Goal: Task Accomplishment & Management: Manage account settings

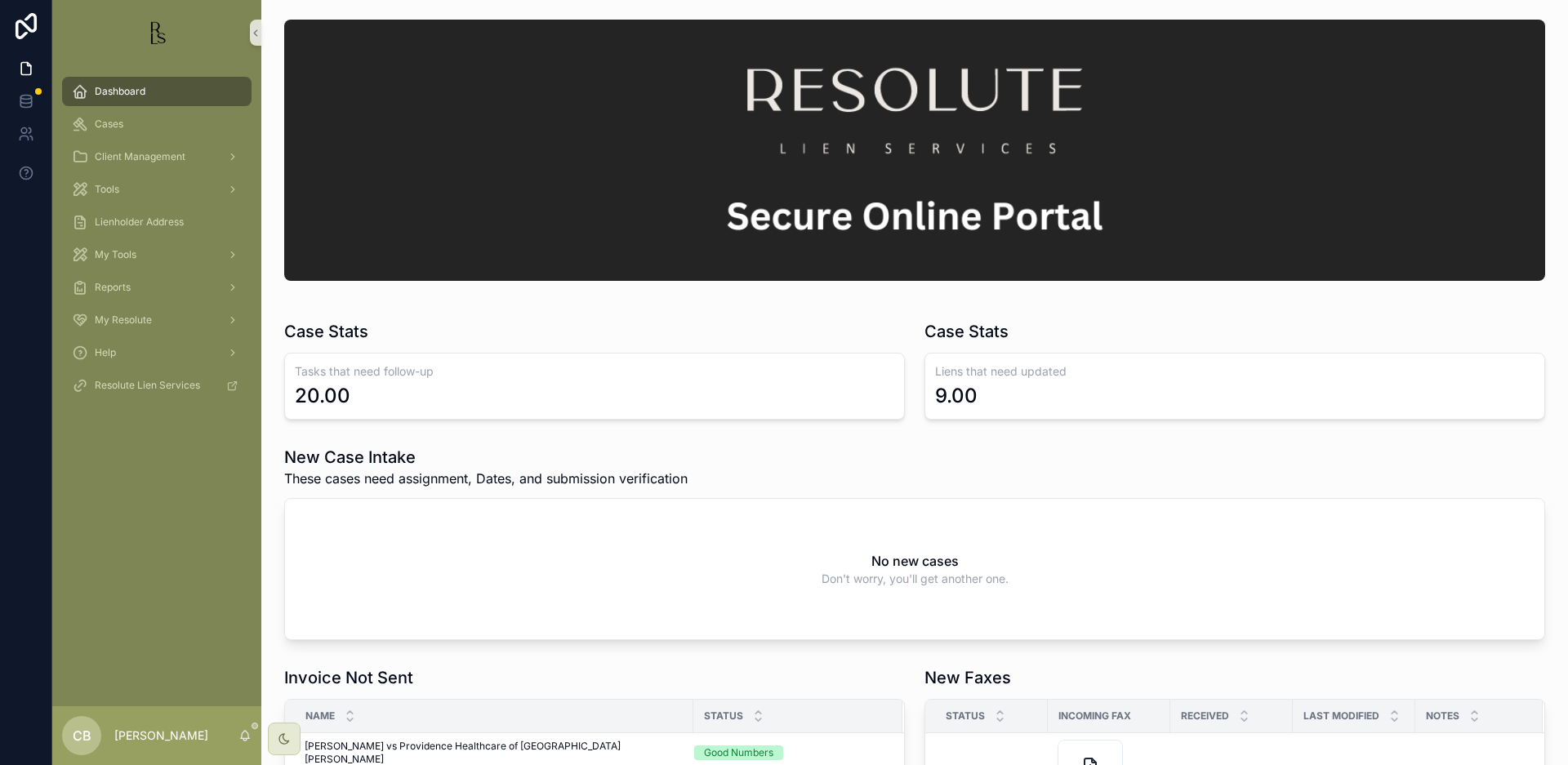
click at [109, 122] on span "Cases" at bounding box center [108, 125] width 28 height 13
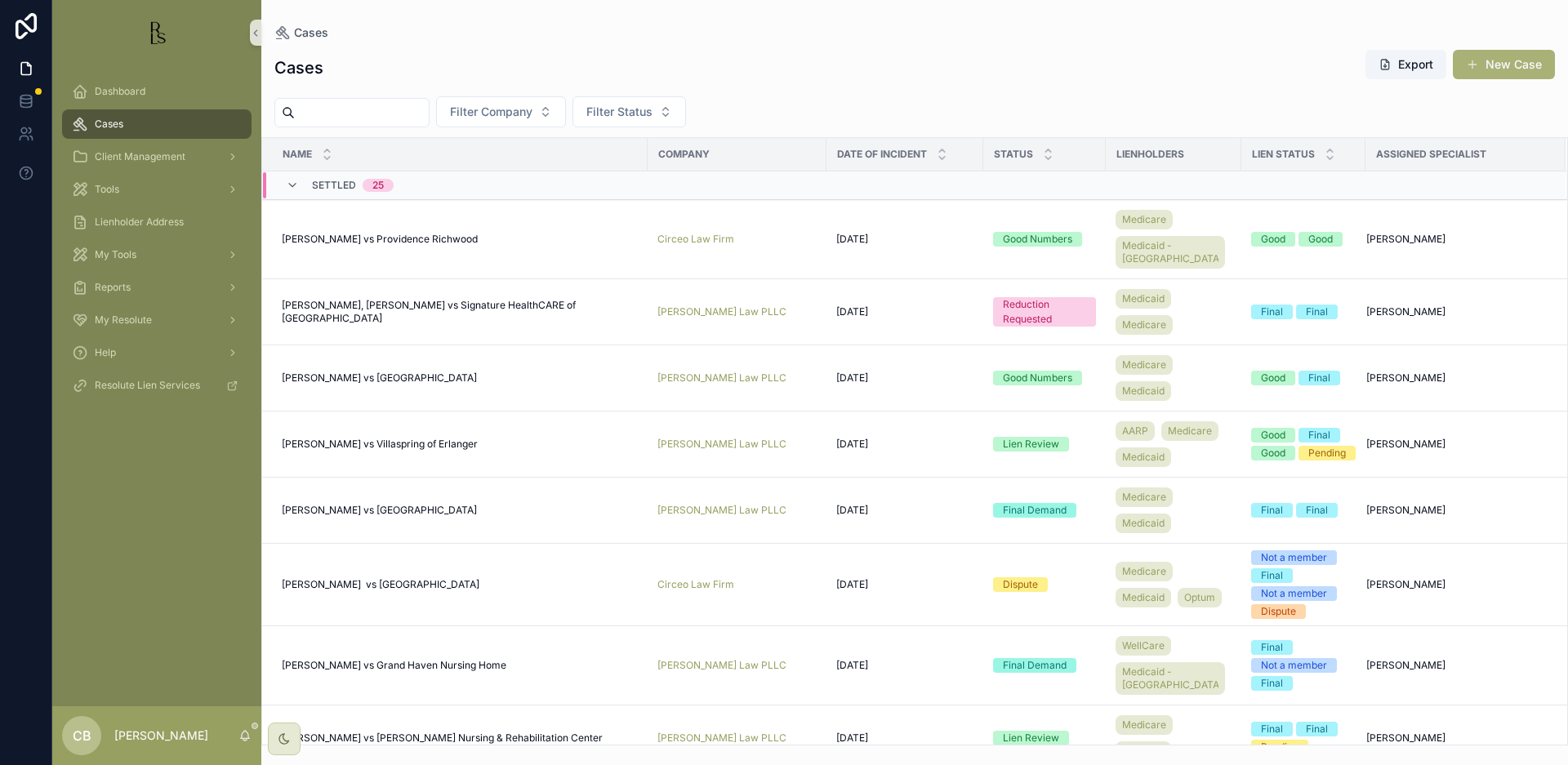
click at [354, 108] on input "scrollable content" at bounding box center [361, 112] width 134 height 23
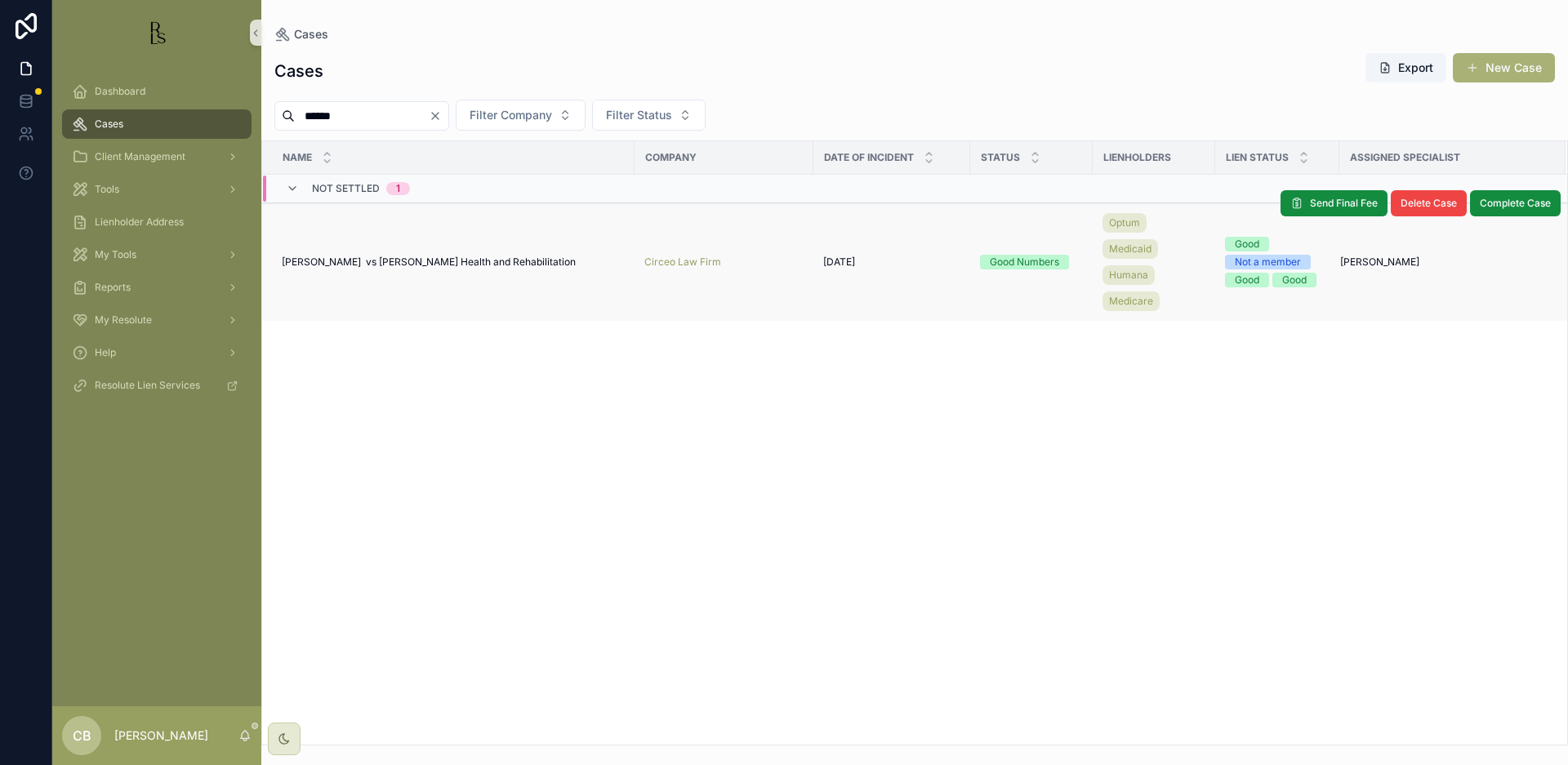
type input "******"
click at [423, 260] on span "[PERSON_NAME] vs [PERSON_NAME] Health and Rehabilitation" at bounding box center [429, 262] width 294 height 13
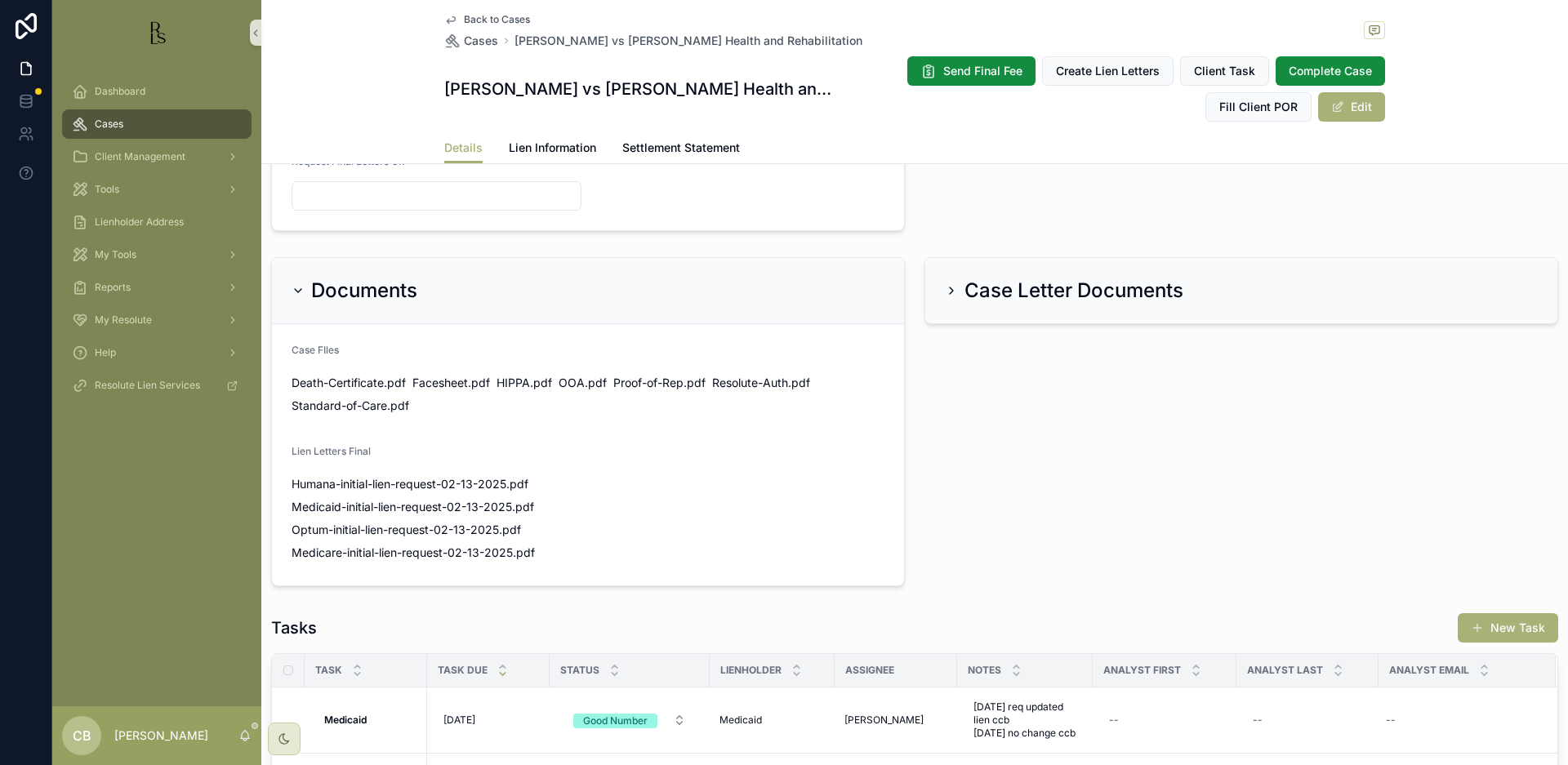
scroll to position [916, 0]
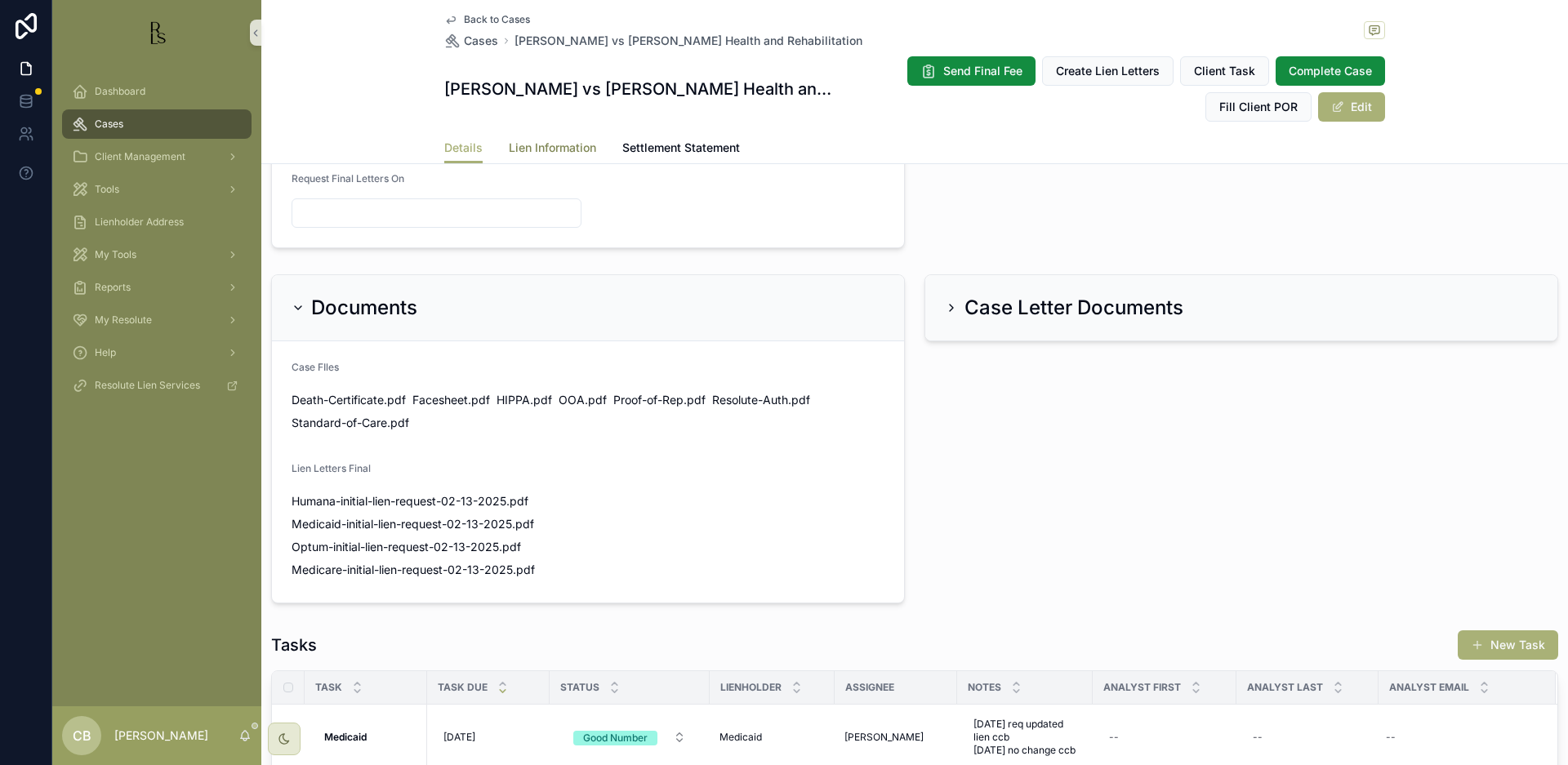
click at [552, 145] on span "Lien Information" at bounding box center [552, 147] width 88 height 16
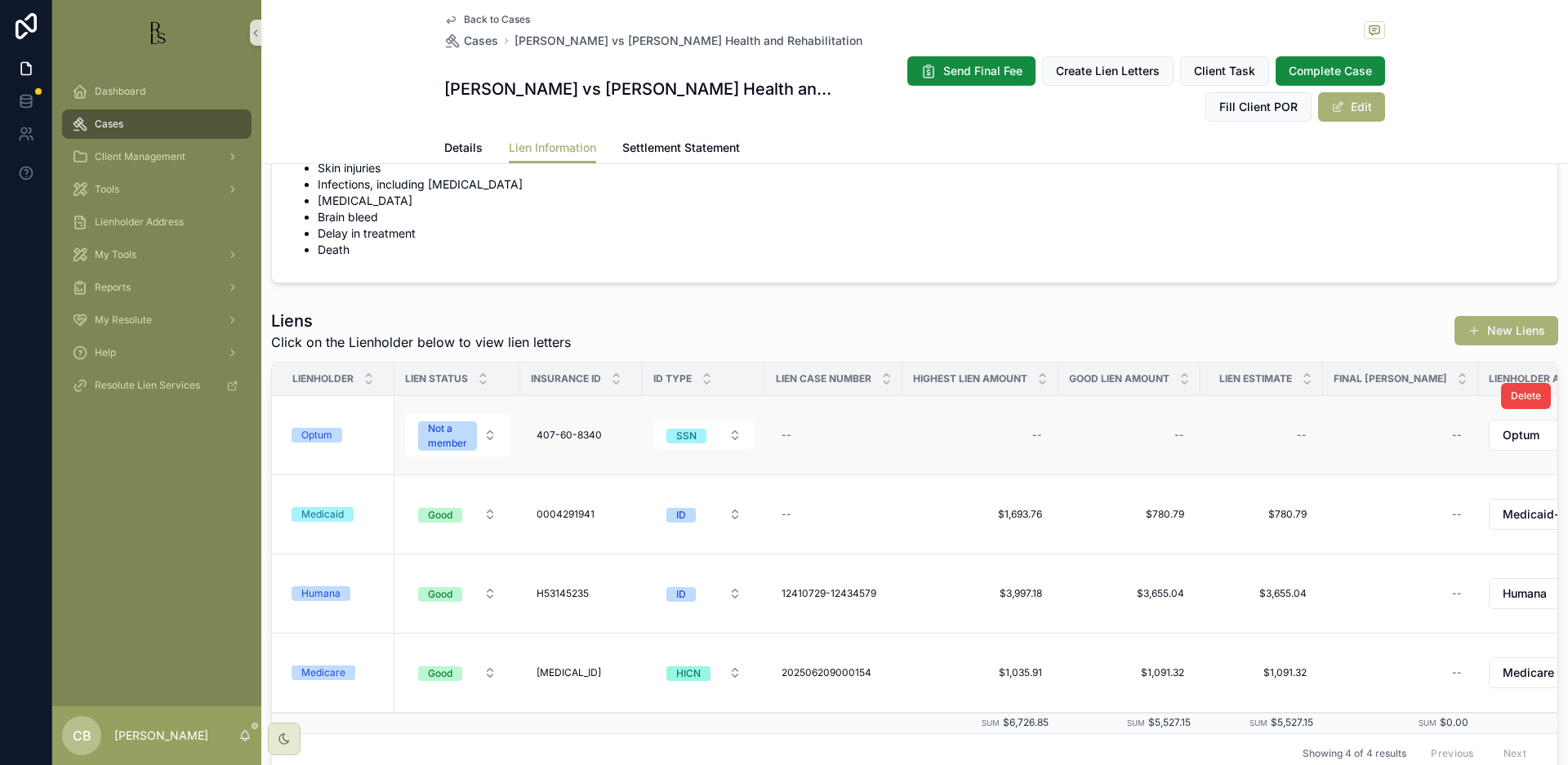
scroll to position [82, 0]
click at [319, 432] on div "Optum" at bounding box center [316, 435] width 31 height 15
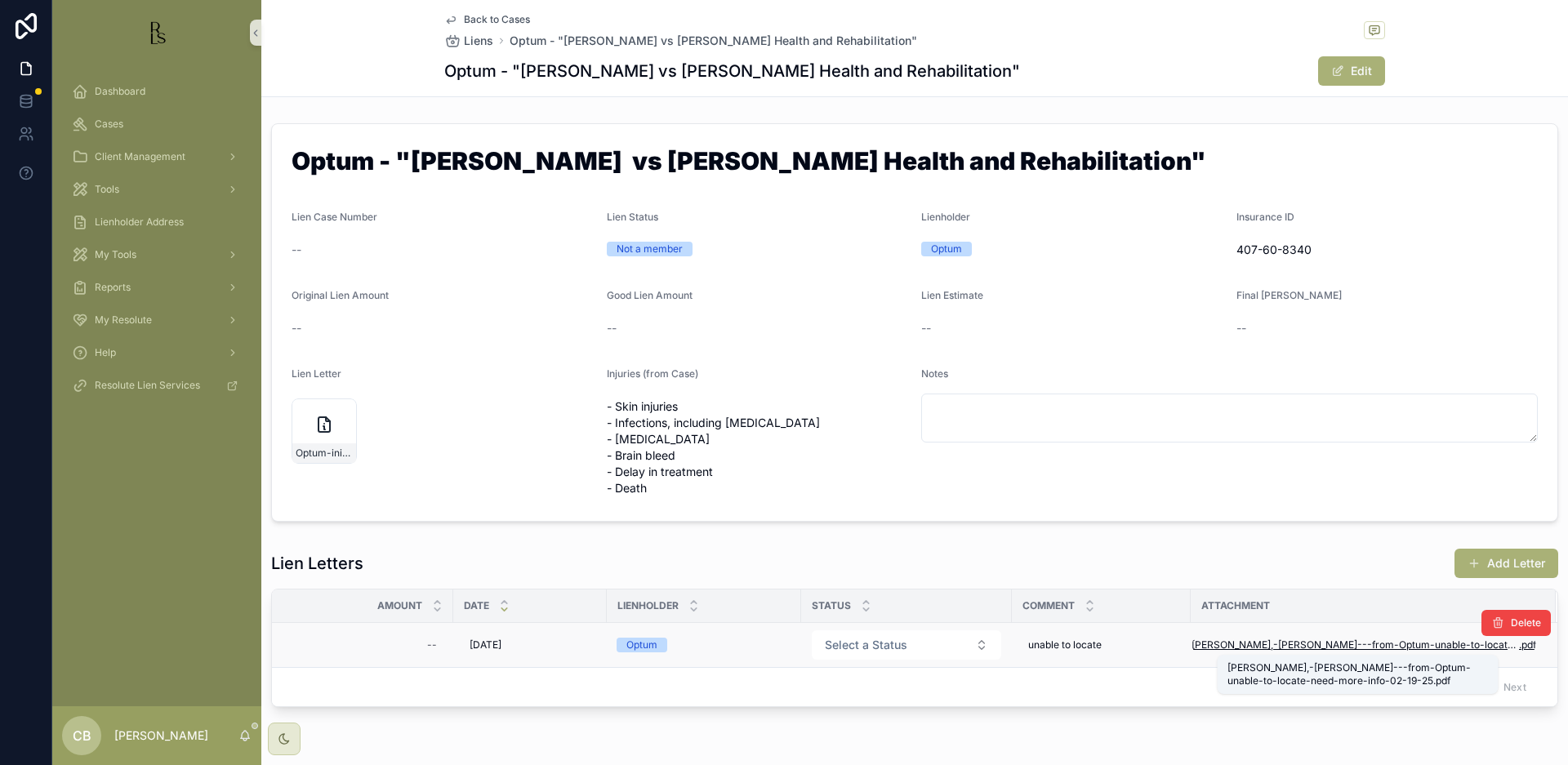
click at [1374, 641] on span "[PERSON_NAME],-[PERSON_NAME]---from-Optum-unable-to-locate-need-more-info-02-19…" at bounding box center [1355, 645] width 327 height 13
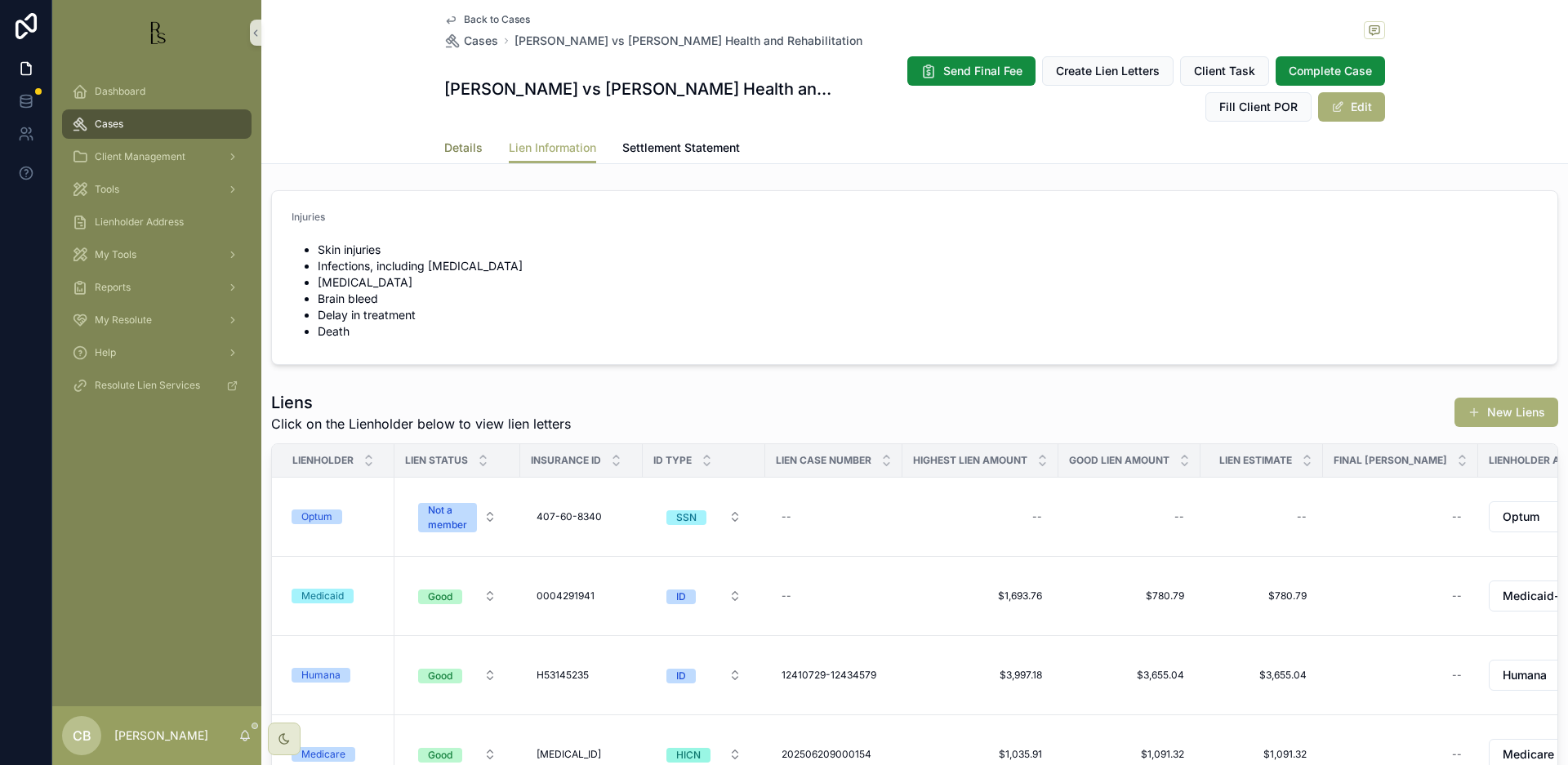
click at [458, 148] on span "Details" at bounding box center [463, 147] width 39 height 16
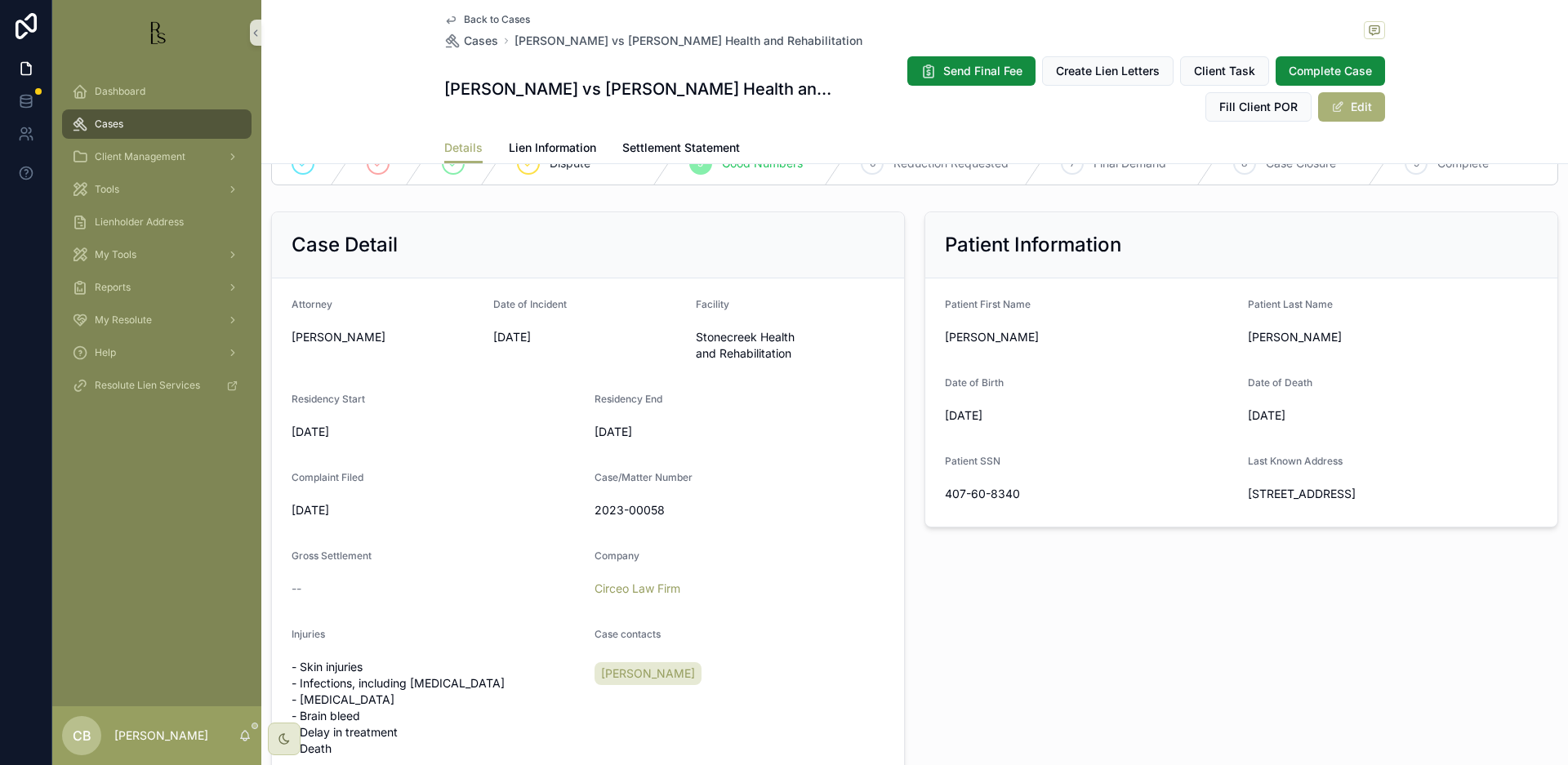
scroll to position [306, 0]
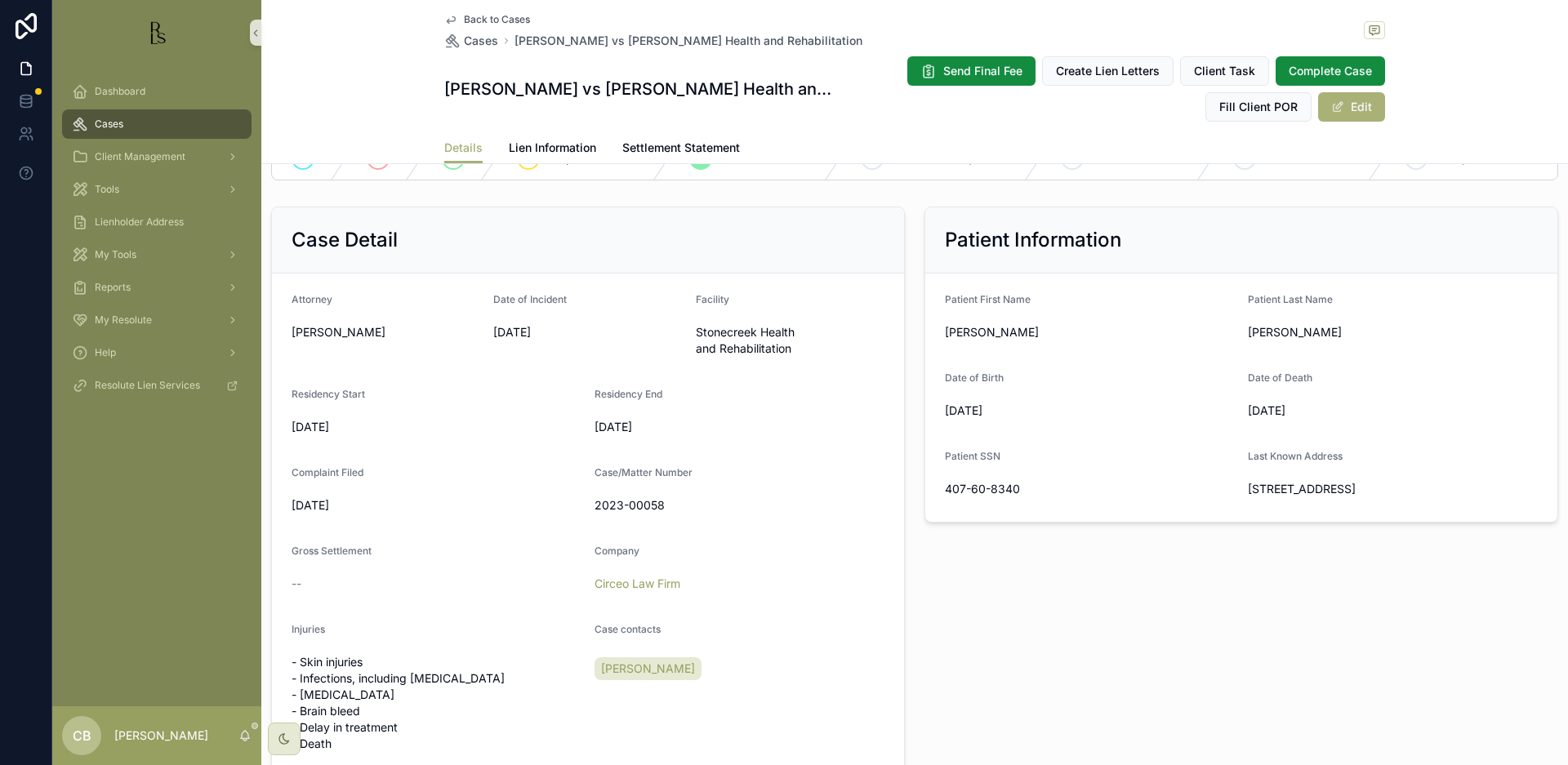
click at [530, 139] on link "Lien Information" at bounding box center [552, 149] width 88 height 33
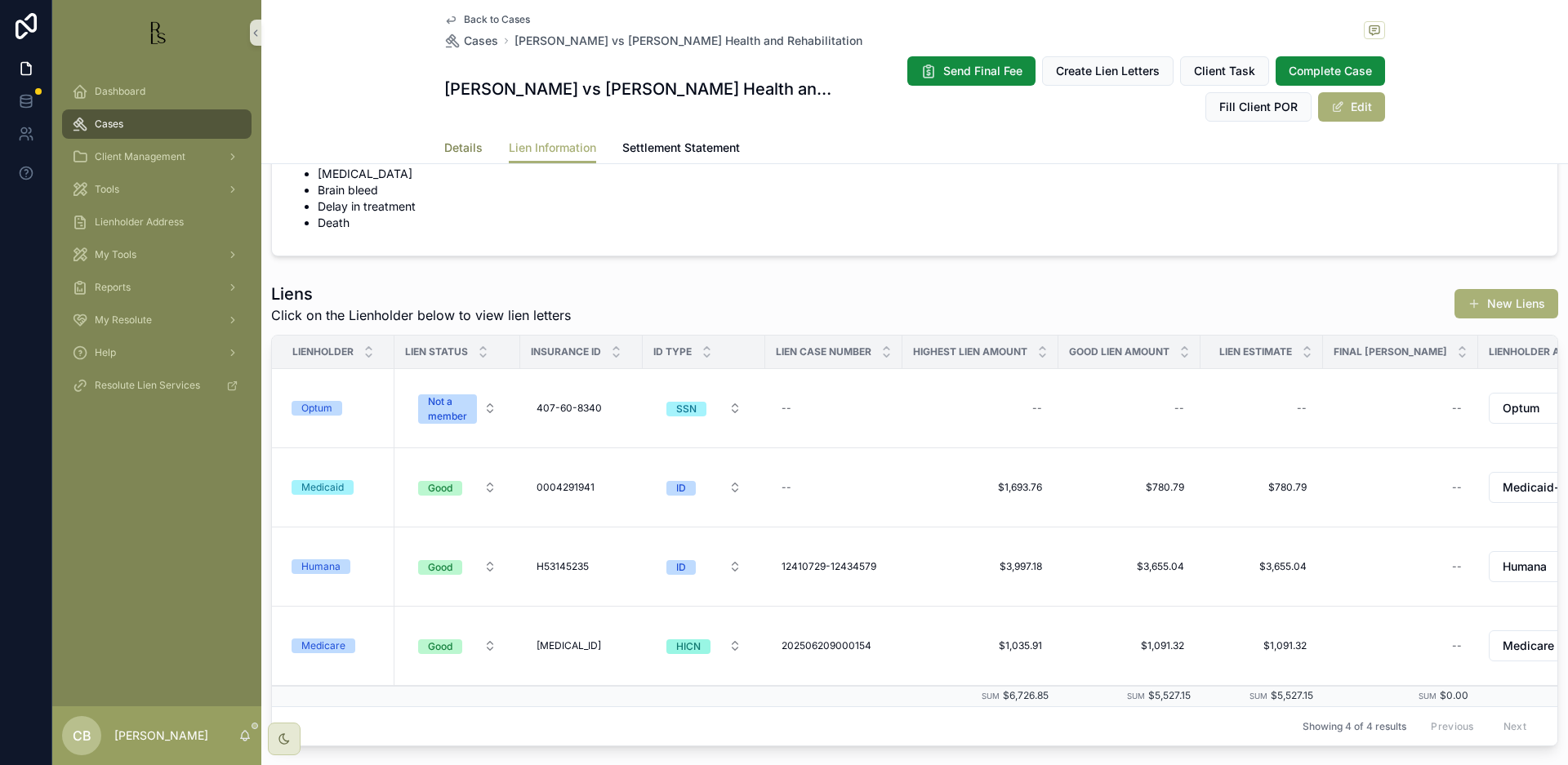
click at [453, 148] on span "Details" at bounding box center [463, 147] width 39 height 16
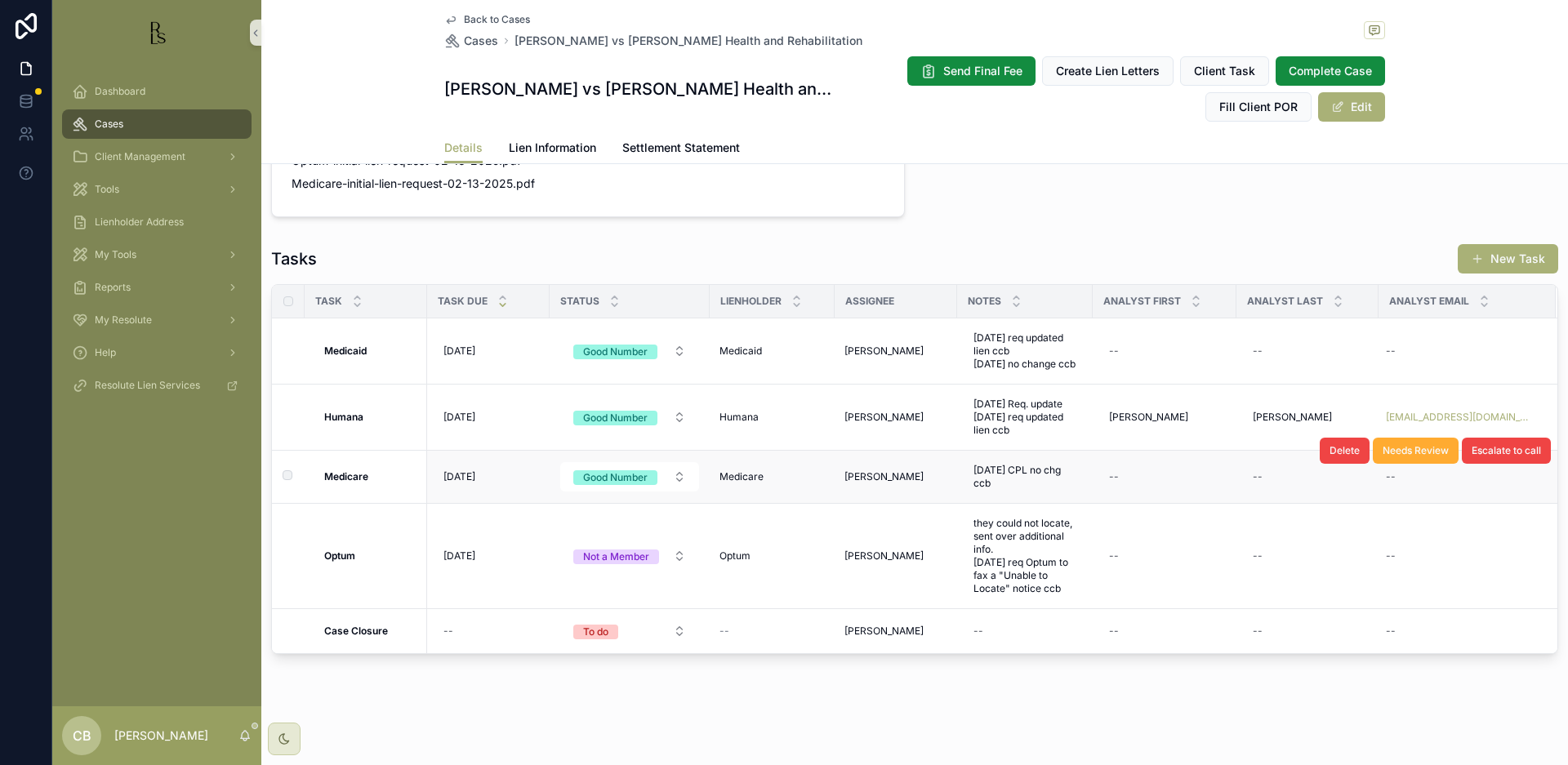
scroll to position [1315, 0]
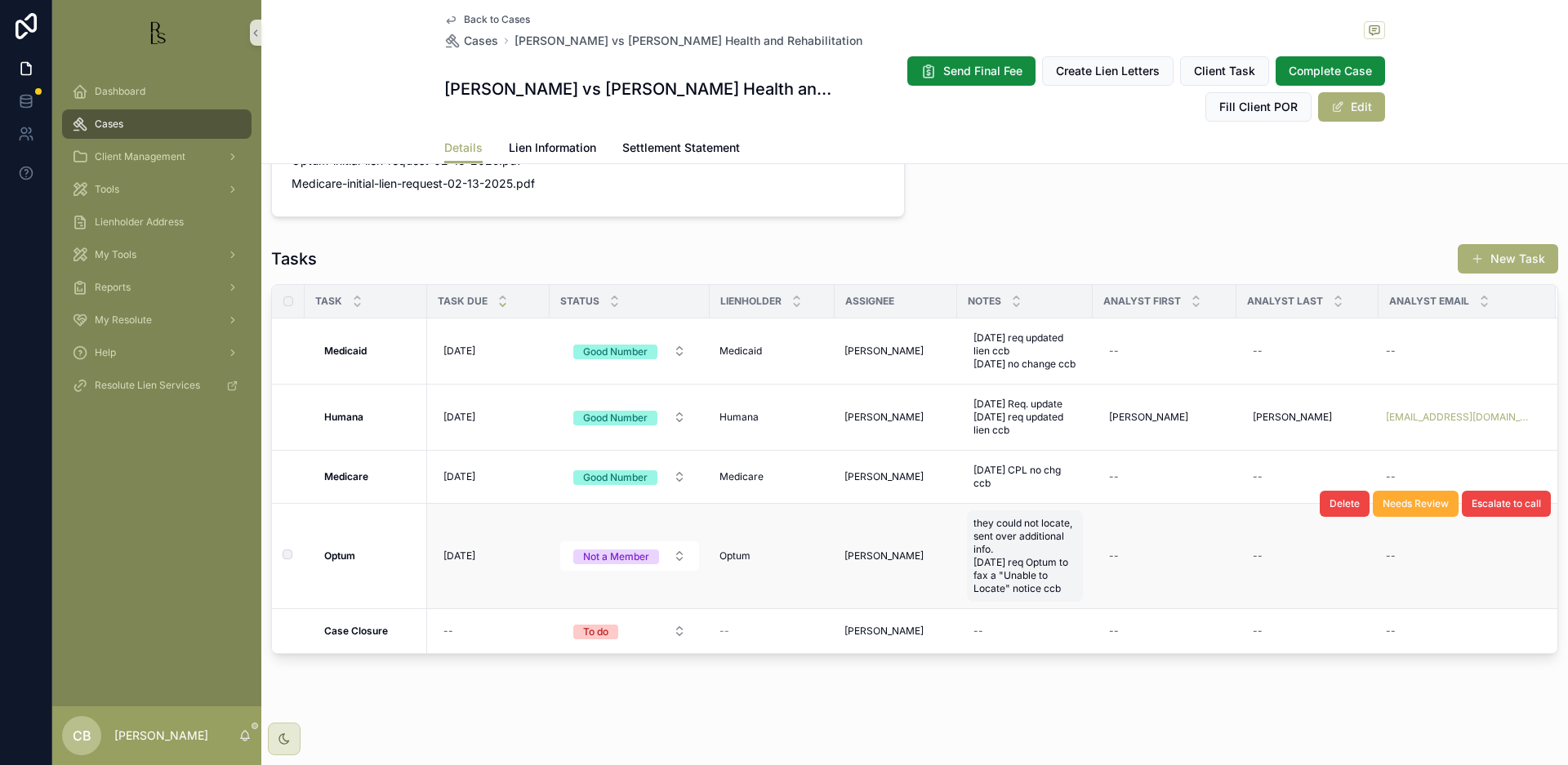
click at [1065, 590] on span "they could not locate, sent over additional info. [DATE] req Optum to fax a "Un…" at bounding box center [1025, 556] width 103 height 78
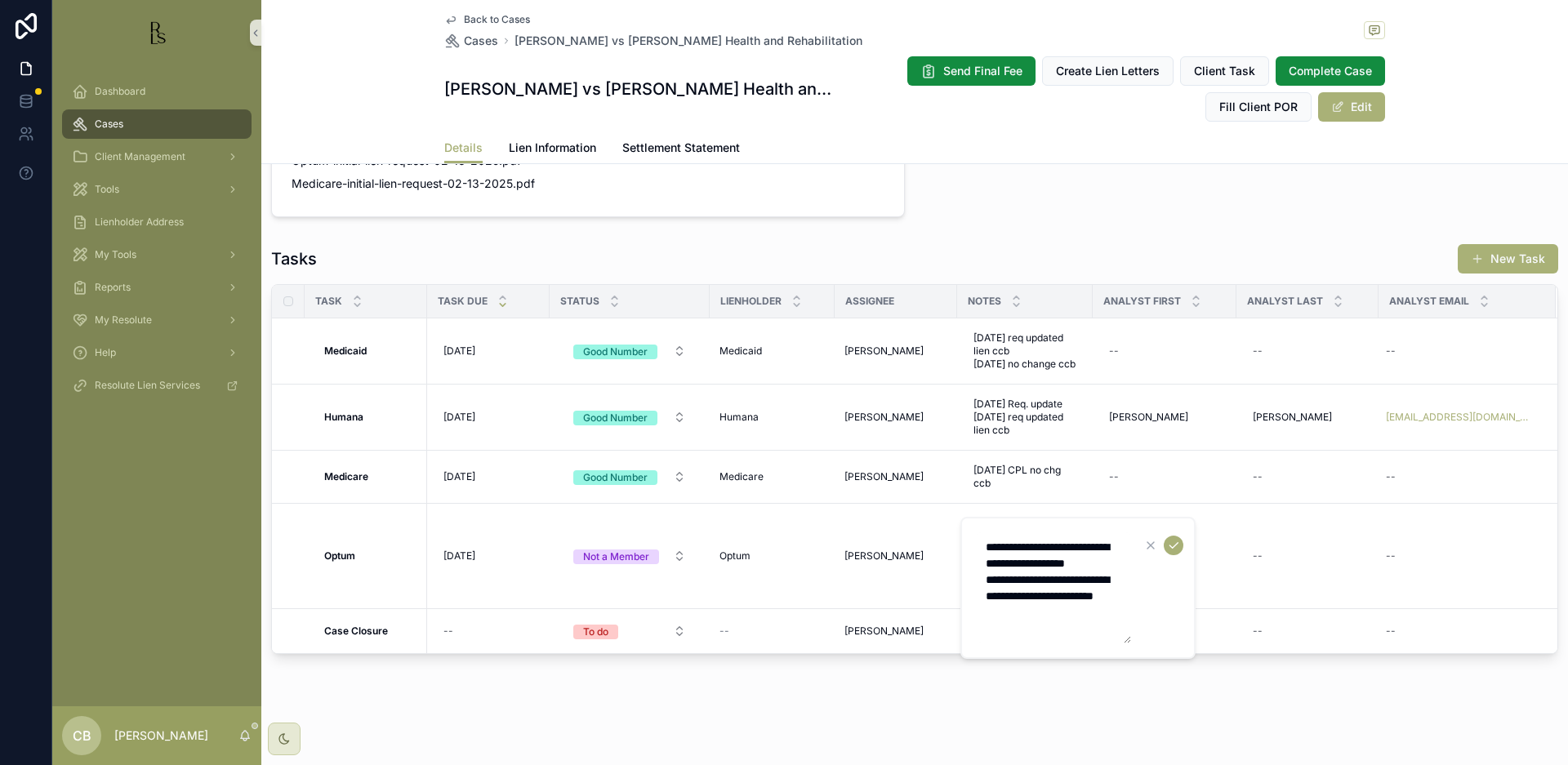
click at [1056, 613] on textarea "**********" at bounding box center [1053, 588] width 155 height 111
type textarea "**********"
click at [1172, 545] on icon "scrollable content" at bounding box center [1174, 545] width 13 height 13
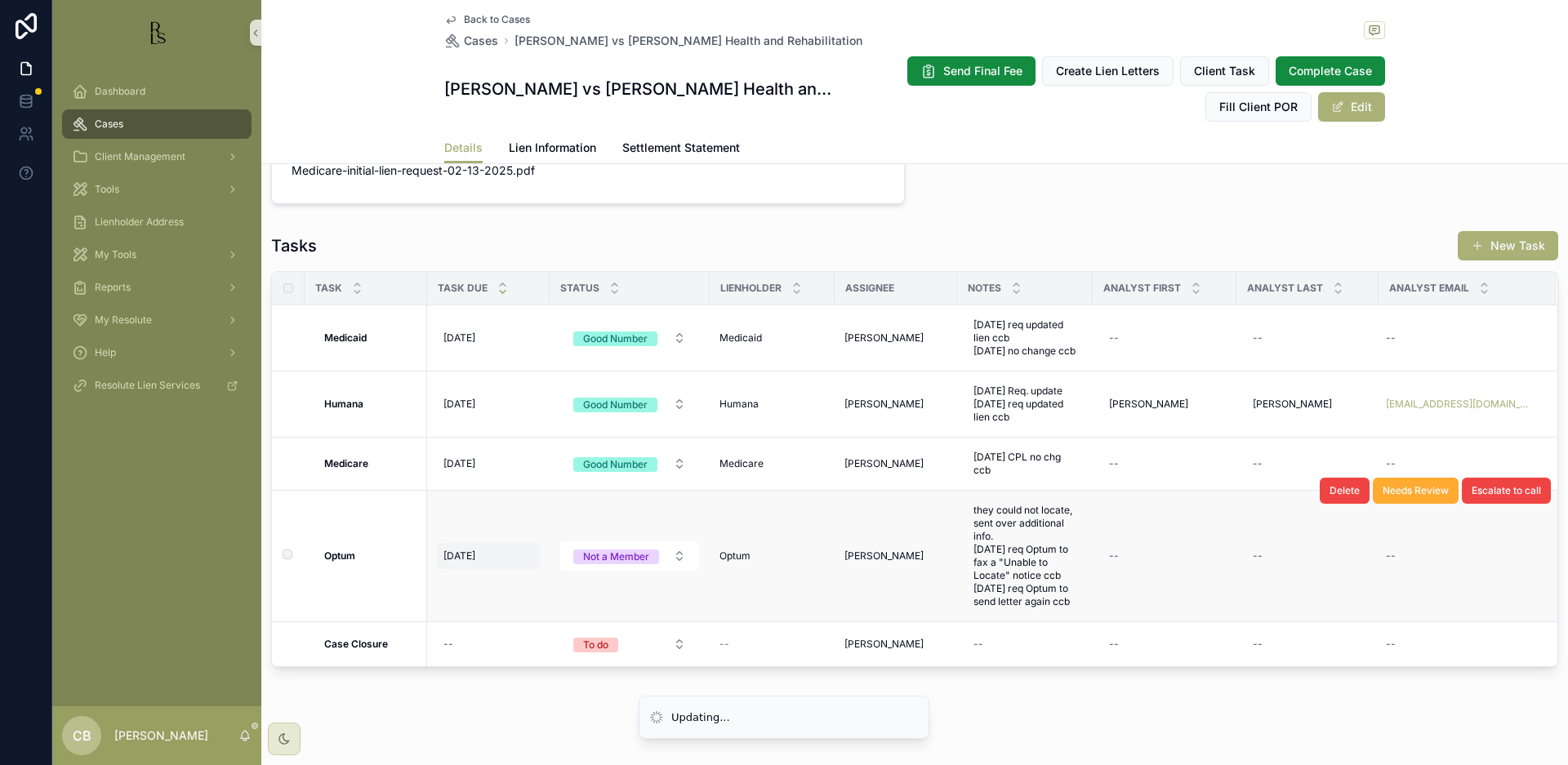
click at [463, 562] on span "[DATE]" at bounding box center [459, 557] width 32 height 13
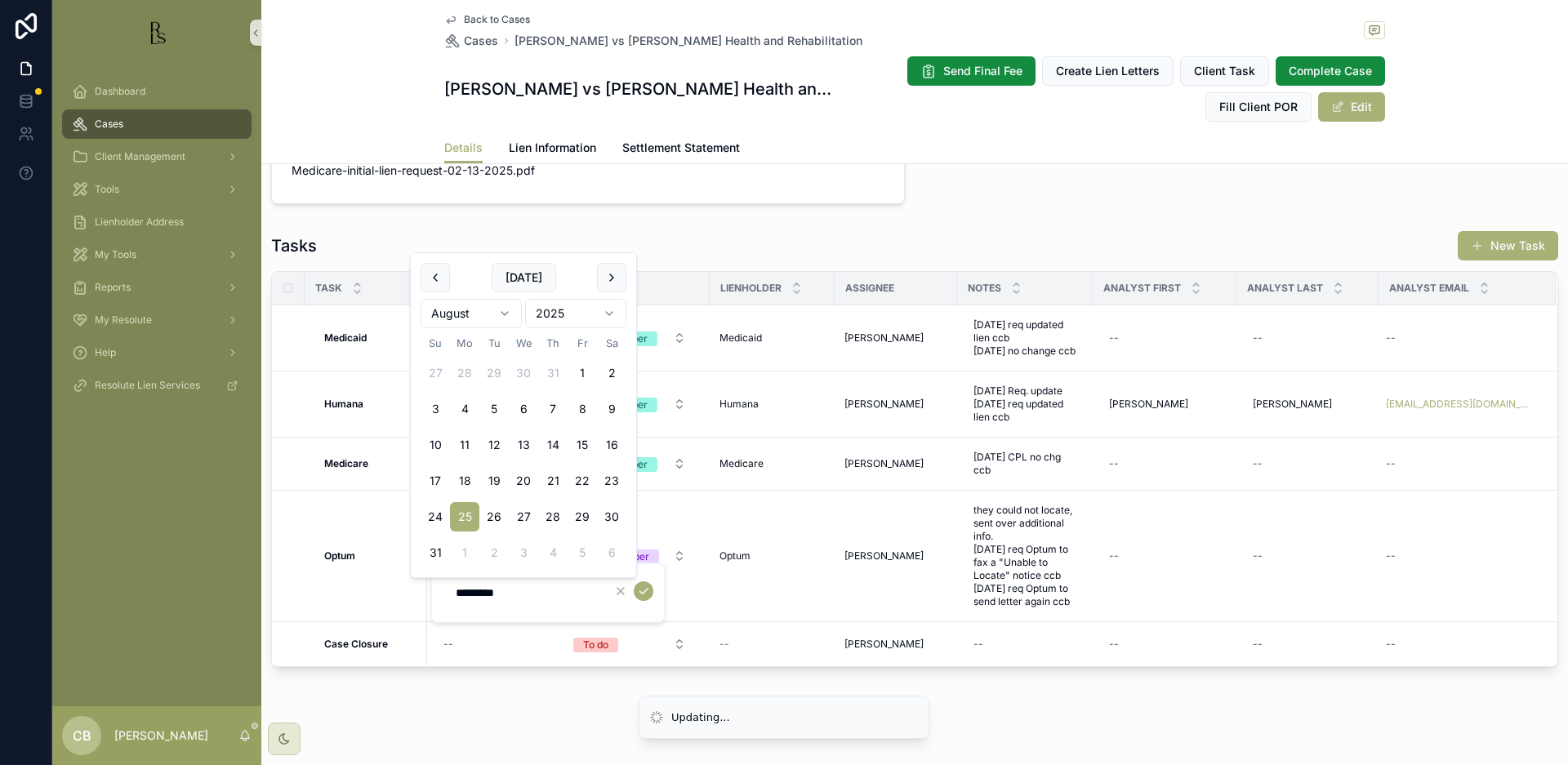
scroll to position [0, 1]
click at [503, 310] on html "Updating... Dashboard Cases Client Management Tools Lienholder Address My Tools…" at bounding box center [784, 382] width 1568 height 765
click at [557, 474] on button "18" at bounding box center [552, 480] width 29 height 29
type input "*********"
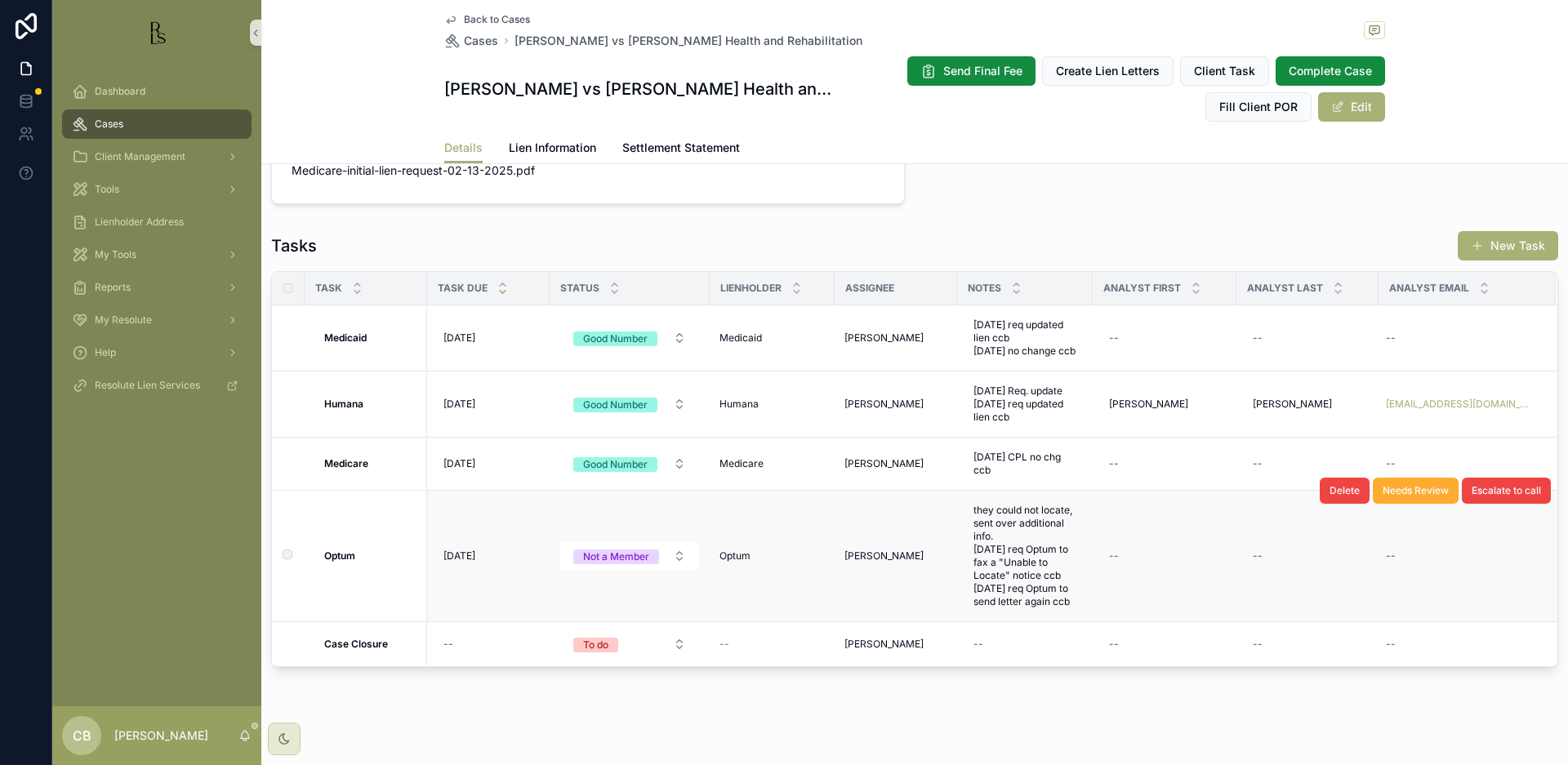
click at [642, 587] on td "Not a Member" at bounding box center [630, 556] width 160 height 131
click at [475, 562] on span "[DATE]" at bounding box center [459, 557] width 32 height 13
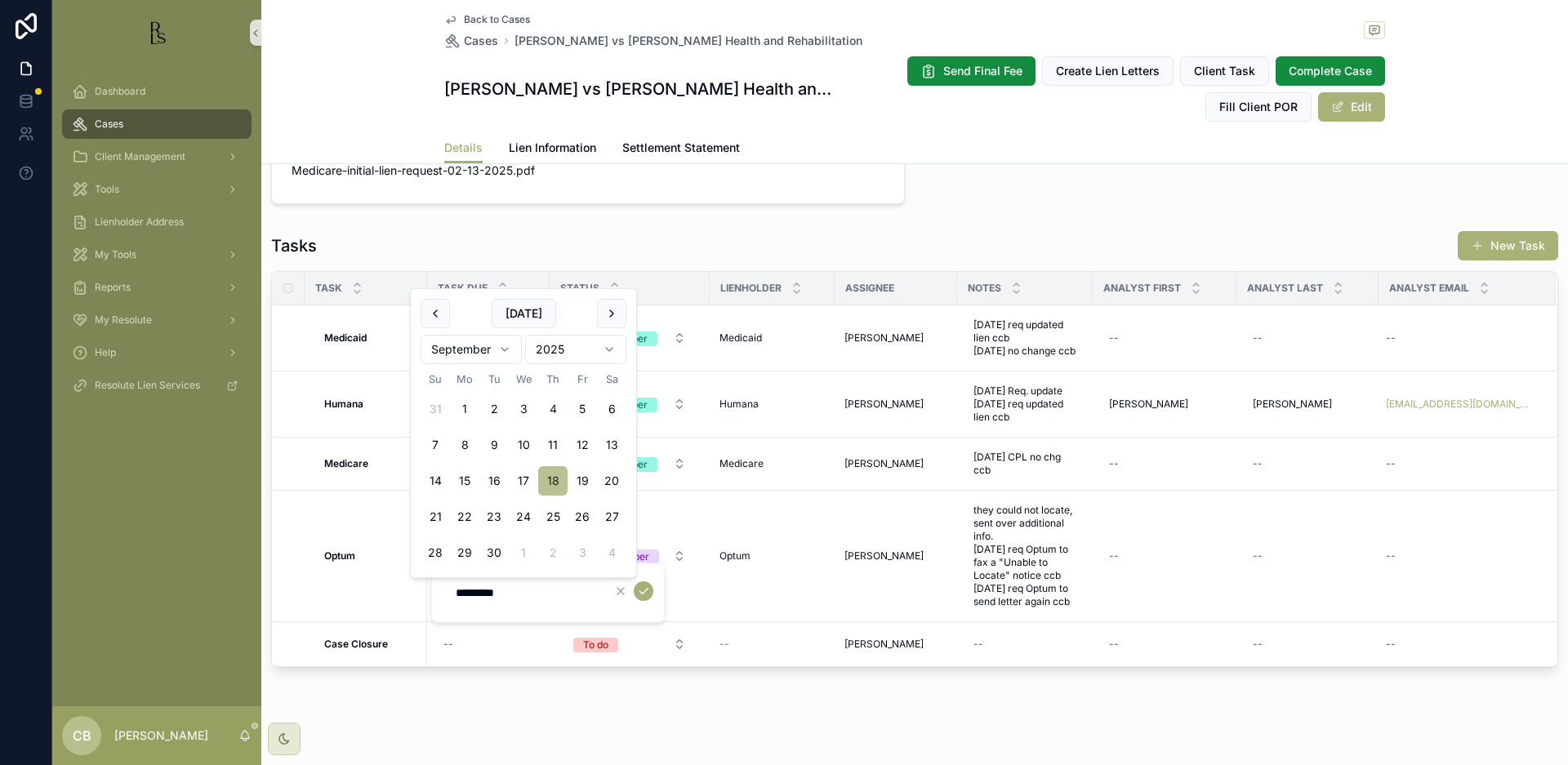
click at [555, 483] on button "18" at bounding box center [552, 480] width 29 height 29
click at [642, 590] on icon "scrollable content" at bounding box center [643, 591] width 13 height 13
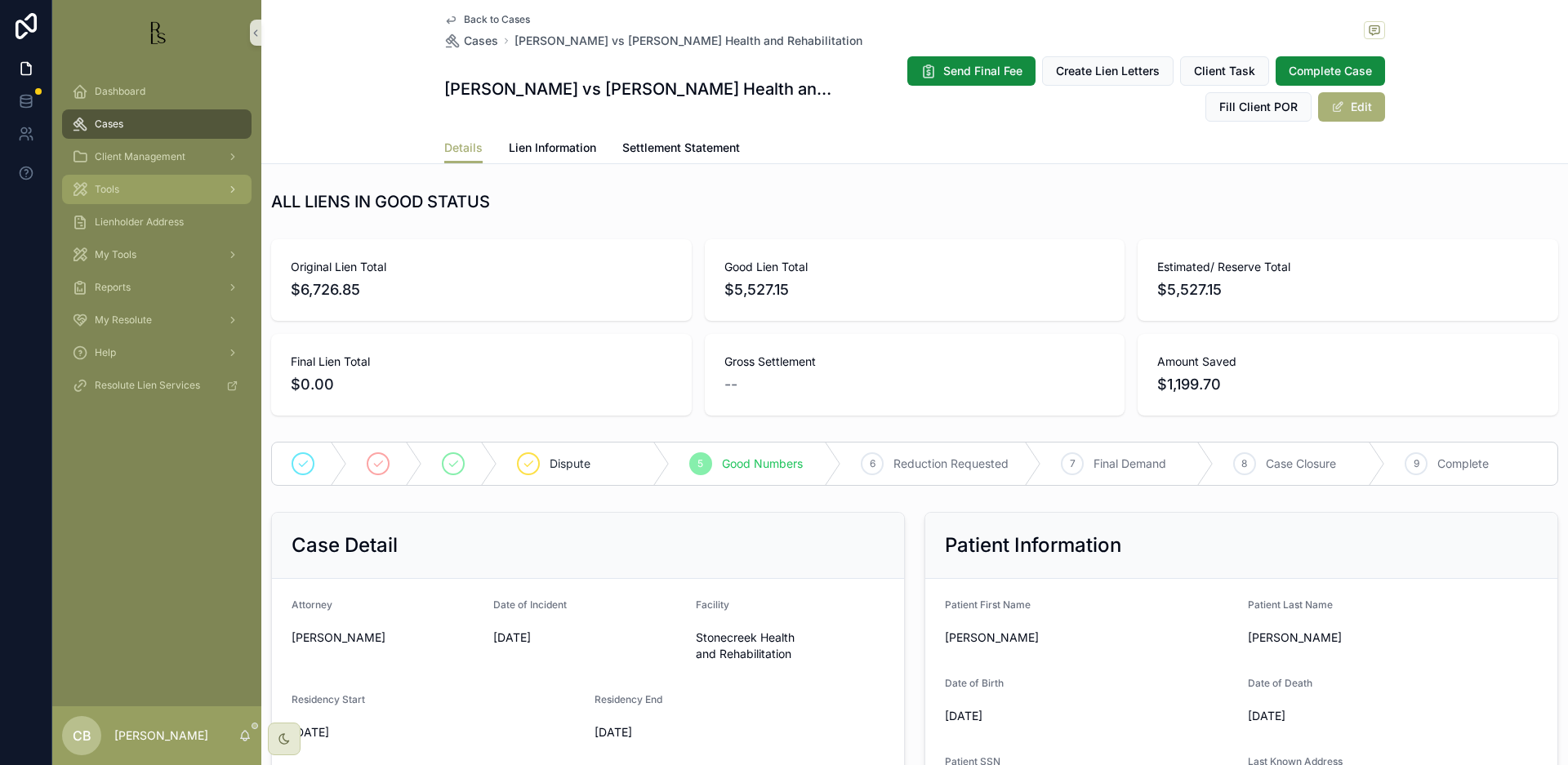
click at [115, 188] on span "Tools" at bounding box center [107, 190] width 25 height 13
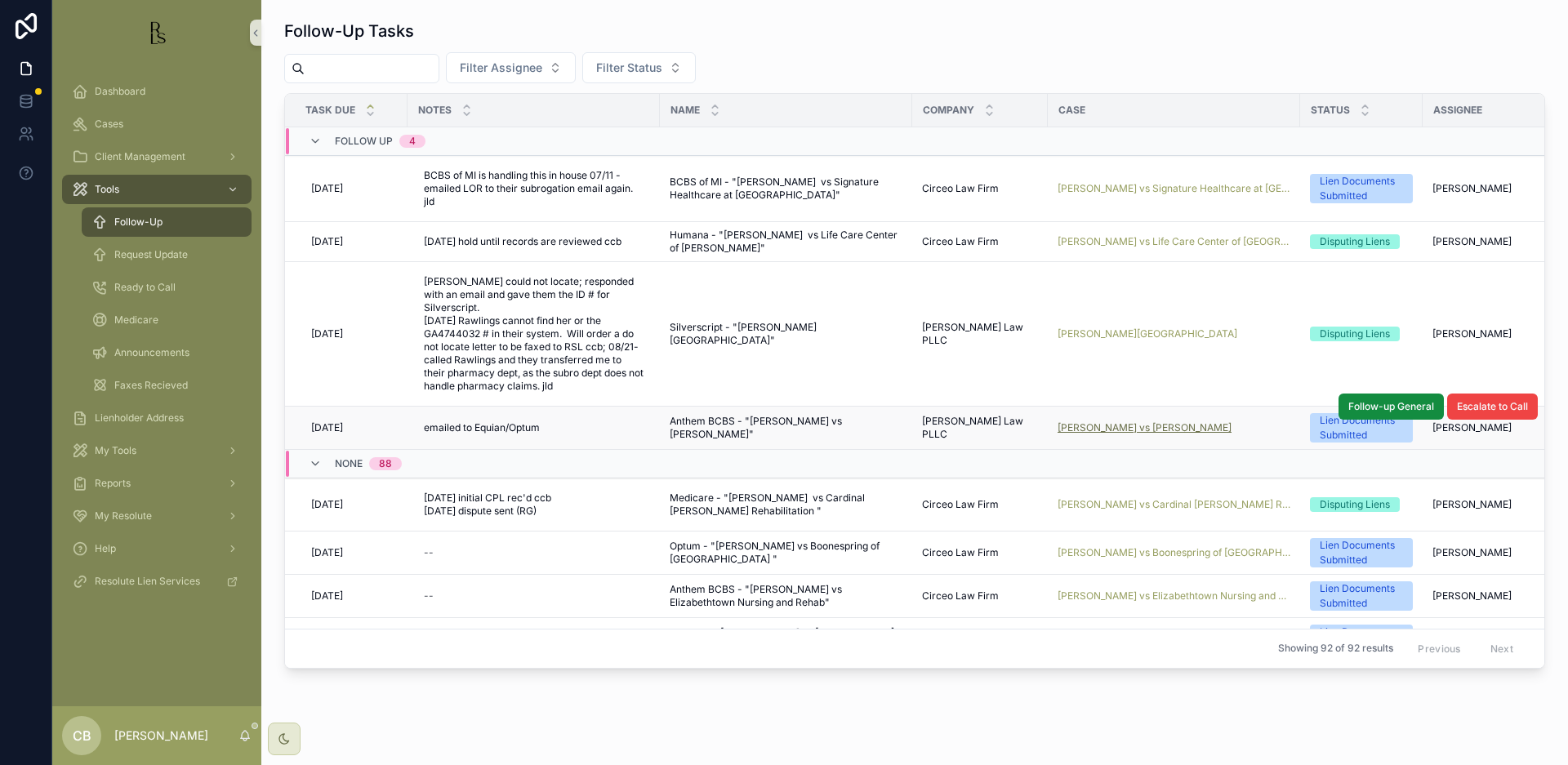
click at [1105, 422] on span "[PERSON_NAME] vs [PERSON_NAME]" at bounding box center [1144, 428] width 174 height 13
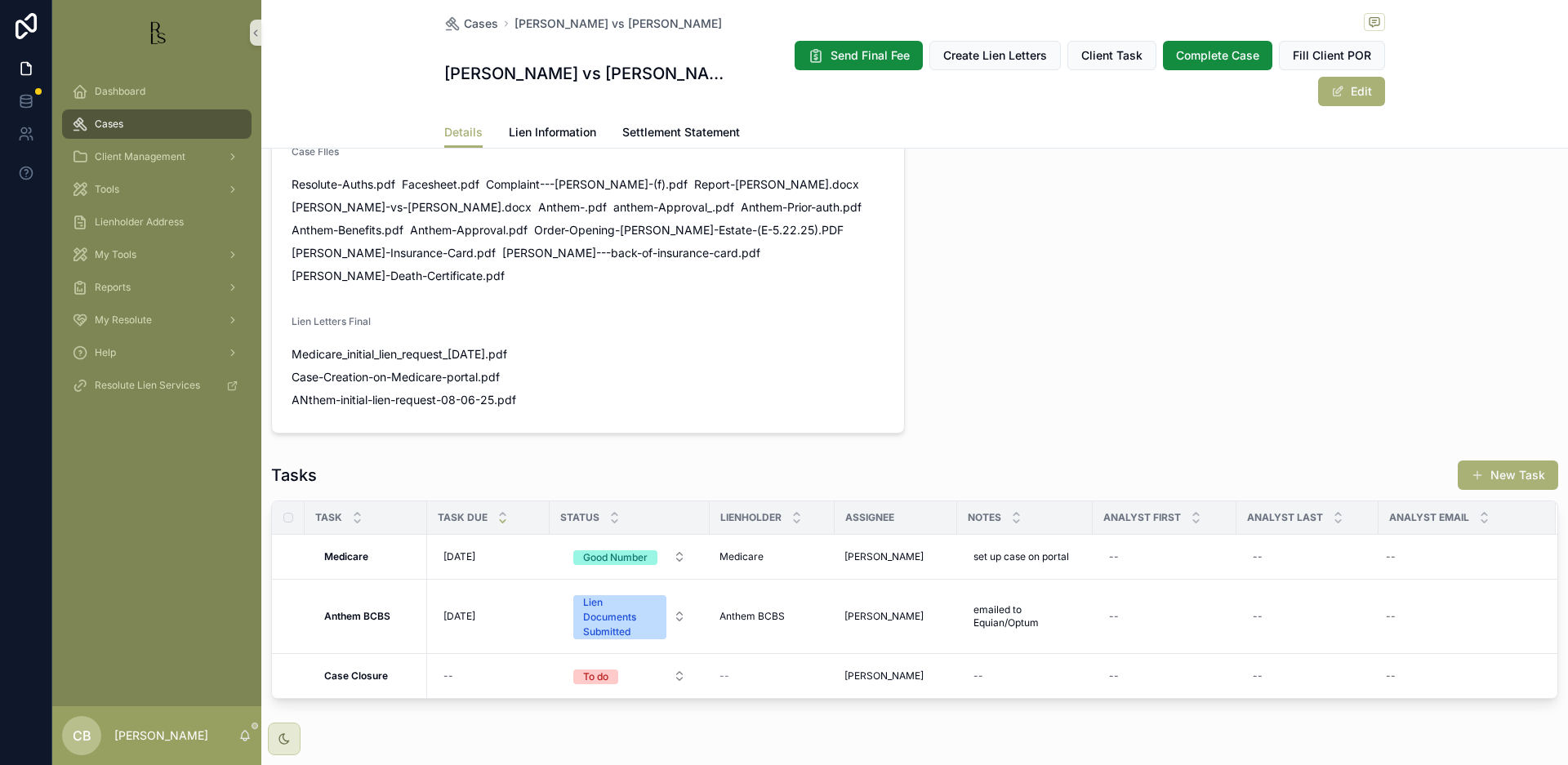
scroll to position [1180, 0]
click at [567, 125] on span "Lien Information" at bounding box center [552, 132] width 88 height 16
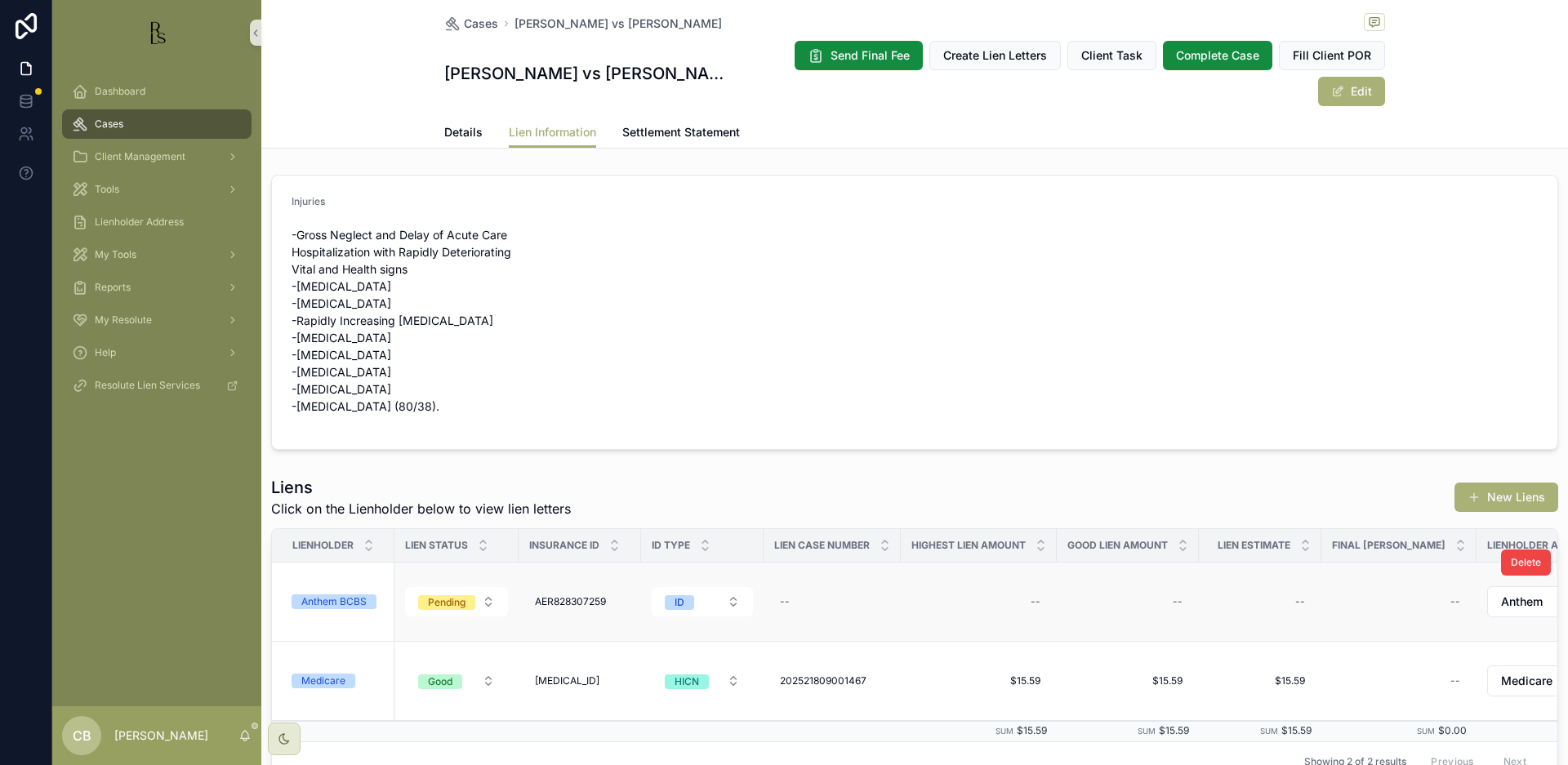
click at [335, 594] on div "Anthem BCBS" at bounding box center [333, 602] width 65 height 15
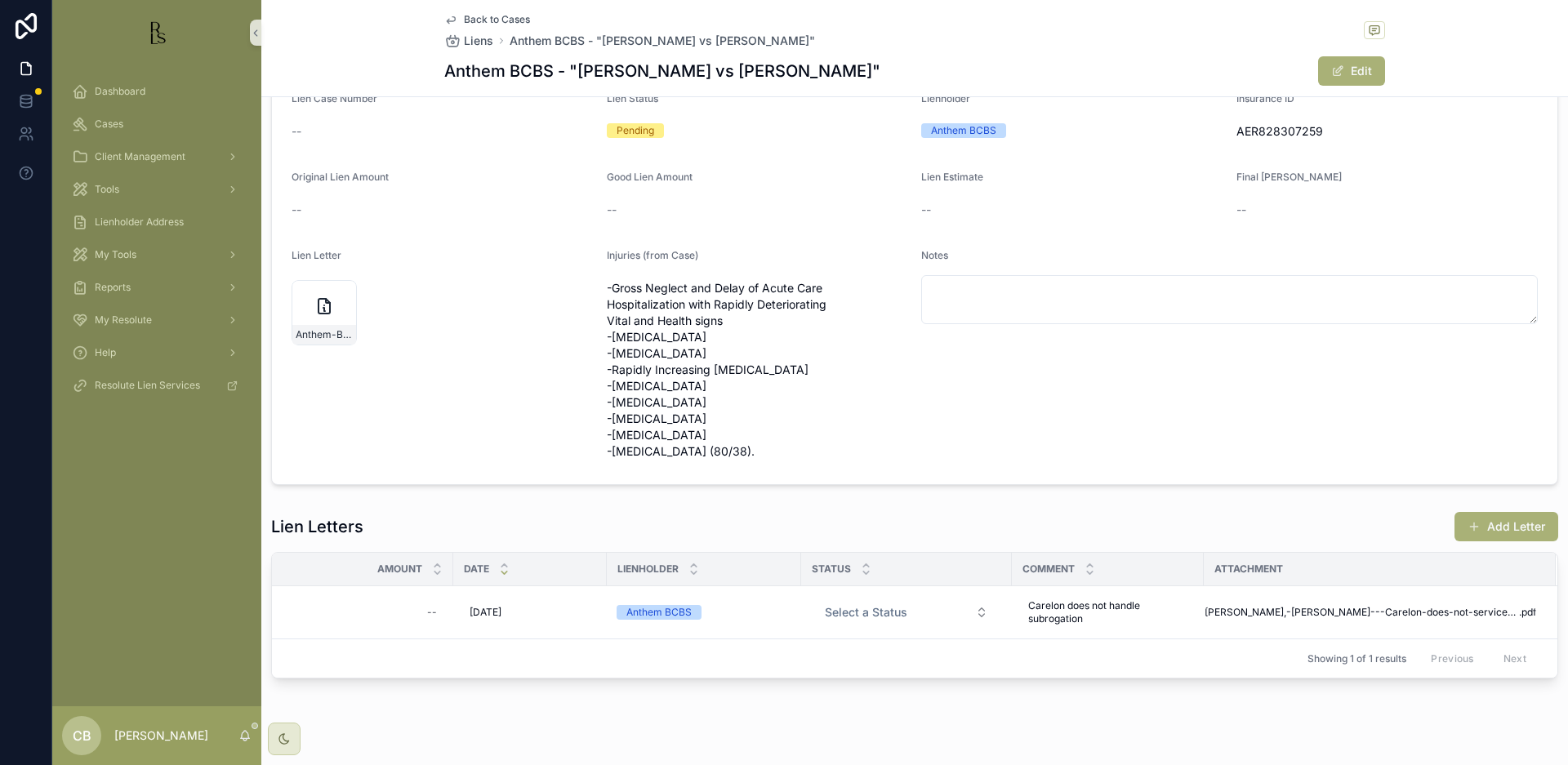
scroll to position [119, 0]
click at [107, 189] on span "Tools" at bounding box center [107, 190] width 25 height 13
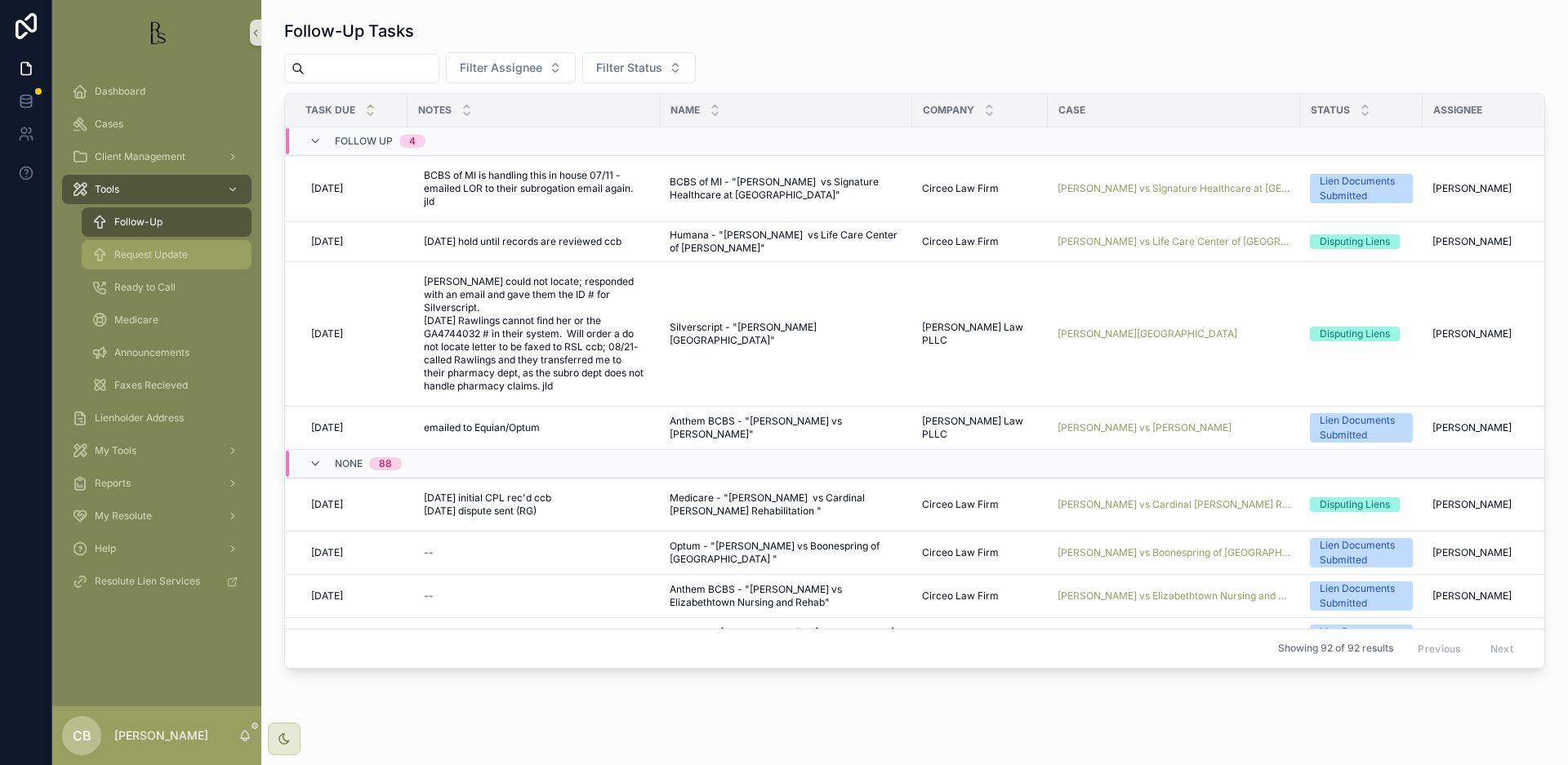
click at [168, 252] on span "Request Update" at bounding box center [151, 255] width 74 height 13
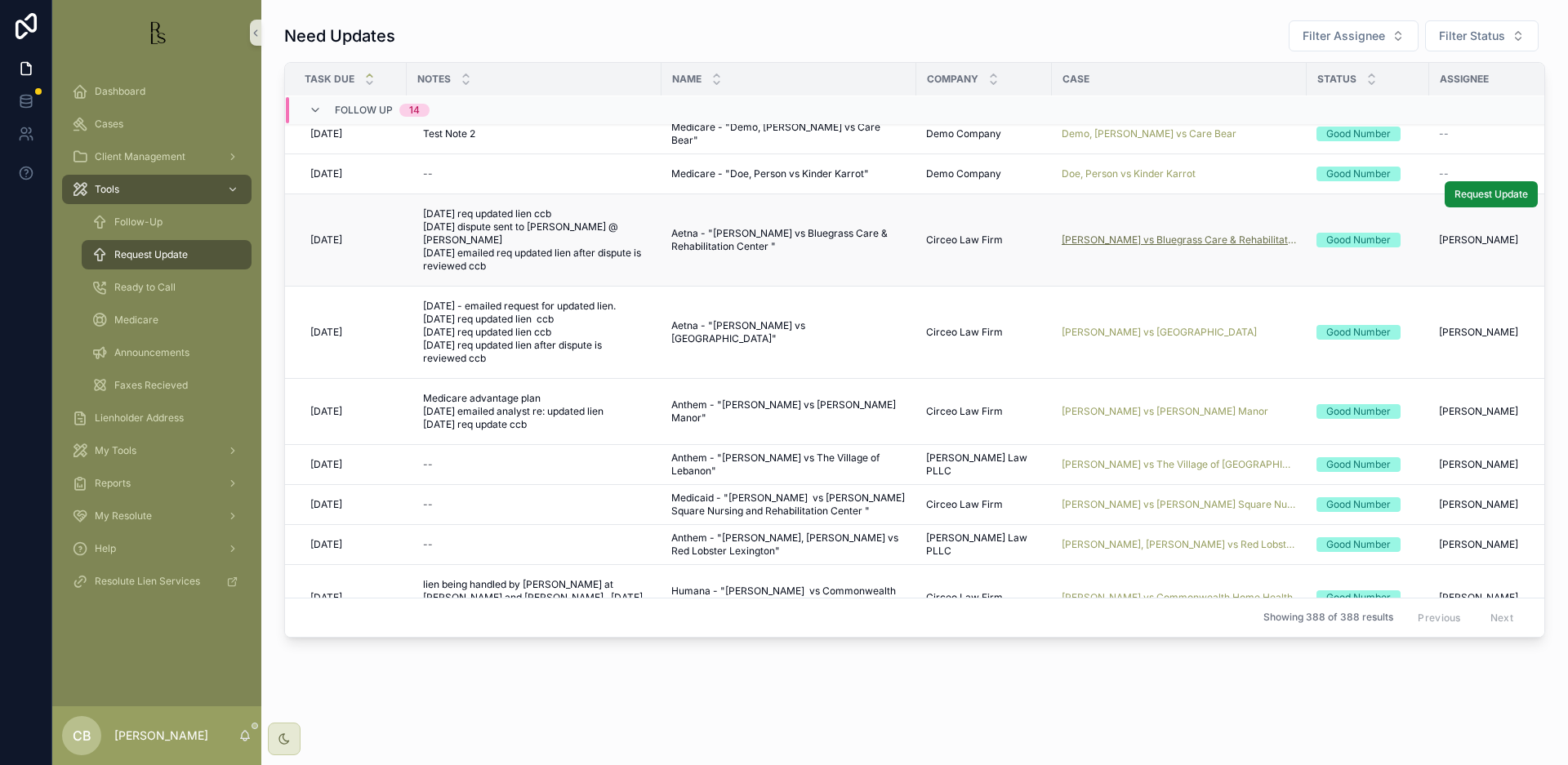
scroll to position [6, 1]
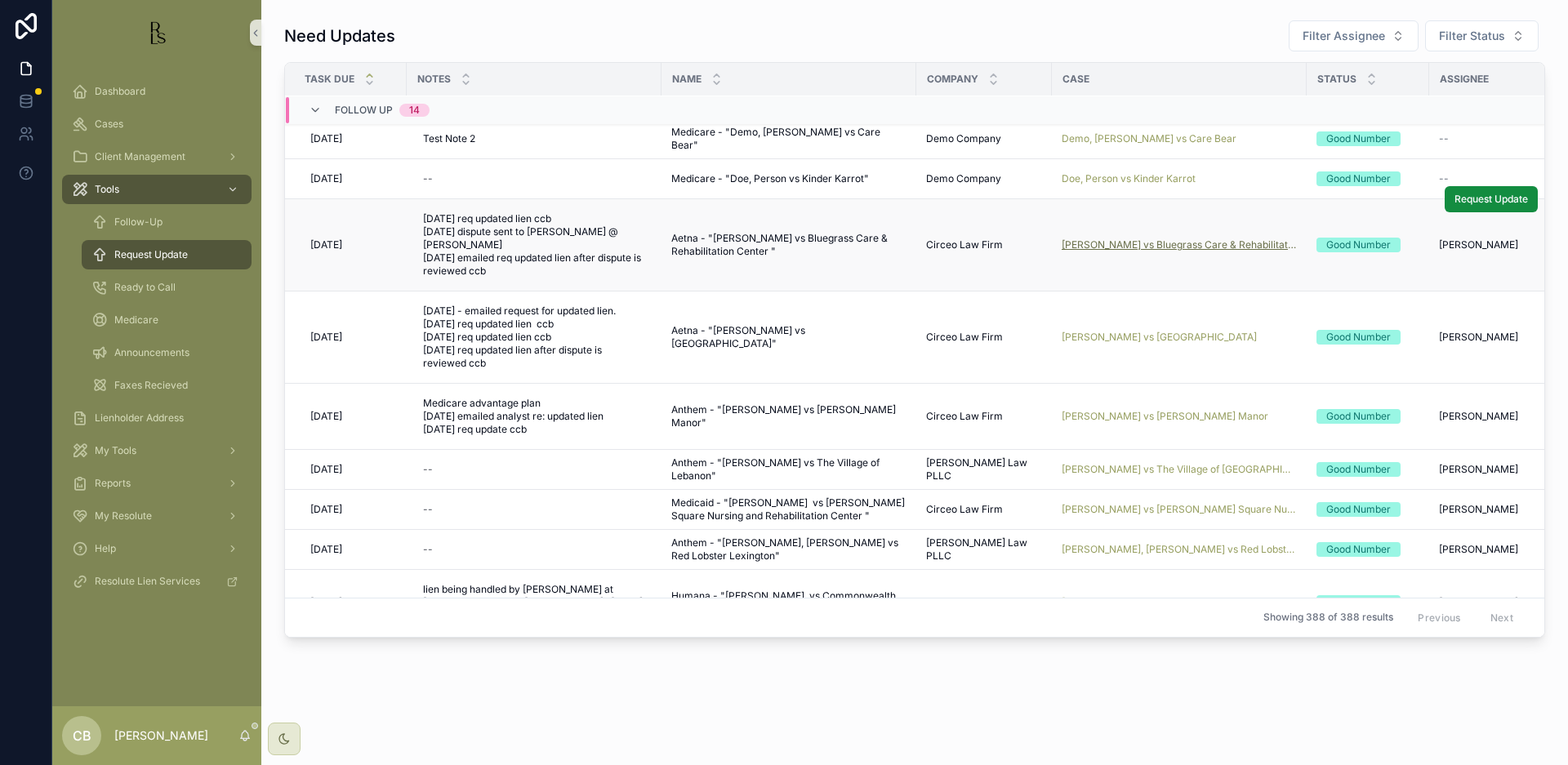
click at [1166, 239] on span "[PERSON_NAME] vs Bluegrass Care & Rehabilitation Center" at bounding box center [1178, 245] width 235 height 13
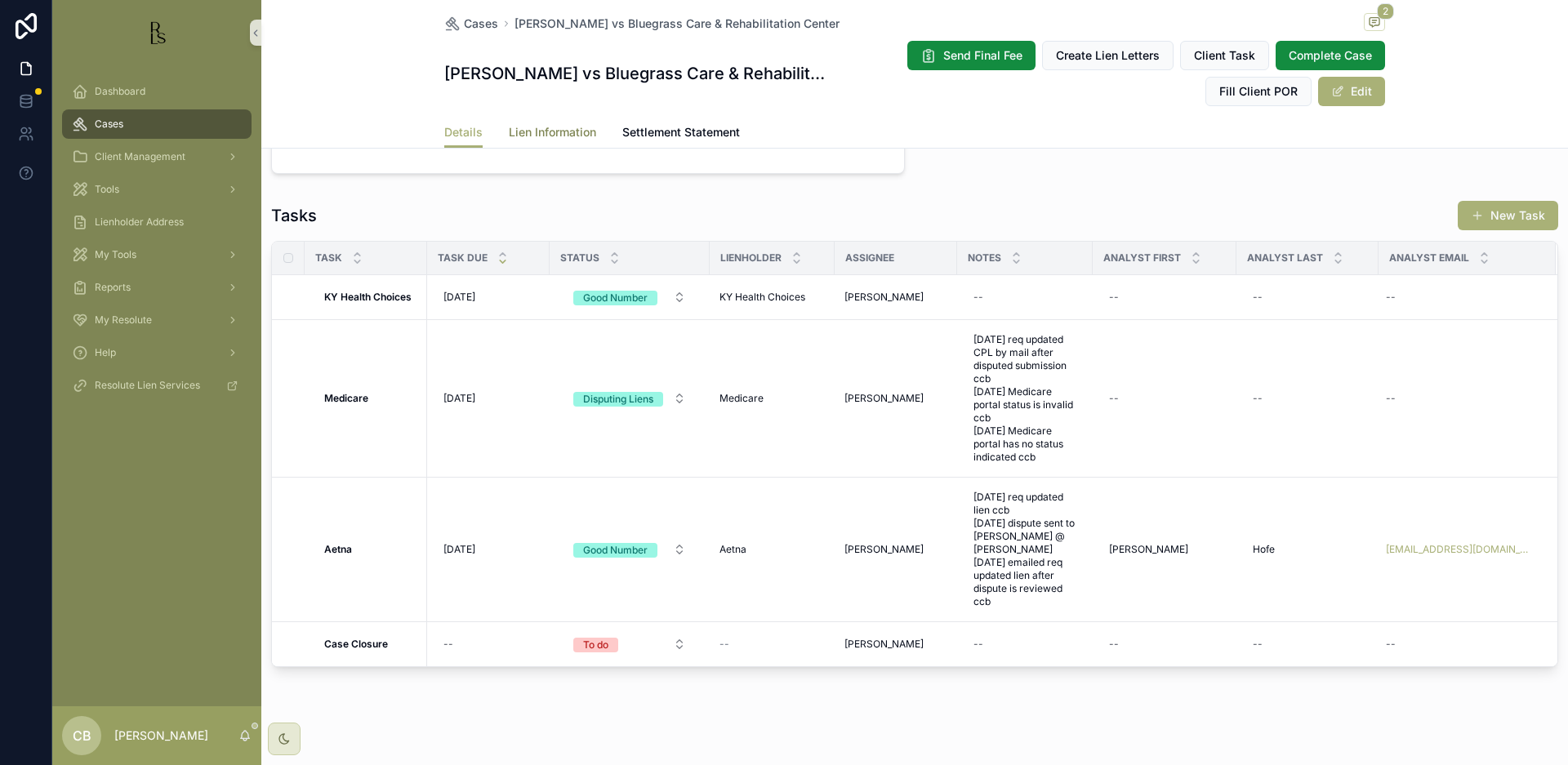
click at [549, 130] on span "Lien Information" at bounding box center [552, 132] width 88 height 16
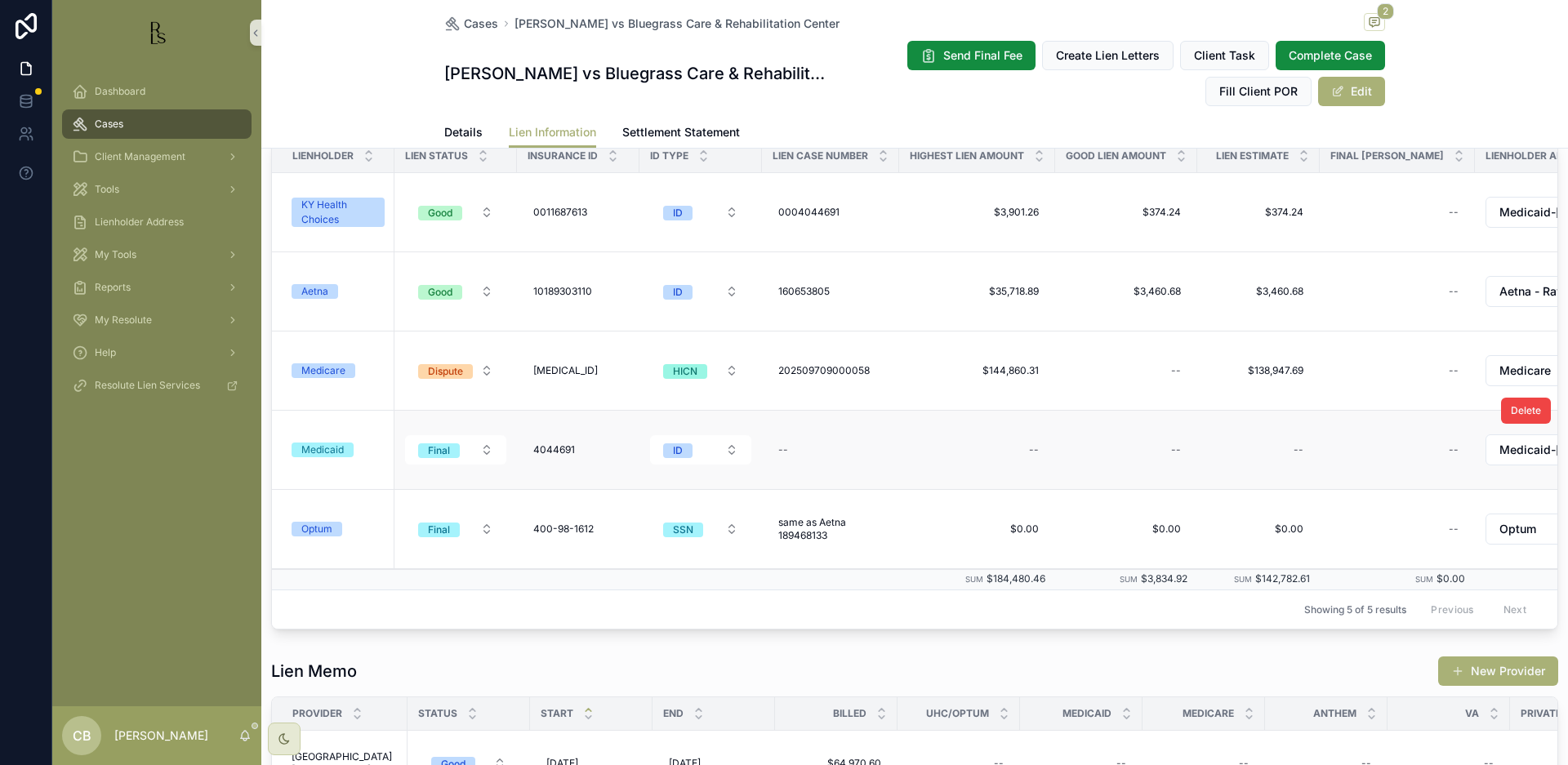
scroll to position [133, 0]
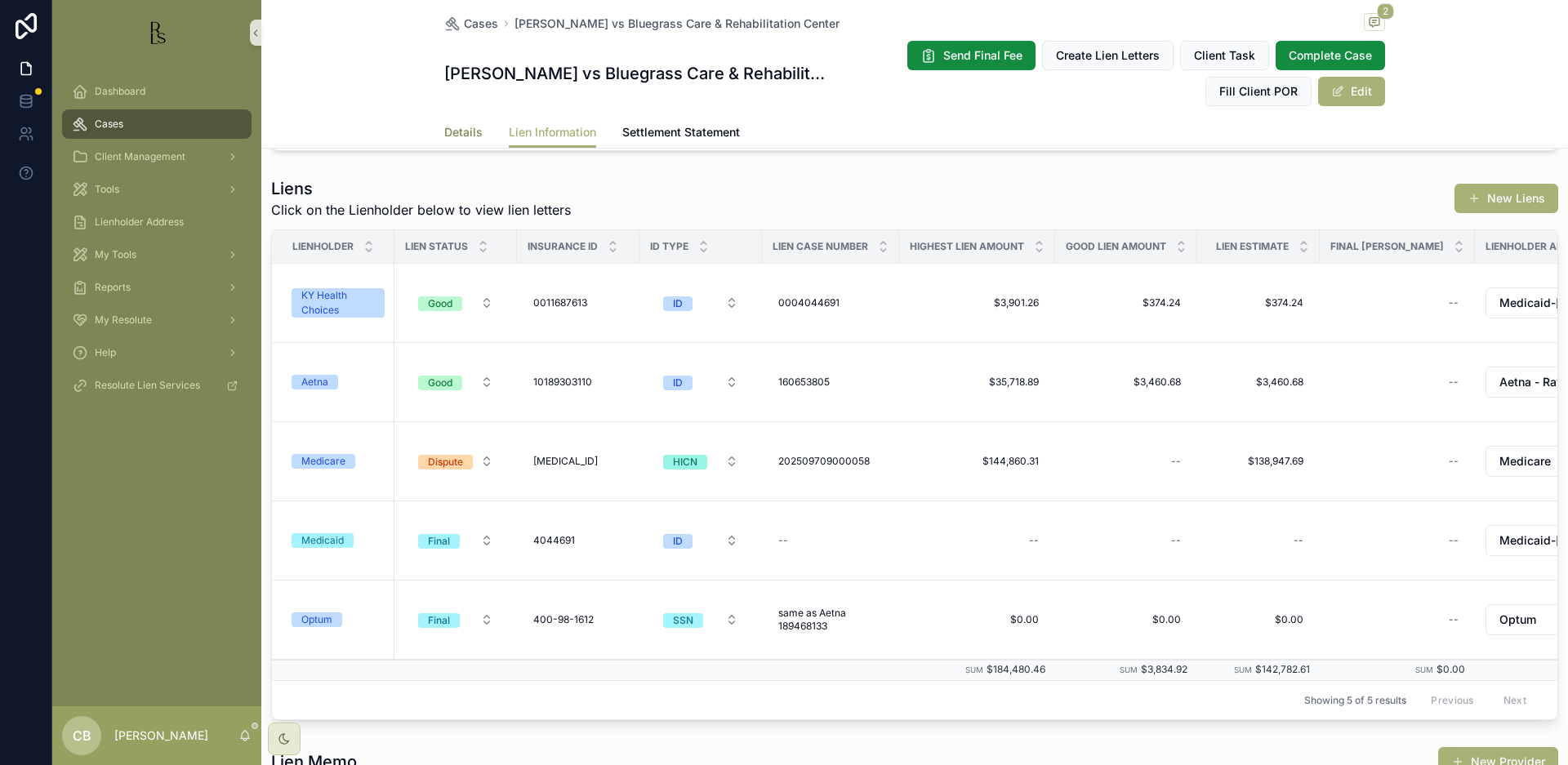
click at [446, 125] on span "Details" at bounding box center [463, 132] width 39 height 16
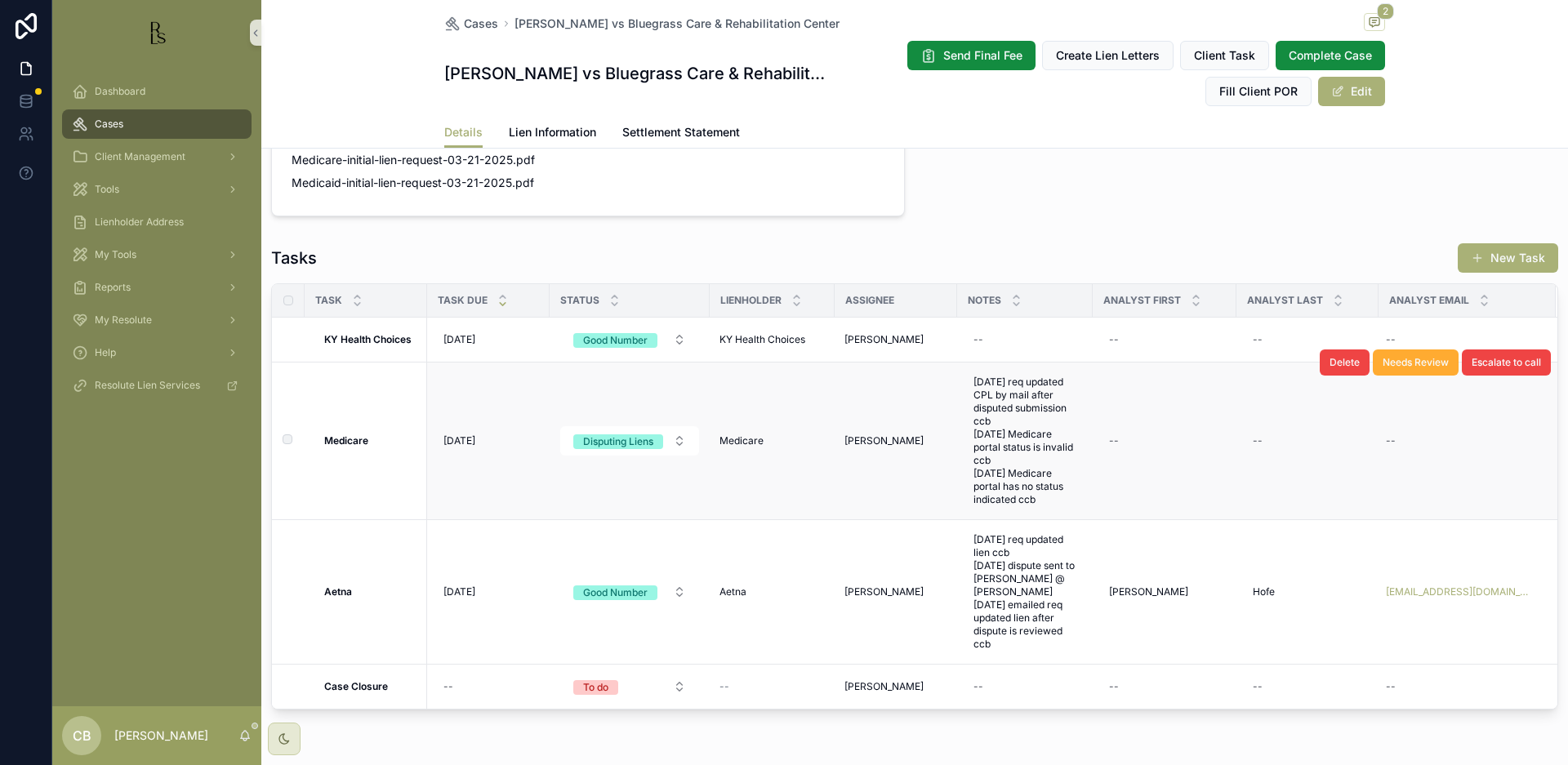
scroll to position [1240, 0]
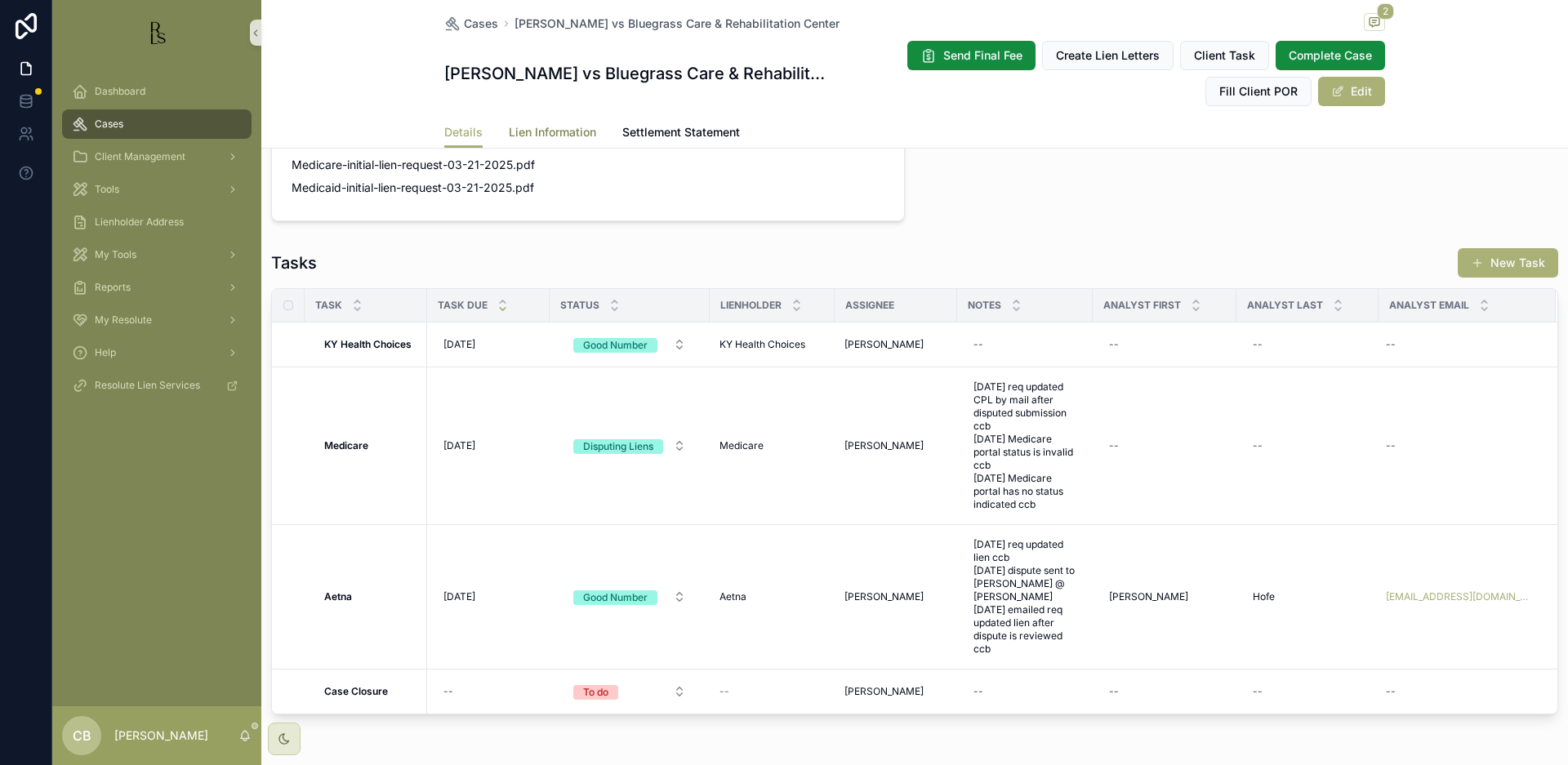
click at [543, 127] on span "Lien Information" at bounding box center [552, 132] width 88 height 16
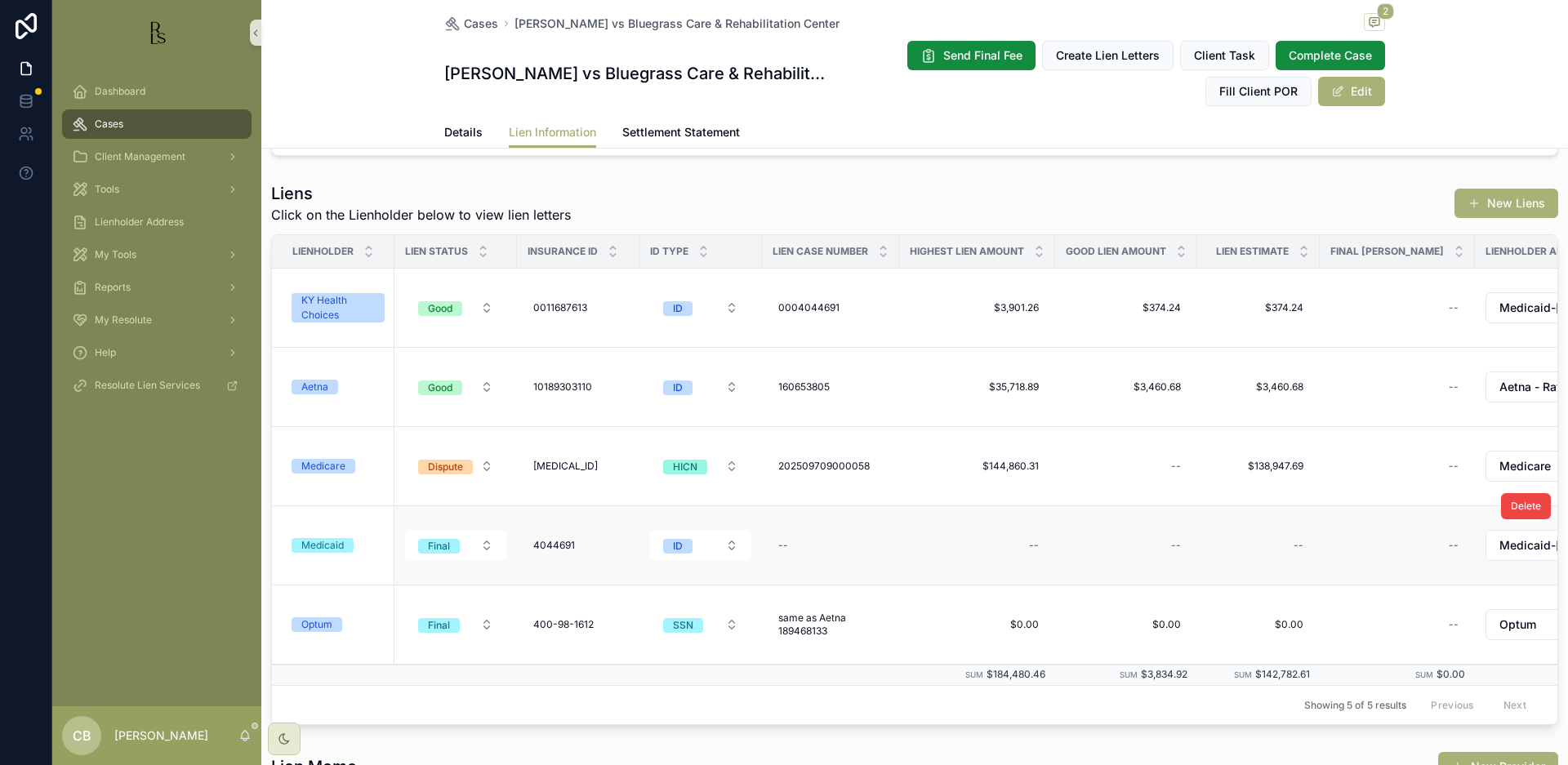
scroll to position [130, 0]
click at [460, 129] on span "Details" at bounding box center [463, 132] width 39 height 16
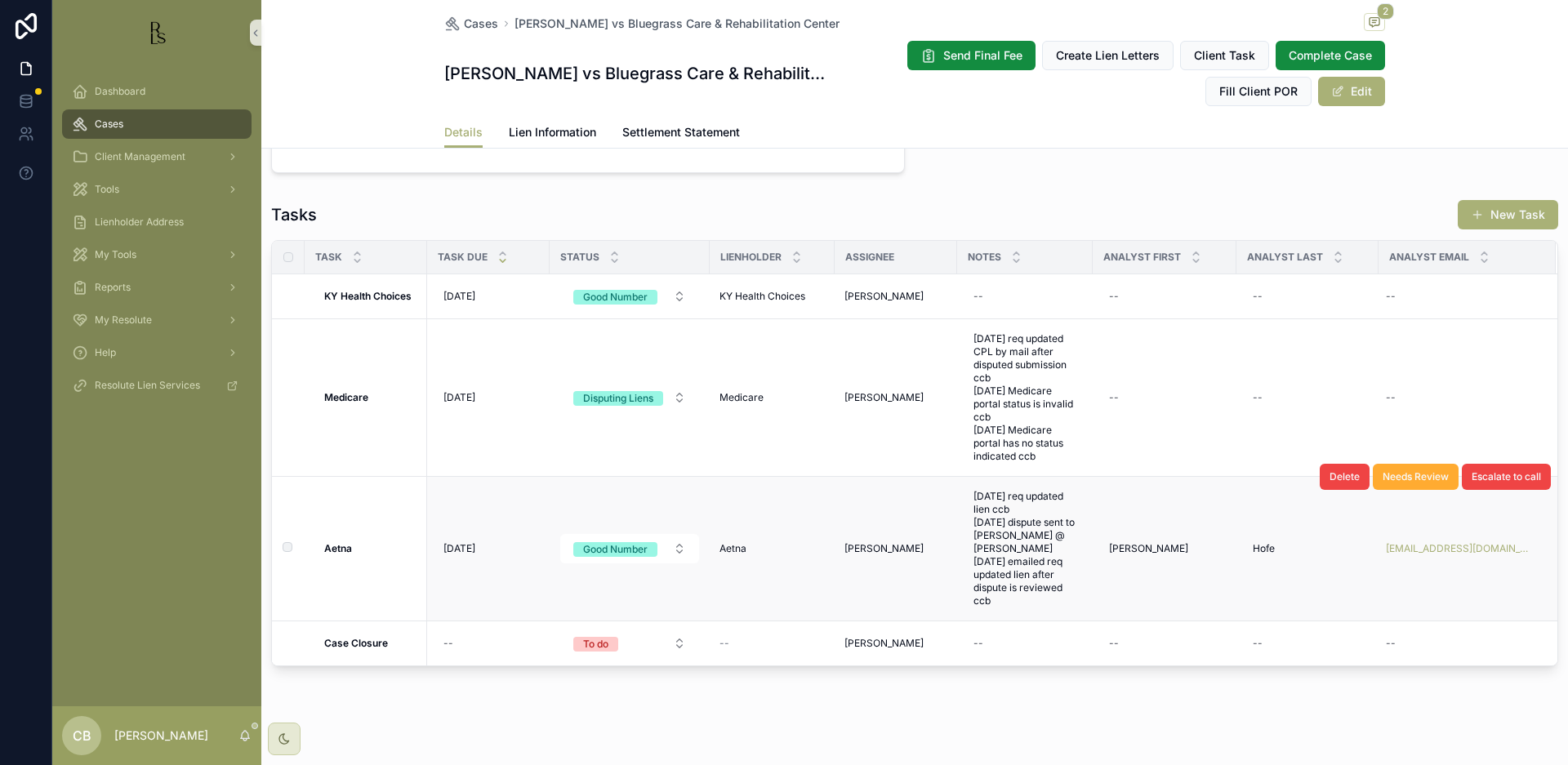
scroll to position [1288, 0]
click at [538, 133] on span "Lien Information" at bounding box center [552, 132] width 88 height 16
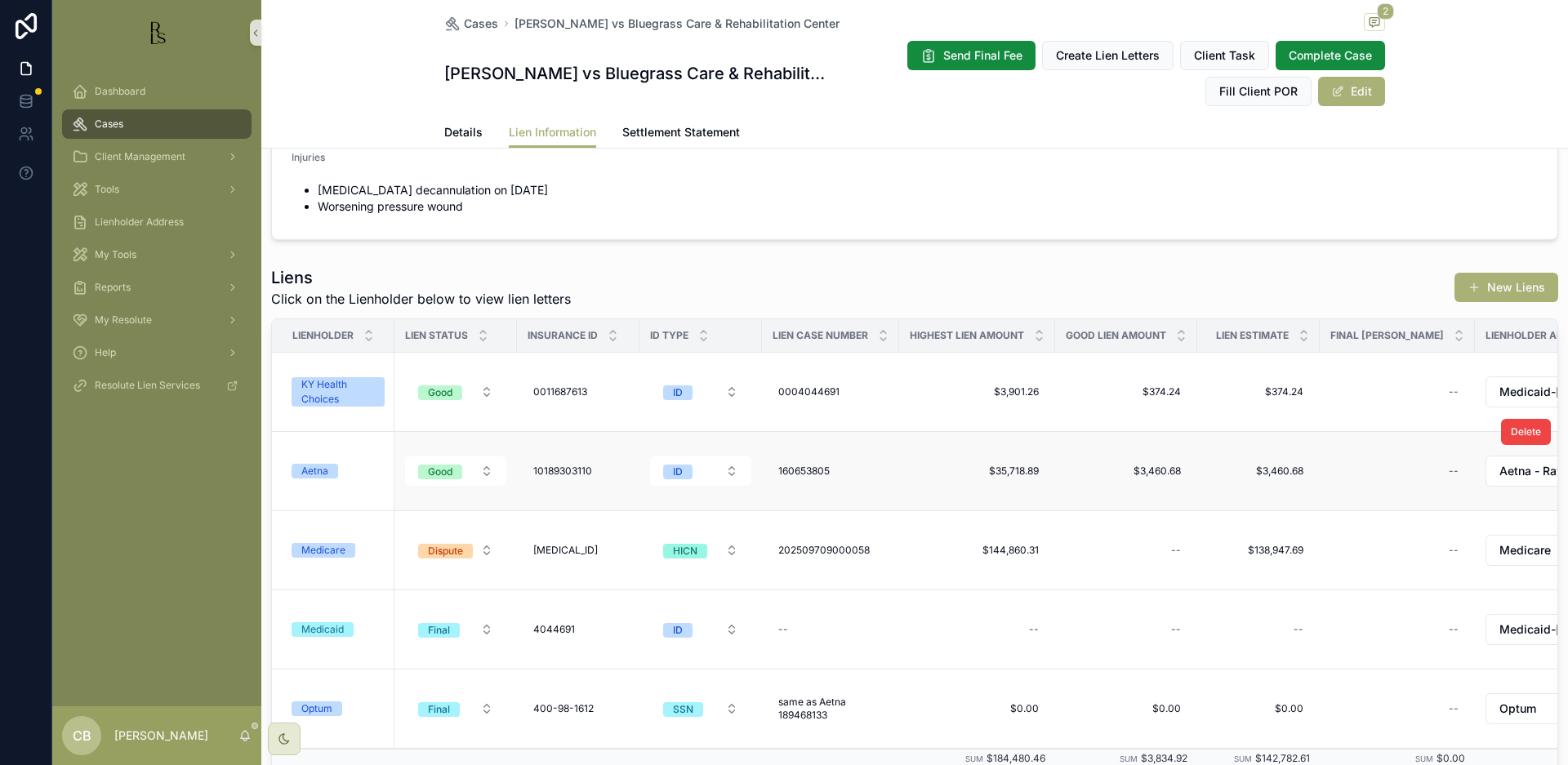
scroll to position [51, 0]
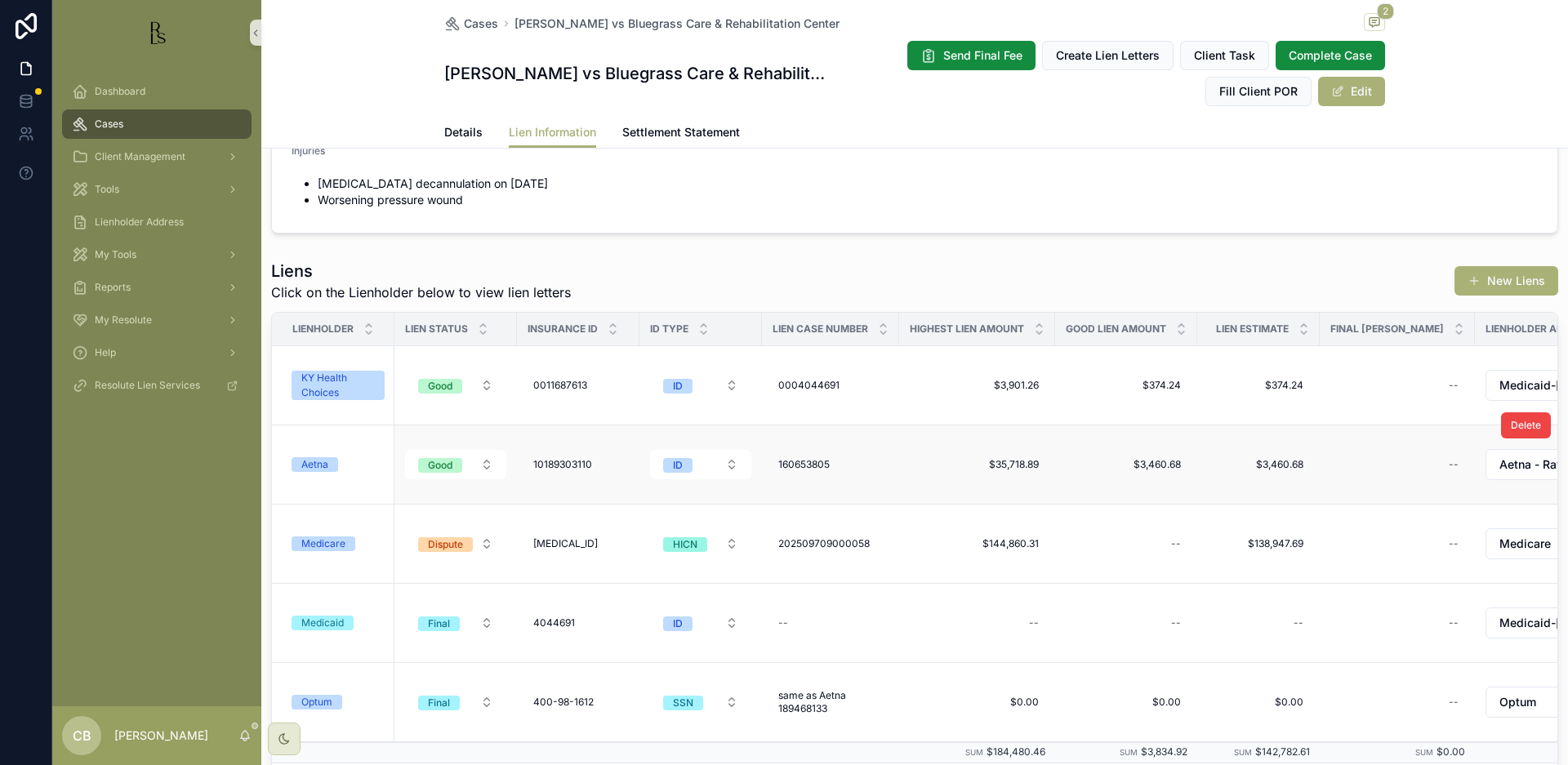
click at [313, 462] on div "Aetna" at bounding box center [314, 465] width 27 height 15
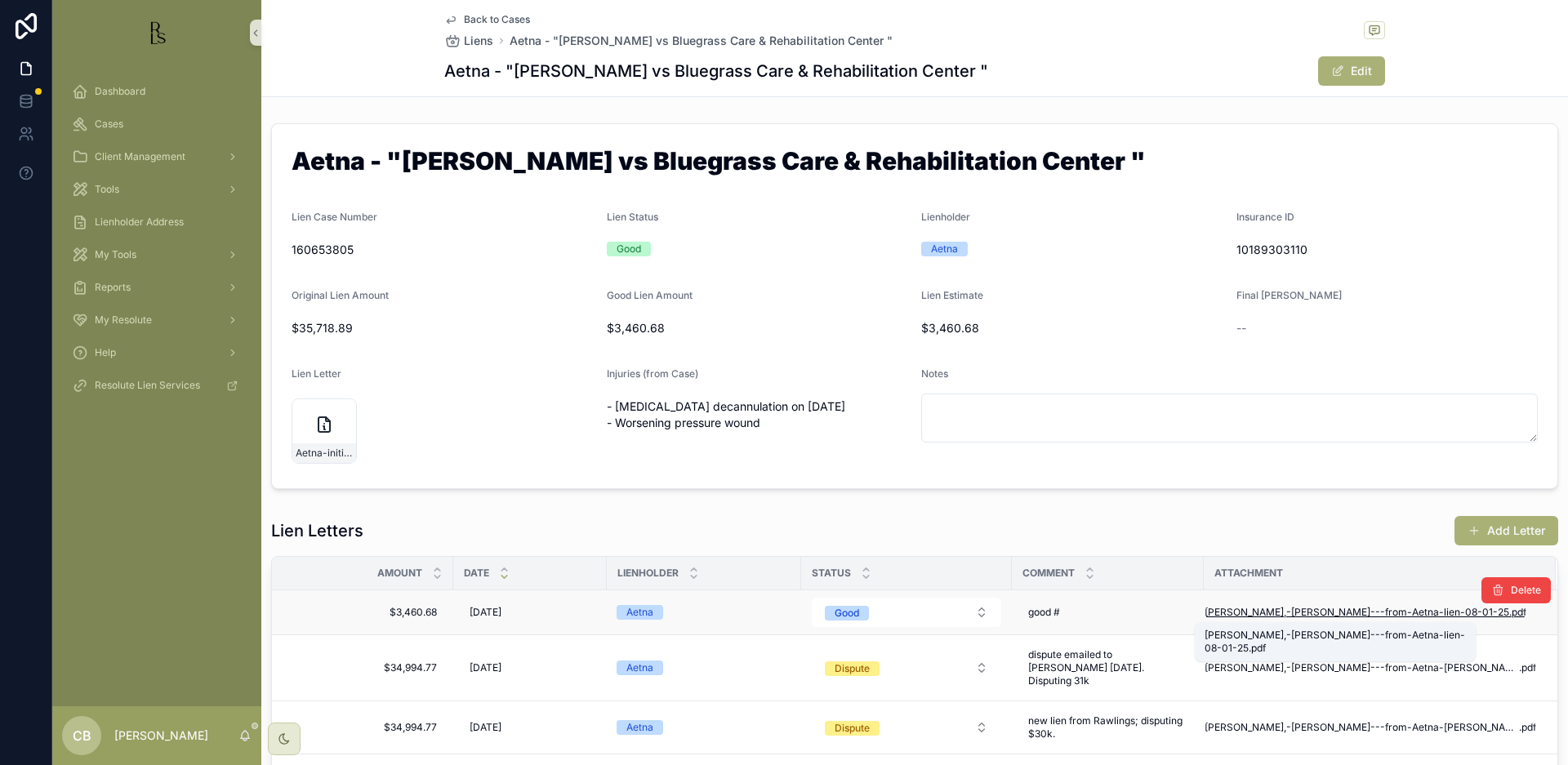
click at [1323, 611] on span "[PERSON_NAME],-[PERSON_NAME]---from-Aetna-lien-08-01-25" at bounding box center [1357, 612] width 305 height 13
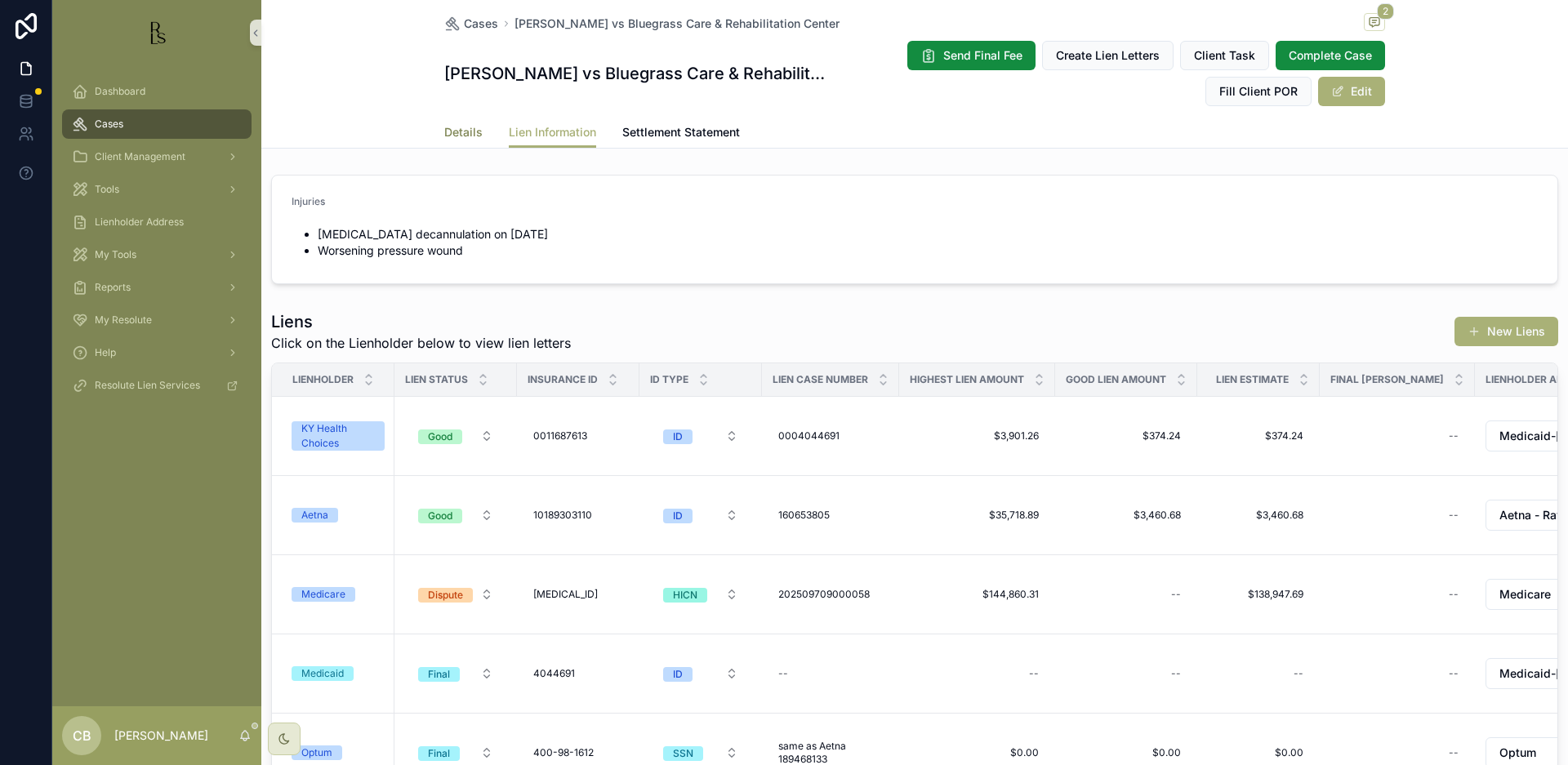
click at [458, 130] on span "Details" at bounding box center [463, 132] width 39 height 16
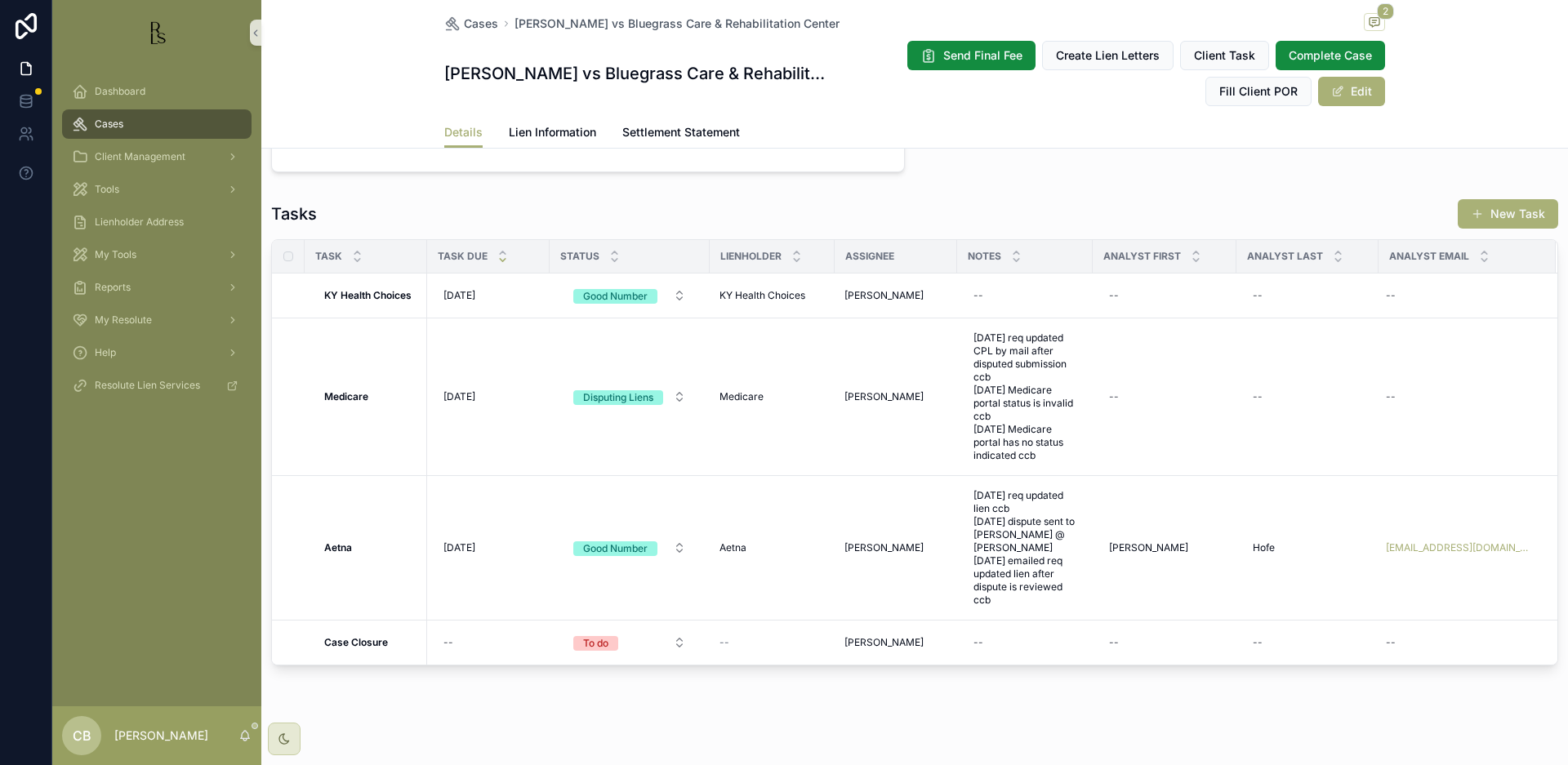
scroll to position [1288, 0]
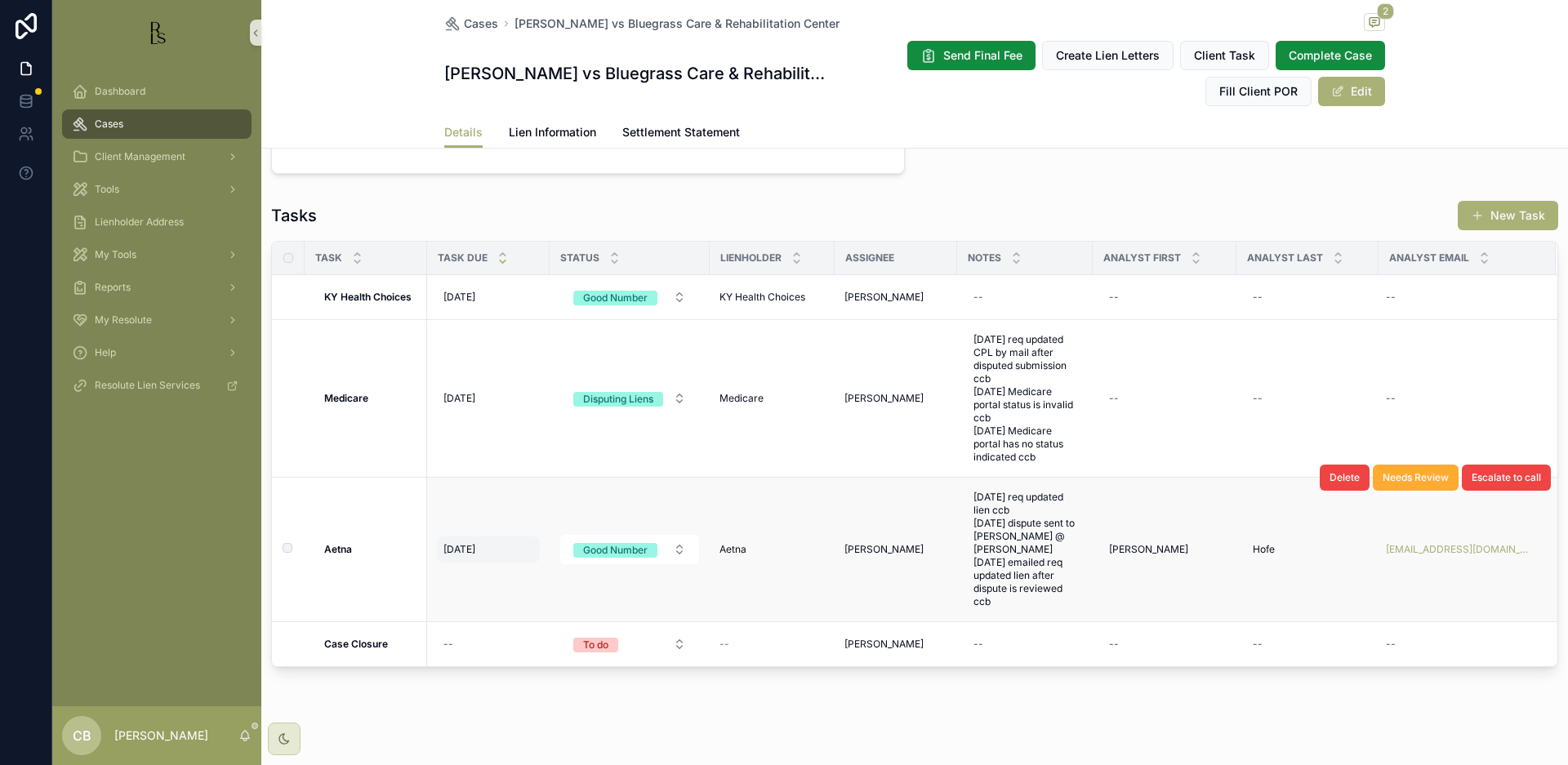
click at [473, 543] on span "[DATE]" at bounding box center [459, 550] width 32 height 13
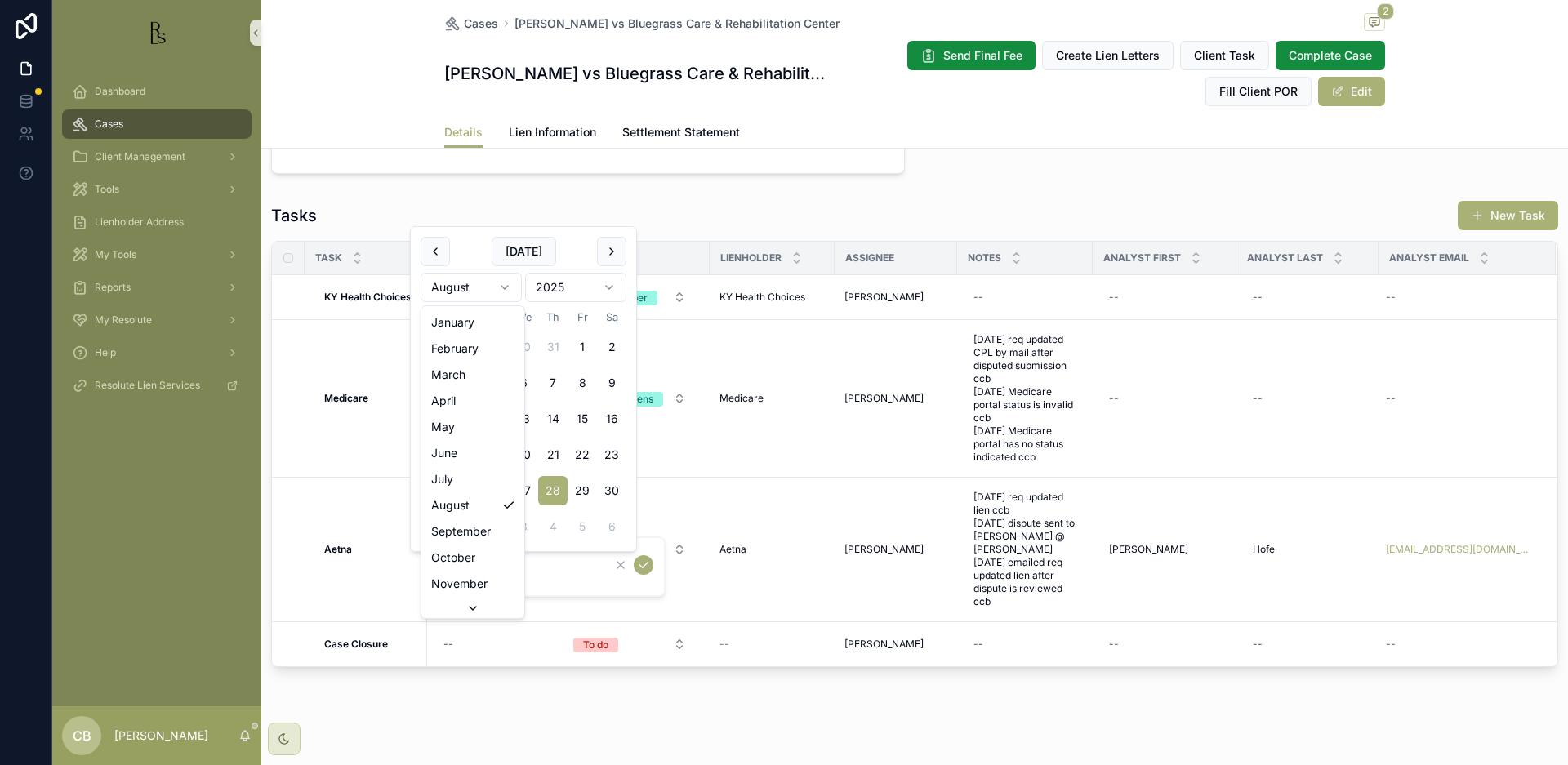
click at [502, 287] on html "Dashboard Cases Client Management Tools Lienholder Address My Tools Reports My …" at bounding box center [784, 382] width 1568 height 765
click at [466, 380] on button "3" at bounding box center [464, 382] width 29 height 29
type input "*********"
click at [642, 560] on icon "scrollable content" at bounding box center [643, 565] width 13 height 13
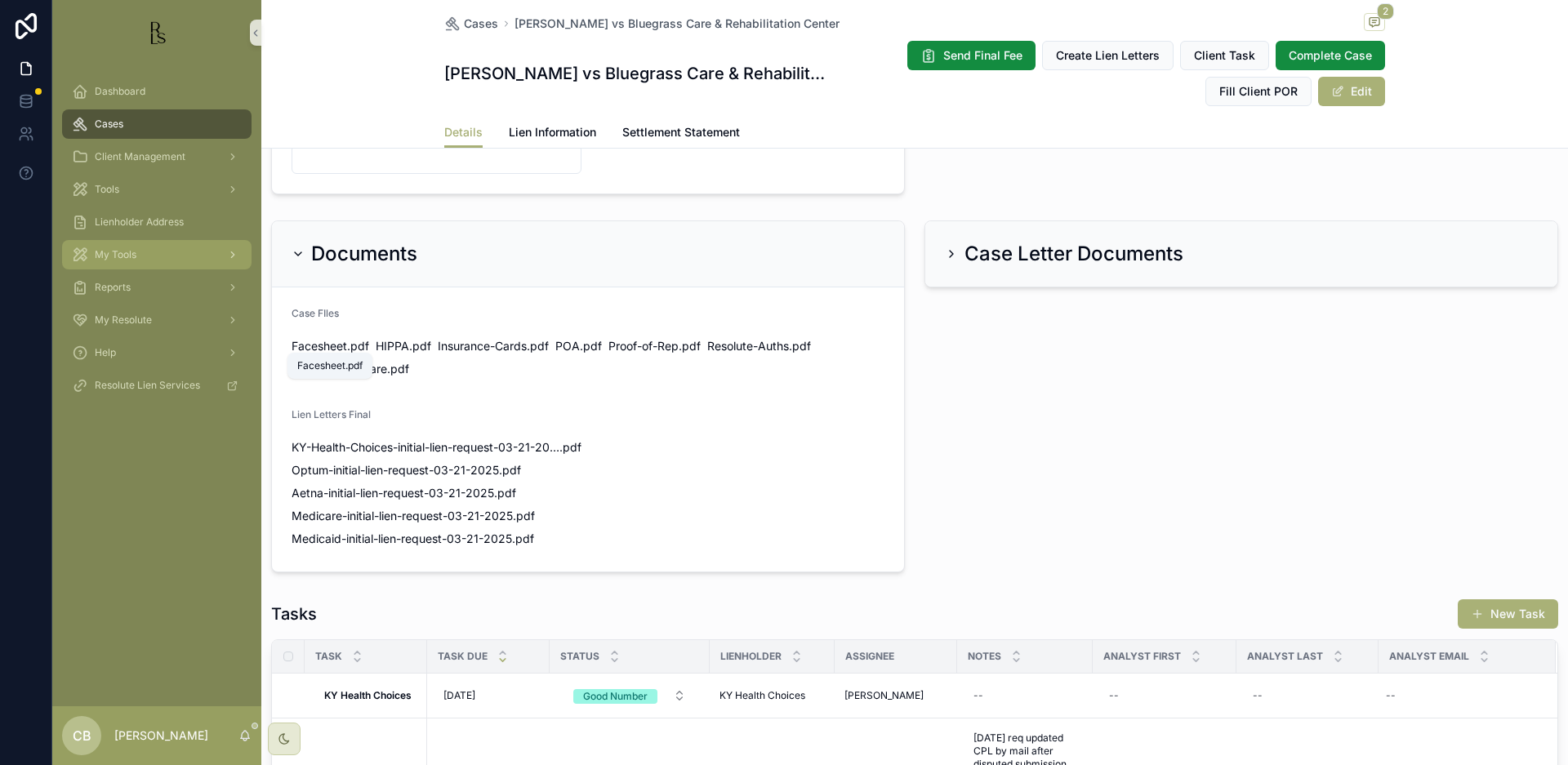
scroll to position [888, 0]
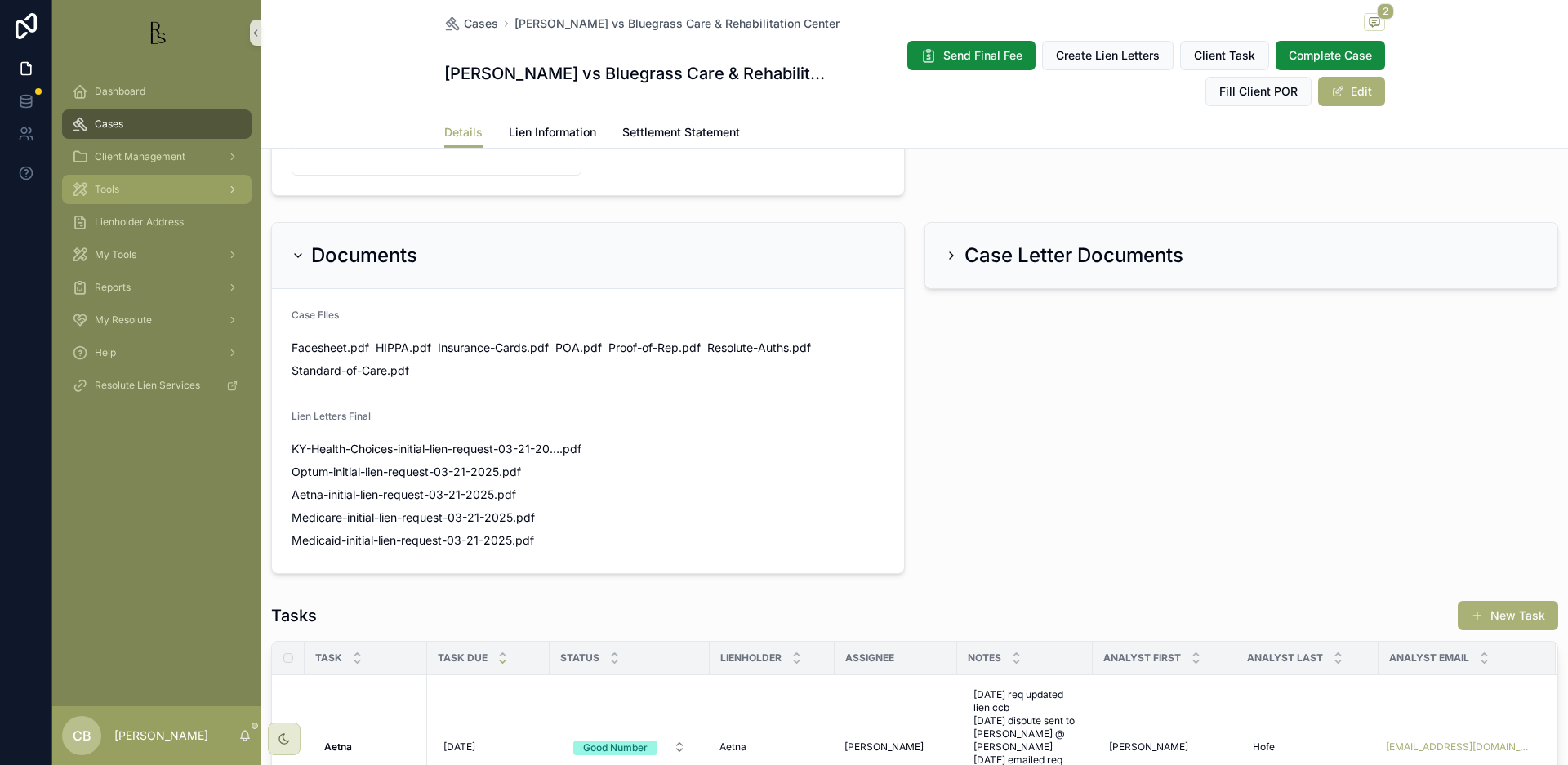
click at [104, 189] on span "Tools" at bounding box center [107, 190] width 25 height 13
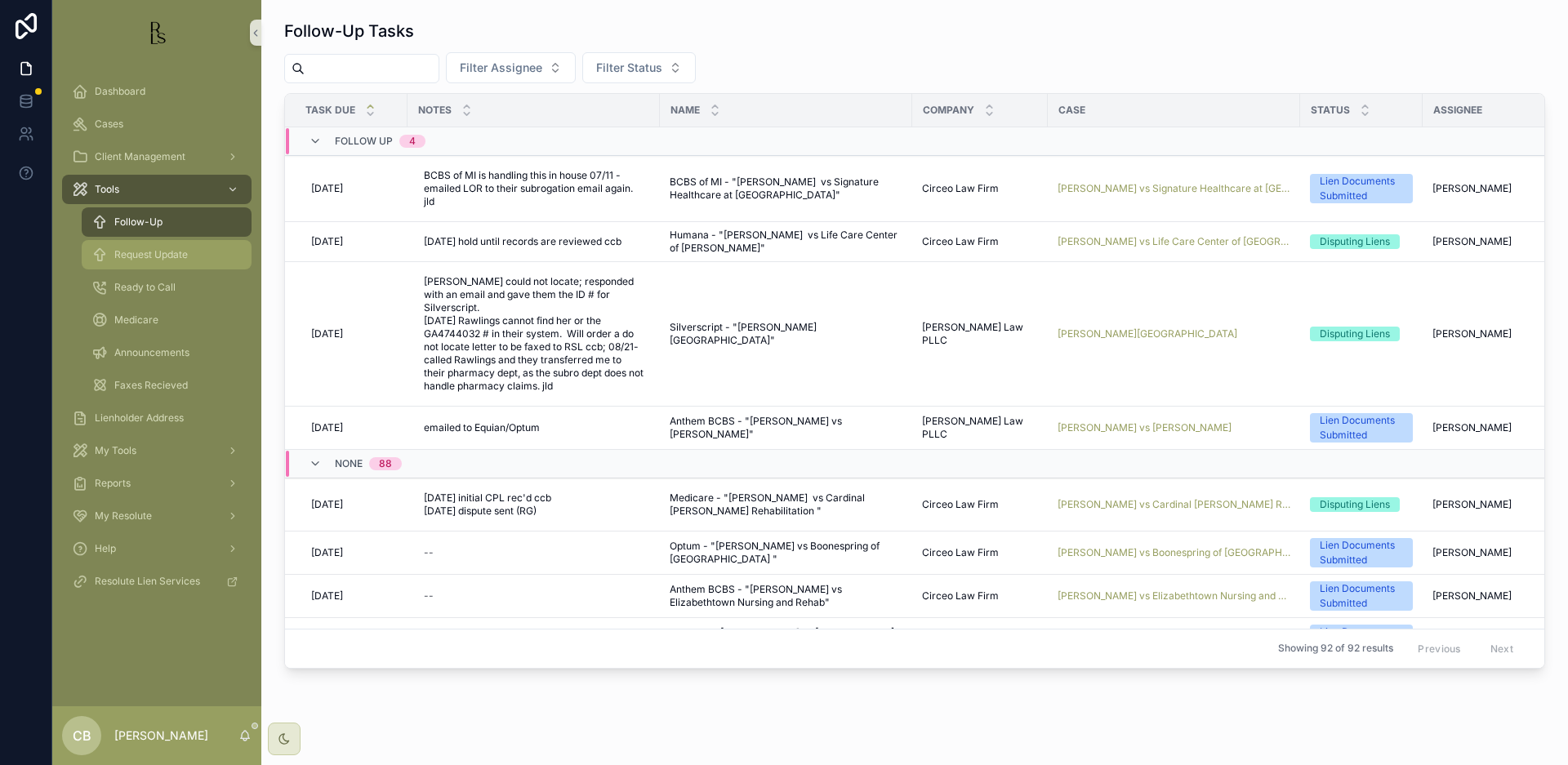
click at [149, 257] on span "Request Update" at bounding box center [151, 255] width 74 height 13
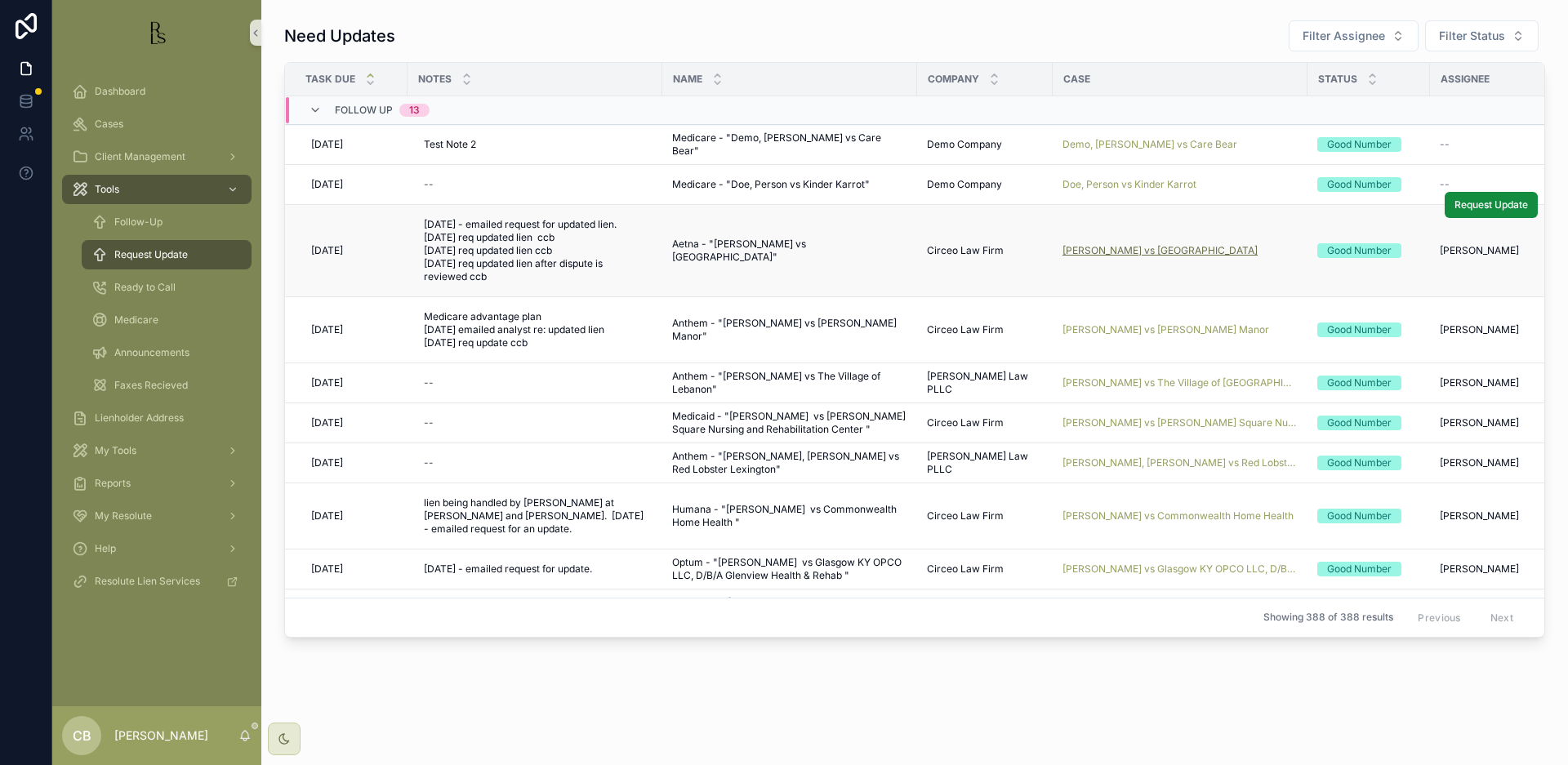
click at [1188, 248] on span "[PERSON_NAME] vs [GEOGRAPHIC_DATA]" at bounding box center [1159, 251] width 195 height 13
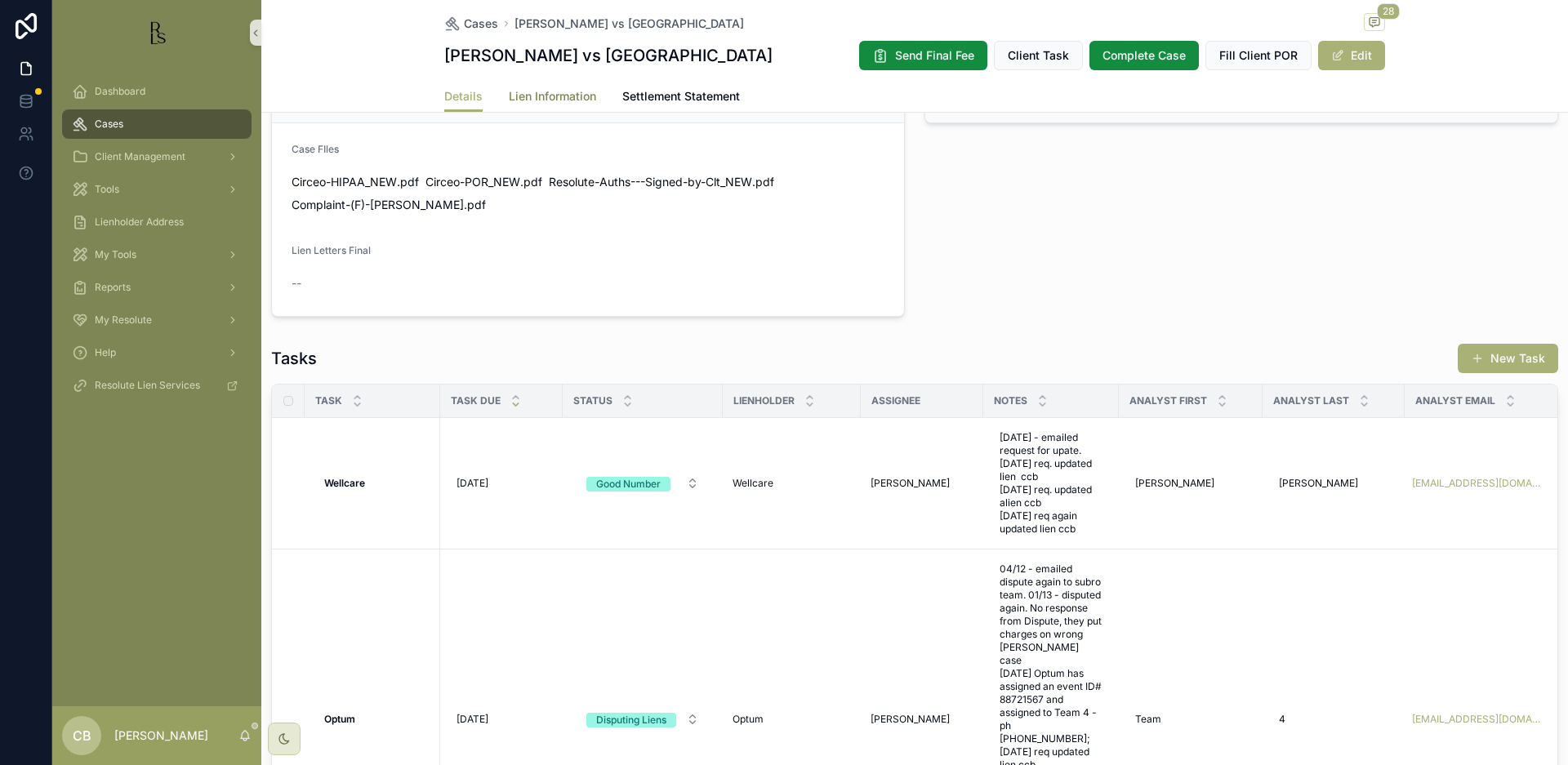
click at [543, 93] on span "Lien Information" at bounding box center [552, 95] width 88 height 16
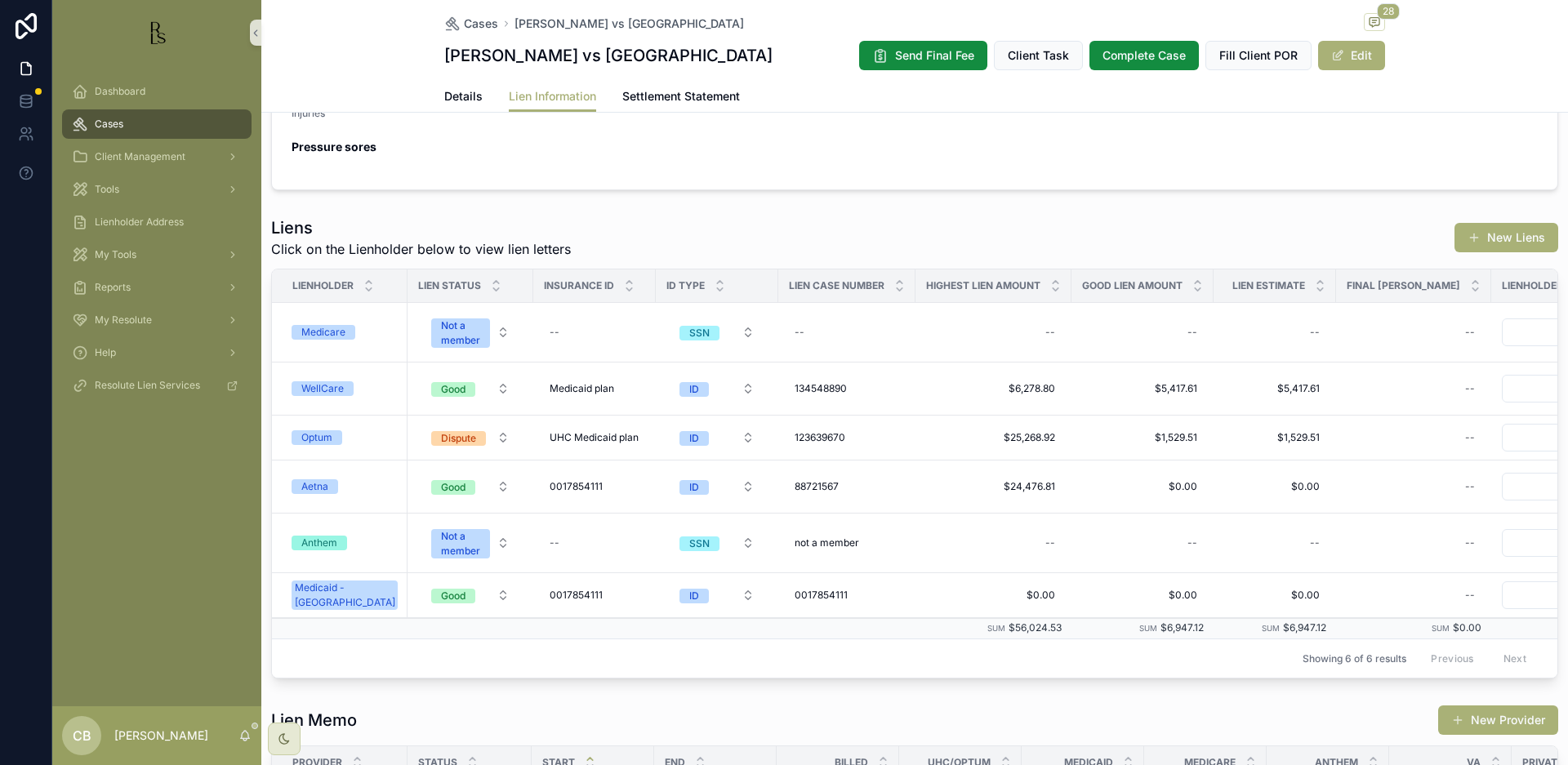
scroll to position [379, 0]
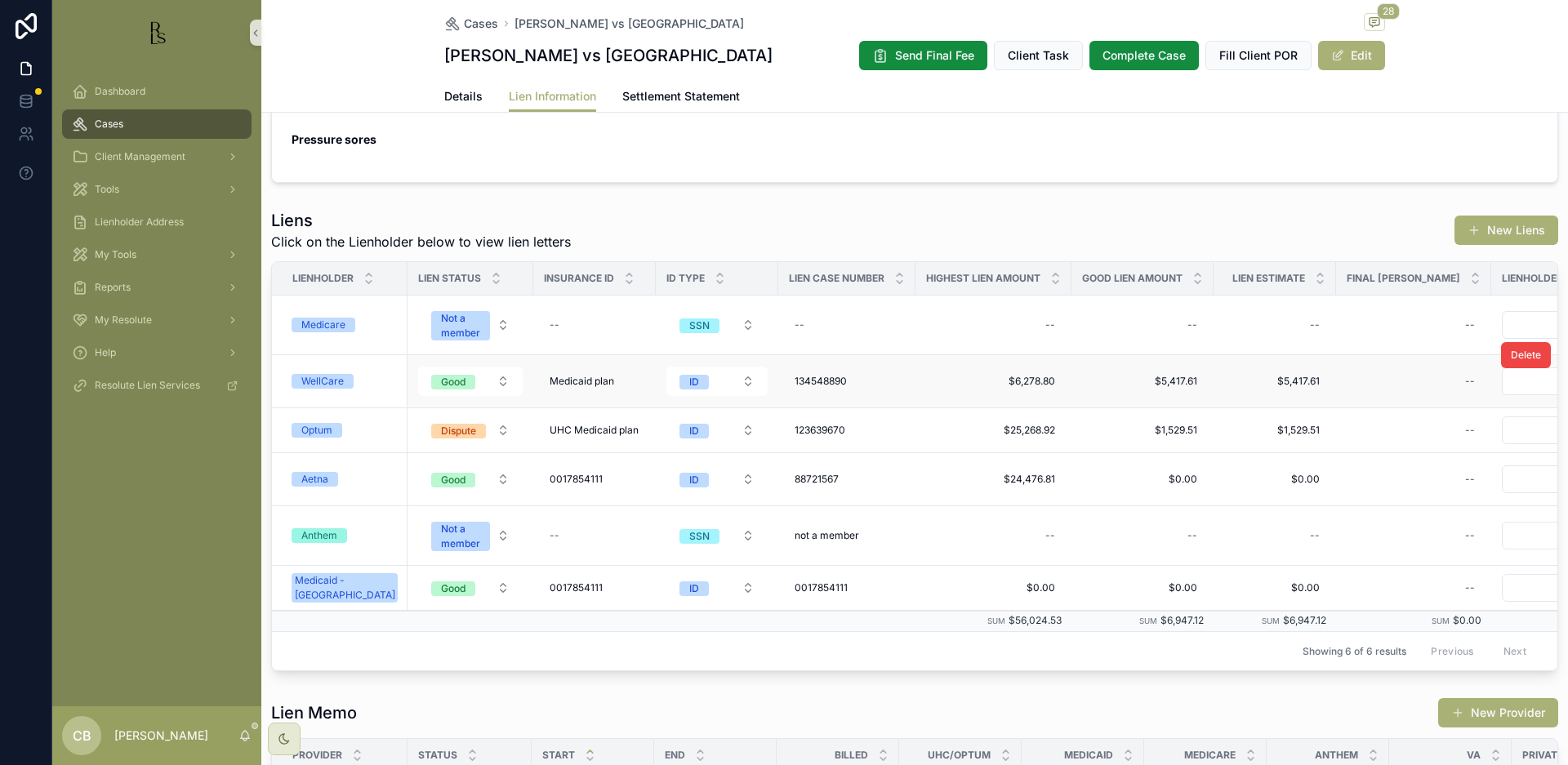
click at [319, 380] on div "WellCare" at bounding box center [322, 381] width 42 height 15
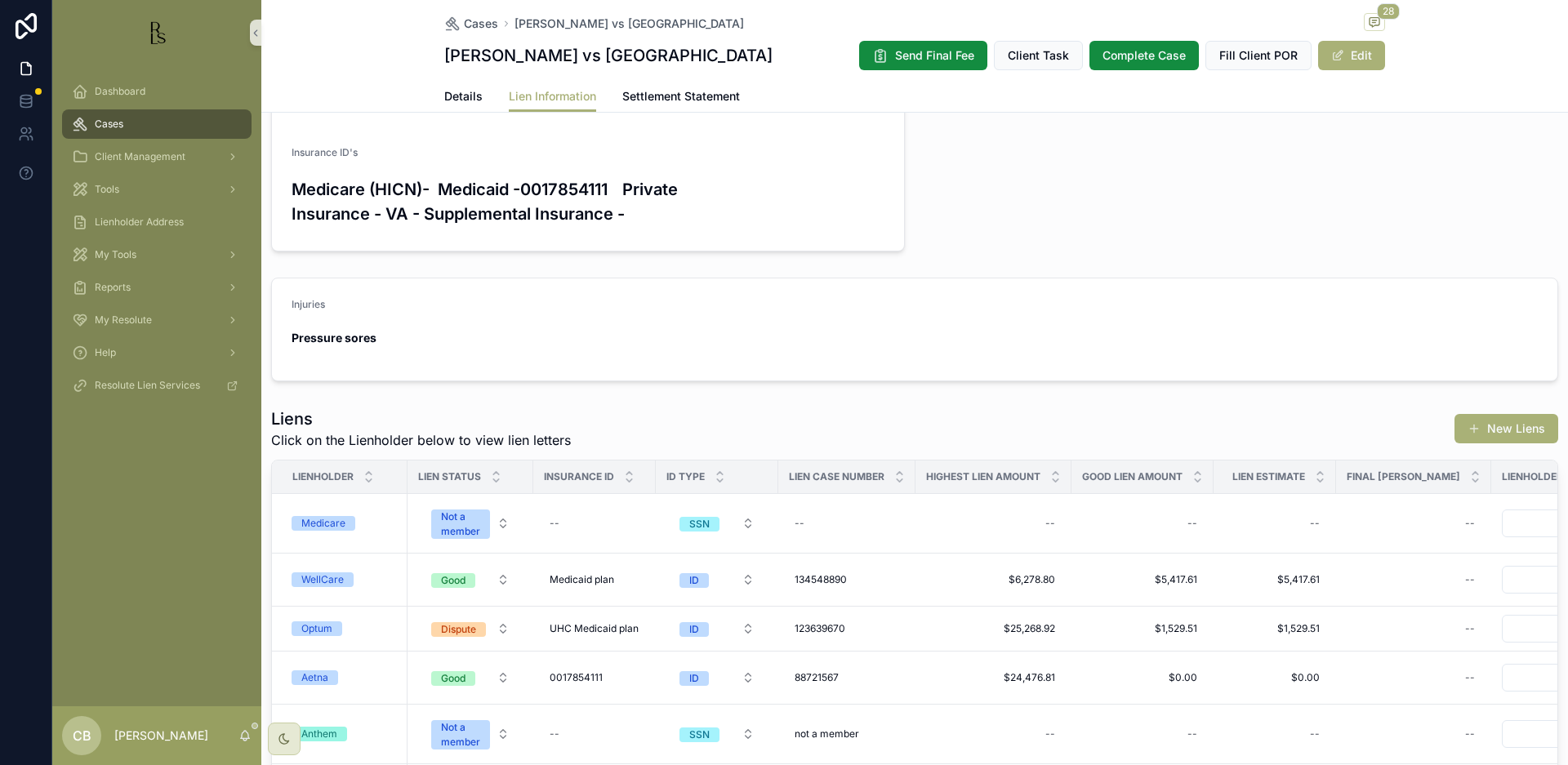
scroll to position [185, 0]
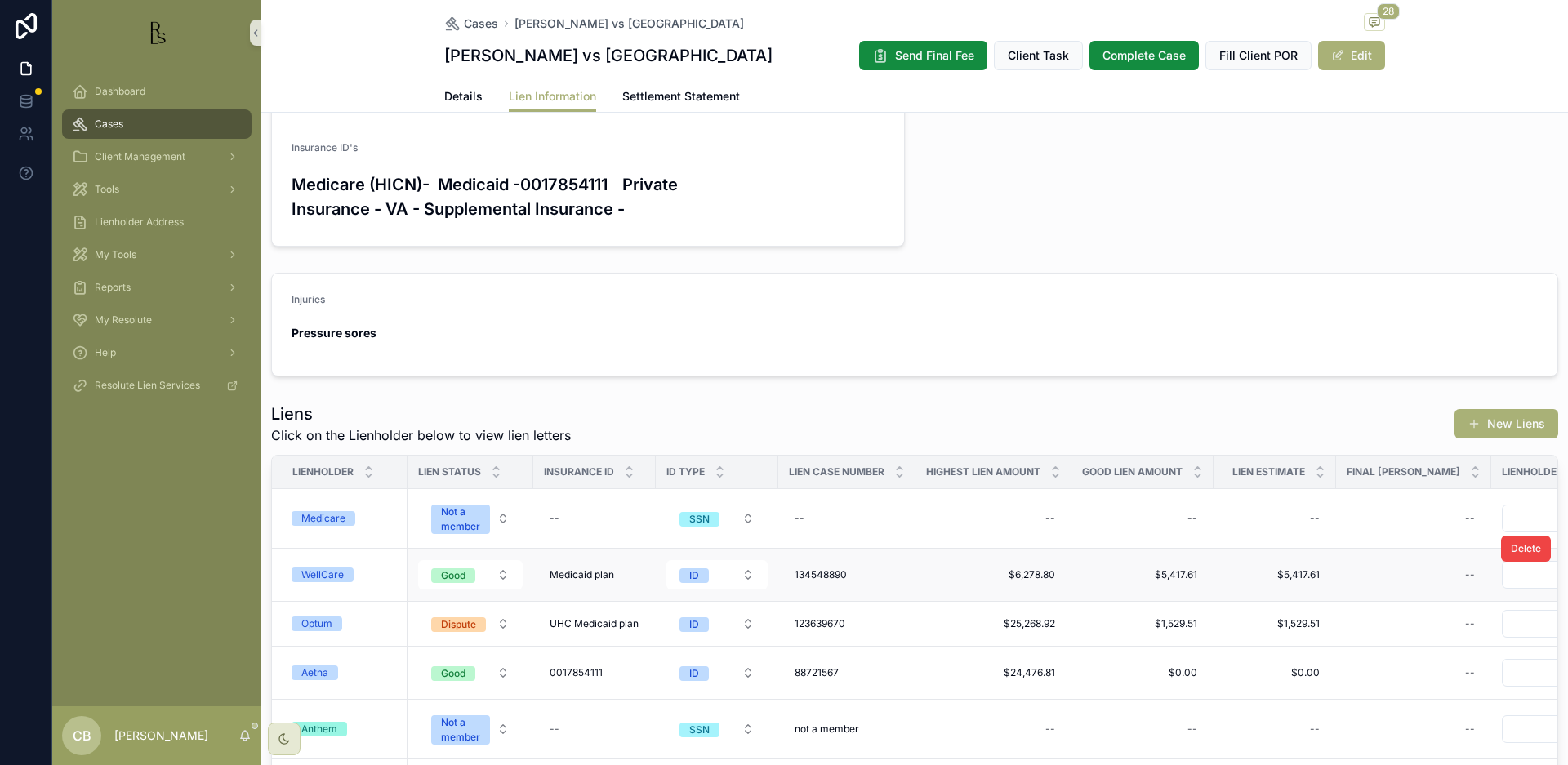
click at [328, 570] on div "WellCare" at bounding box center [322, 575] width 42 height 15
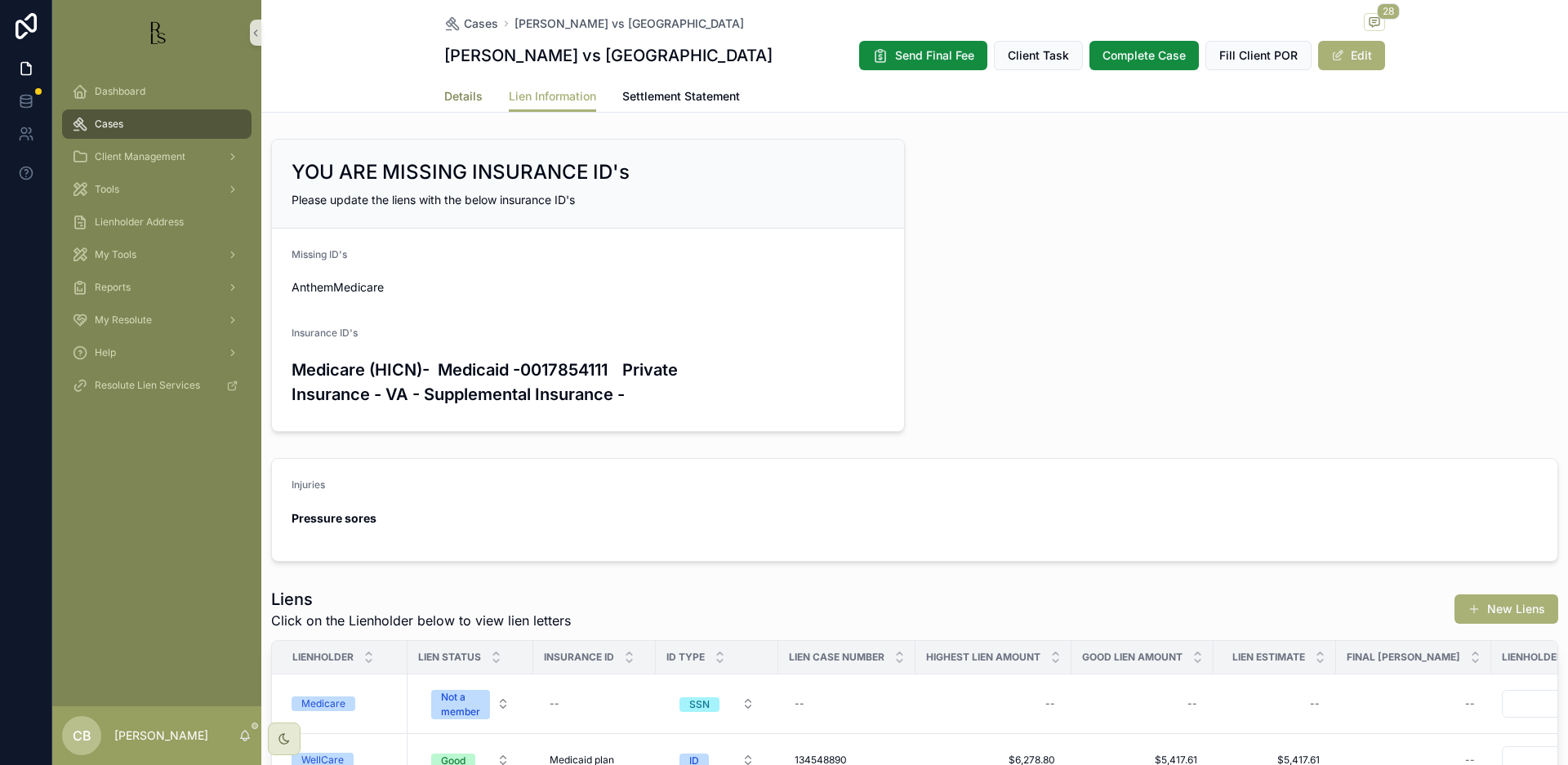
click at [451, 94] on span "Details" at bounding box center [463, 95] width 39 height 16
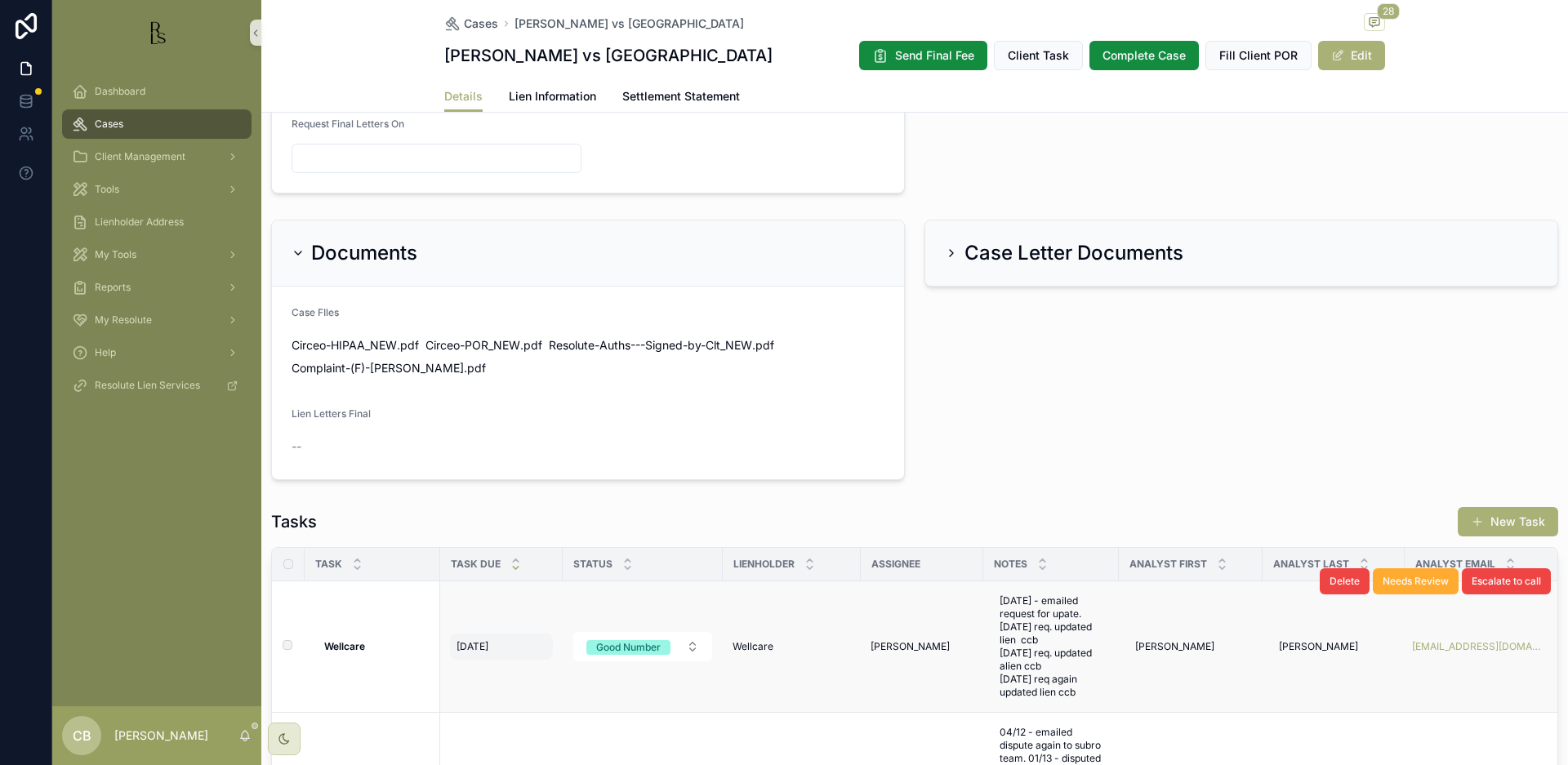
click at [471, 653] on span "[DATE]" at bounding box center [473, 647] width 32 height 13
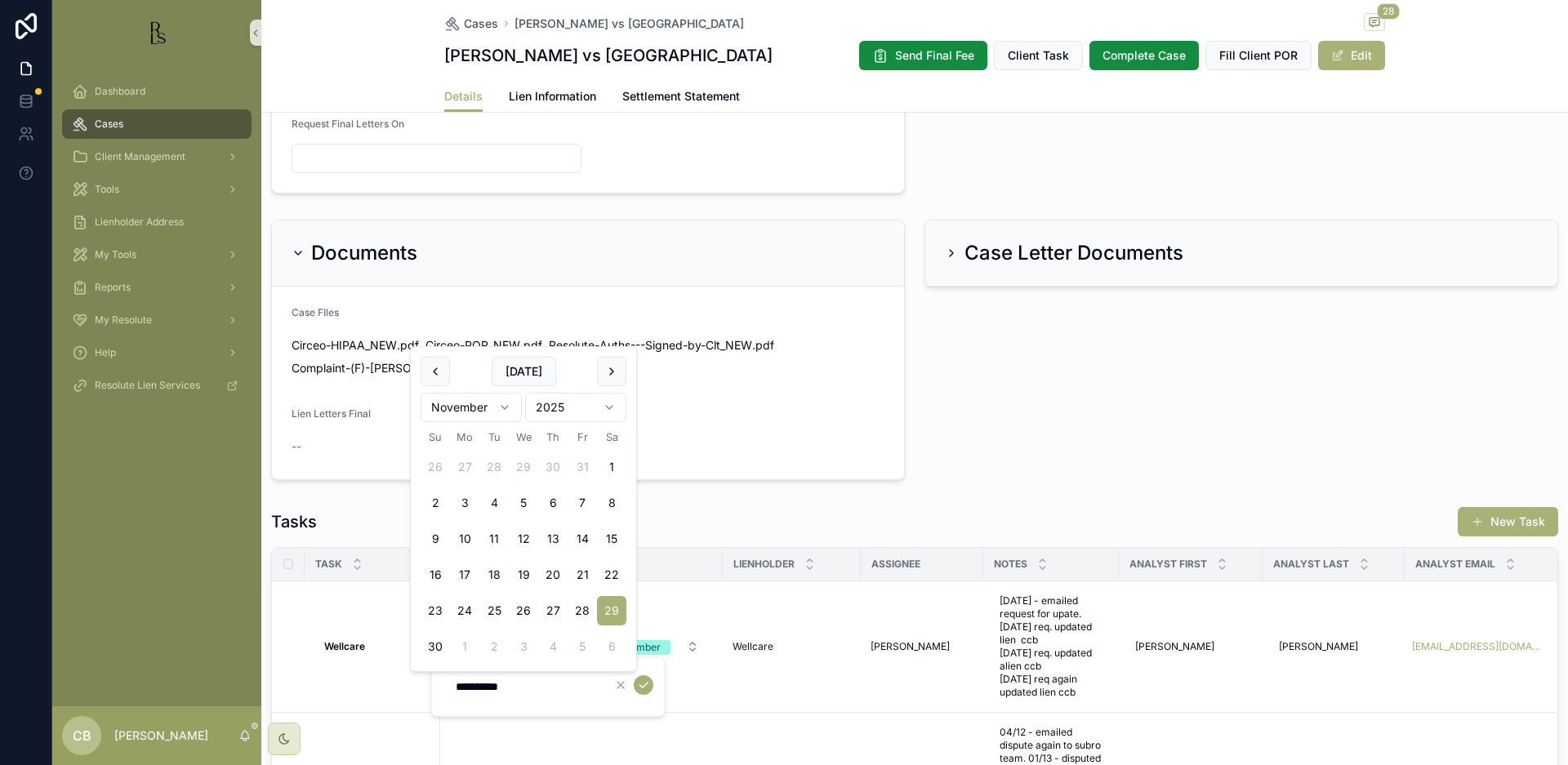
click at [492, 502] on button "4" at bounding box center [493, 503] width 29 height 29
type input "*********"
click at [647, 684] on icon "scrollable content" at bounding box center [643, 685] width 13 height 13
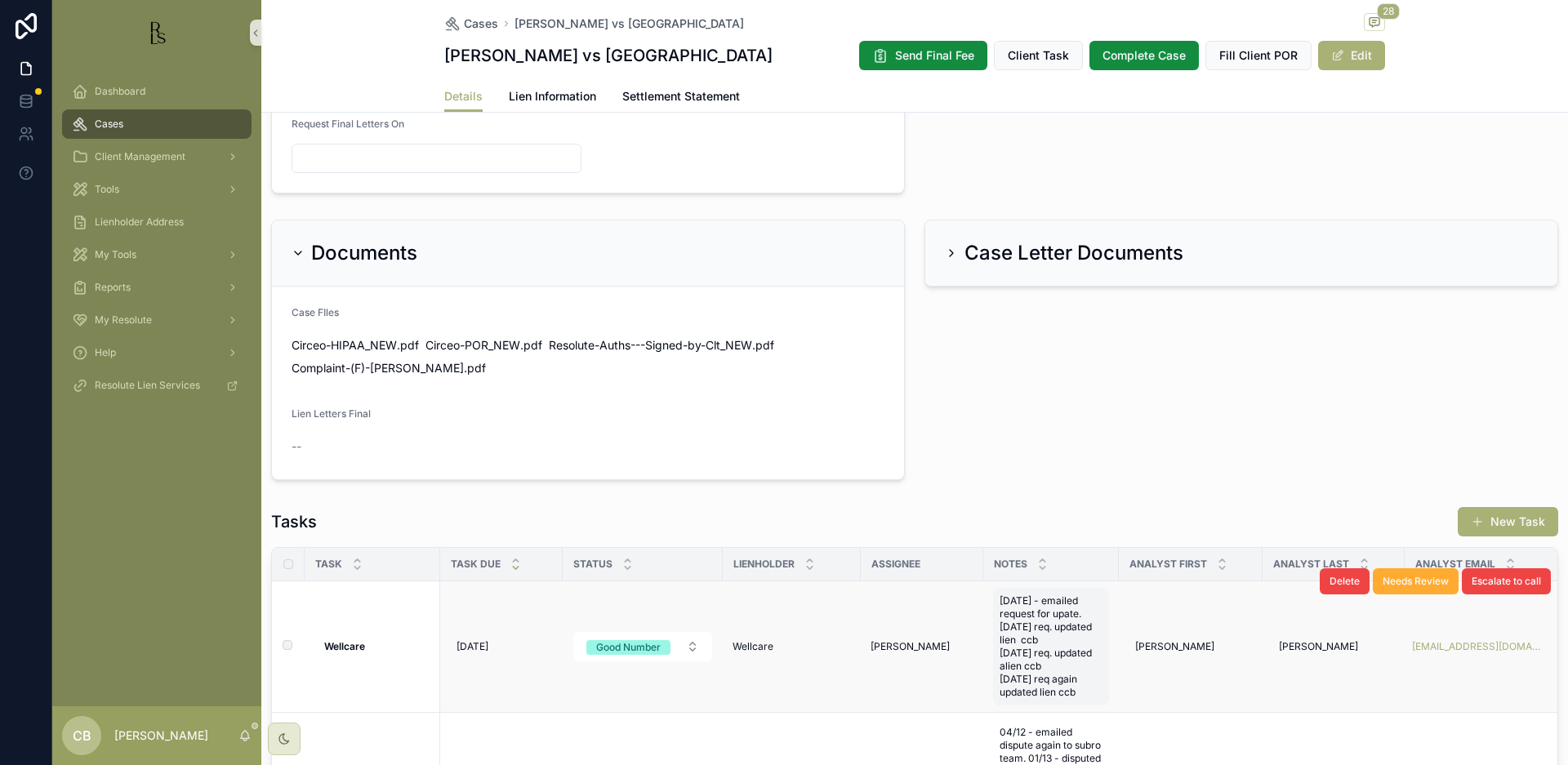
click at [1057, 699] on span "[DATE] - emailed request for upate. [DATE] req. updated lien ccb [DATE] req. up…" at bounding box center [1051, 646] width 103 height 105
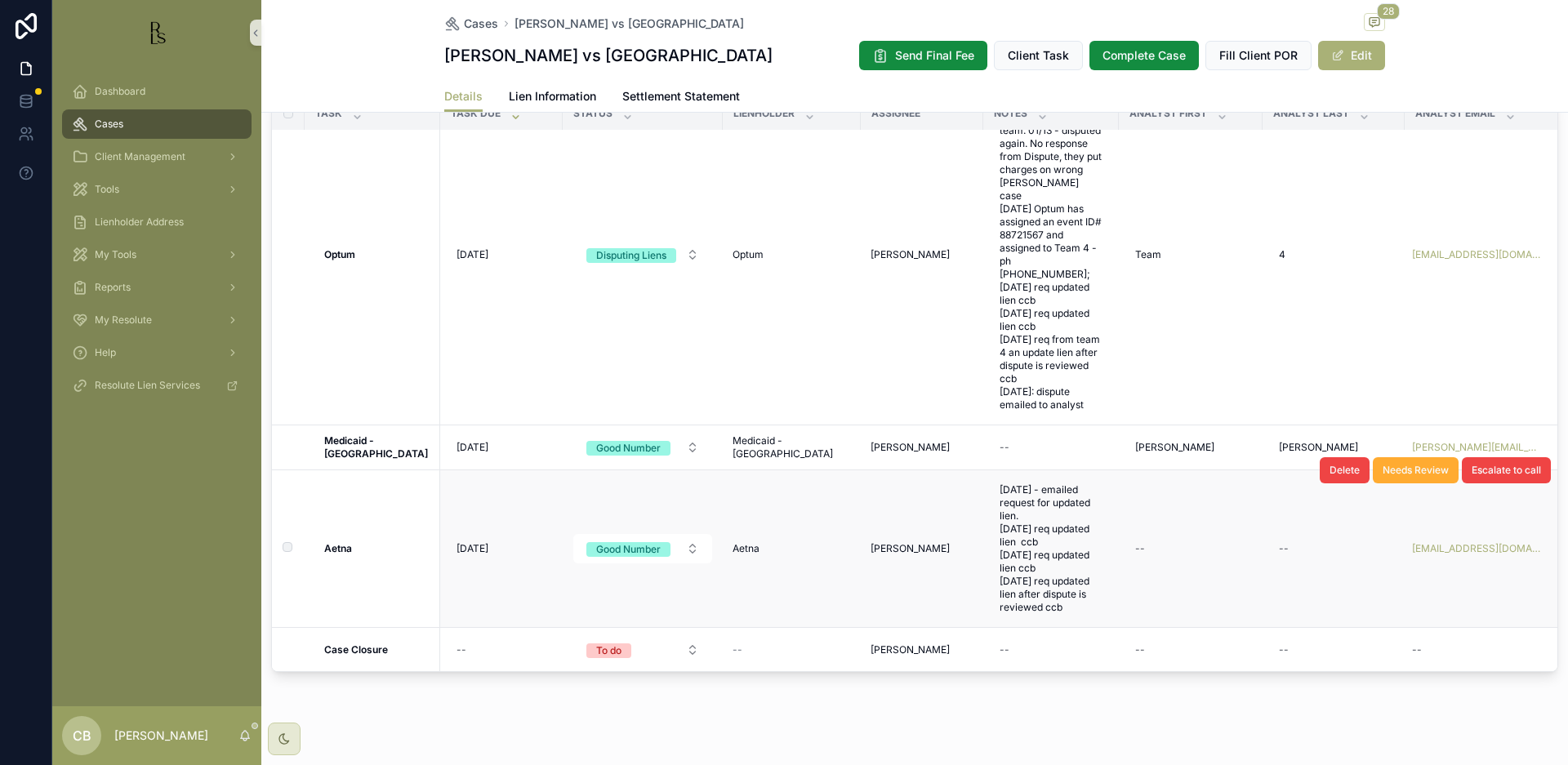
scroll to position [1293, 0]
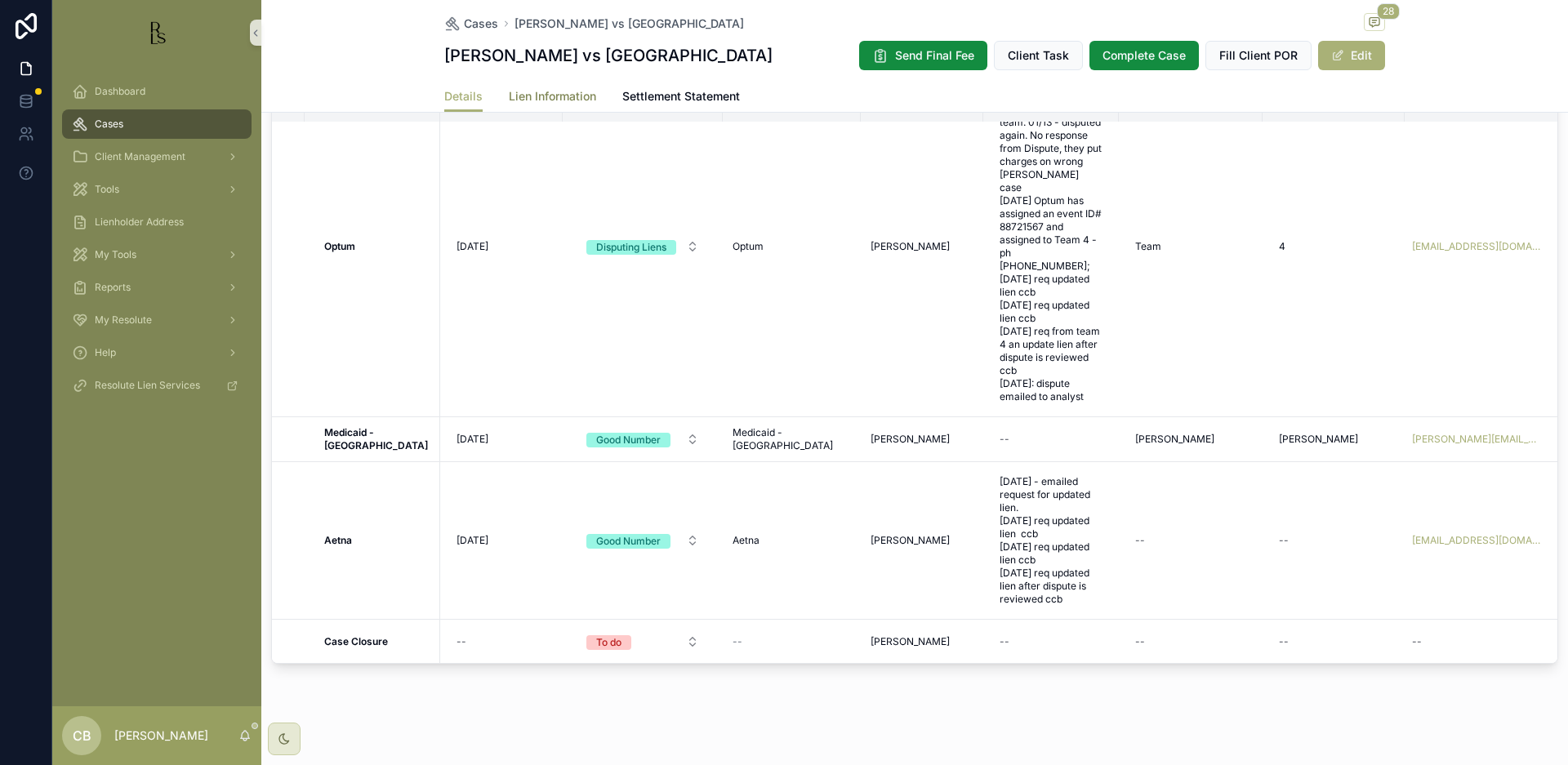
click at [556, 97] on span "Lien Information" at bounding box center [552, 95] width 88 height 16
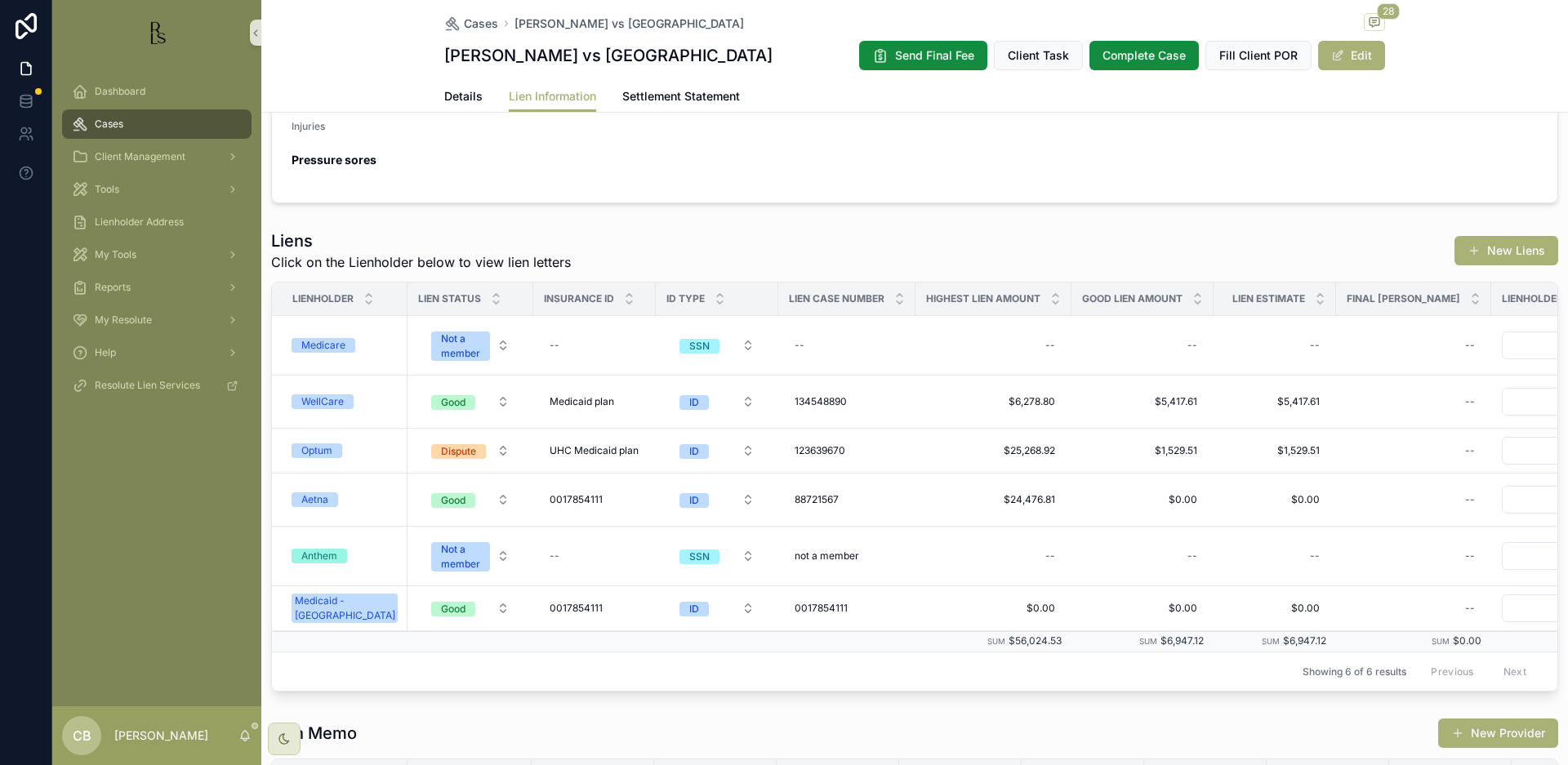
scroll to position [360, 0]
click at [313, 498] on div "Aetna" at bounding box center [314, 498] width 27 height 15
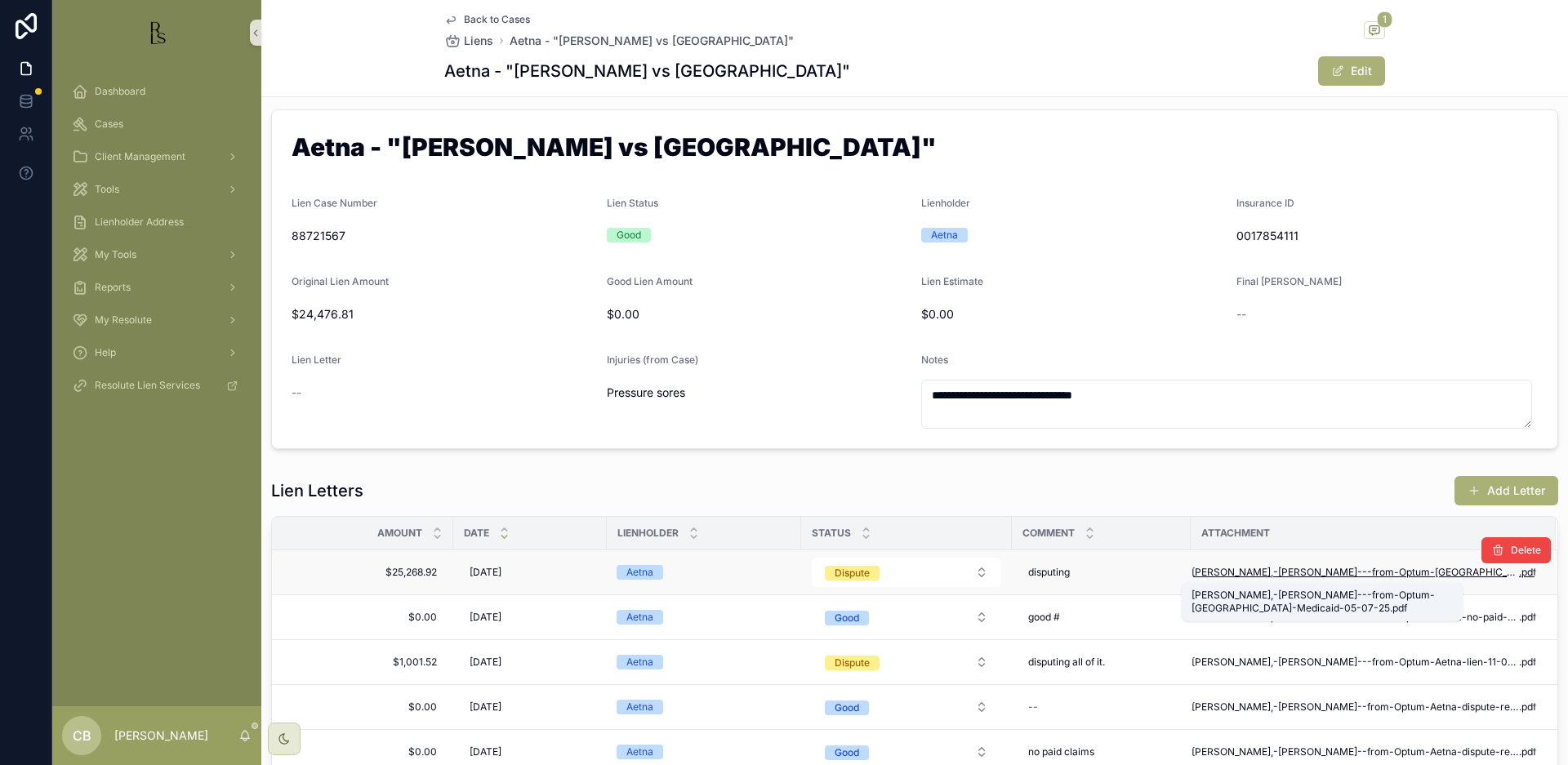
click at [1317, 571] on span "[PERSON_NAME],-[PERSON_NAME]---from-Optum-[GEOGRAPHIC_DATA]-Medicaid-05-07-25" at bounding box center [1355, 573] width 327 height 13
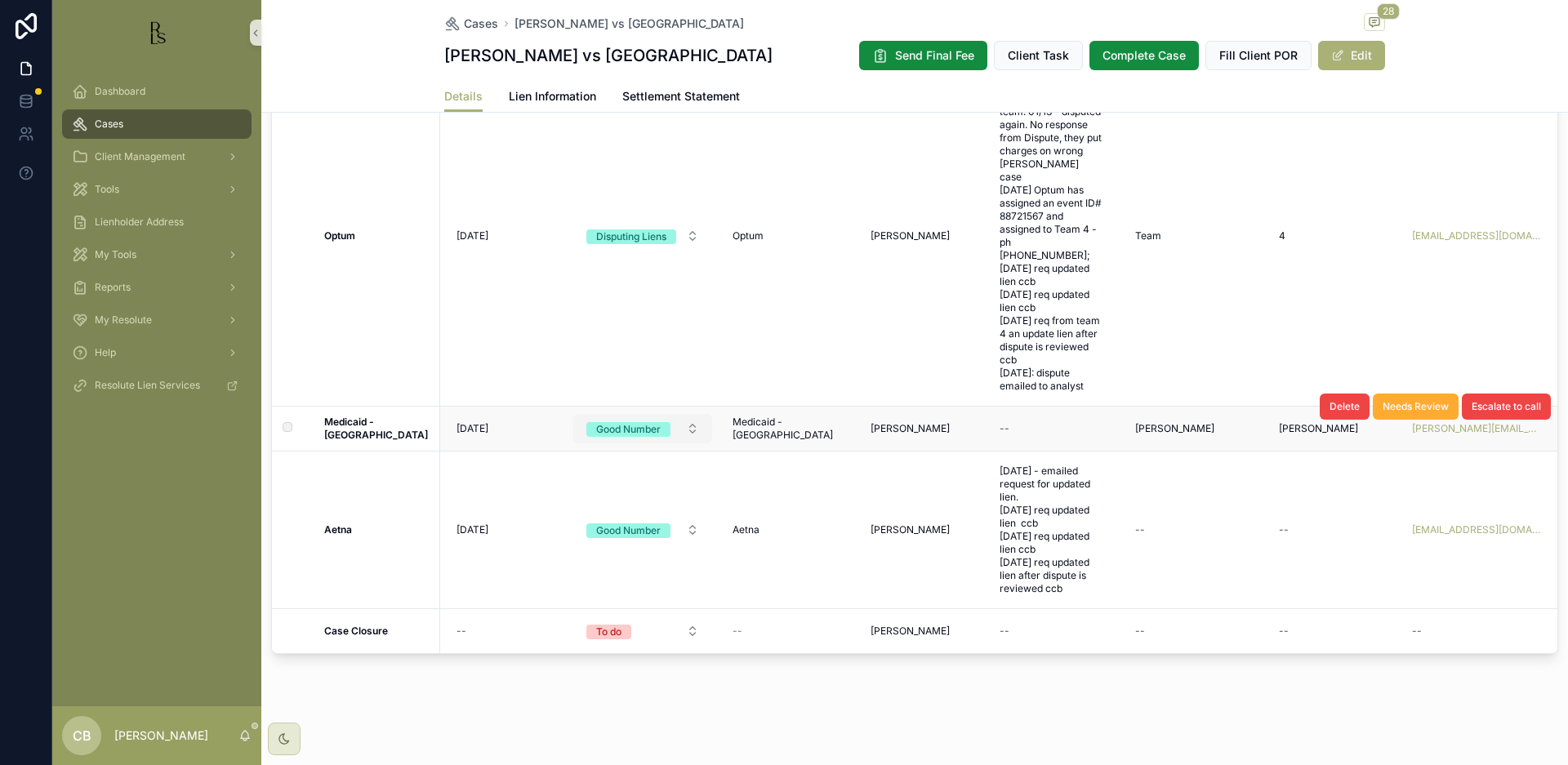
scroll to position [177, 4]
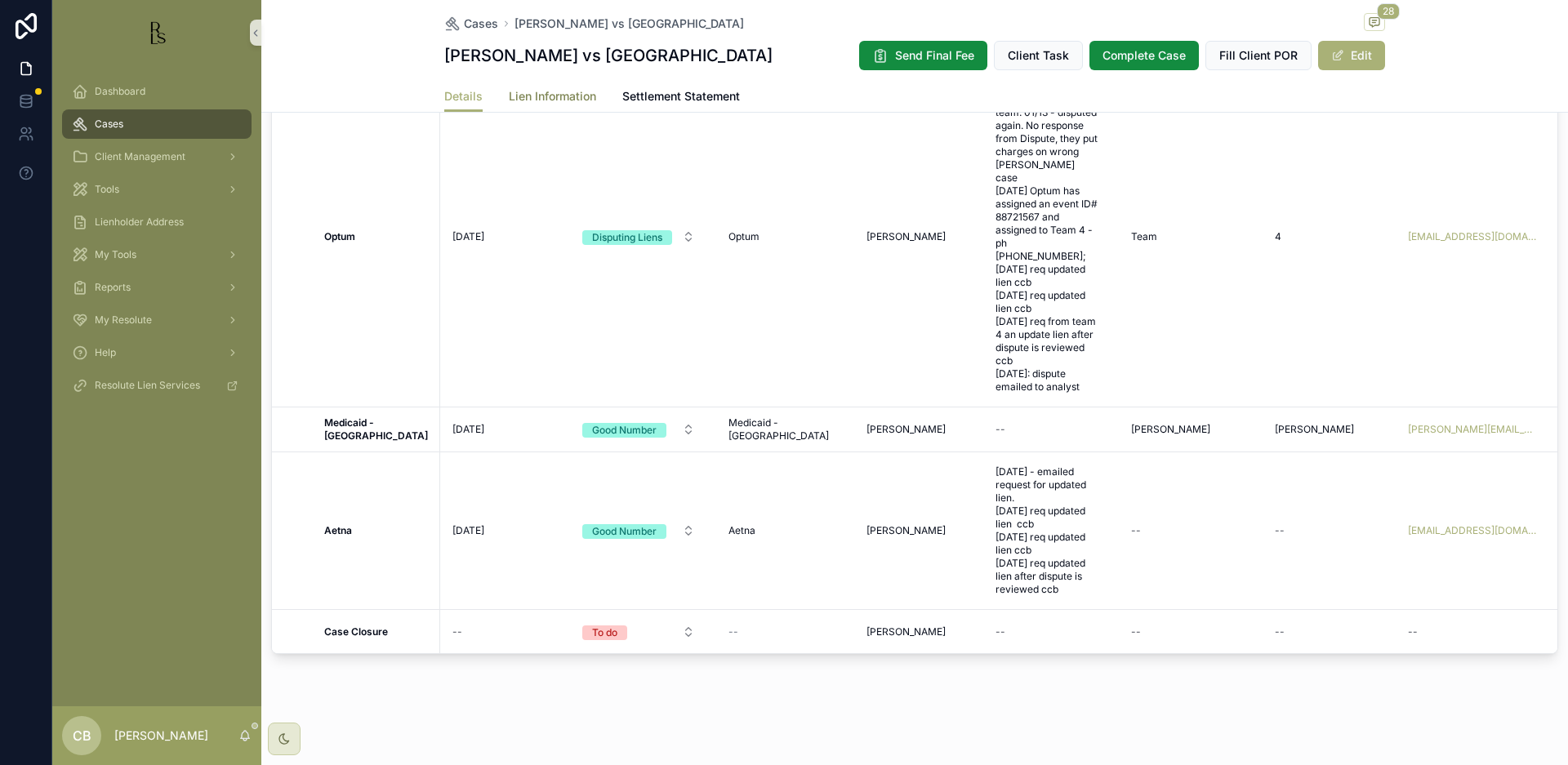
click at [551, 98] on span "Lien Information" at bounding box center [552, 95] width 88 height 16
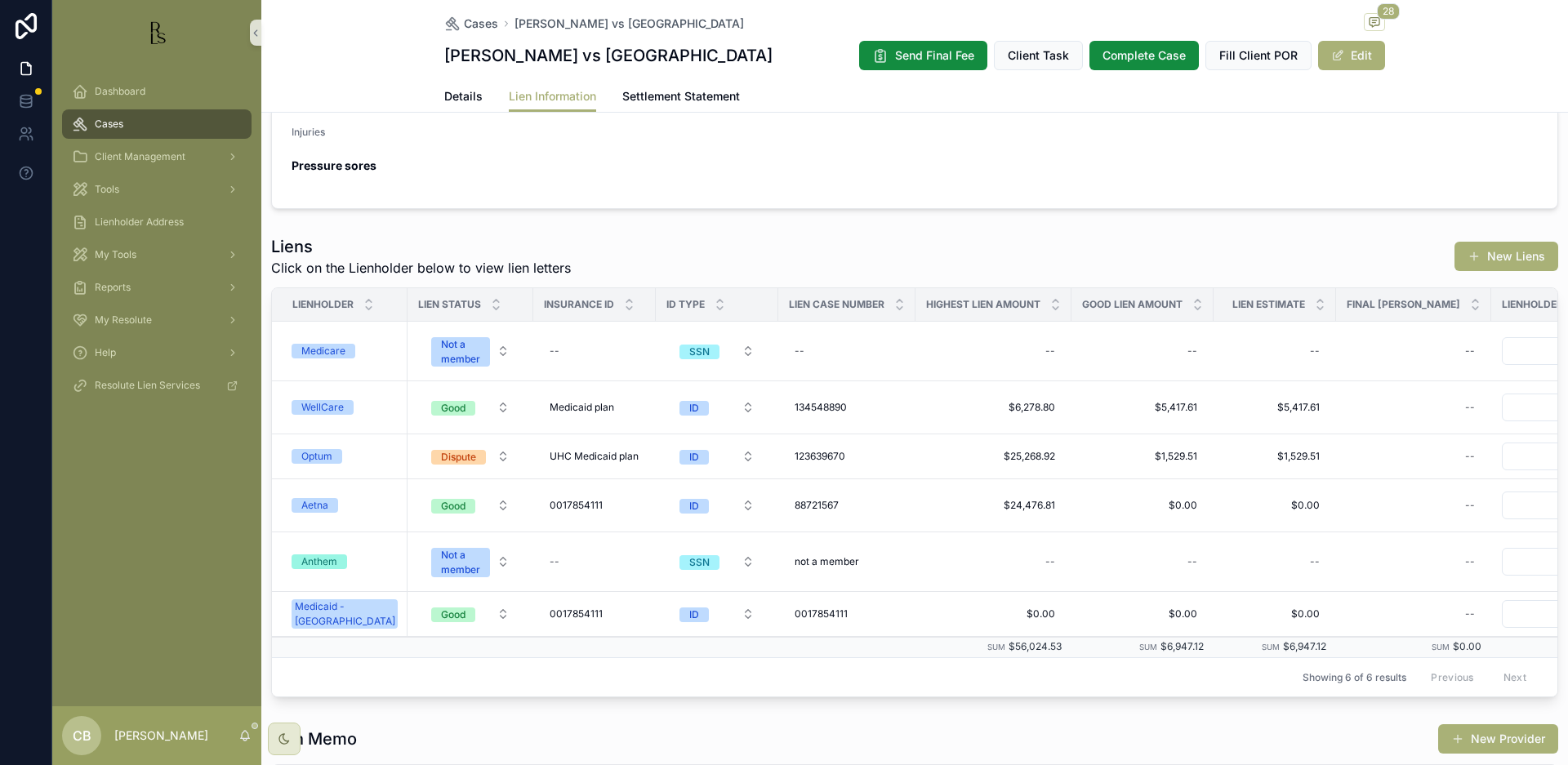
scroll to position [354, 0]
click at [331, 503] on span "Aetna" at bounding box center [314, 505] width 46 height 15
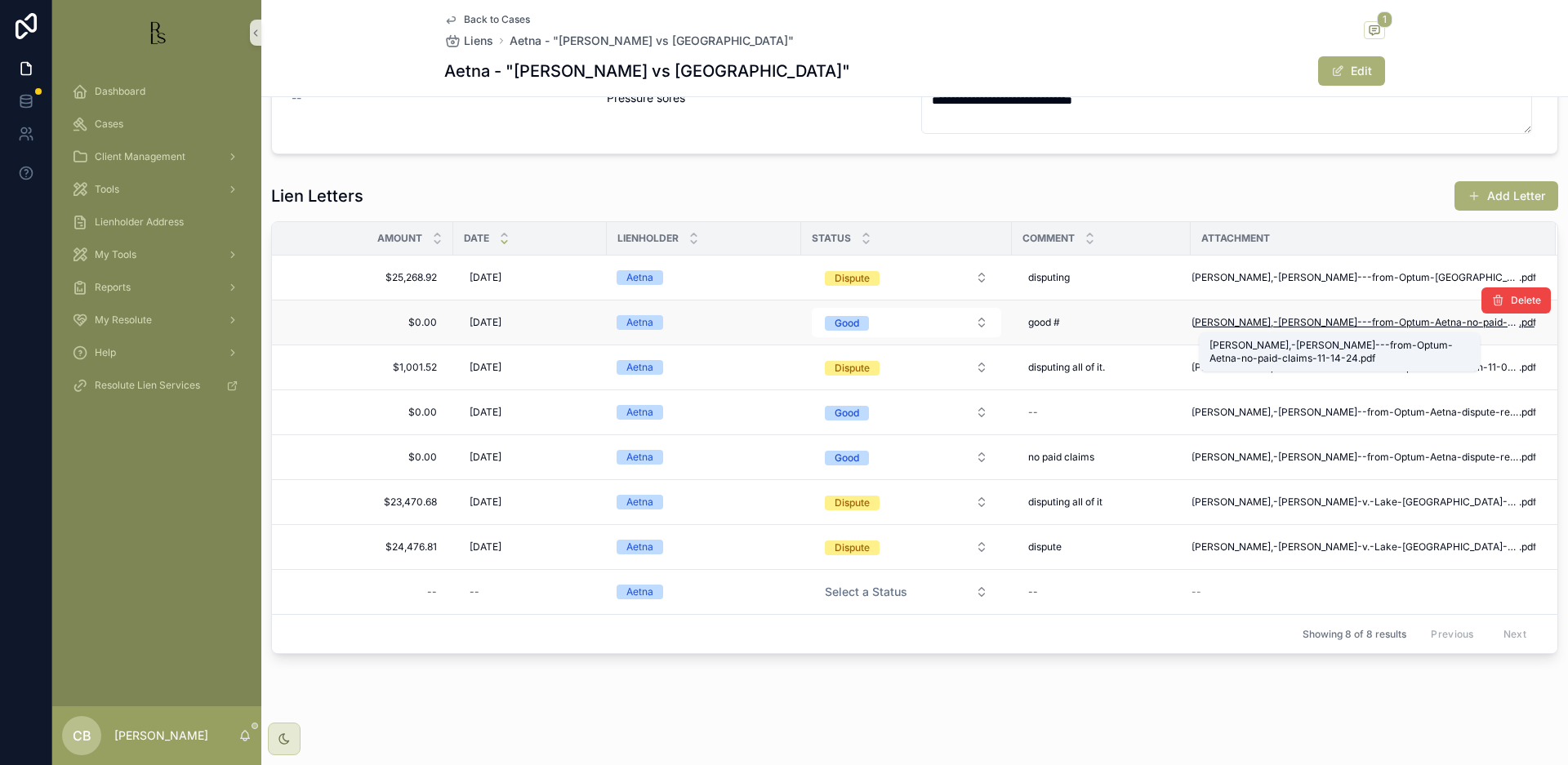
click at [1328, 321] on span "[PERSON_NAME],-[PERSON_NAME]---from-Optum-Aetna-no-paid-claims-11-14-24" at bounding box center [1355, 323] width 327 height 13
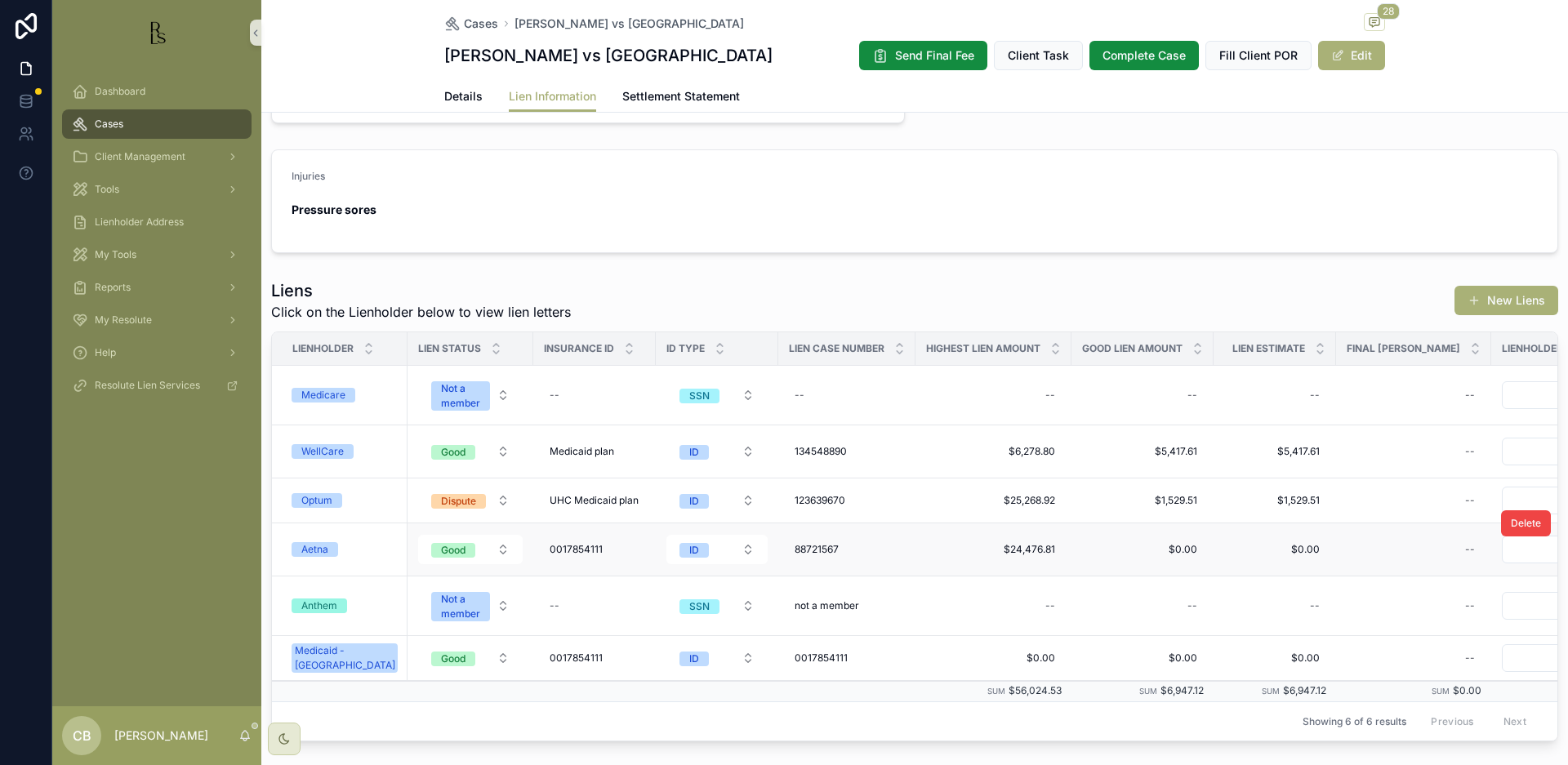
click at [315, 545] on div "Aetna" at bounding box center [314, 550] width 27 height 15
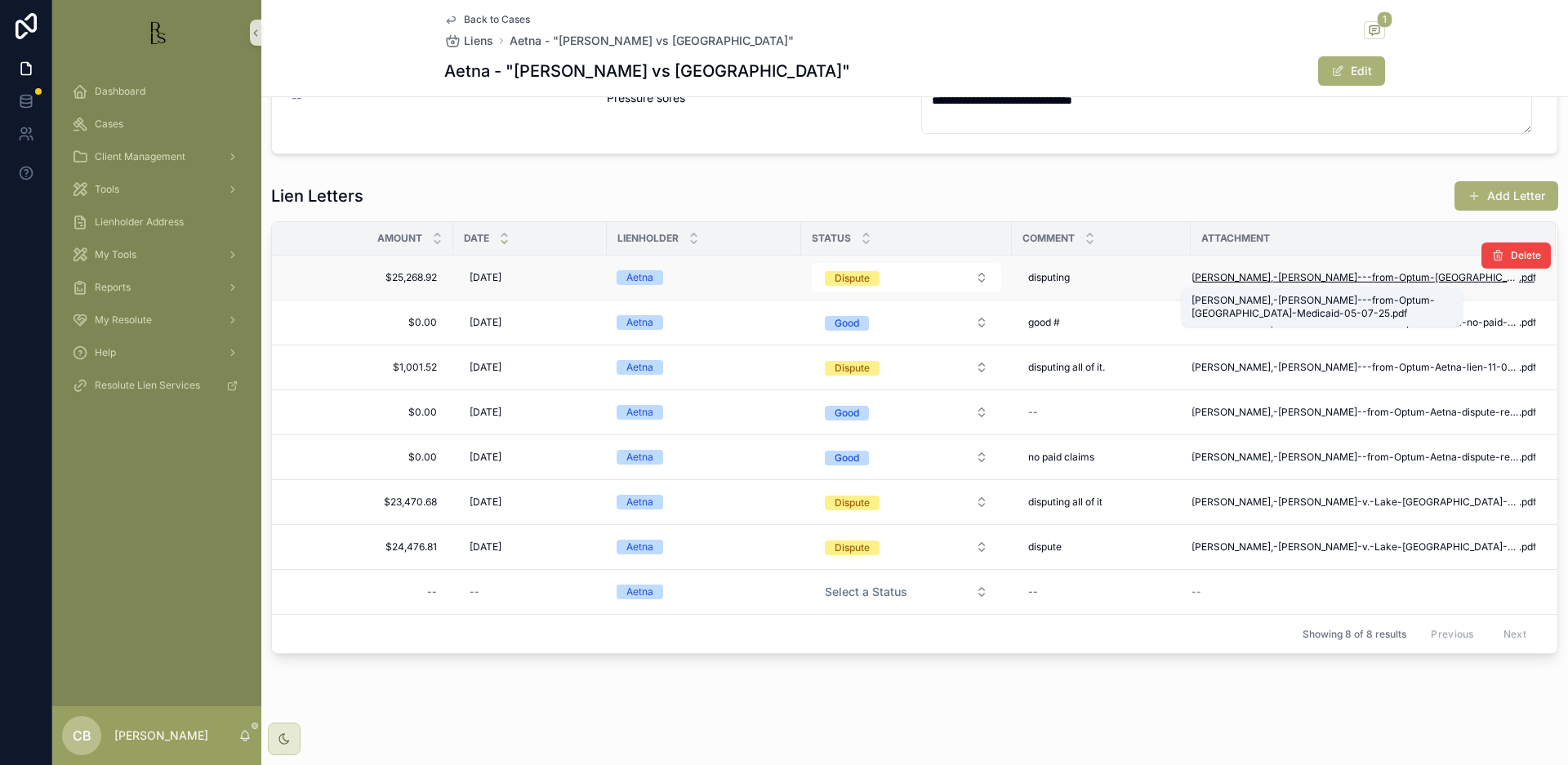
click at [1322, 274] on span "[PERSON_NAME],-[PERSON_NAME]---from-Optum-[GEOGRAPHIC_DATA]-Medicaid-05-07-25" at bounding box center [1355, 277] width 327 height 13
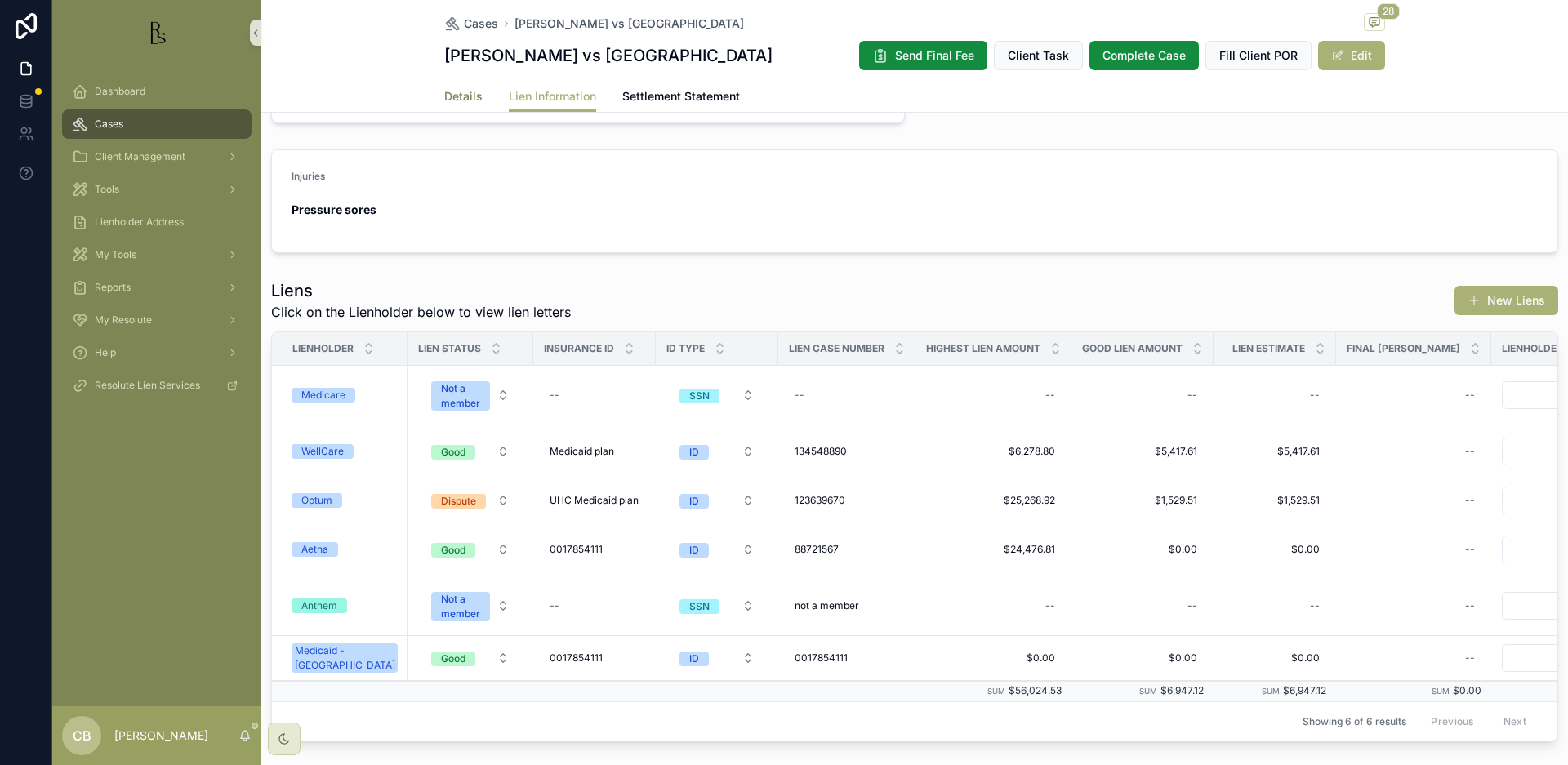
click at [452, 92] on span "Details" at bounding box center [463, 95] width 39 height 16
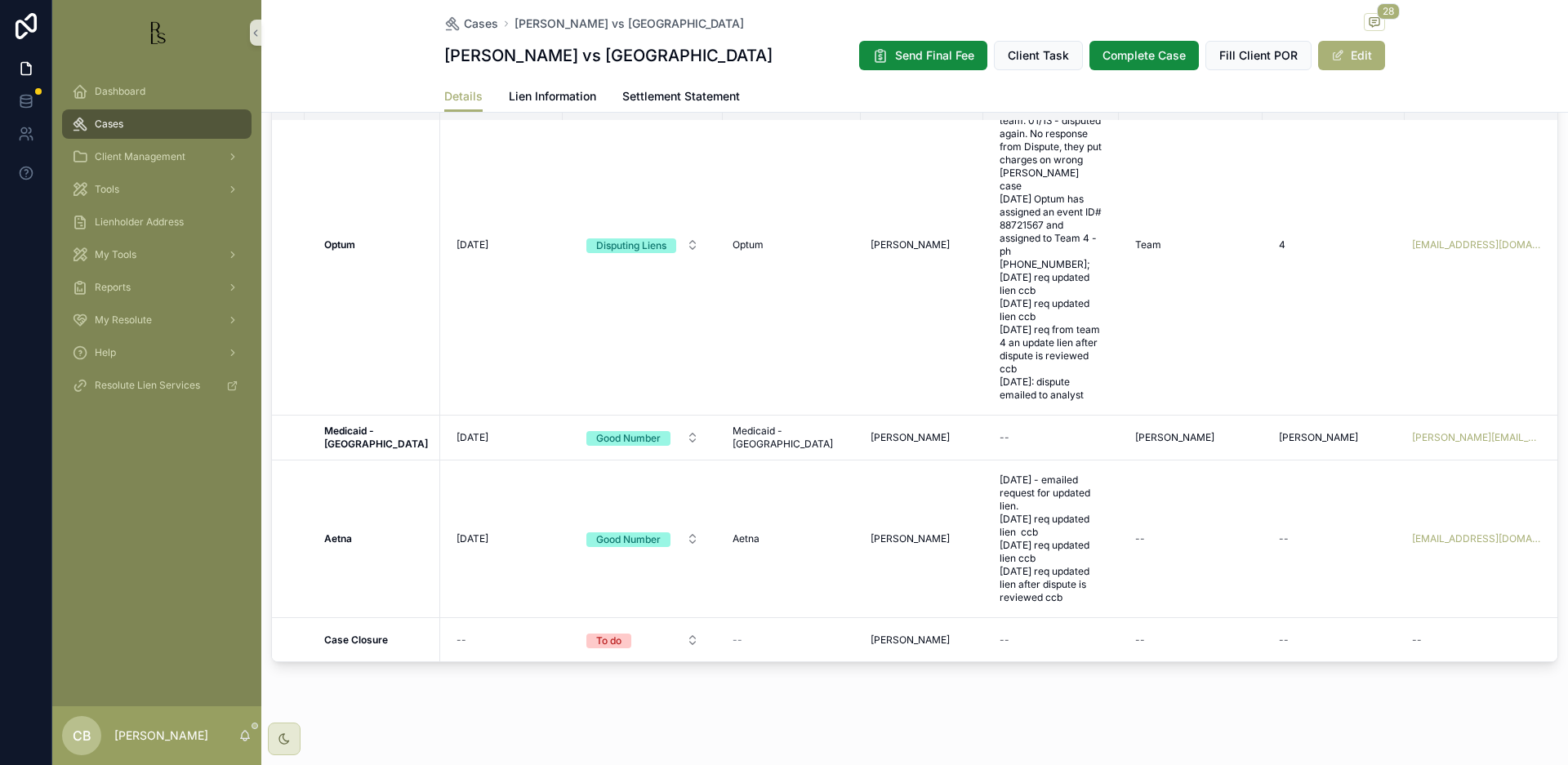
scroll to position [1298, 0]
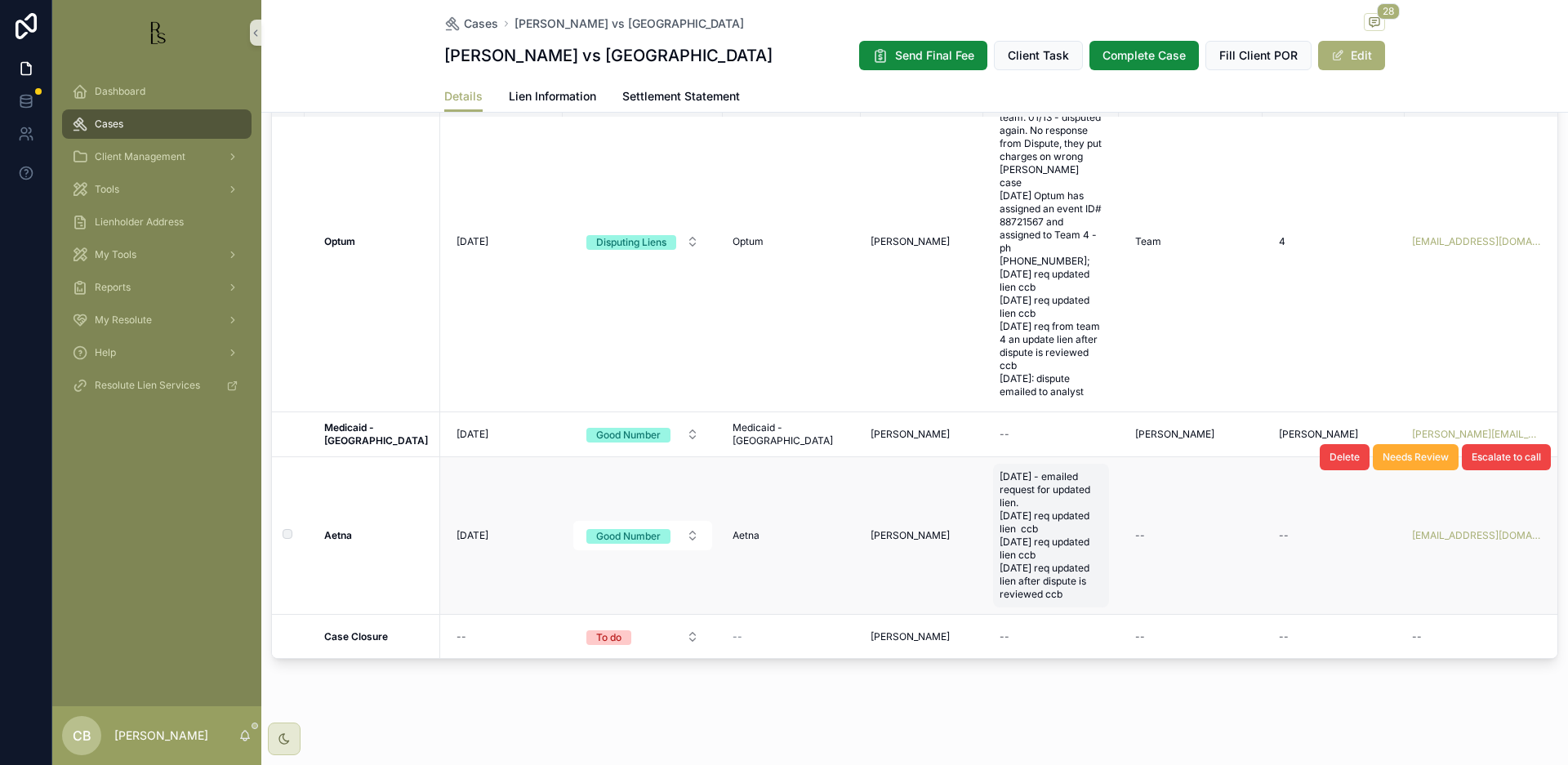
click at [1043, 592] on span "[DATE] - emailed request for updated lien. [DATE] req updated lien ccb [DATE] r…" at bounding box center [1051, 536] width 103 height 130
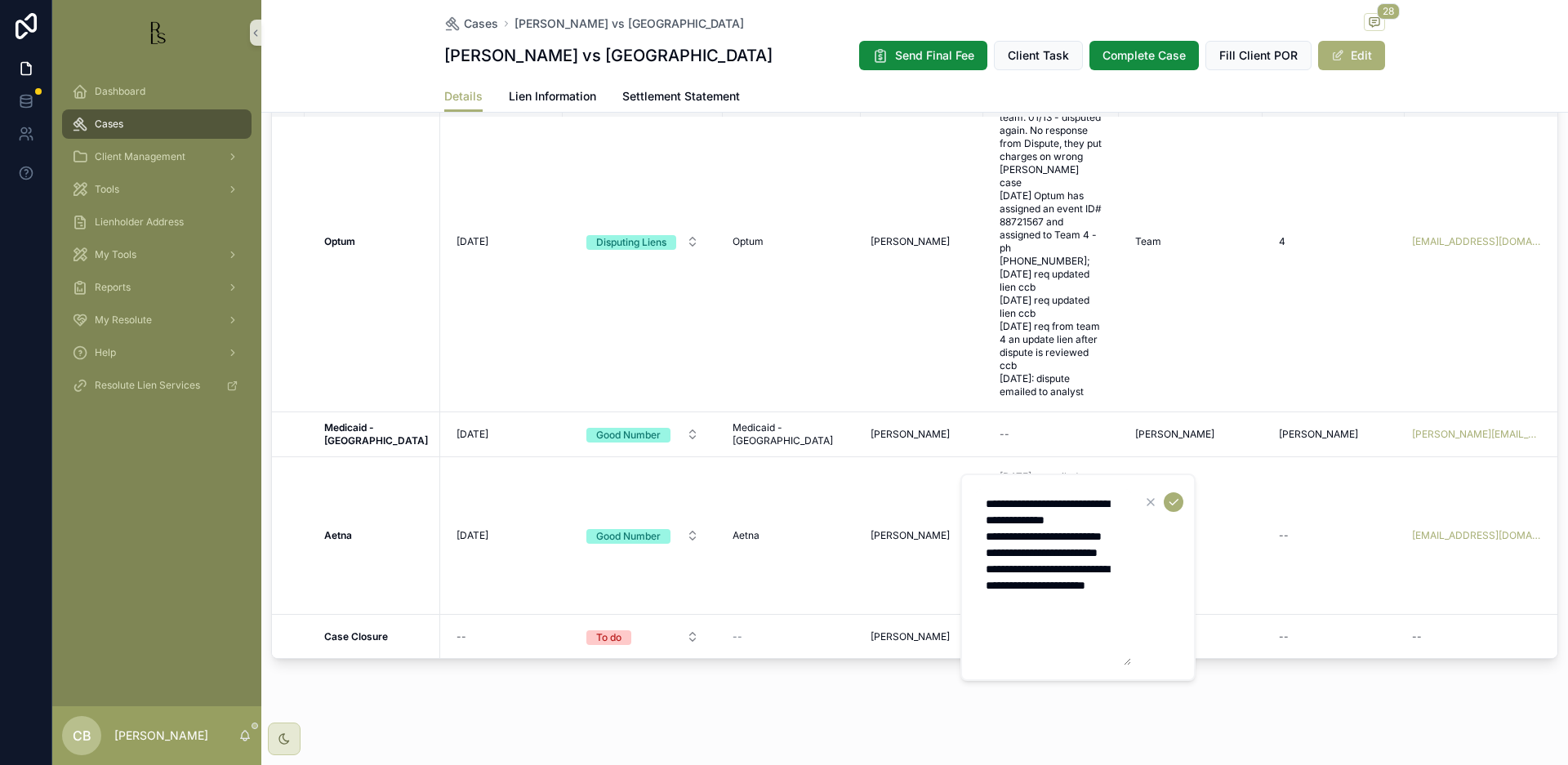
click at [1073, 635] on textarea "**********" at bounding box center [1053, 576] width 155 height 176
click at [1121, 650] on textarea "**********" at bounding box center [1053, 593] width 155 height 209
type textarea "**********"
click at [1172, 501] on icon "scrollable content" at bounding box center [1174, 502] width 13 height 13
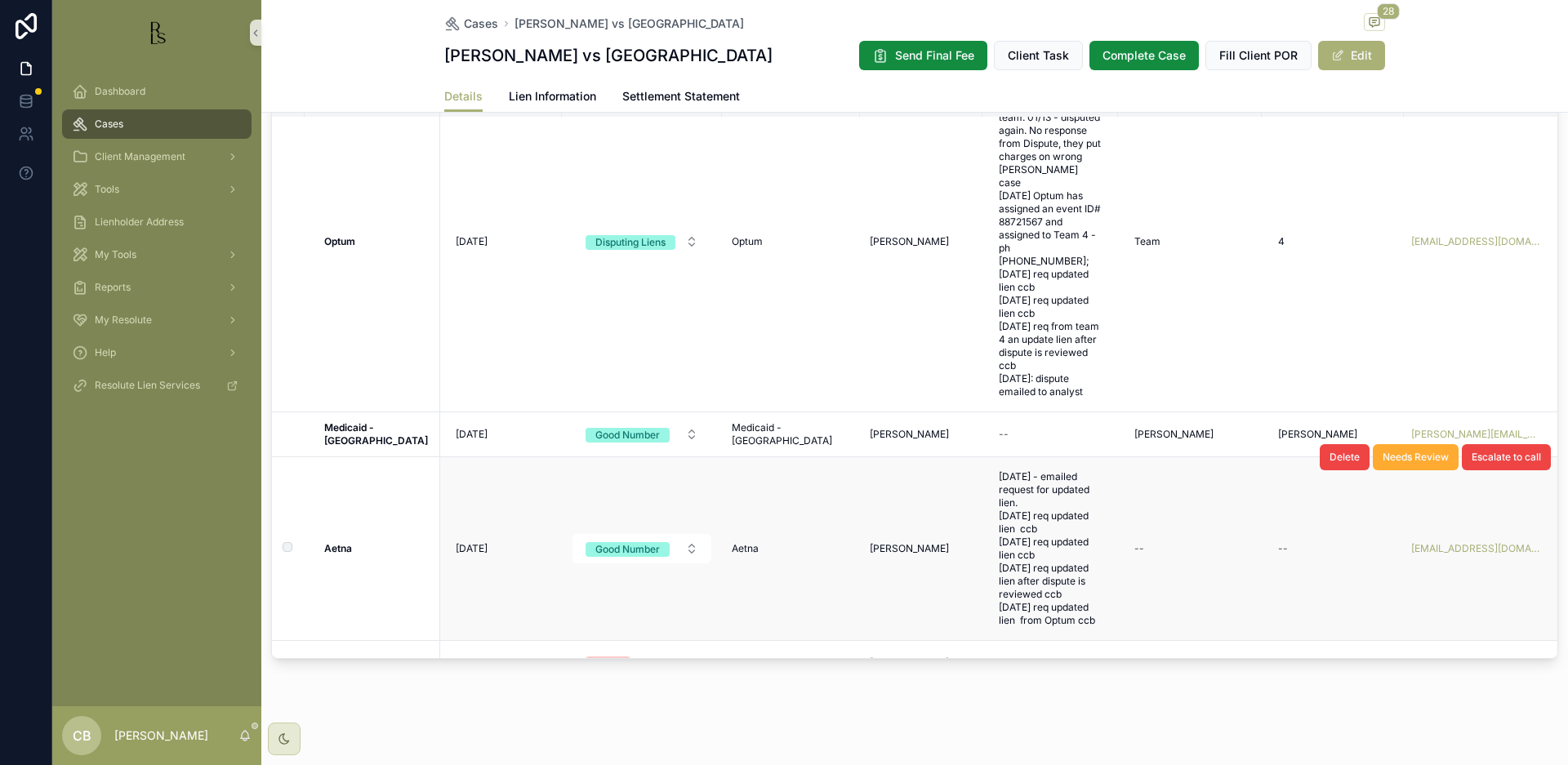
scroll to position [177, 7]
click at [451, 550] on span "[DATE]" at bounding box center [466, 549] width 32 height 13
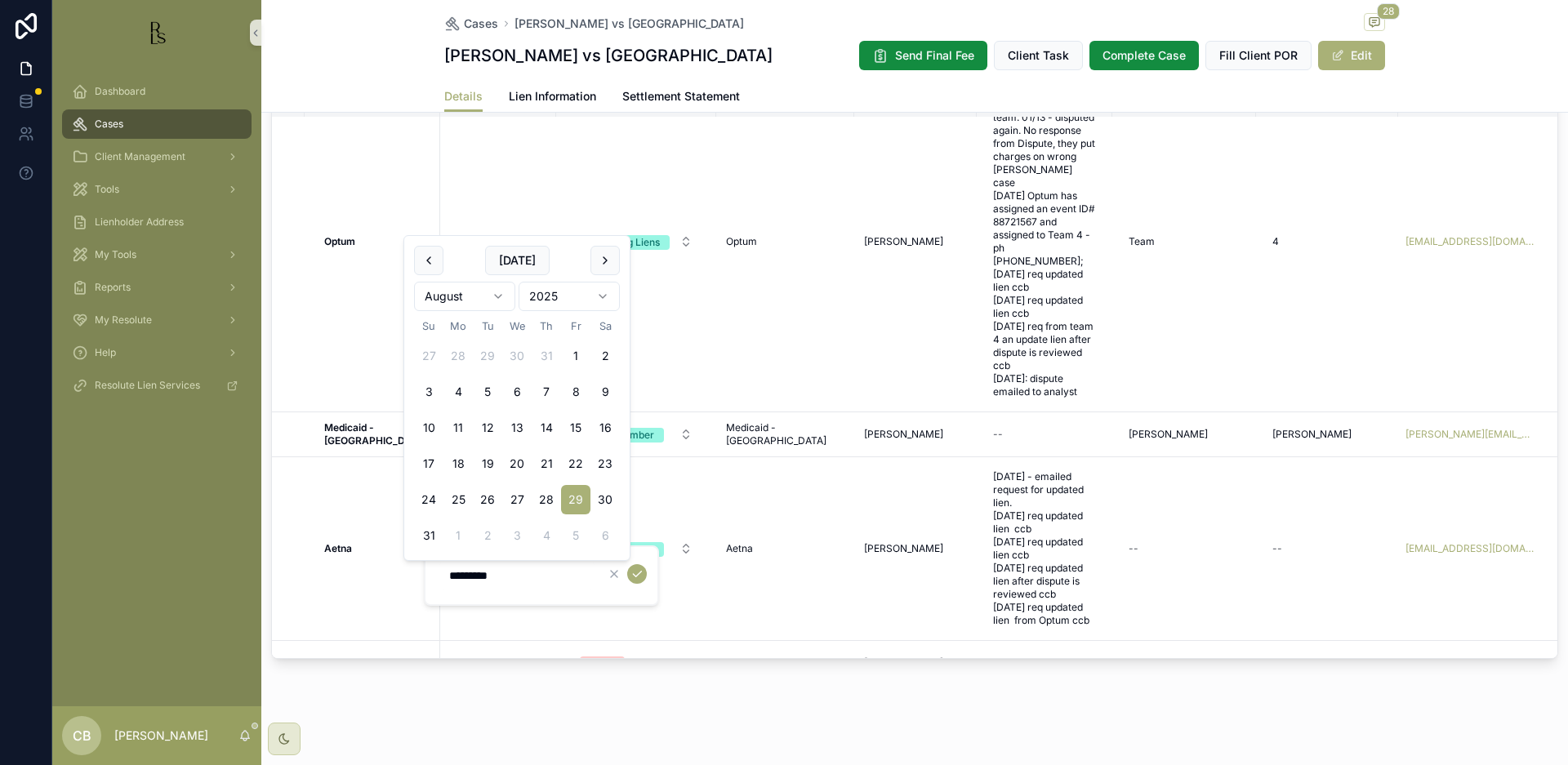
click at [497, 294] on html "Dashboard Cases Client Management Tools Lienholder Address My Tools Reports My …" at bounding box center [784, 382] width 1568 height 765
click at [546, 462] on button "18" at bounding box center [546, 463] width 29 height 29
type input "*********"
click at [635, 574] on icon "scrollable content" at bounding box center [637, 574] width 13 height 13
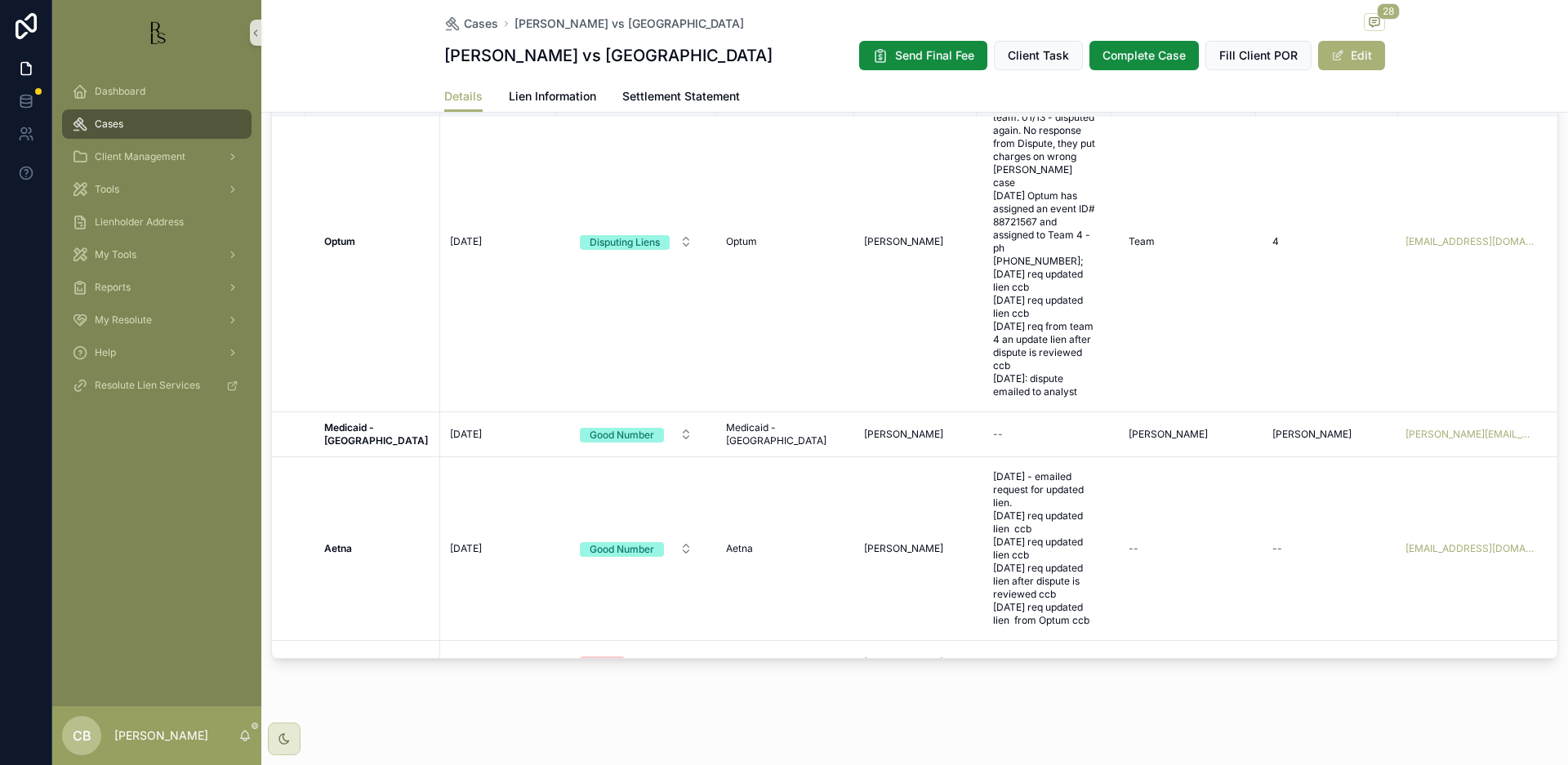
click at [107, 188] on span "Tools" at bounding box center [107, 190] width 25 height 13
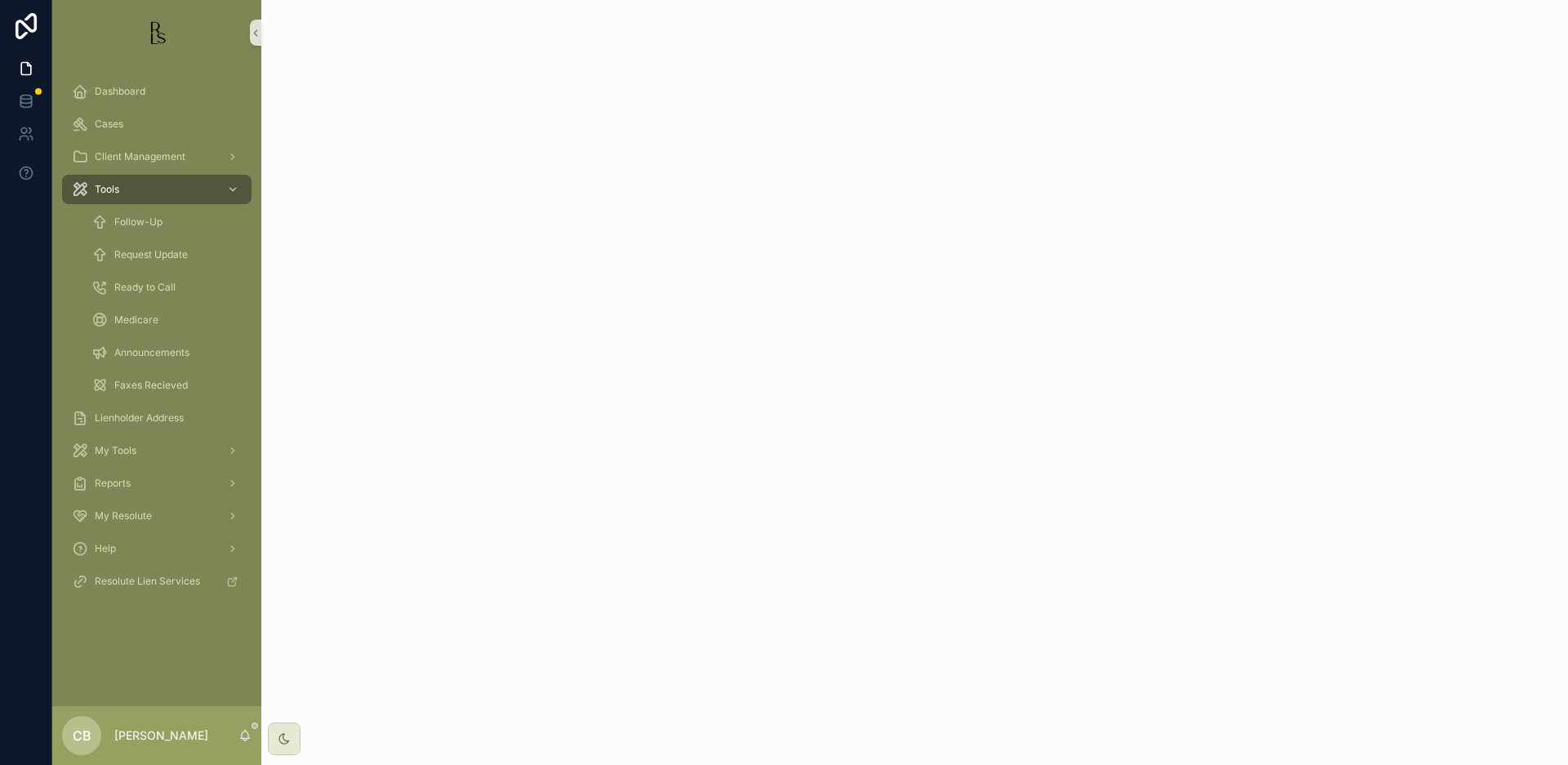
click at [107, 188] on span "Tools" at bounding box center [107, 190] width 25 height 13
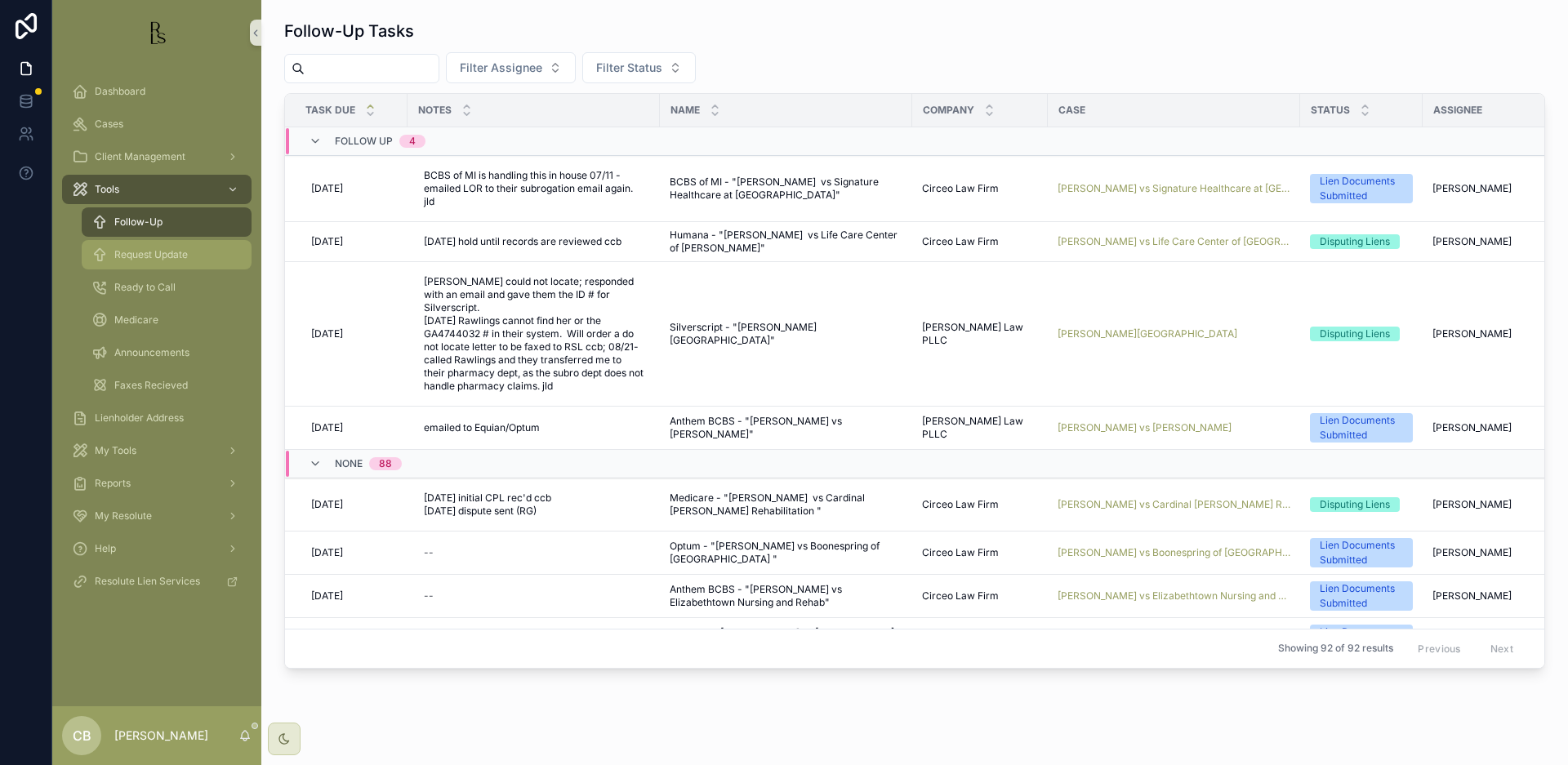
click at [173, 258] on span "Request Update" at bounding box center [151, 255] width 74 height 13
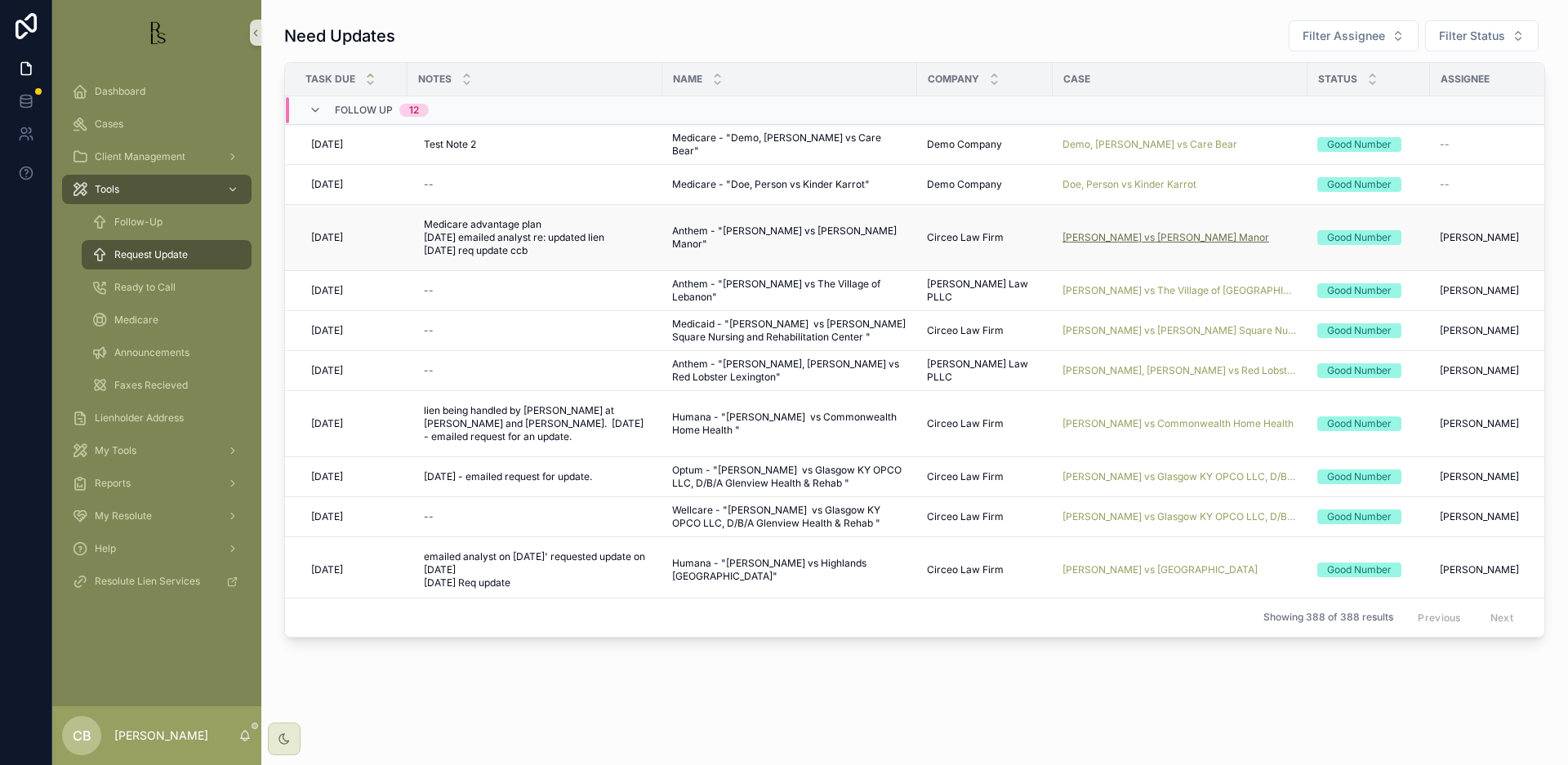
click at [1143, 234] on span "[PERSON_NAME] vs [PERSON_NAME] Manor" at bounding box center [1165, 238] width 207 height 13
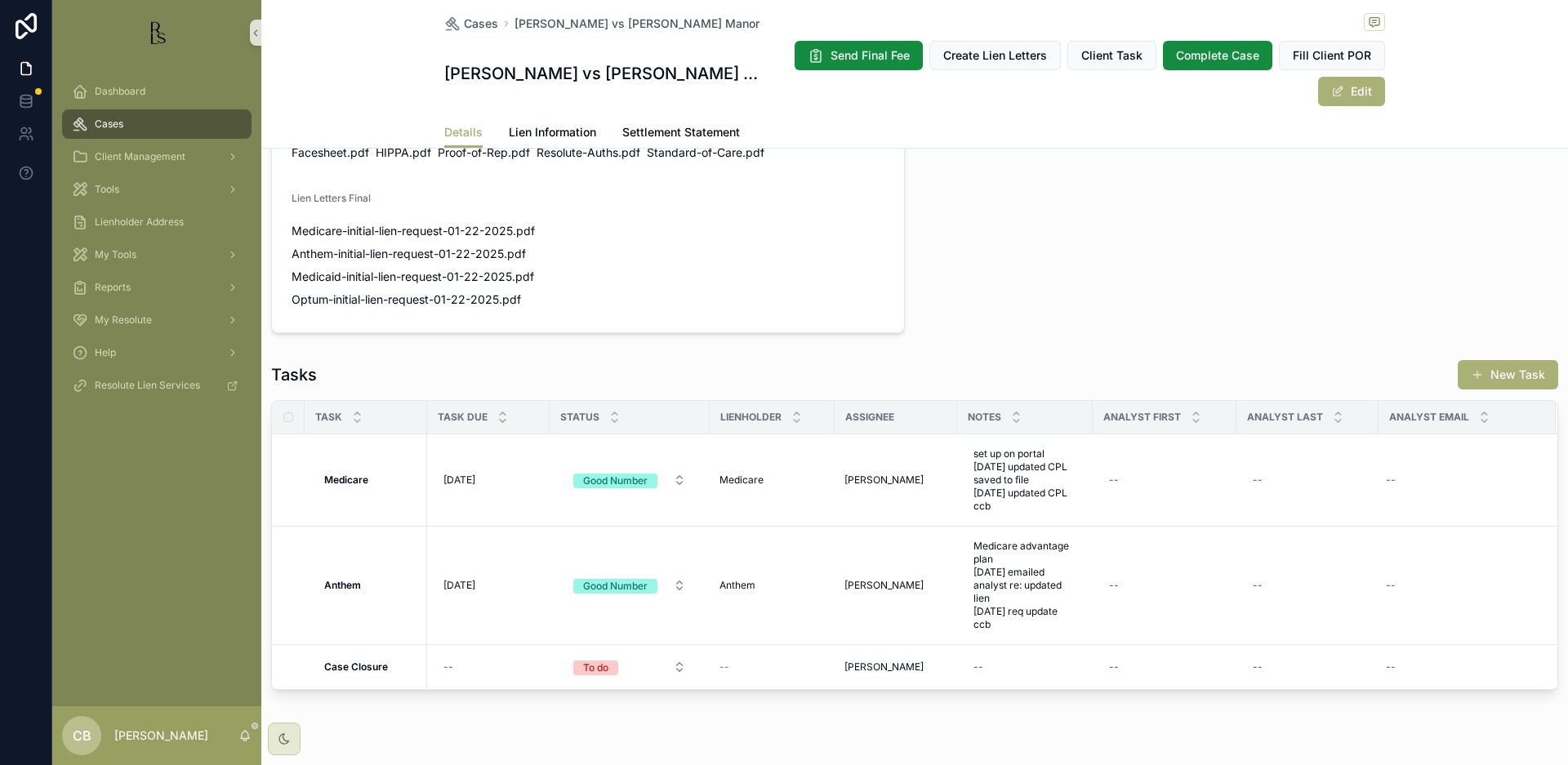
click at [556, 125] on span "Lien Information" at bounding box center [552, 132] width 88 height 16
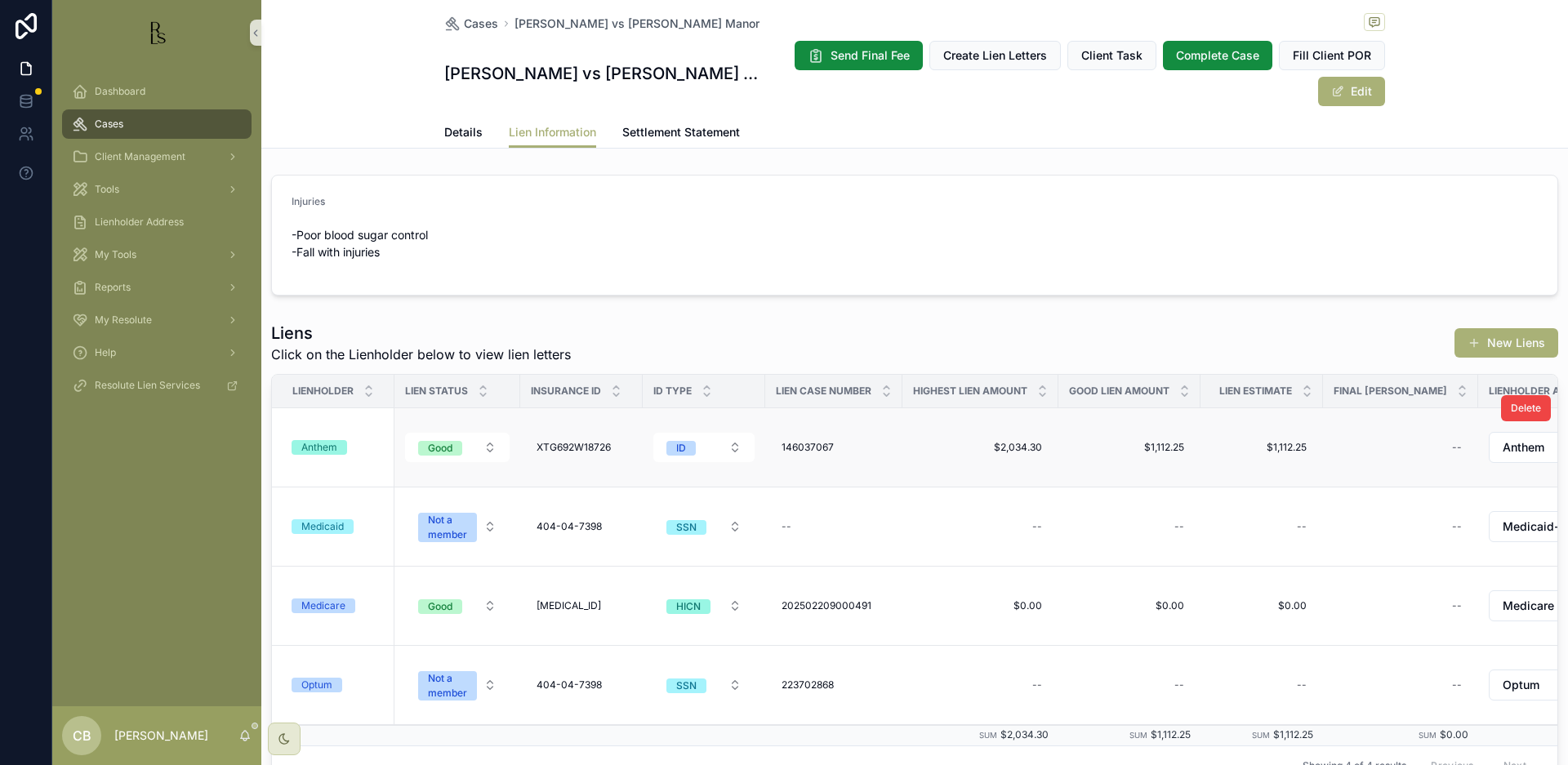
click at [313, 441] on div "Anthem" at bounding box center [319, 448] width 36 height 15
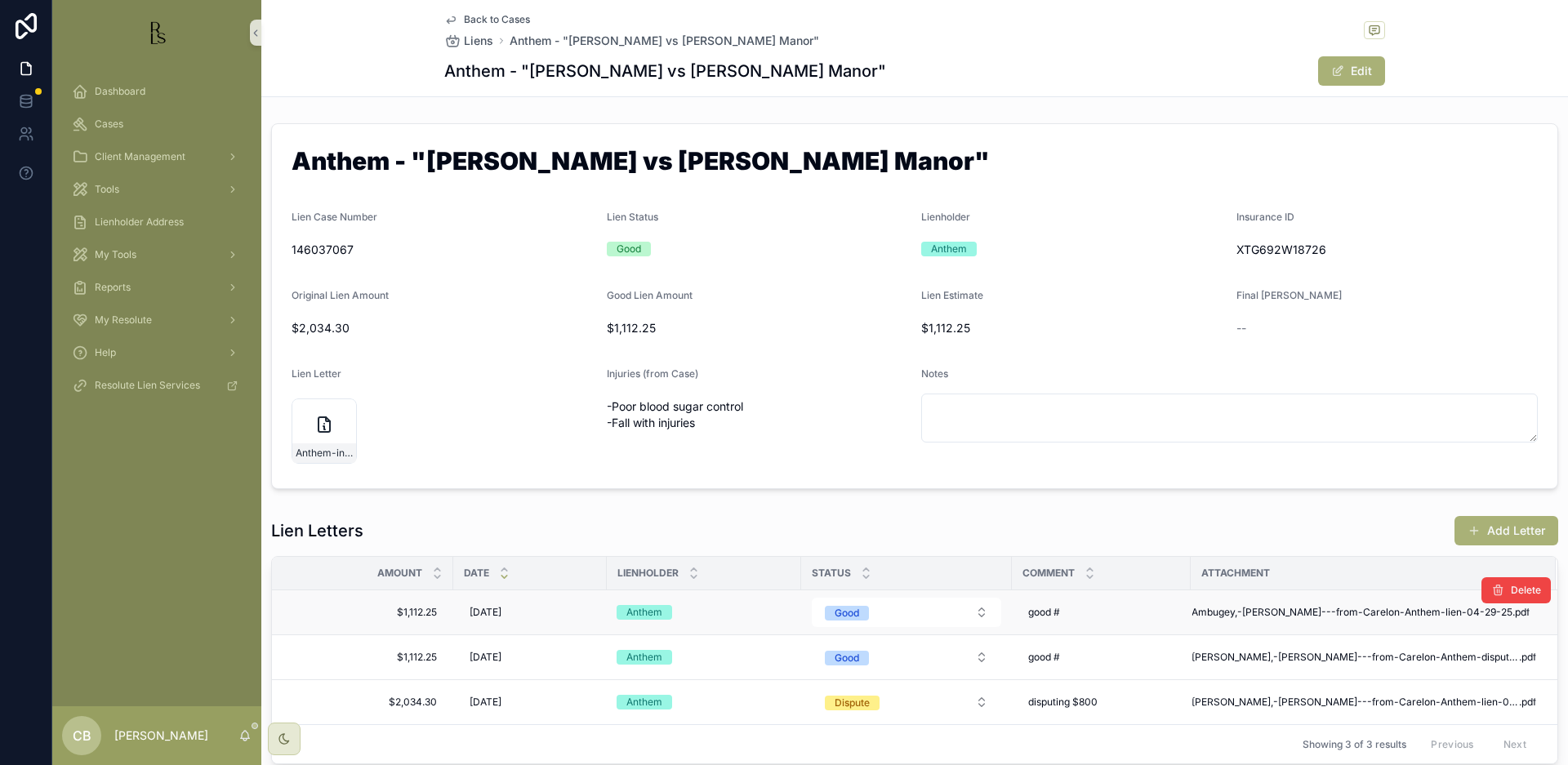
click at [1358, 605] on td "Ambugey,-[PERSON_NAME]---from-Carelon-Anthem-lien-04-29-25 .pdf" at bounding box center [1373, 613] width 365 height 45
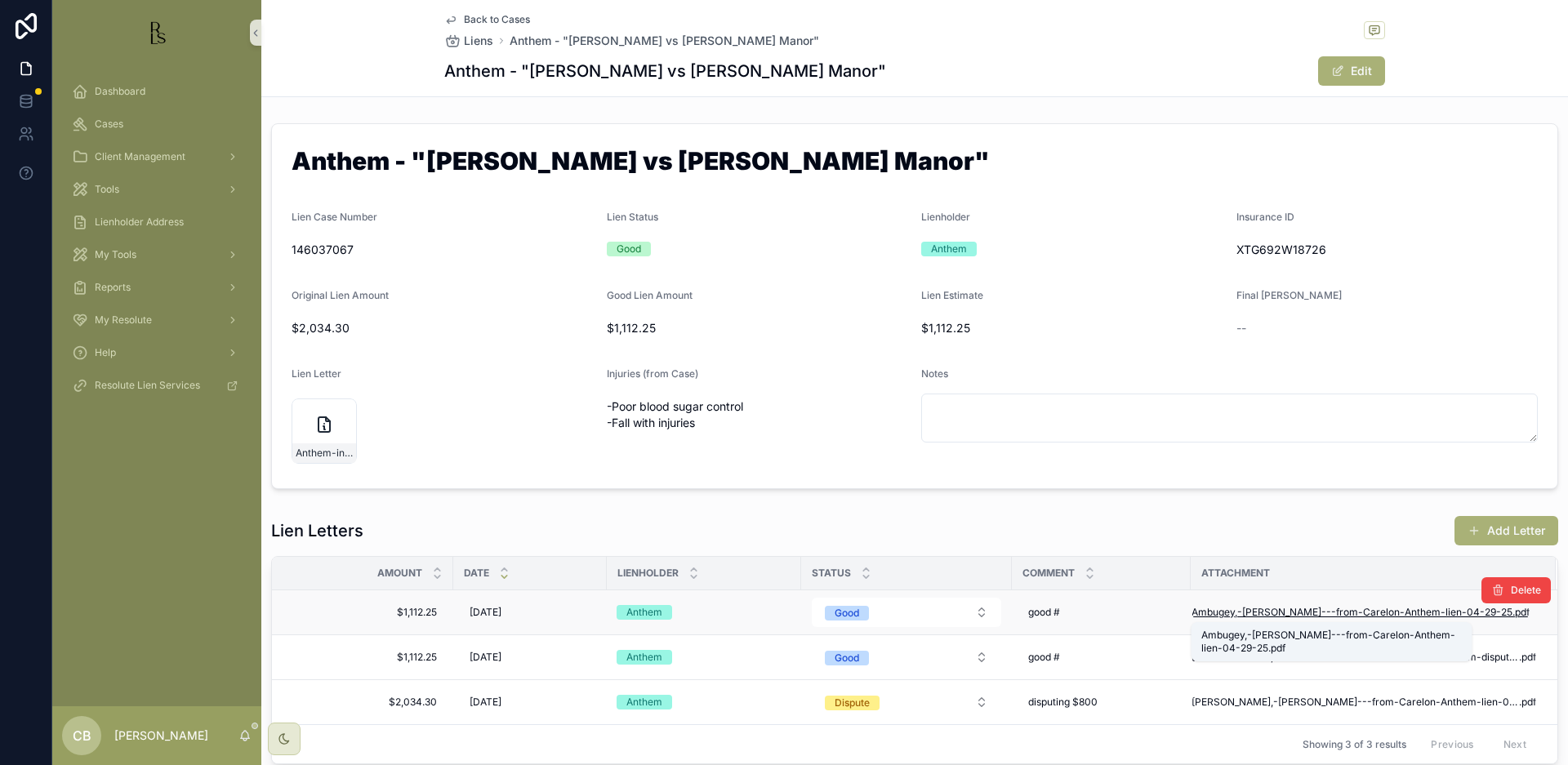
click at [1358, 606] on span "Ambugey,-[PERSON_NAME]---from-Carelon-Anthem-lien-04-29-25" at bounding box center [1352, 612] width 321 height 13
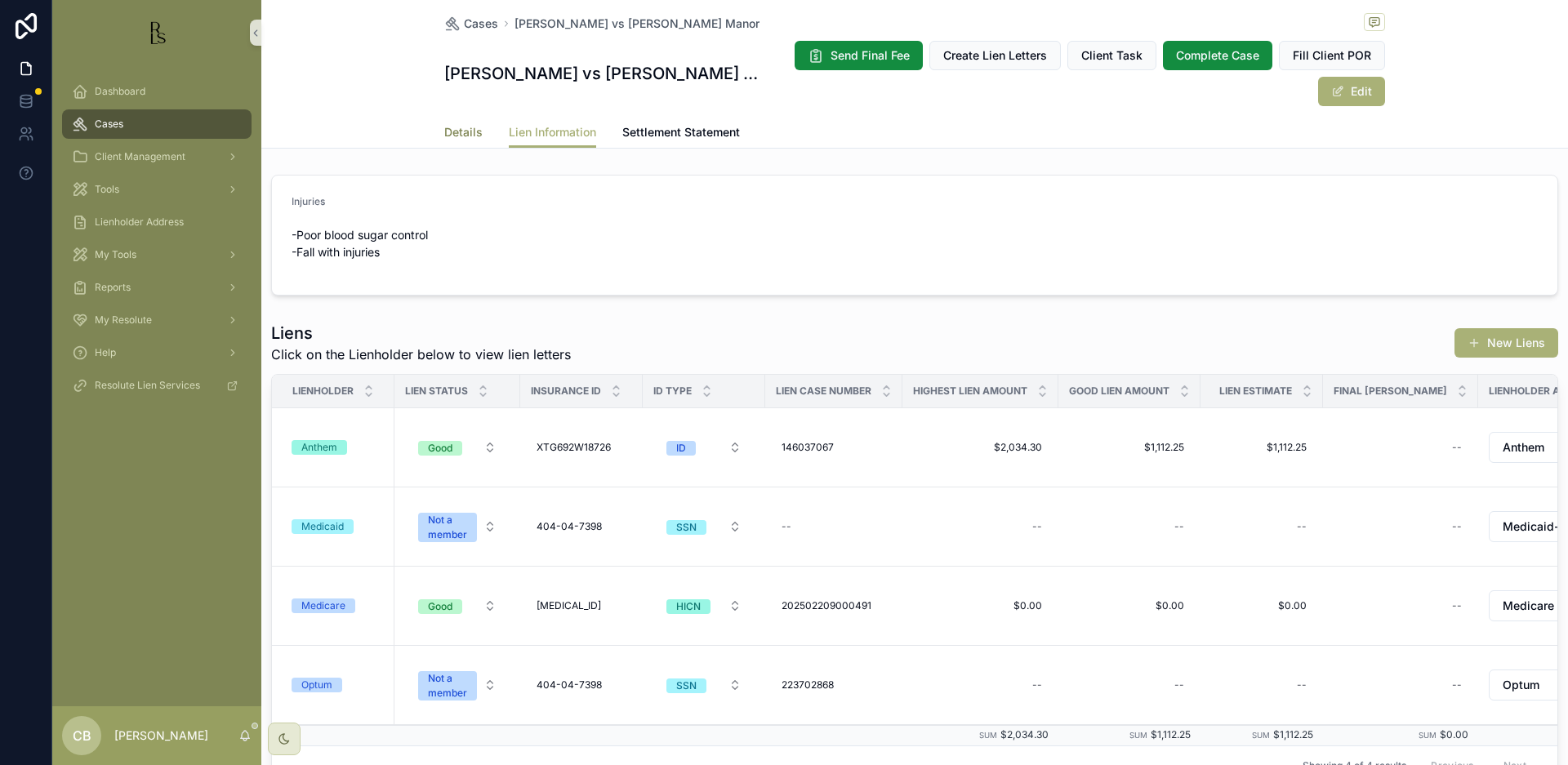
click at [455, 125] on span "Details" at bounding box center [463, 132] width 39 height 16
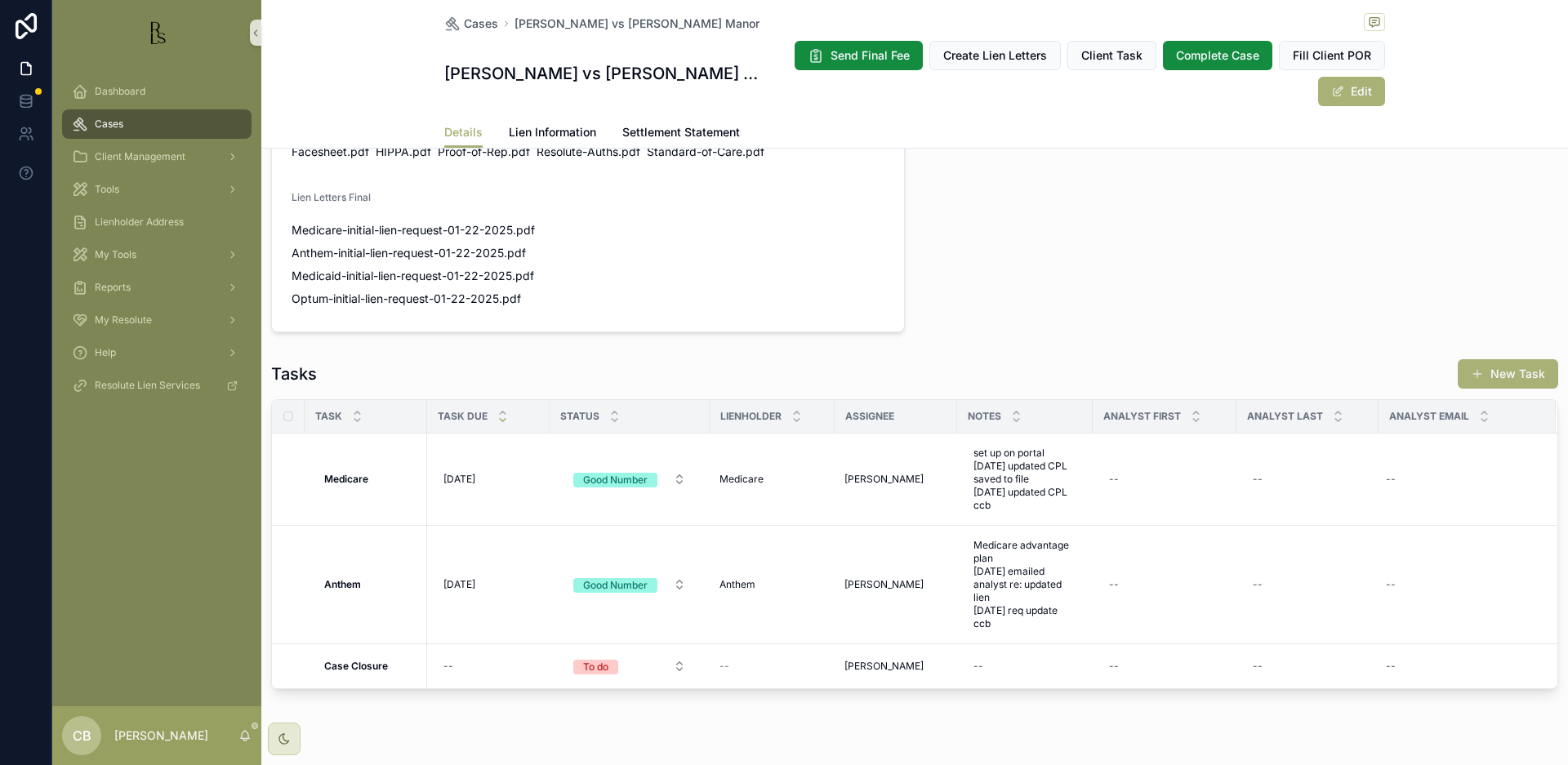
scroll to position [1066, 0]
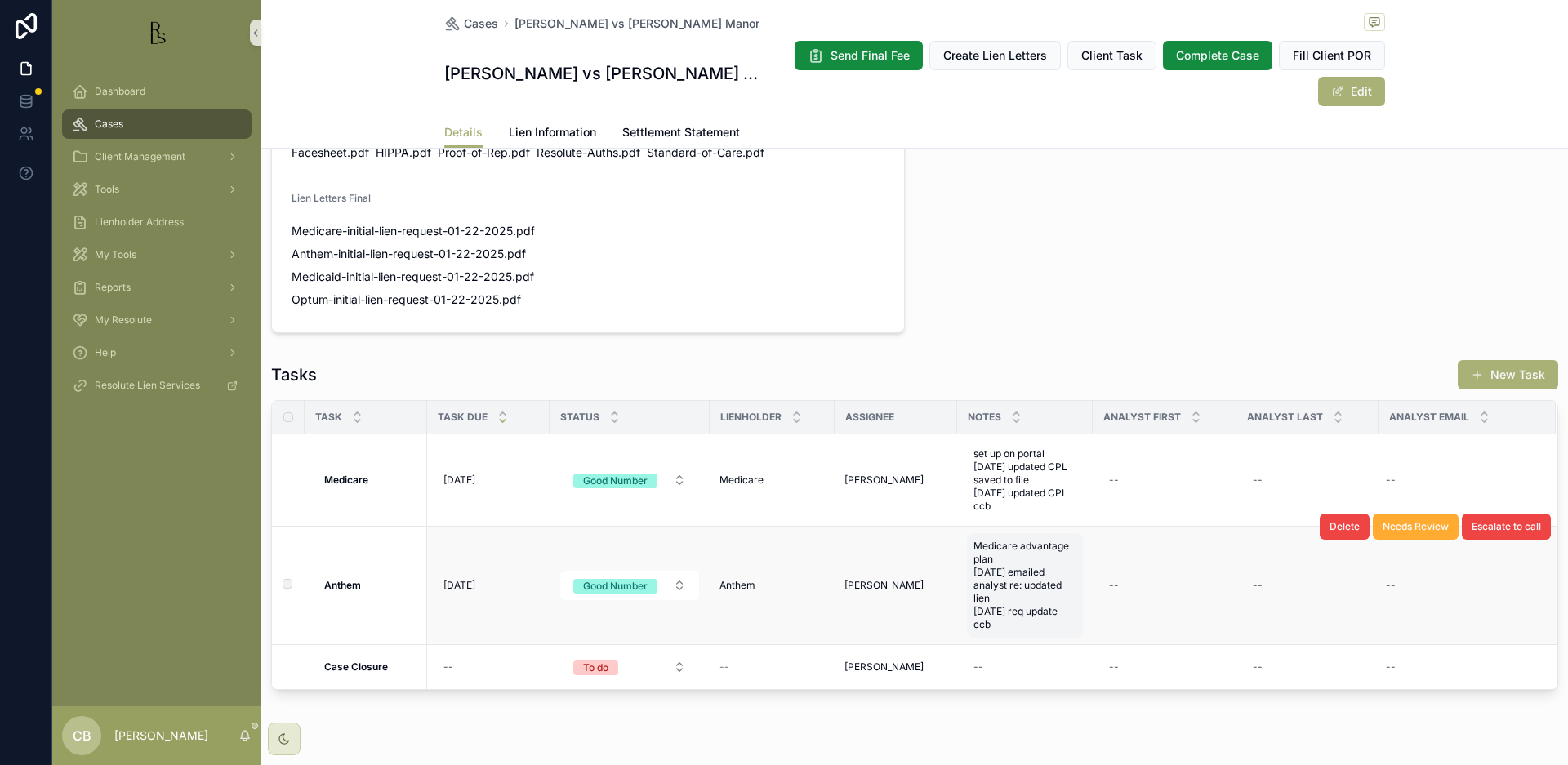
click at [1012, 583] on span "Medicare advantage plan [DATE] emailed analyst re: updated lien [DATE] req upda…" at bounding box center [1025, 585] width 103 height 91
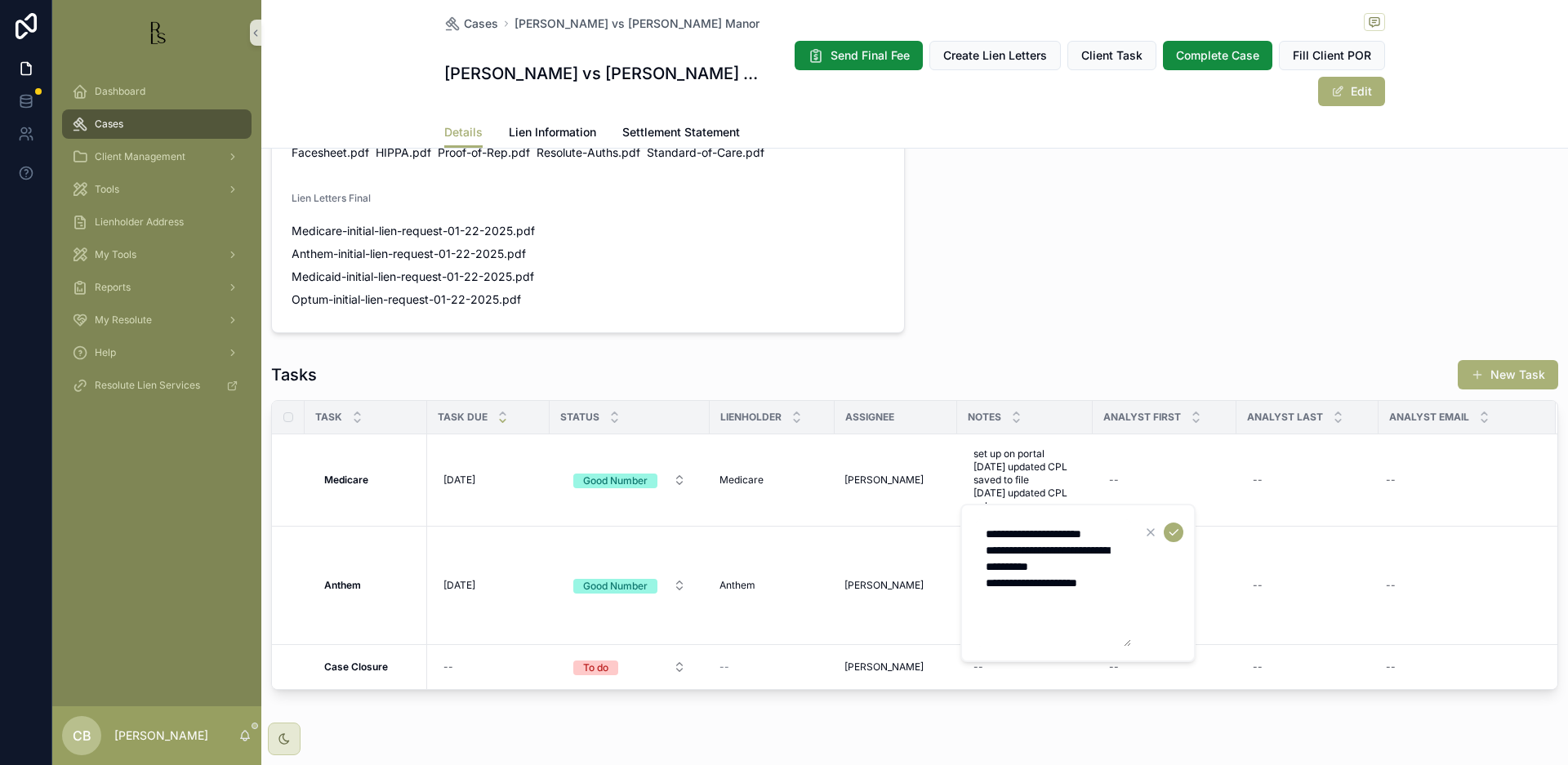
click at [1122, 603] on textarea "**********" at bounding box center [1053, 583] width 155 height 127
type textarea "**********"
click at [1172, 531] on icon "scrollable content" at bounding box center [1174, 532] width 13 height 13
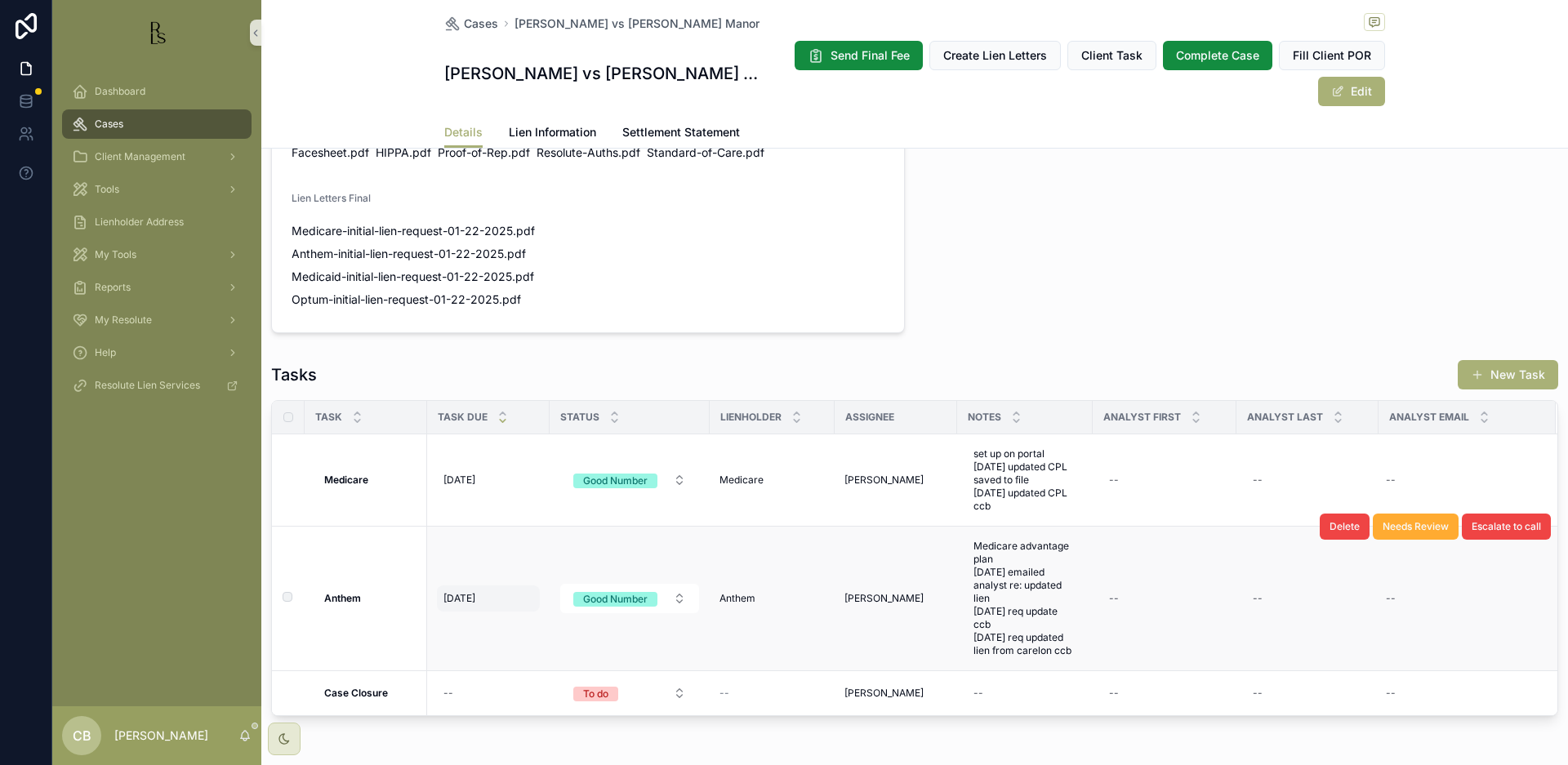
click at [459, 592] on span "[DATE]" at bounding box center [459, 599] width 32 height 13
click at [460, 592] on span "[DATE]" at bounding box center [459, 599] width 32 height 13
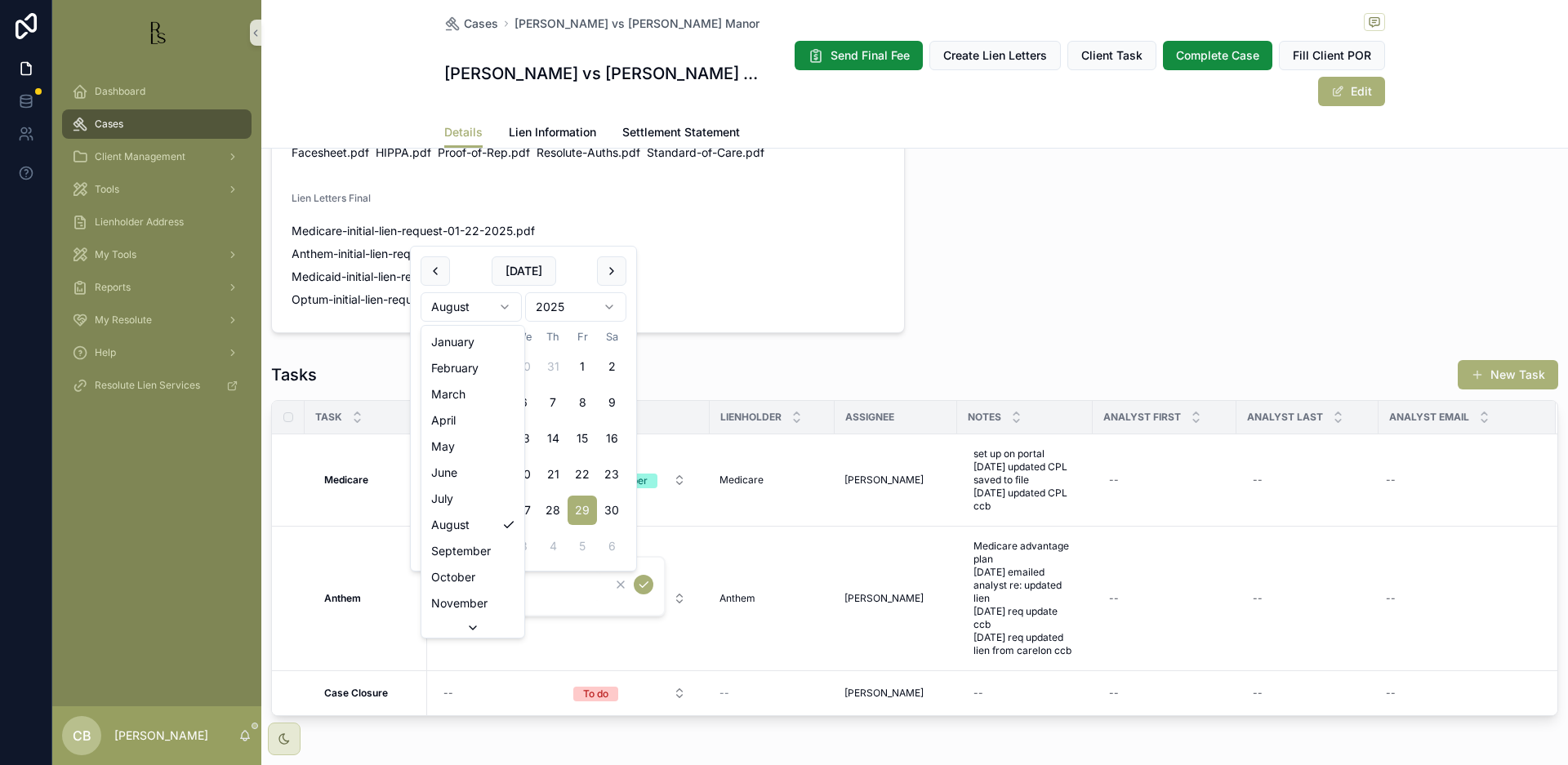
click at [506, 306] on html "Dashboard Cases Client Management Tools Lienholder Address My Tools Reports My …" at bounding box center [784, 382] width 1568 height 765
click at [501, 302] on html "Dashboard Cases Client Management Tools Lienholder Address My Tools Reports My …" at bounding box center [784, 382] width 1568 height 765
click at [502, 301] on html "Dashboard Cases Client Management Tools Lienholder Address My Tools Reports My …" at bounding box center [784, 382] width 1568 height 765
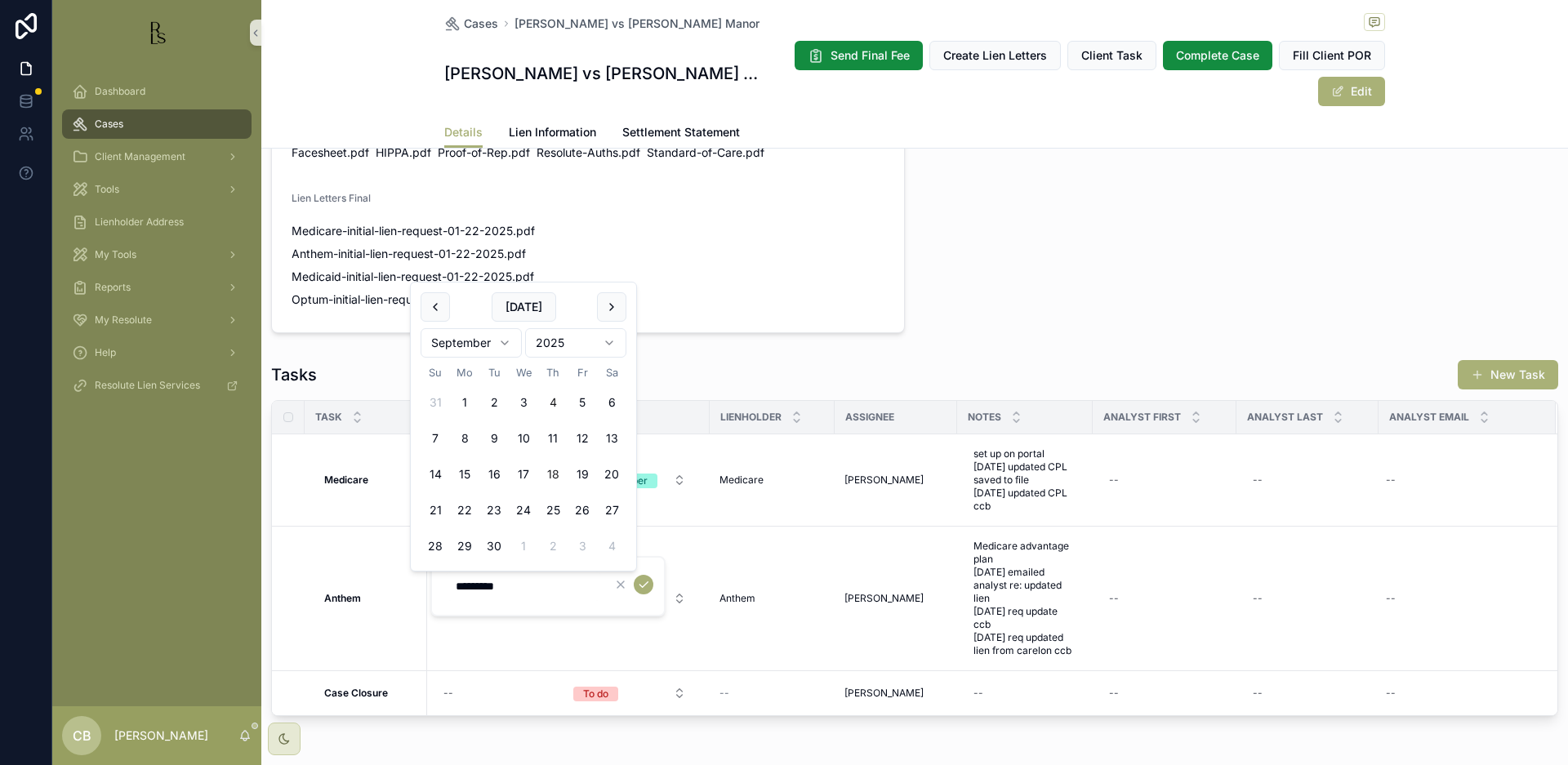
click at [550, 471] on button "18" at bounding box center [552, 474] width 29 height 29
type input "*********"
click at [647, 584] on icon "scrollable content" at bounding box center [643, 585] width 13 height 13
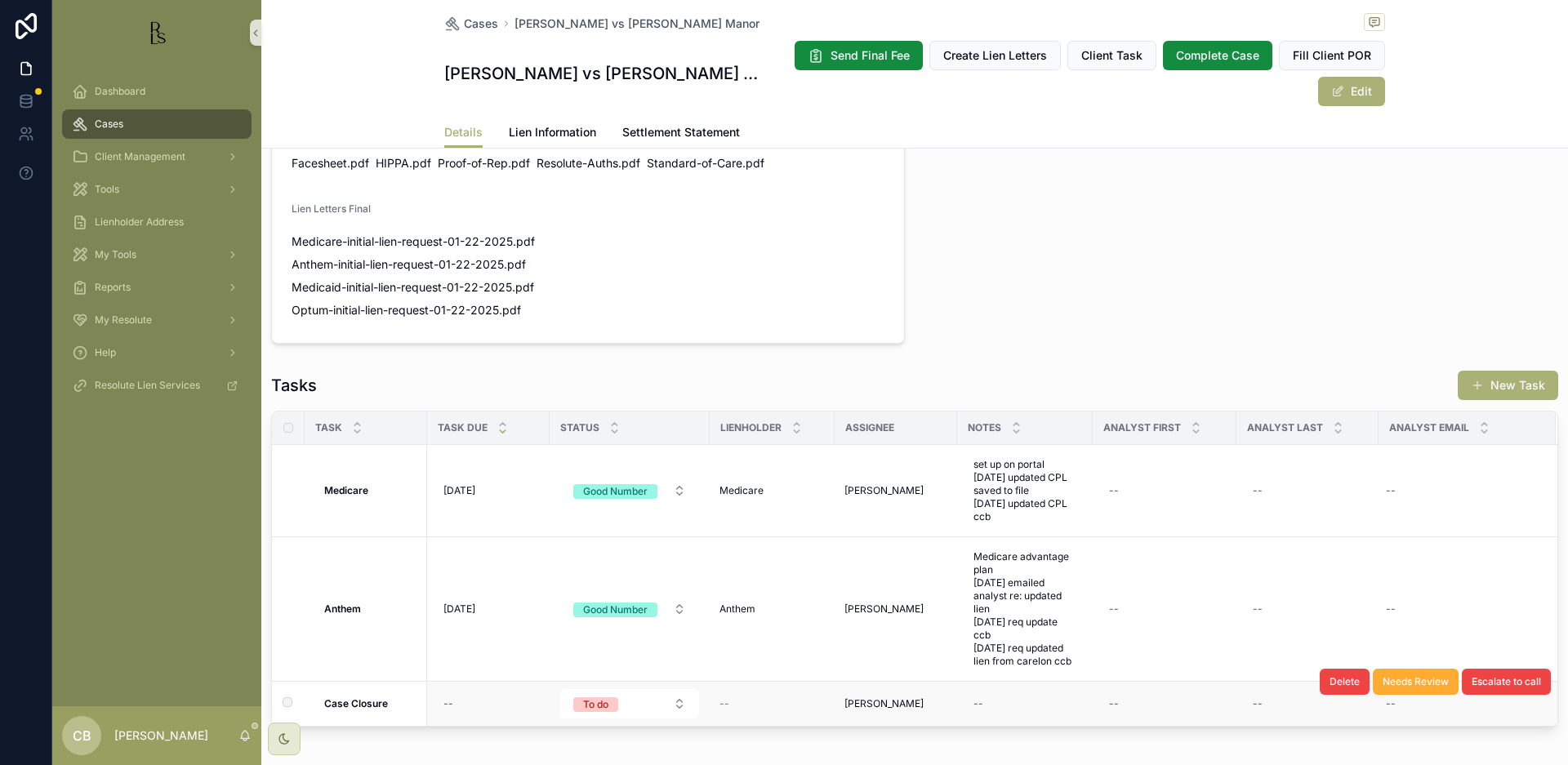
scroll to position [1055, 0]
click at [109, 191] on span "Tools" at bounding box center [107, 190] width 25 height 13
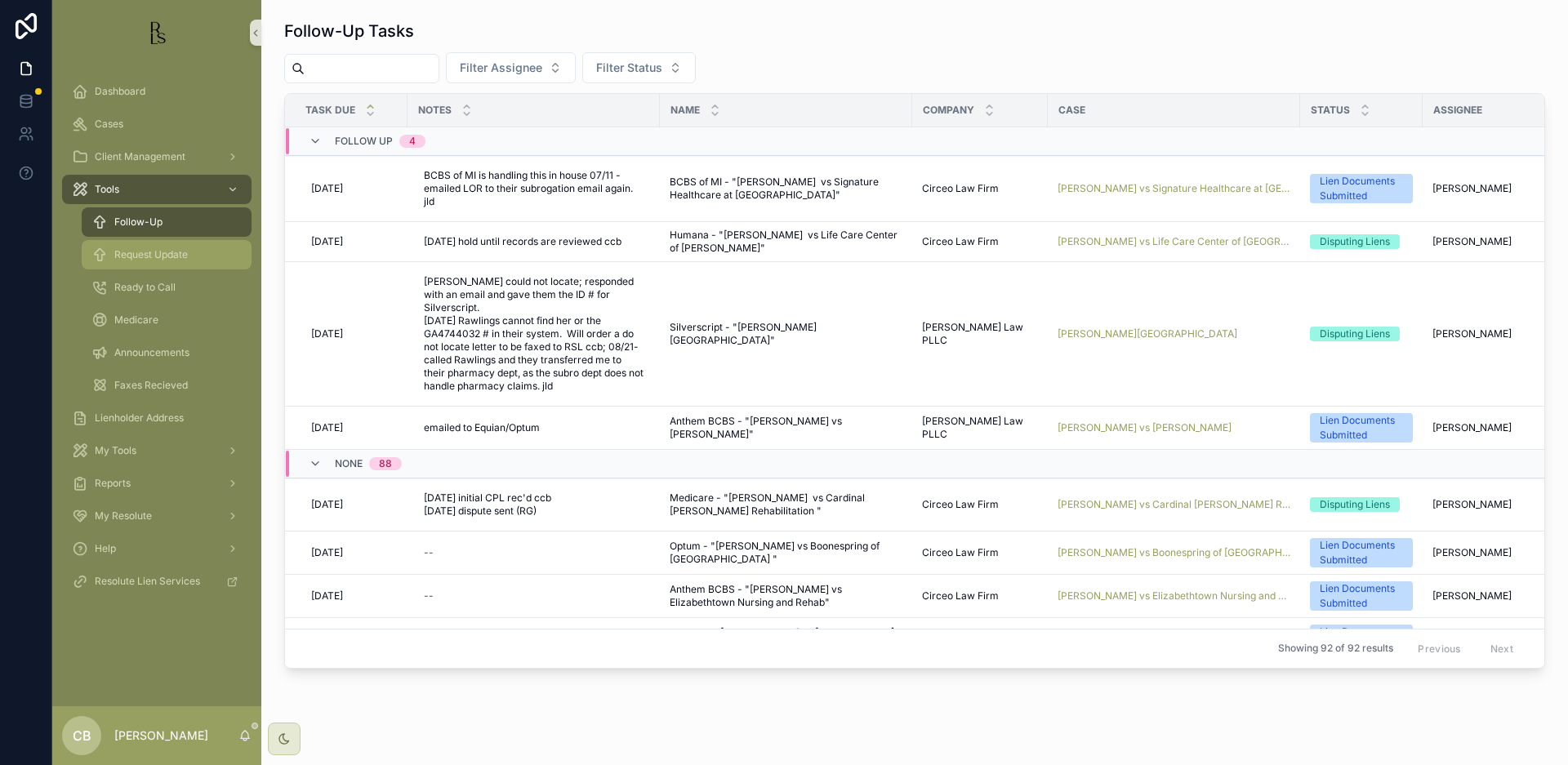
click at [158, 256] on span "Request Update" at bounding box center [151, 255] width 74 height 13
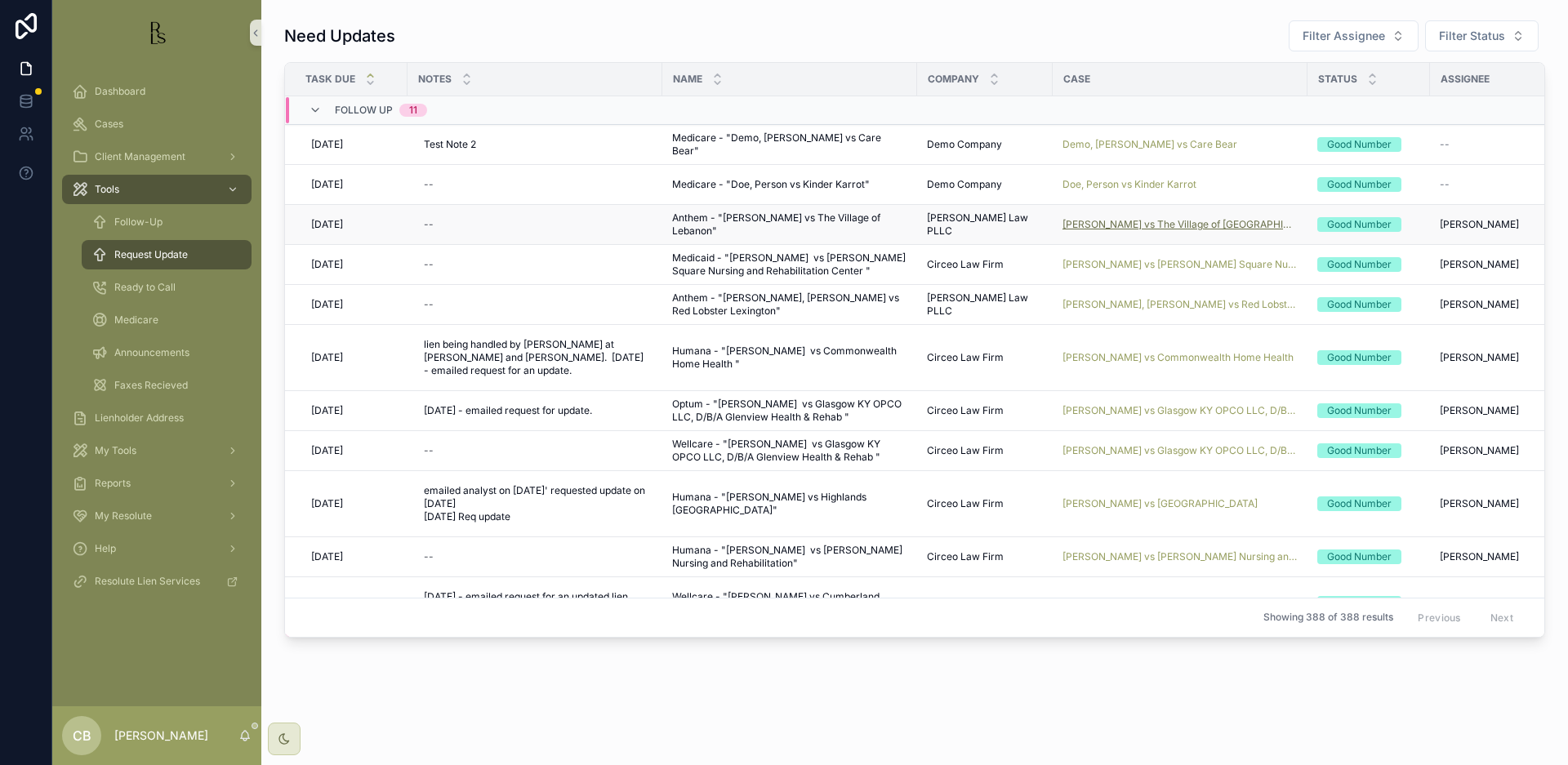
click at [1141, 223] on span "[PERSON_NAME] vs The Village of [GEOGRAPHIC_DATA]" at bounding box center [1179, 225] width 235 height 13
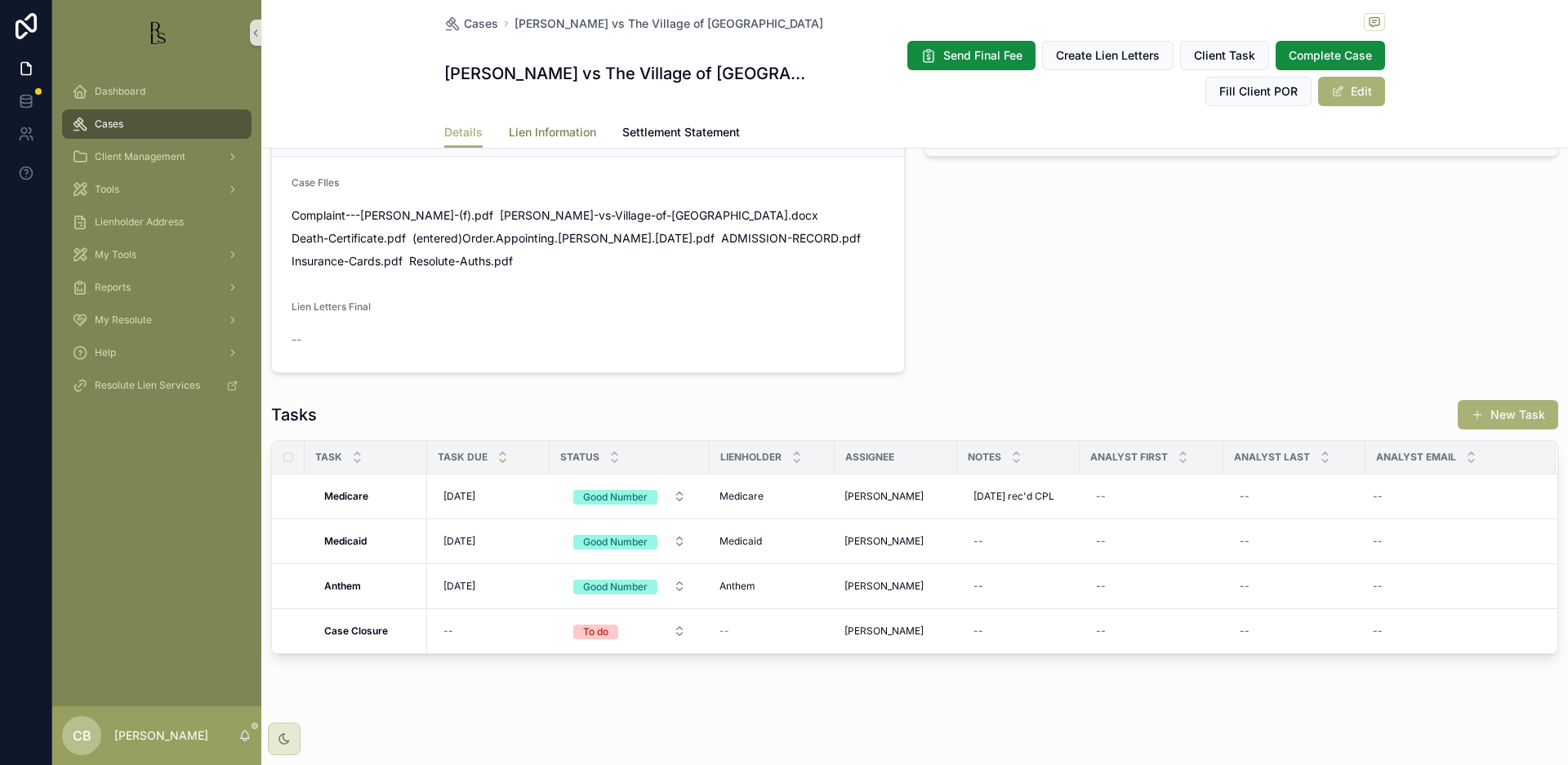
click at [543, 131] on span "Lien Information" at bounding box center [552, 132] width 88 height 16
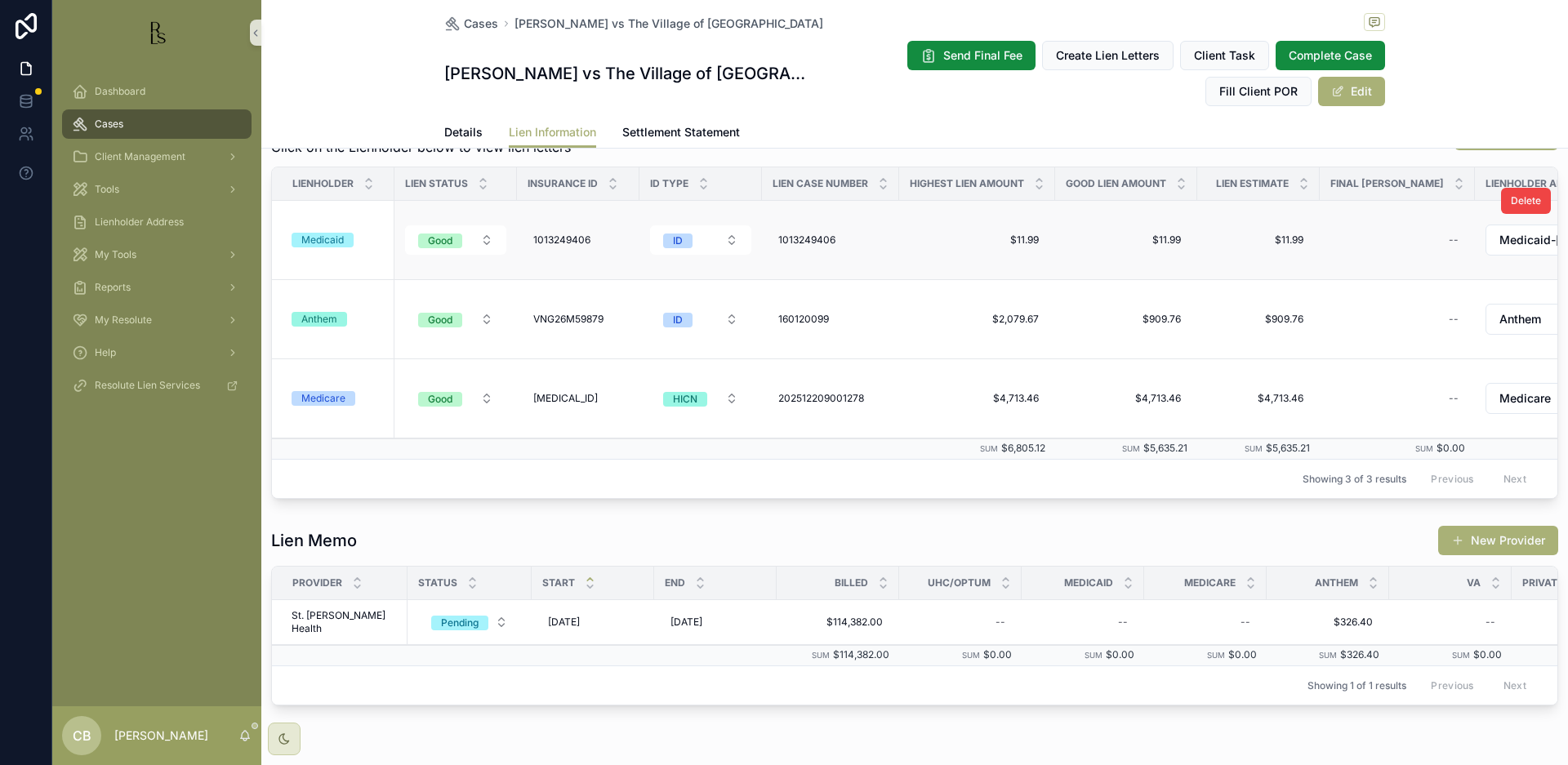
scroll to position [276, 0]
click at [321, 325] on div "Anthem" at bounding box center [319, 319] width 36 height 15
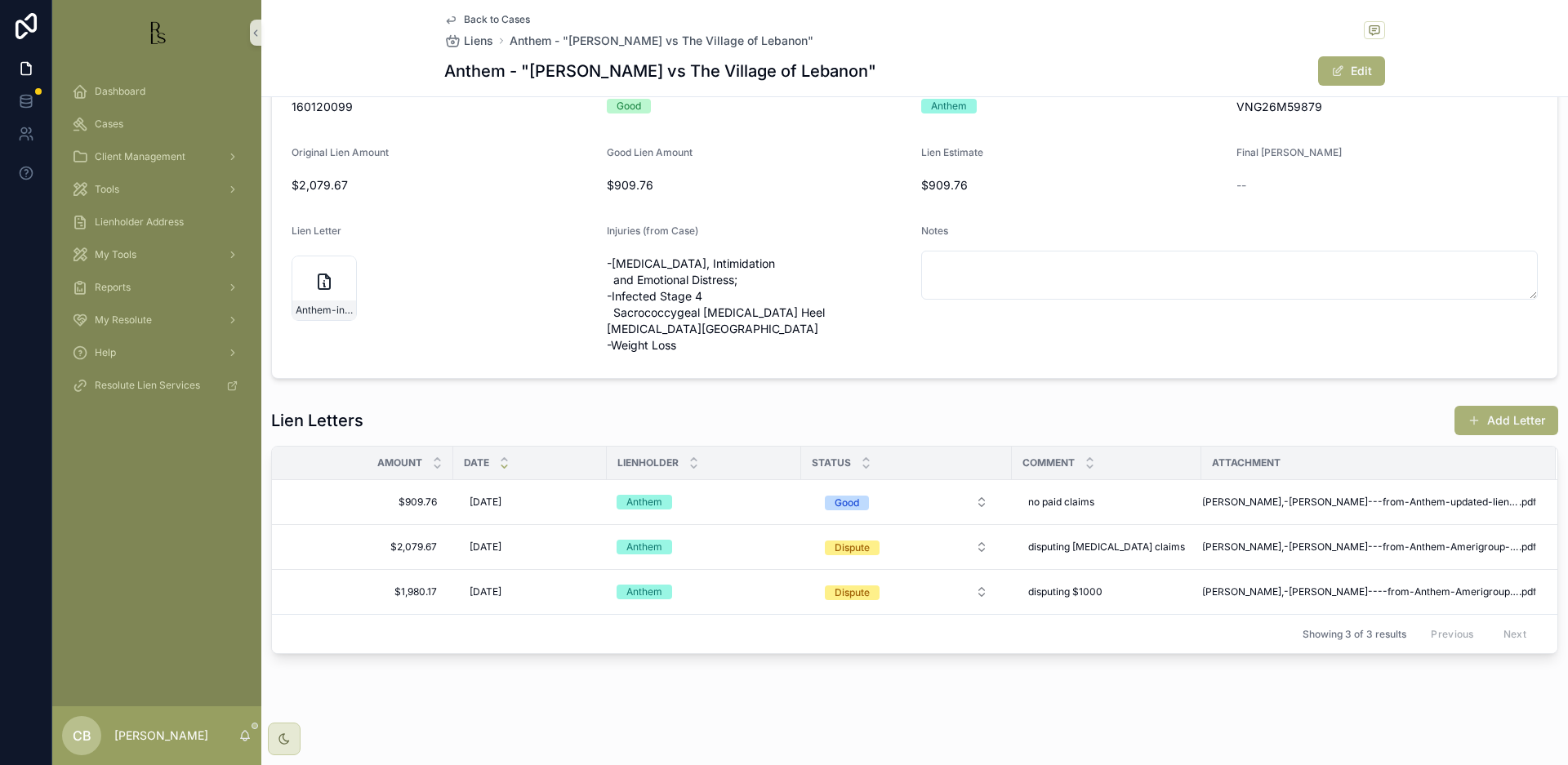
scroll to position [147, 0]
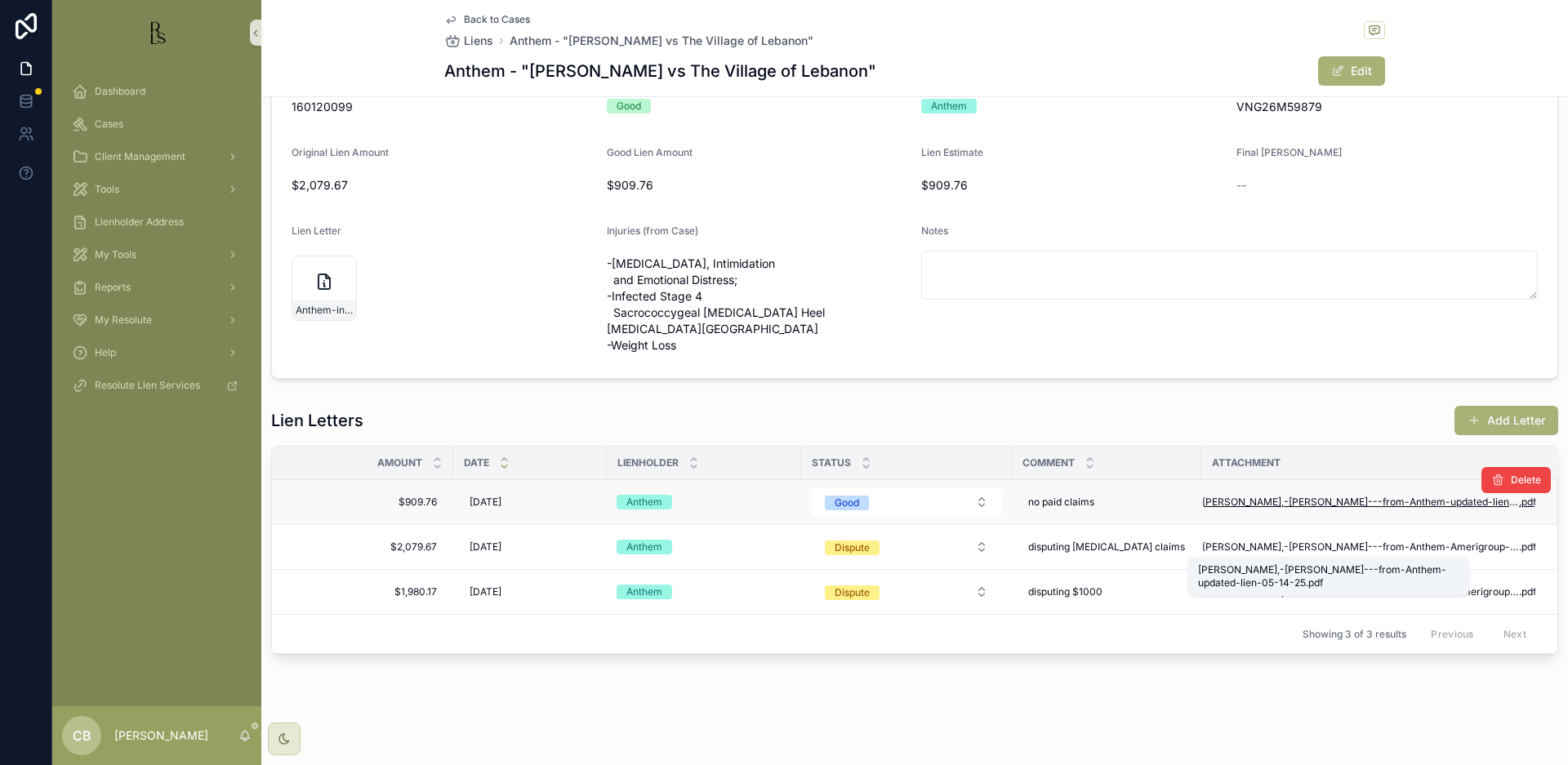
click at [1329, 508] on span "[PERSON_NAME],-[PERSON_NAME]---from-Anthem-updated-lien-05-14-25" at bounding box center [1360, 502] width 317 height 13
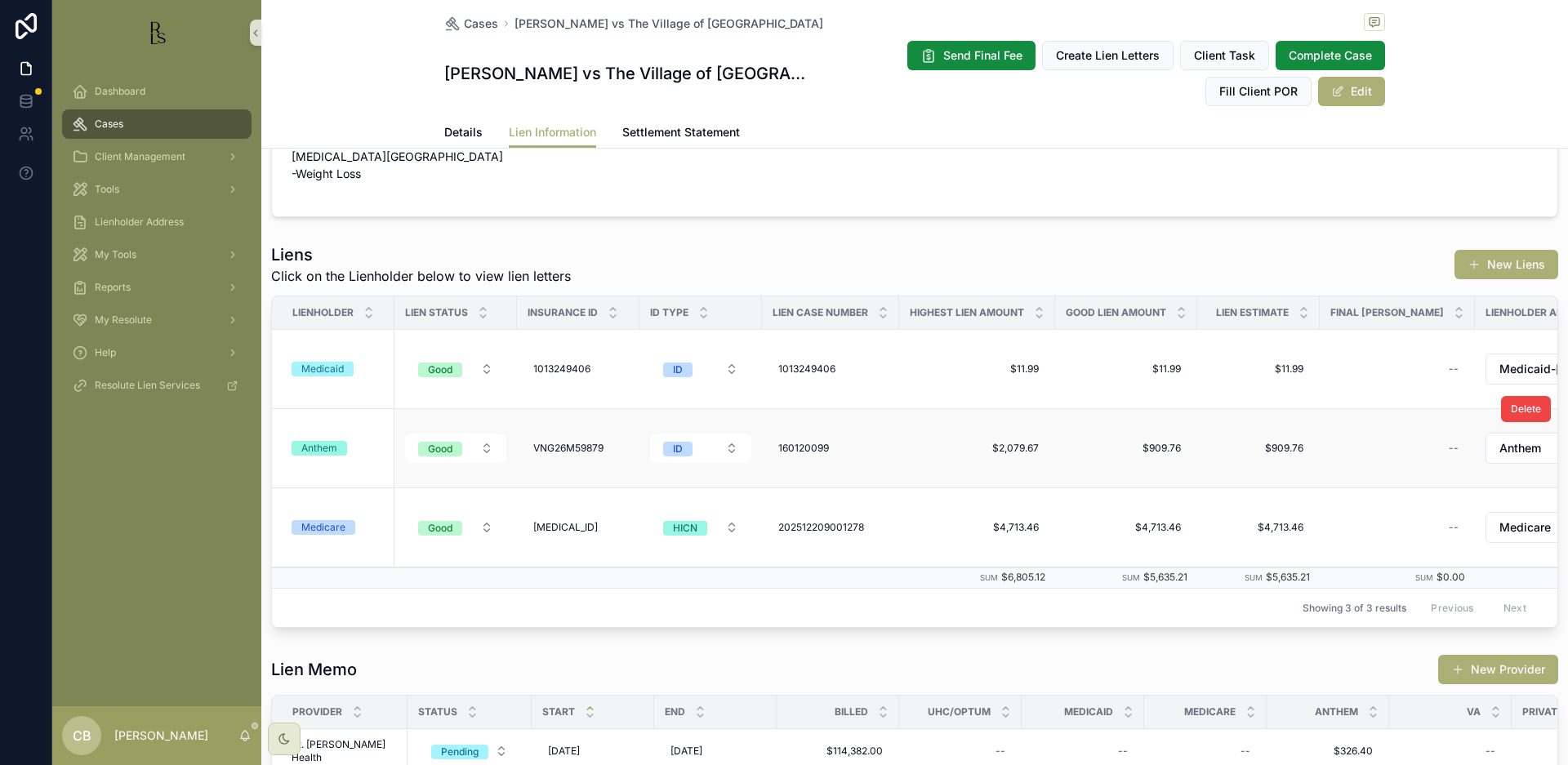
click at [313, 489] on td "Anthem" at bounding box center [333, 449] width 123 height 79
click at [319, 456] on div "Anthem" at bounding box center [319, 448] width 36 height 15
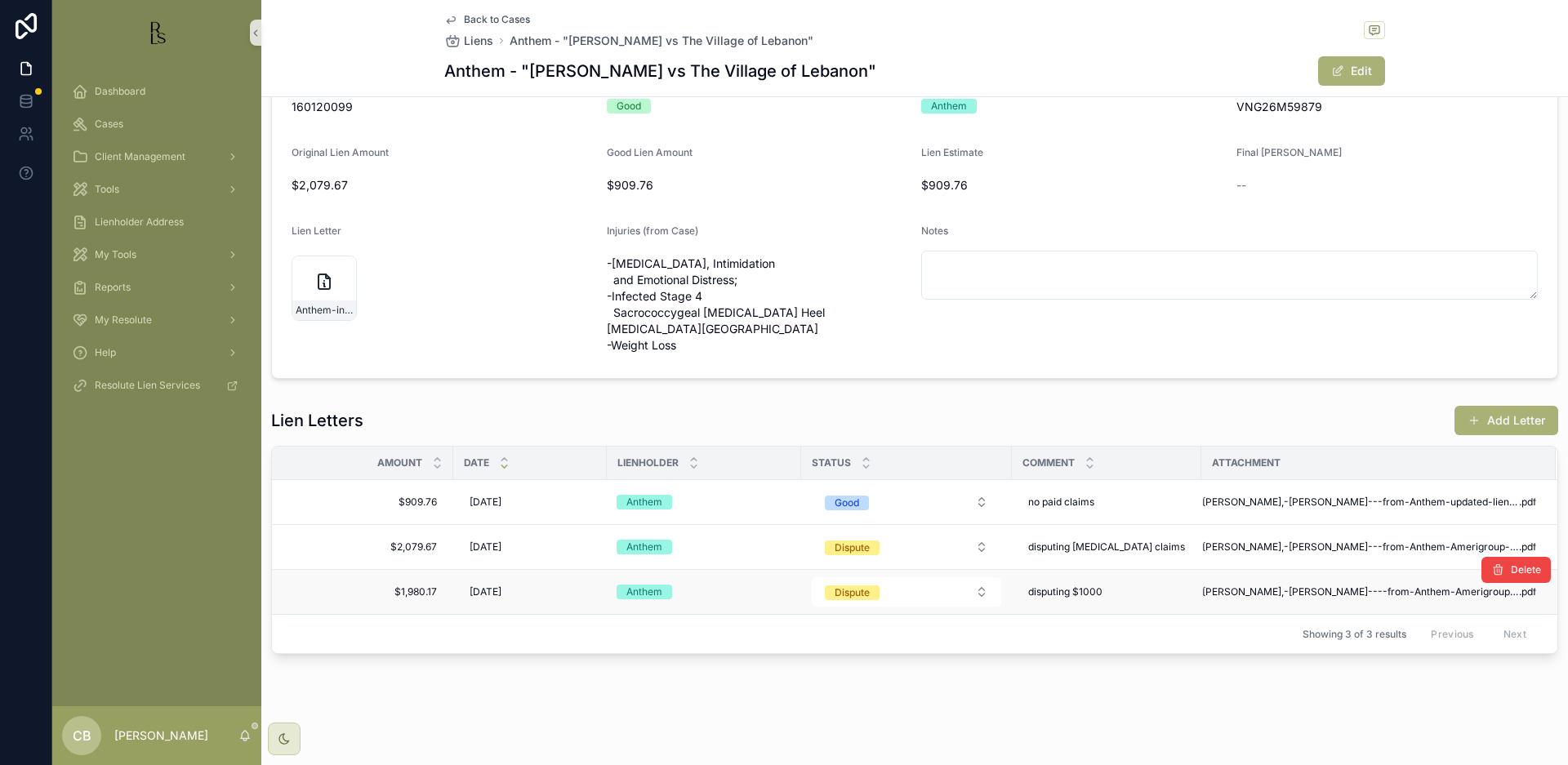
click at [1322, 615] on td "[PERSON_NAME],-[PERSON_NAME]----from-Anthem-Amerigroup-lien-05-08-25 .pdf" at bounding box center [1378, 592] width 355 height 45
click at [1326, 598] on span "[PERSON_NAME],-[PERSON_NAME]----from-Anthem-Amerigroup-lien-05-08-25" at bounding box center [1360, 592] width 317 height 13
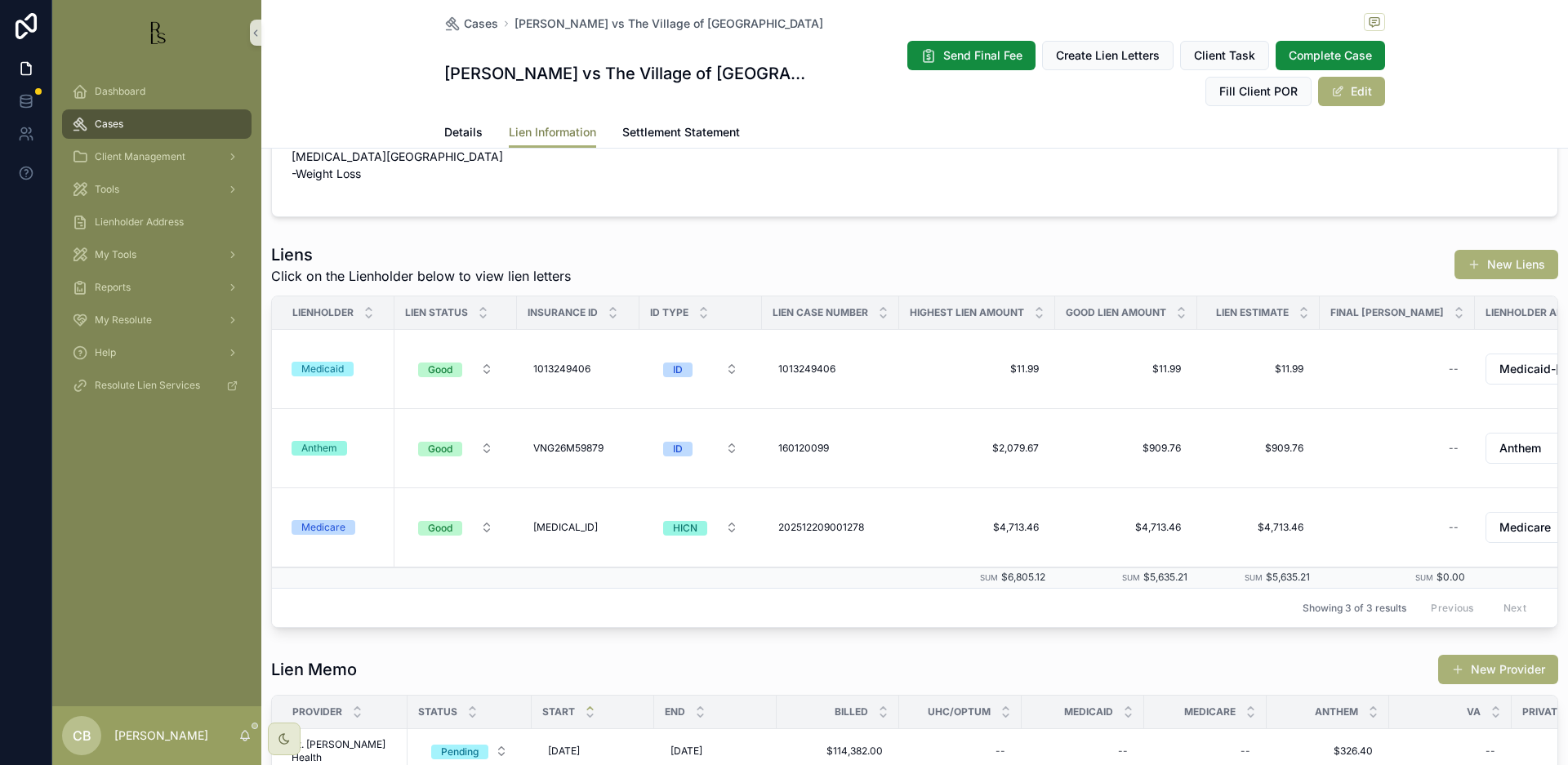
click at [559, 131] on span "Lien Information" at bounding box center [552, 132] width 88 height 16
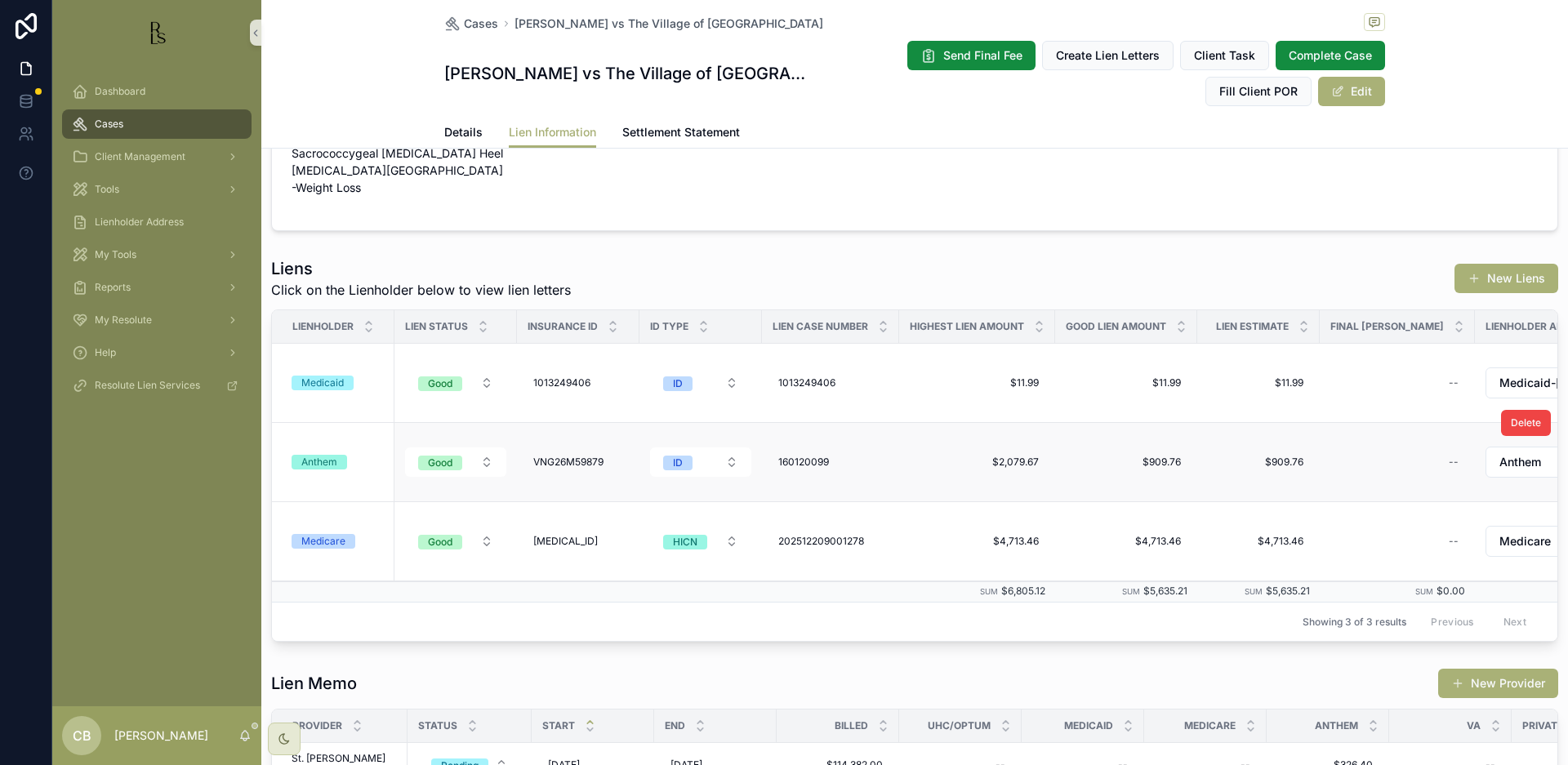
scroll to position [146, 0]
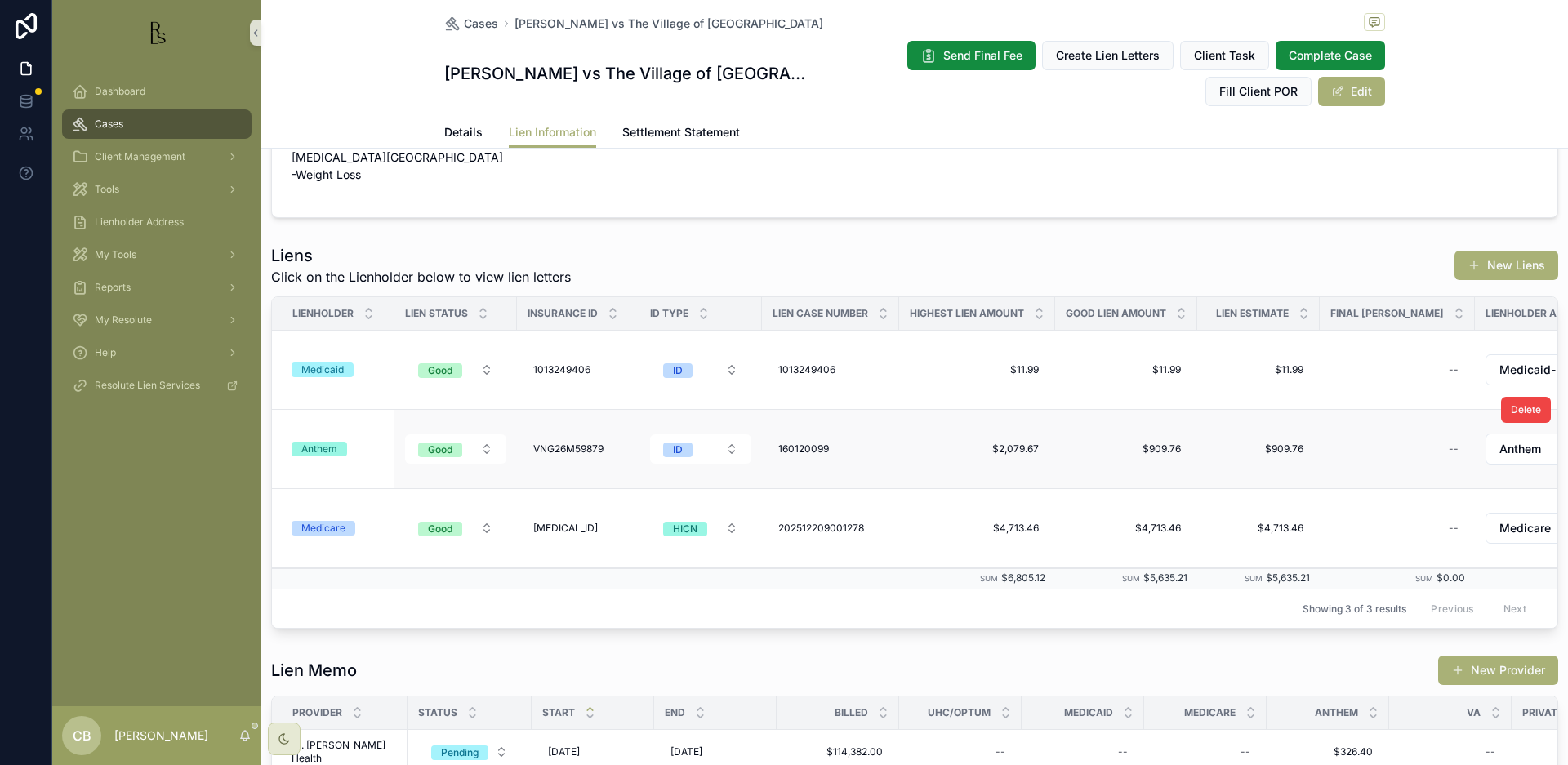
click at [319, 457] on div "Anthem" at bounding box center [319, 449] width 36 height 15
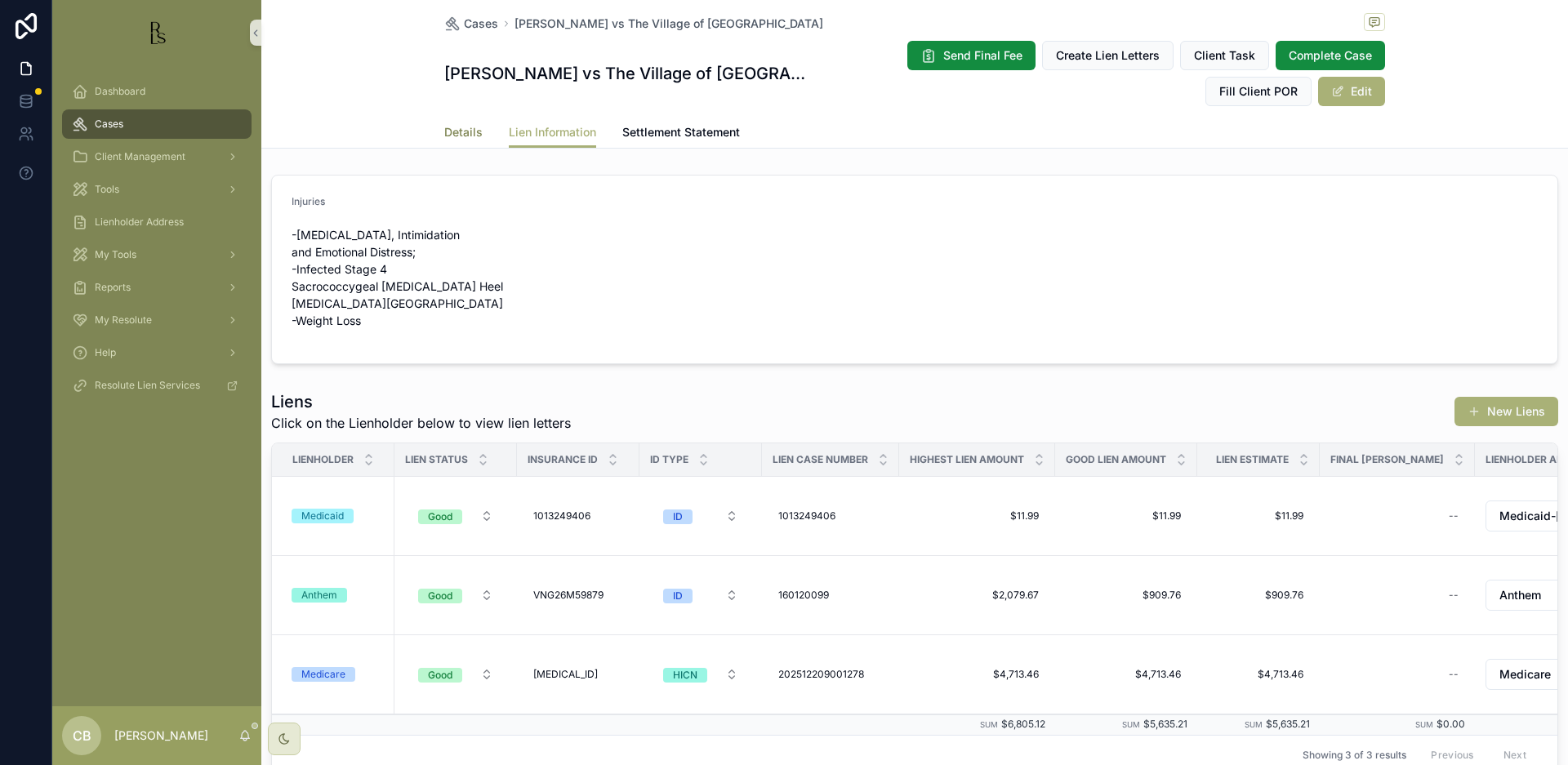
click at [450, 129] on span "Details" at bounding box center [463, 132] width 39 height 16
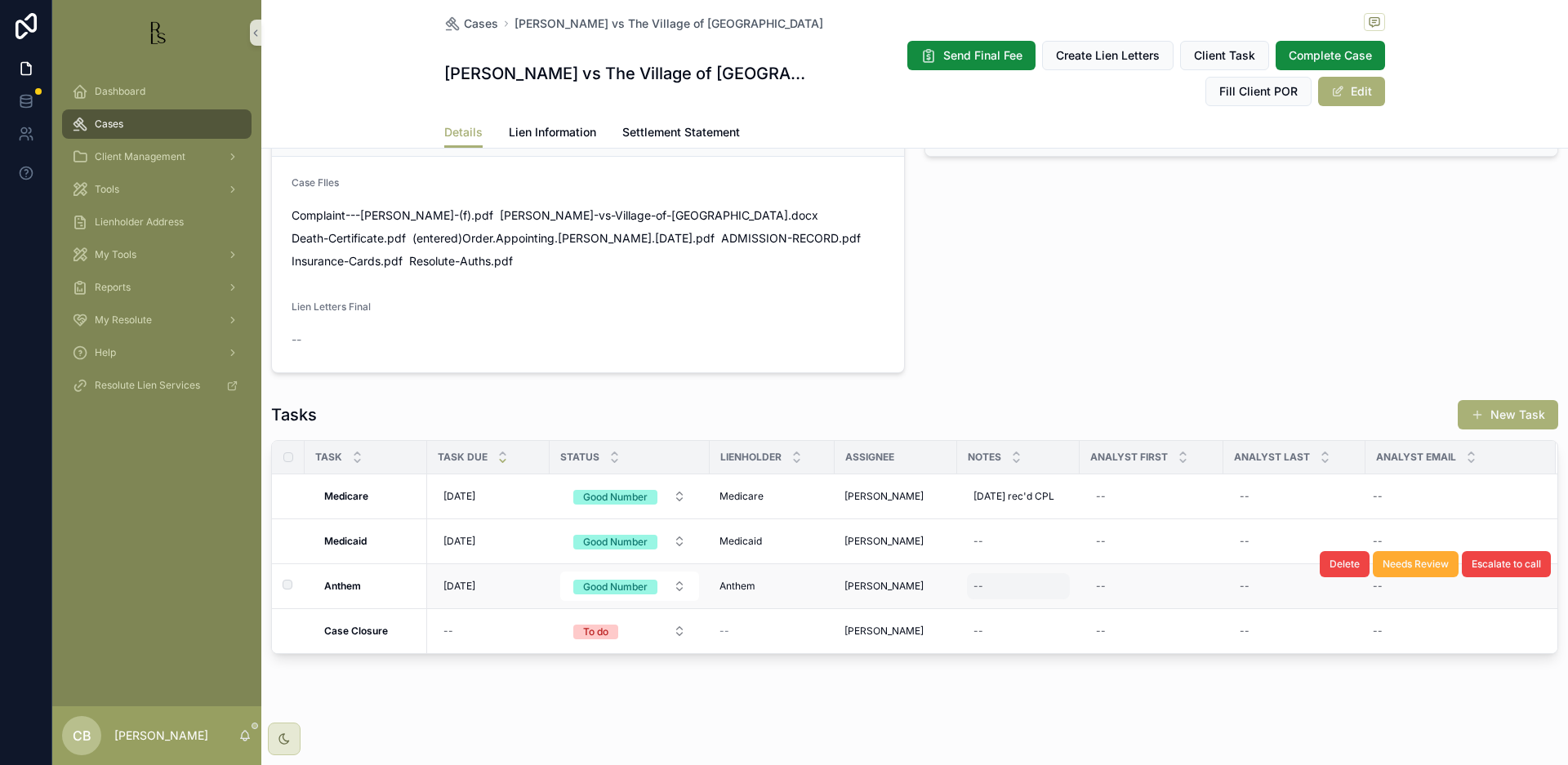
scroll to position [1115, 0]
click at [981, 587] on div "--" at bounding box center [978, 587] width 9 height 13
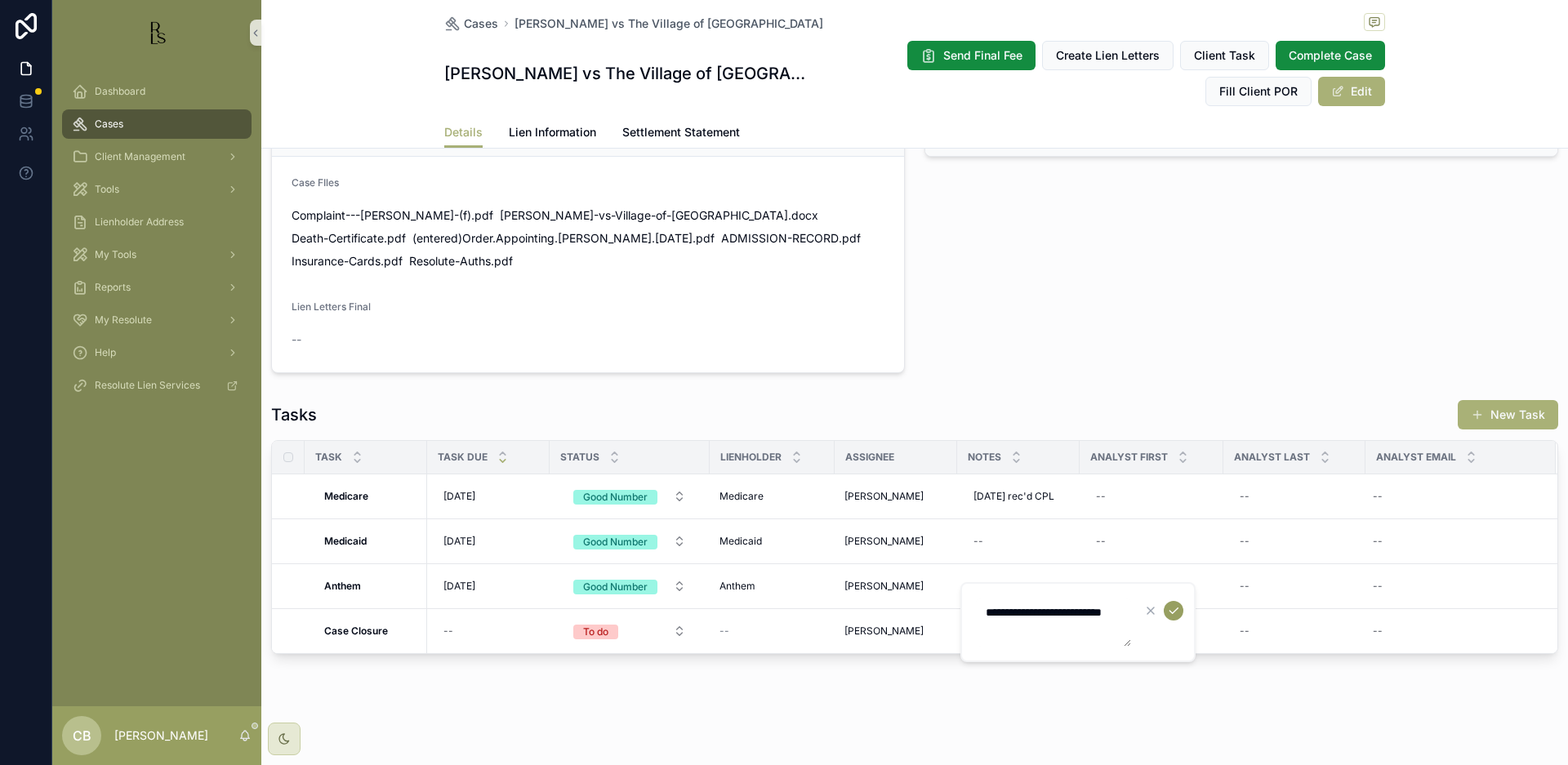
type textarea "**********"
click at [1175, 609] on icon "scrollable content" at bounding box center [1174, 611] width 13 height 13
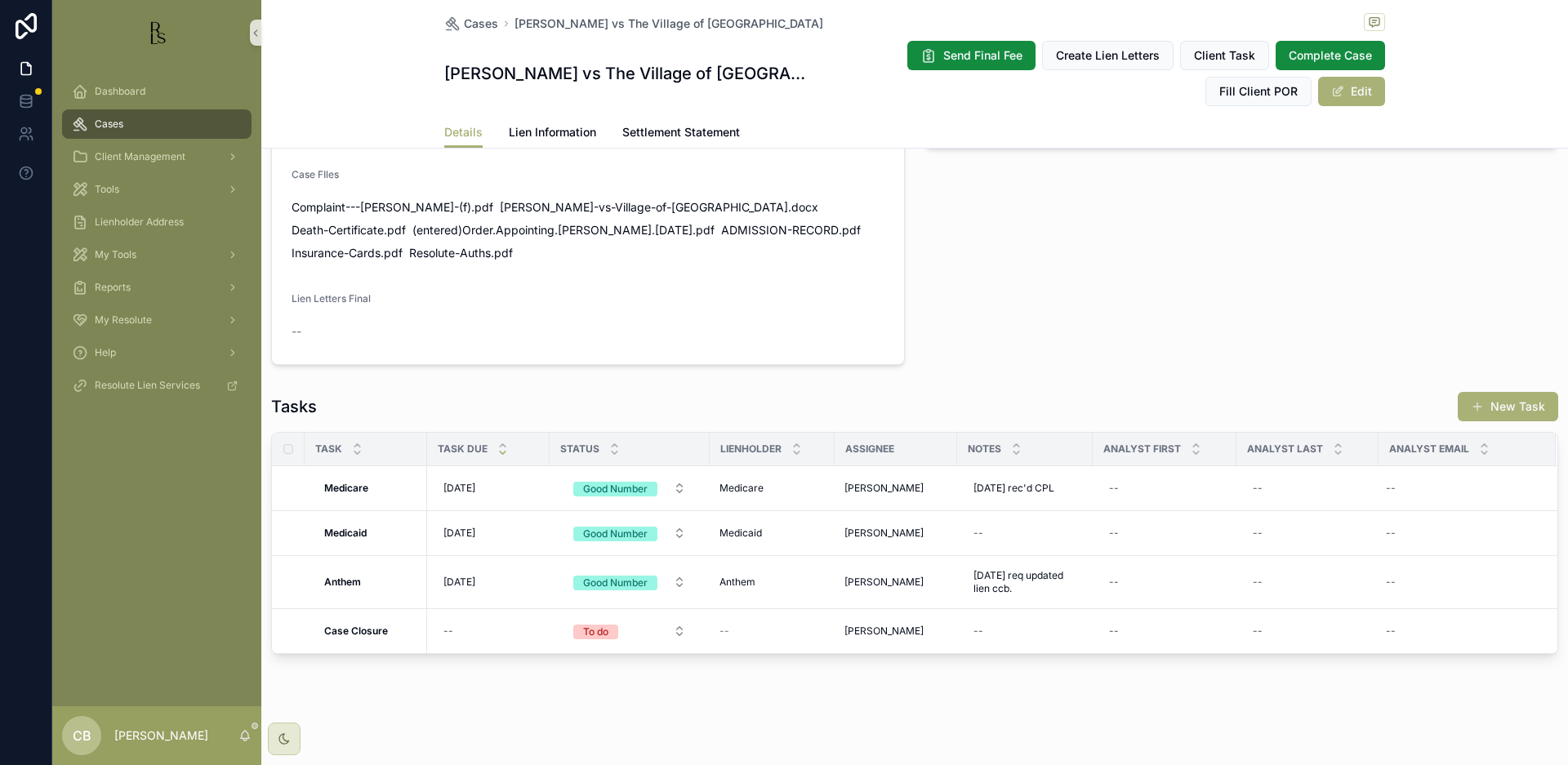
click at [474, 589] on span "[DATE]" at bounding box center [459, 582] width 32 height 13
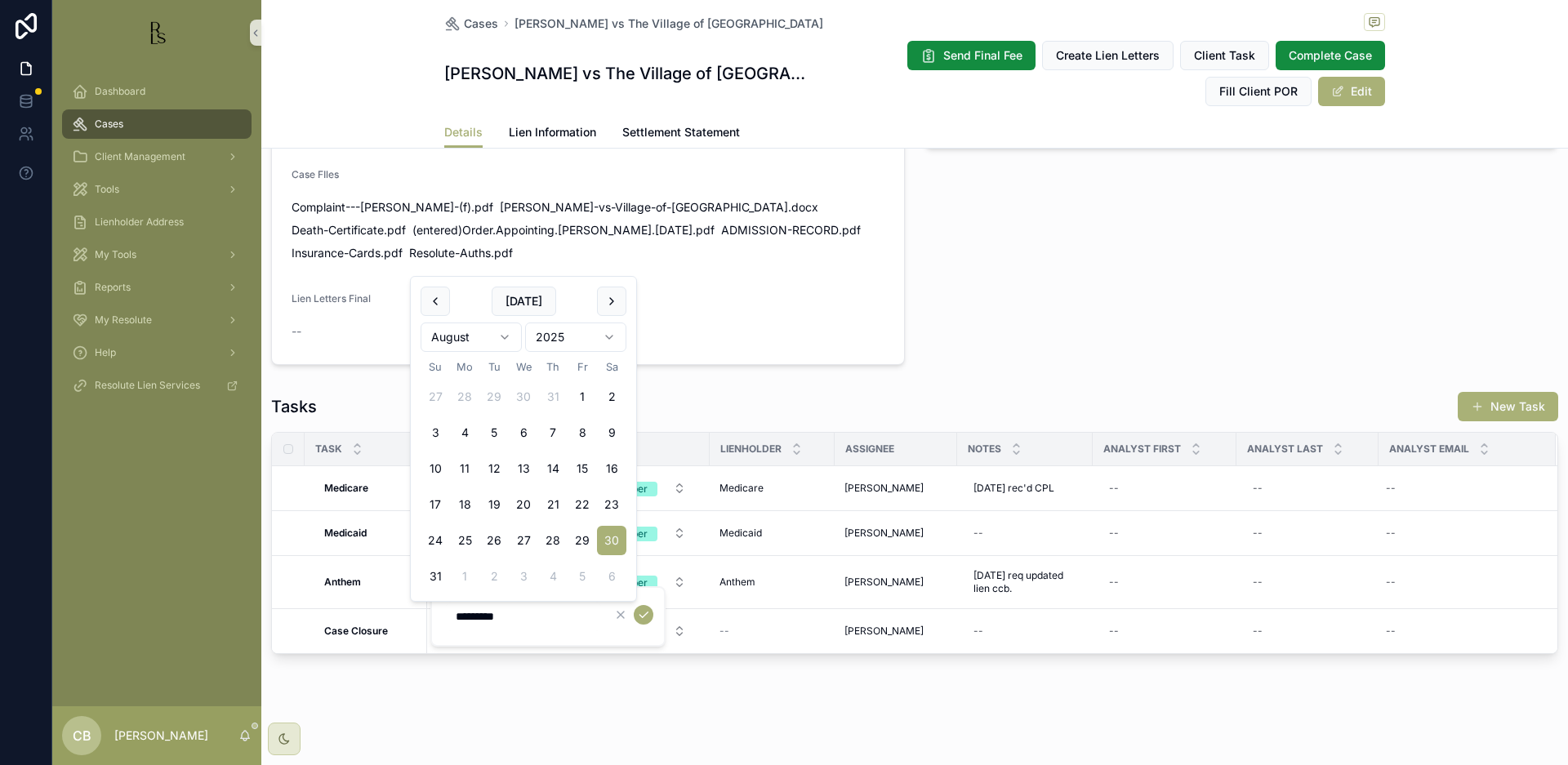
click at [506, 333] on html "Dashboard Cases Client Management Tools Lienholder Address My Tools Reports My …" at bounding box center [784, 382] width 1568 height 765
click at [503, 334] on html "Dashboard Cases Client Management Tools Lienholder Address My Tools Reports My …" at bounding box center [784, 382] width 1568 height 765
click at [554, 500] on button "18" at bounding box center [552, 504] width 29 height 29
type input "*********"
click at [645, 615] on icon "scrollable content" at bounding box center [643, 615] width 8 height 6
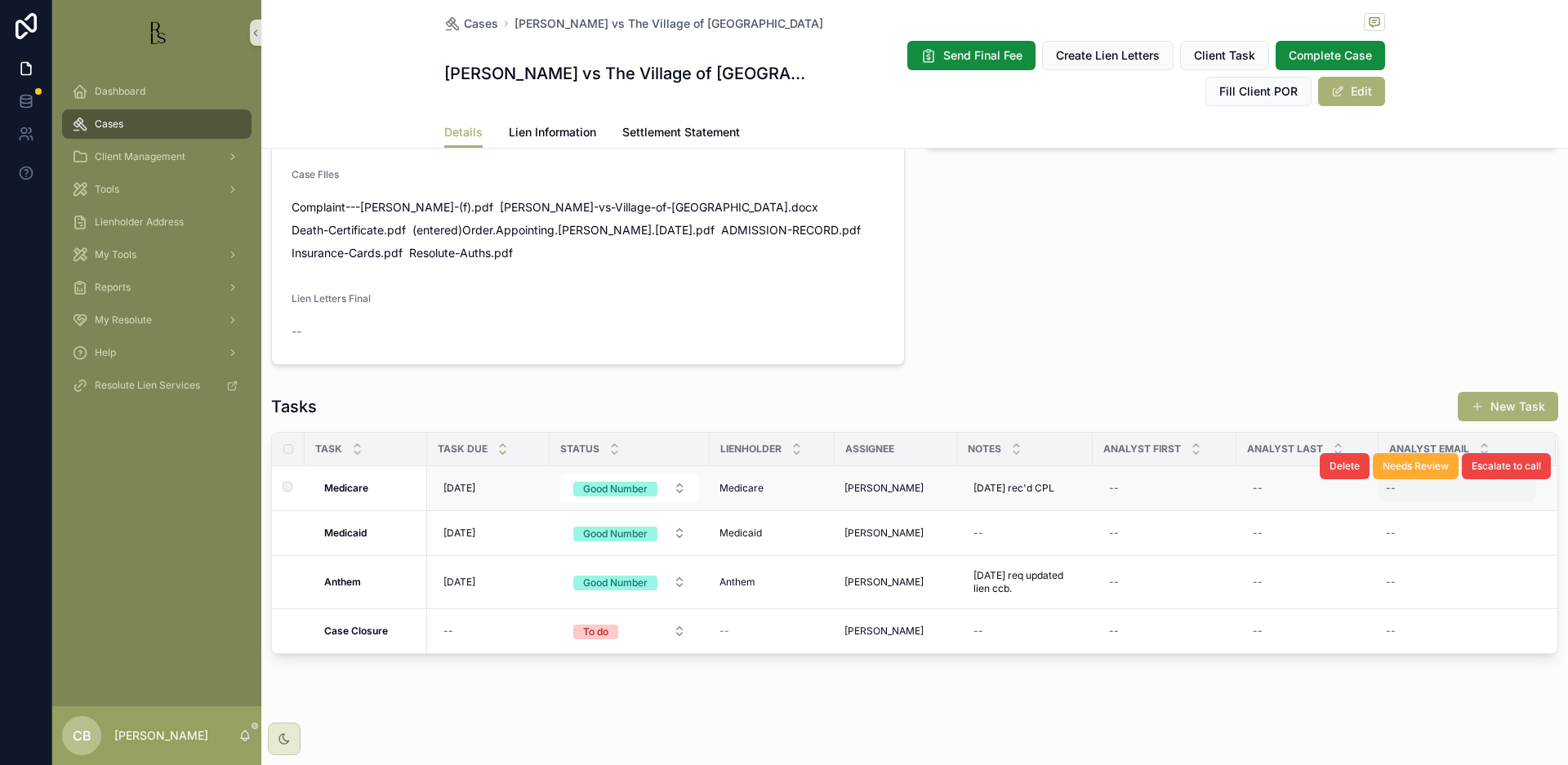
click at [113, 188] on span "Tools" at bounding box center [107, 190] width 25 height 13
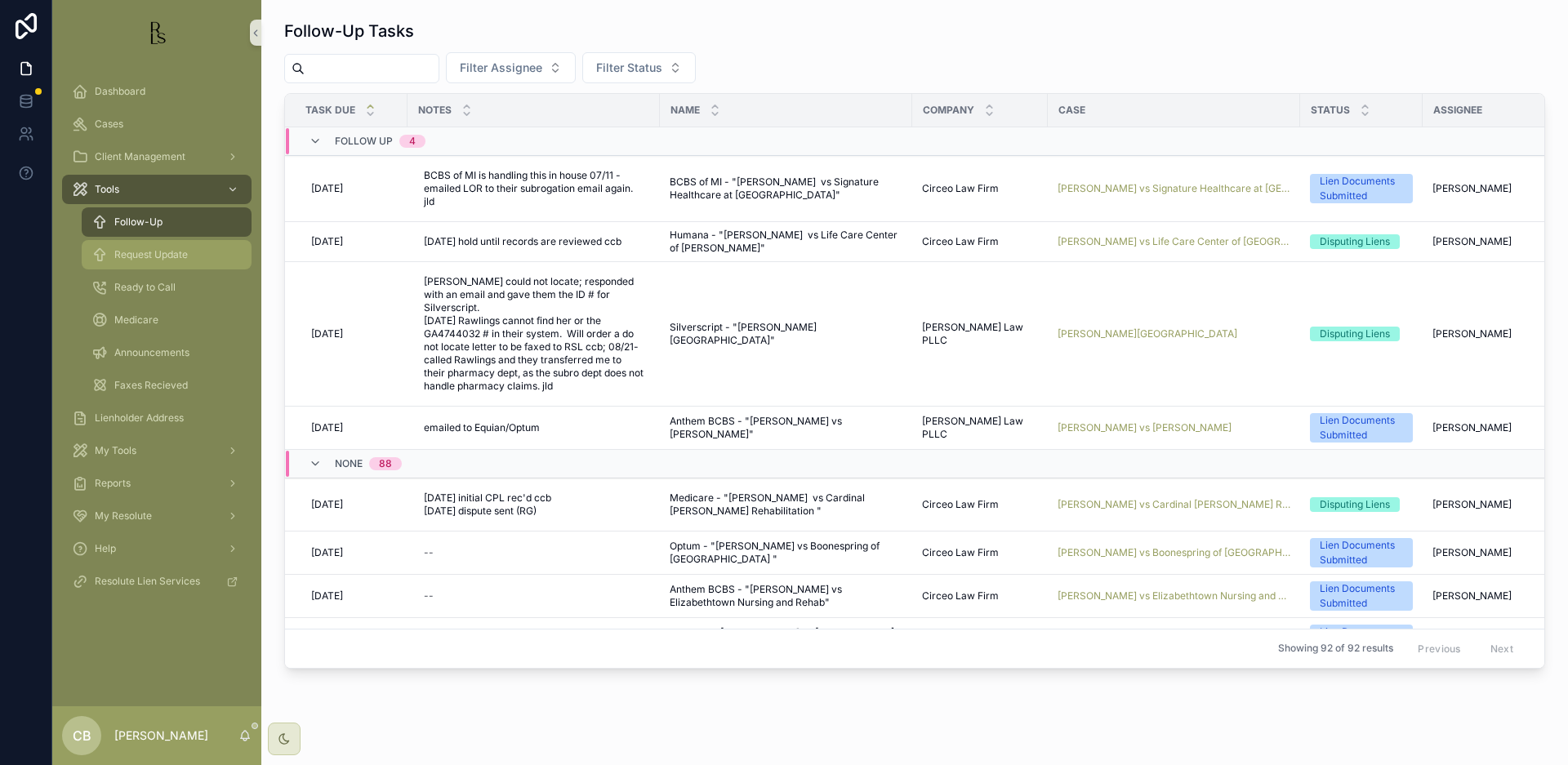
click at [152, 256] on span "Request Update" at bounding box center [151, 255] width 74 height 13
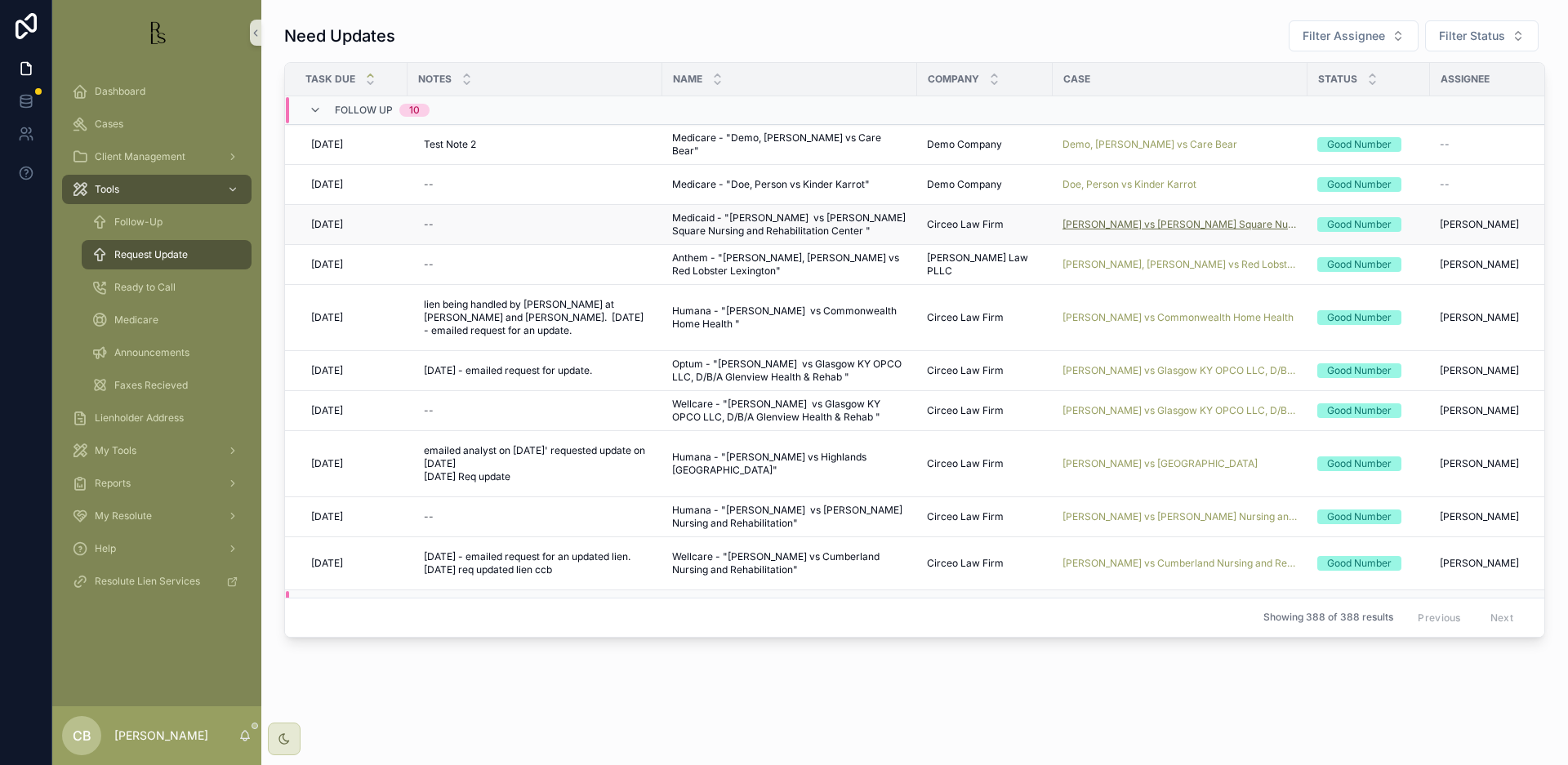
click at [1168, 222] on span "[PERSON_NAME] vs [PERSON_NAME] Square Nursing and Rehabilitation Center" at bounding box center [1179, 225] width 235 height 13
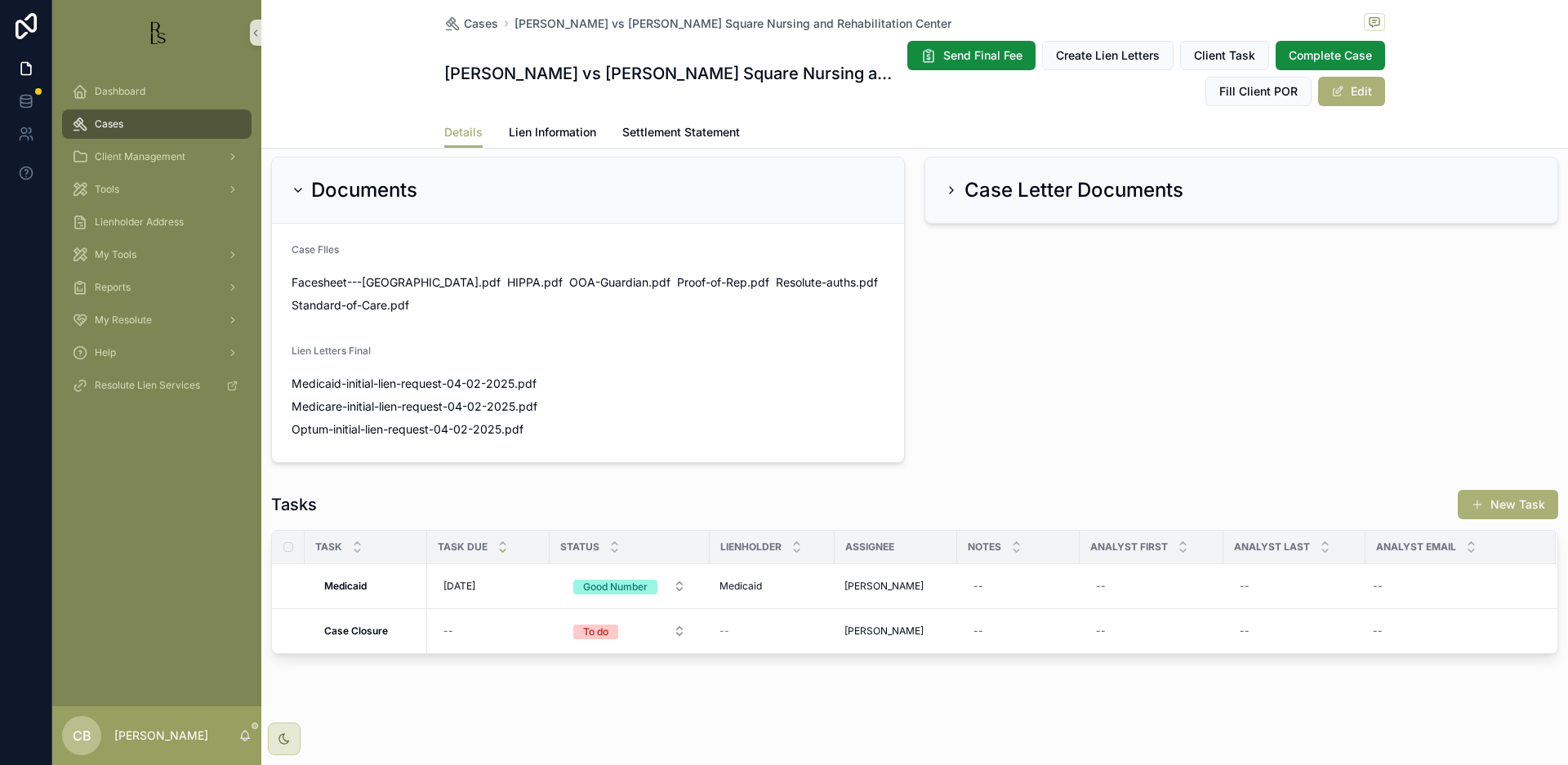
scroll to position [1051, 0]
click at [536, 132] on span "Lien Information" at bounding box center [552, 132] width 88 height 16
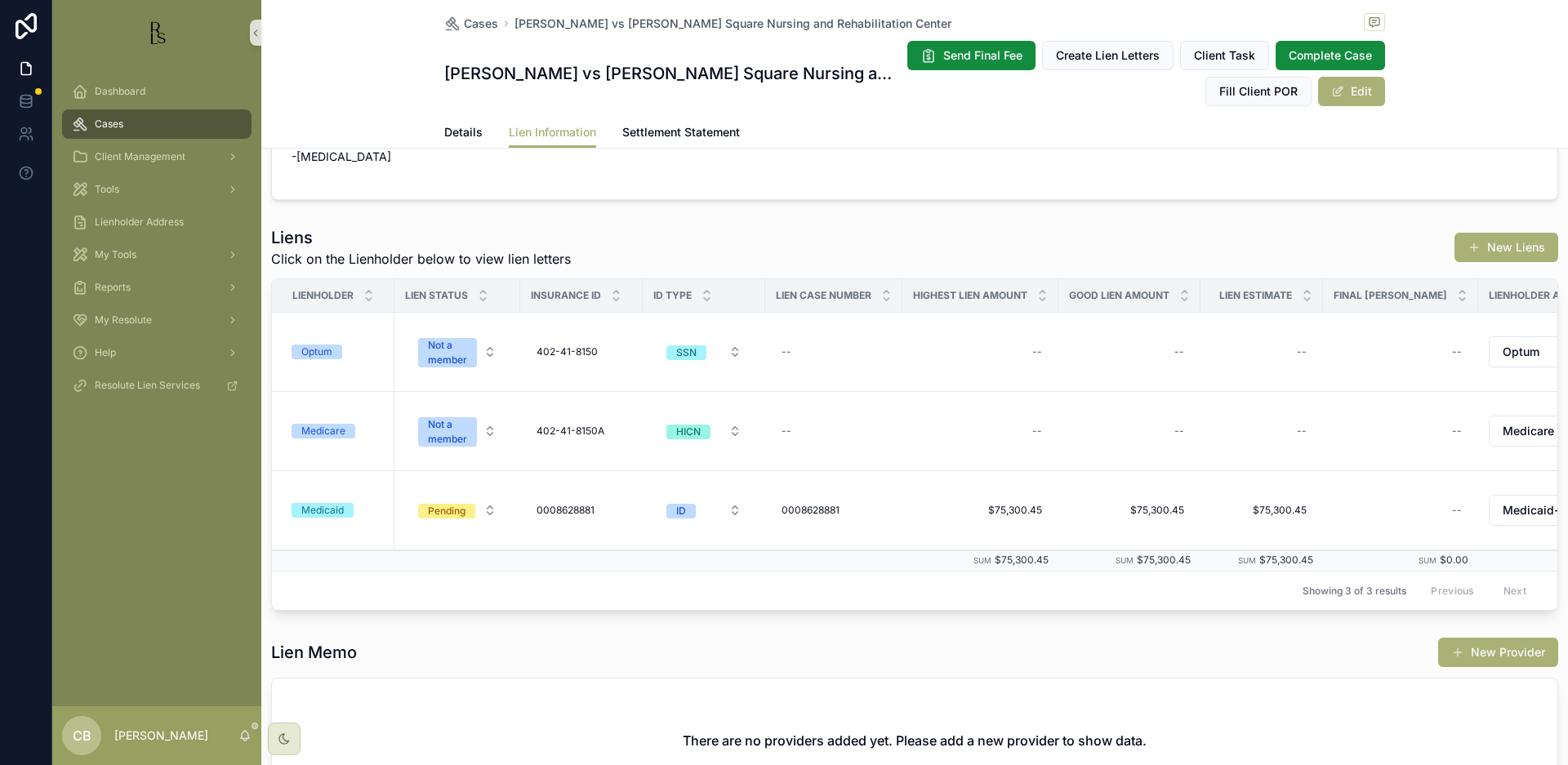
scroll to position [197, 0]
click at [320, 508] on div "Medicaid" at bounding box center [322, 511] width 42 height 15
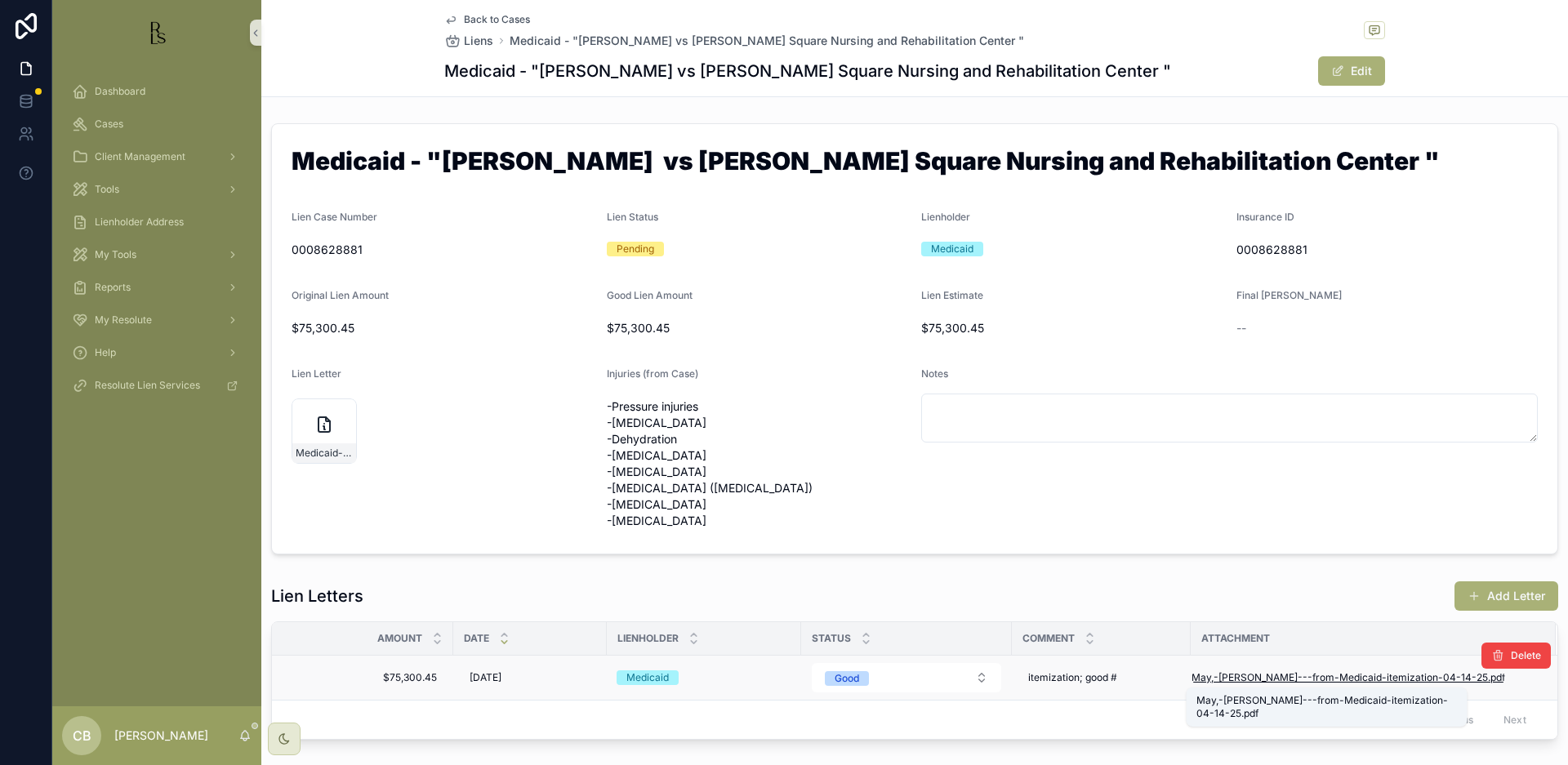
click at [1358, 674] on span "May,-[PERSON_NAME]---from-Medicaid-itemization-04-14-25" at bounding box center [1340, 678] width 296 height 13
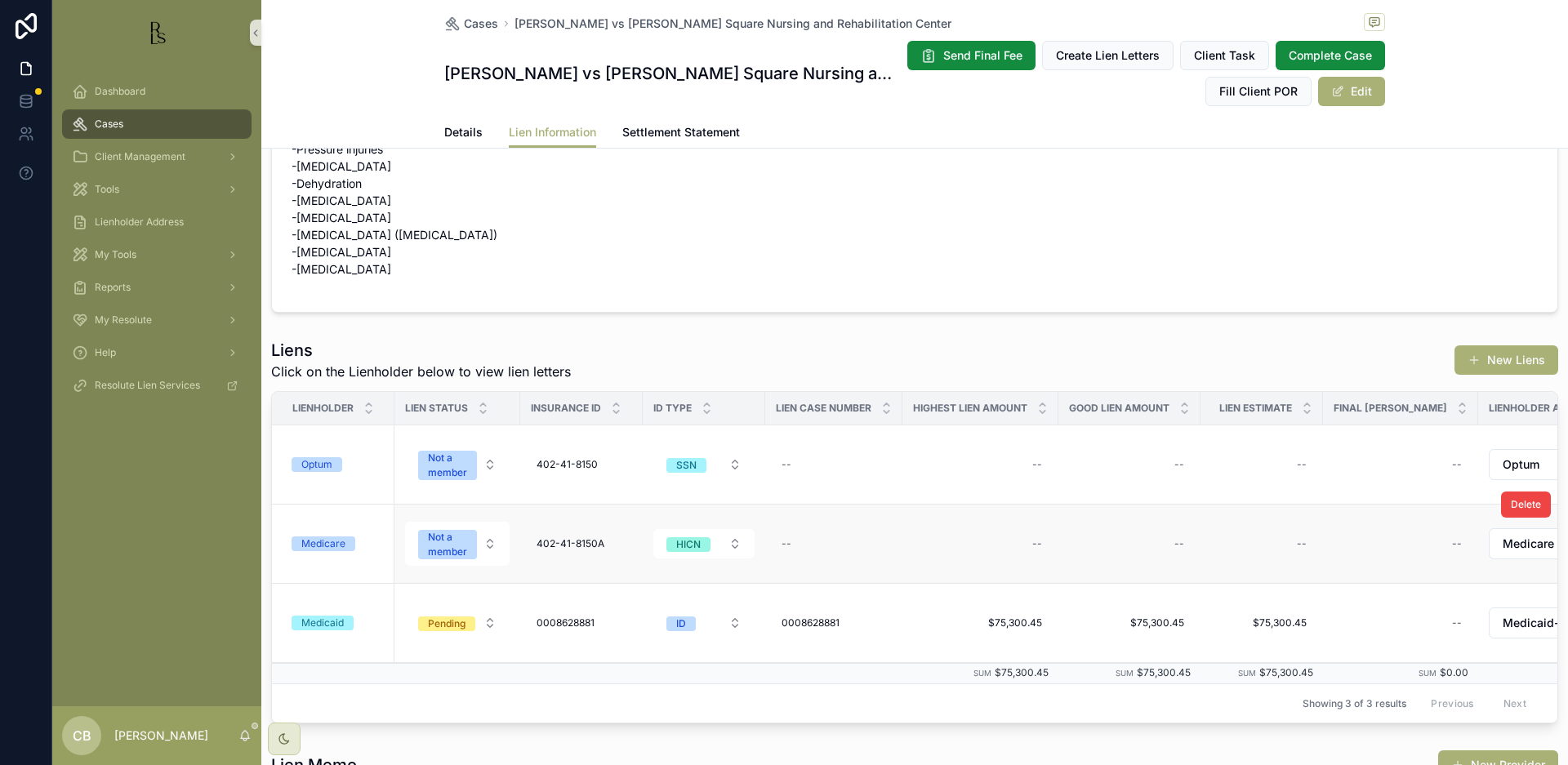
scroll to position [97, 0]
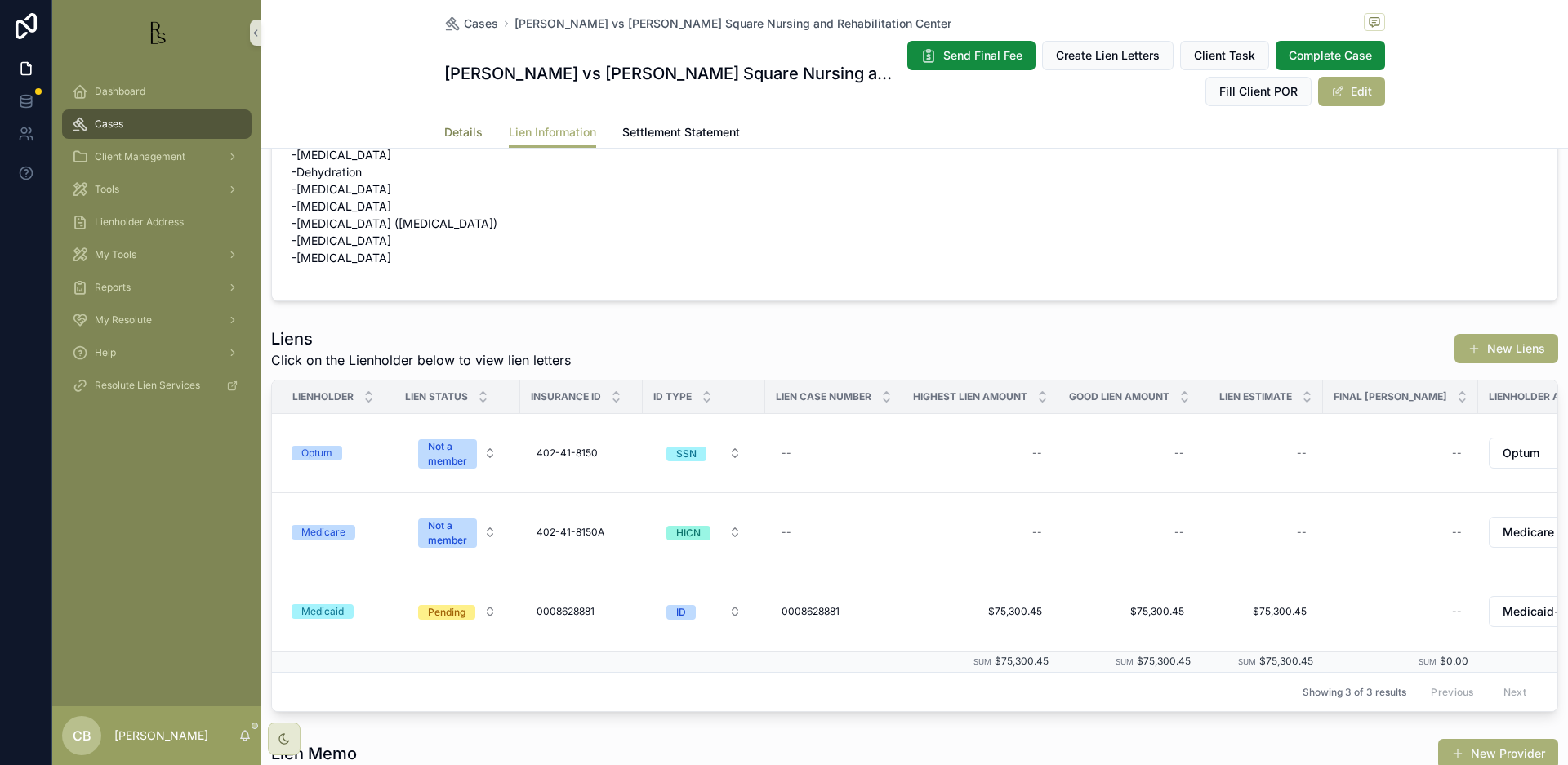
click at [452, 127] on span "Details" at bounding box center [463, 132] width 39 height 16
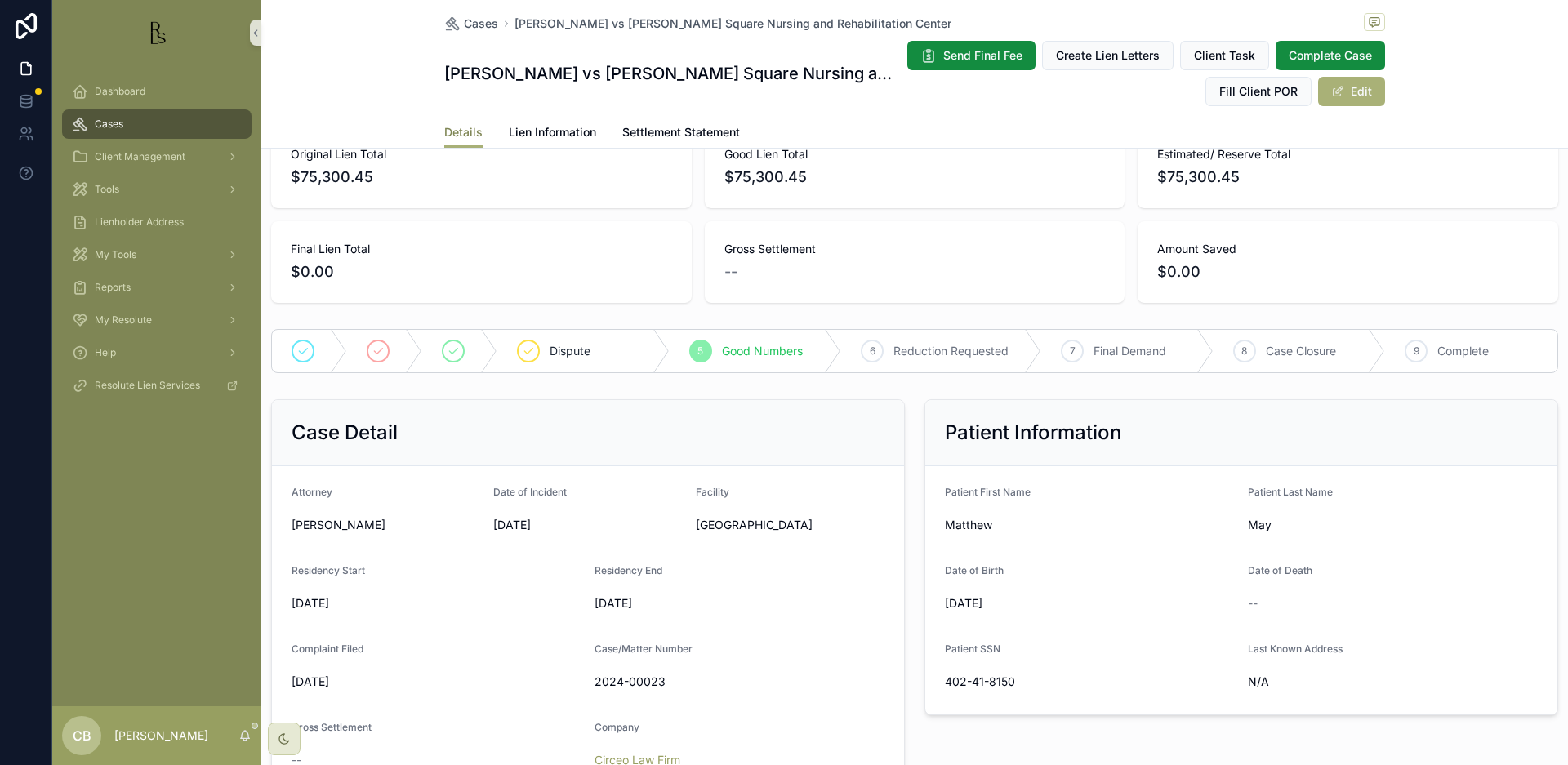
click at [452, 127] on span "Details" at bounding box center [463, 132] width 39 height 16
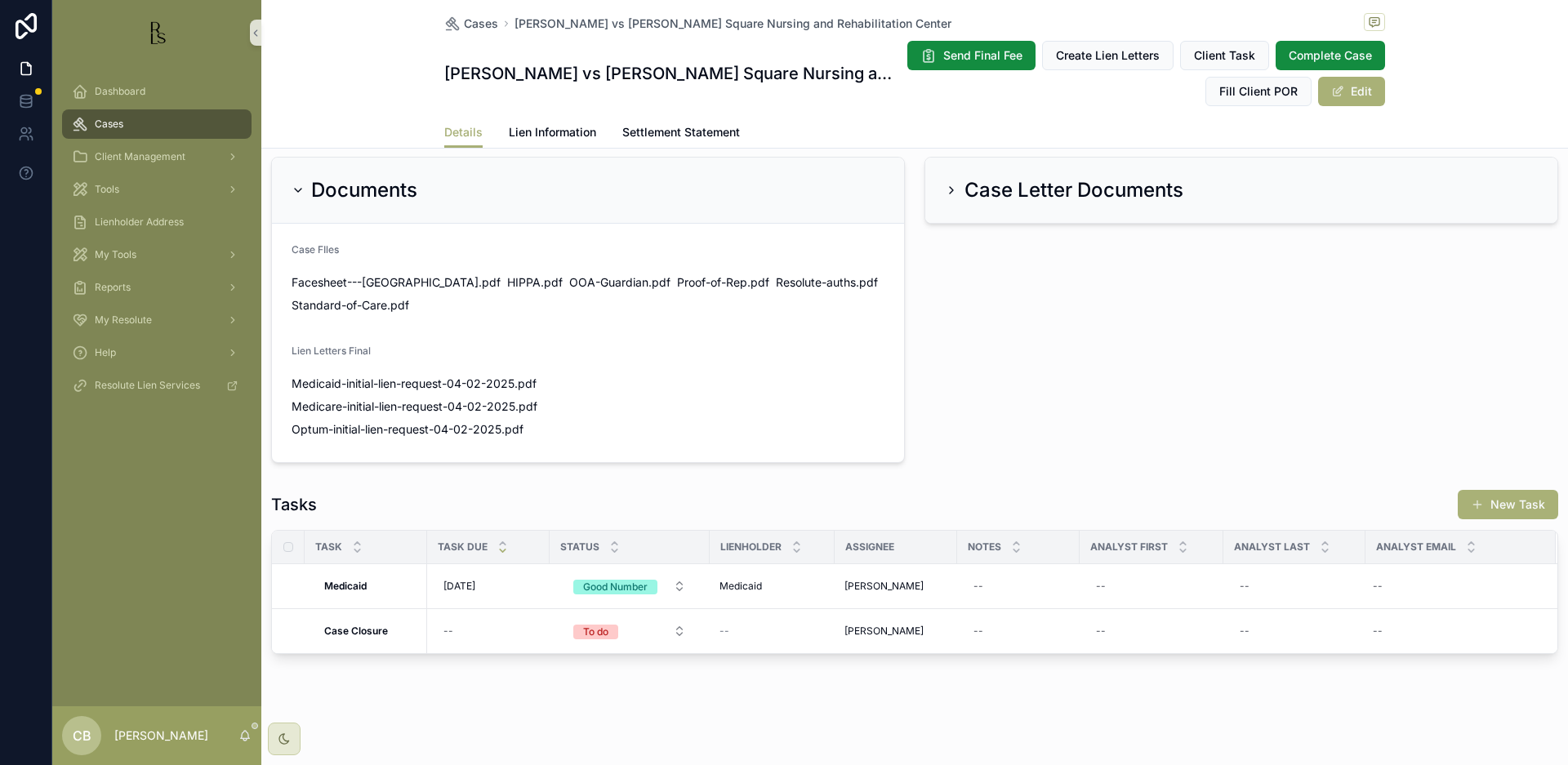
scroll to position [1051, 0]
click at [982, 587] on div "--" at bounding box center [978, 587] width 9 height 13
type textarea "**********"
click at [1172, 605] on icon "scrollable content" at bounding box center [1174, 608] width 13 height 13
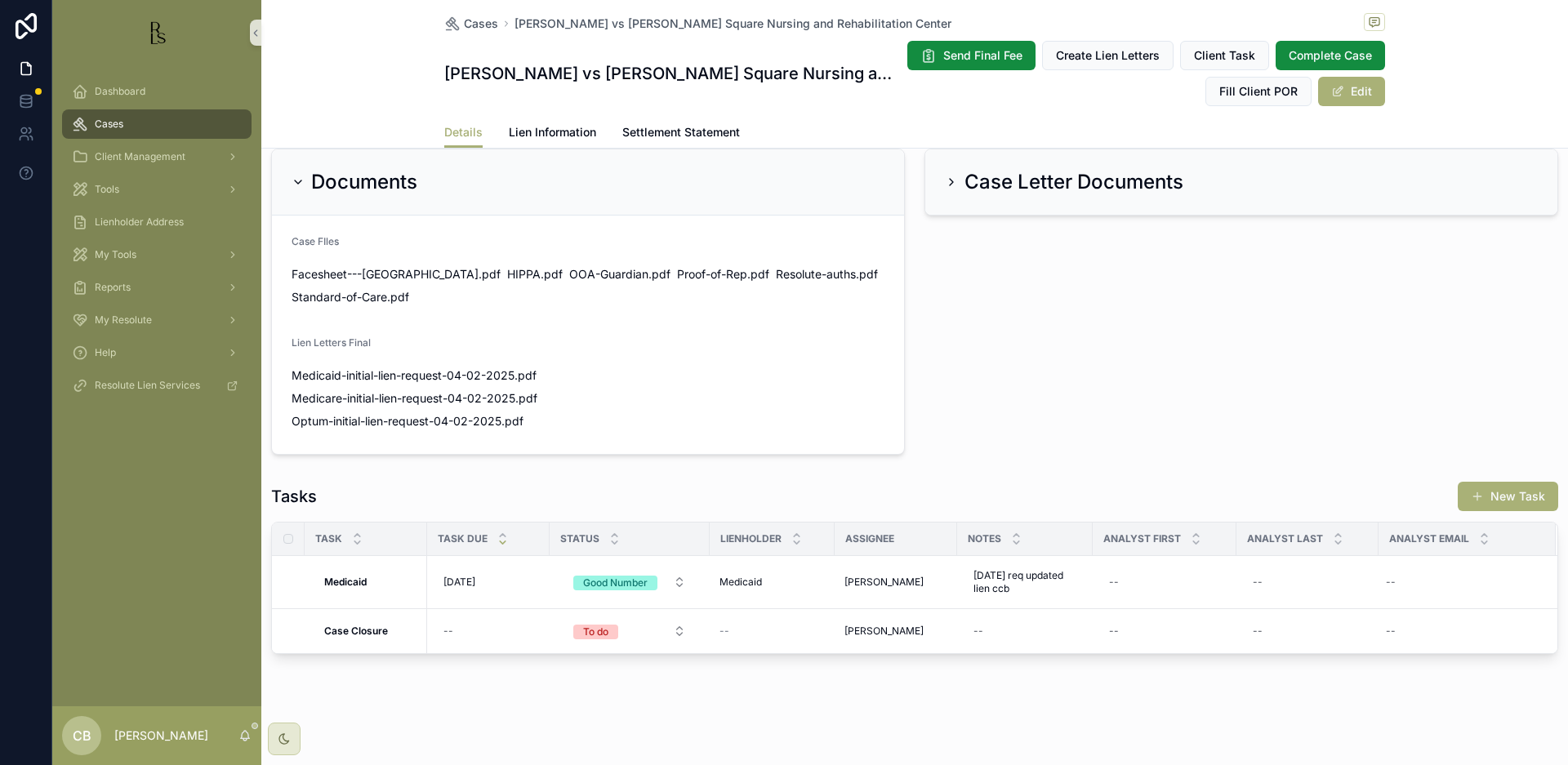
click at [464, 589] on span "[DATE]" at bounding box center [459, 582] width 32 height 13
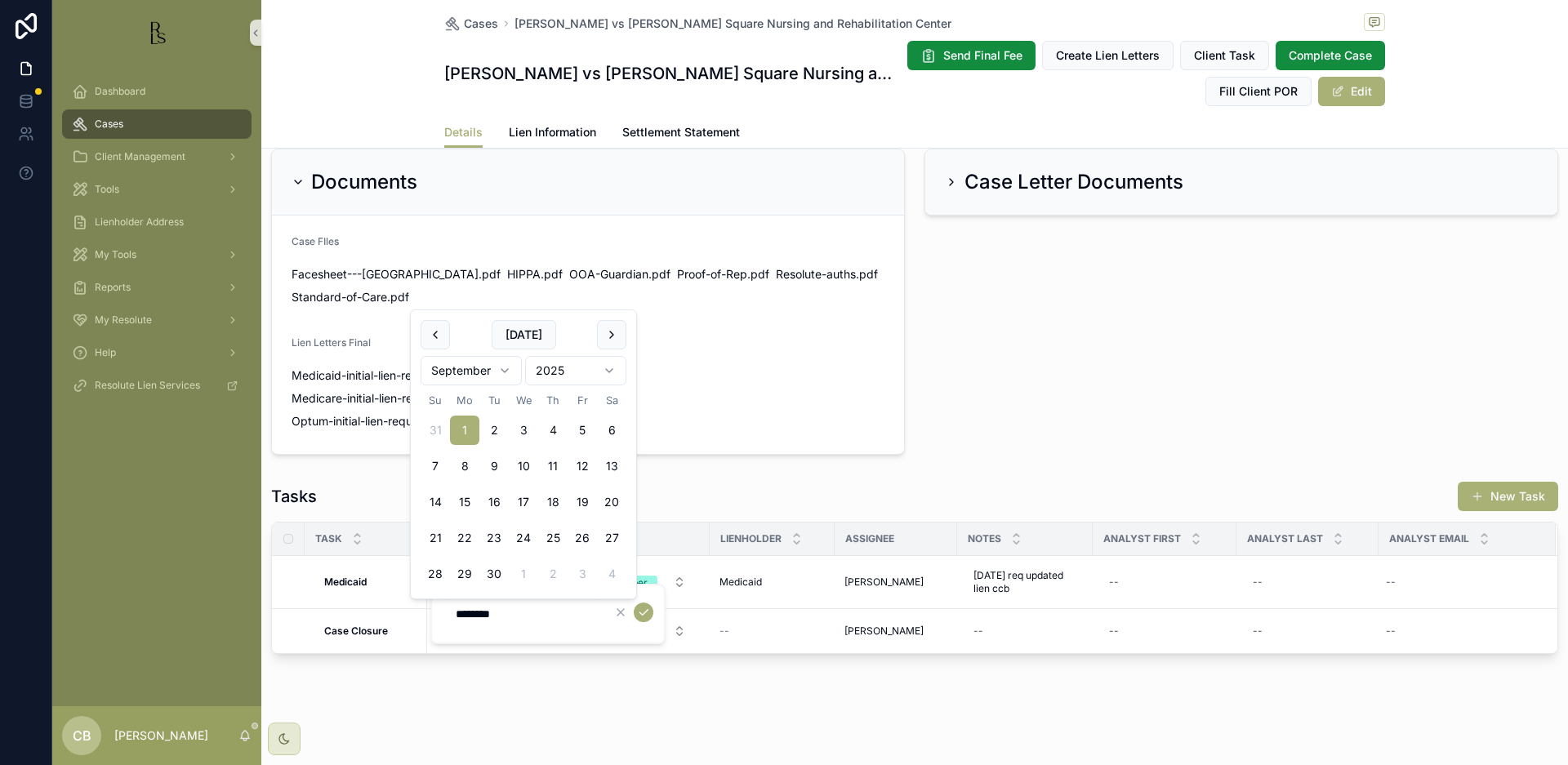
scroll to position [0, 1]
click at [550, 461] on button "11" at bounding box center [552, 466] width 29 height 29
type input "*********"
click at [644, 608] on icon "scrollable content" at bounding box center [643, 611] width 13 height 13
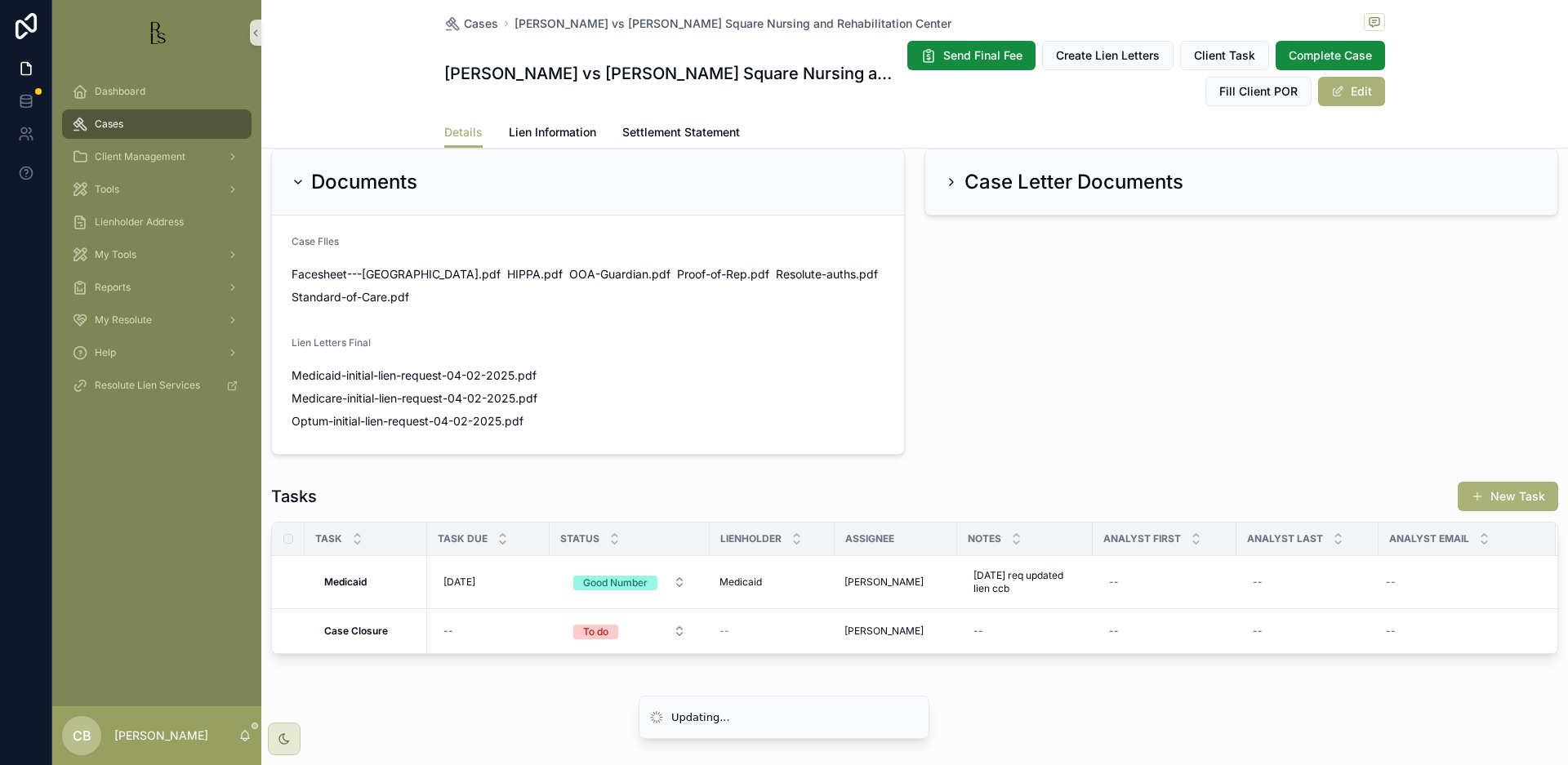
scroll to position [0, 0]
click at [105, 188] on span "Tools" at bounding box center [107, 190] width 25 height 13
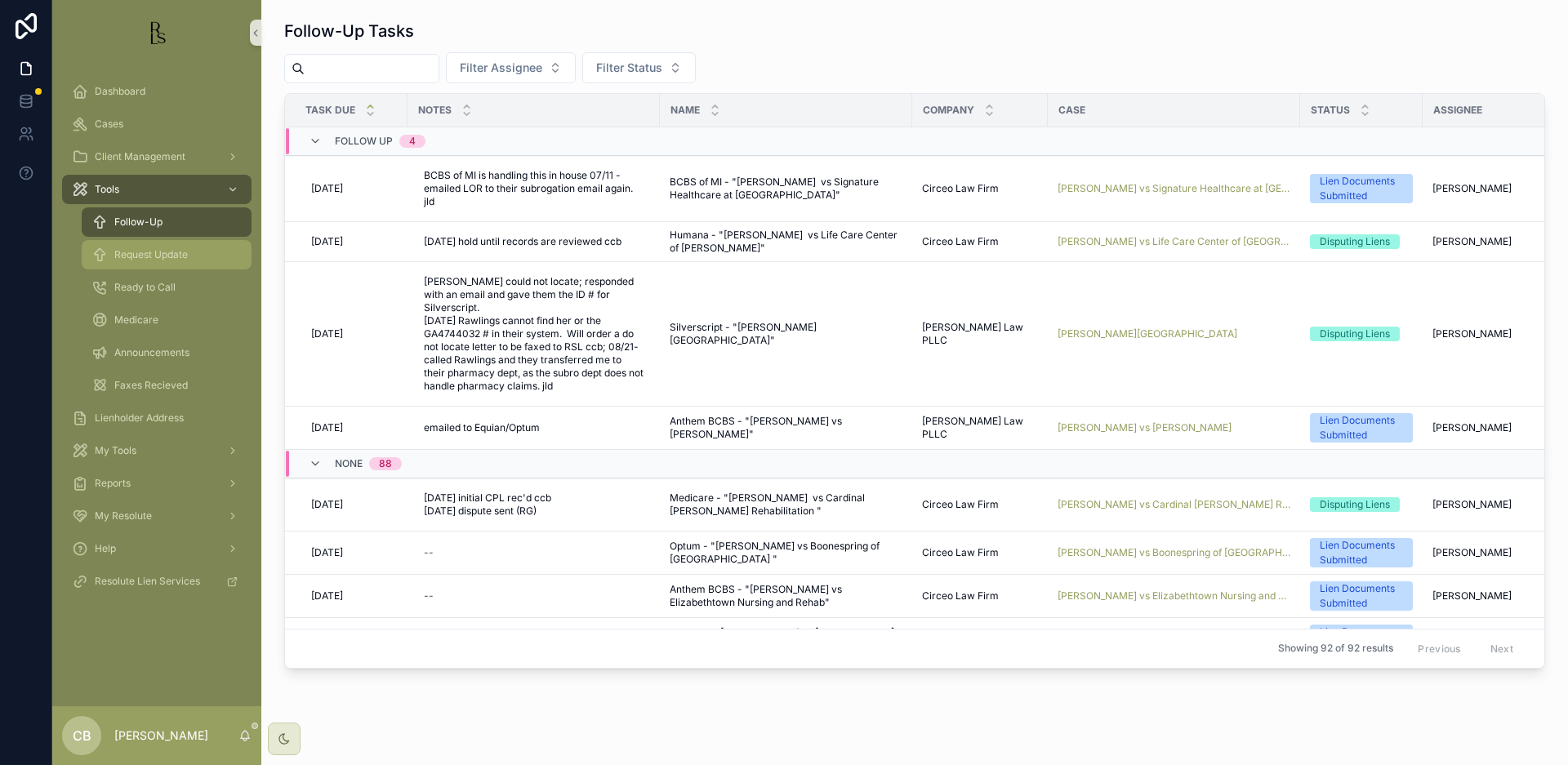
click at [180, 256] on span "Request Update" at bounding box center [151, 255] width 74 height 13
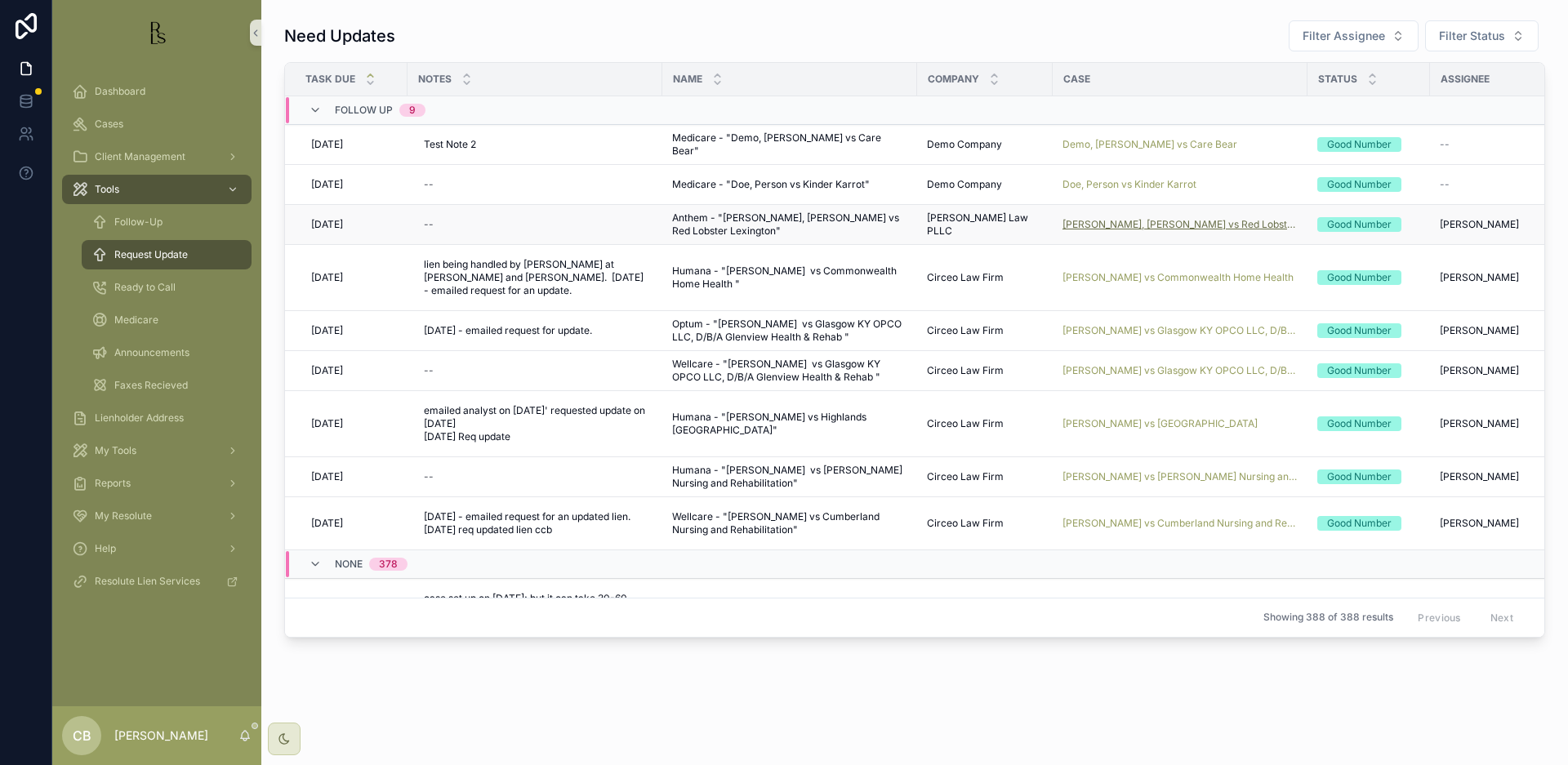
click at [1158, 220] on span "[PERSON_NAME], [PERSON_NAME] vs Red Lobster [GEOGRAPHIC_DATA]" at bounding box center [1179, 225] width 235 height 13
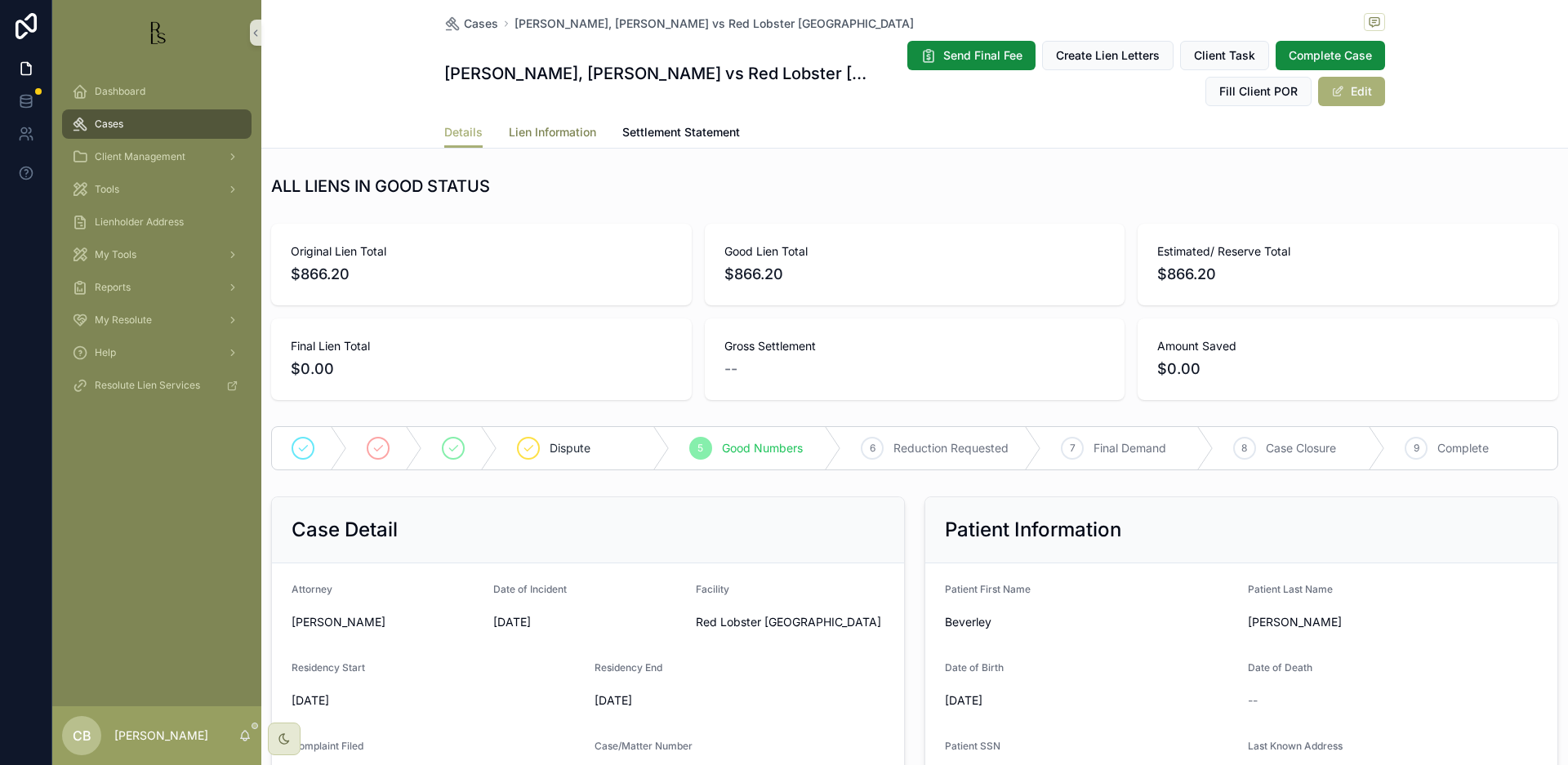
click at [556, 130] on span "Lien Information" at bounding box center [552, 132] width 88 height 16
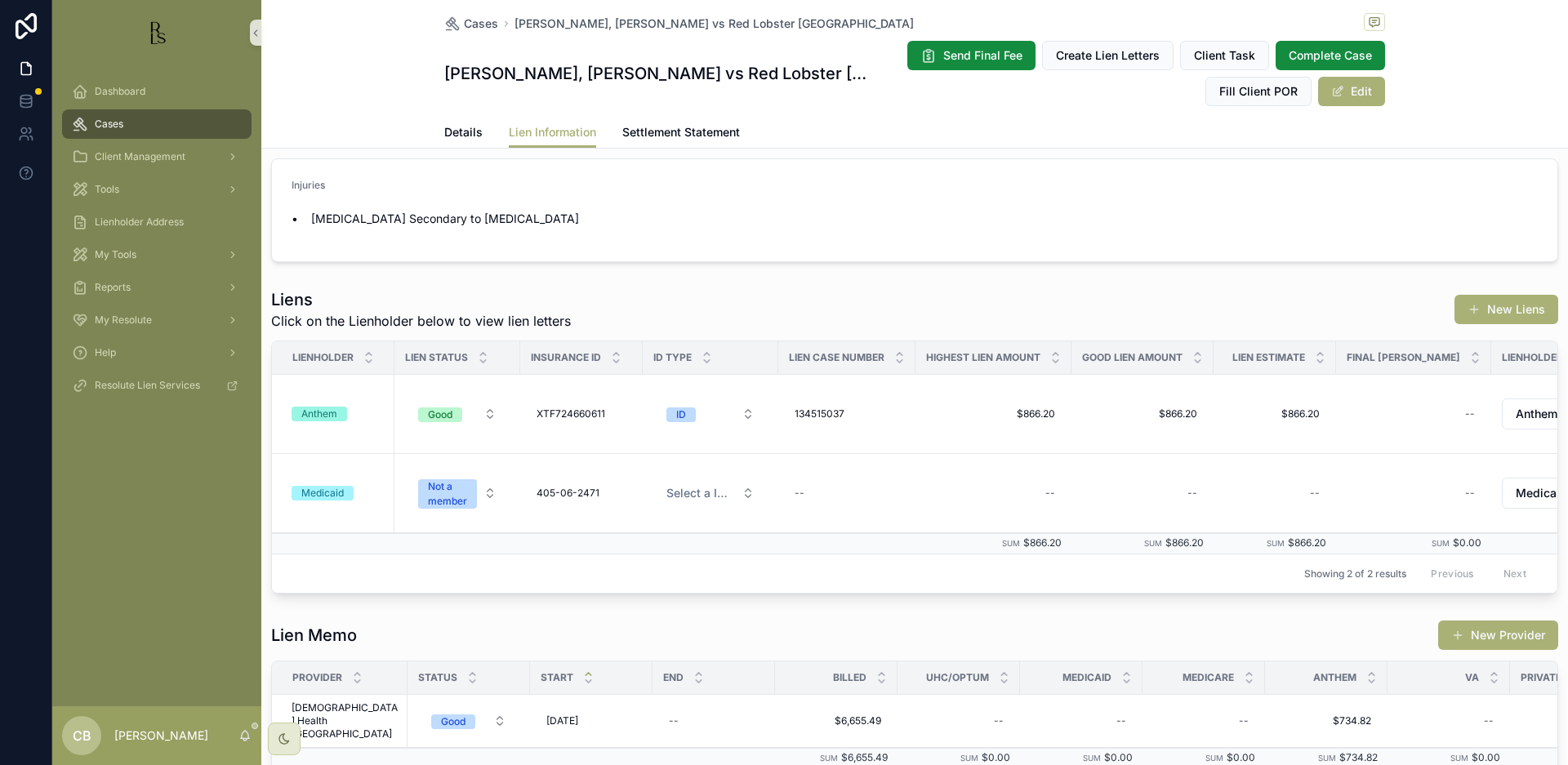
scroll to position [8, 0]
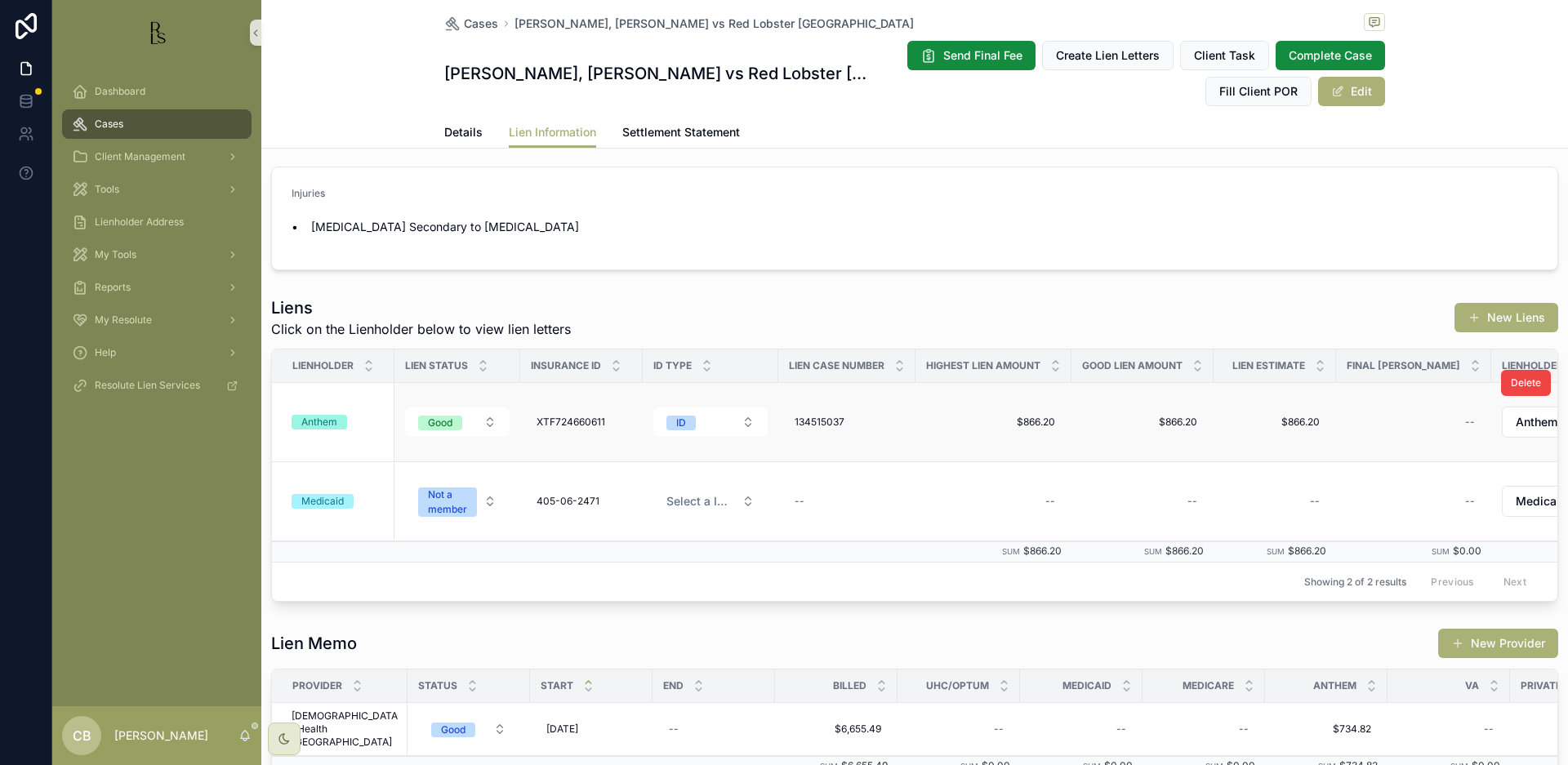
click at [312, 422] on div "Anthem" at bounding box center [319, 423] width 36 height 15
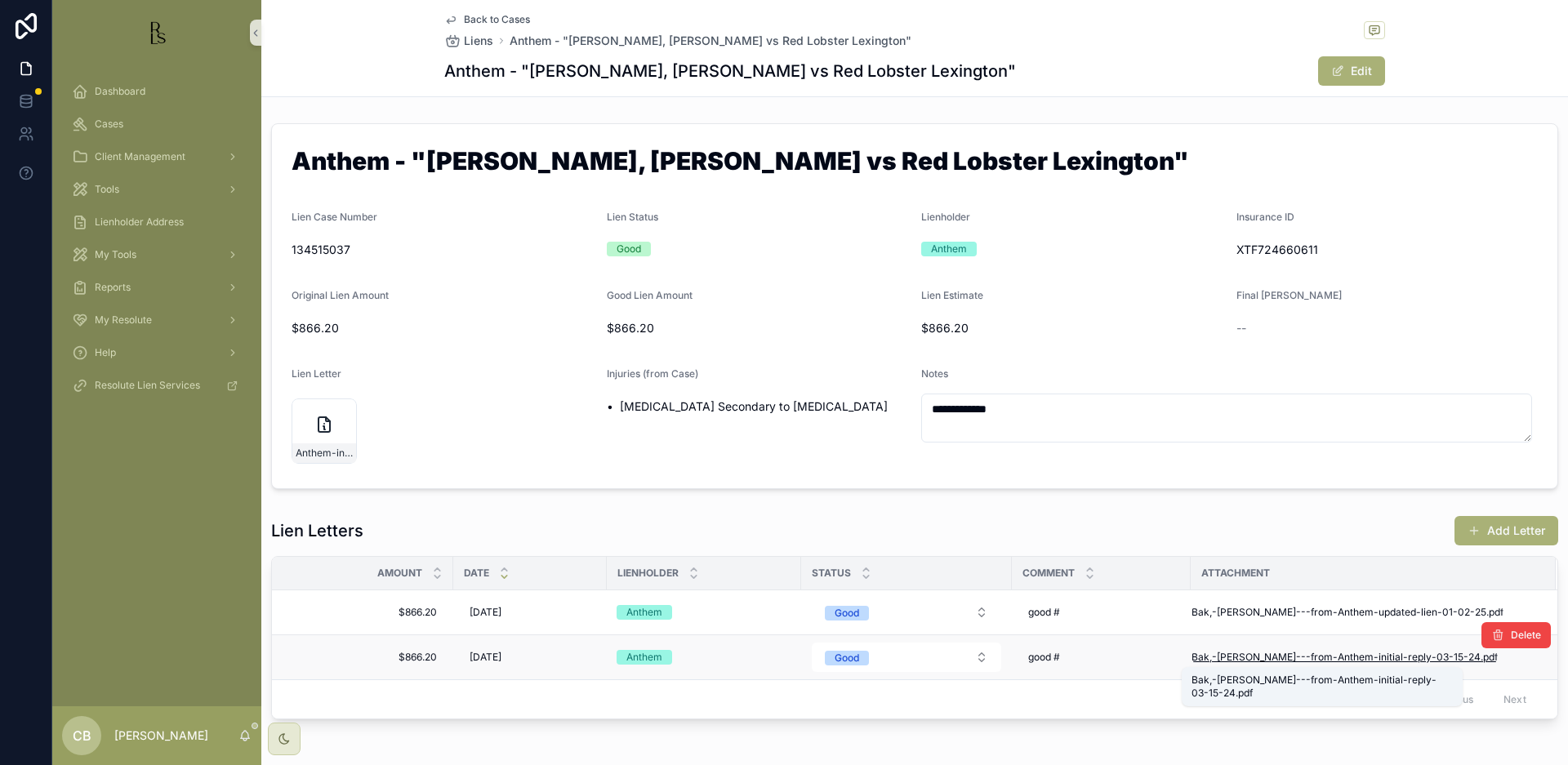
click at [1312, 657] on span "Bak,-[PERSON_NAME]---from-Anthem-initial-reply-03-15-24" at bounding box center [1336, 657] width 289 height 13
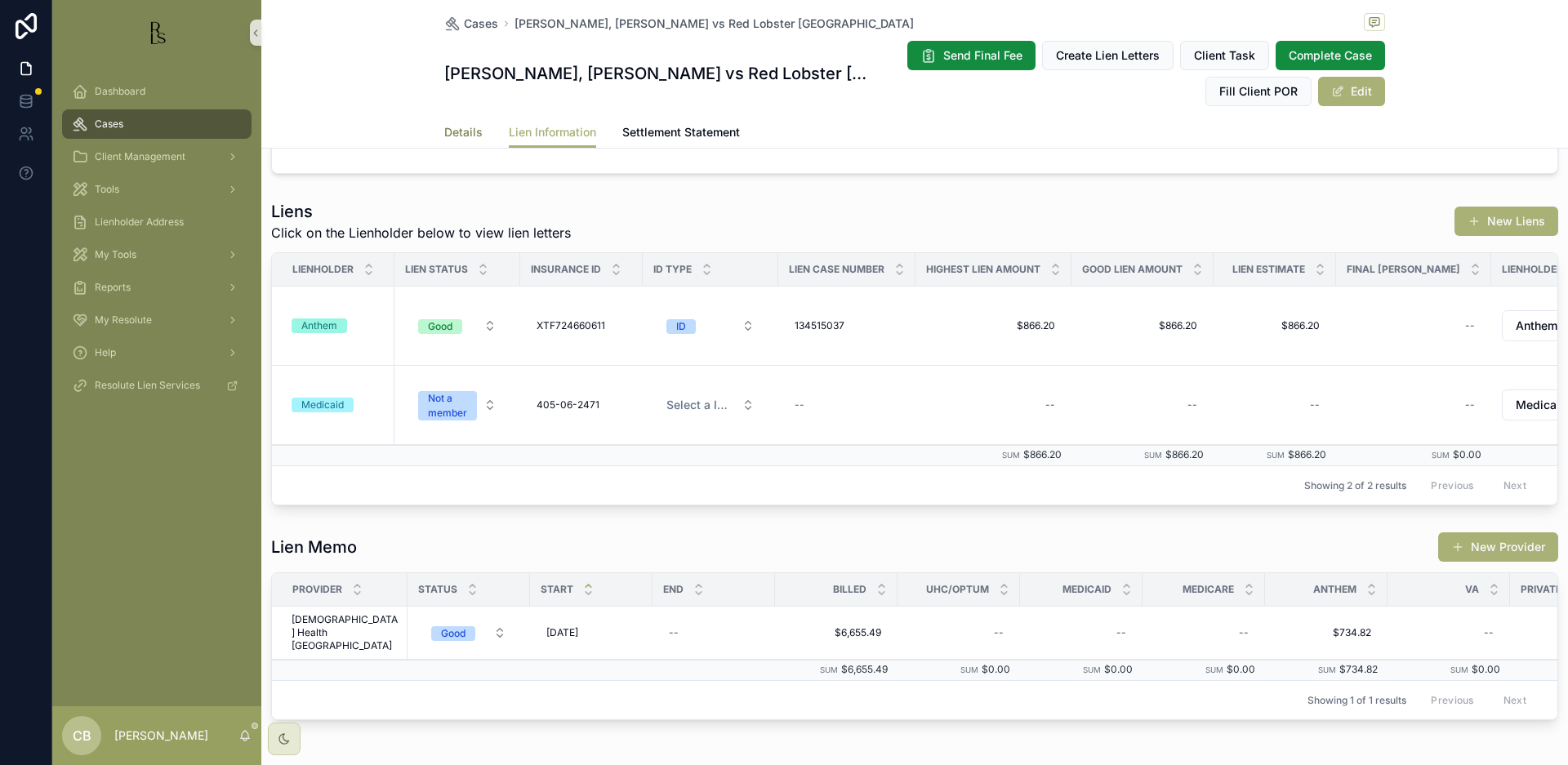
scroll to position [100, 0]
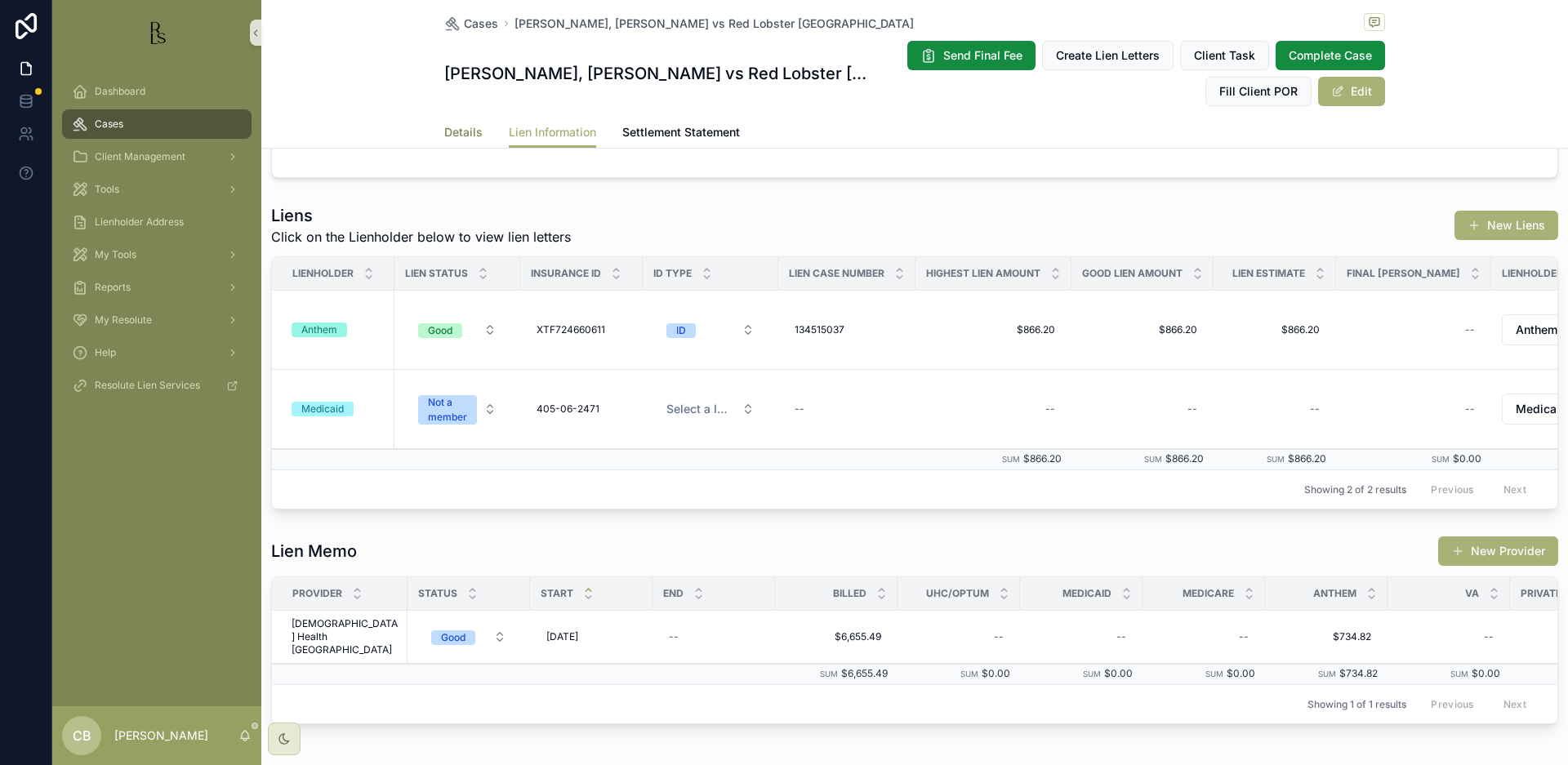
click at [465, 134] on span "Details" at bounding box center [463, 132] width 39 height 16
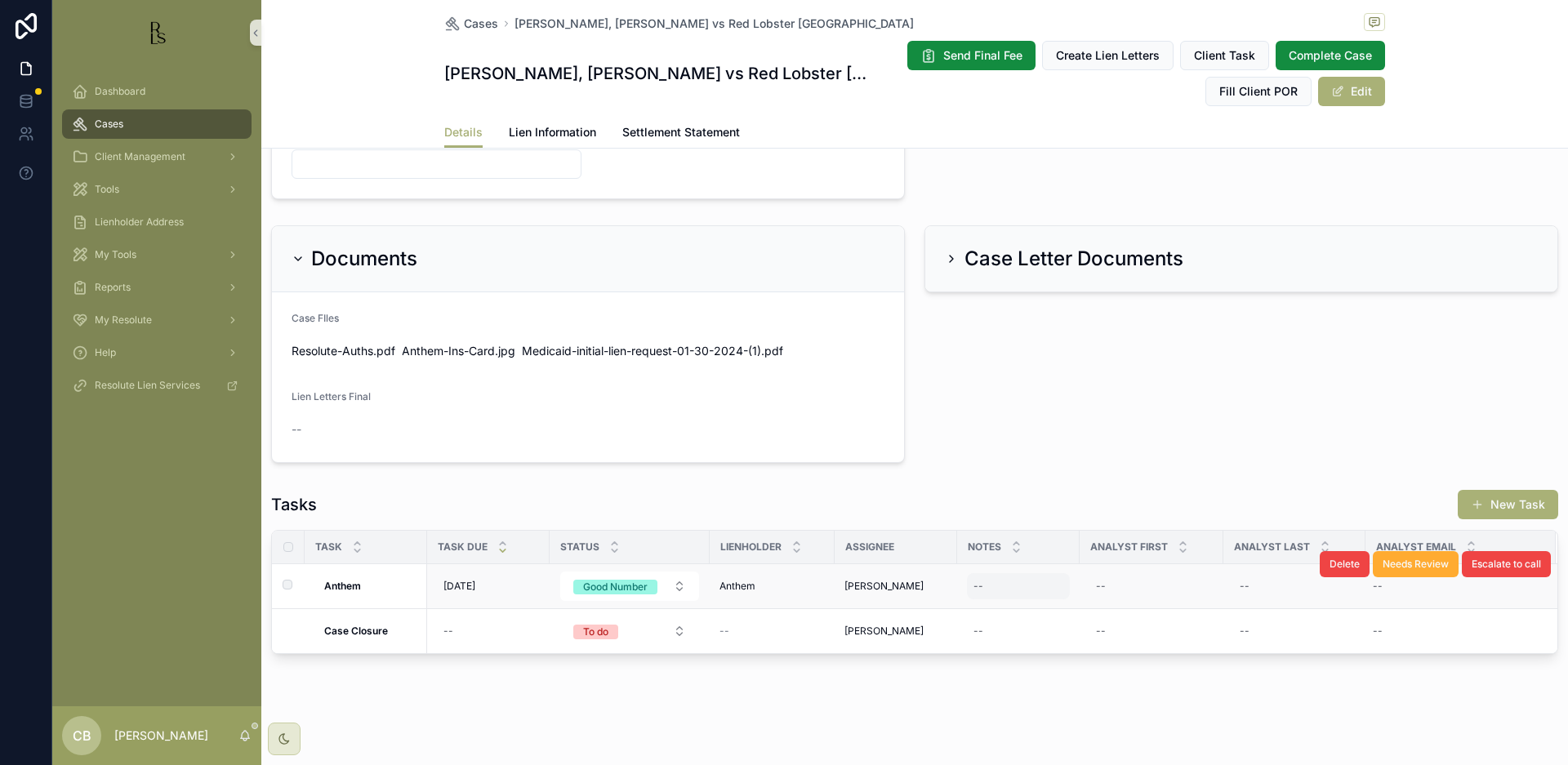
click at [1006, 583] on div "--" at bounding box center [1018, 587] width 103 height 26
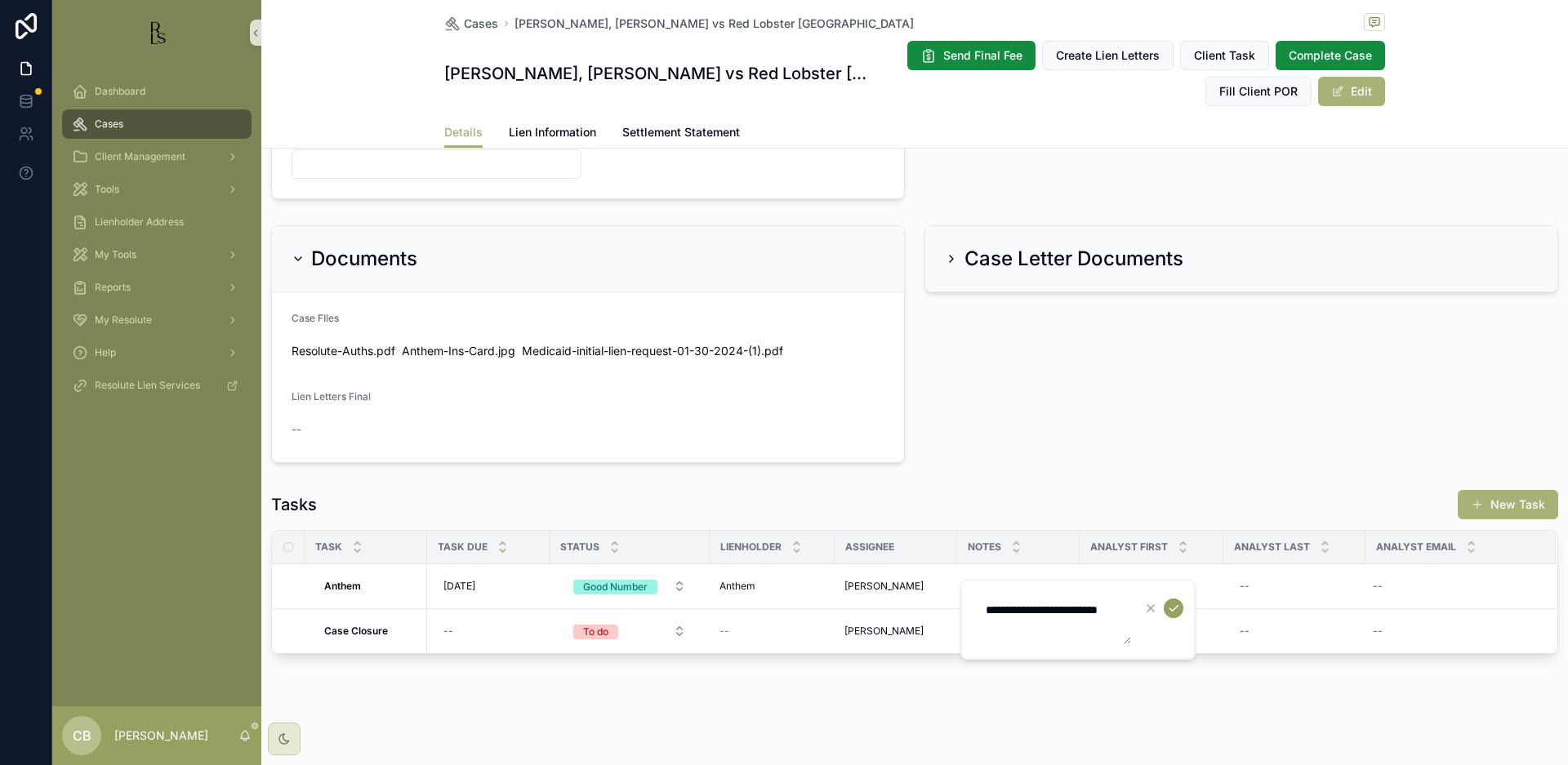
type textarea "**********"
click at [1172, 604] on icon "scrollable content" at bounding box center [1174, 608] width 13 height 13
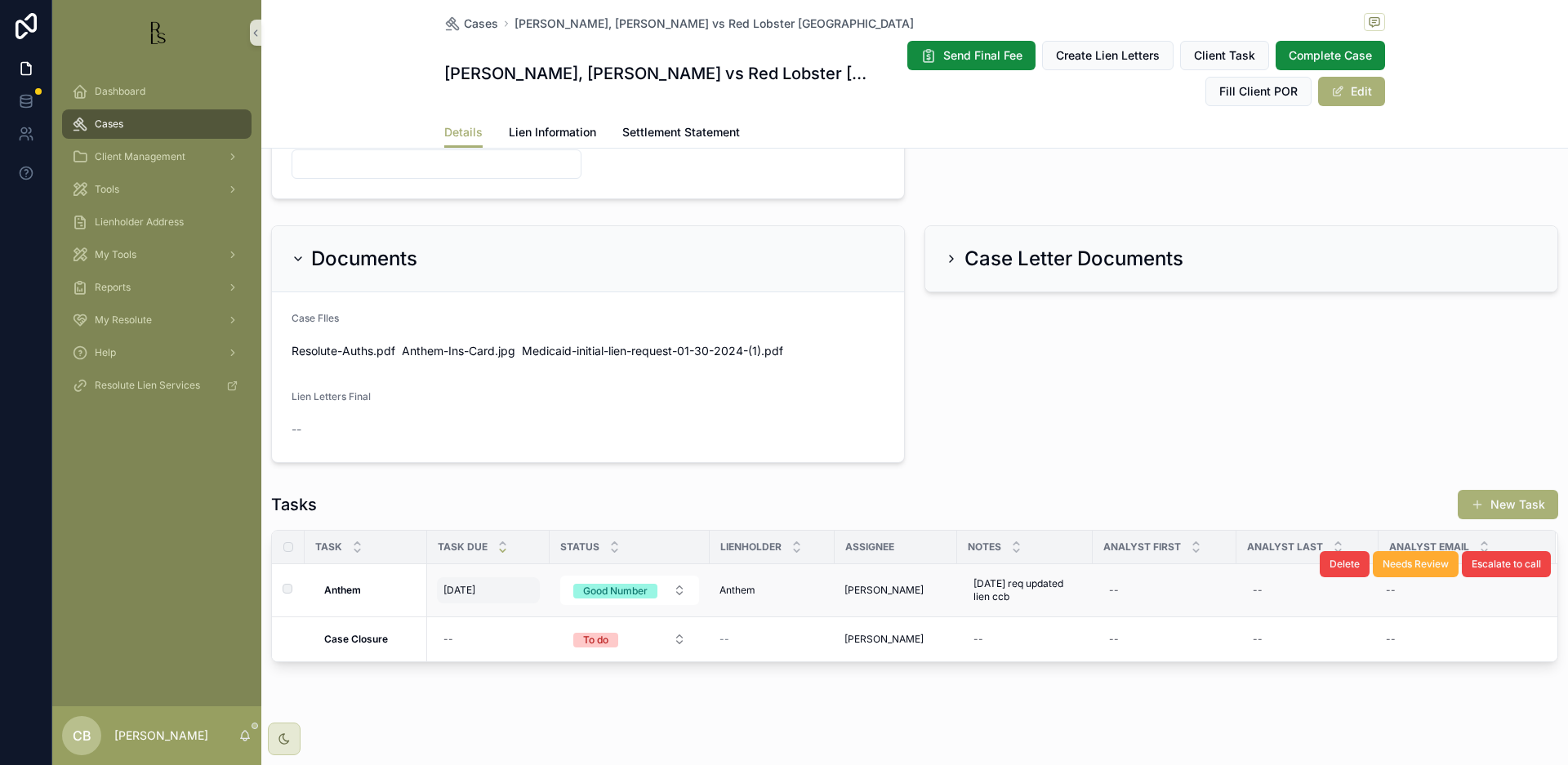
click at [463, 590] on span "[DATE]" at bounding box center [459, 590] width 32 height 13
click at [463, 590] on span "[DATE]" at bounding box center [459, 590] width 32 height 13
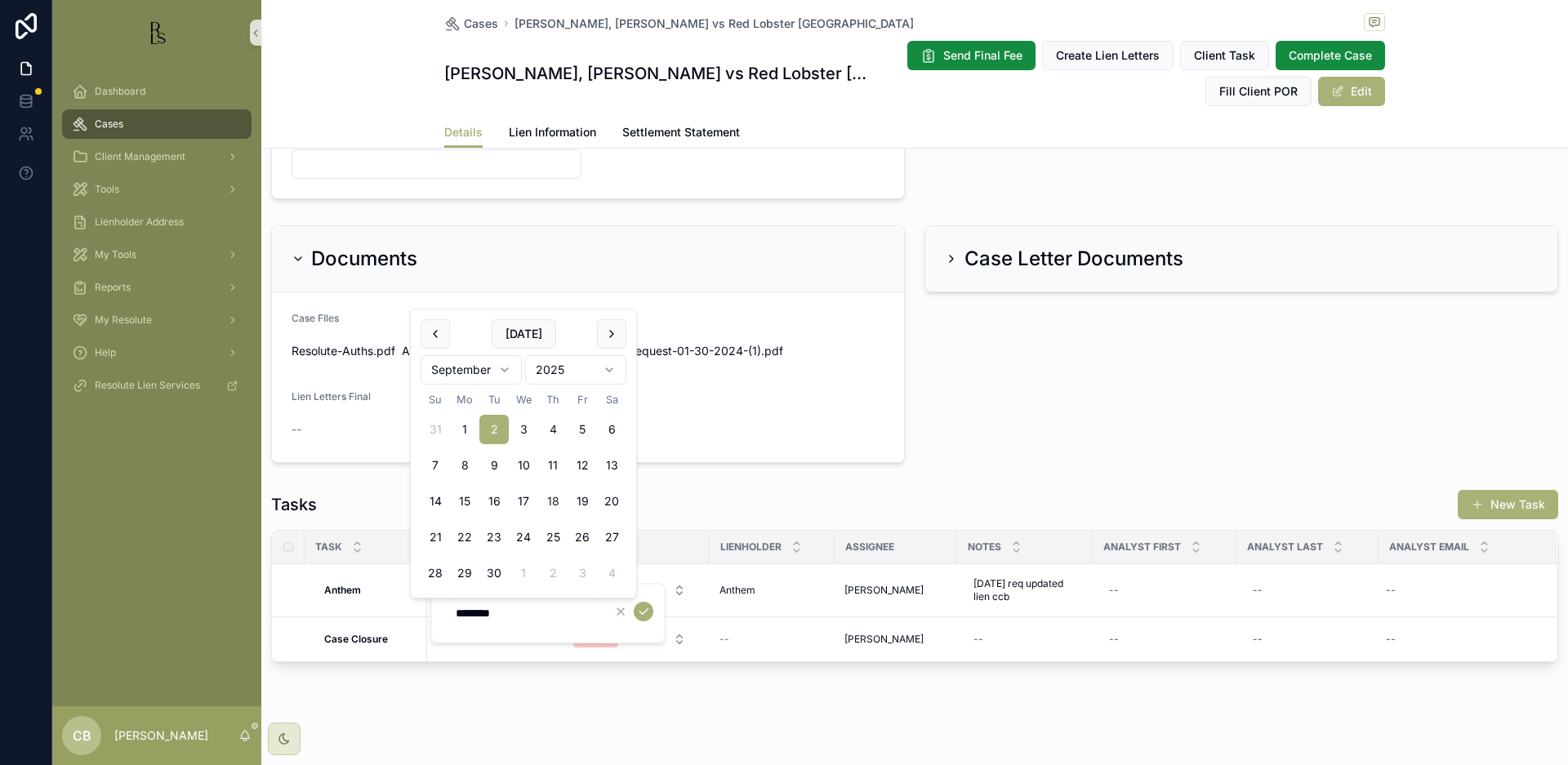
click at [550, 499] on button "18" at bounding box center [552, 501] width 29 height 29
type input "*********"
click at [645, 611] on icon "scrollable content" at bounding box center [643, 612] width 13 height 13
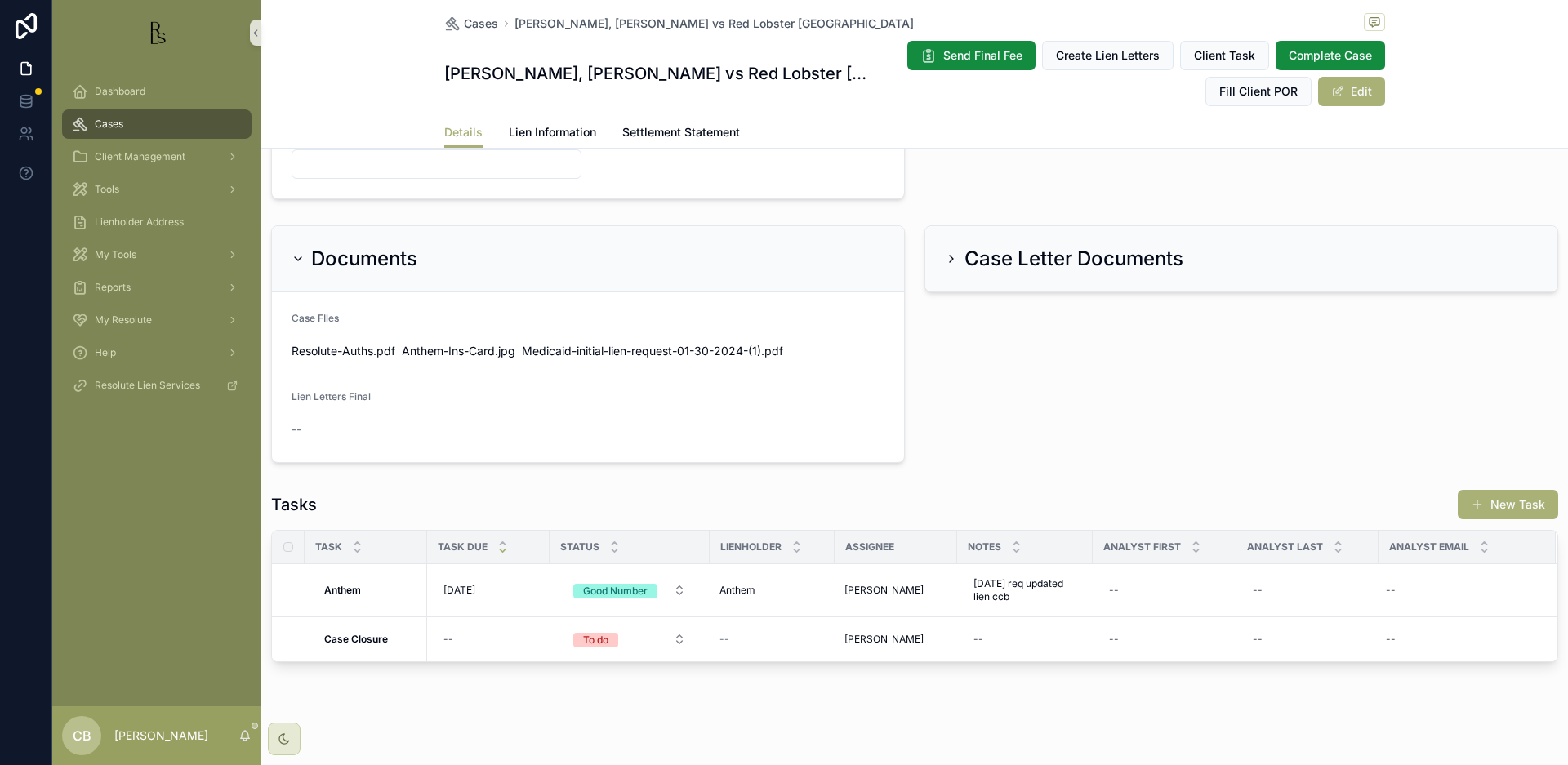
click at [109, 185] on span "Tools" at bounding box center [107, 190] width 25 height 13
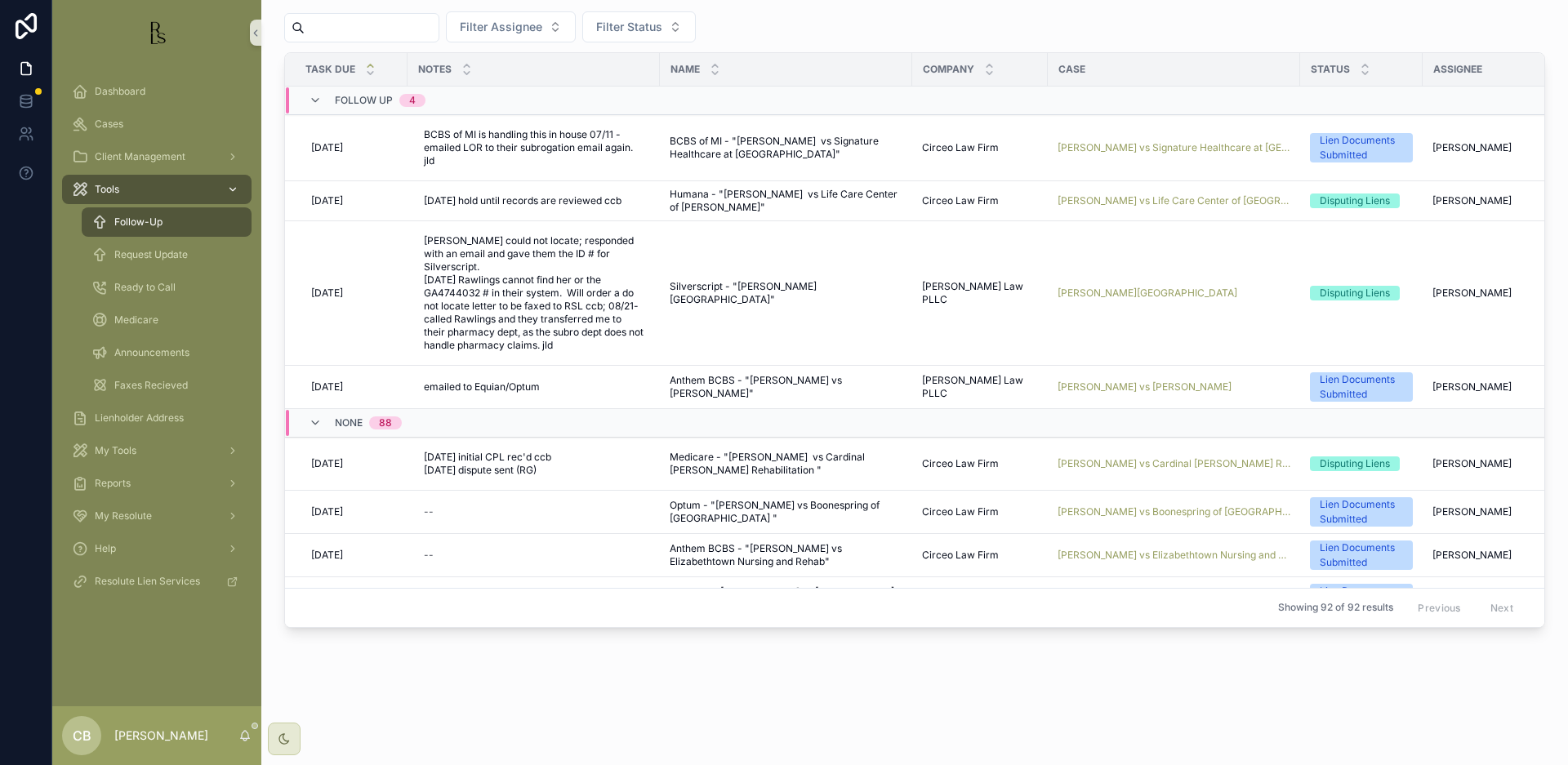
scroll to position [41, 0]
click at [179, 258] on span "Request Update" at bounding box center [151, 255] width 74 height 13
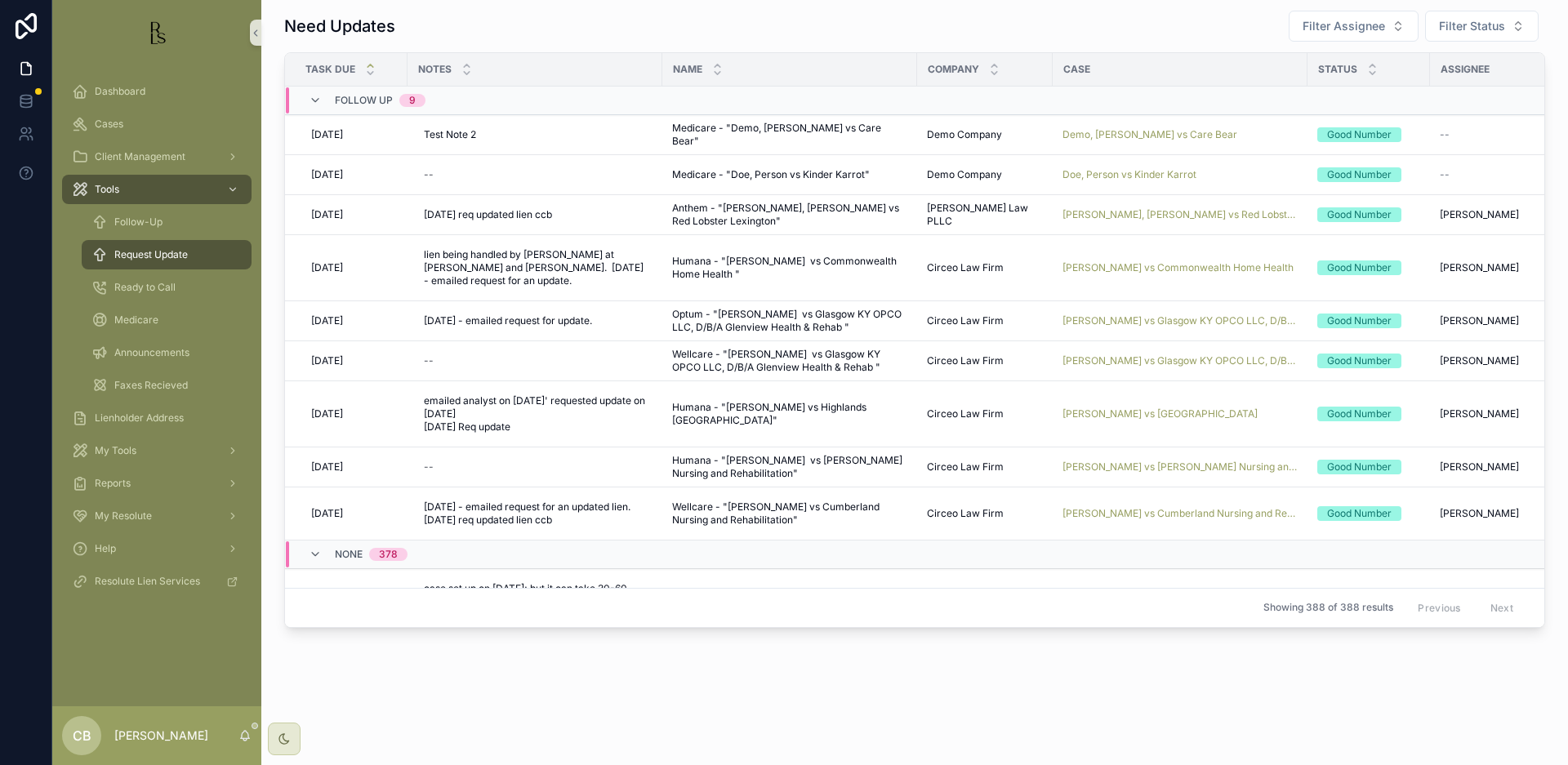
scroll to position [9, 0]
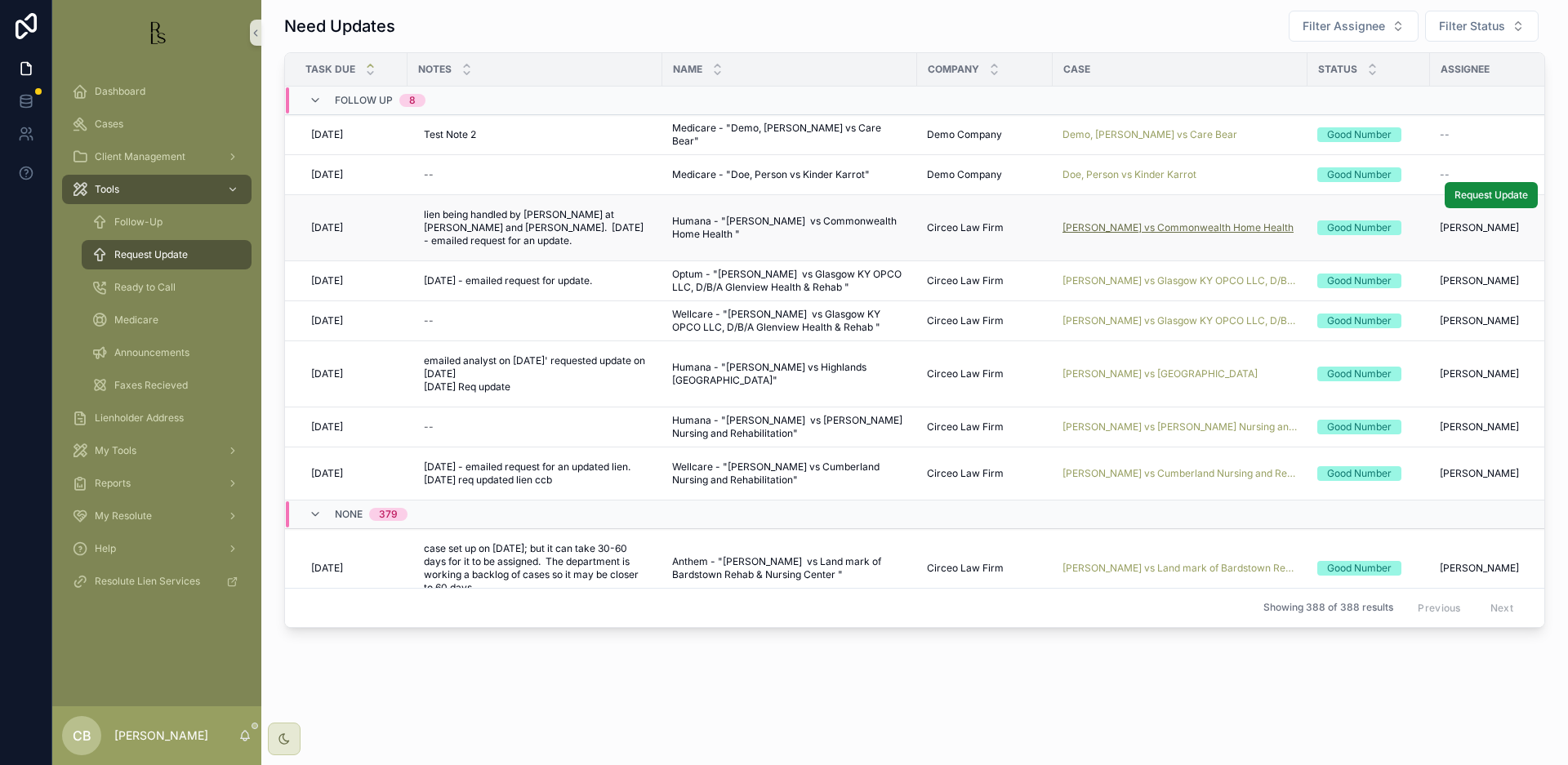
click at [1163, 226] on span "[PERSON_NAME] vs Commonwealth Home Health" at bounding box center [1177, 228] width 231 height 13
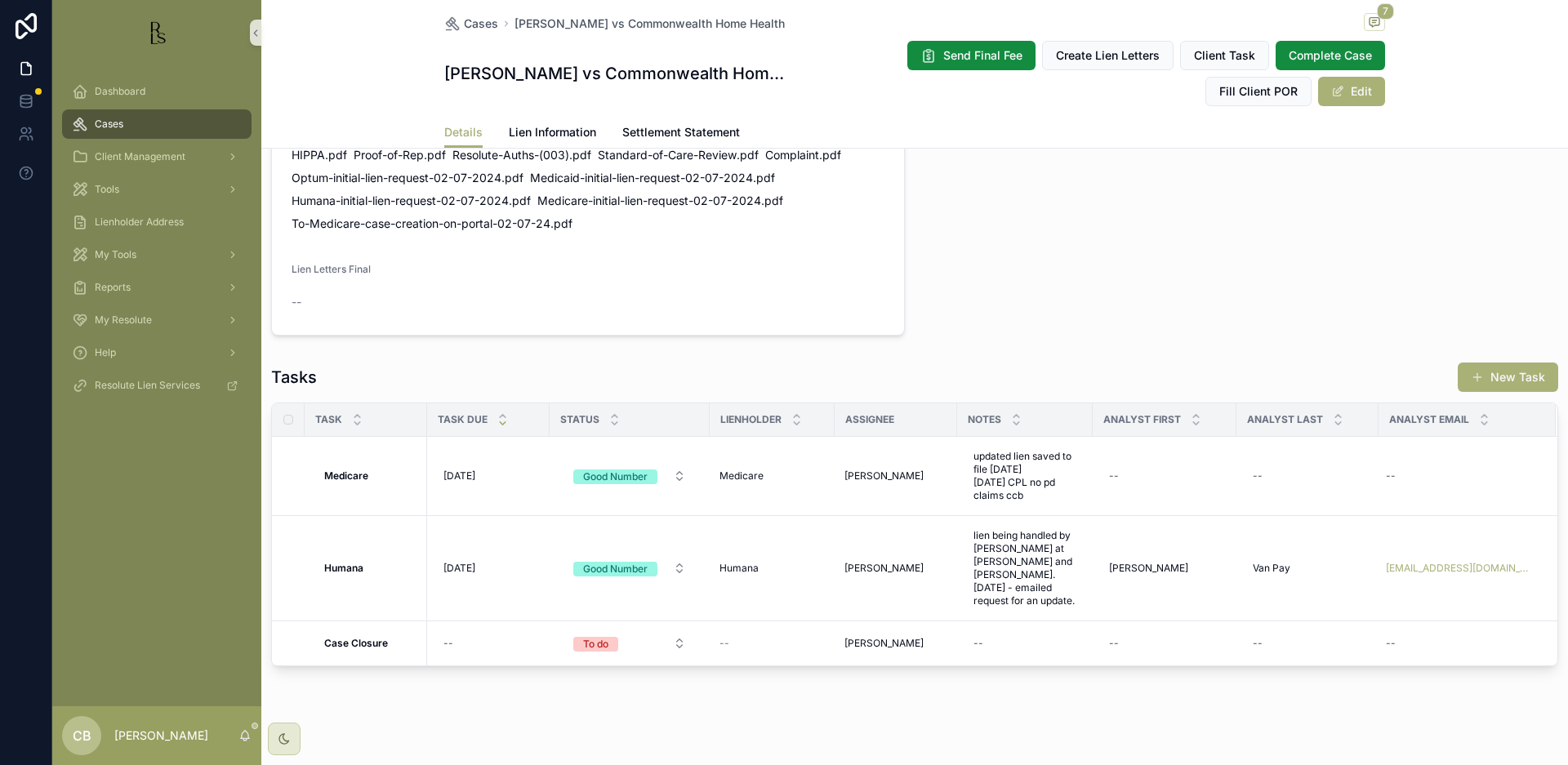
scroll to position [1063, 0]
click at [545, 133] on span "Lien Information" at bounding box center [552, 132] width 88 height 16
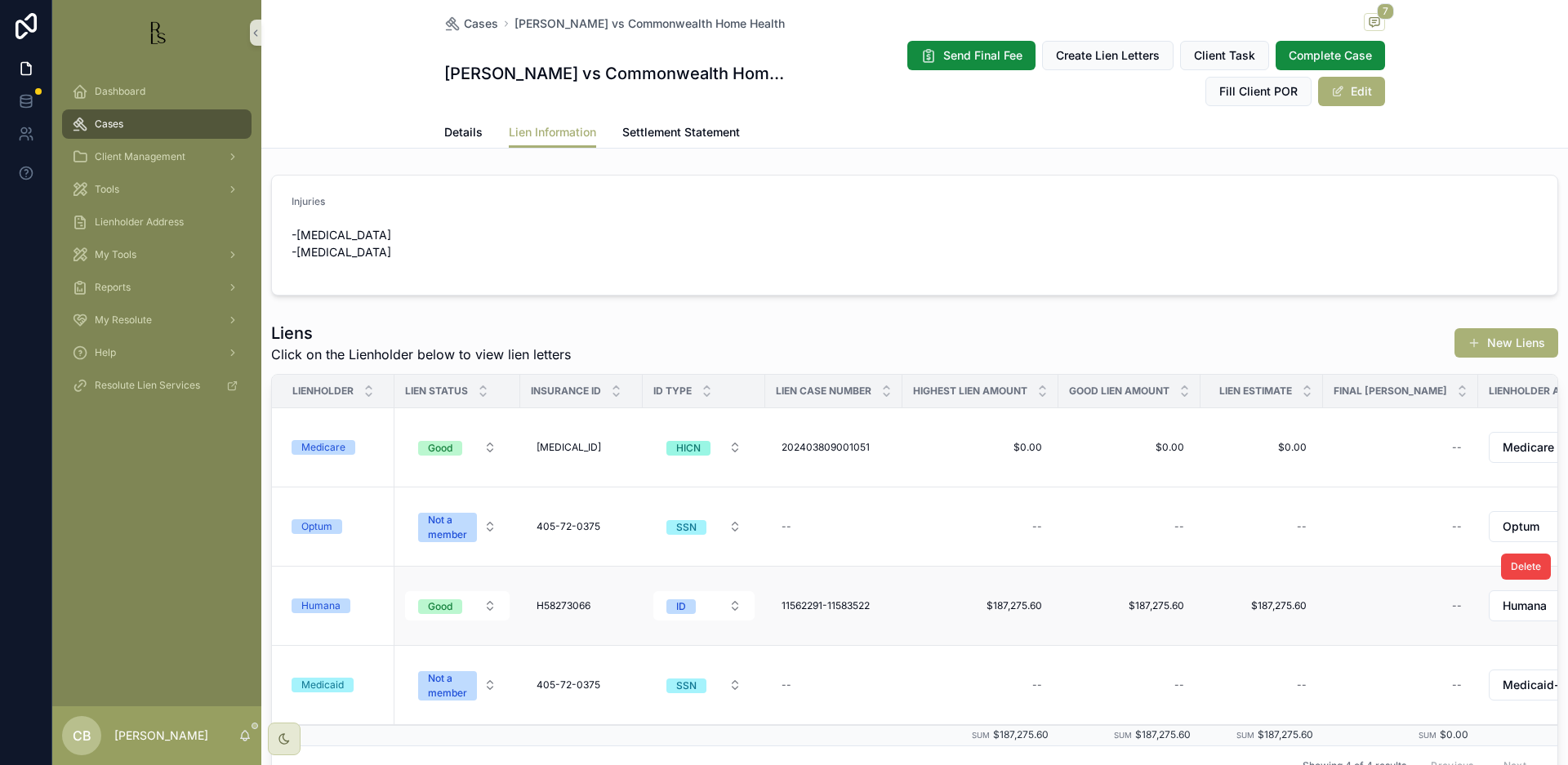
click at [326, 605] on div "Humana" at bounding box center [321, 606] width 40 height 15
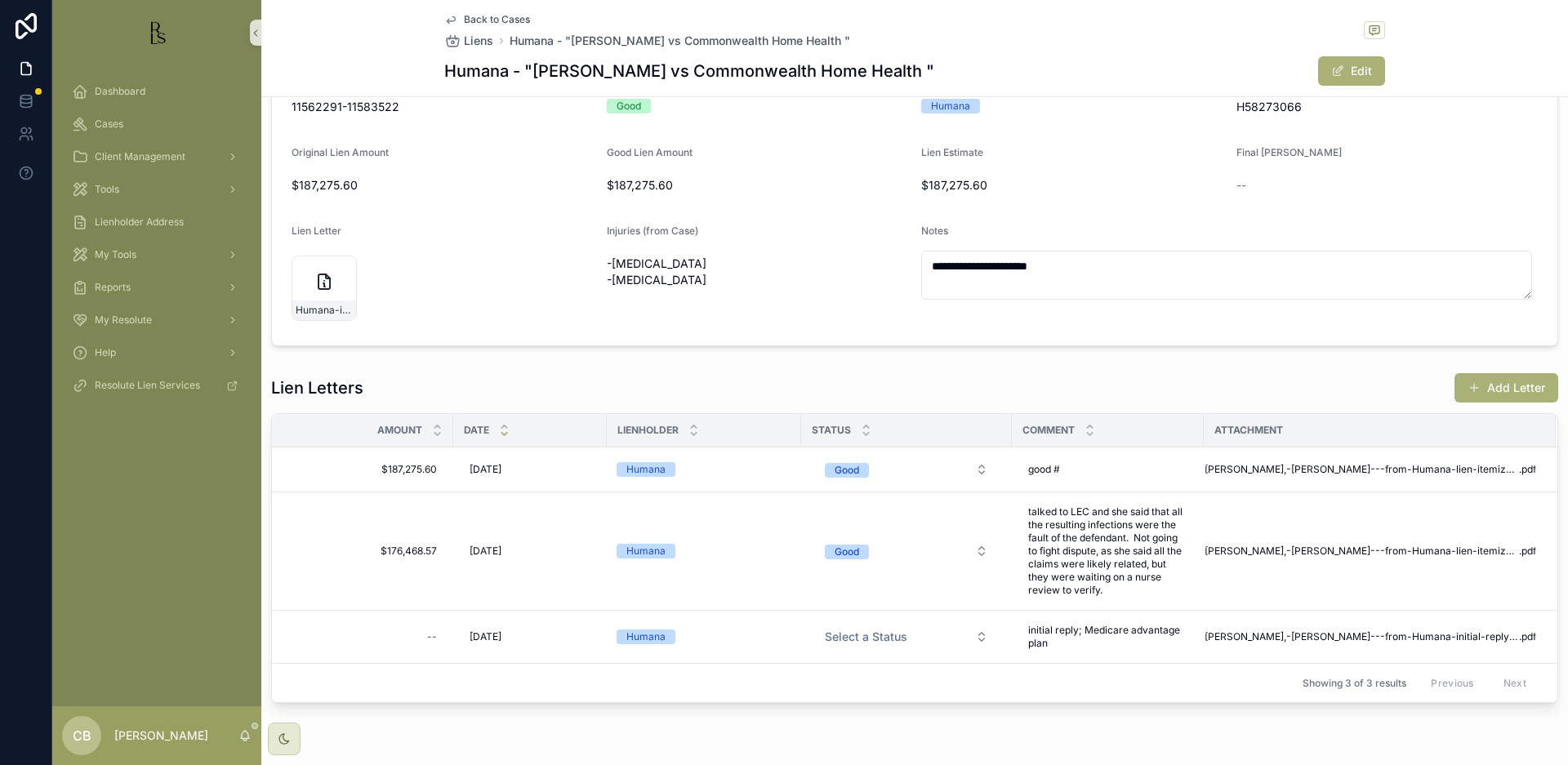
scroll to position [135, 0]
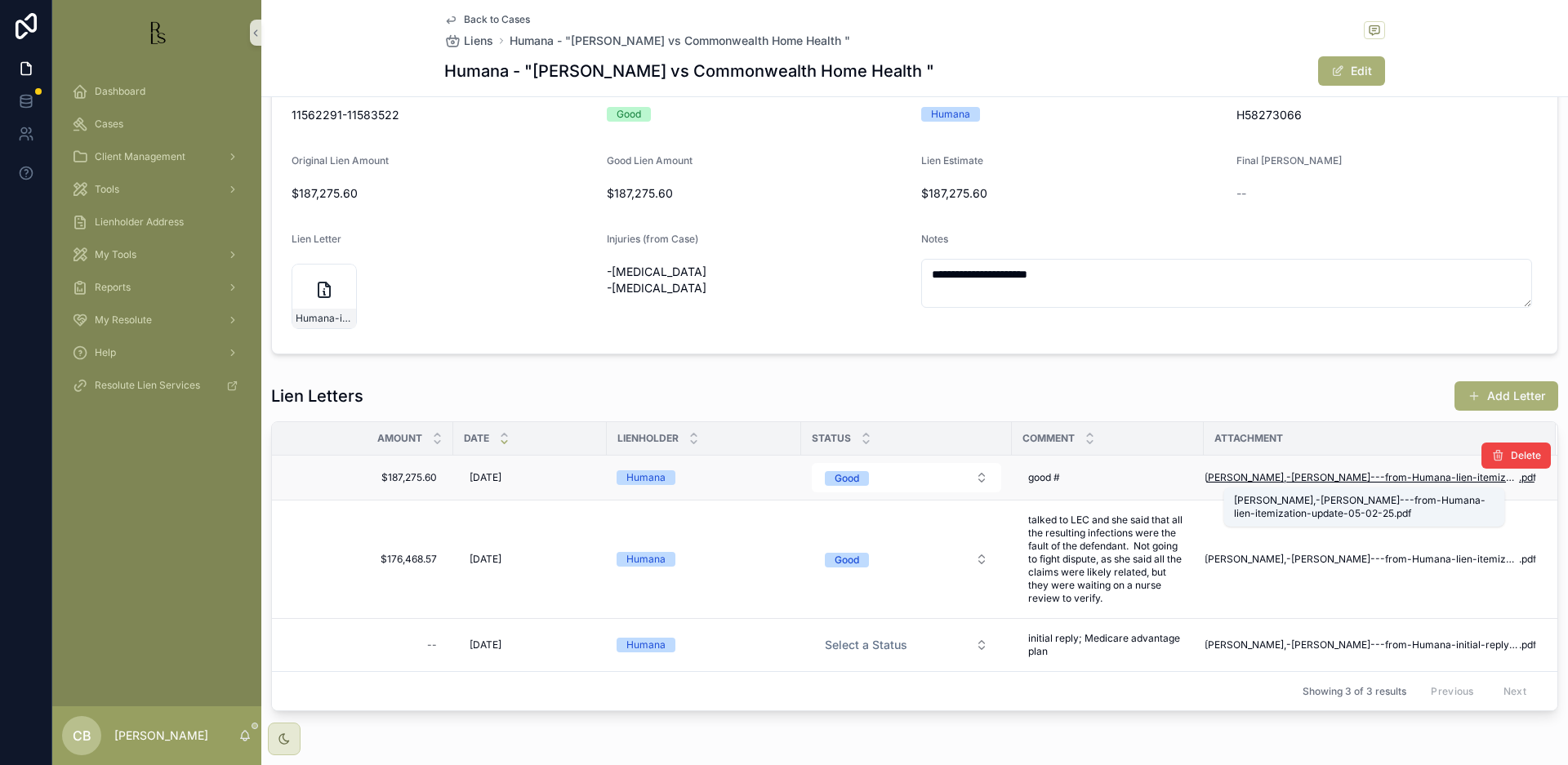
click at [1316, 472] on span "[PERSON_NAME],-[PERSON_NAME]---from-Humana-lien-itemization-update-05-02-25" at bounding box center [1361, 477] width 314 height 13
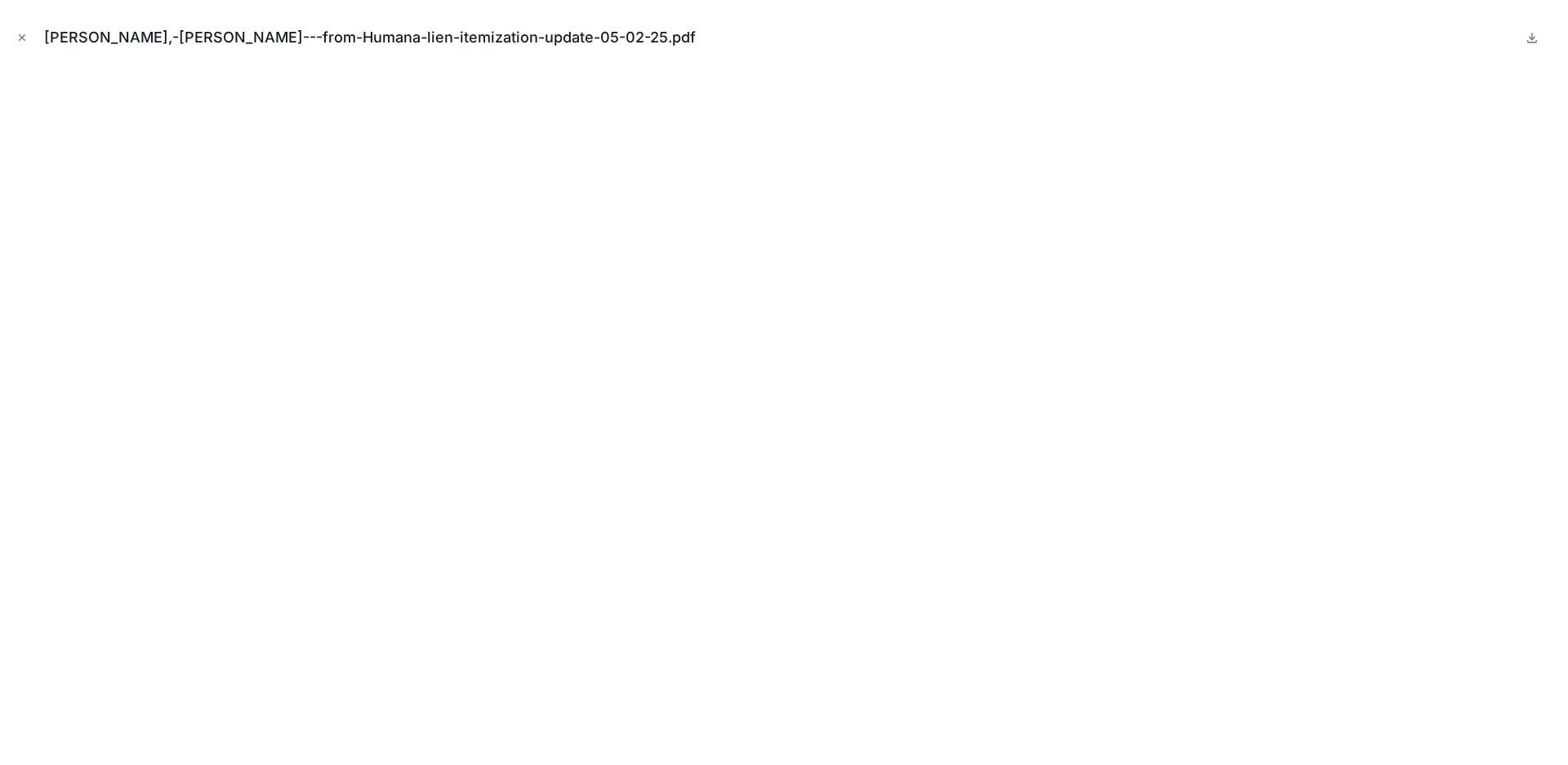
scroll to position [0, 1]
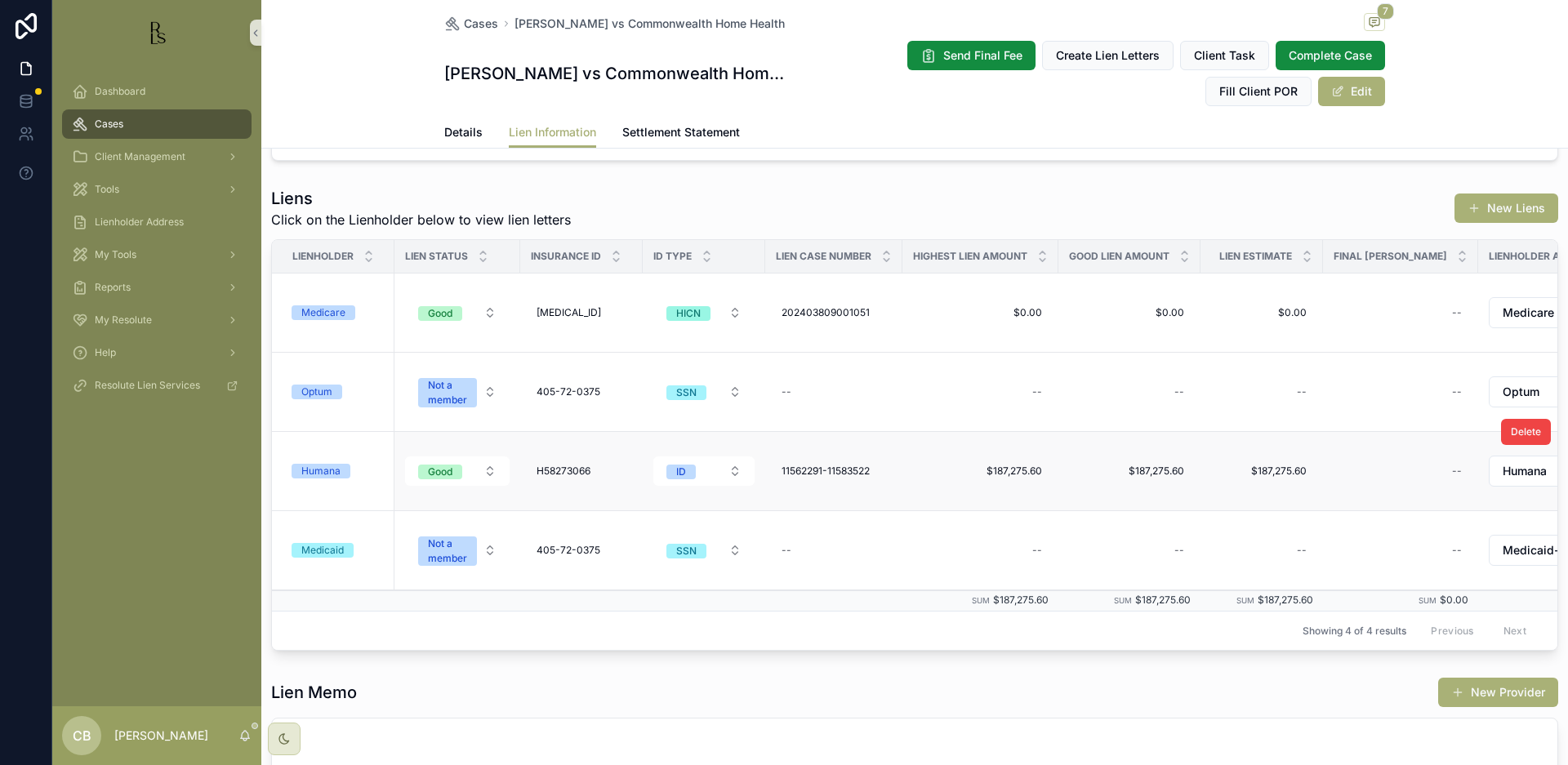
click at [323, 468] on div "Humana" at bounding box center [321, 472] width 40 height 15
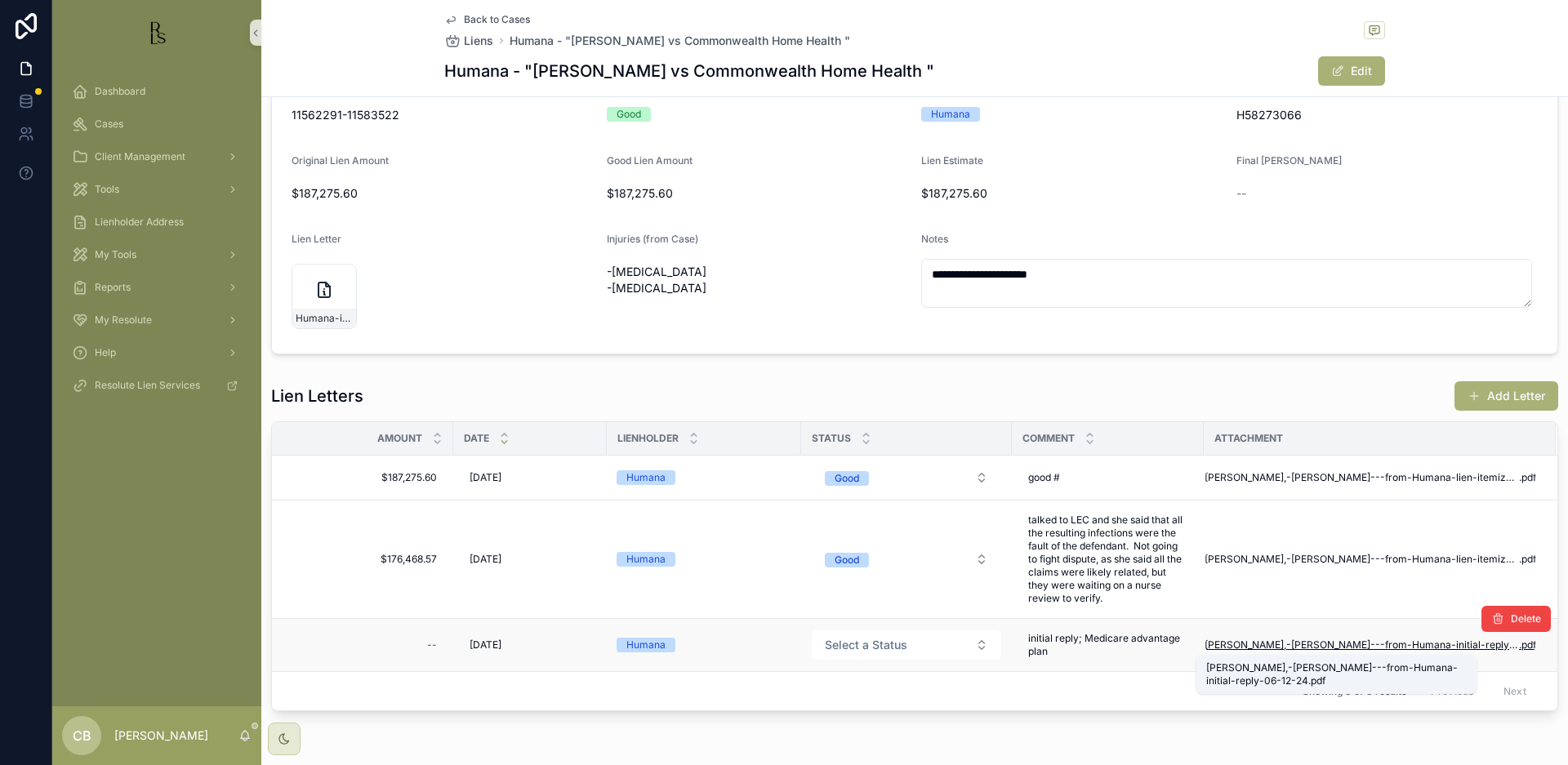
click at [1342, 640] on span "[PERSON_NAME],-[PERSON_NAME]---from-Humana-initial-reply-06-12-24" at bounding box center [1361, 645] width 314 height 13
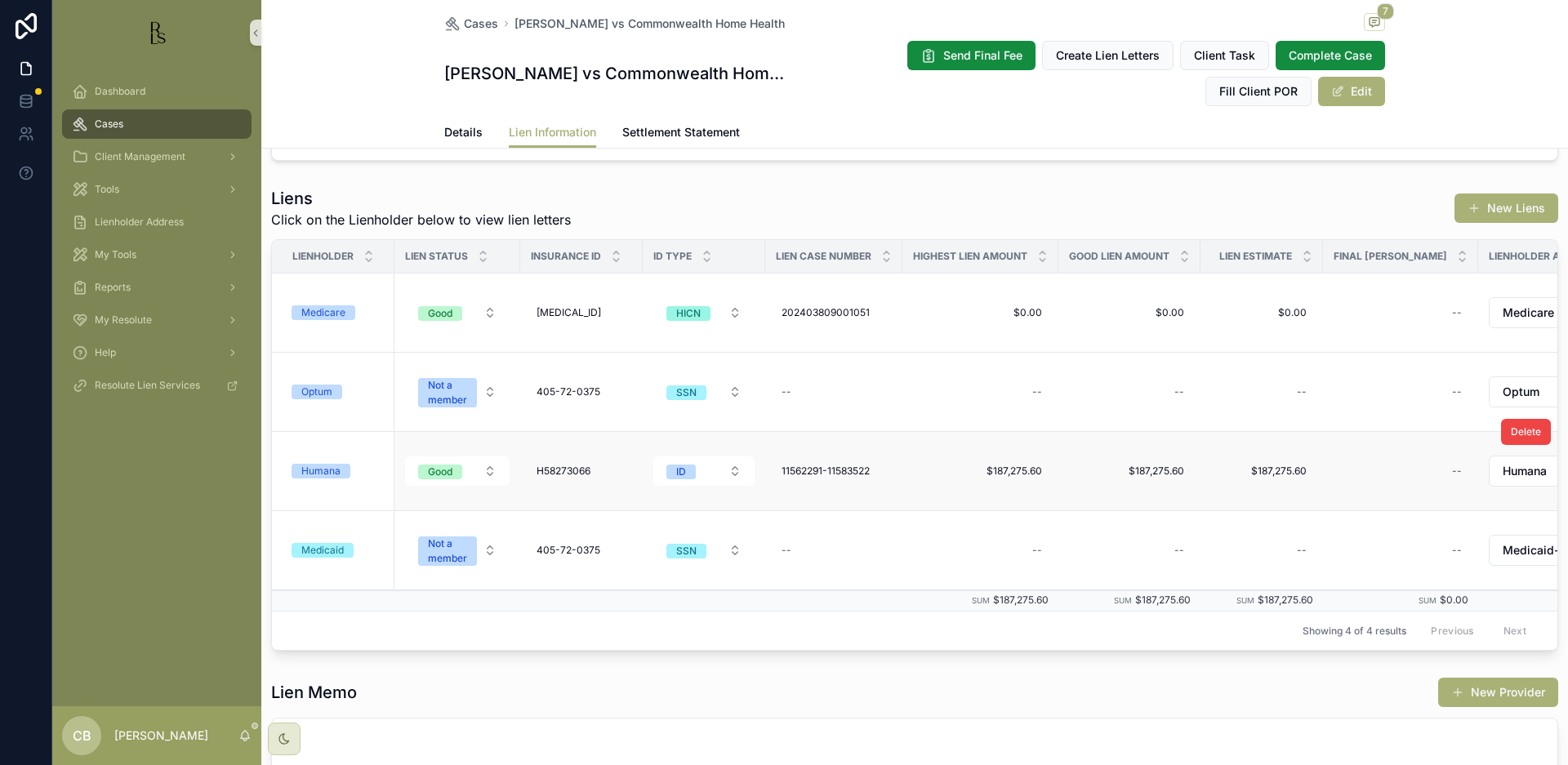
click at [322, 469] on div "Humana" at bounding box center [321, 472] width 40 height 15
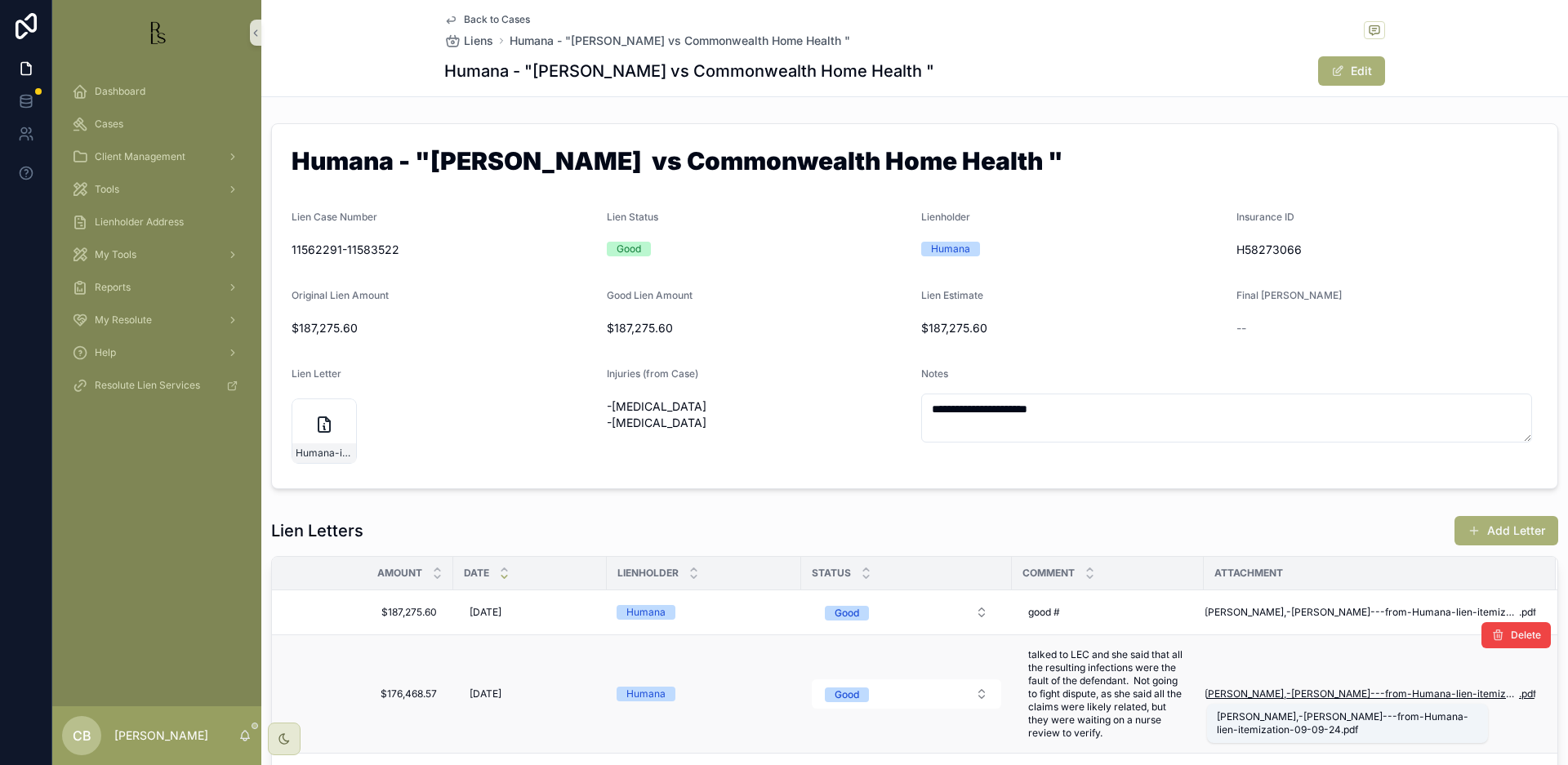
scroll to position [3, 0]
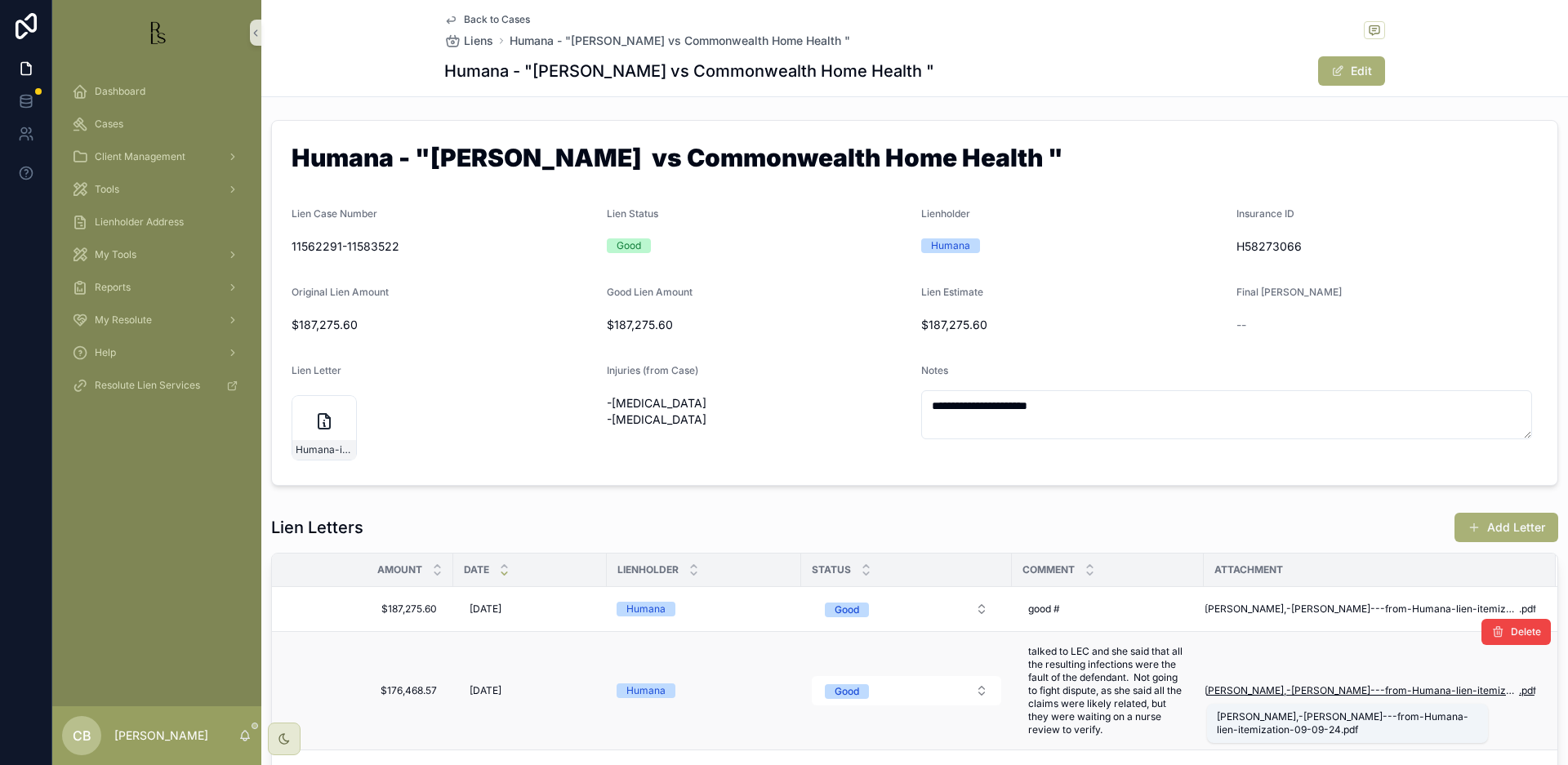
click at [1291, 690] on span "[PERSON_NAME],-[PERSON_NAME]---from-Humana-lien-itemization-09-09-24" at bounding box center [1361, 690] width 314 height 13
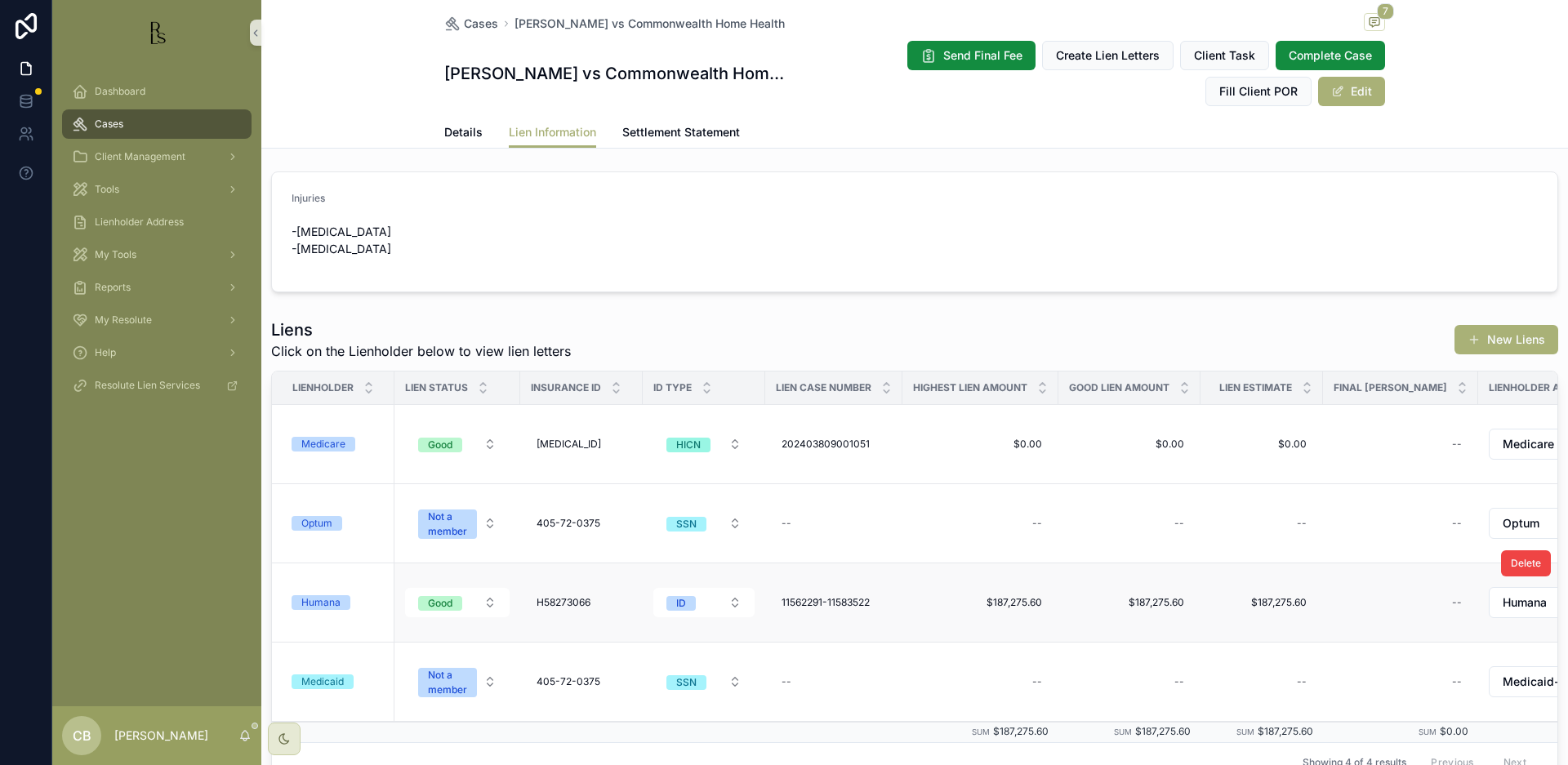
click at [327, 598] on div "Humana" at bounding box center [321, 603] width 40 height 15
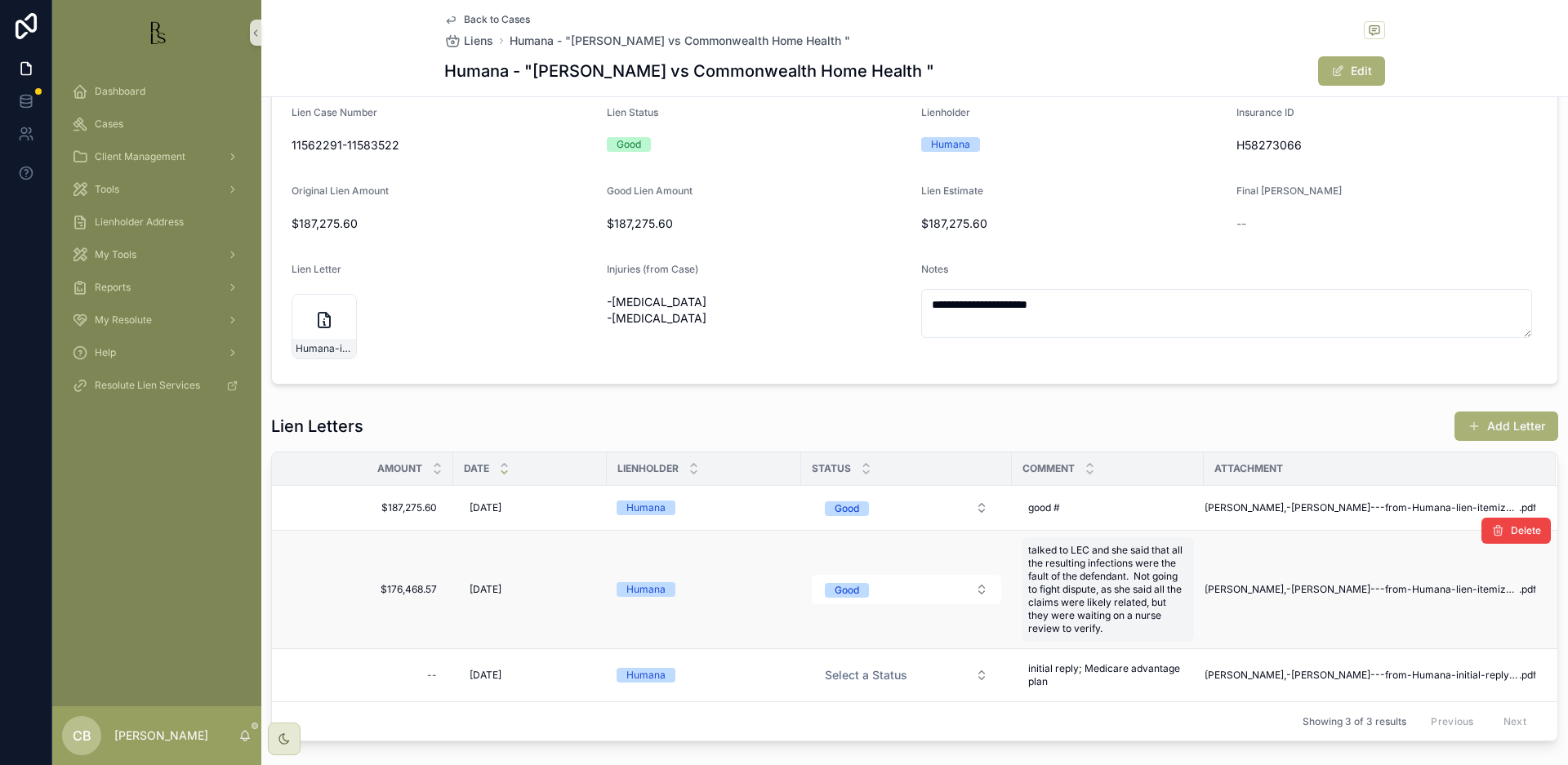
scroll to position [109, 0]
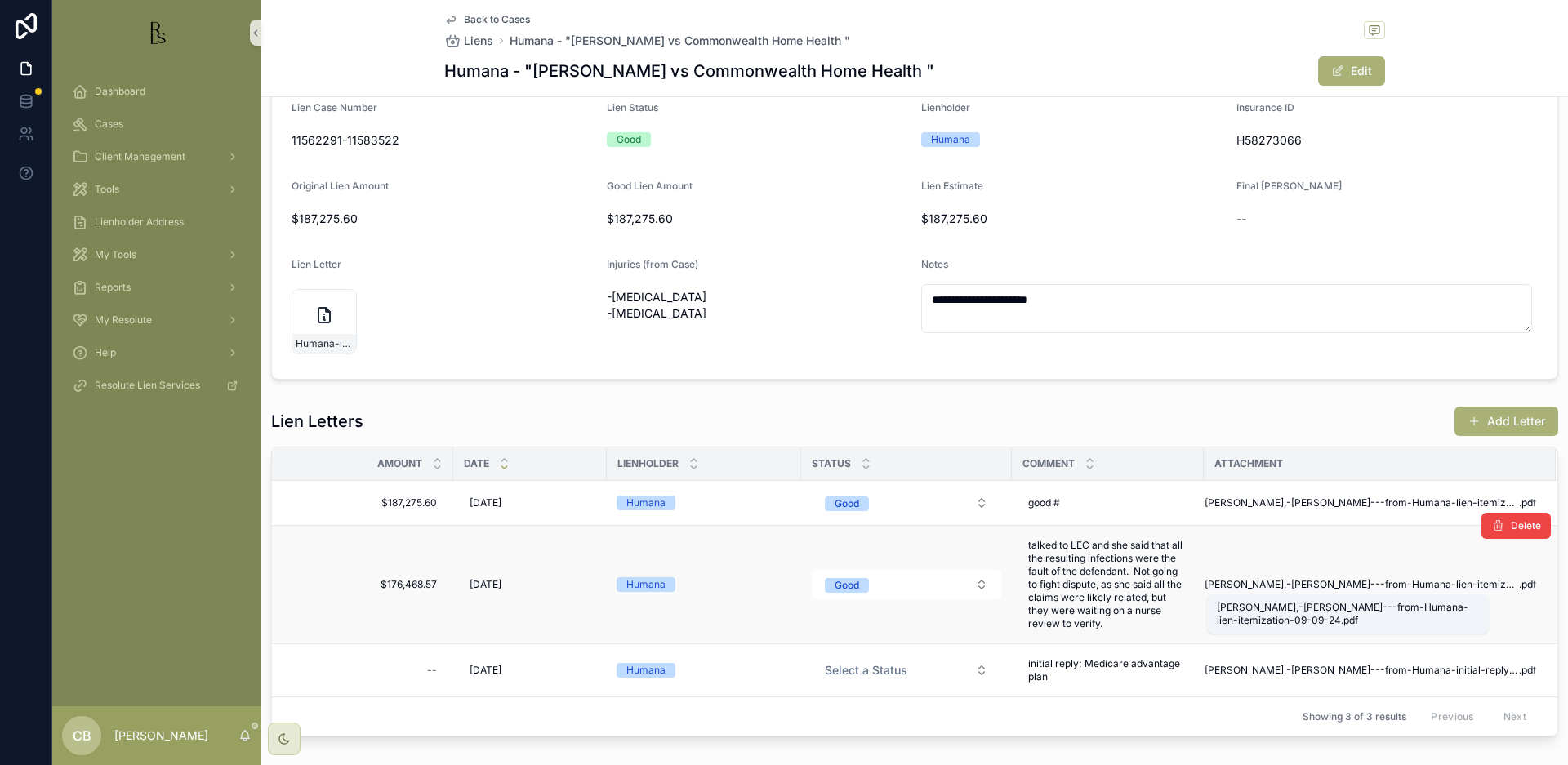
click at [1338, 585] on span "[PERSON_NAME],-[PERSON_NAME]---from-Humana-lien-itemization-09-09-24" at bounding box center [1361, 585] width 314 height 13
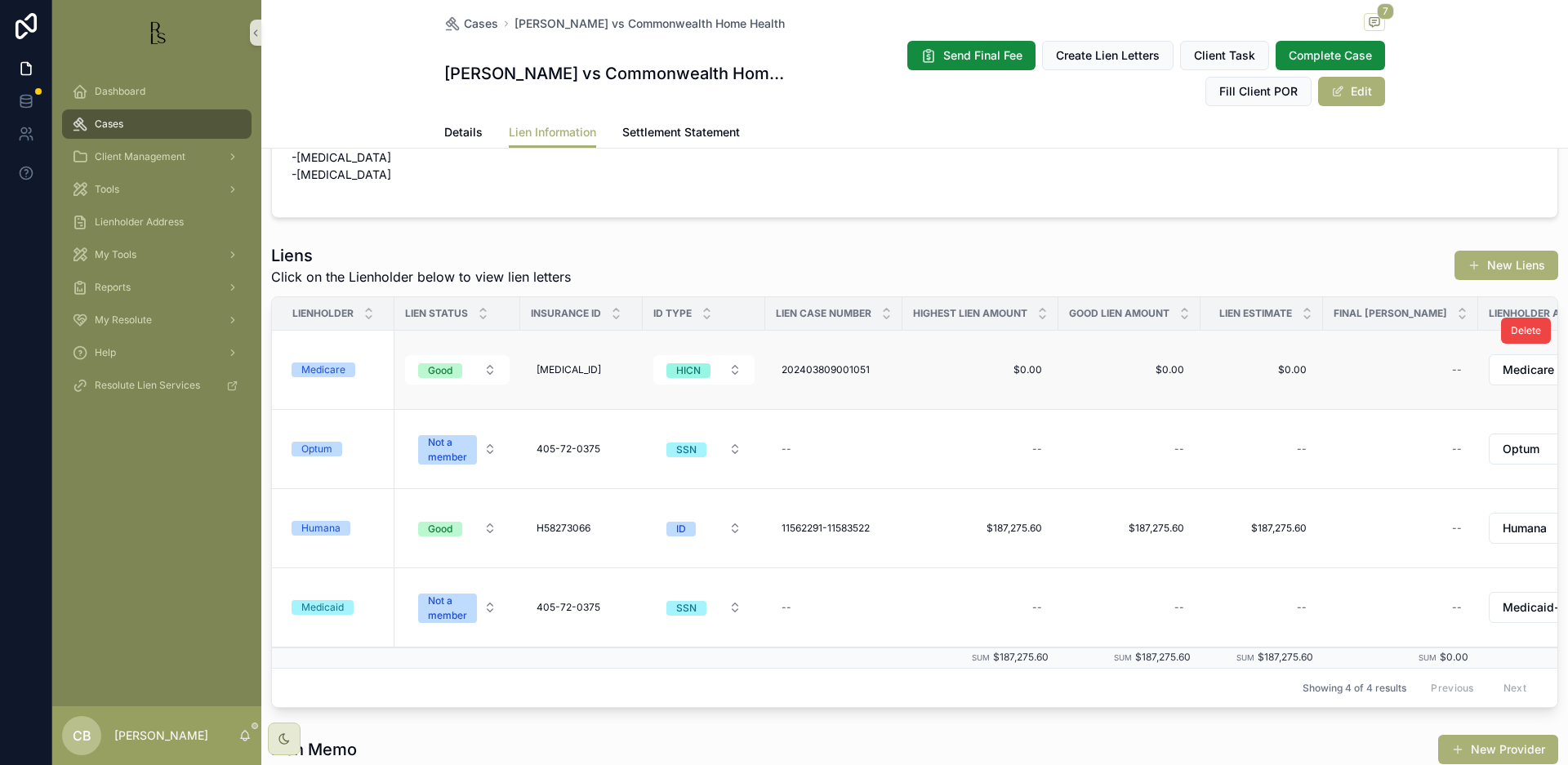
scroll to position [75, 0]
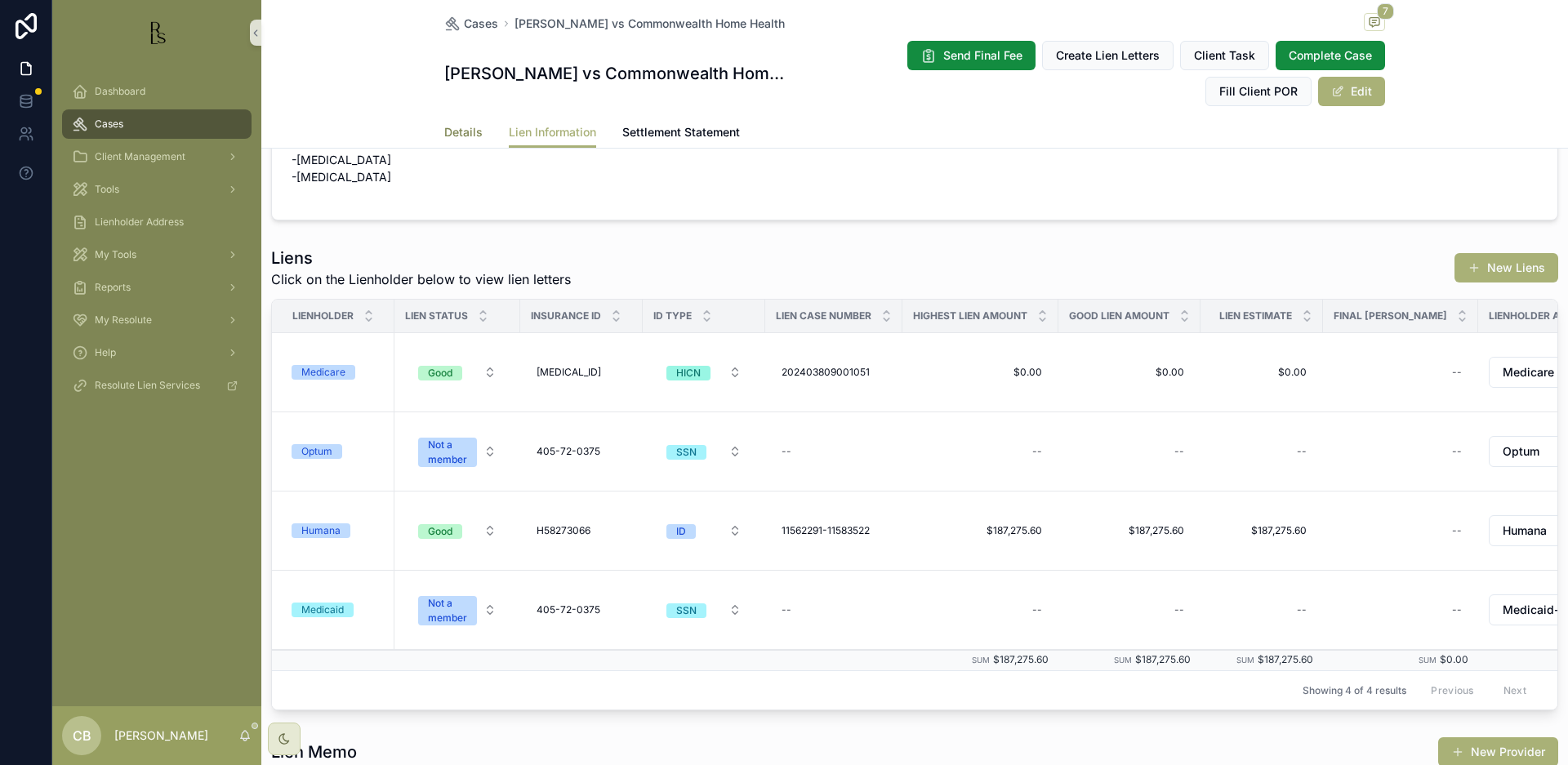
click at [456, 129] on span "Details" at bounding box center [463, 132] width 39 height 16
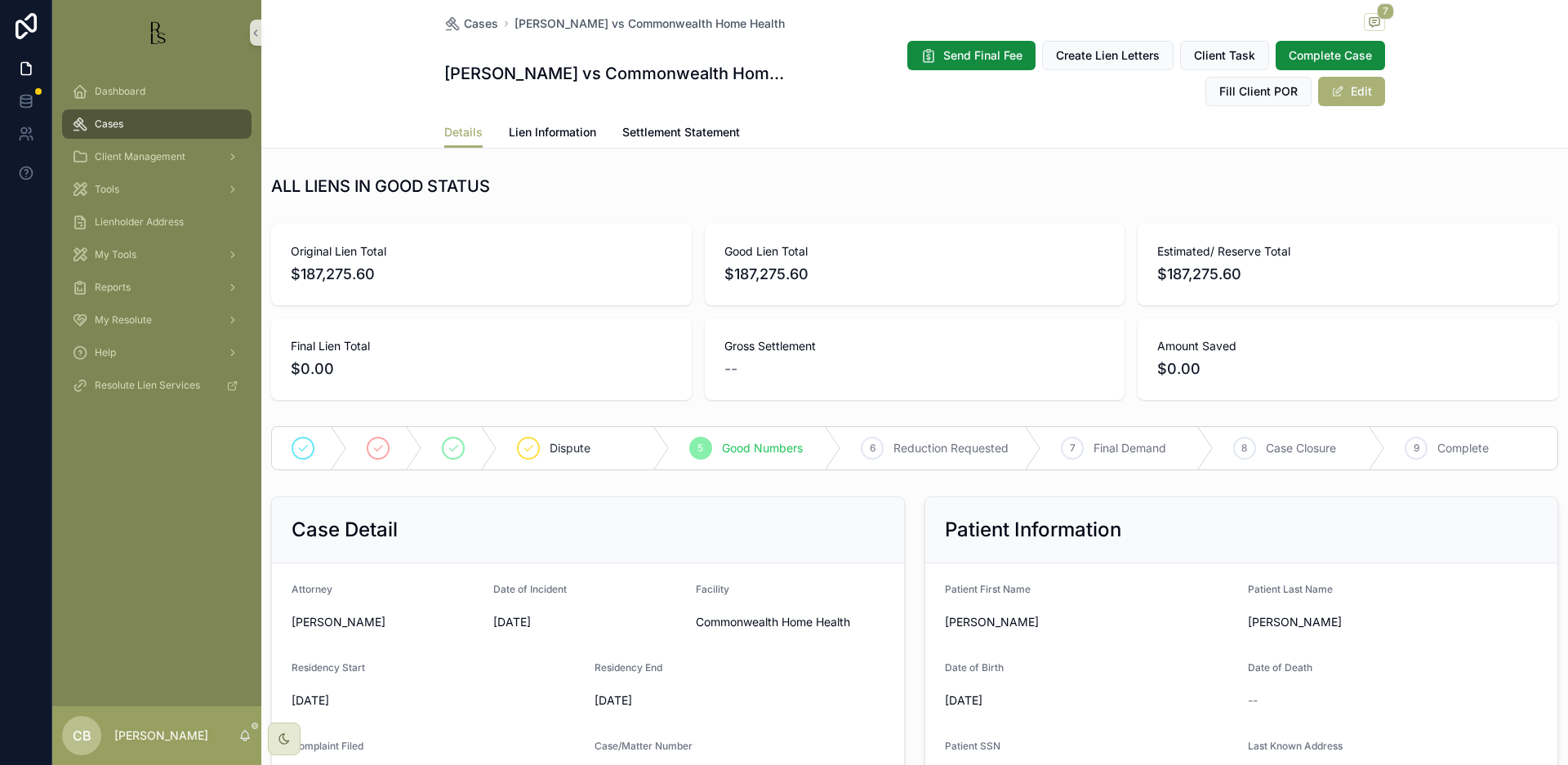
click at [540, 129] on span "Lien Information" at bounding box center [552, 132] width 88 height 16
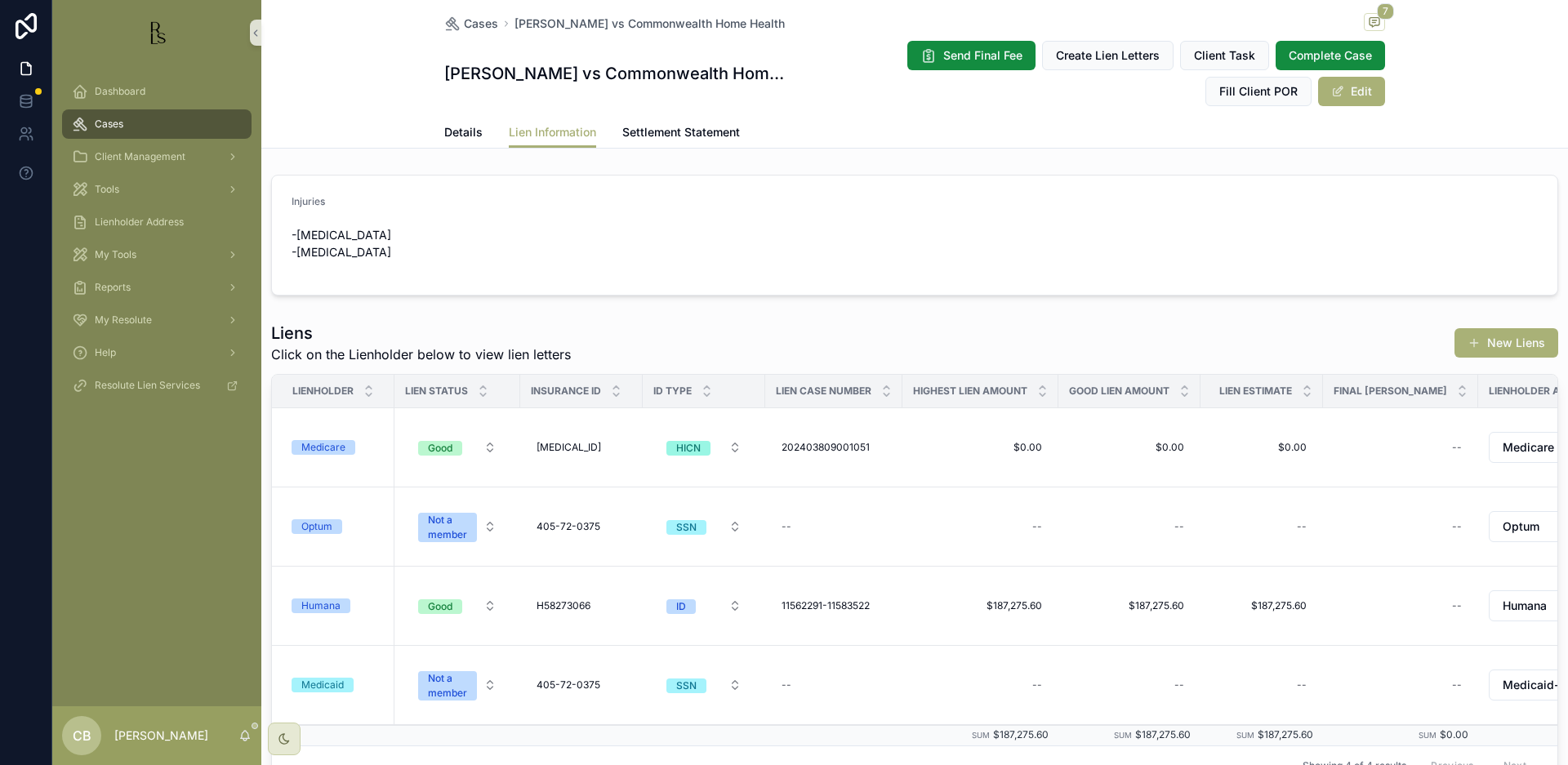
click at [540, 129] on span "Lien Information" at bounding box center [552, 132] width 88 height 16
drag, startPoint x: 871, startPoint y: 594, endPoint x: 836, endPoint y: 593, distance: 35.0
drag, startPoint x: 872, startPoint y: 598, endPoint x: 836, endPoint y: 598, distance: 36.0
drag, startPoint x: 870, startPoint y: 598, endPoint x: 835, endPoint y: 595, distance: 35.1
drag, startPoint x: 866, startPoint y: 590, endPoint x: 790, endPoint y: 584, distance: 76.2
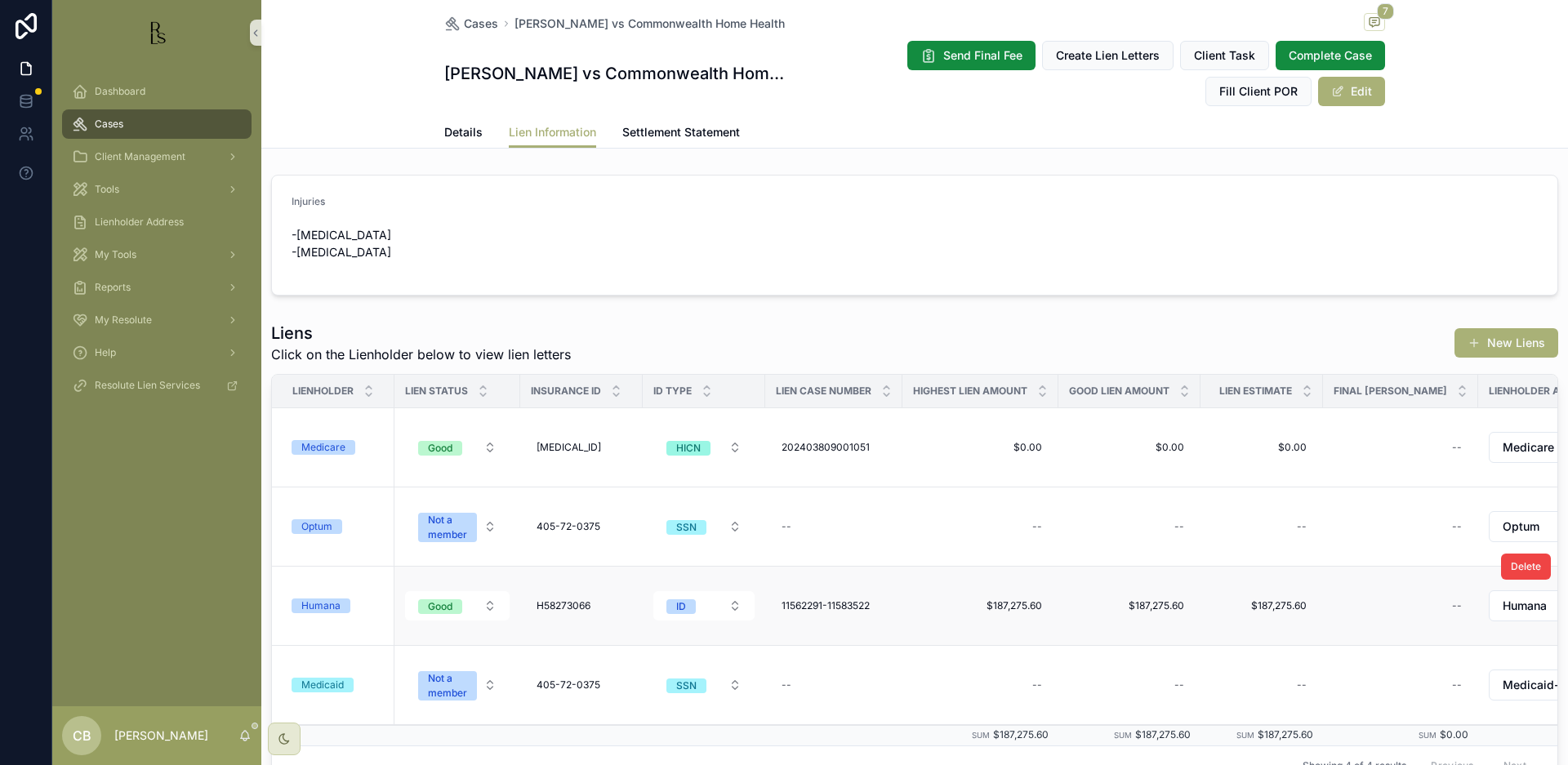
click at [789, 585] on td "11562291-11583522 11562291-11583522" at bounding box center [833, 607] width 137 height 79
click at [445, 125] on span "Details" at bounding box center [463, 132] width 39 height 16
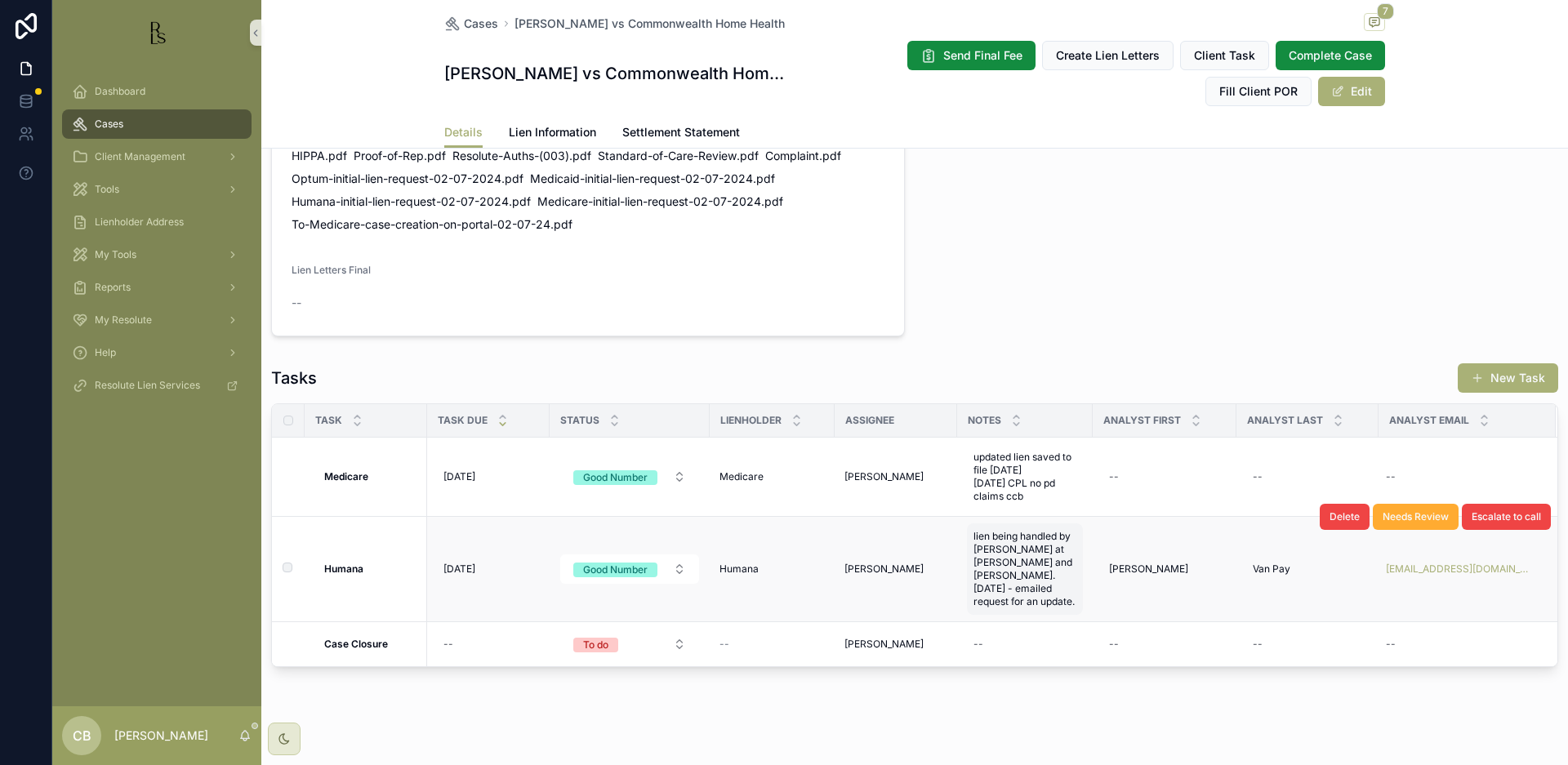
click at [1054, 582] on span "lien being handled by [PERSON_NAME] at [PERSON_NAME] and [PERSON_NAME]. [DATE] …" at bounding box center [1025, 569] width 103 height 78
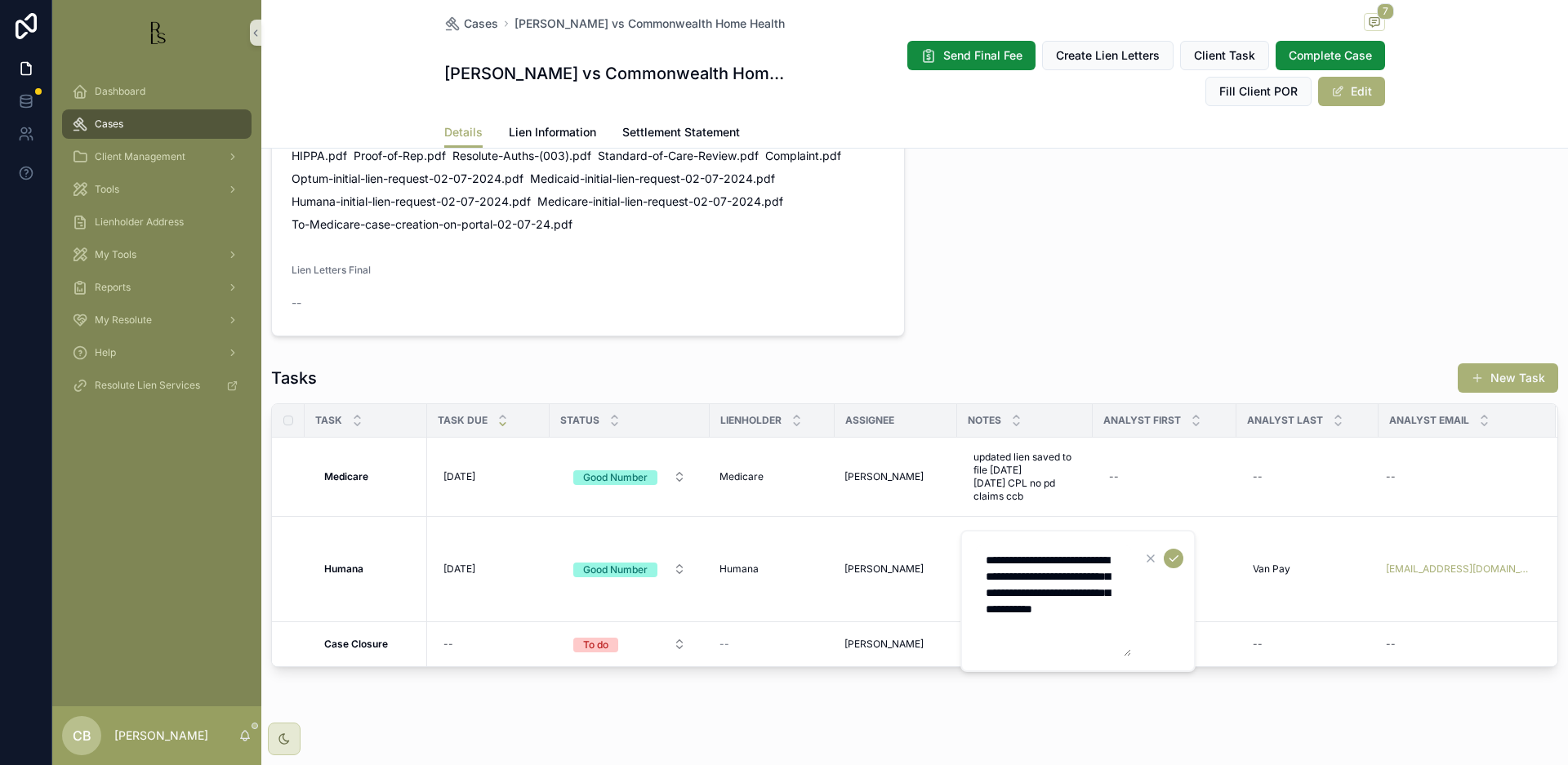
drag, startPoint x: 1032, startPoint y: 627, endPoint x: 1053, endPoint y: 625, distance: 21.1
click at [1038, 626] on textarea "**********" at bounding box center [1053, 601] width 155 height 111
type textarea "**********"
click at [1176, 557] on icon "scrollable content" at bounding box center [1174, 558] width 13 height 13
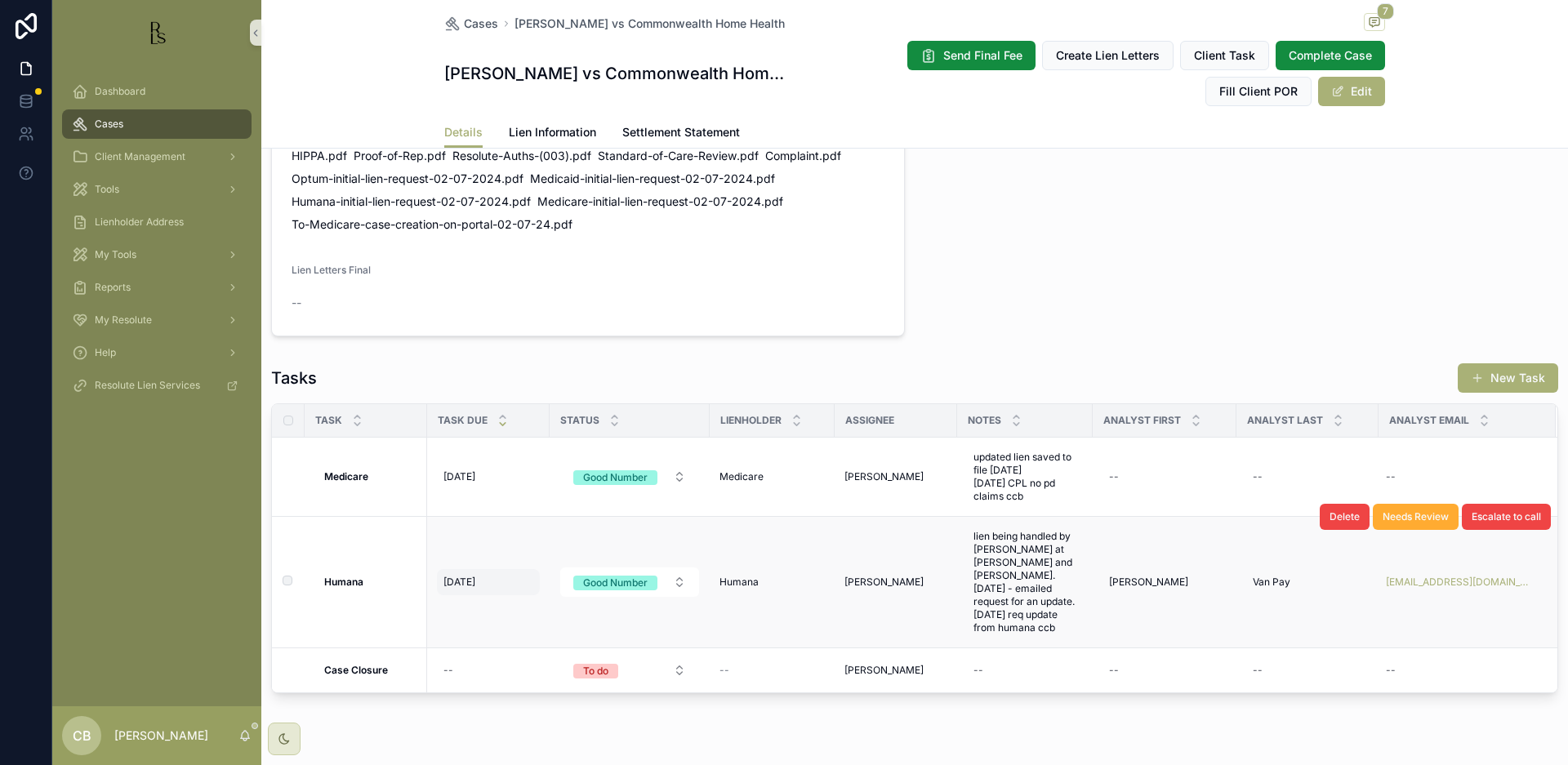
click at [463, 575] on span "[DATE]" at bounding box center [459, 582] width 32 height 13
click at [469, 575] on span "[DATE]" at bounding box center [459, 582] width 32 height 13
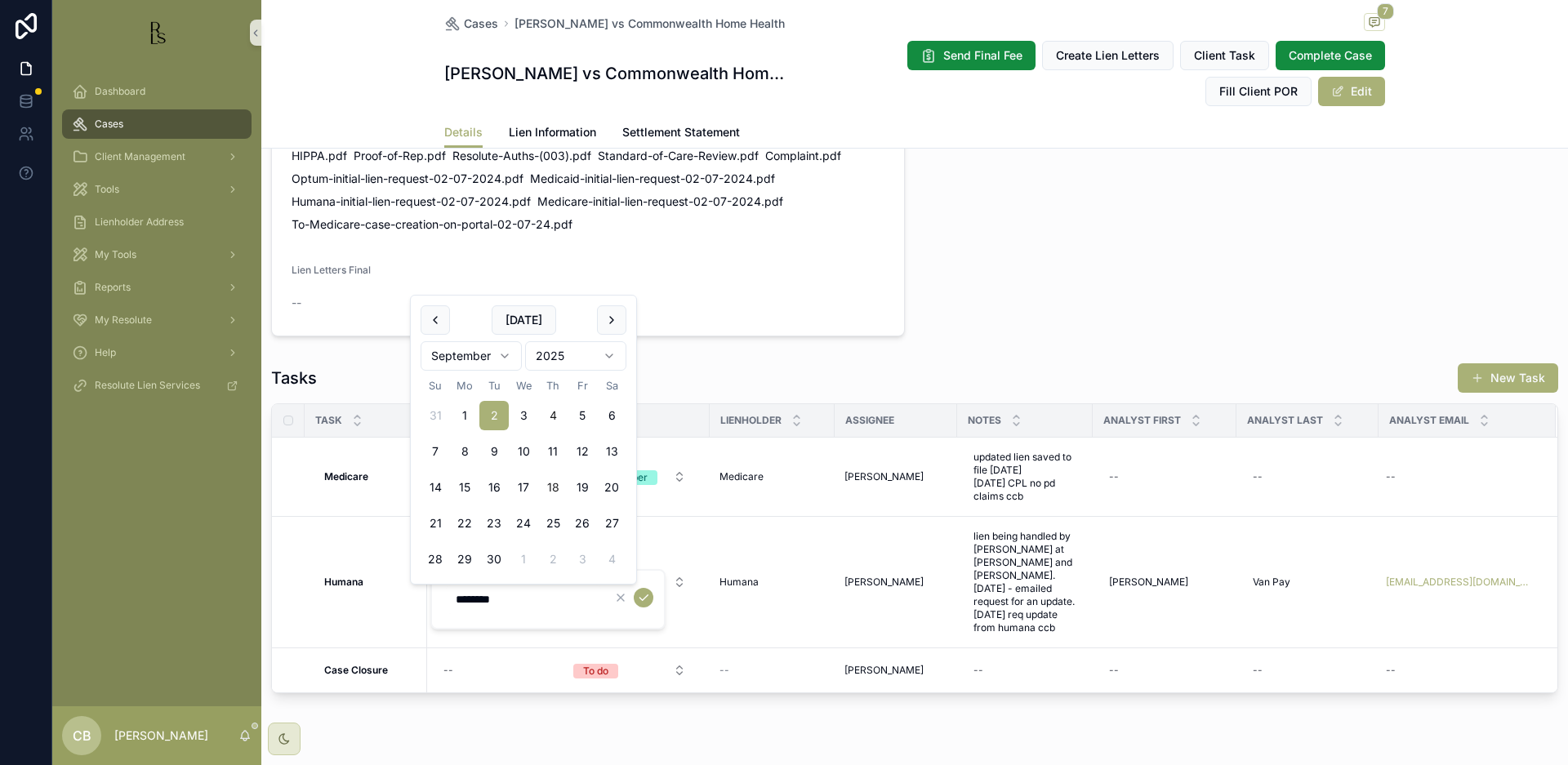
click at [552, 484] on button "18" at bounding box center [552, 487] width 29 height 29
type input "*********"
click at [645, 595] on icon "scrollable content" at bounding box center [643, 598] width 13 height 13
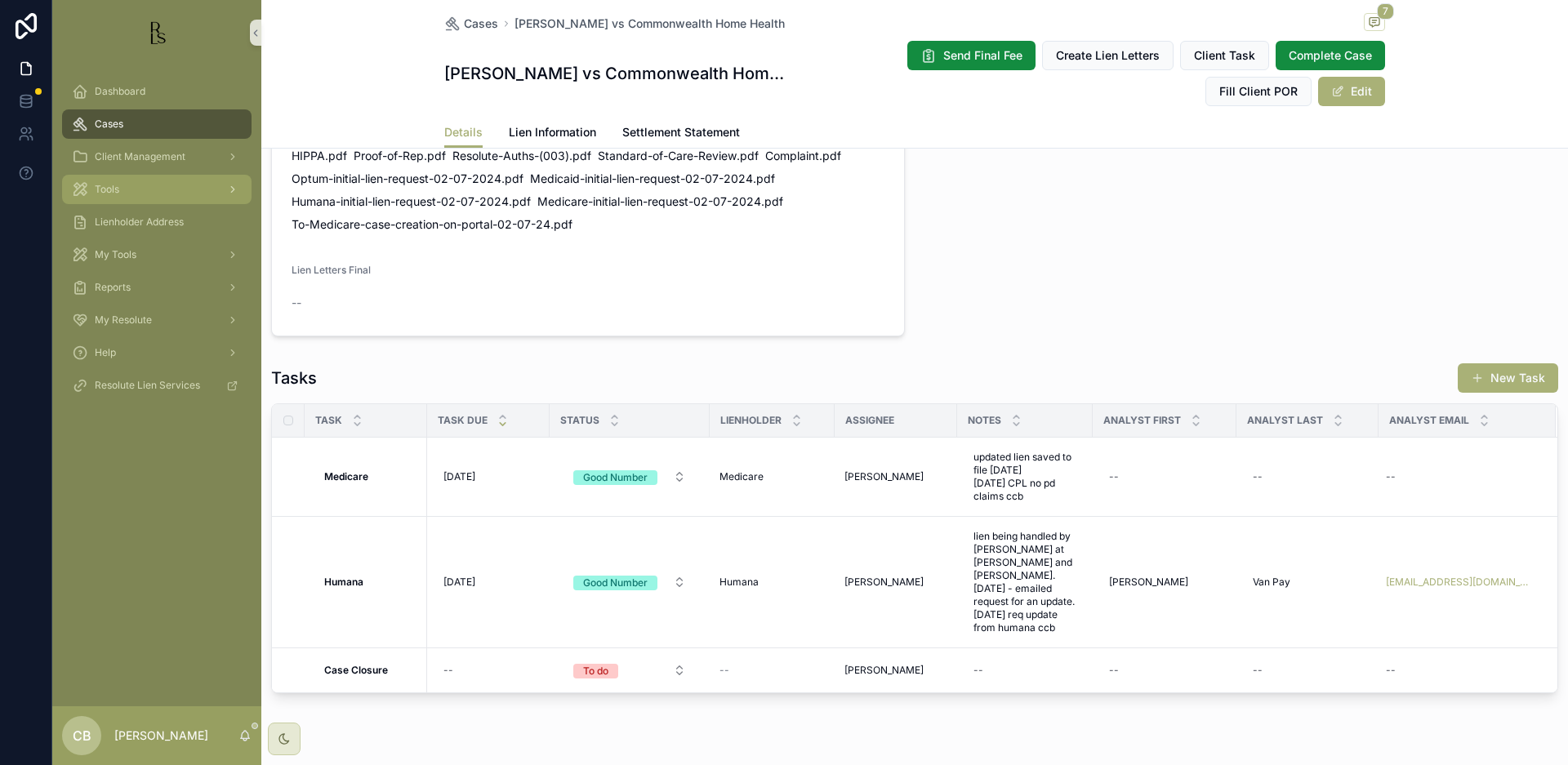
click at [119, 192] on span "Tools" at bounding box center [107, 190] width 25 height 13
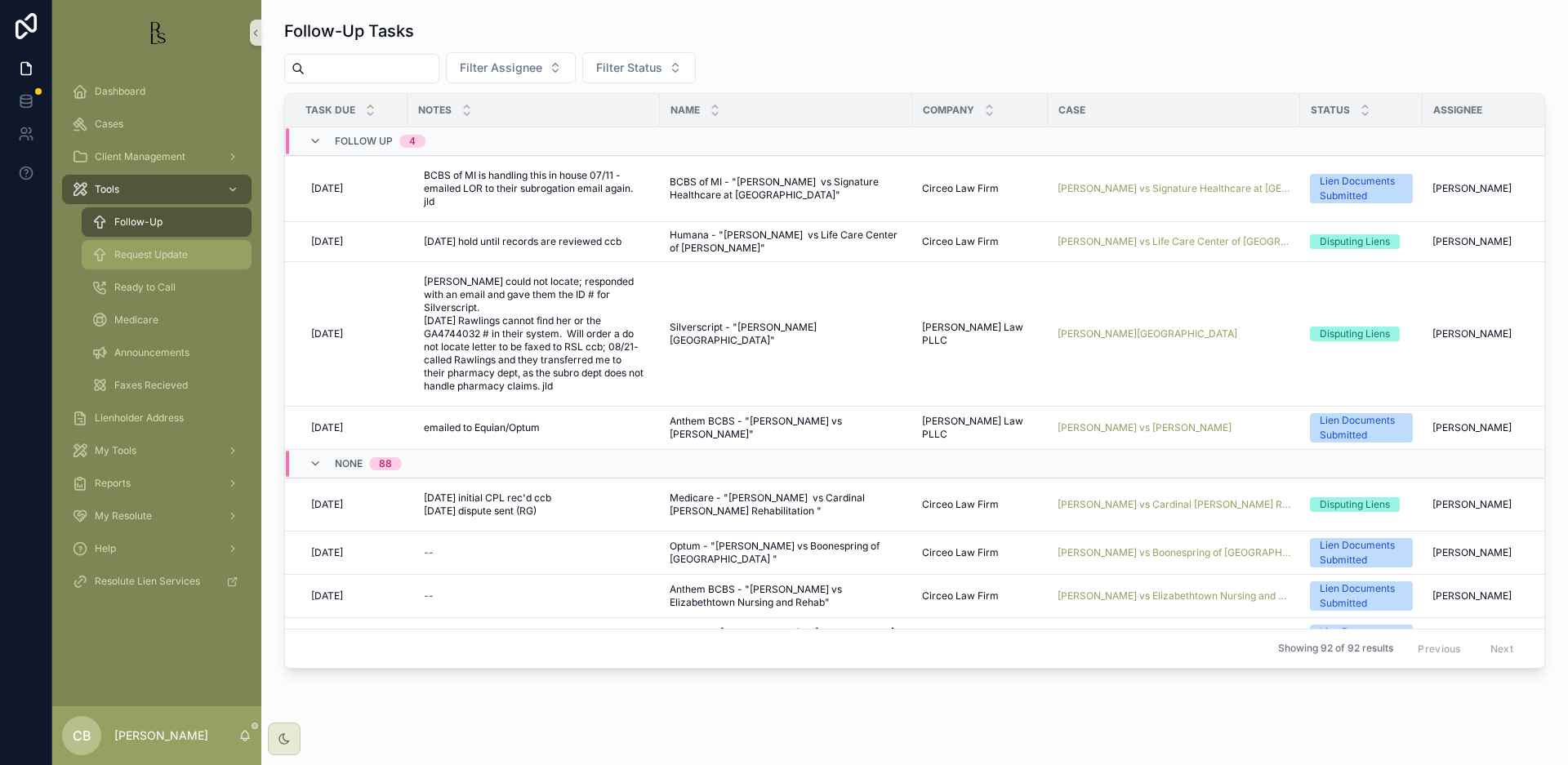
click at [167, 252] on span "Request Update" at bounding box center [151, 255] width 74 height 13
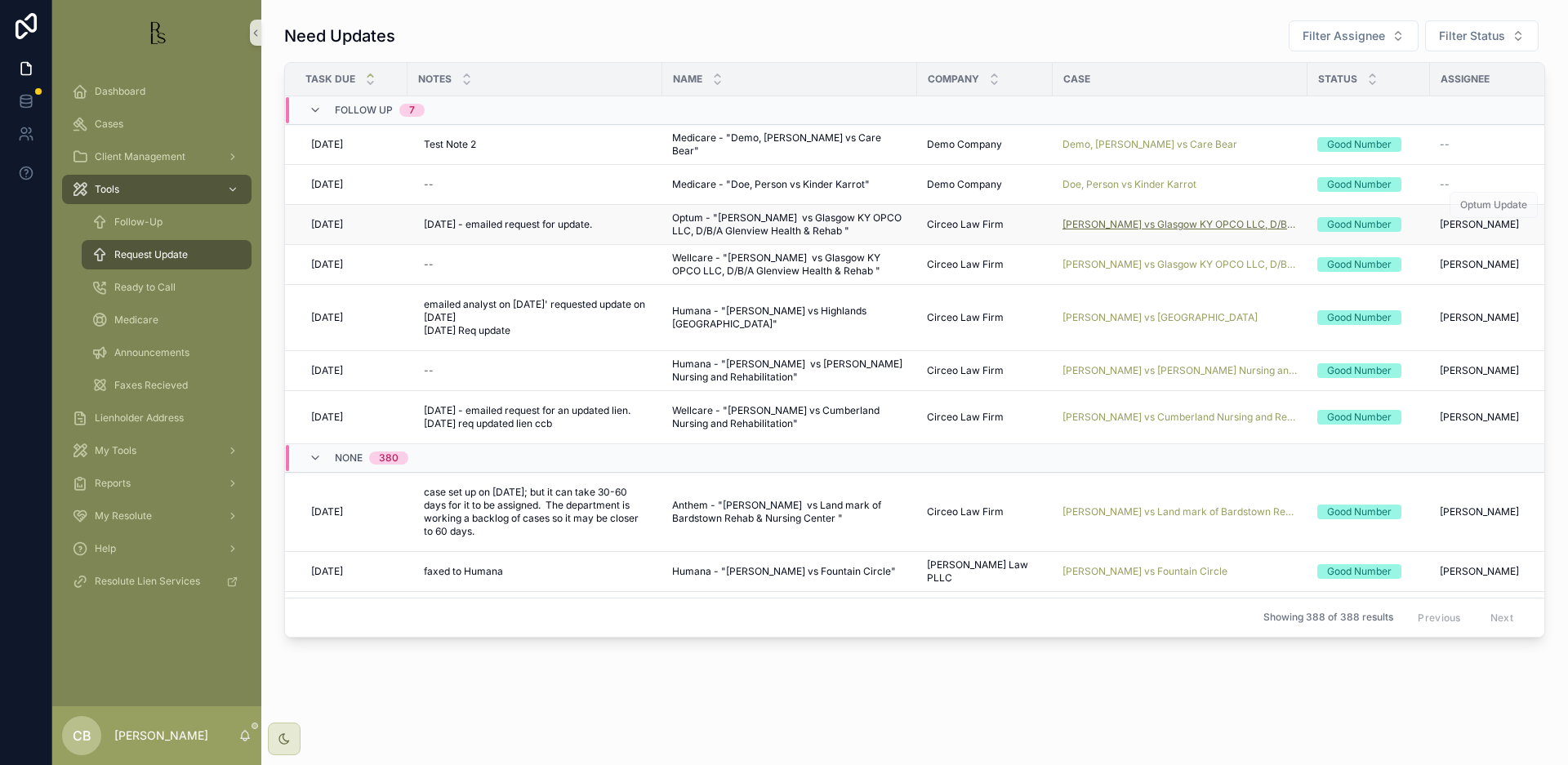
click at [1145, 220] on span "[PERSON_NAME] vs Glasgow KY OPCO LLC, D/B/A Glenview Health & Rehab" at bounding box center [1179, 225] width 235 height 13
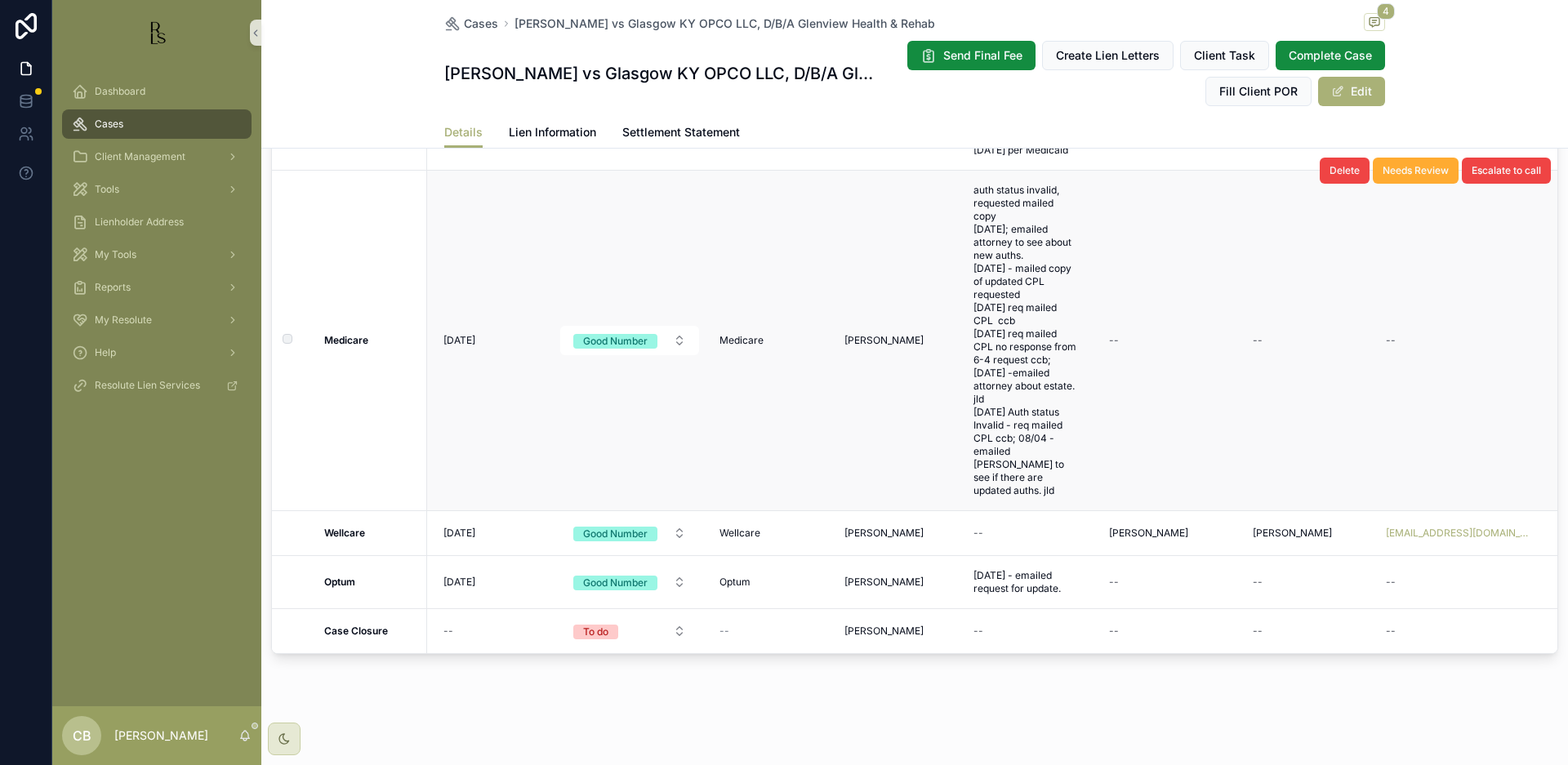
scroll to position [1470, 0]
click at [551, 128] on span "Lien Information" at bounding box center [552, 132] width 88 height 16
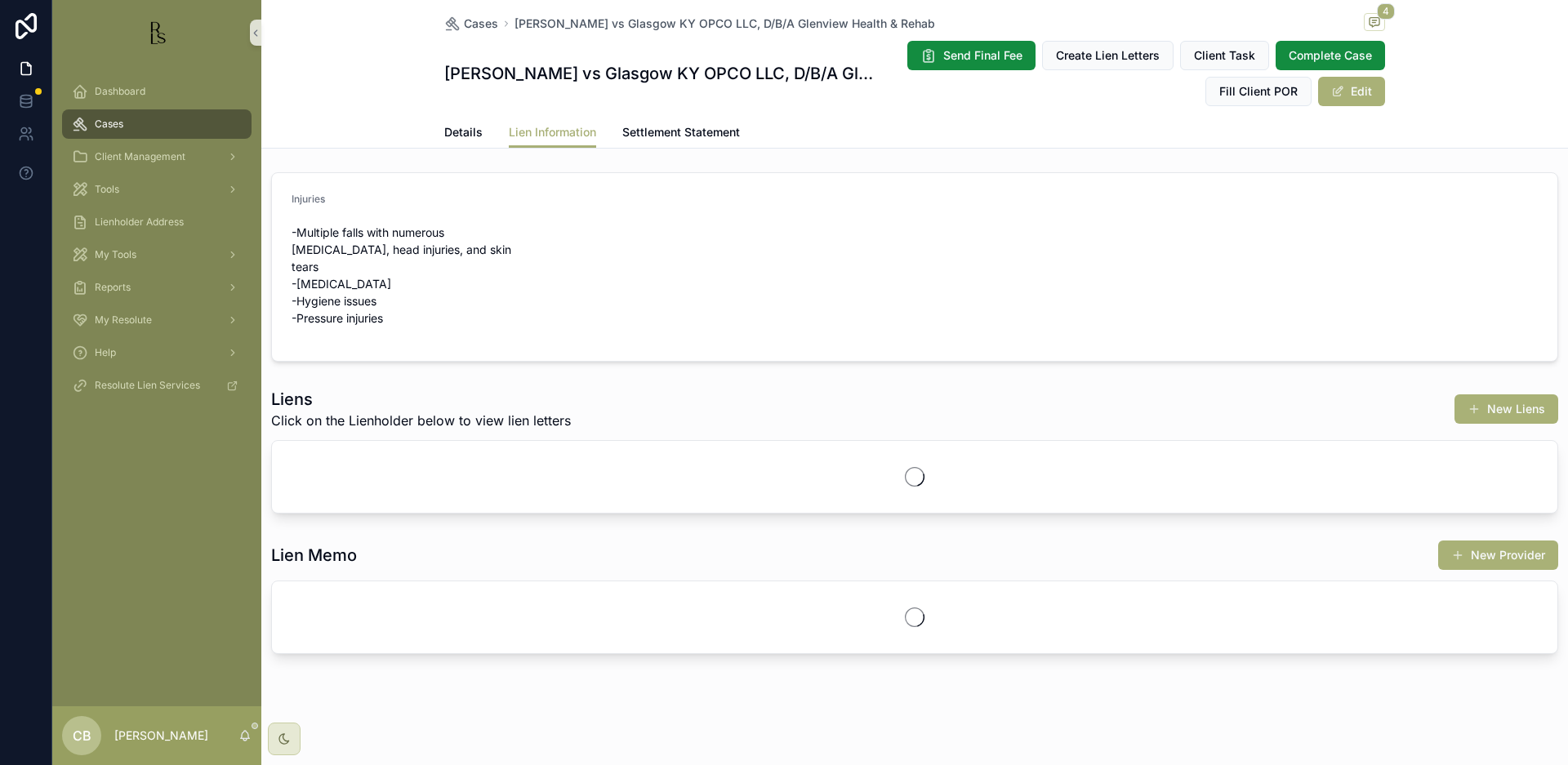
scroll to position [3, 0]
click at [453, 126] on span "Details" at bounding box center [463, 132] width 39 height 16
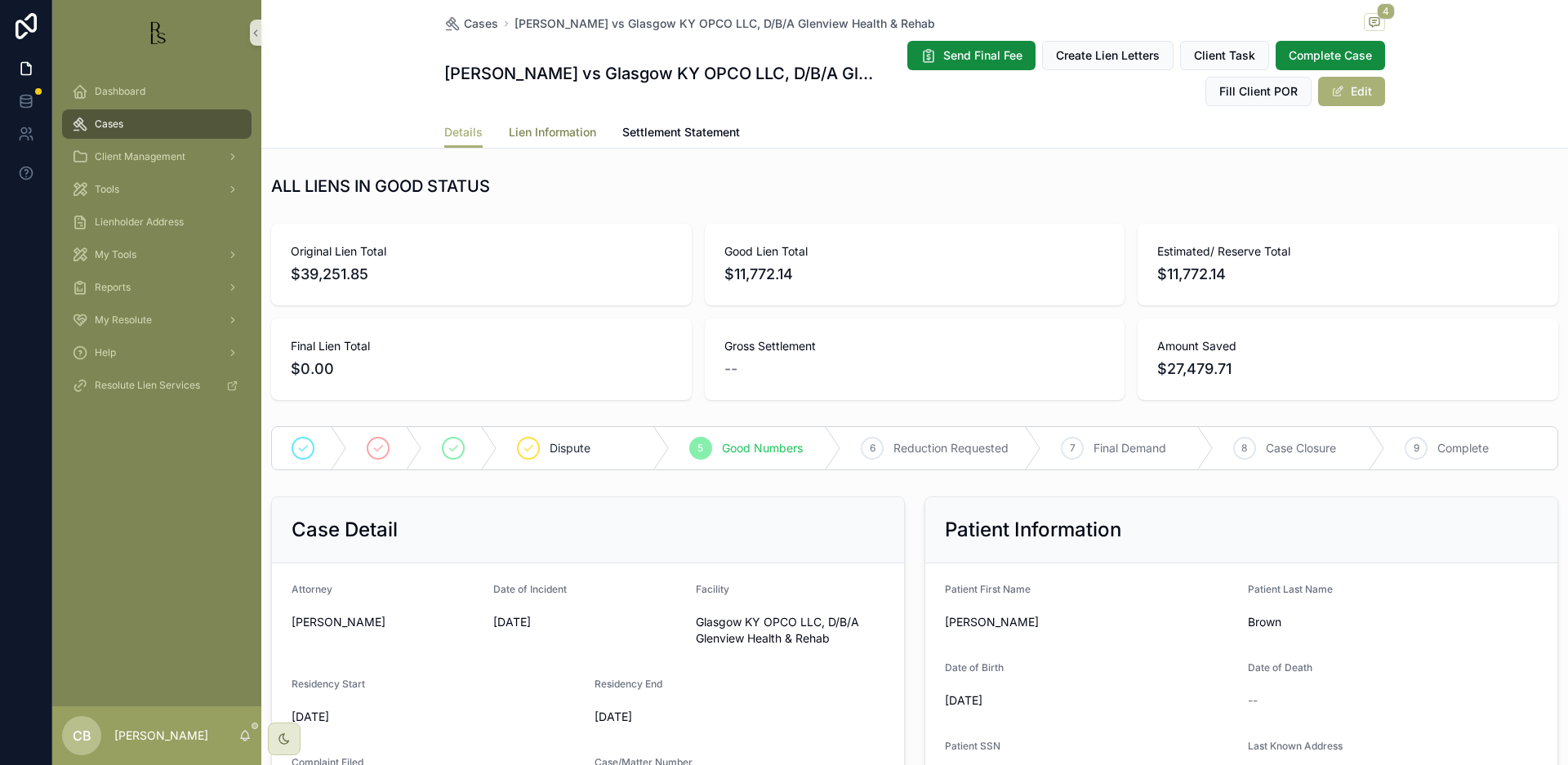
click at [575, 129] on span "Lien Information" at bounding box center [552, 132] width 88 height 16
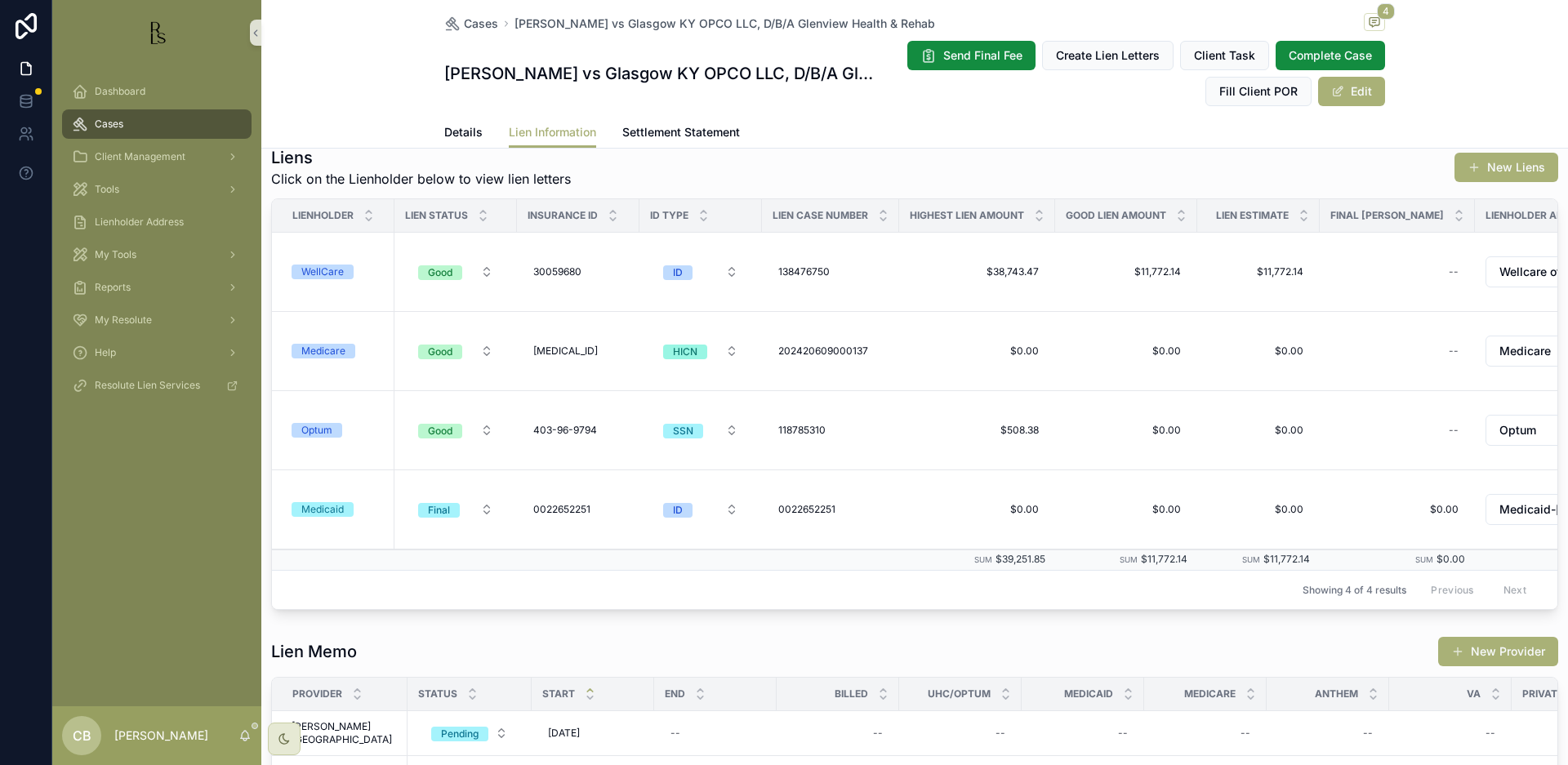
scroll to position [242, 0]
click at [313, 427] on div "Optum" at bounding box center [316, 432] width 31 height 15
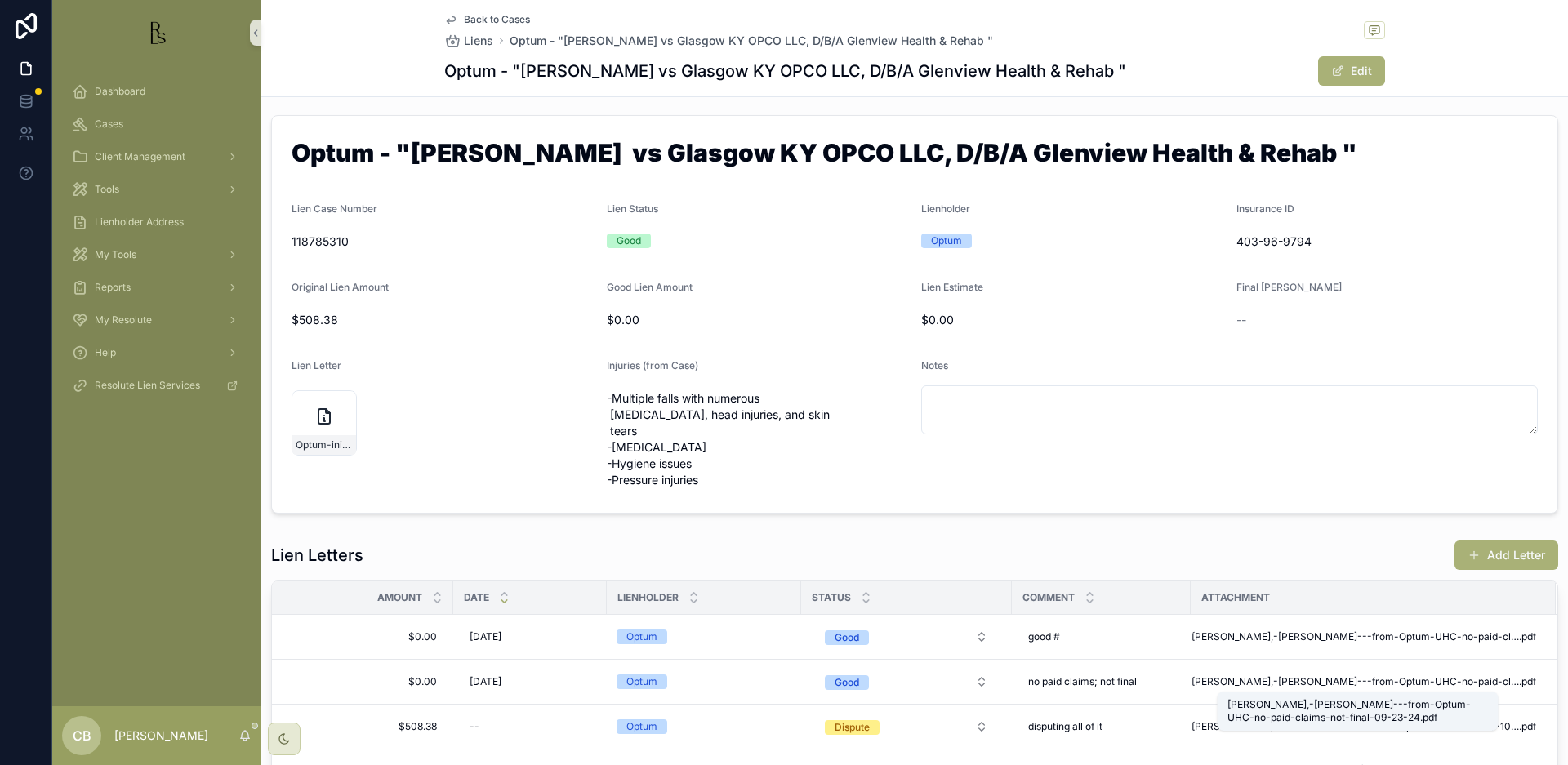
click at [1327, 677] on span "[PERSON_NAME],-[PERSON_NAME]---from-Optum-UHC-no-paid-claims-not-final-09-23-24" at bounding box center [1355, 682] width 327 height 13
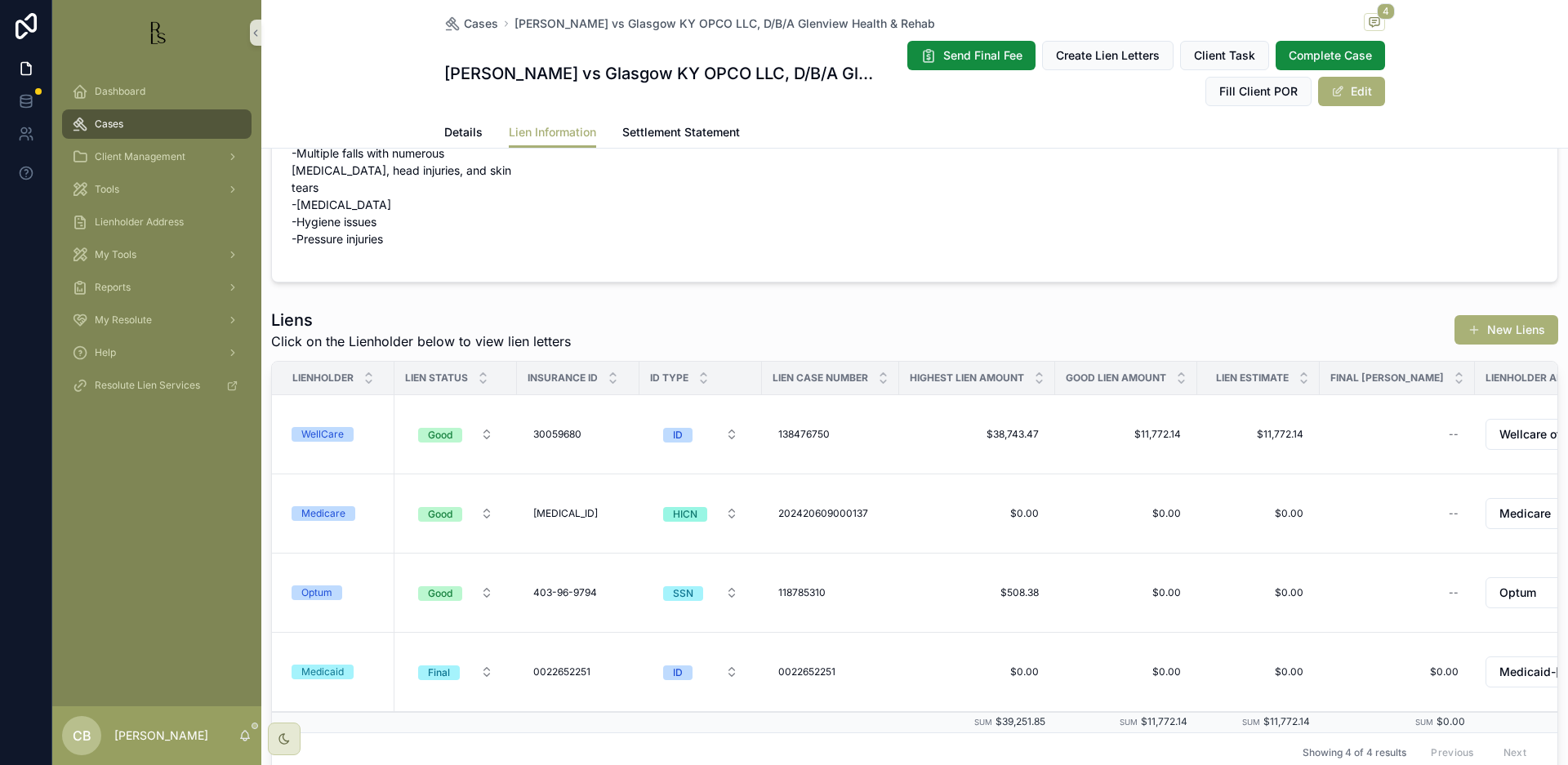
scroll to position [88, 0]
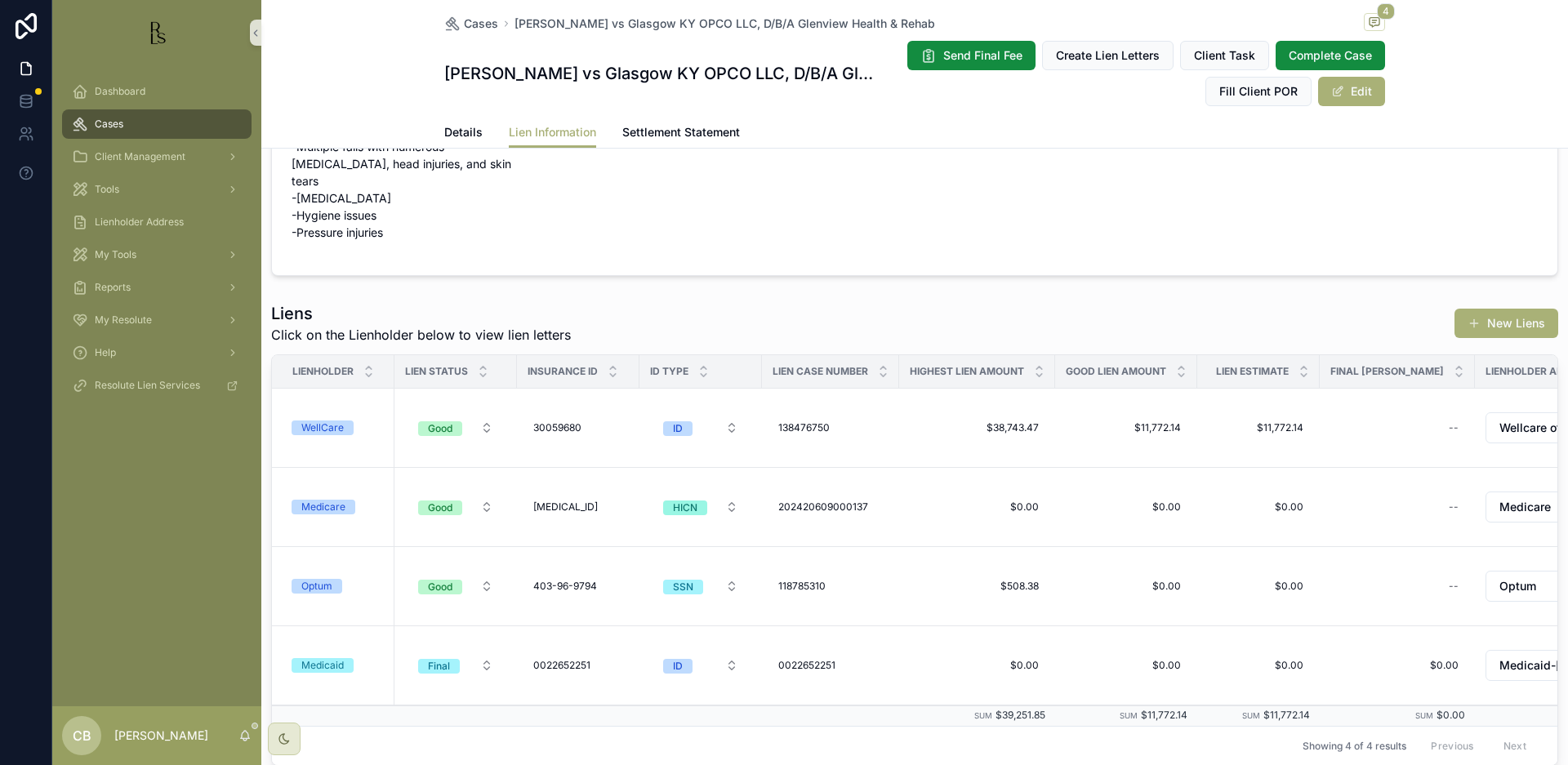
click at [460, 125] on span "Details" at bounding box center [463, 132] width 39 height 16
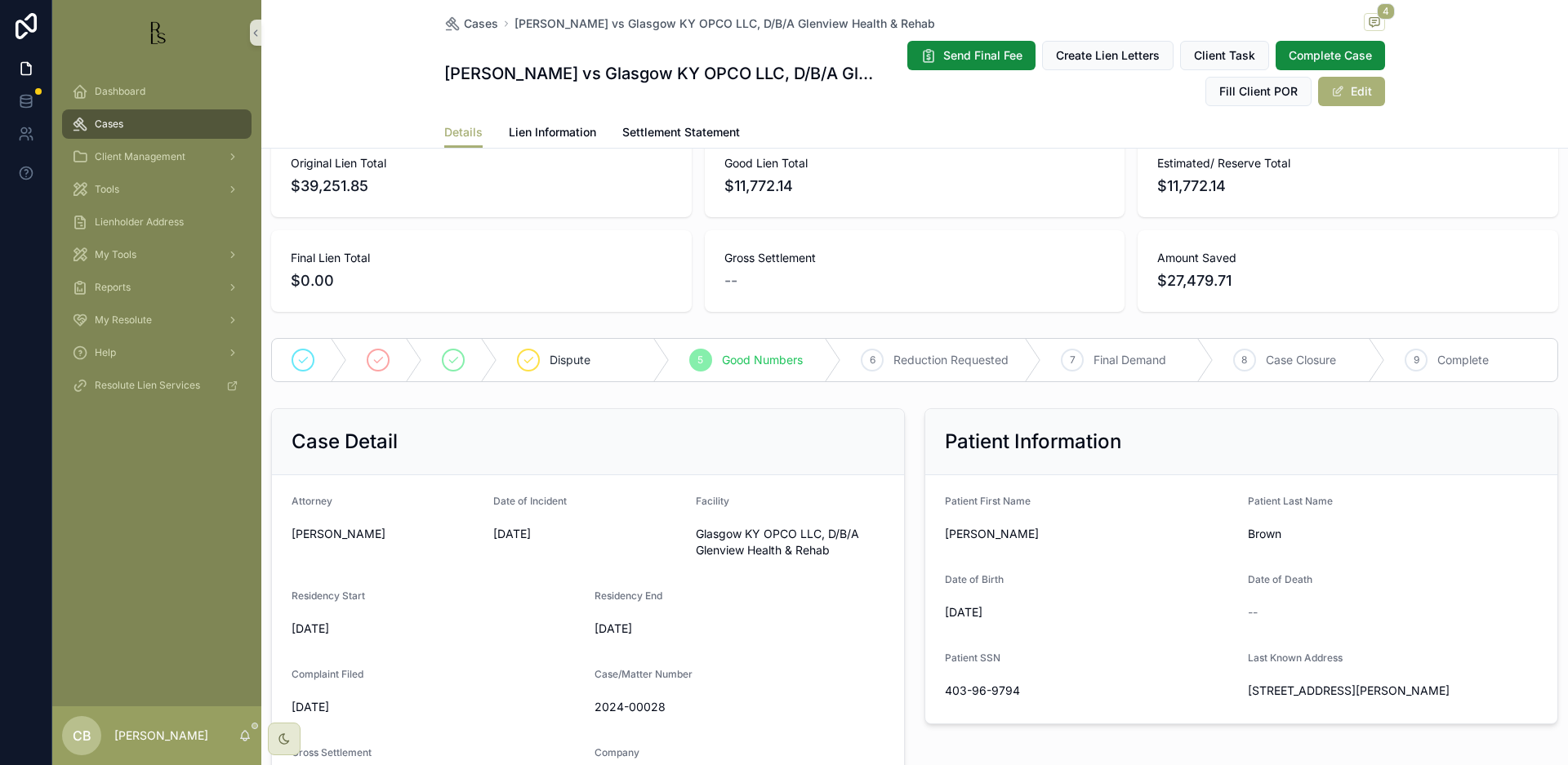
click at [460, 125] on span "Details" at bounding box center [463, 132] width 39 height 16
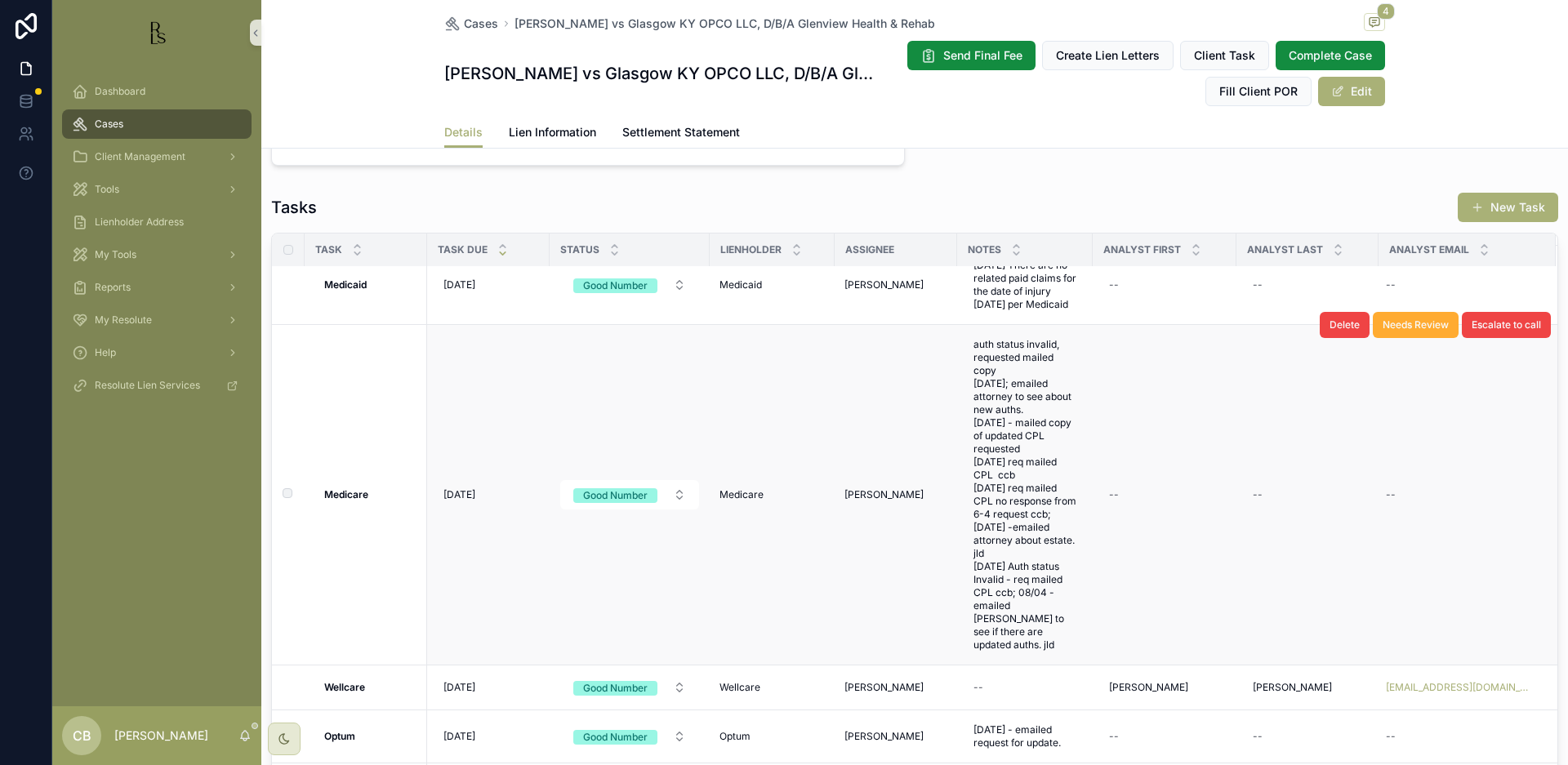
scroll to position [73, 0]
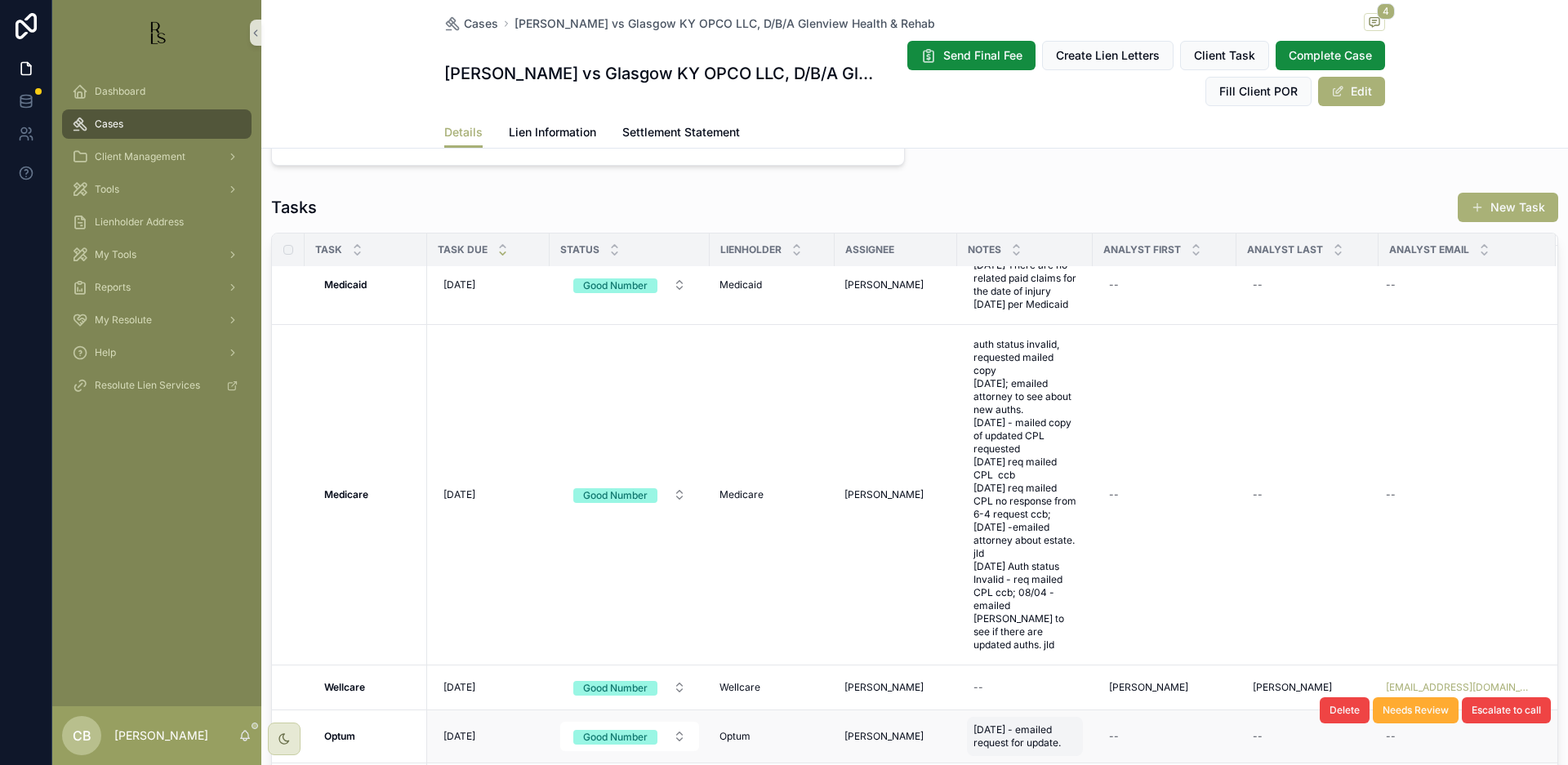
click at [1055, 726] on span "[DATE] - emailed request for update." at bounding box center [1025, 737] width 103 height 26
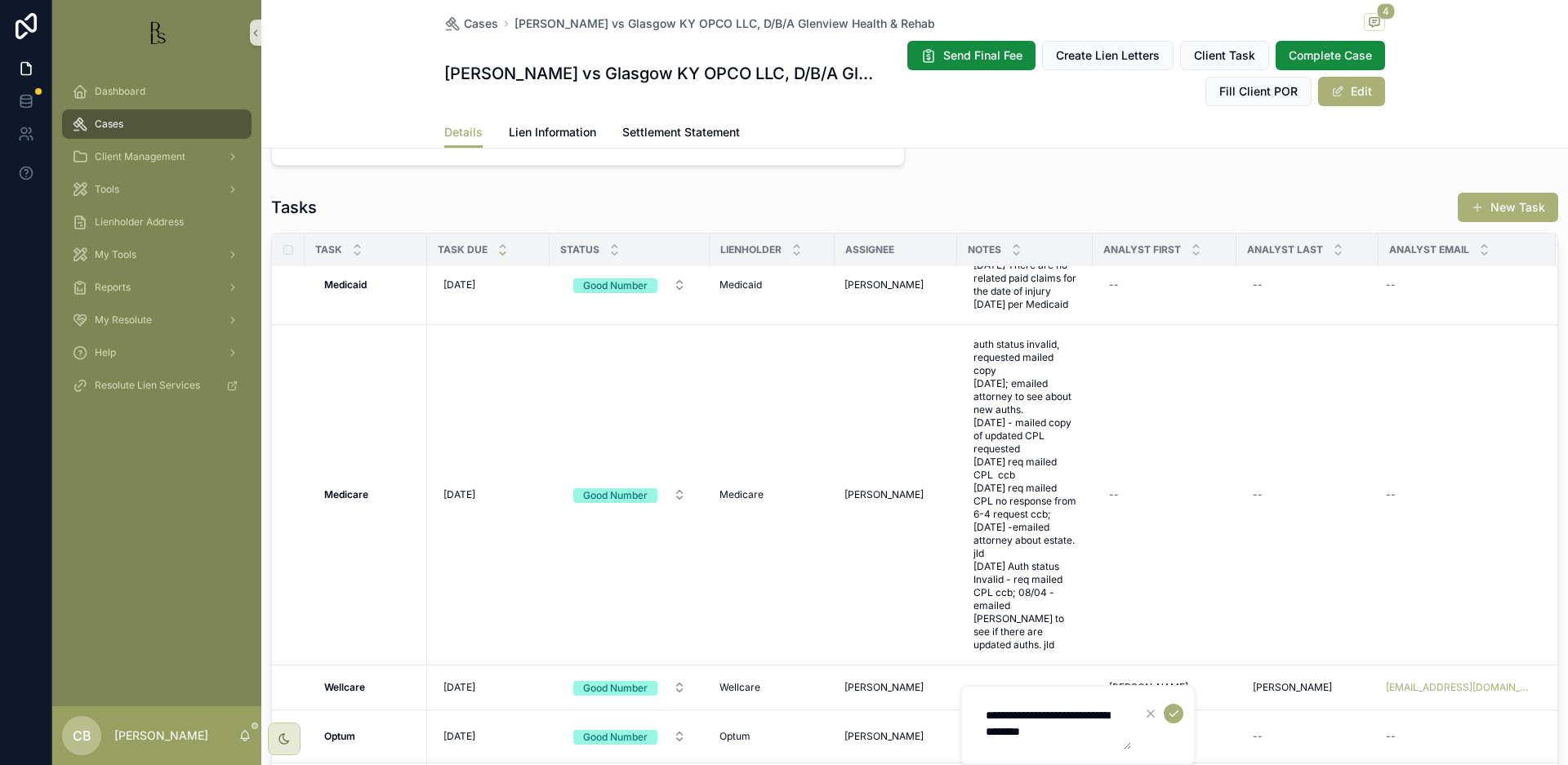
click at [1099, 734] on textarea "**********" at bounding box center [1053, 725] width 155 height 49
type textarea "**********"
click at [1173, 681] on icon "scrollable content" at bounding box center [1174, 684] width 13 height 13
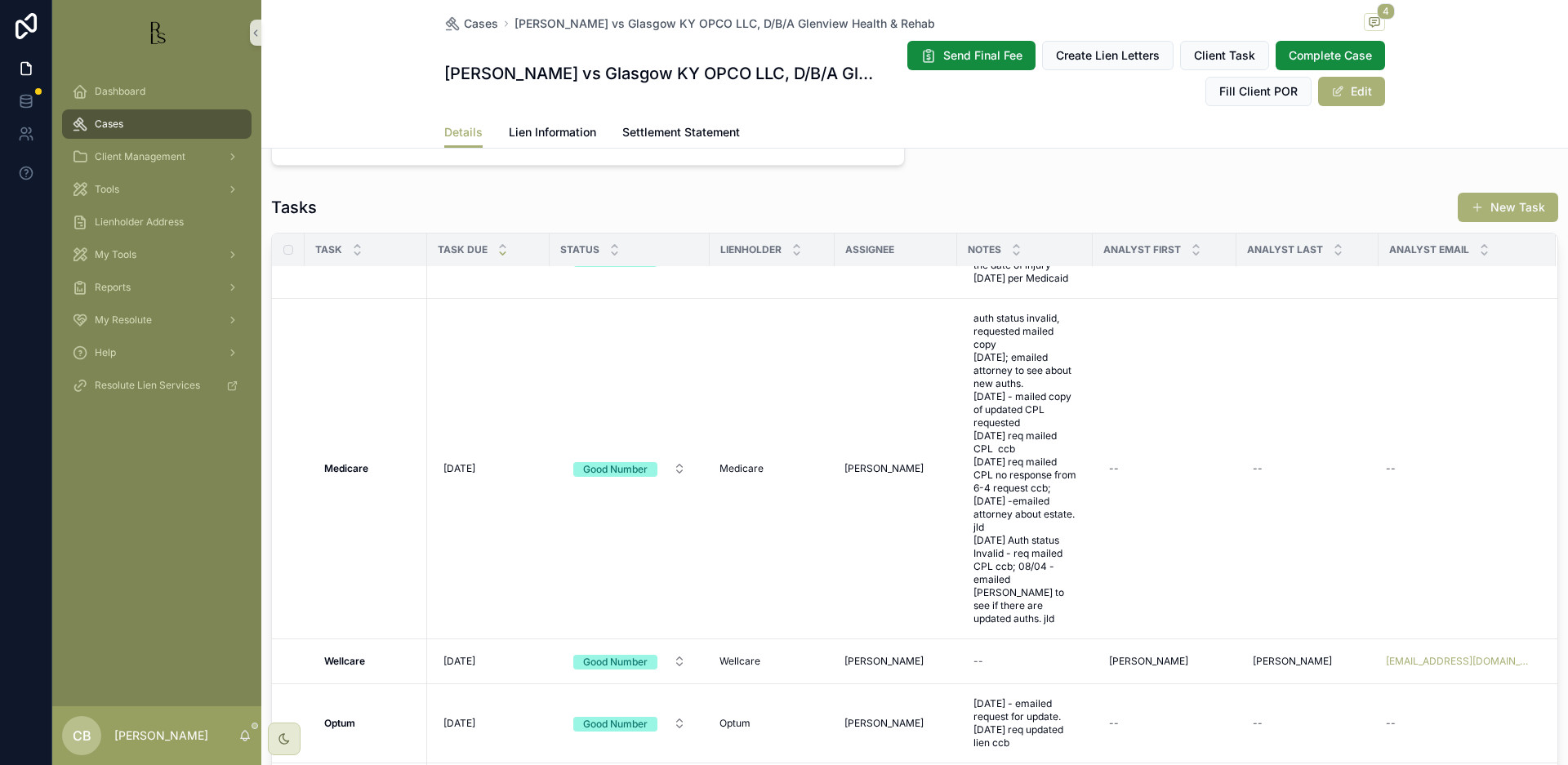
scroll to position [0, 0]
click at [475, 730] on span "[DATE]" at bounding box center [459, 723] width 32 height 13
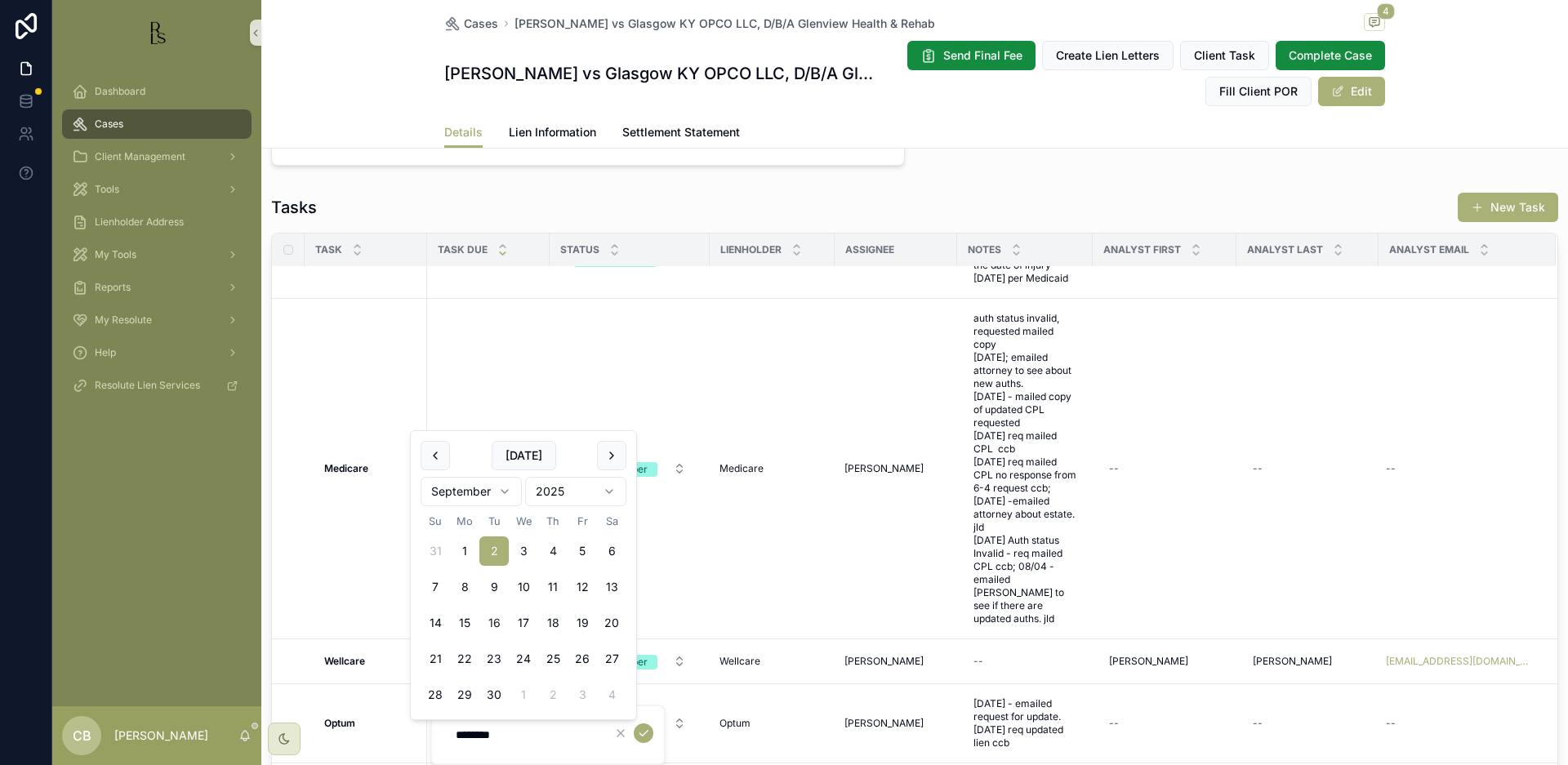
click at [498, 623] on button "16" at bounding box center [493, 623] width 29 height 29
type input "*********"
click at [646, 731] on icon "scrollable content" at bounding box center [643, 733] width 13 height 13
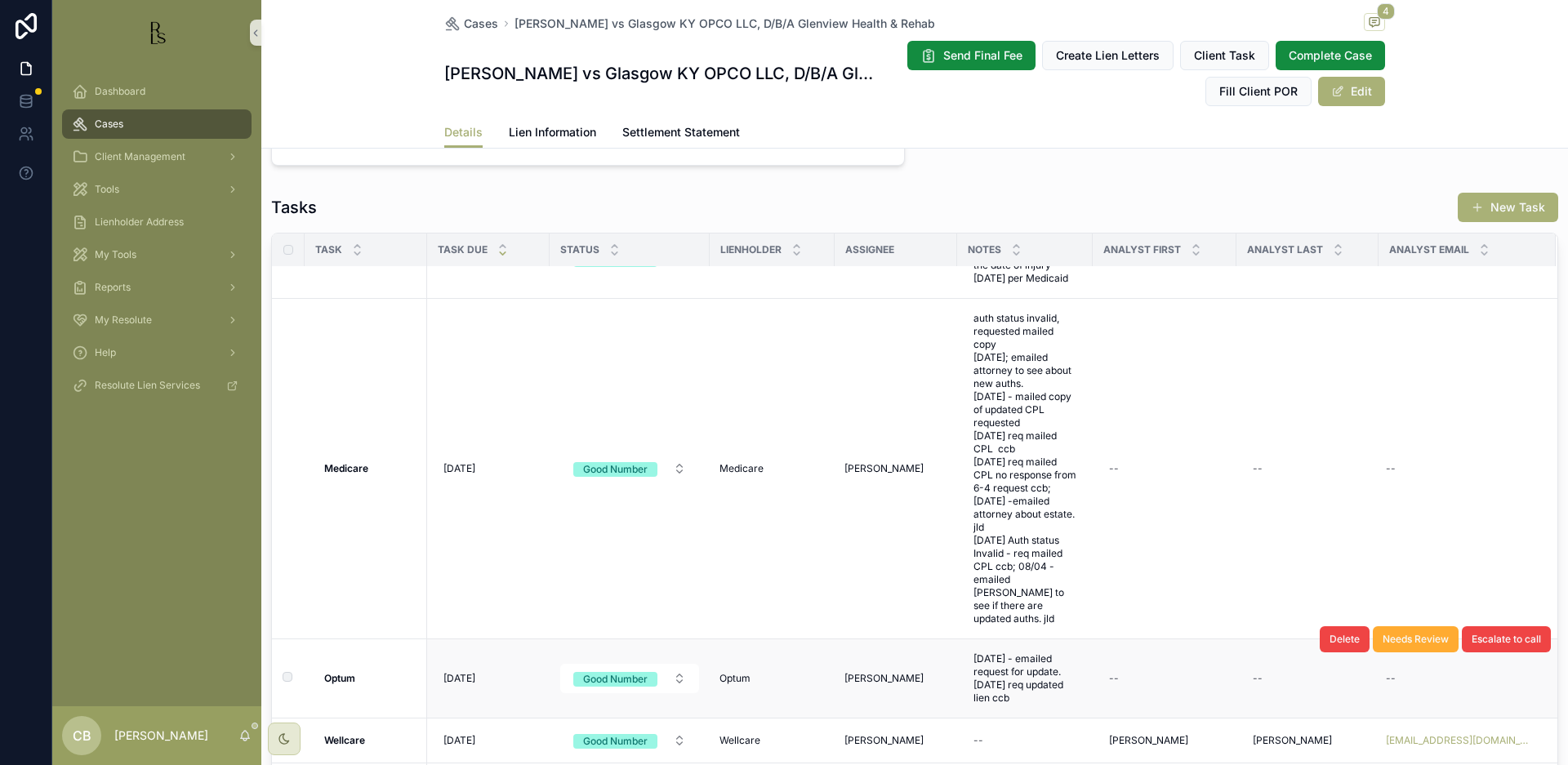
scroll to position [99, 0]
click at [548, 129] on span "Lien Information" at bounding box center [552, 132] width 88 height 16
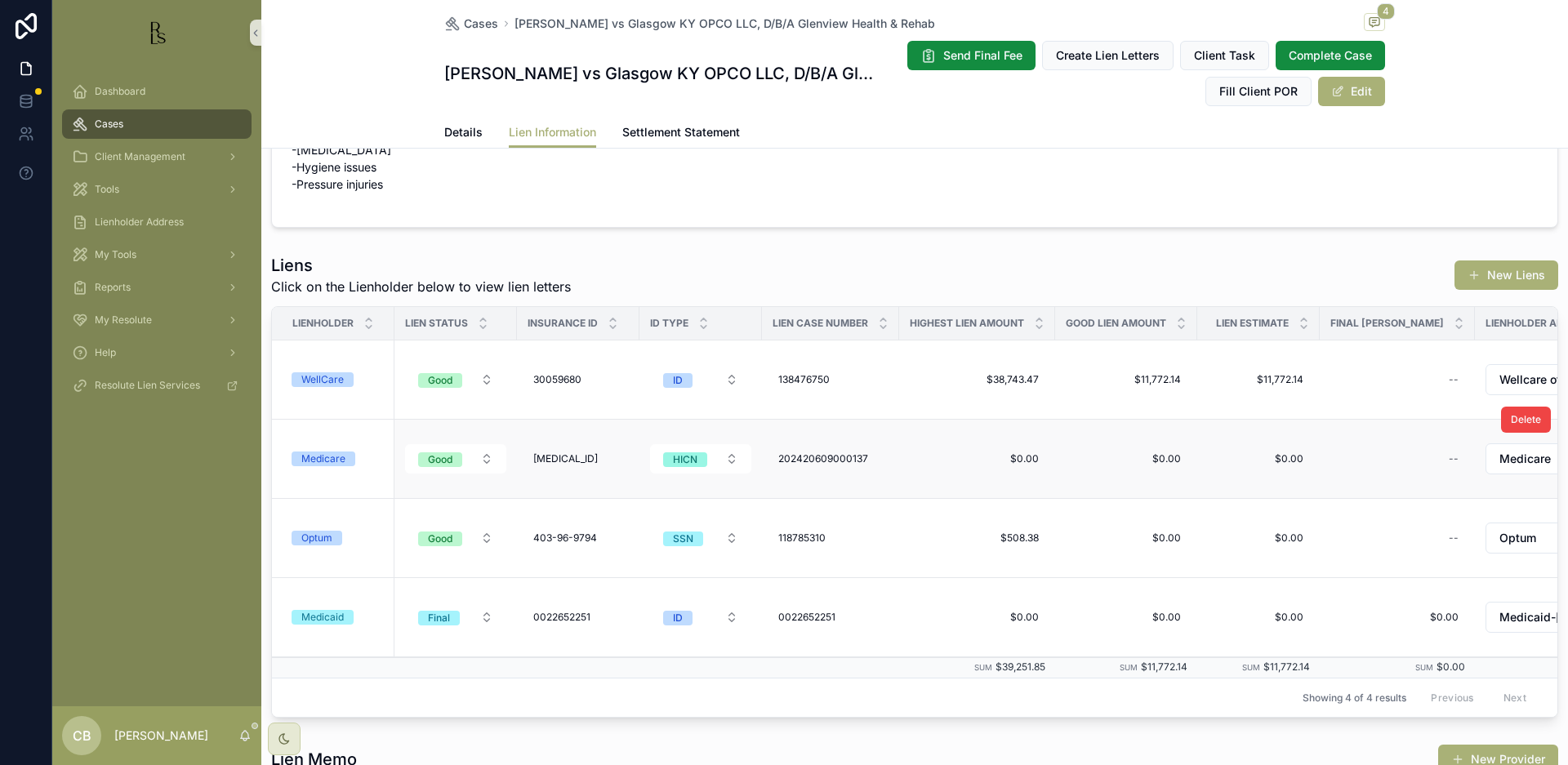
scroll to position [138, 0]
click at [328, 376] on div "WellCare" at bounding box center [322, 378] width 42 height 15
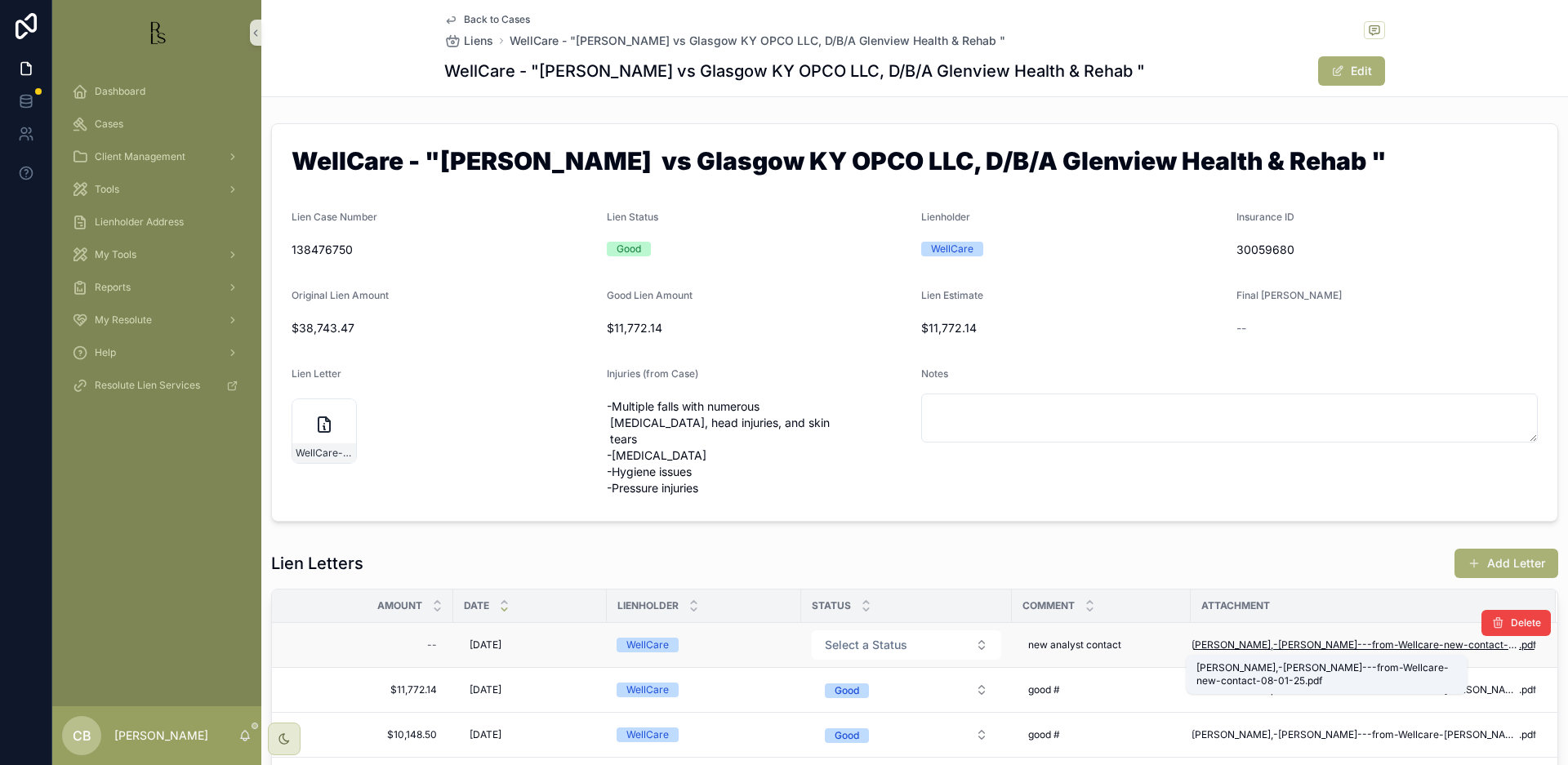
click at [1297, 642] on span "[PERSON_NAME],-[PERSON_NAME]---from-Wellcare-new-contact-08-01-25" at bounding box center [1355, 645] width 327 height 13
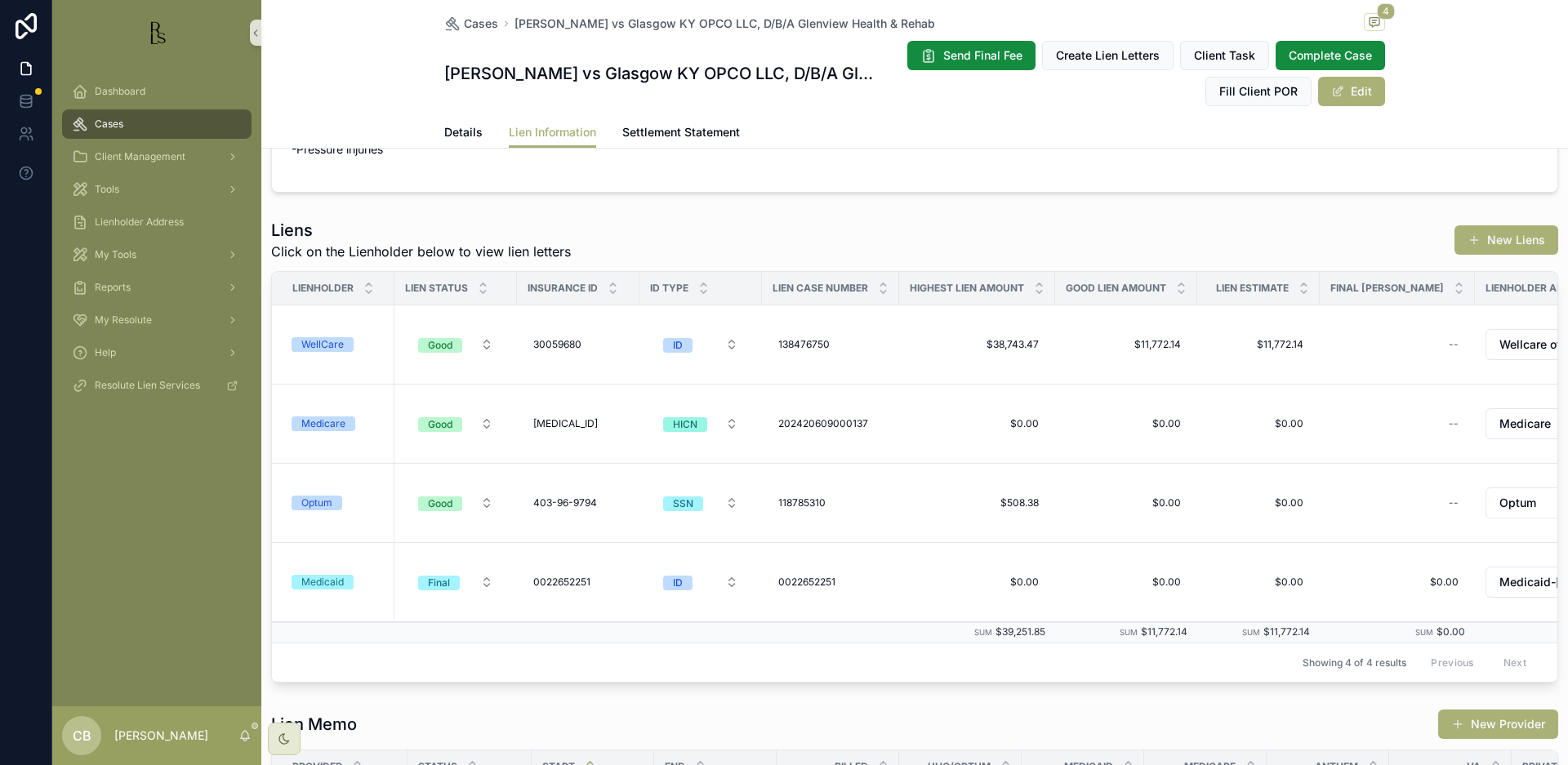
scroll to position [174, 0]
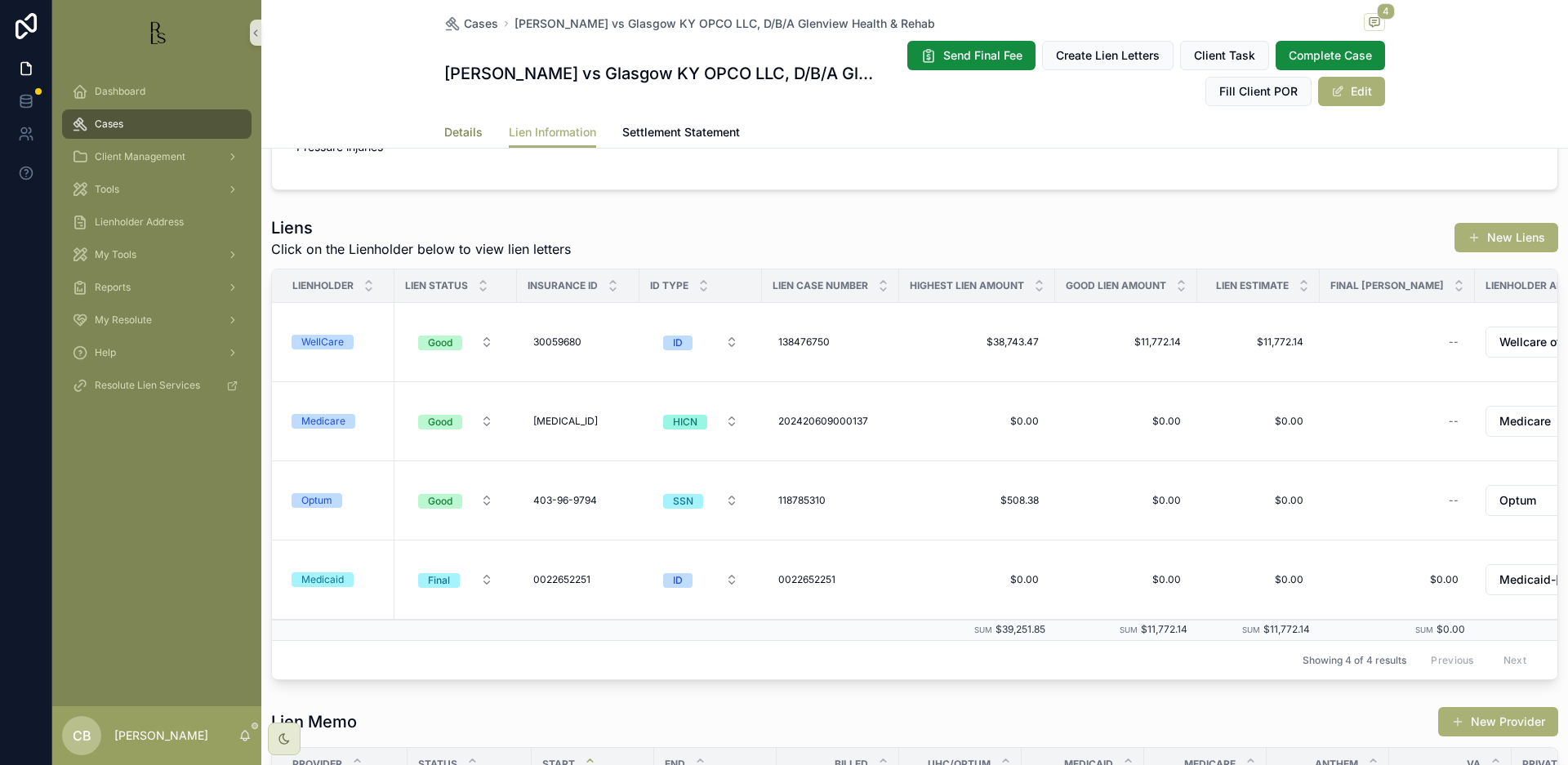
click at [447, 128] on span "Details" at bounding box center [463, 132] width 39 height 16
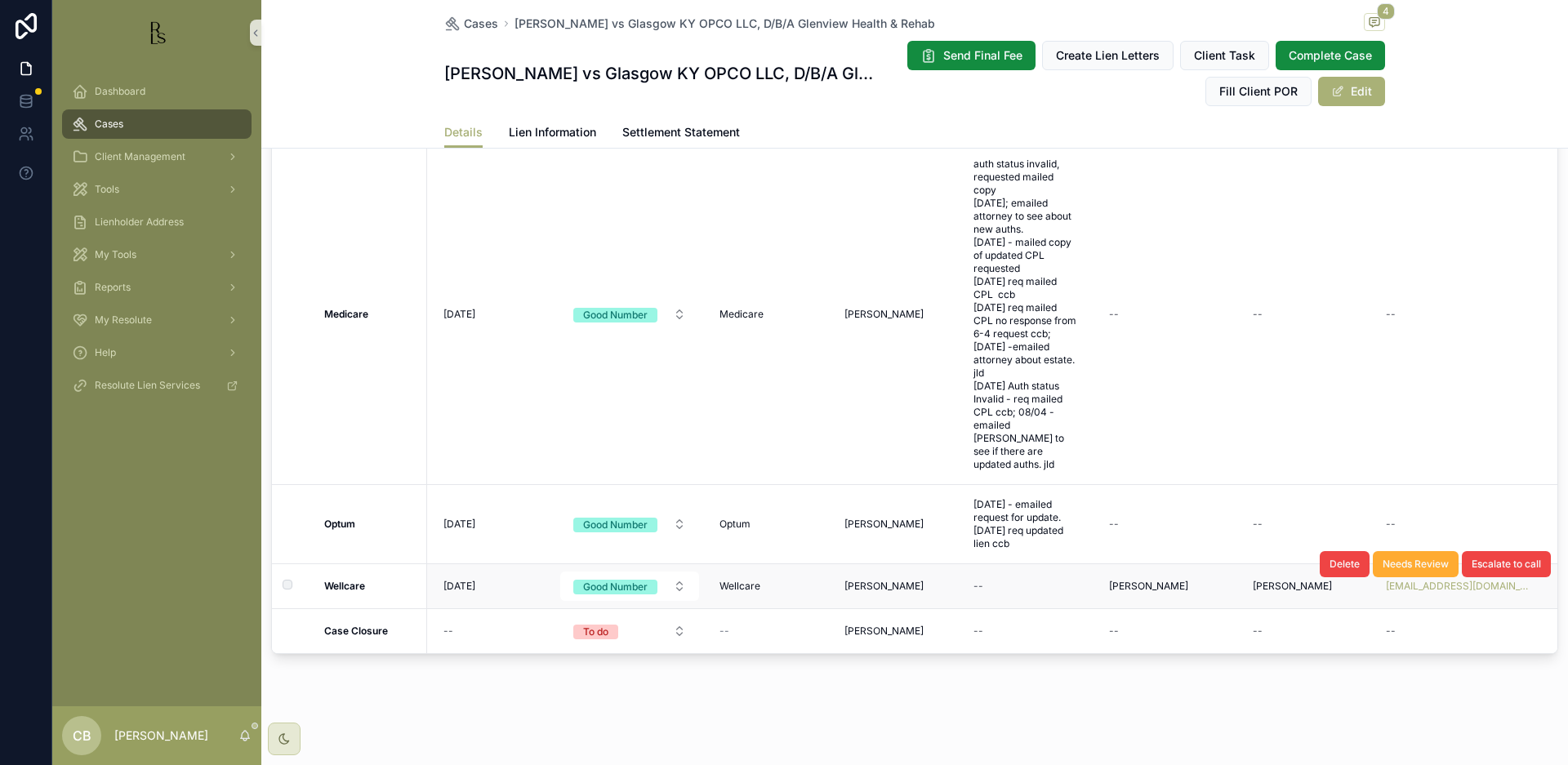
scroll to position [1470, 0]
click at [1005, 579] on div "--" at bounding box center [1025, 587] width 116 height 26
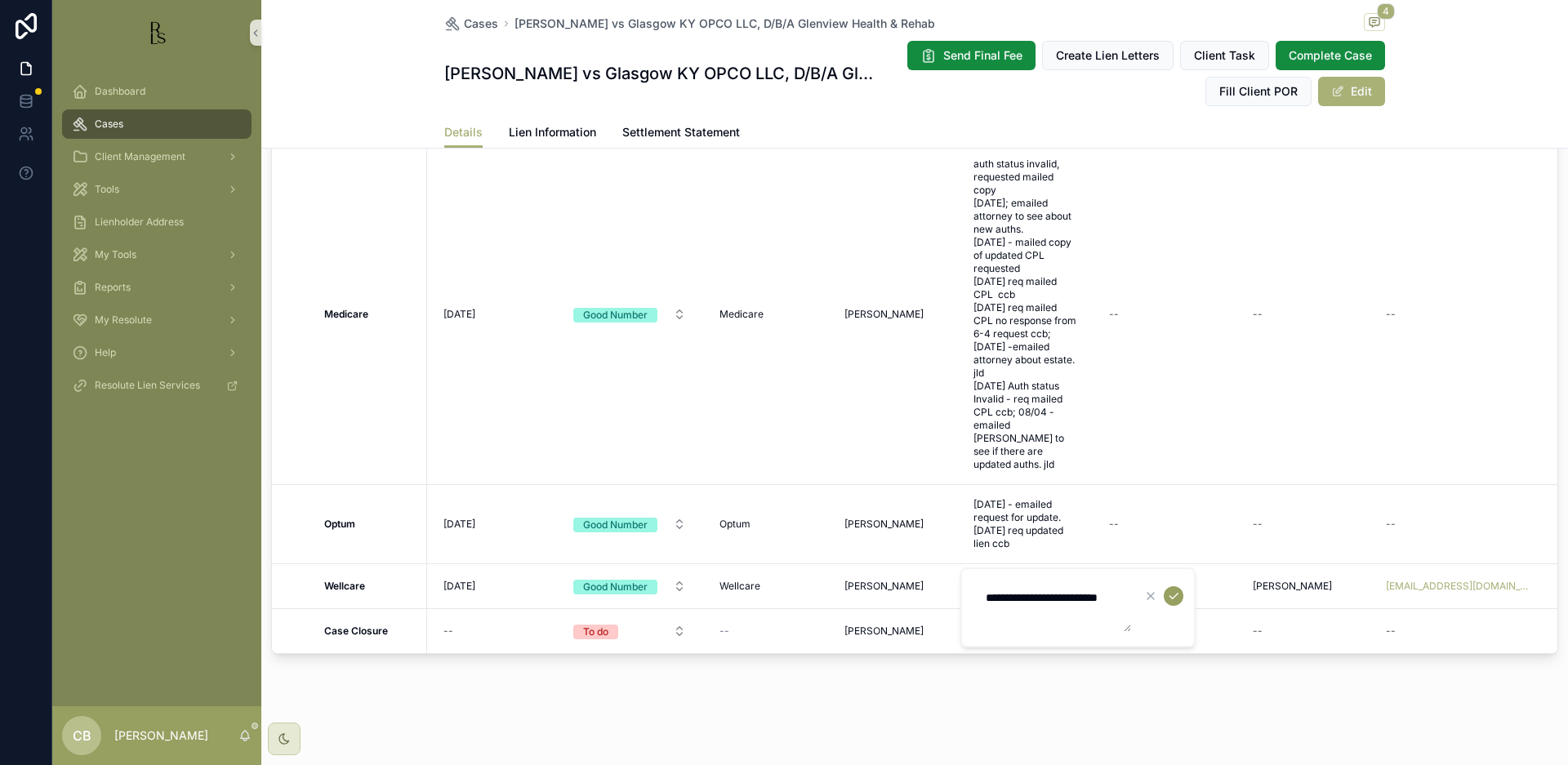
type textarea "**********"
click at [1172, 593] on icon "scrollable content" at bounding box center [1174, 596] width 13 height 13
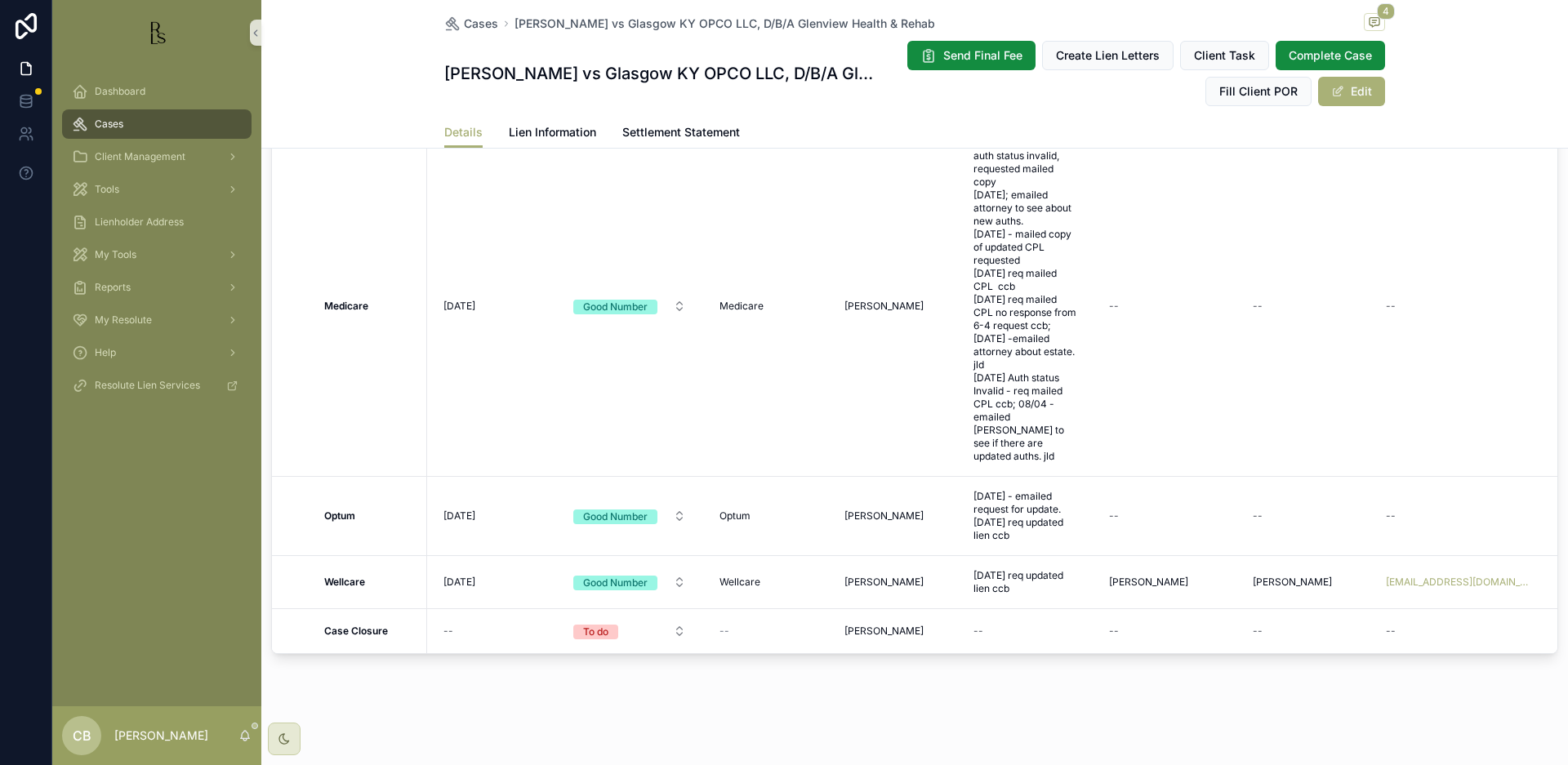
click at [475, 575] on span "[DATE]" at bounding box center [459, 582] width 32 height 13
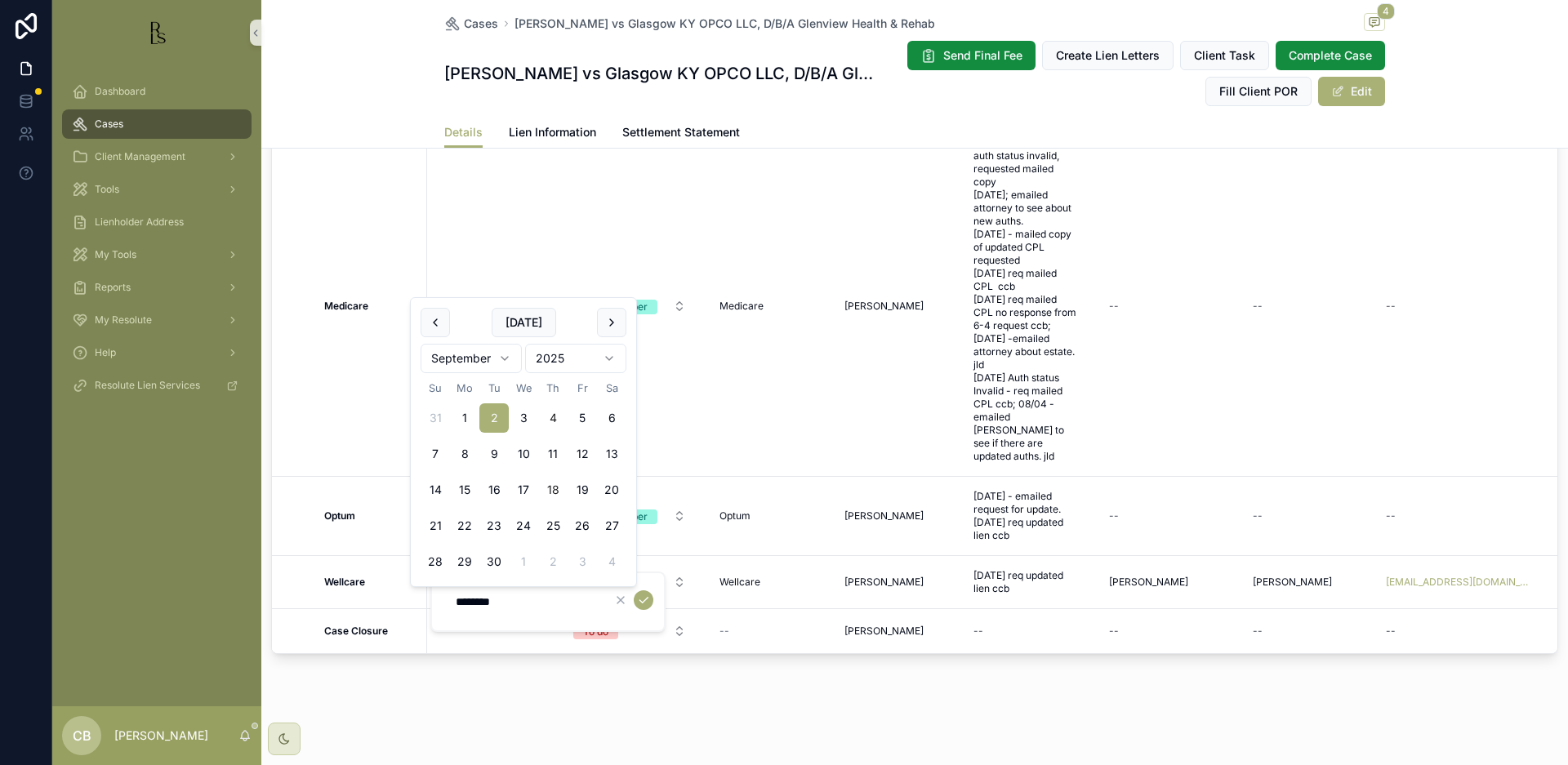
click at [553, 487] on button "18" at bounding box center [552, 490] width 29 height 29
type input "*********"
click at [643, 601] on icon "scrollable content" at bounding box center [643, 600] width 13 height 13
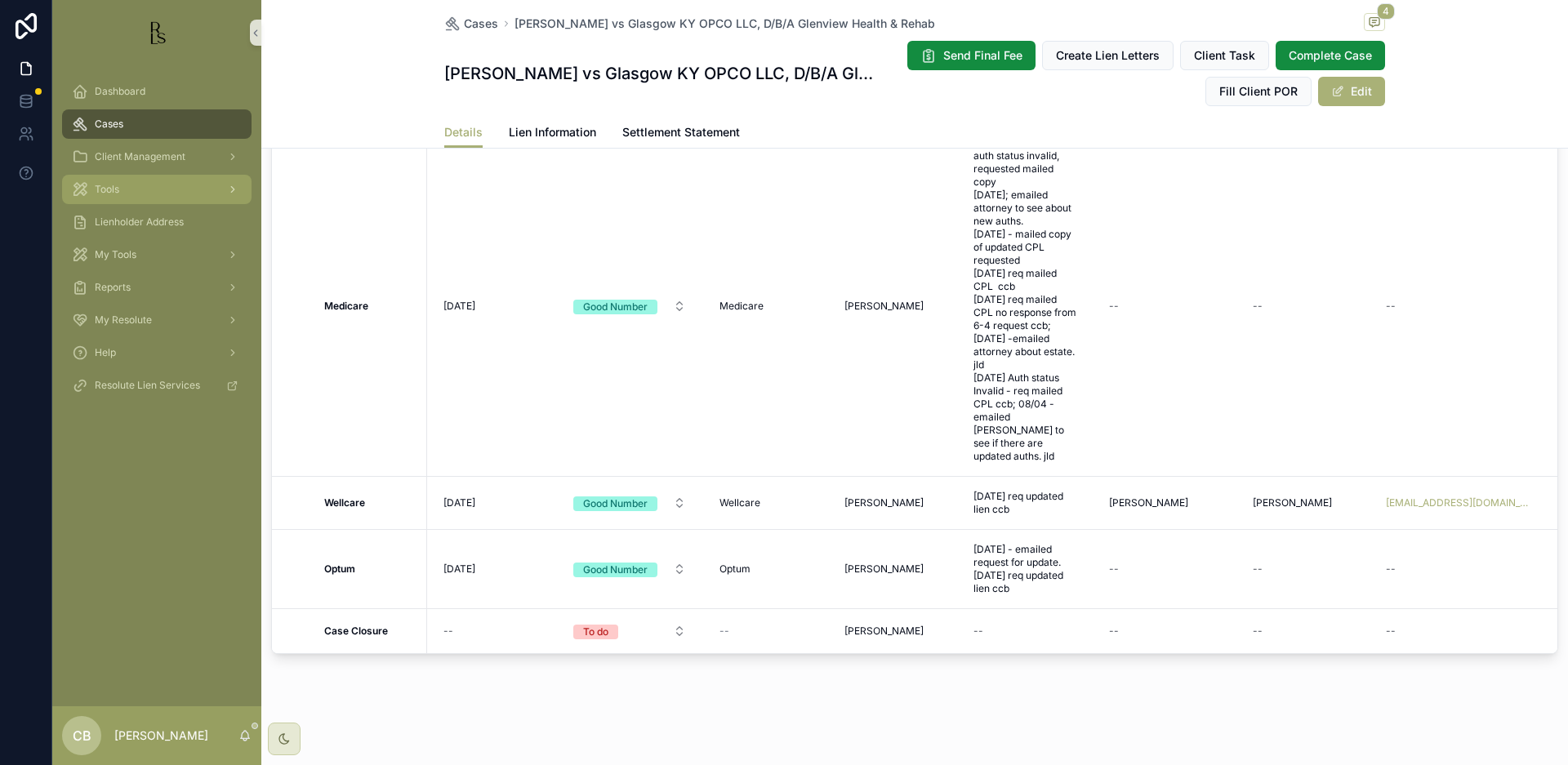
click at [116, 191] on span "Tools" at bounding box center [107, 190] width 25 height 13
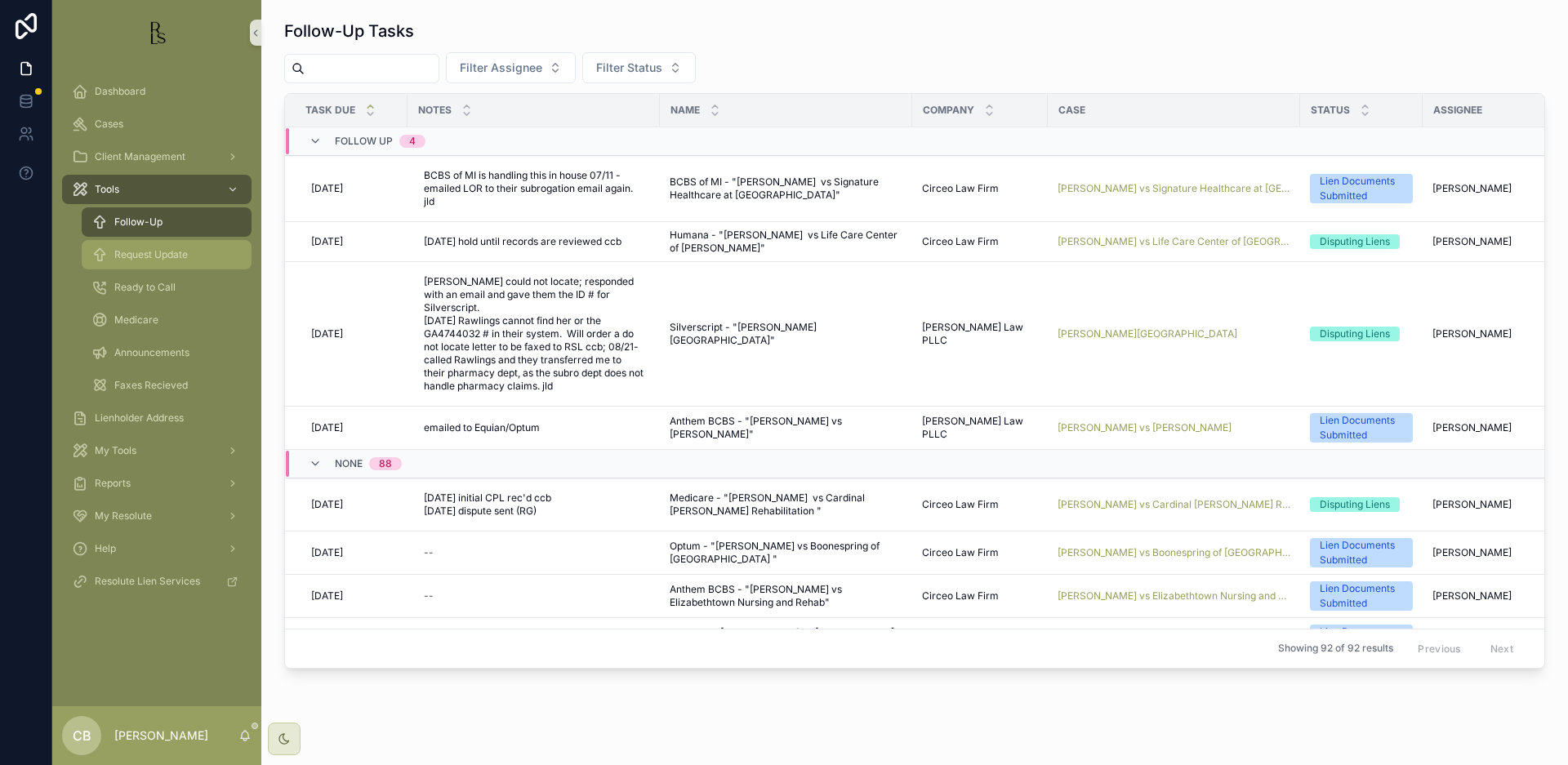
click at [142, 251] on span "Request Update" at bounding box center [151, 255] width 74 height 13
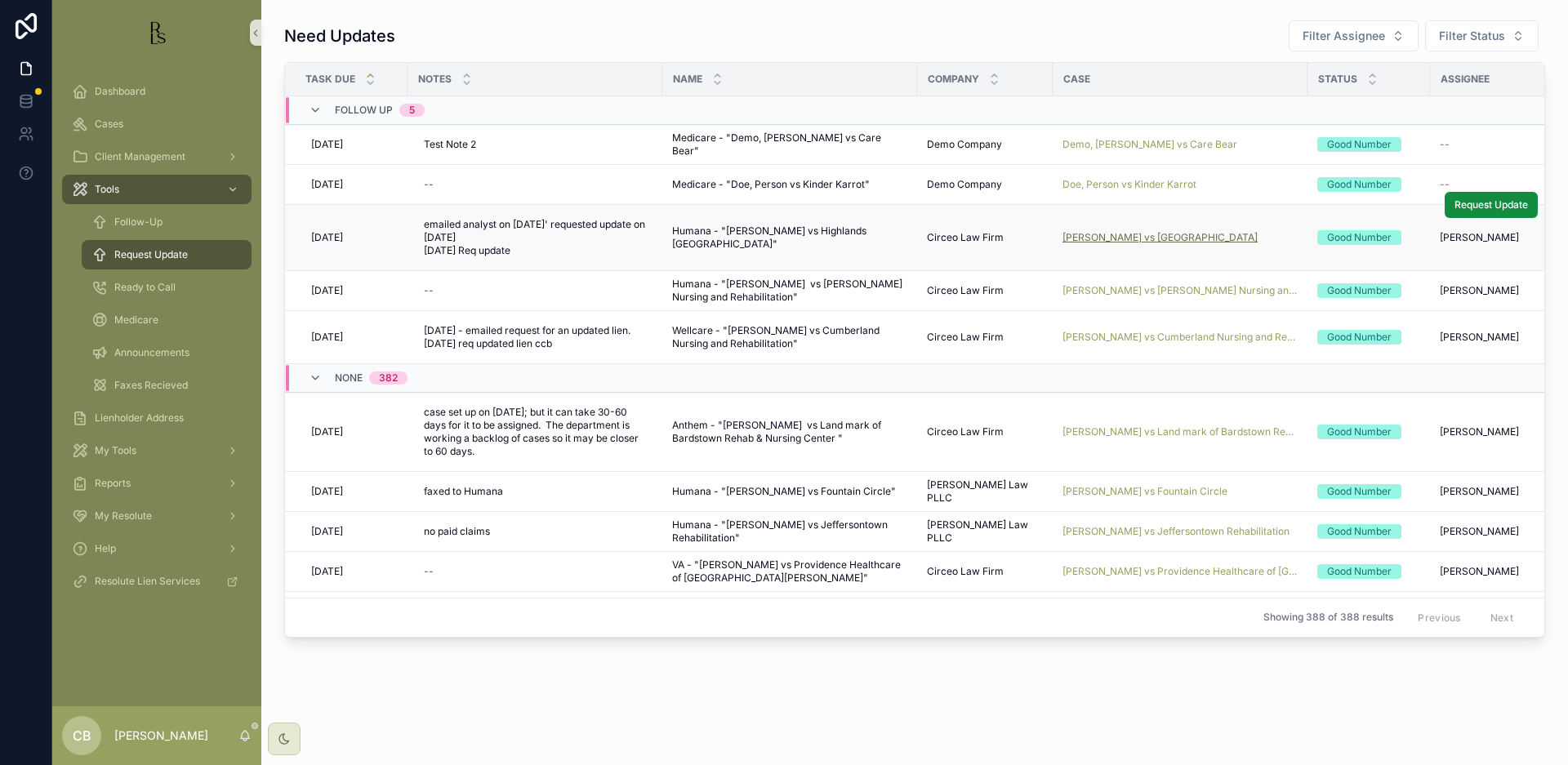
click at [1175, 234] on span "[PERSON_NAME] vs [GEOGRAPHIC_DATA]" at bounding box center [1159, 238] width 195 height 13
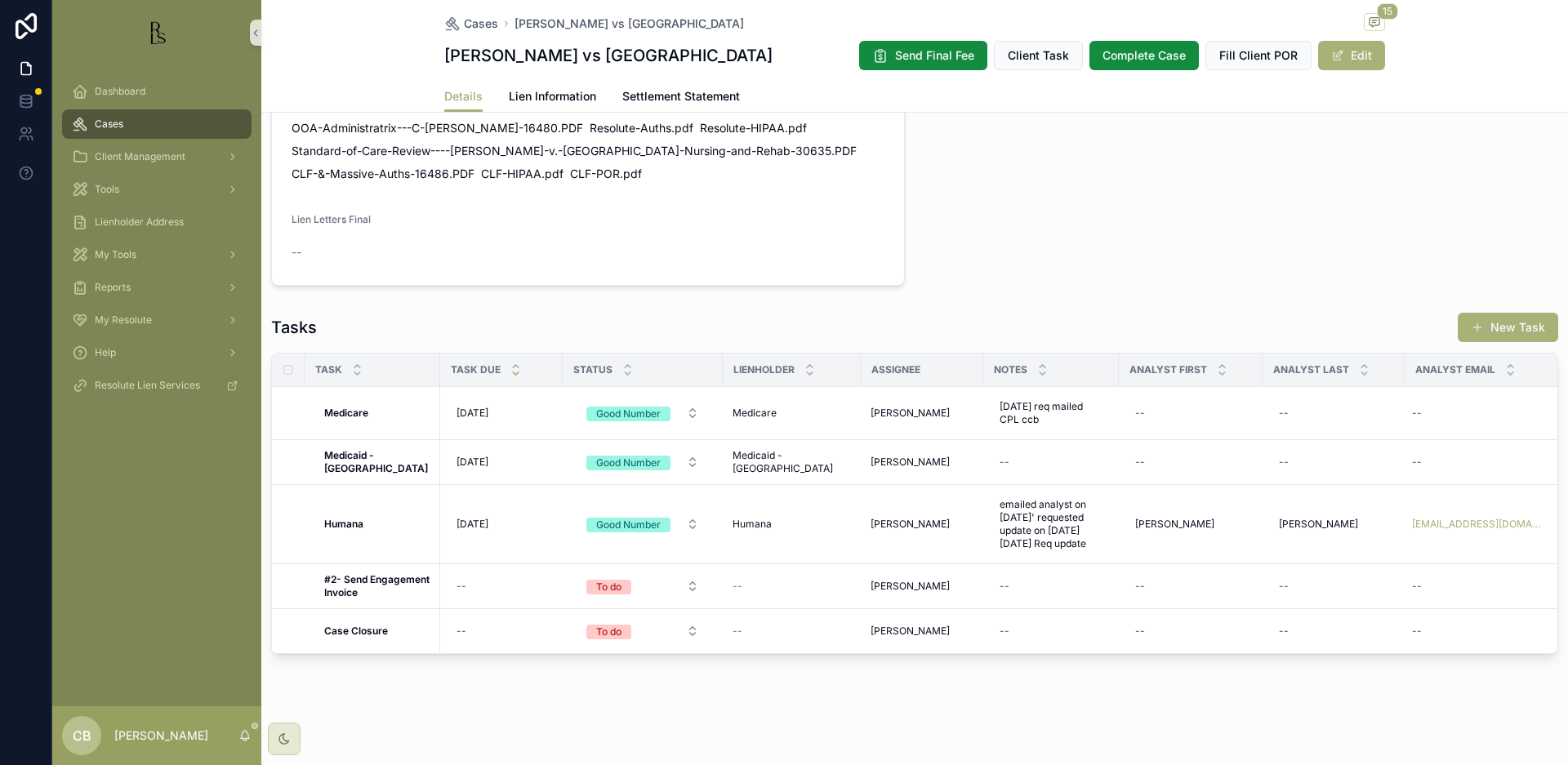
scroll to position [1153, 0]
click at [544, 105] on span "Lien Information" at bounding box center [552, 95] width 88 height 16
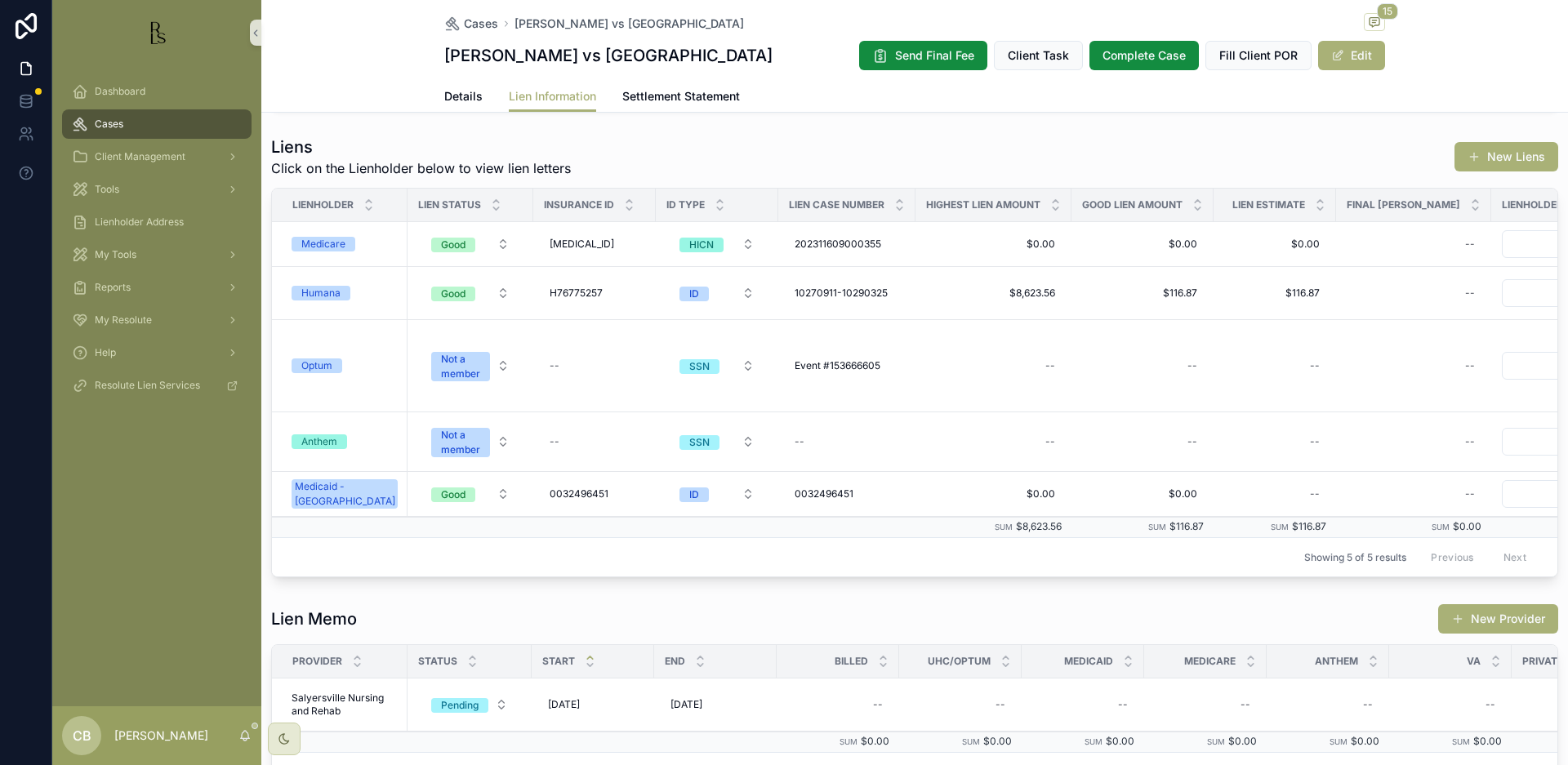
scroll to position [470, 0]
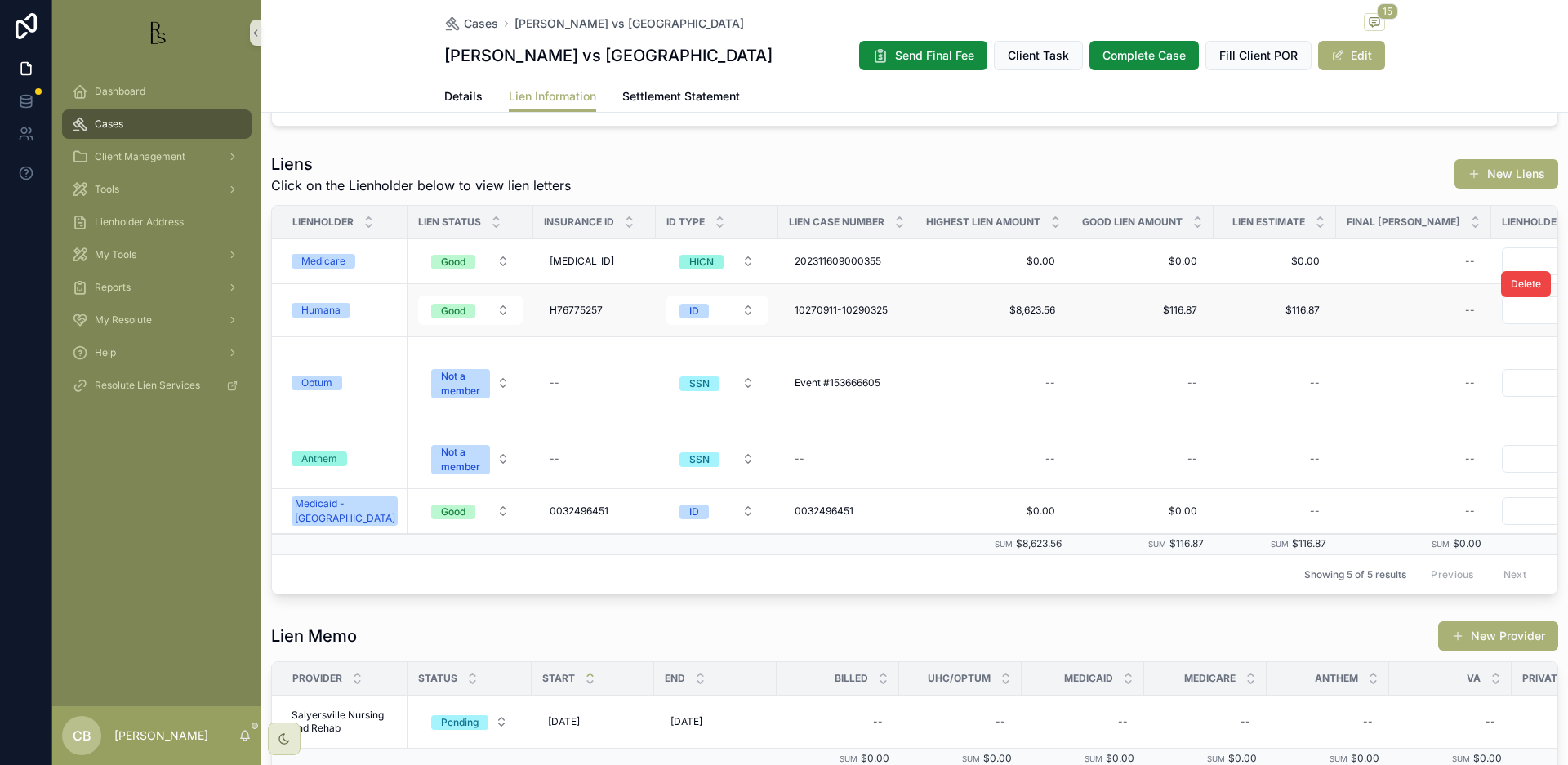
click at [332, 318] on div "Humana" at bounding box center [321, 310] width 40 height 15
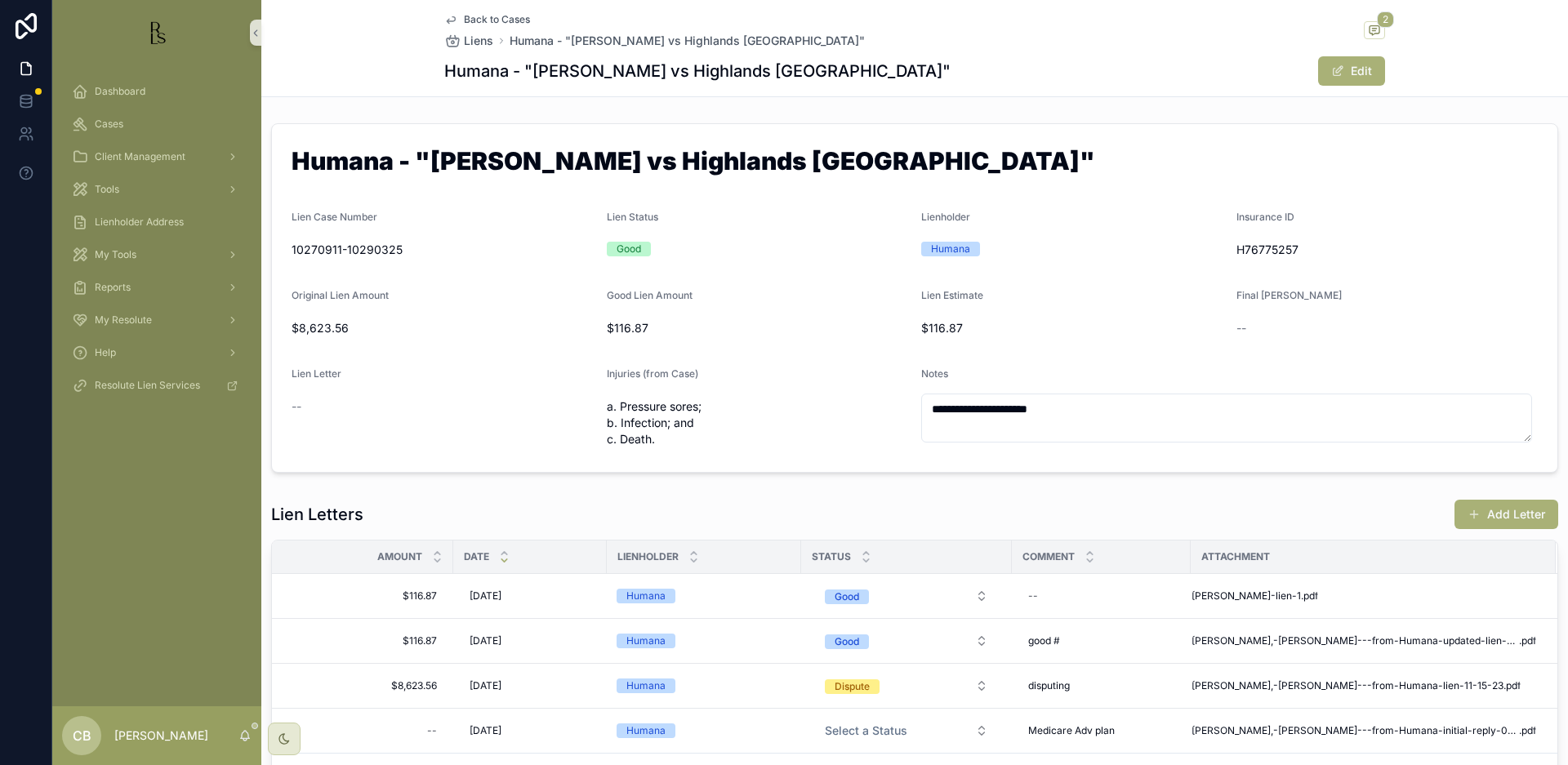
click at [1313, 638] on span "[PERSON_NAME],-[PERSON_NAME]---from-Humana-updated-lien-02-27-24" at bounding box center [1355, 641] width 327 height 13
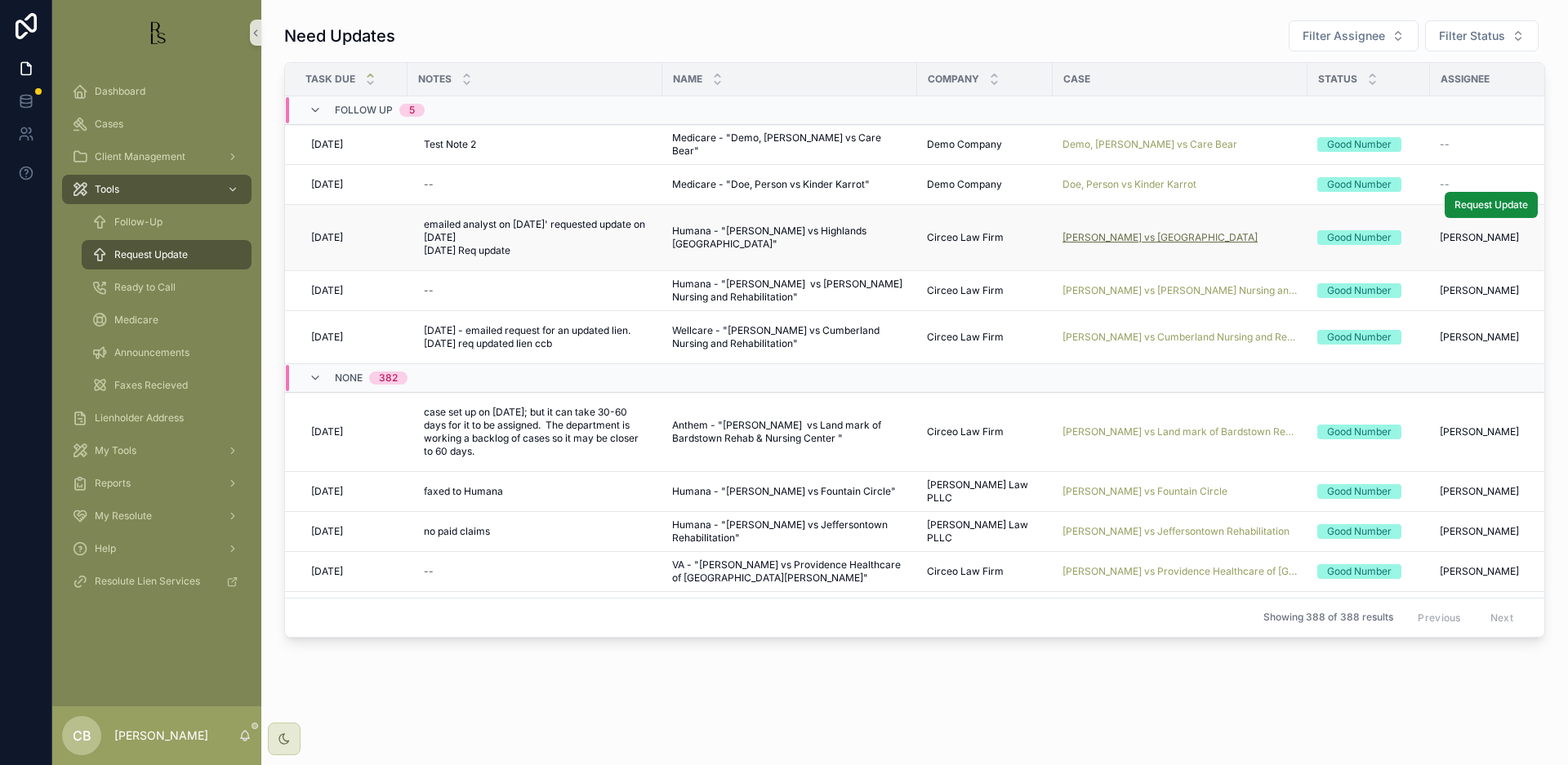
click at [1176, 237] on span "[PERSON_NAME] vs [GEOGRAPHIC_DATA]" at bounding box center [1159, 238] width 195 height 13
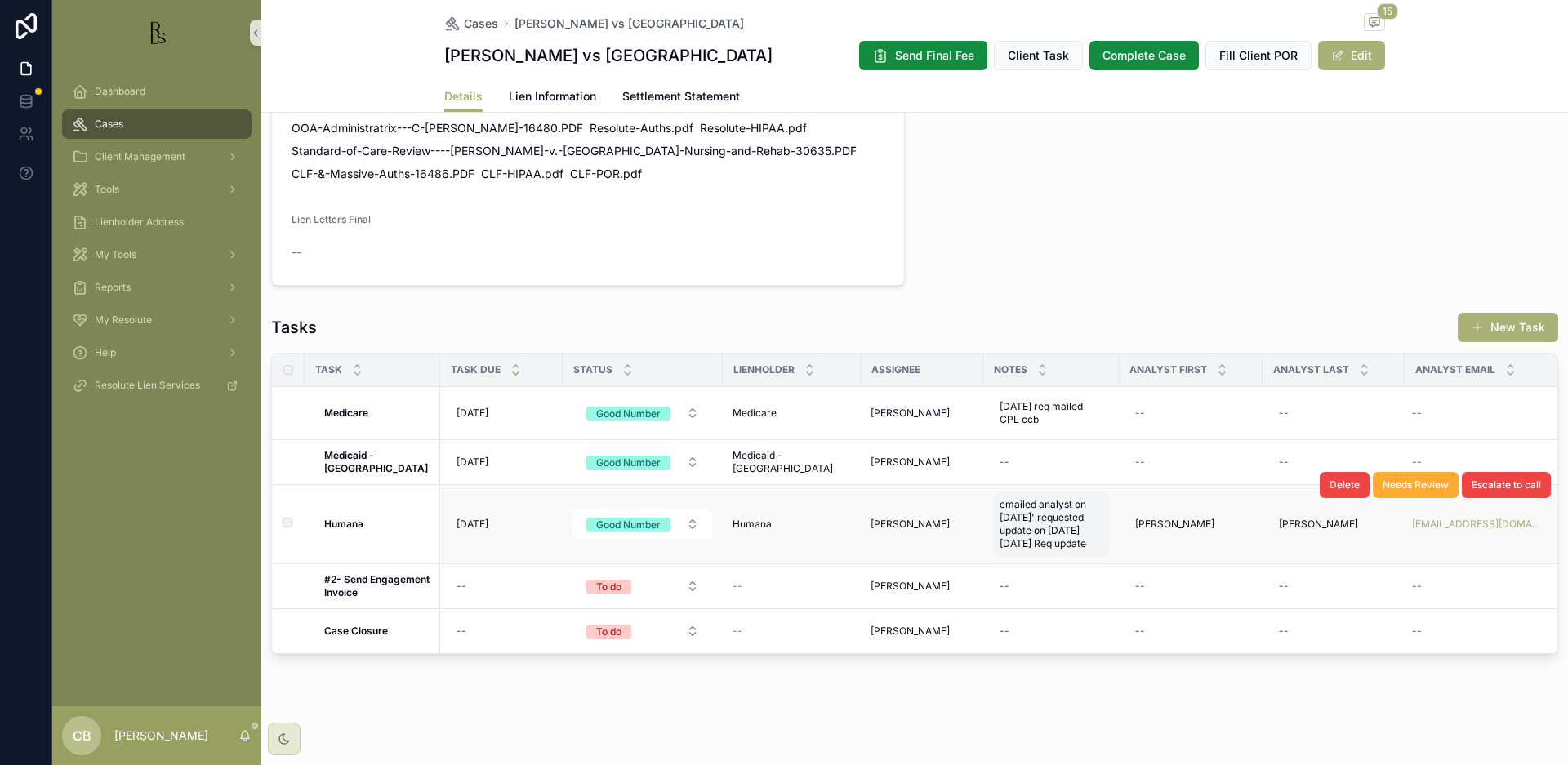
click at [1054, 531] on span "emailed analyst on [DATE]' requested update on [DATE] [DATE] Req update" at bounding box center [1051, 524] width 103 height 52
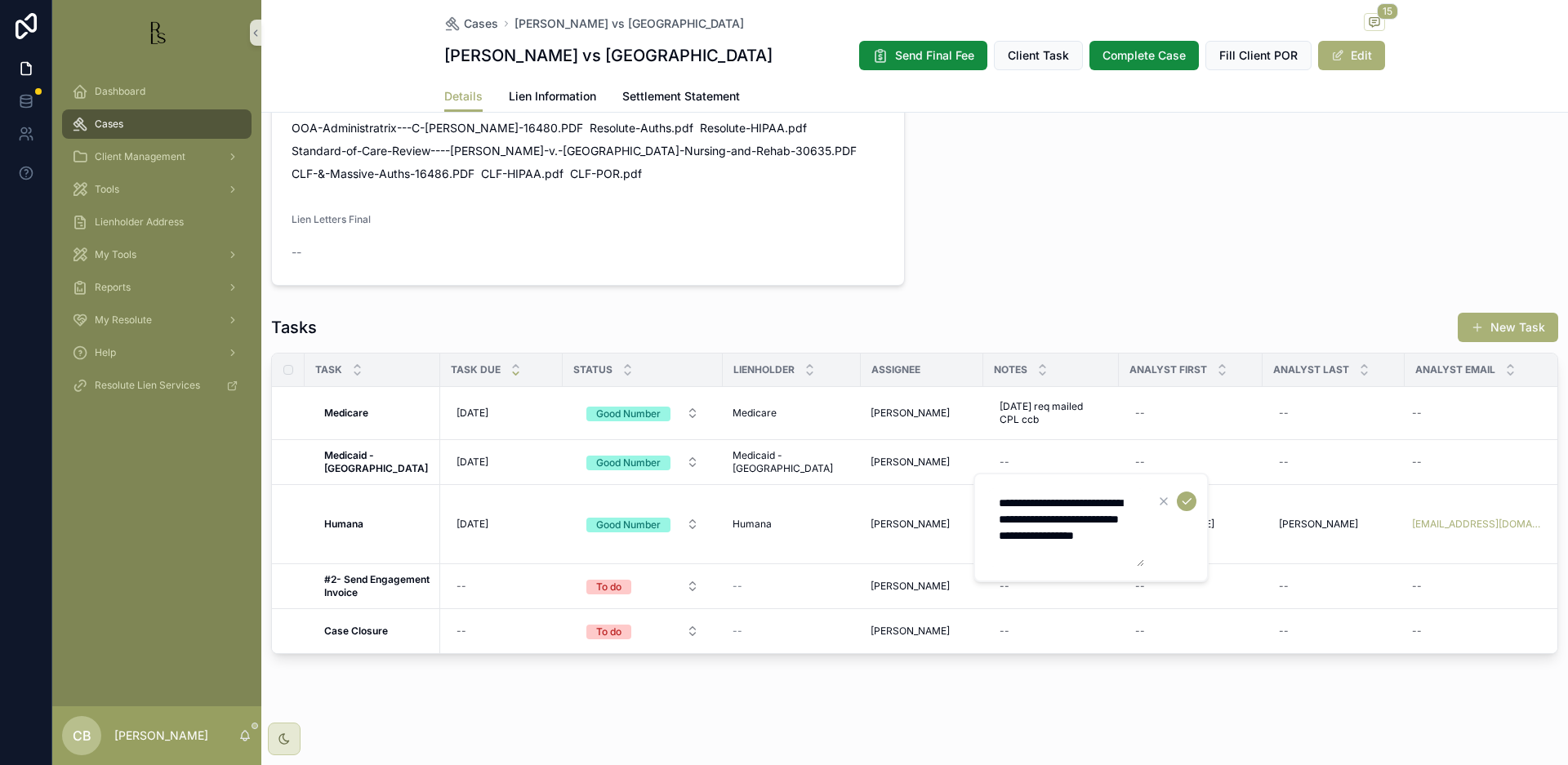
click at [1118, 551] on textarea "**********" at bounding box center [1066, 527] width 155 height 78
type textarea "**********"
click at [1185, 500] on icon "scrollable content" at bounding box center [1187, 502] width 13 height 13
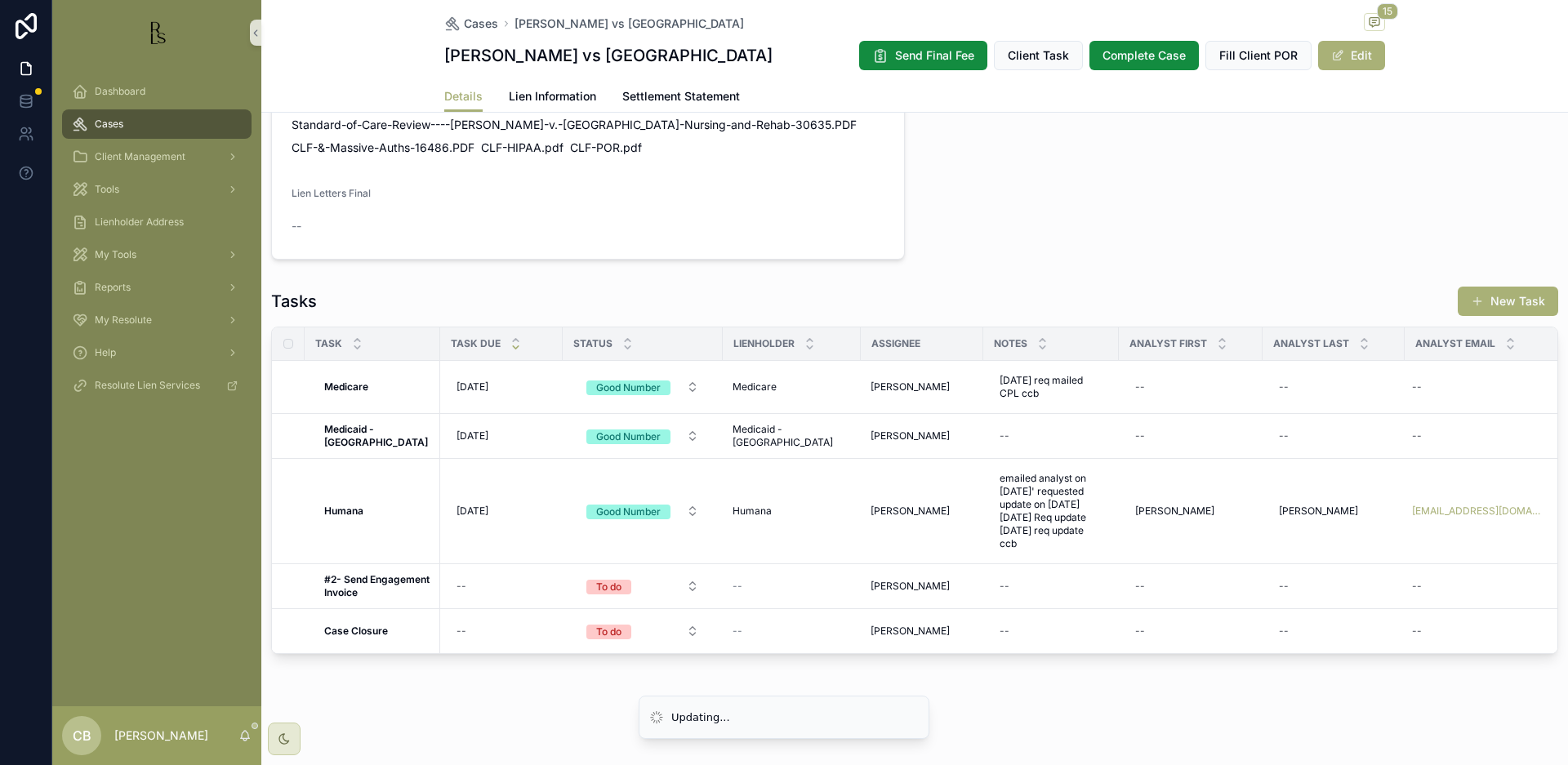
scroll to position [1161, 0]
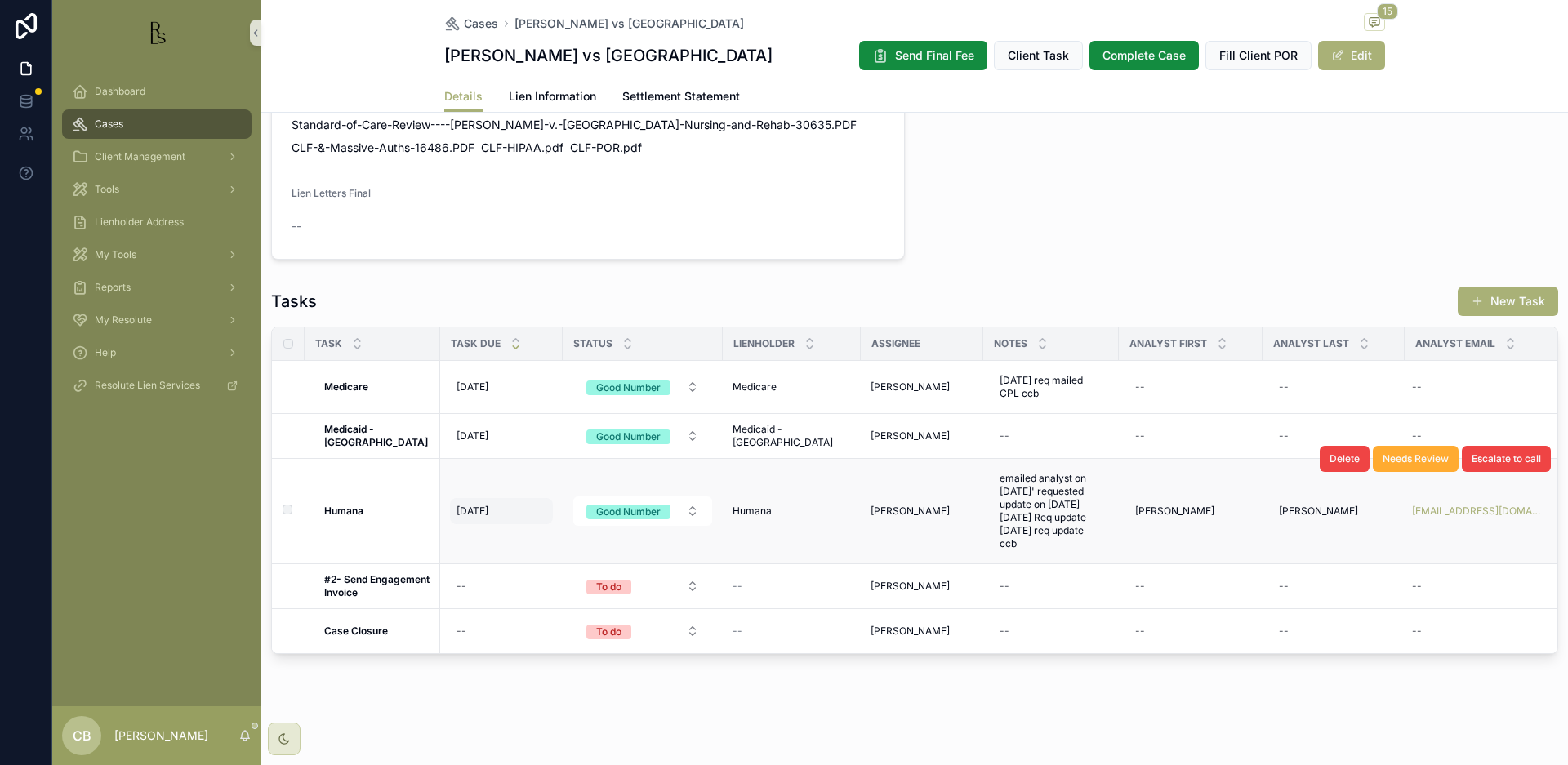
click at [471, 518] on span "[DATE]" at bounding box center [473, 511] width 32 height 13
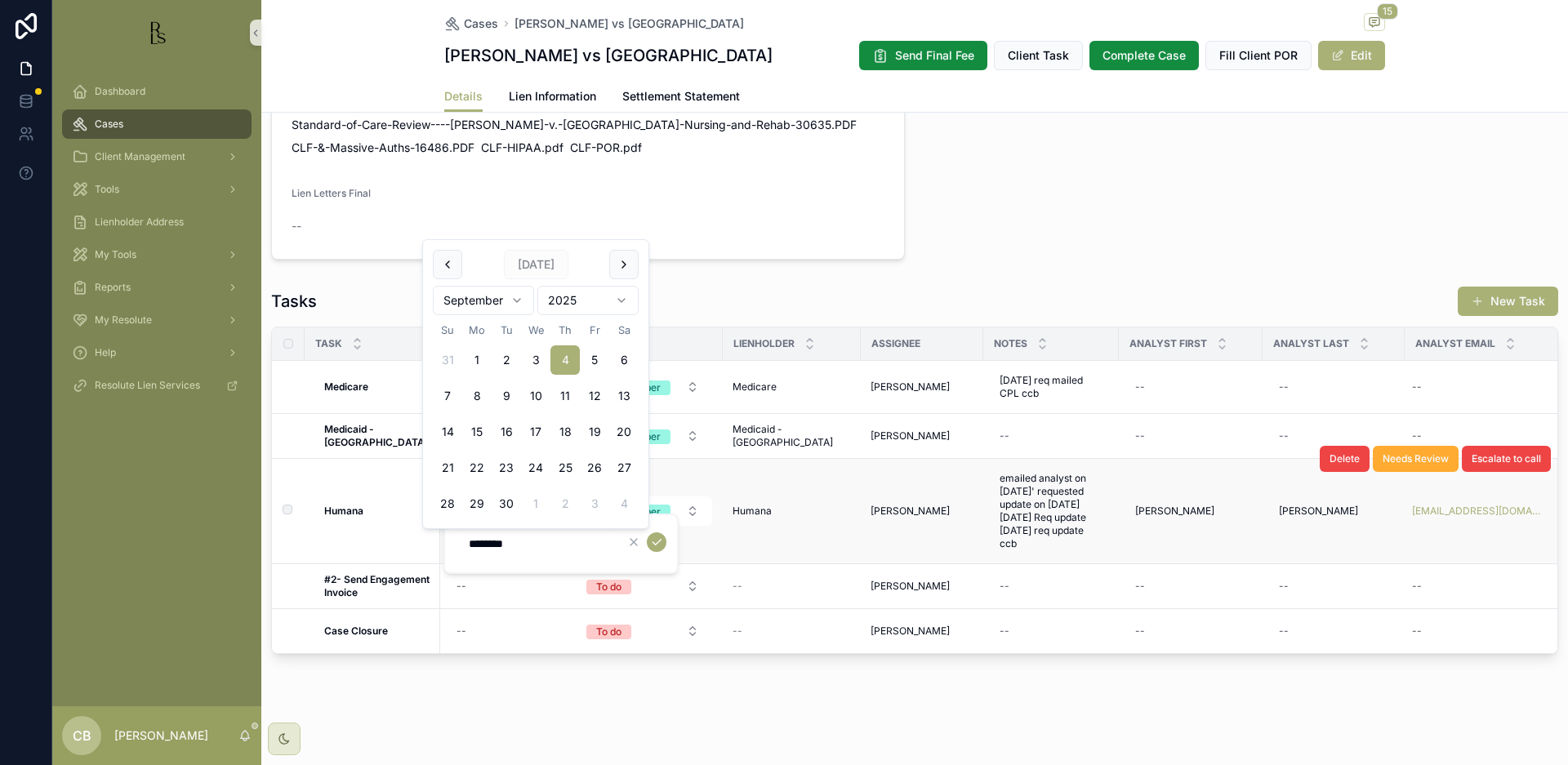
scroll to position [1172, 0]
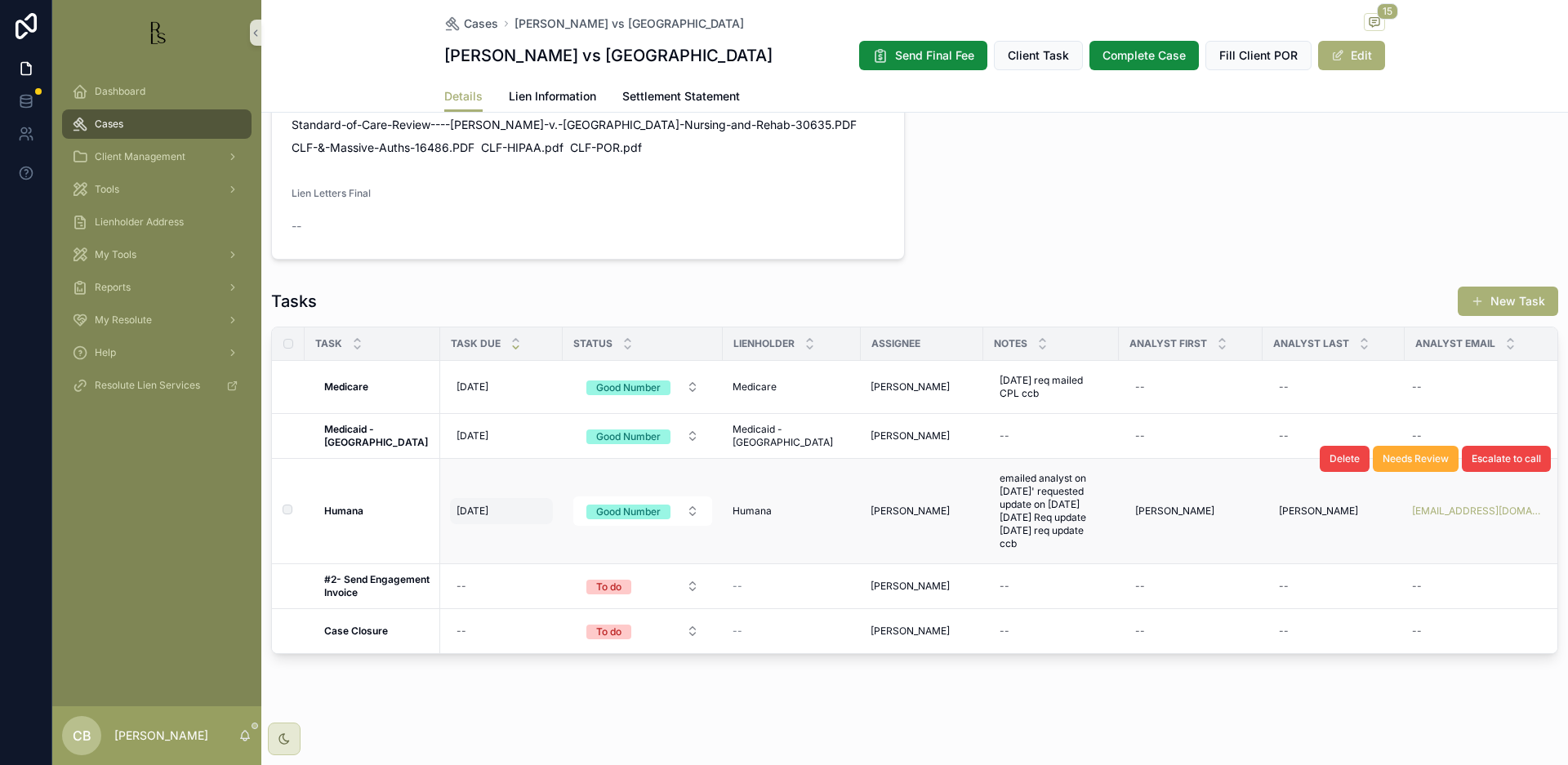
click at [483, 504] on div "[DATE] [DATE]" at bounding box center [501, 511] width 103 height 26
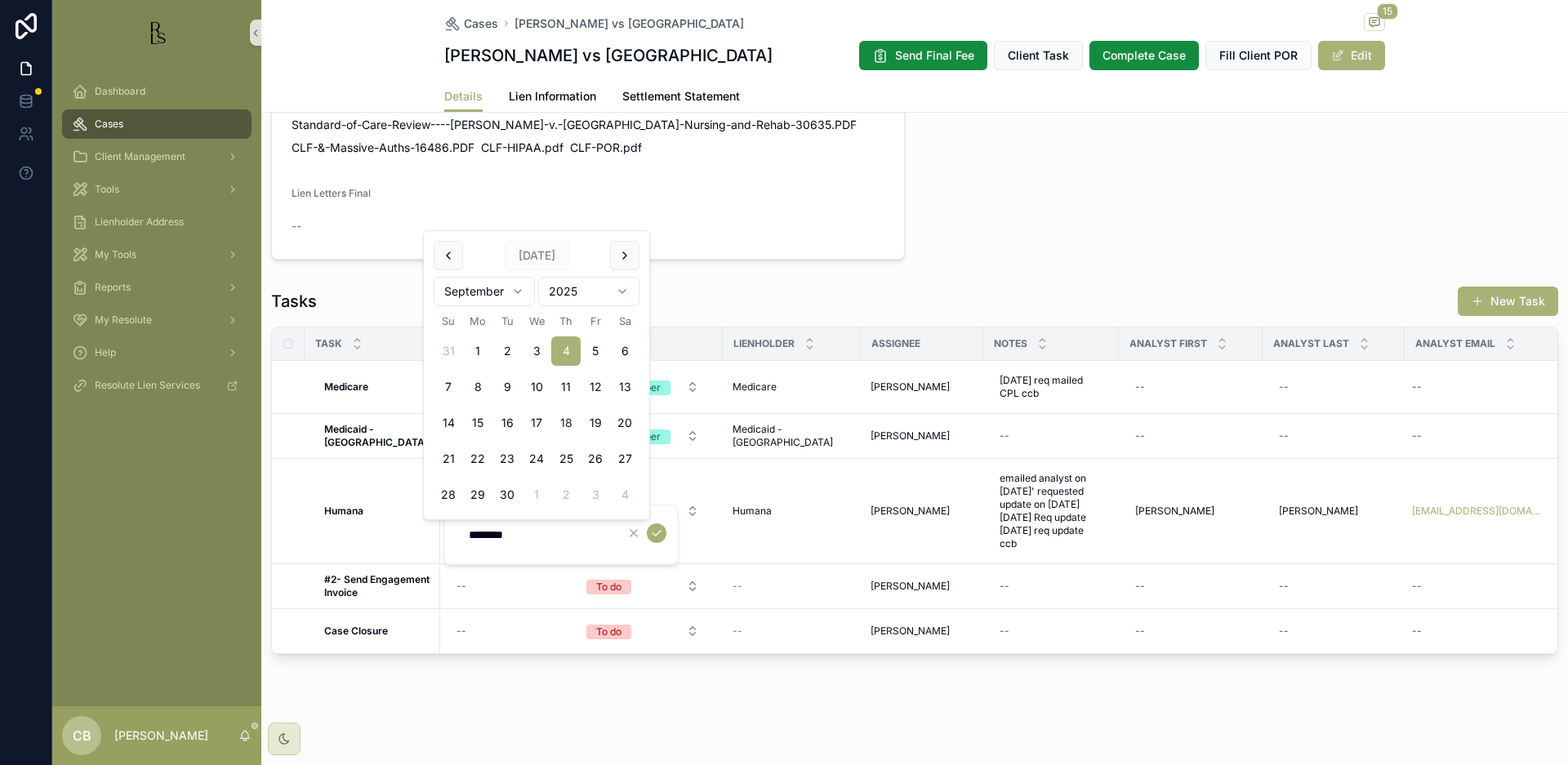
click at [568, 417] on button "18" at bounding box center [565, 423] width 29 height 29
type input "*********"
click at [659, 532] on icon "scrollable content" at bounding box center [657, 533] width 13 height 13
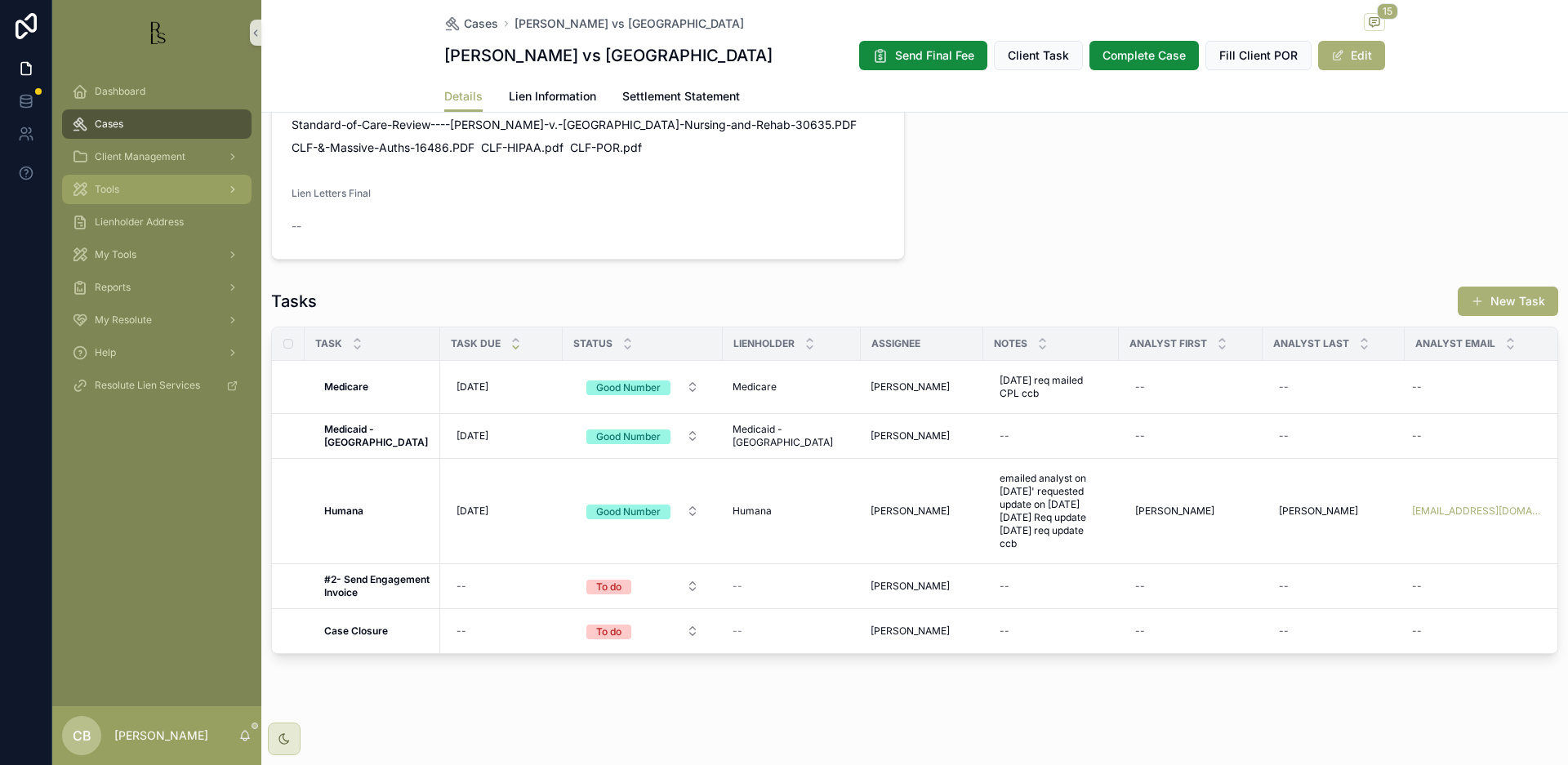
click at [104, 187] on span "Tools" at bounding box center [107, 190] width 25 height 13
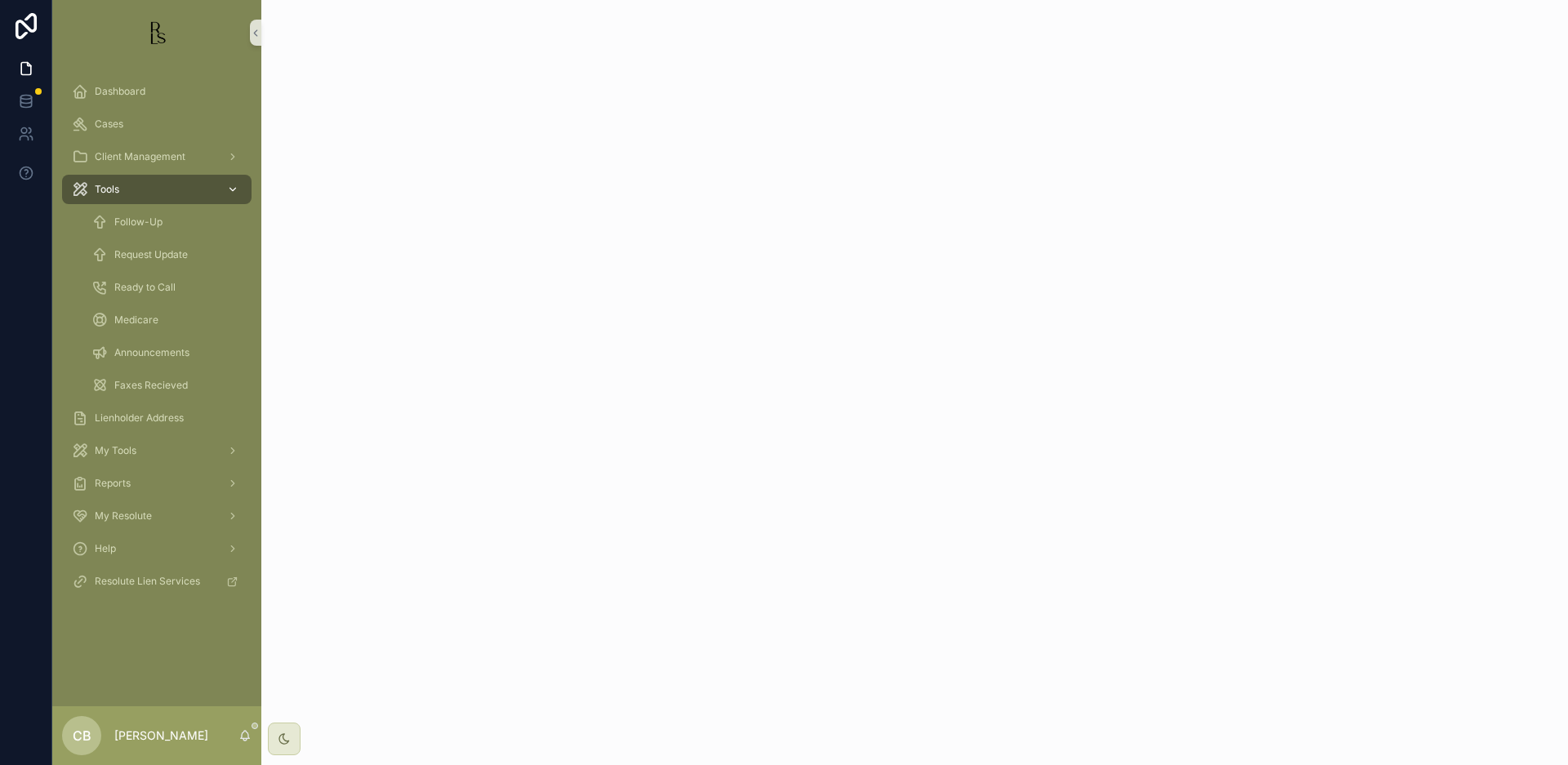
scroll to position [41, 0]
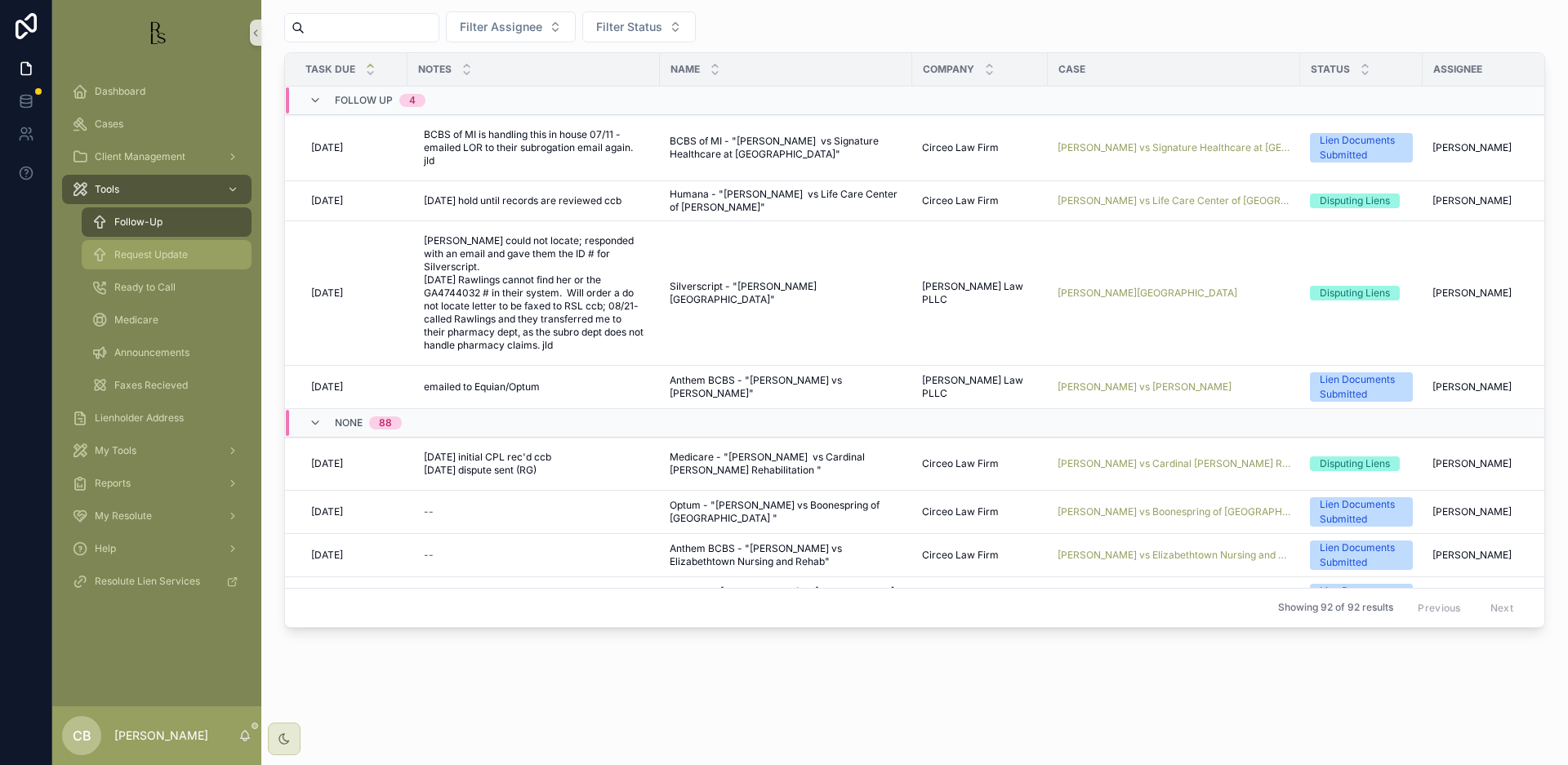
click at [134, 254] on span "Request Update" at bounding box center [151, 255] width 74 height 13
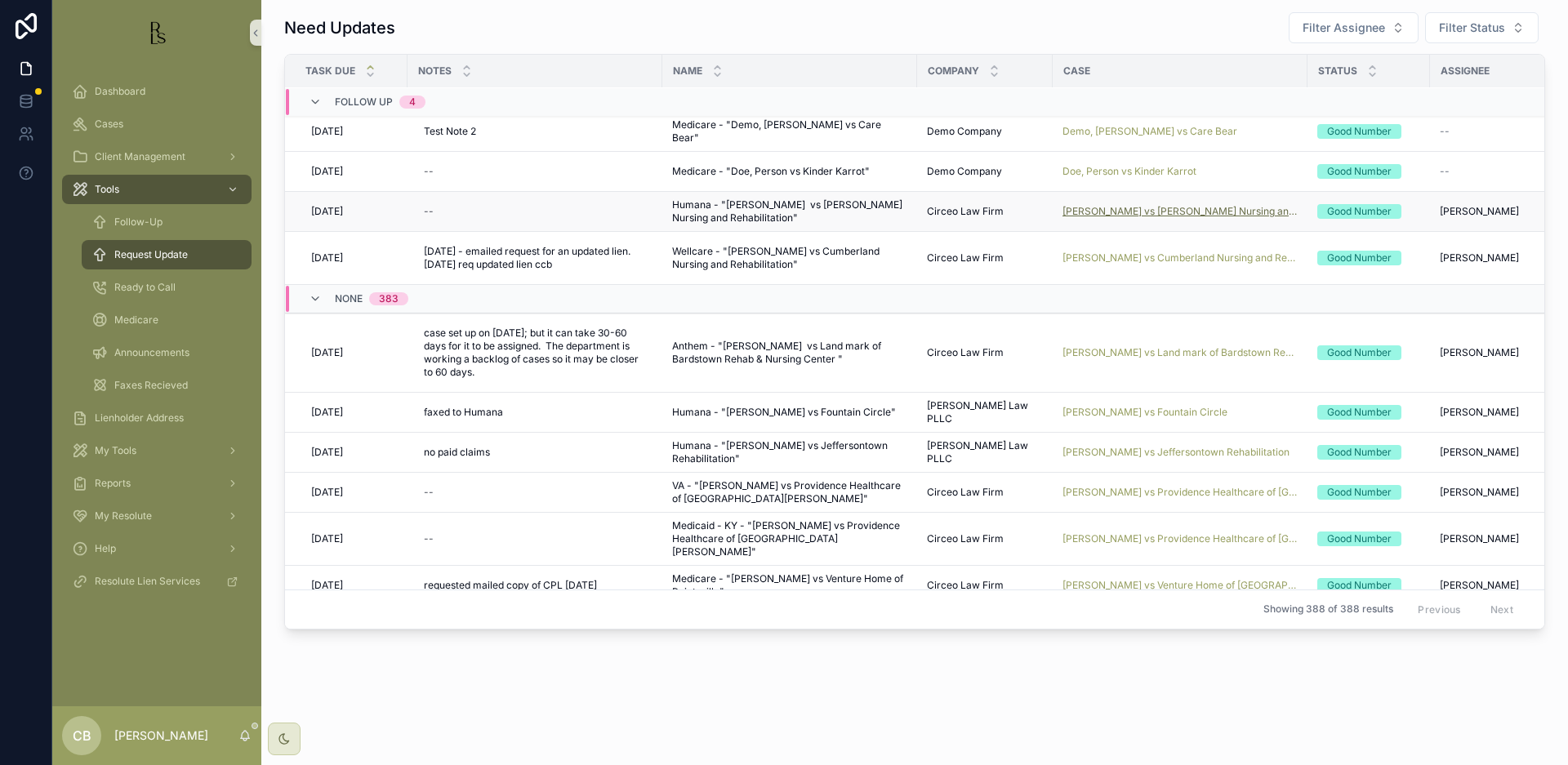
scroll to position [8, 0]
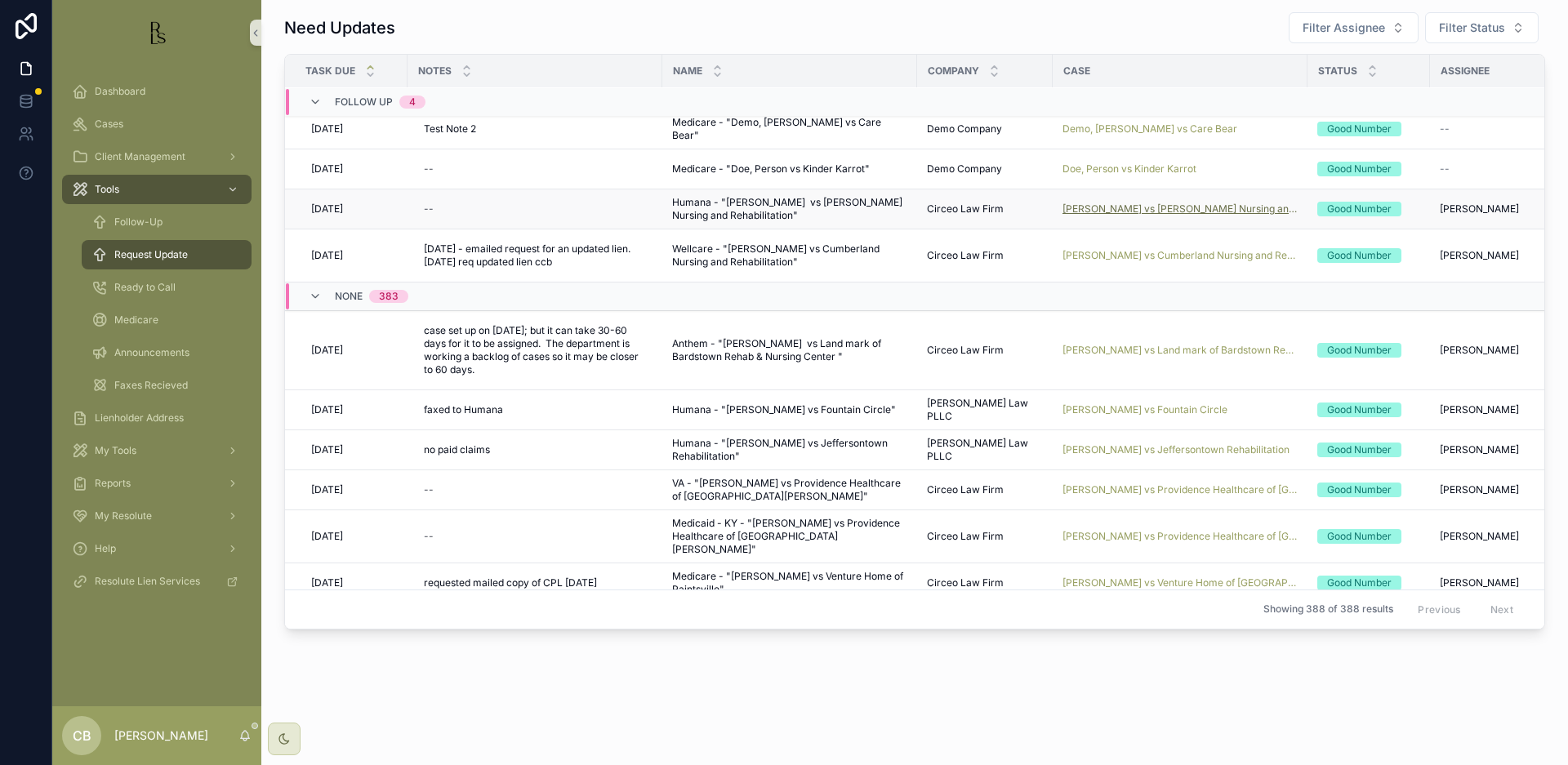
click at [1119, 214] on span "[PERSON_NAME] vs [PERSON_NAME] Nursing and Rehabilitation" at bounding box center [1179, 209] width 235 height 13
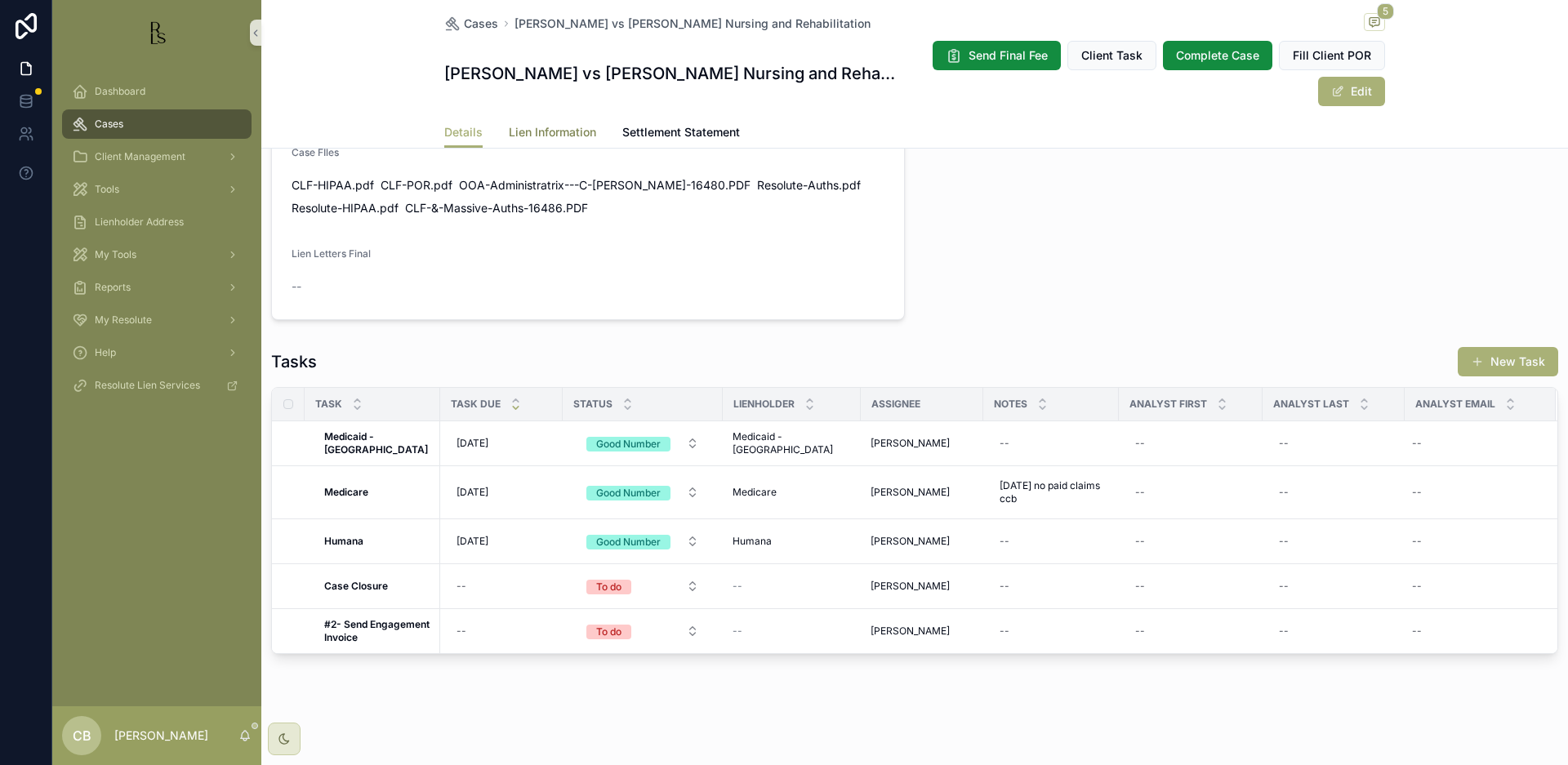
click at [568, 130] on span "Lien Information" at bounding box center [552, 132] width 88 height 16
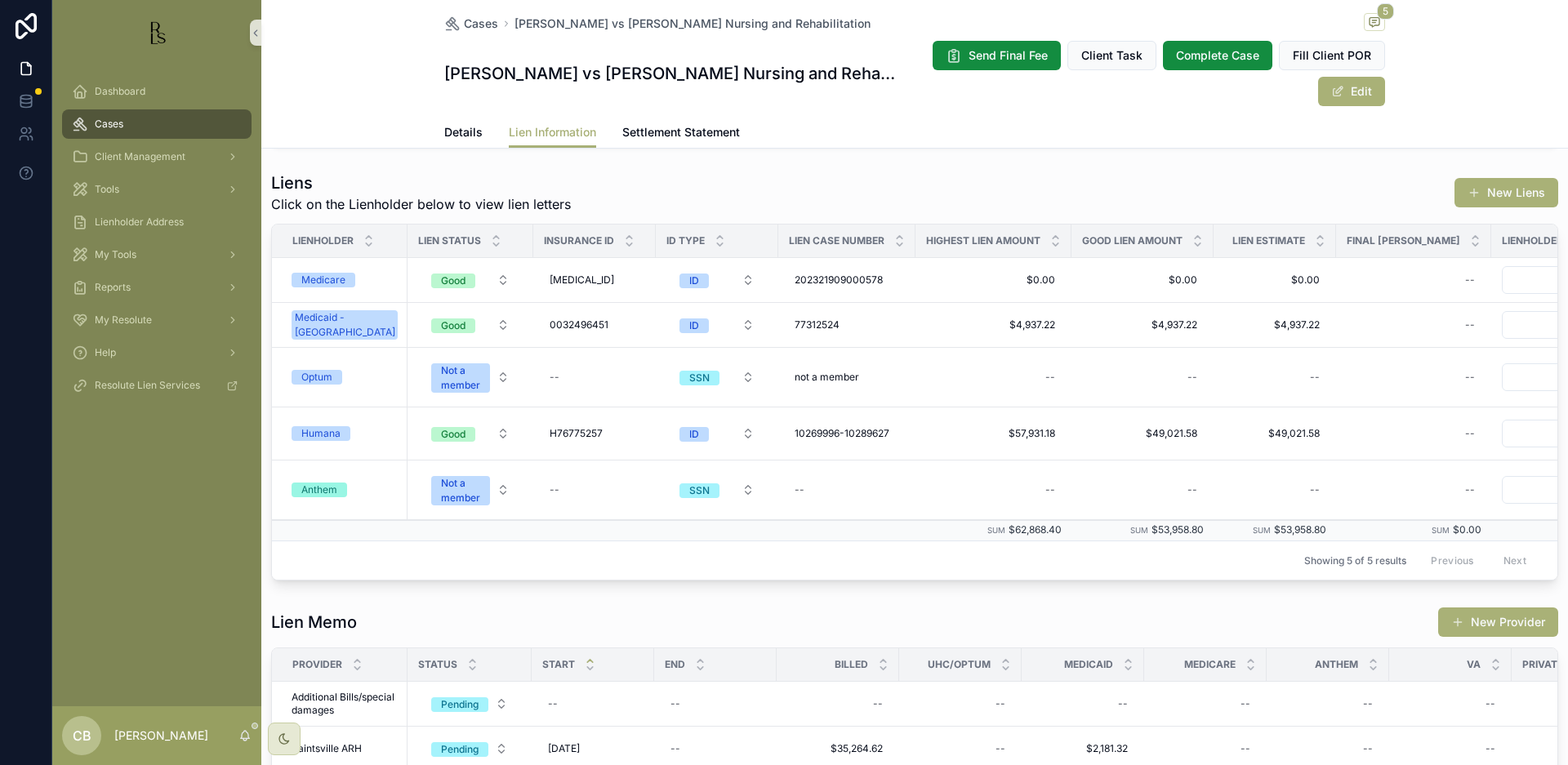
scroll to position [467, 0]
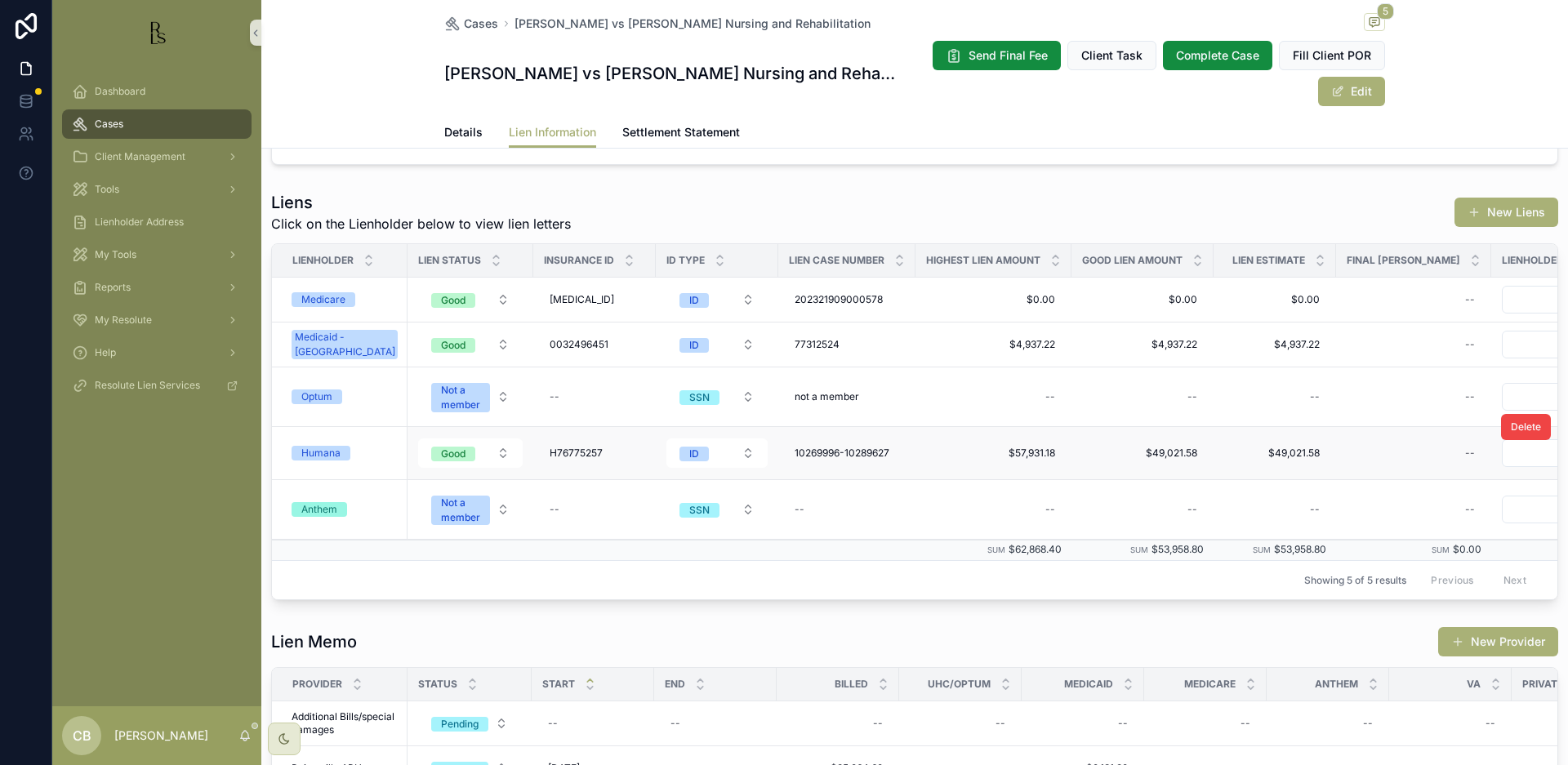
click at [324, 453] on div "Humana" at bounding box center [321, 454] width 40 height 15
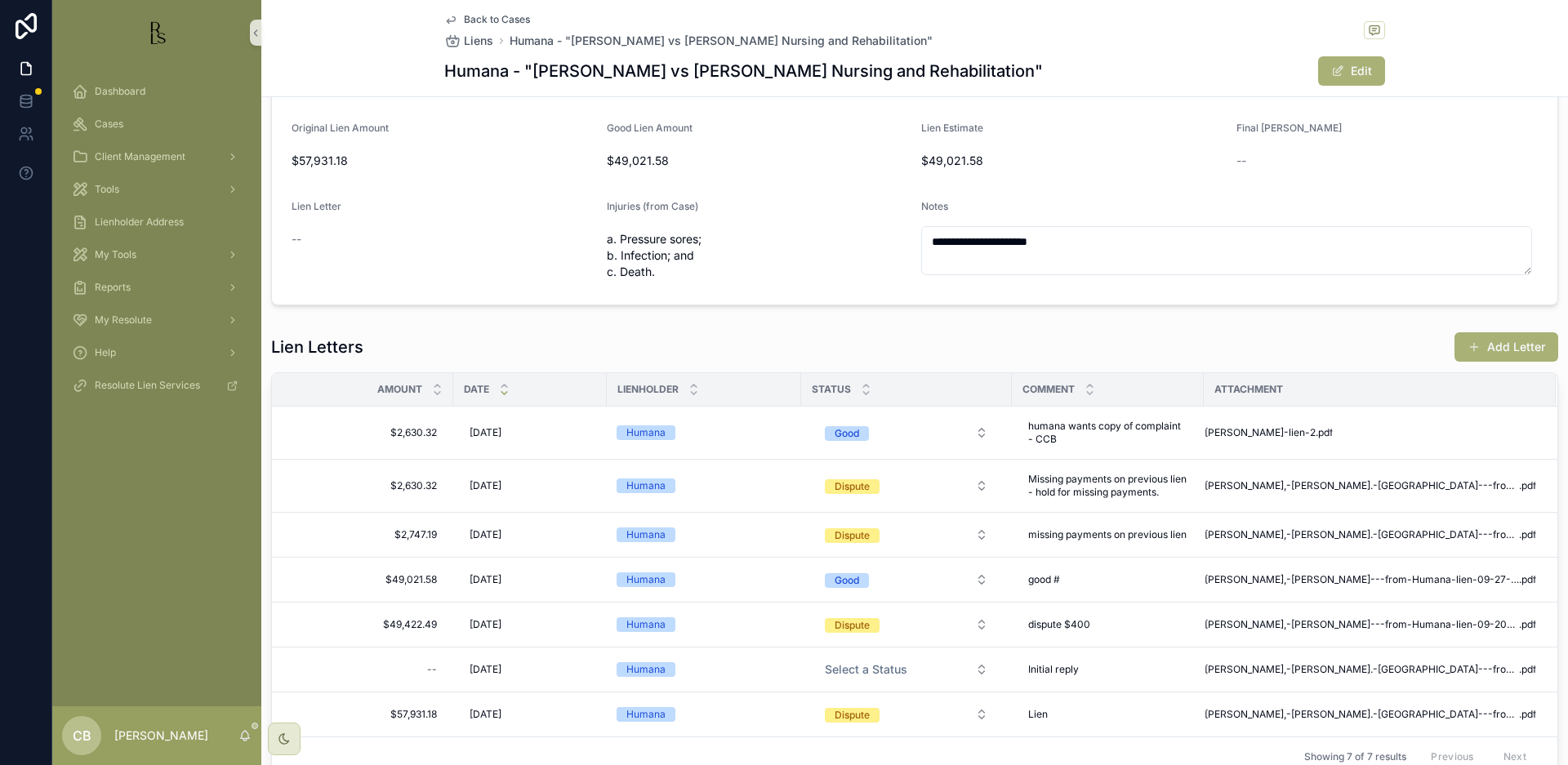
scroll to position [175, 0]
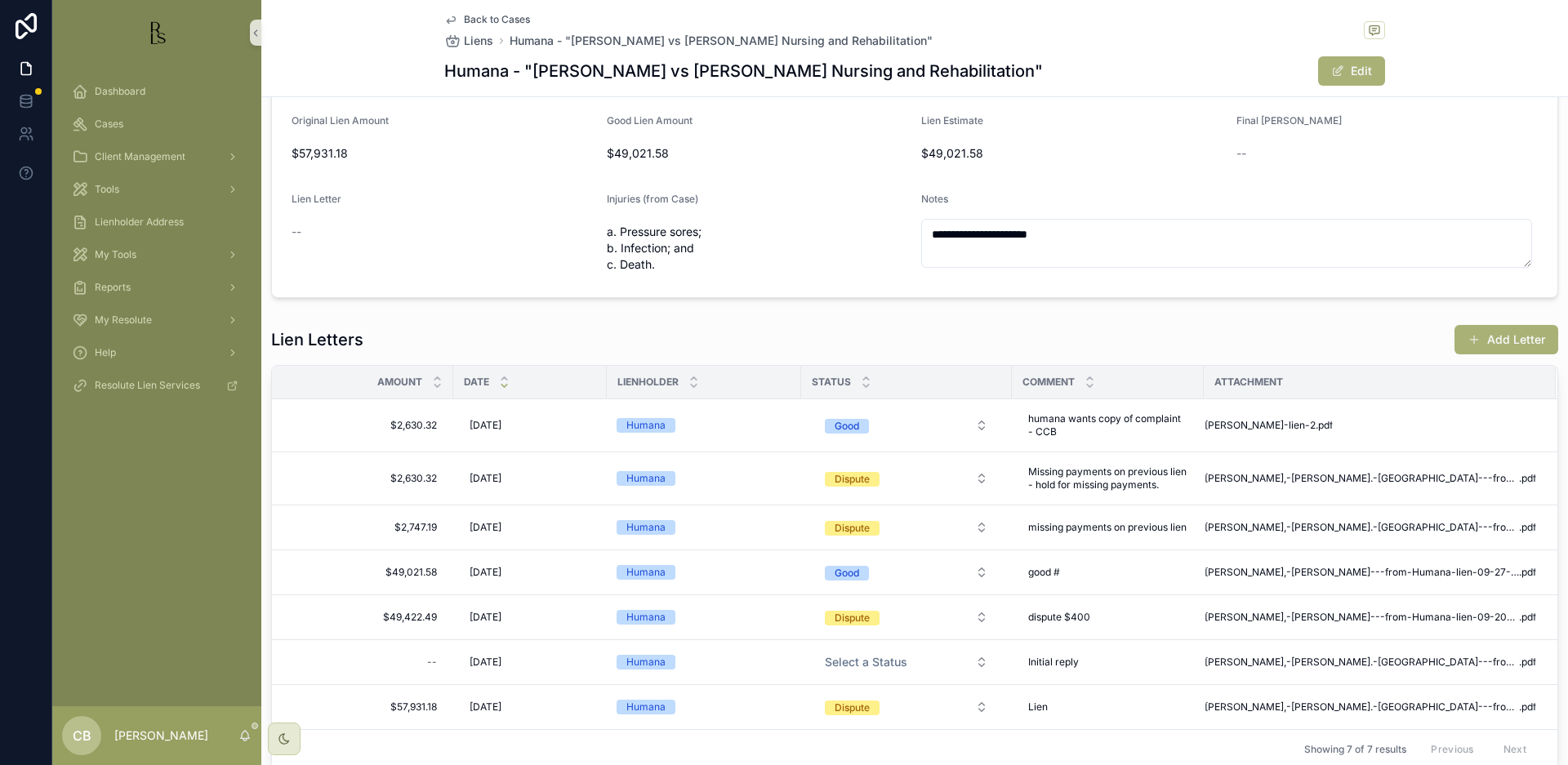
click at [1254, 422] on span "[PERSON_NAME]-lien-2" at bounding box center [1260, 425] width 111 height 13
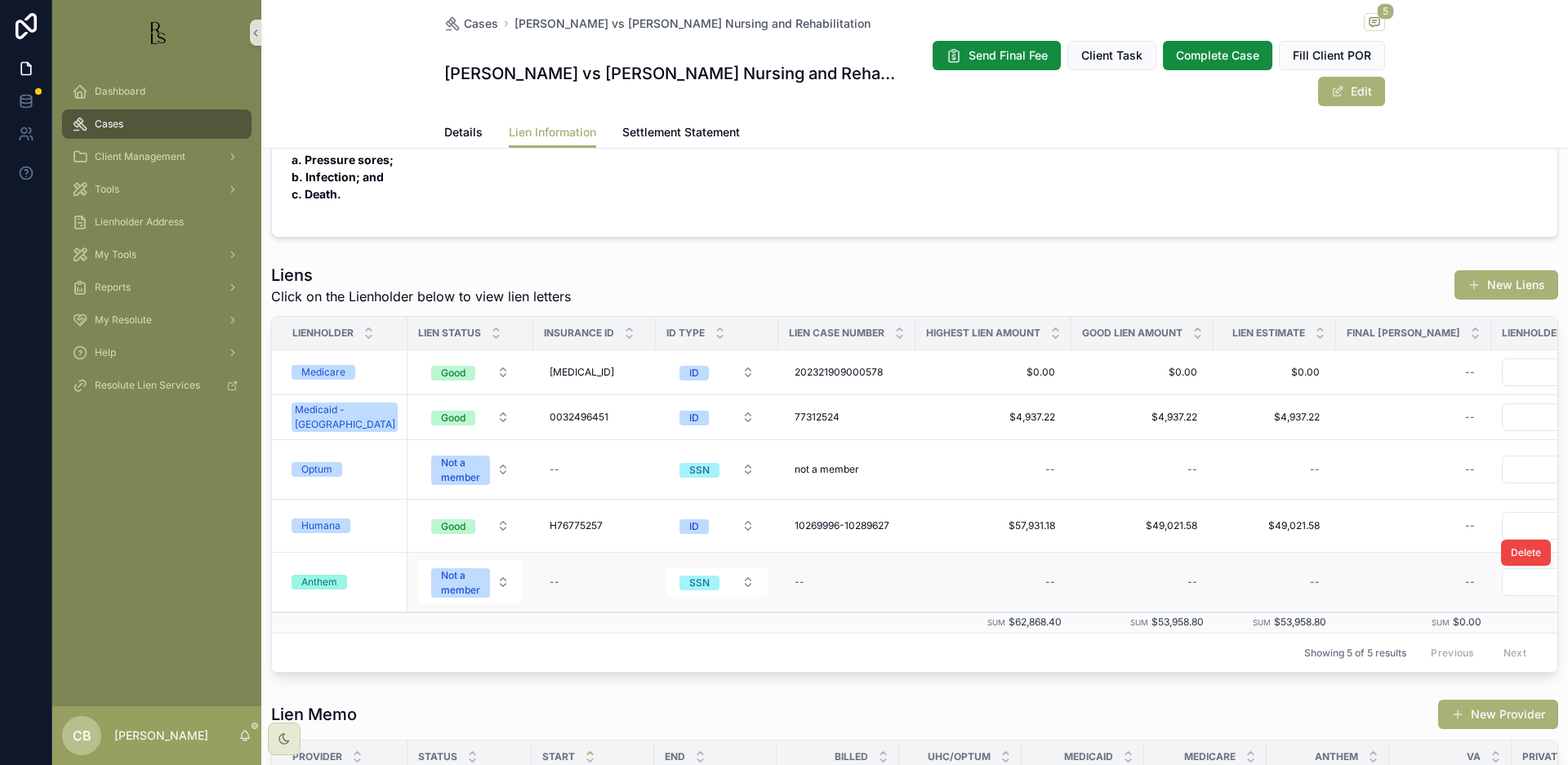
scroll to position [398, 0]
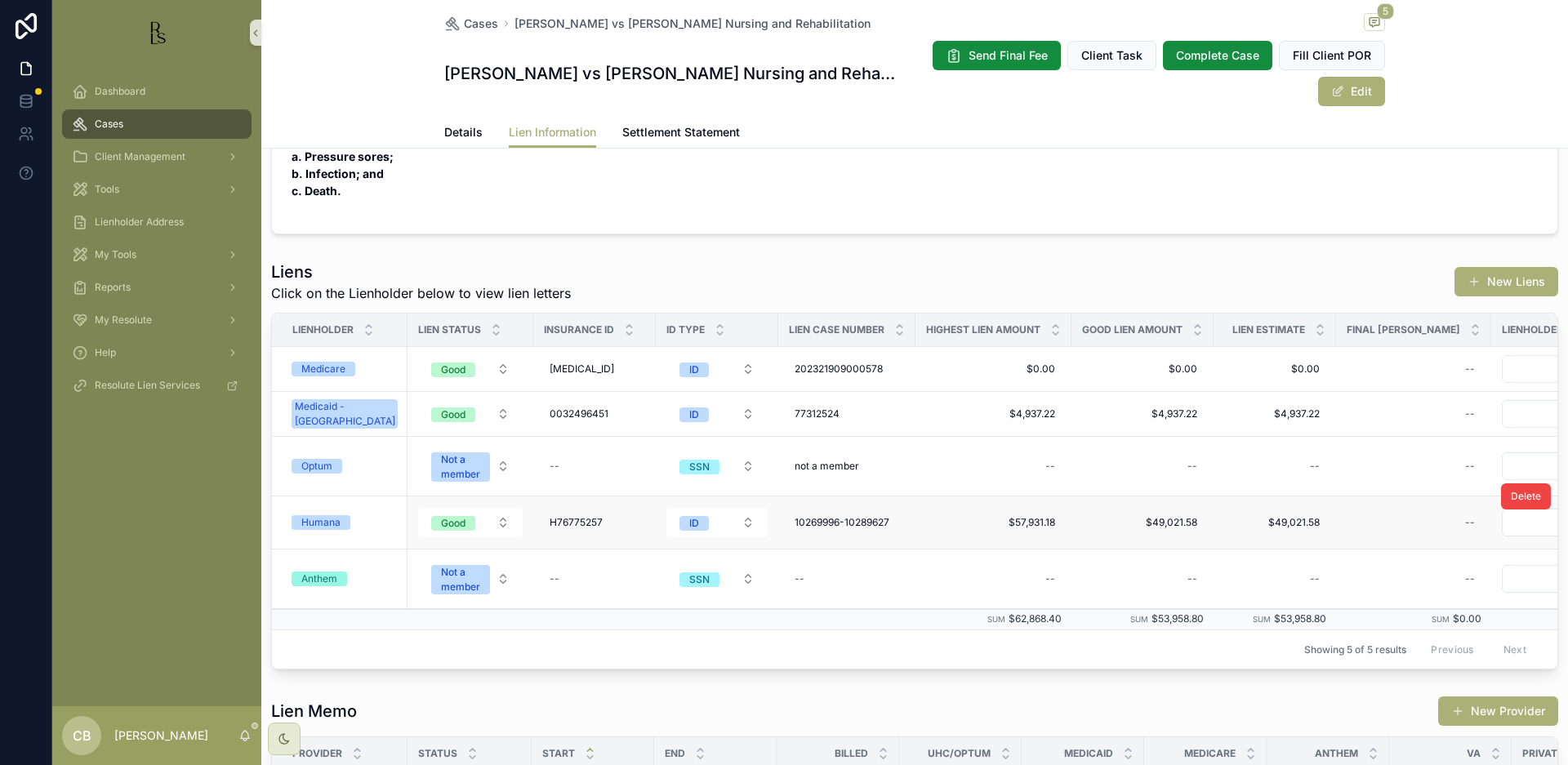
click at [315, 520] on div "Humana" at bounding box center [321, 523] width 40 height 15
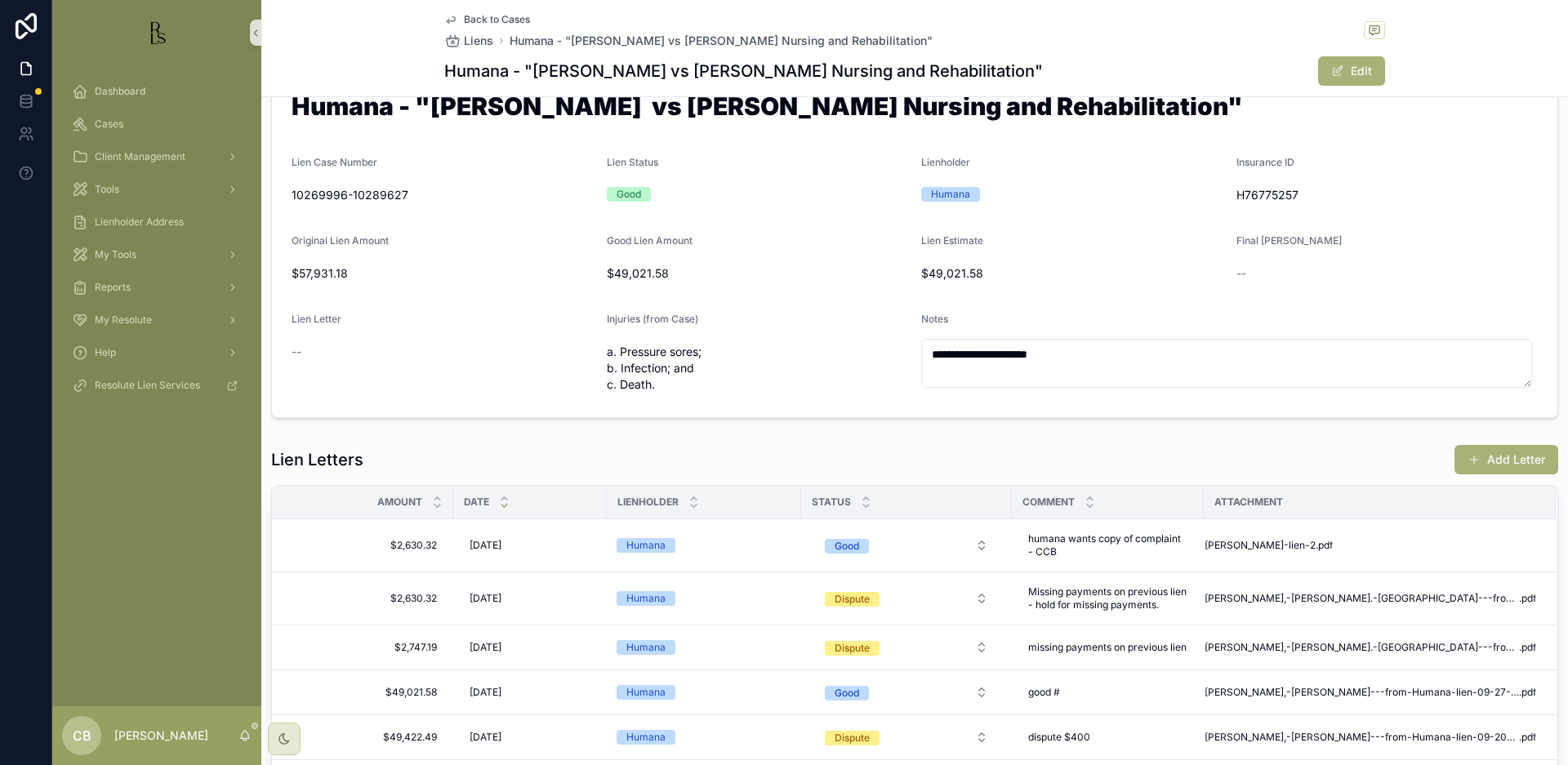
scroll to position [68, 0]
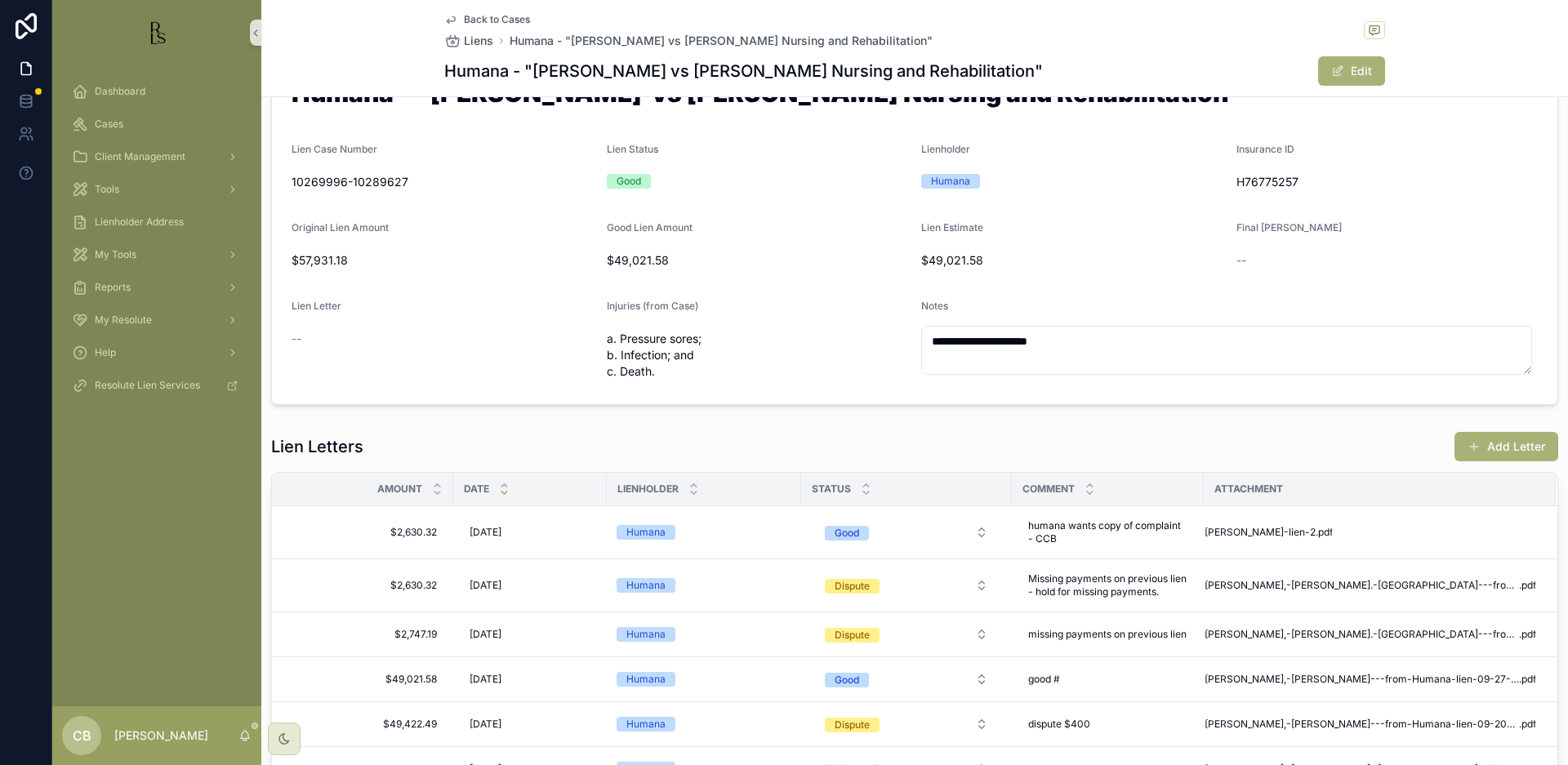
click at [1364, 581] on span "[PERSON_NAME],-[PERSON_NAME].-[GEOGRAPHIC_DATA]---from-Humana-lien-04-17-25" at bounding box center [1361, 586] width 314 height 13
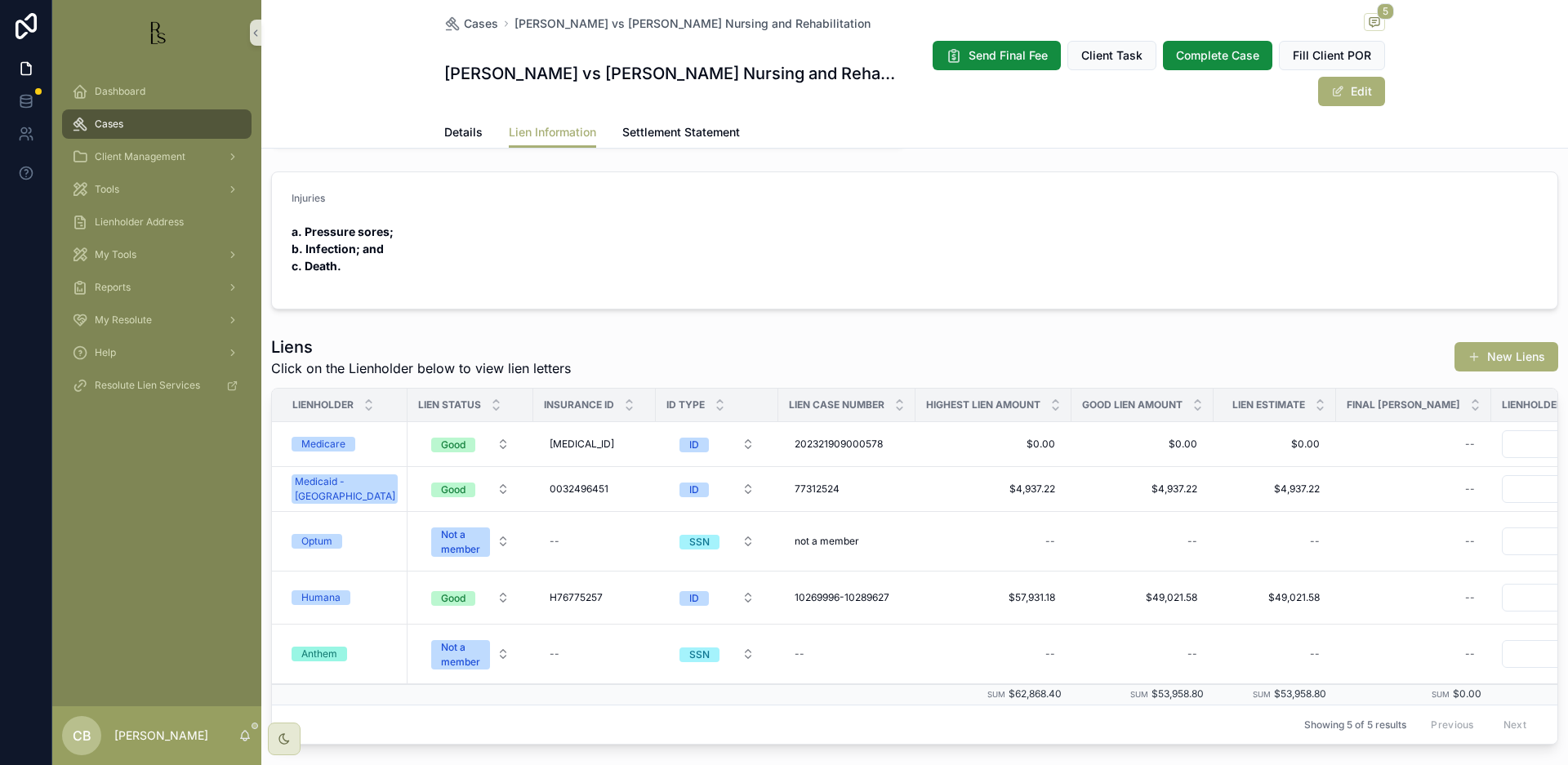
scroll to position [325, 0]
click at [315, 590] on div "Humana" at bounding box center [321, 595] width 40 height 15
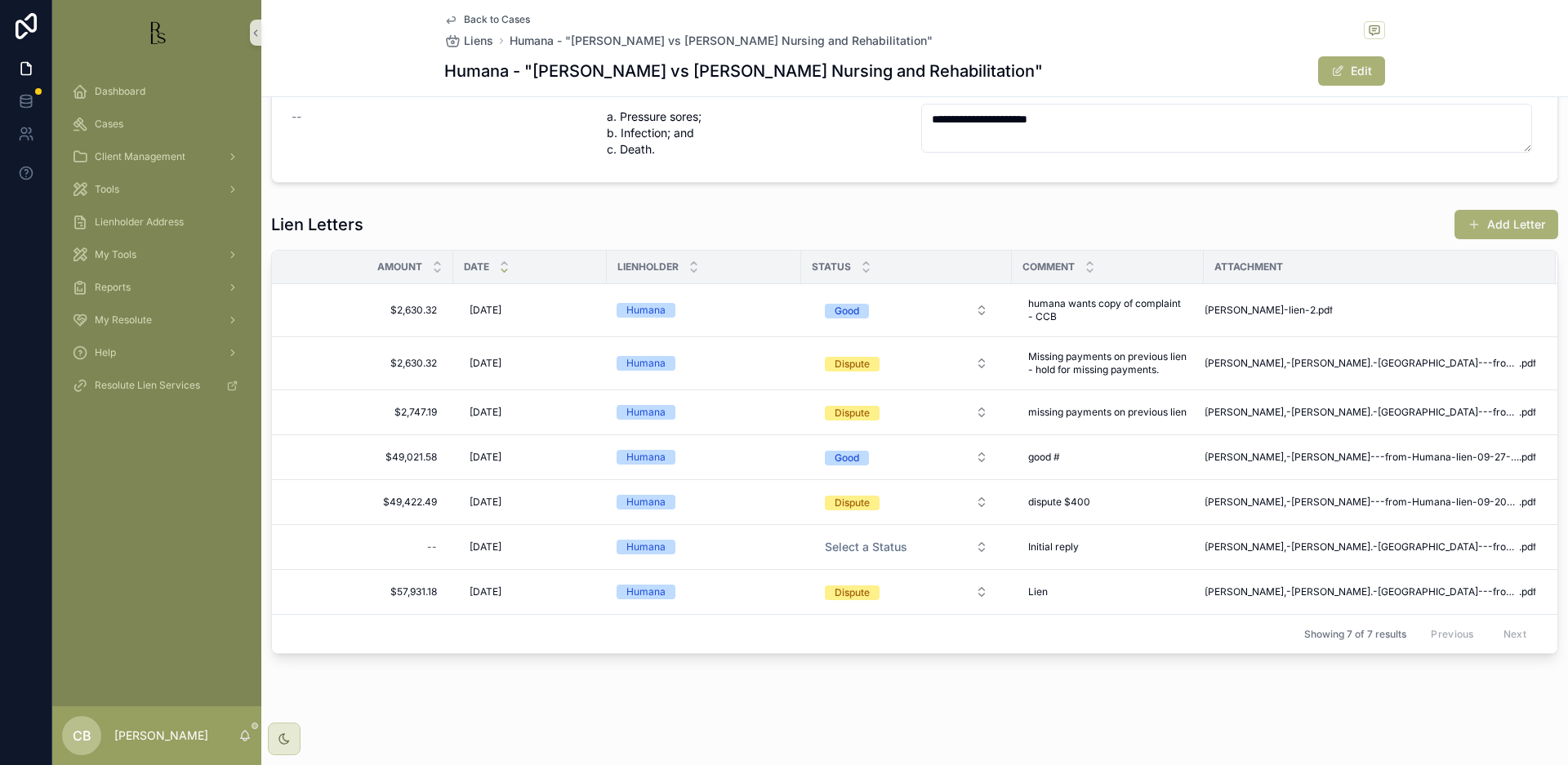
scroll to position [298, 0]
click at [1244, 304] on span "[PERSON_NAME]-lien-2" at bounding box center [1260, 310] width 111 height 13
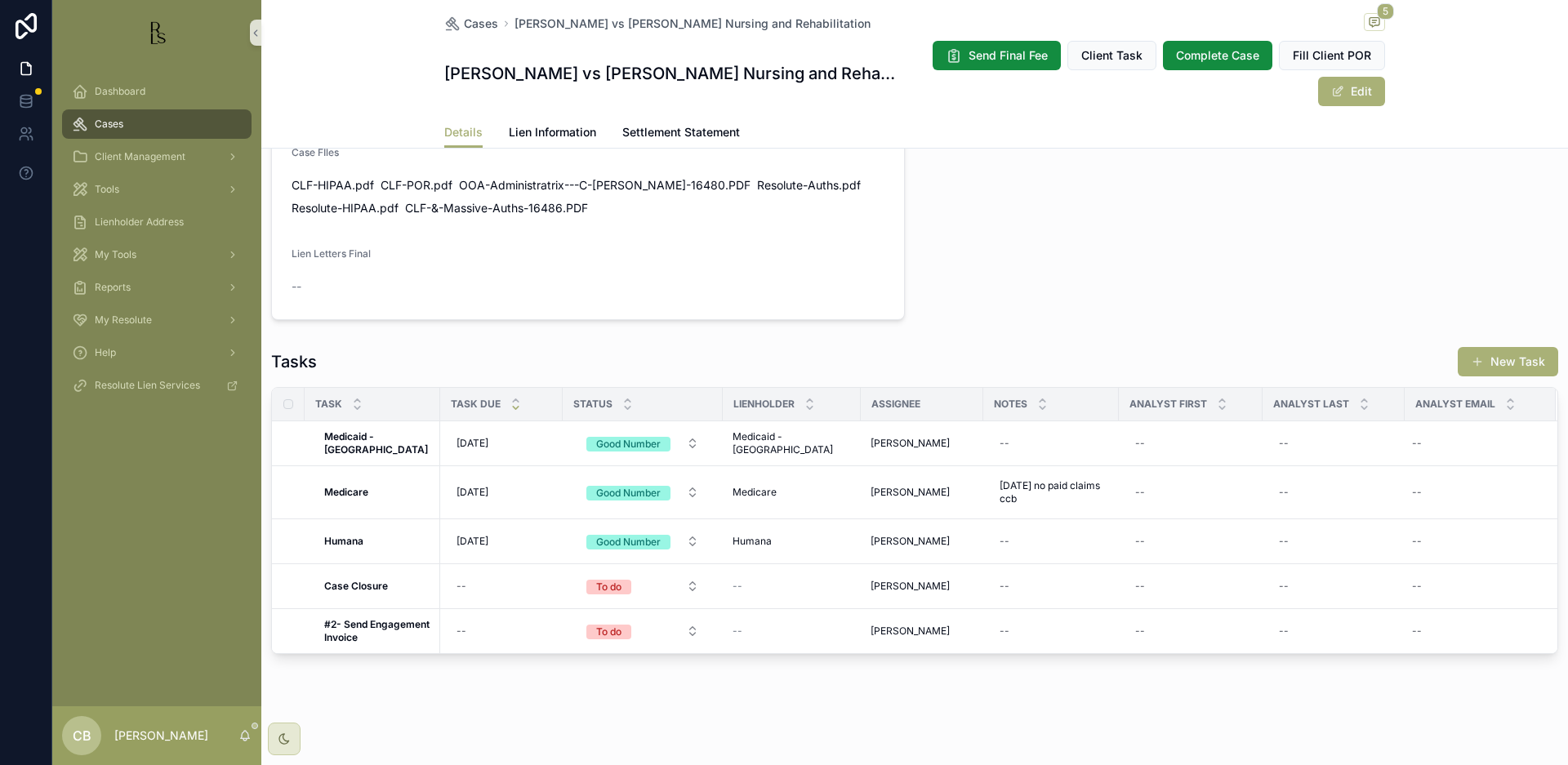
scroll to position [1083, 0]
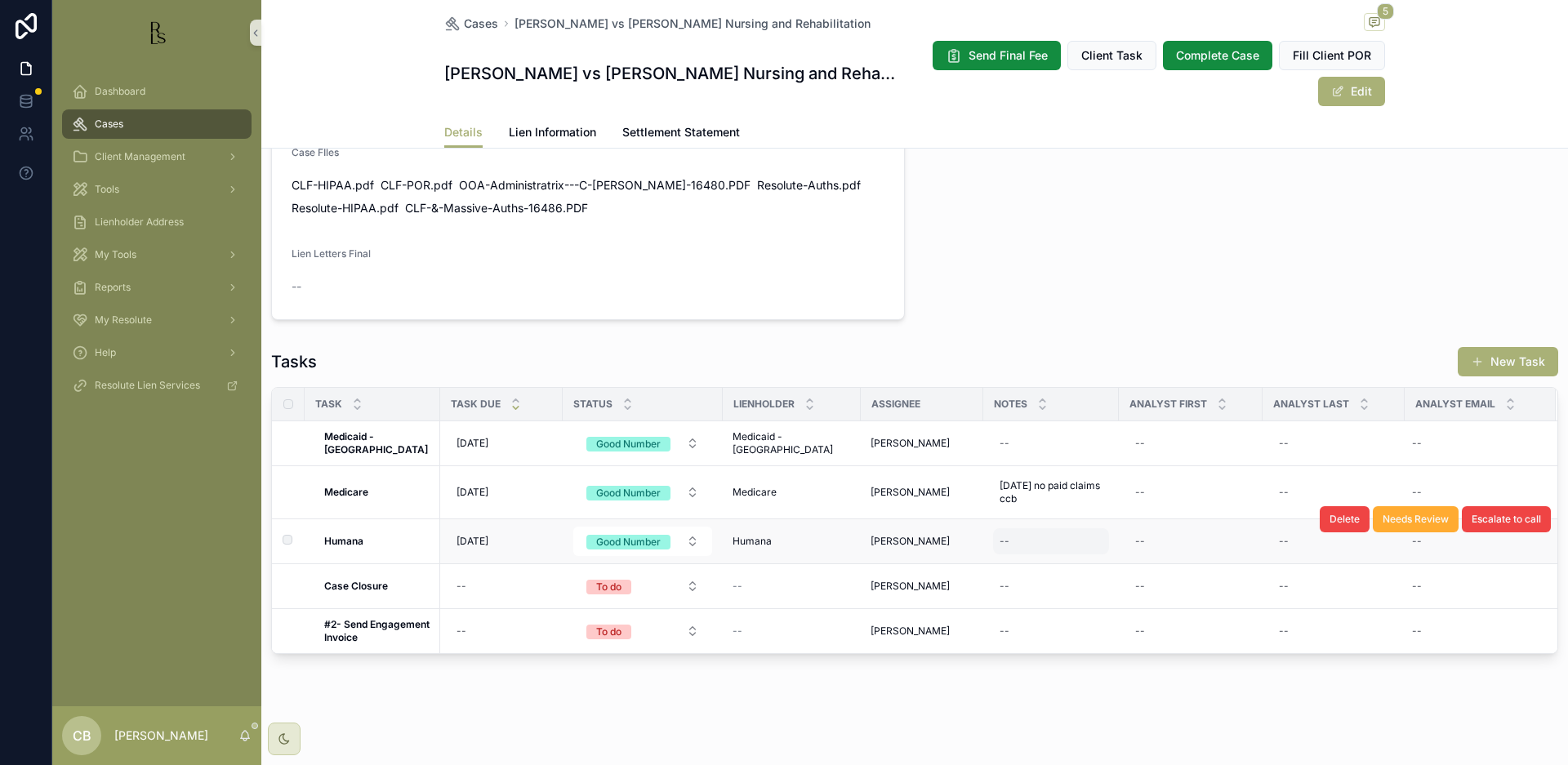
click at [1009, 538] on div "--" at bounding box center [1051, 541] width 116 height 26
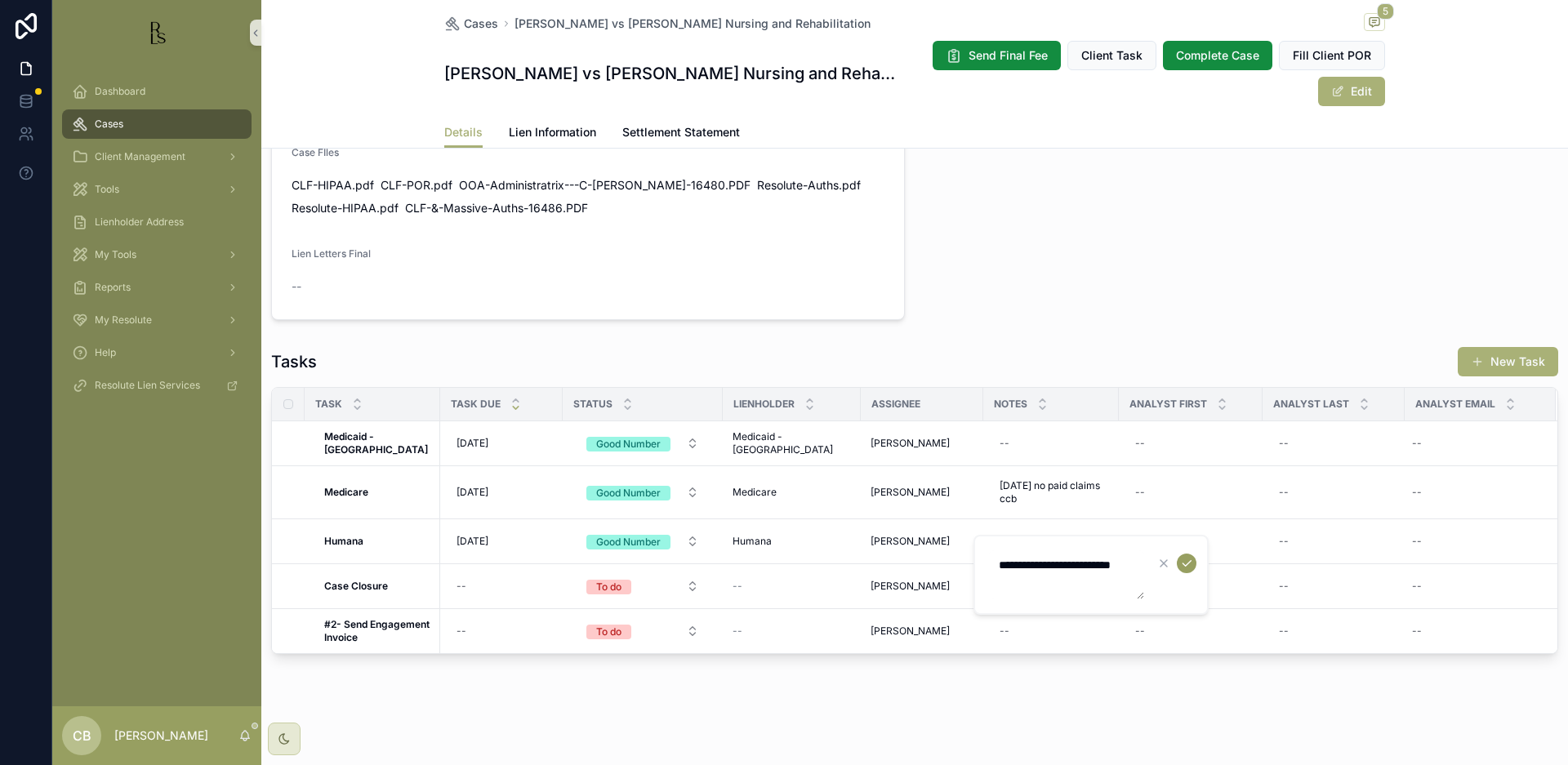
type textarea "**********"
click at [1188, 560] on icon "scrollable content" at bounding box center [1187, 563] width 13 height 13
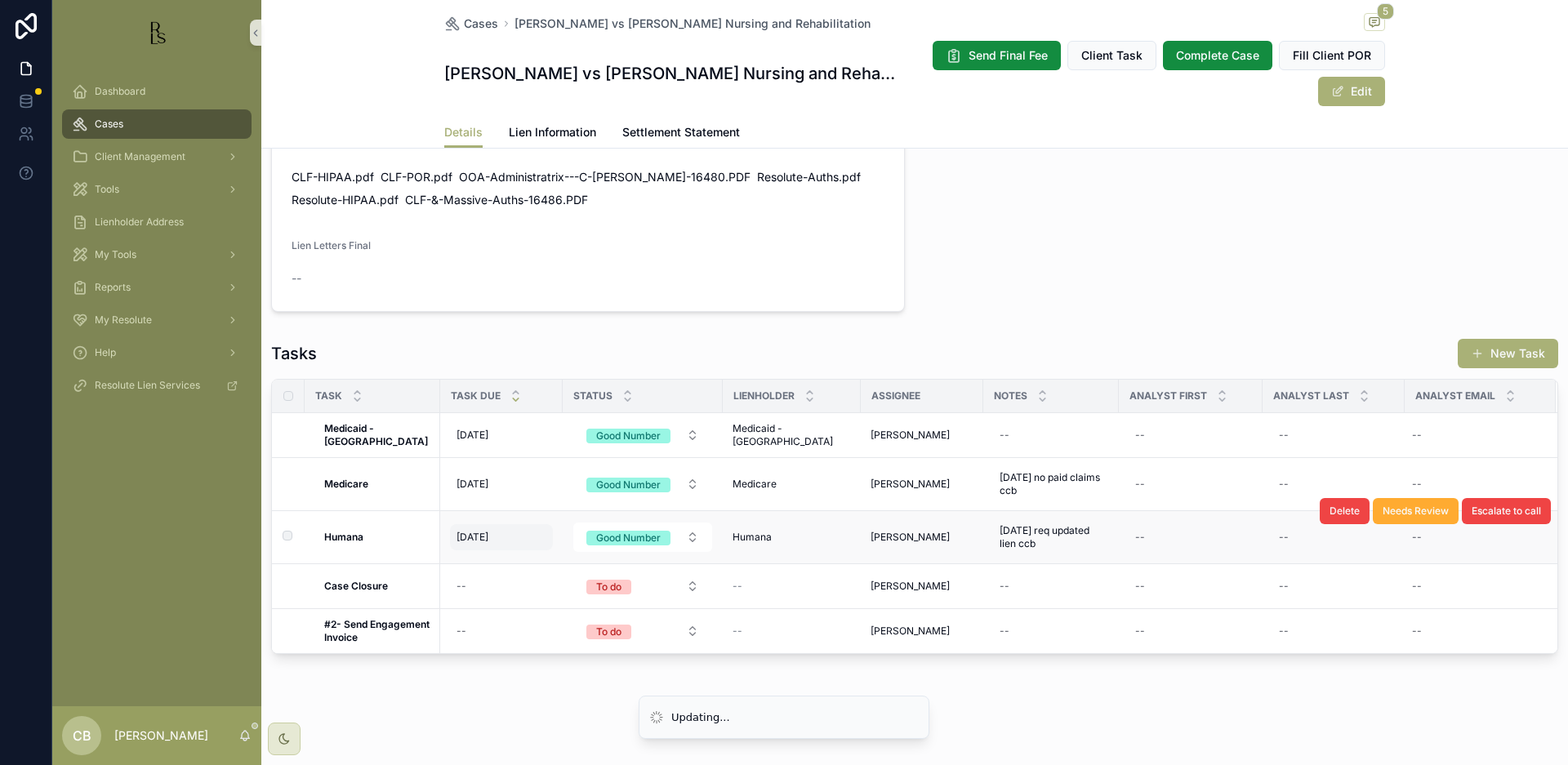
click at [482, 543] on span "[DATE]" at bounding box center [473, 538] width 32 height 13
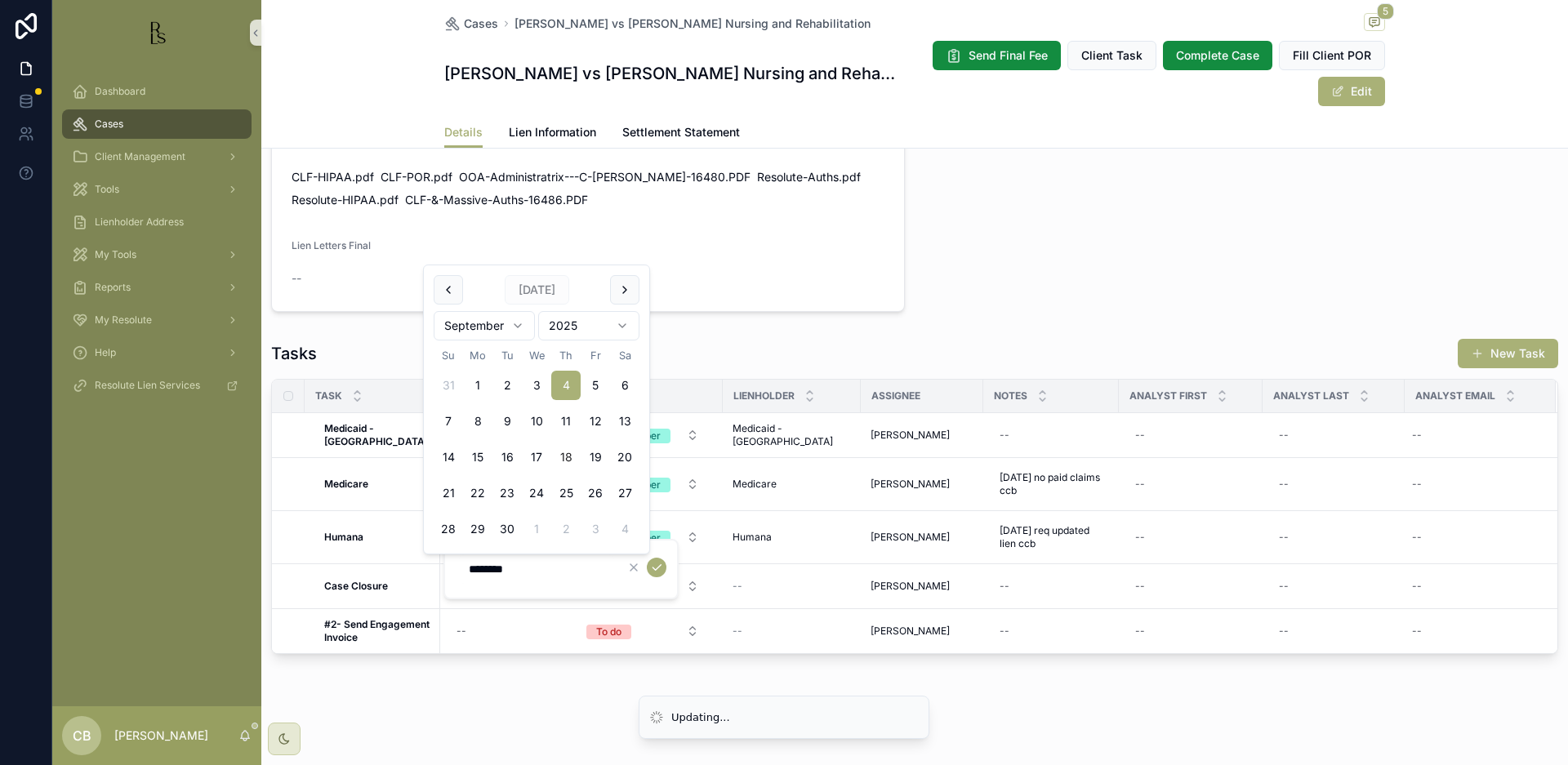
click at [568, 455] on button "18" at bounding box center [565, 457] width 29 height 29
type input "*********"
click at [659, 568] on icon "scrollable content" at bounding box center [657, 568] width 13 height 13
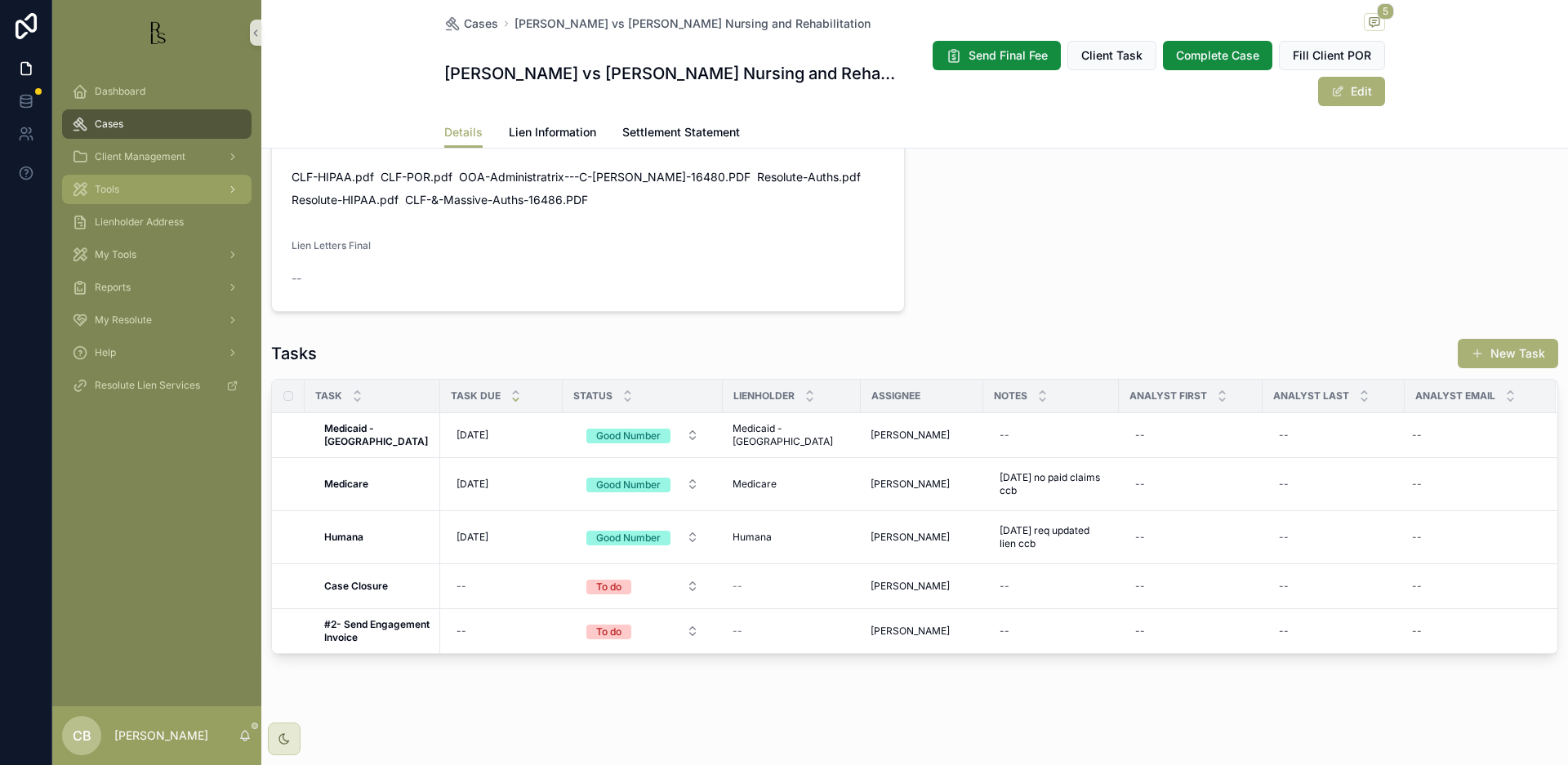
click at [116, 191] on span "Tools" at bounding box center [107, 190] width 25 height 13
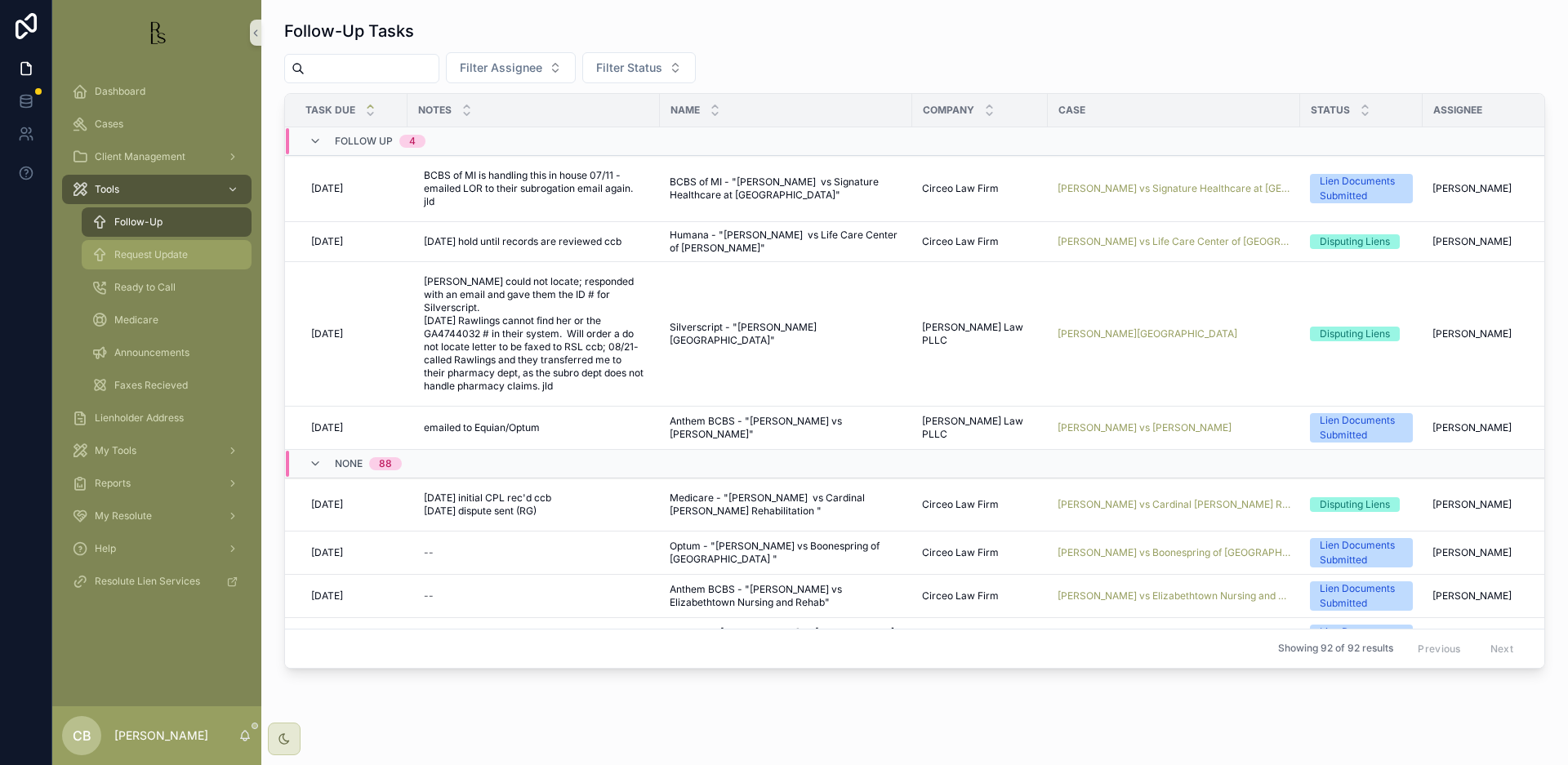
click at [164, 252] on span "Request Update" at bounding box center [151, 255] width 74 height 13
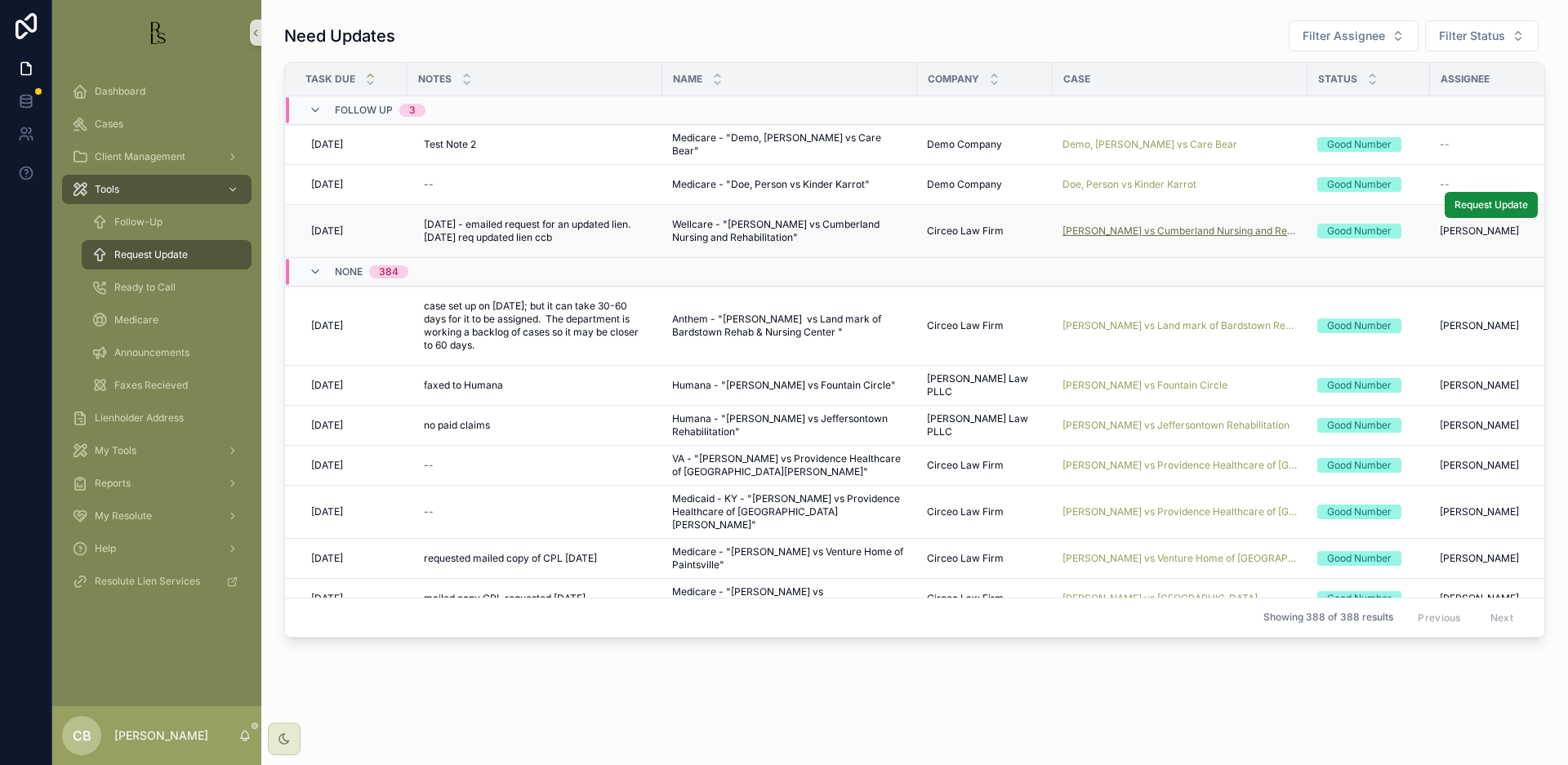
click at [1175, 231] on span "[PERSON_NAME] vs Cumberland Nursing and Rehabilitation" at bounding box center [1179, 231] width 235 height 13
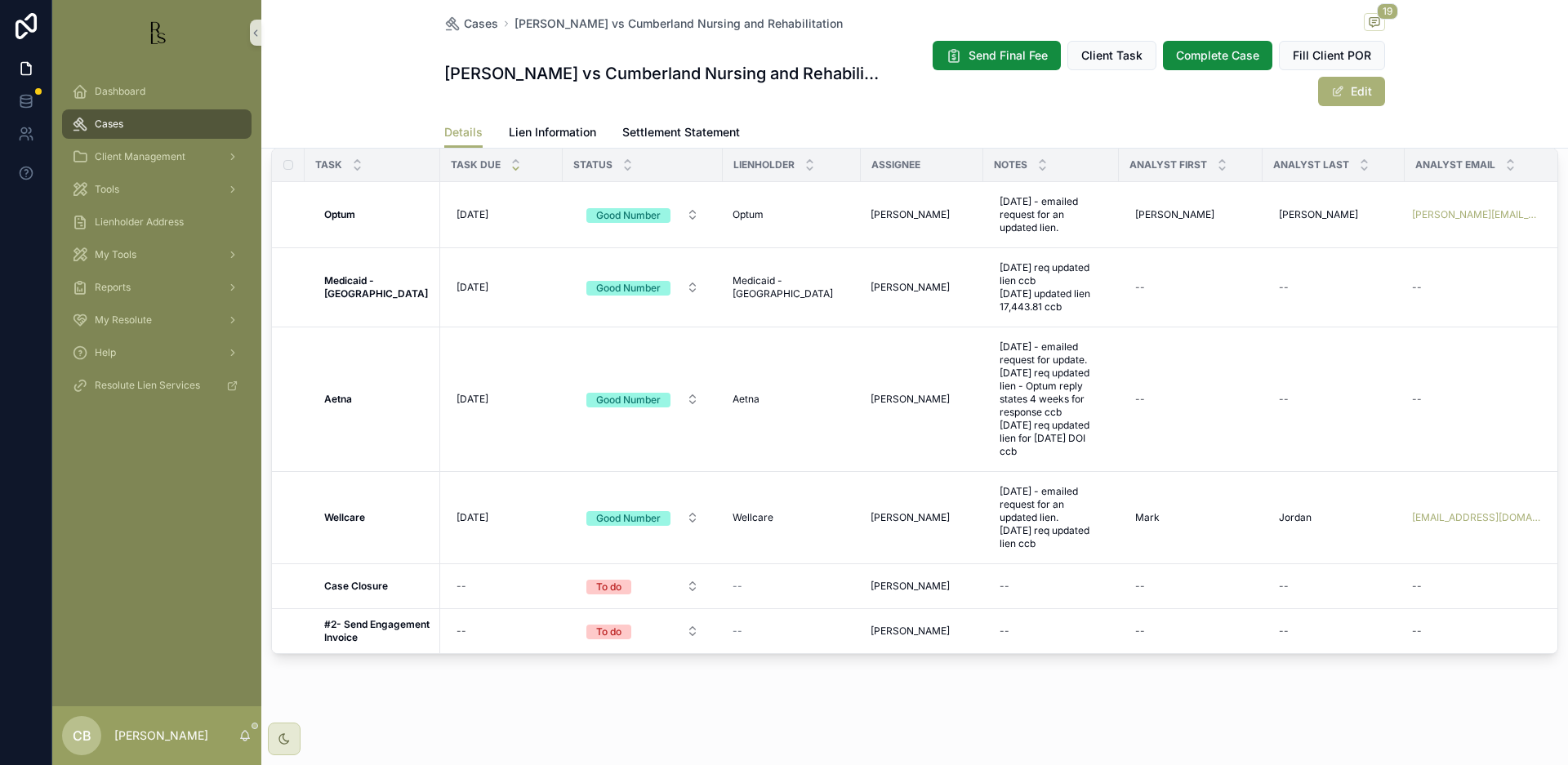
scroll to position [1289, 0]
click at [536, 126] on span "Lien Information" at bounding box center [552, 132] width 88 height 16
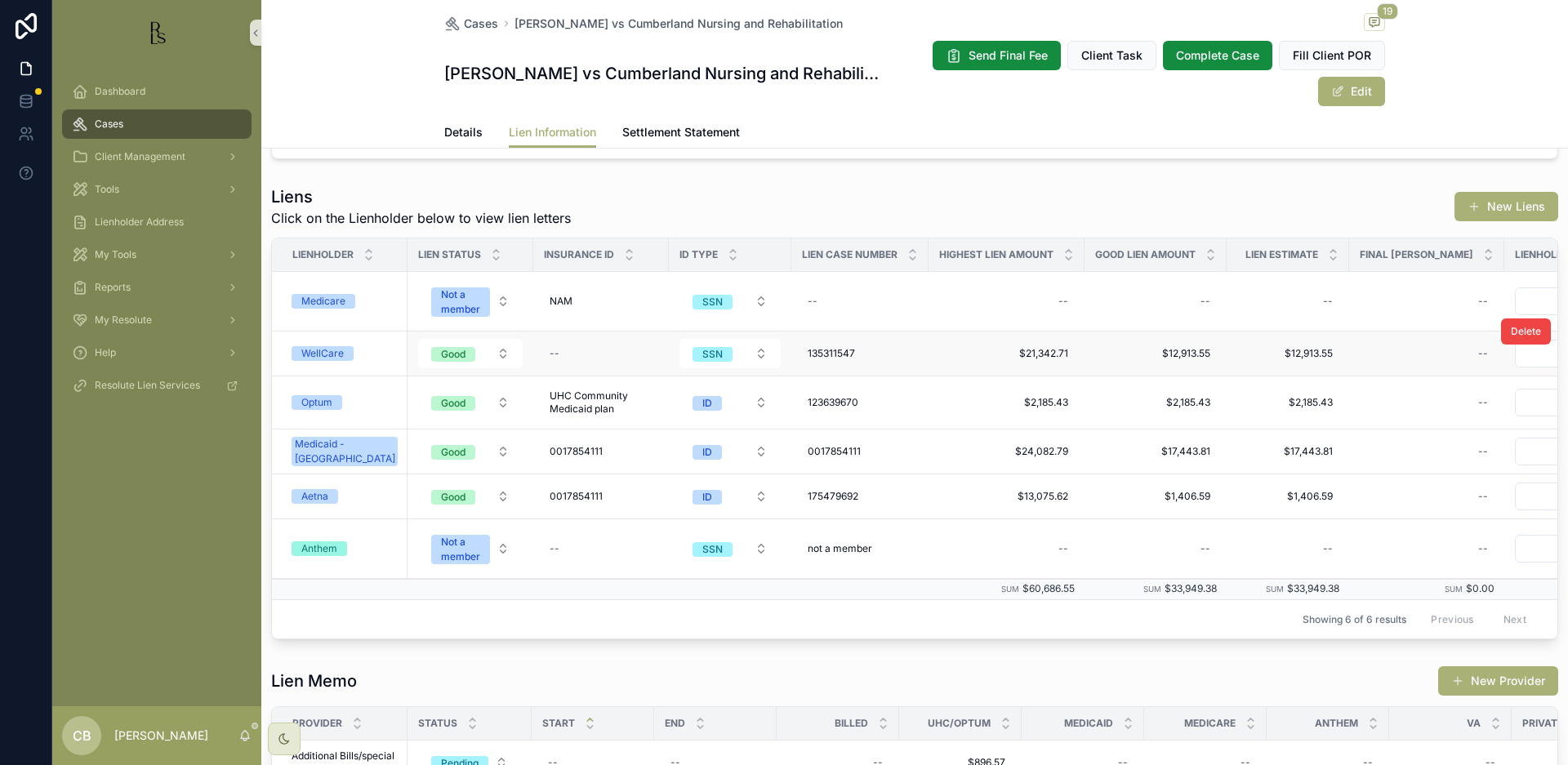
scroll to position [444, 0]
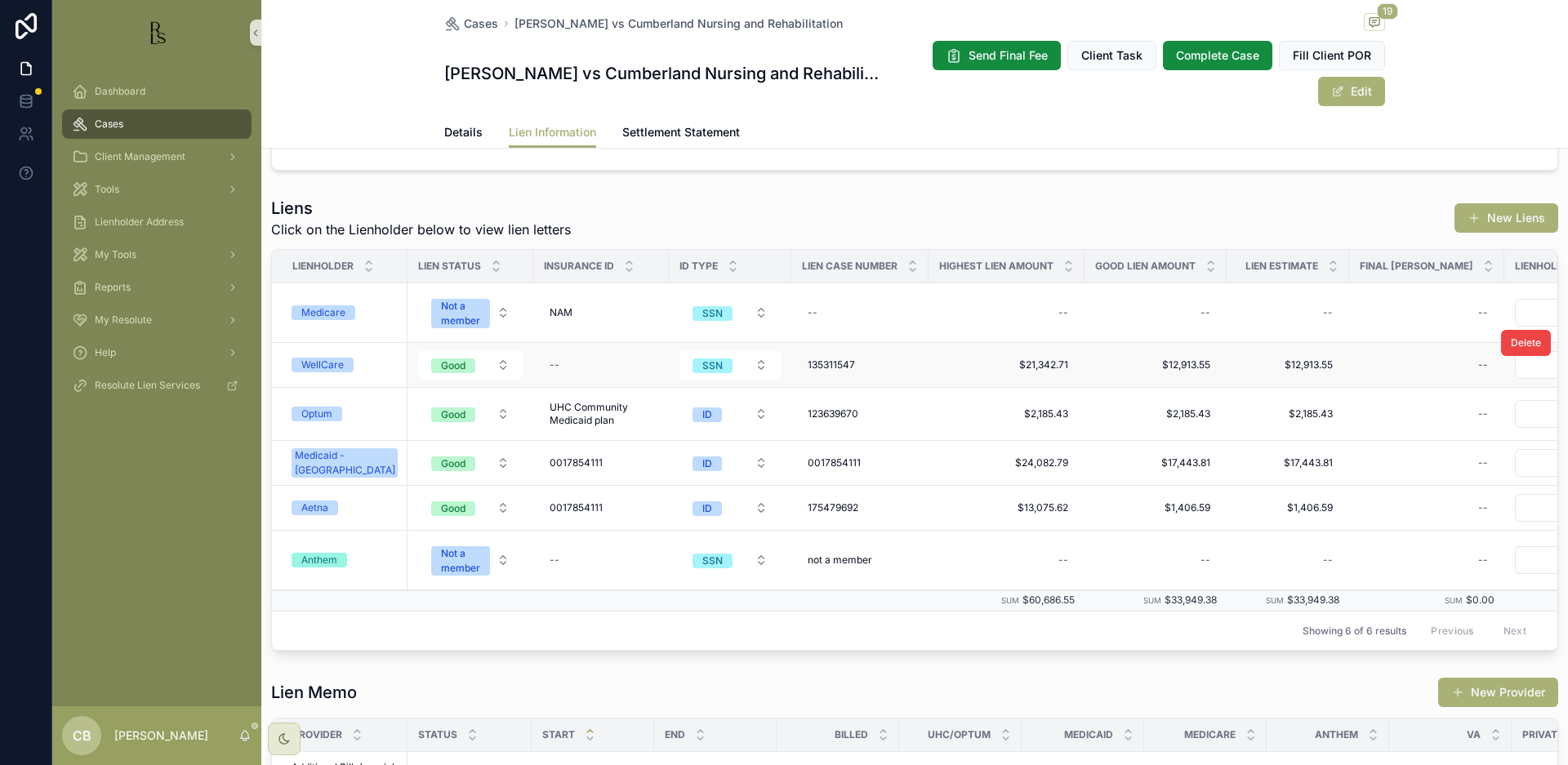
click at [325, 359] on div "WellCare" at bounding box center [322, 365] width 42 height 15
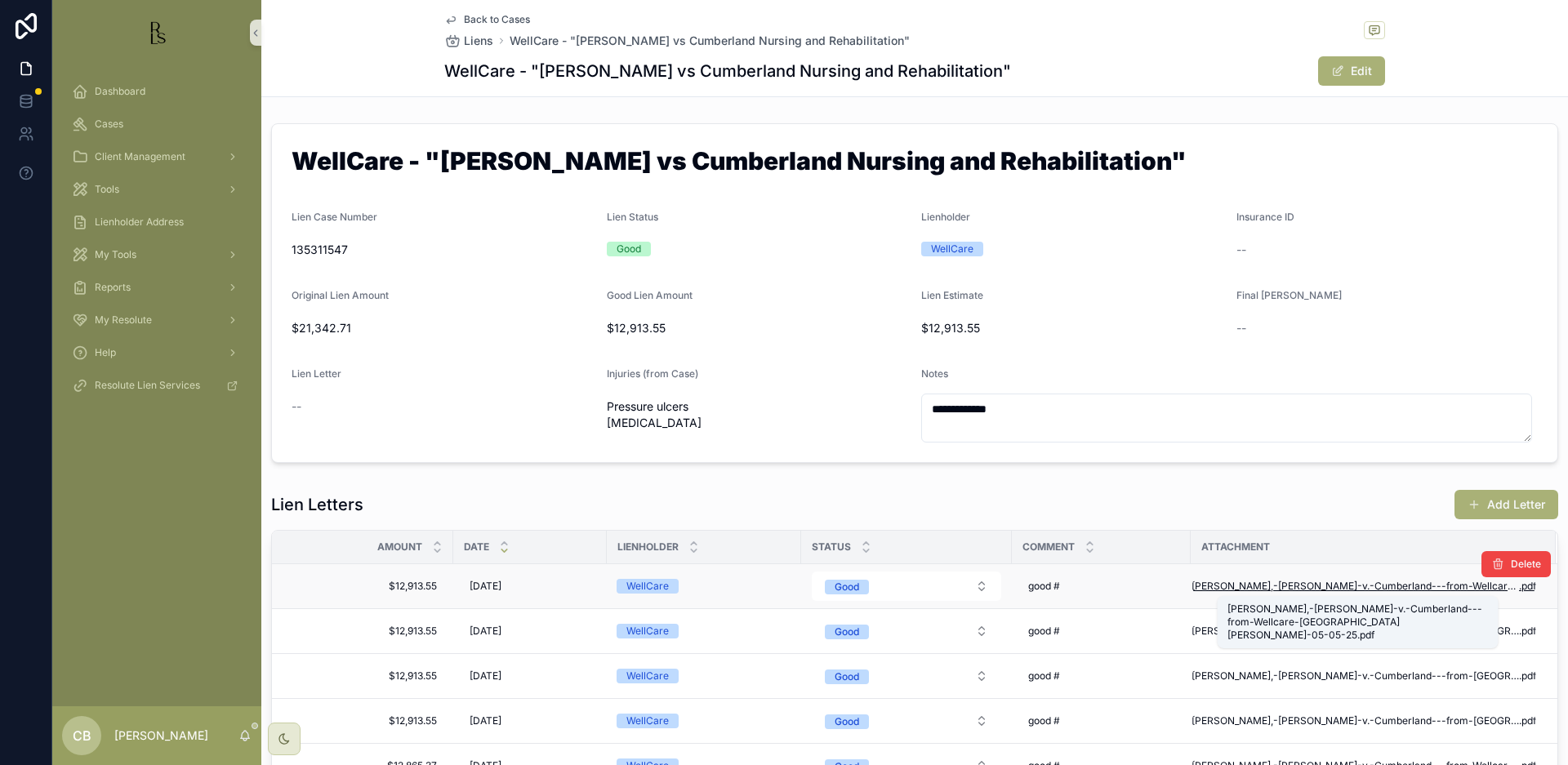
click at [1343, 584] on span "[PERSON_NAME],-[PERSON_NAME]-v.-Cumberland---from-Wellcare-[GEOGRAPHIC_DATA][PE…" at bounding box center [1355, 587] width 327 height 13
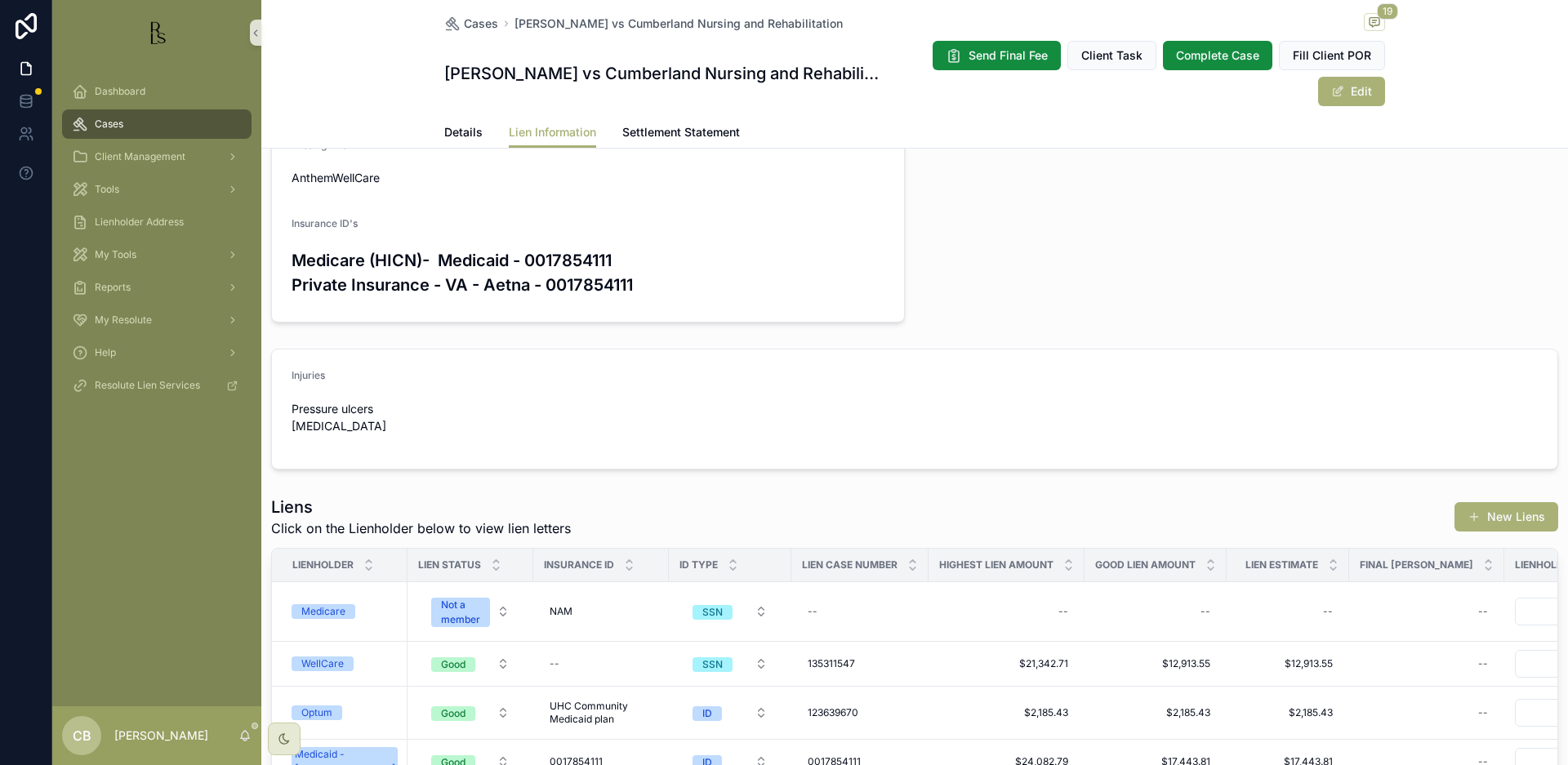
scroll to position [14, 0]
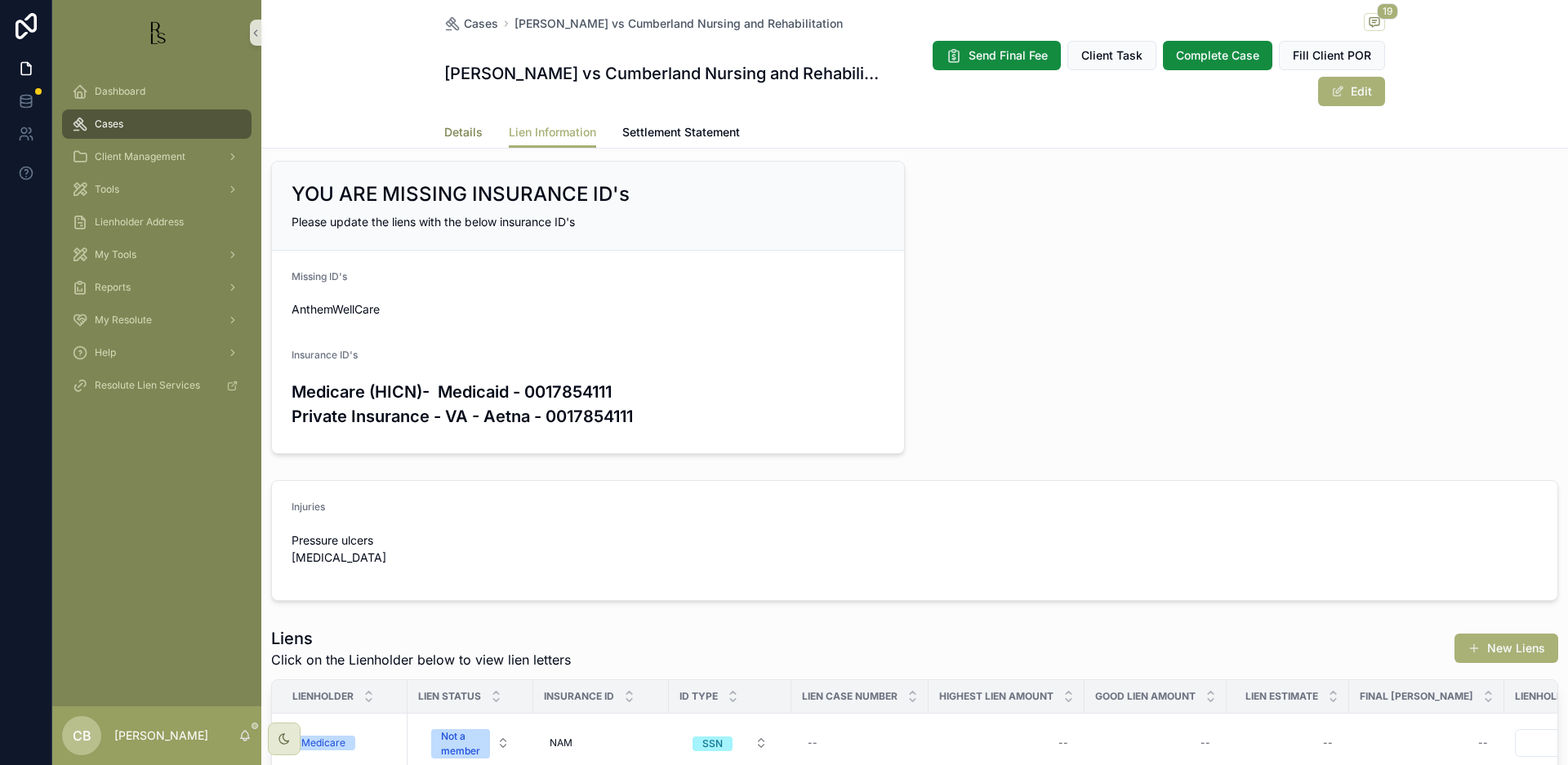
click at [459, 130] on span "Details" at bounding box center [463, 132] width 39 height 16
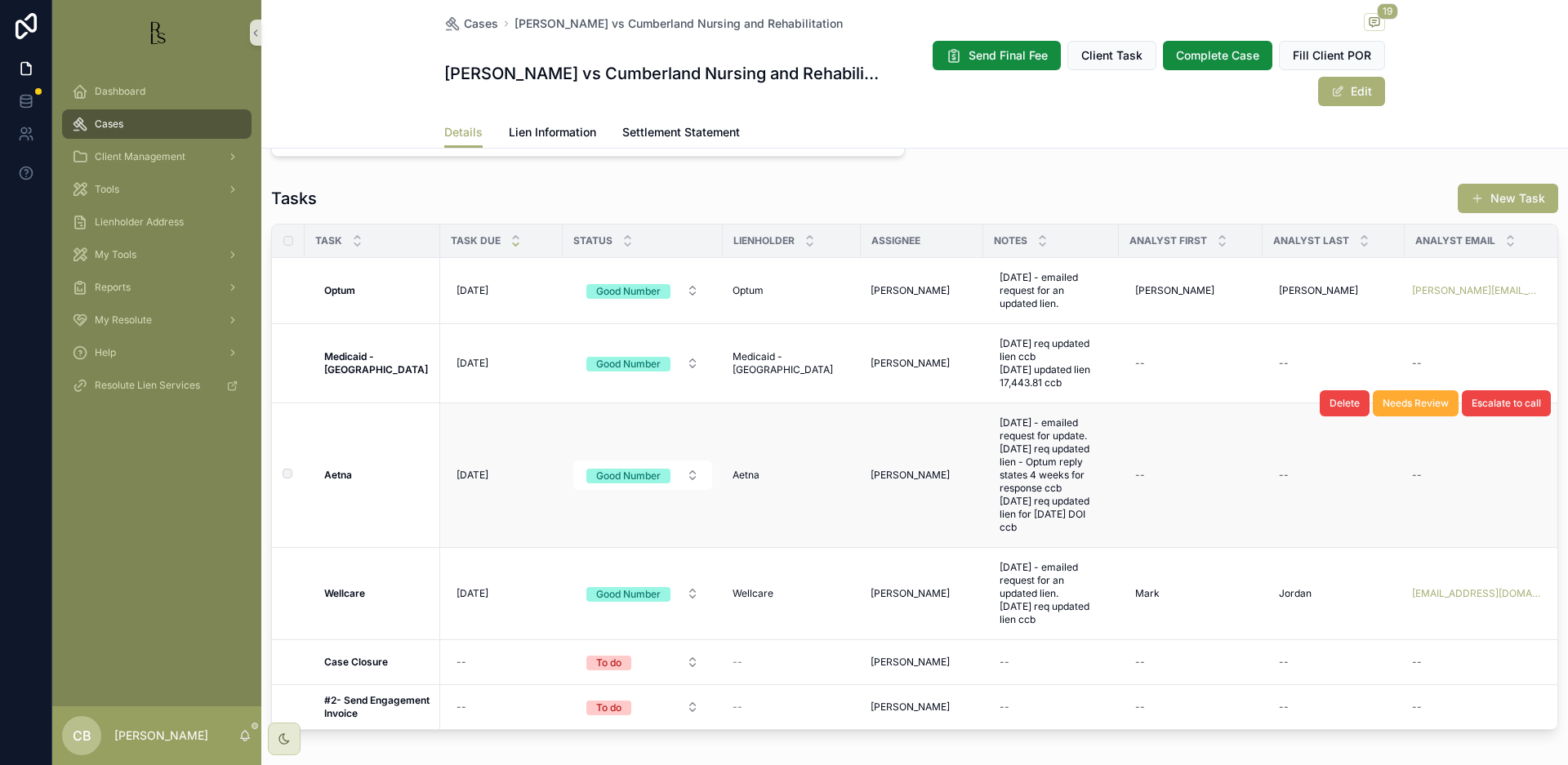
scroll to position [1218, 0]
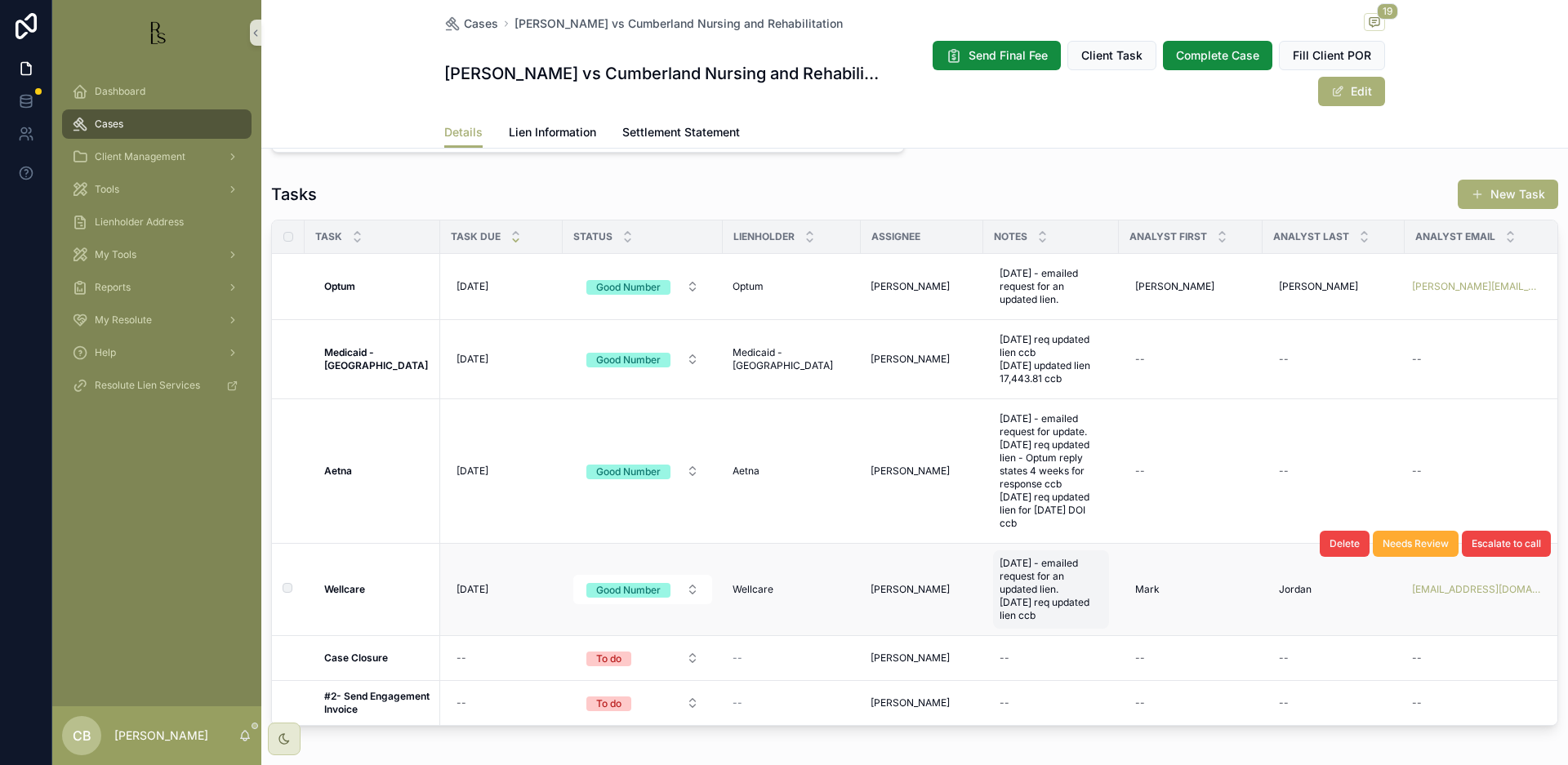
click at [1043, 607] on span "[DATE] - emailed request for an updated lien. [DATE] req updated lien ccb" at bounding box center [1051, 589] width 103 height 65
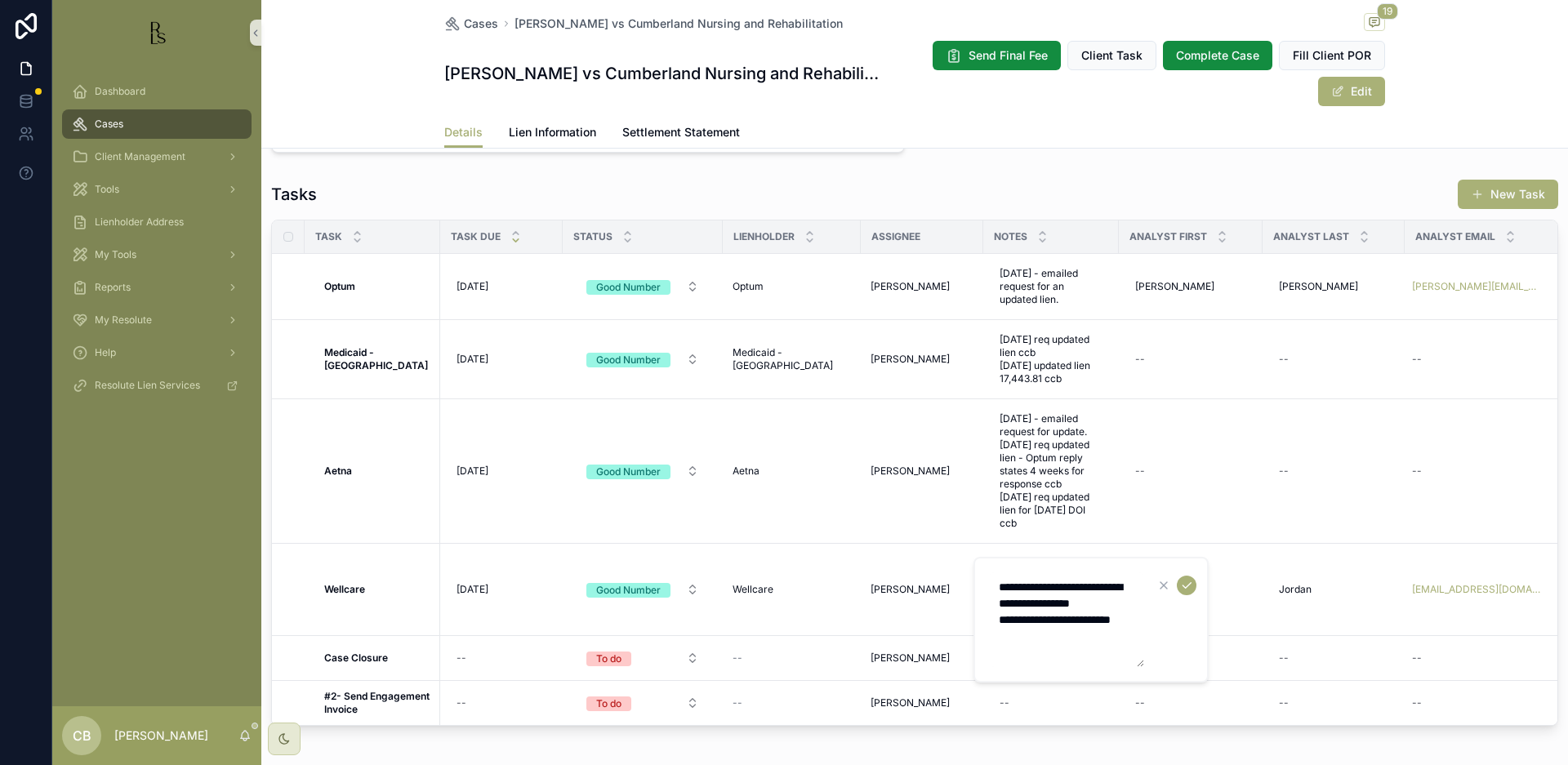
click at [1030, 649] on textarea "**********" at bounding box center [1066, 620] width 155 height 94
type textarea "**********"
click at [1188, 584] on icon "scrollable content" at bounding box center [1187, 586] width 13 height 13
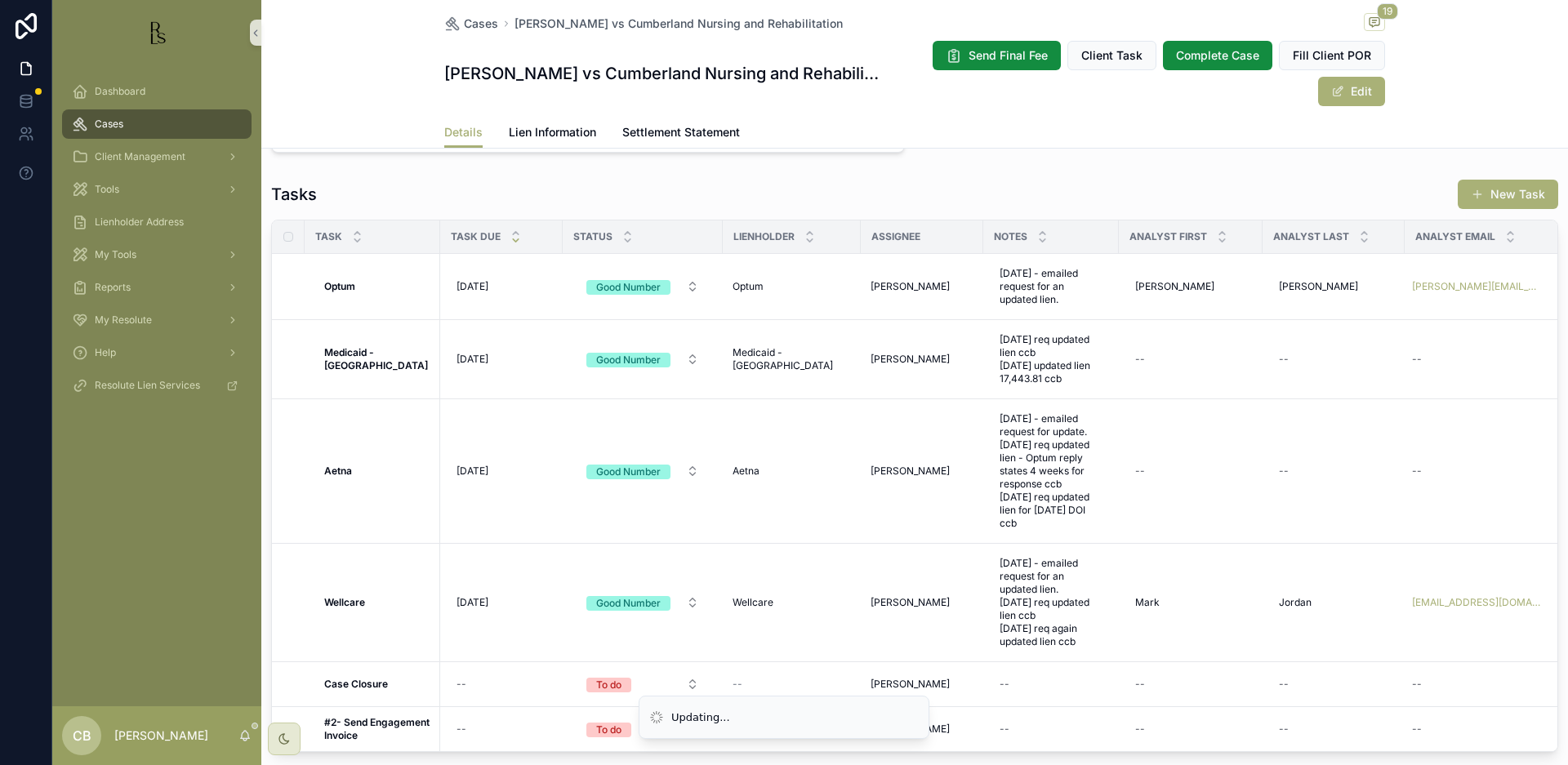
scroll to position [0, 0]
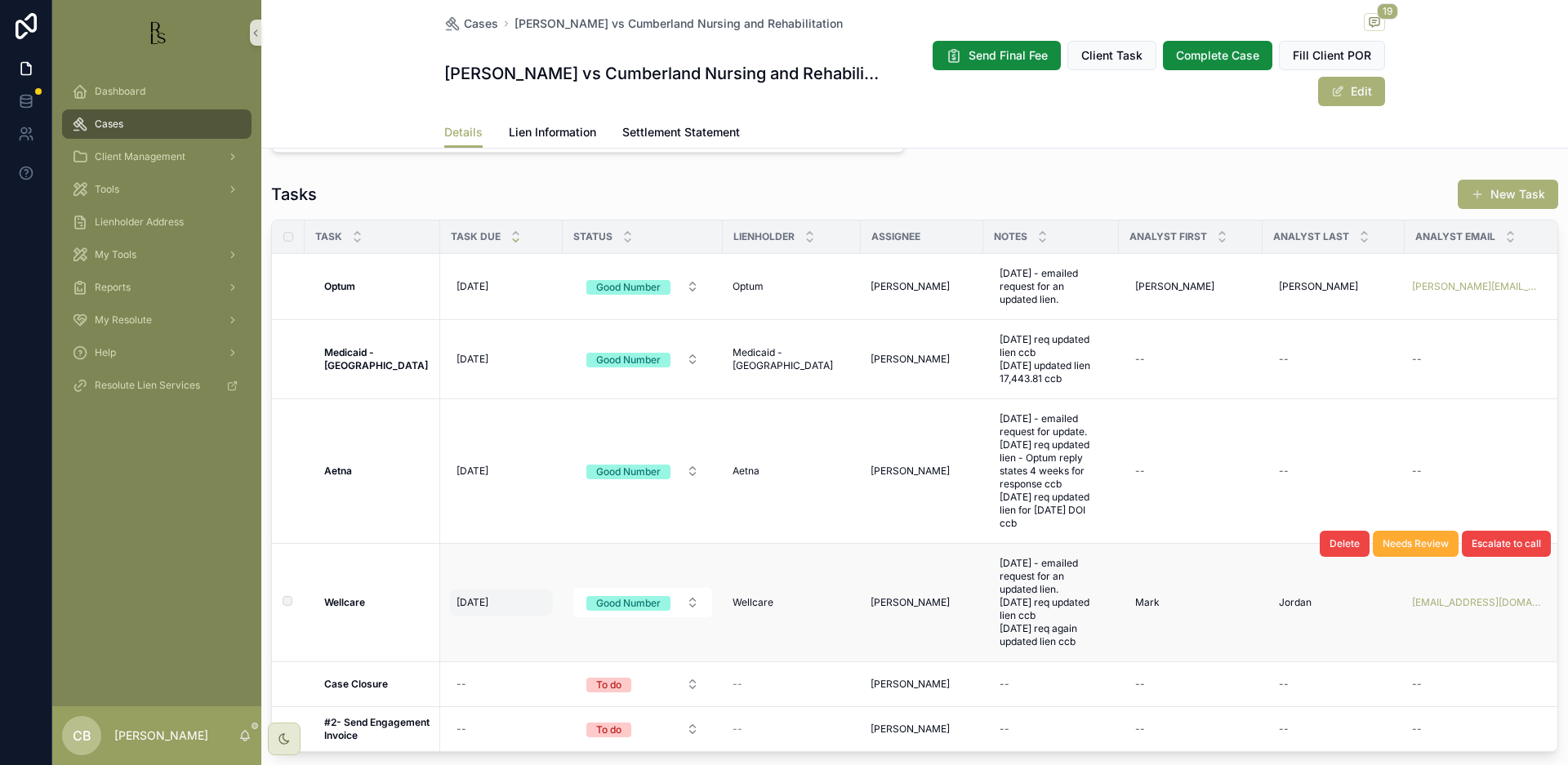
click at [474, 600] on span "[DATE]" at bounding box center [473, 603] width 32 height 13
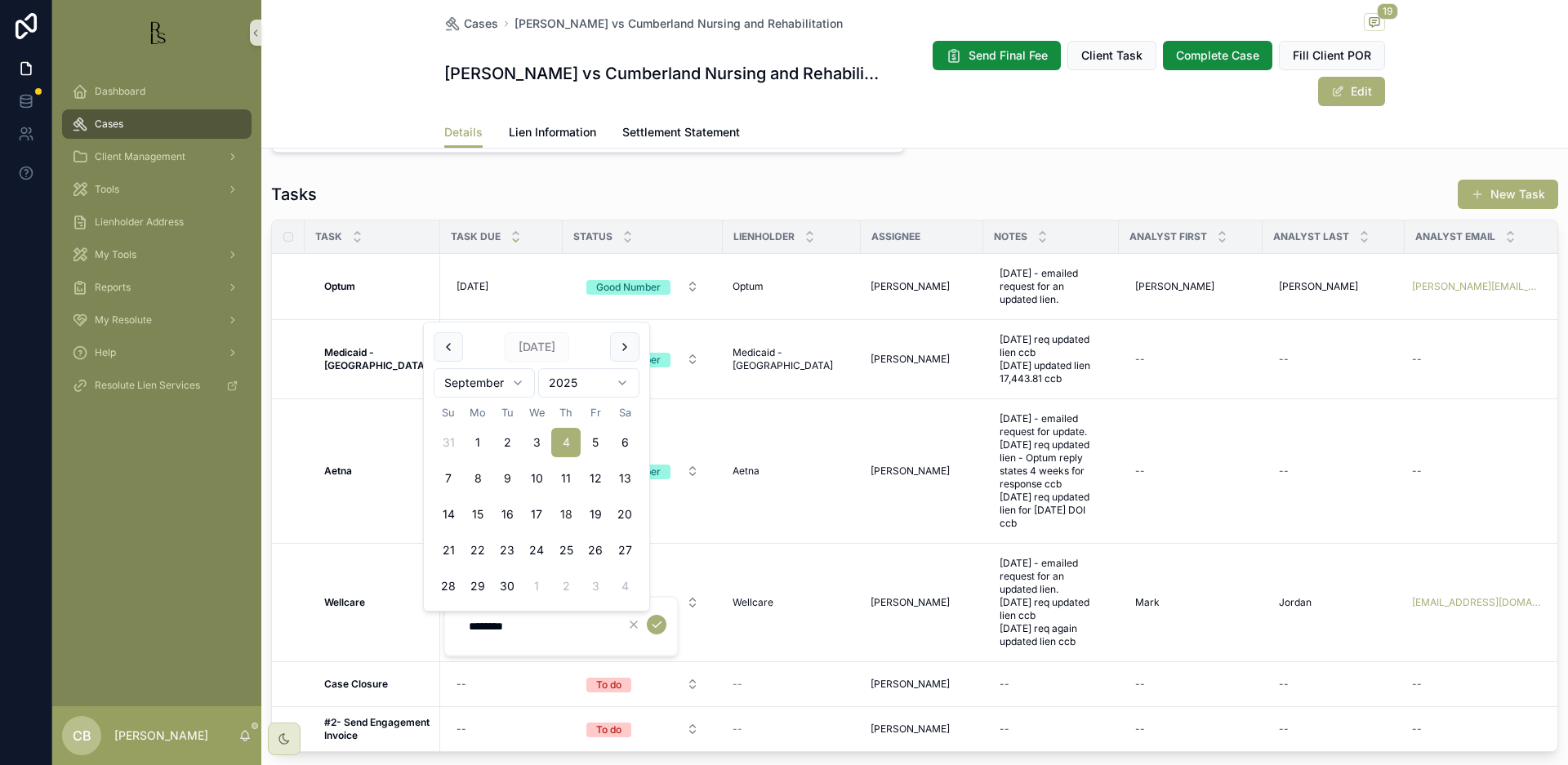
click at [562, 506] on button "18" at bounding box center [565, 514] width 29 height 29
type input "*********"
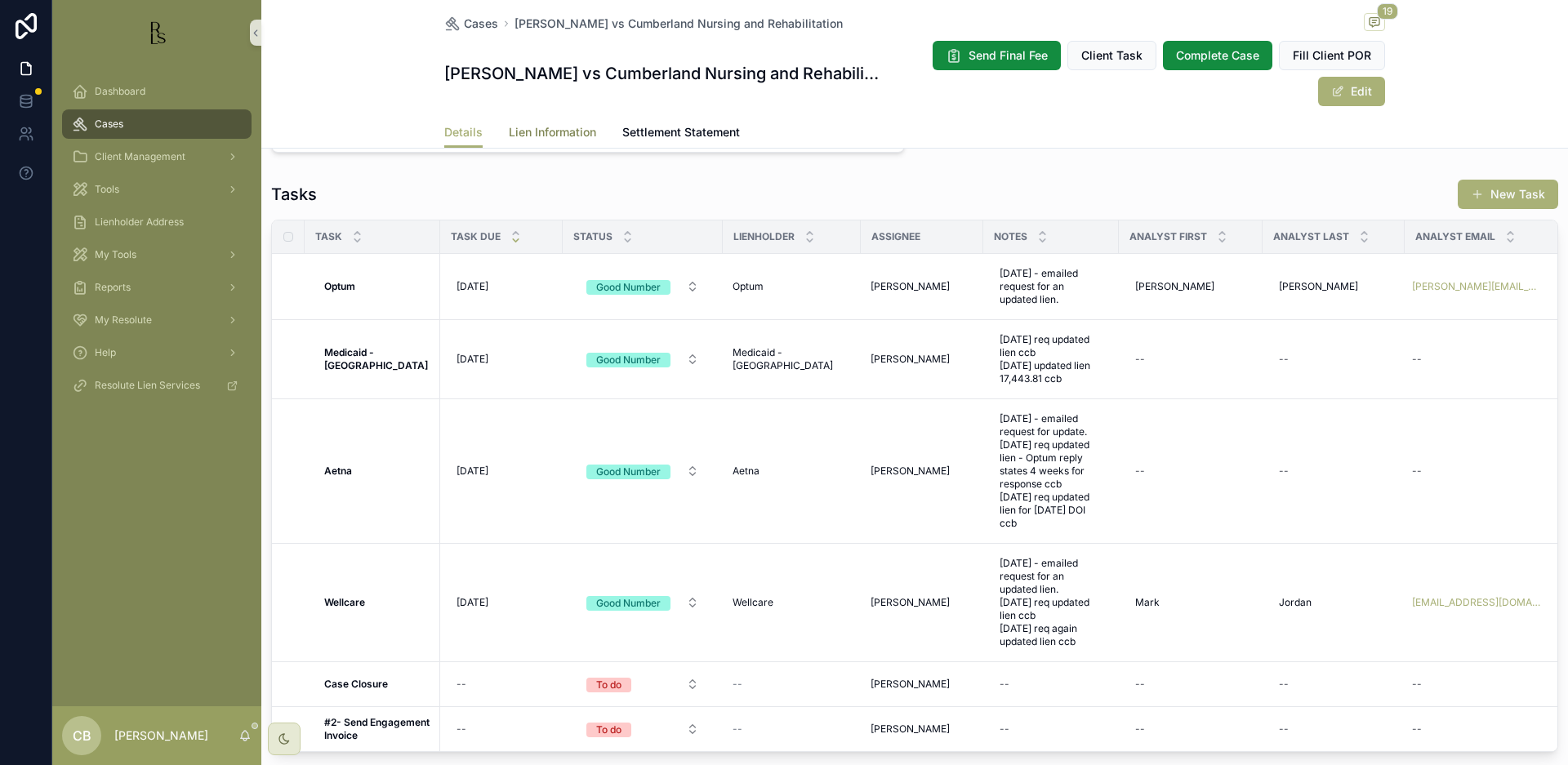
click at [541, 128] on span "Lien Information" at bounding box center [552, 132] width 88 height 16
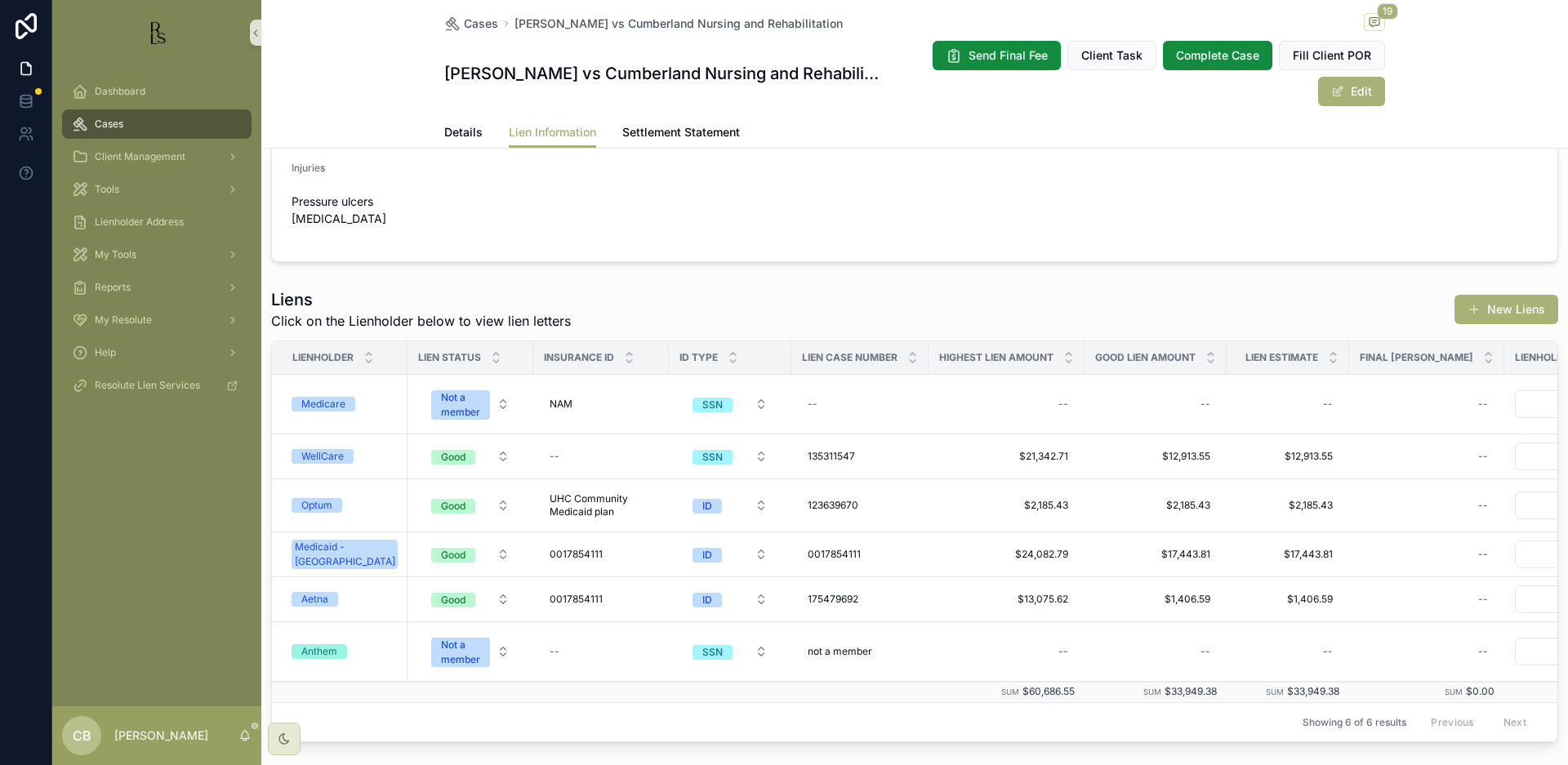
scroll to position [356, 0]
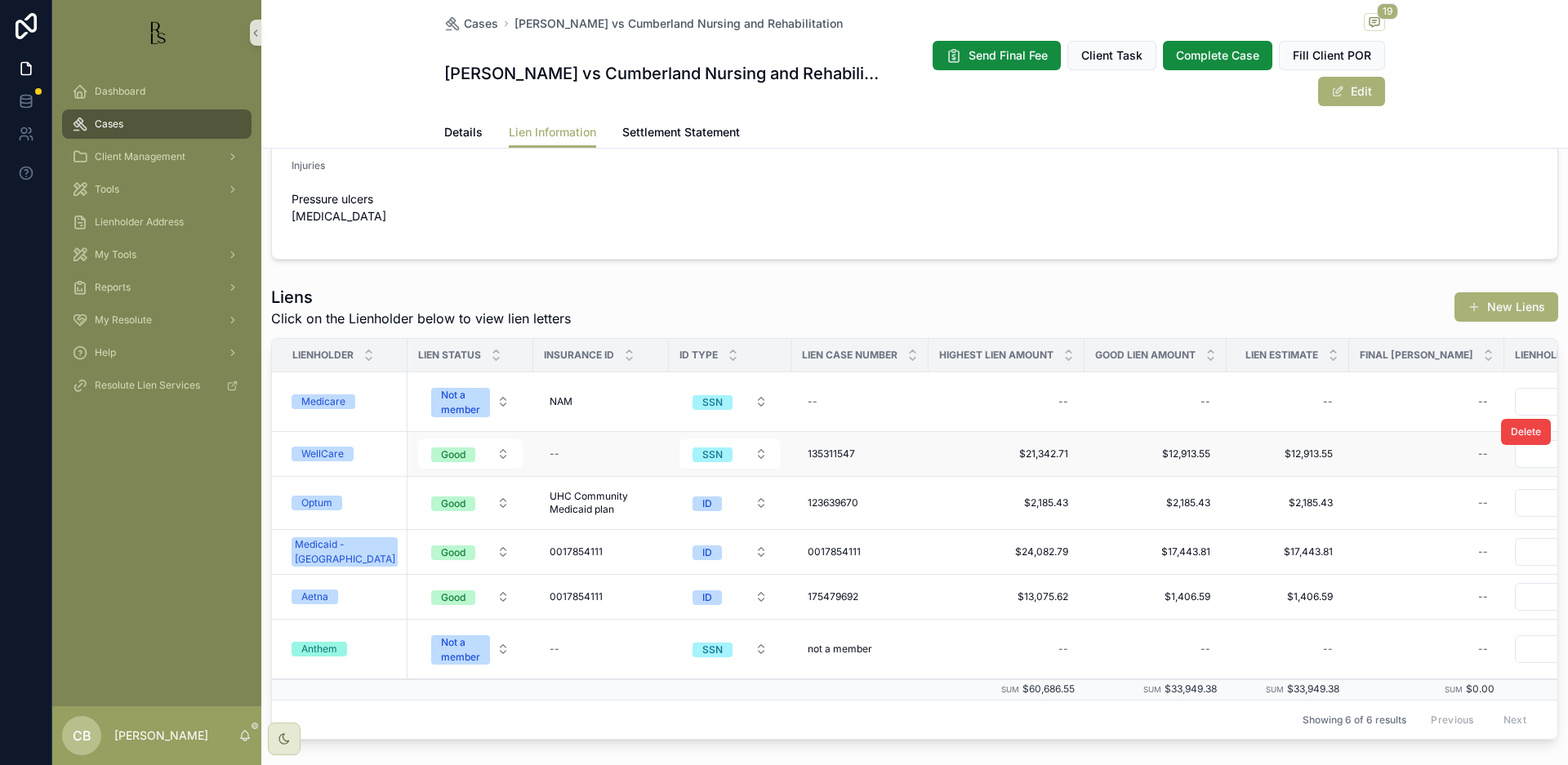
click at [317, 449] on div "WellCare" at bounding box center [322, 454] width 42 height 15
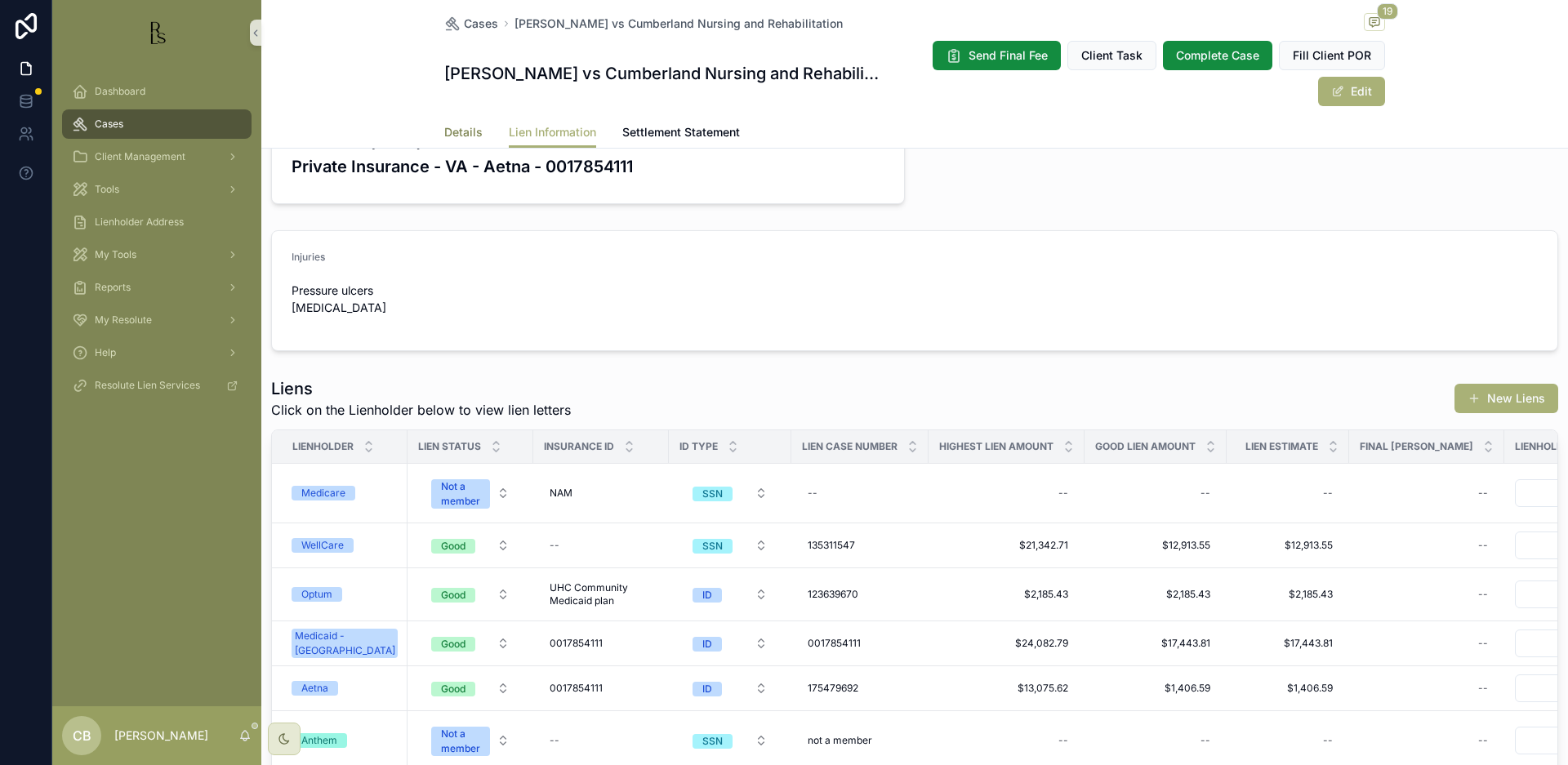
click at [464, 131] on span "Details" at bounding box center [463, 132] width 39 height 16
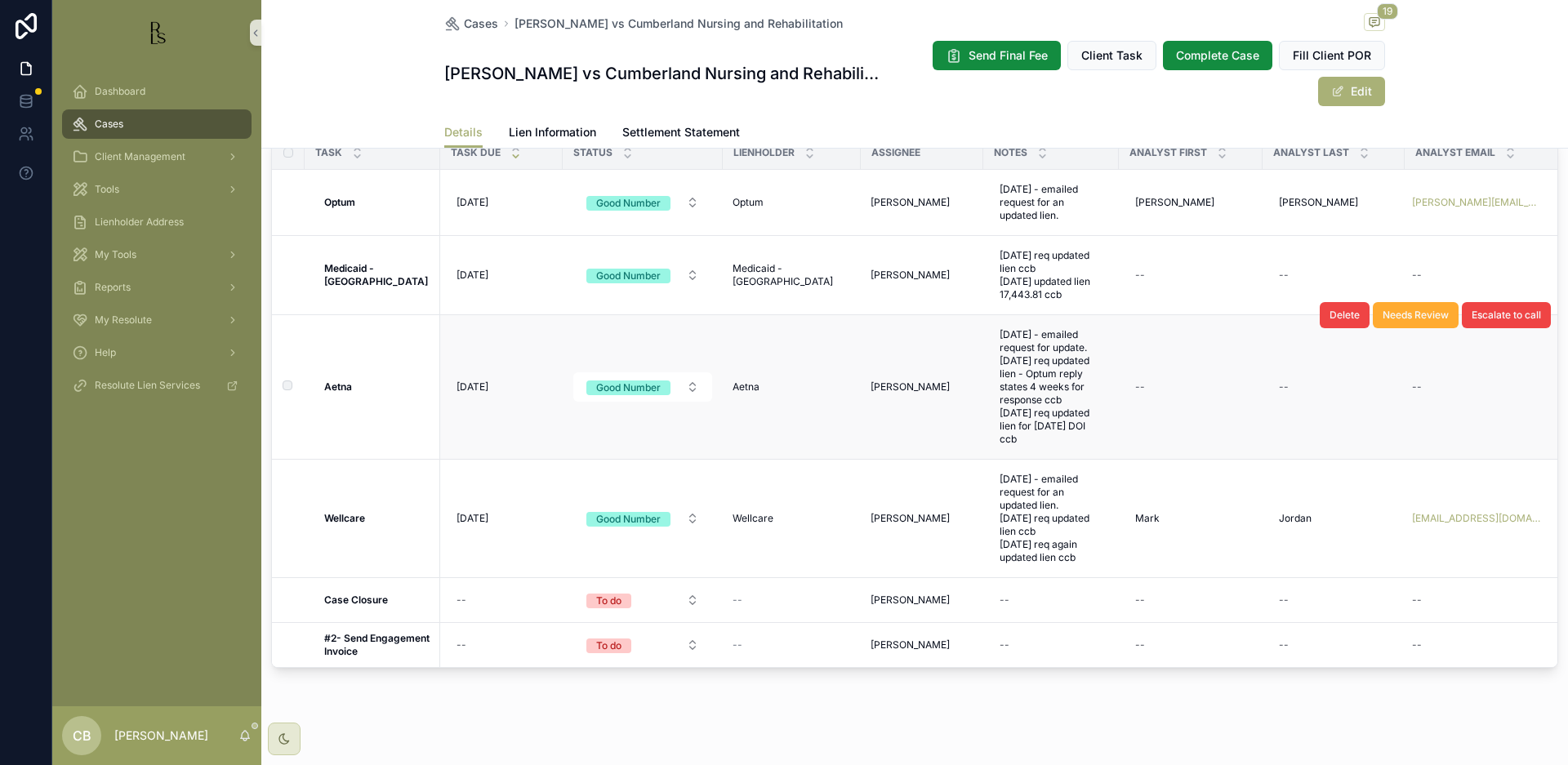
scroll to position [1306, 0]
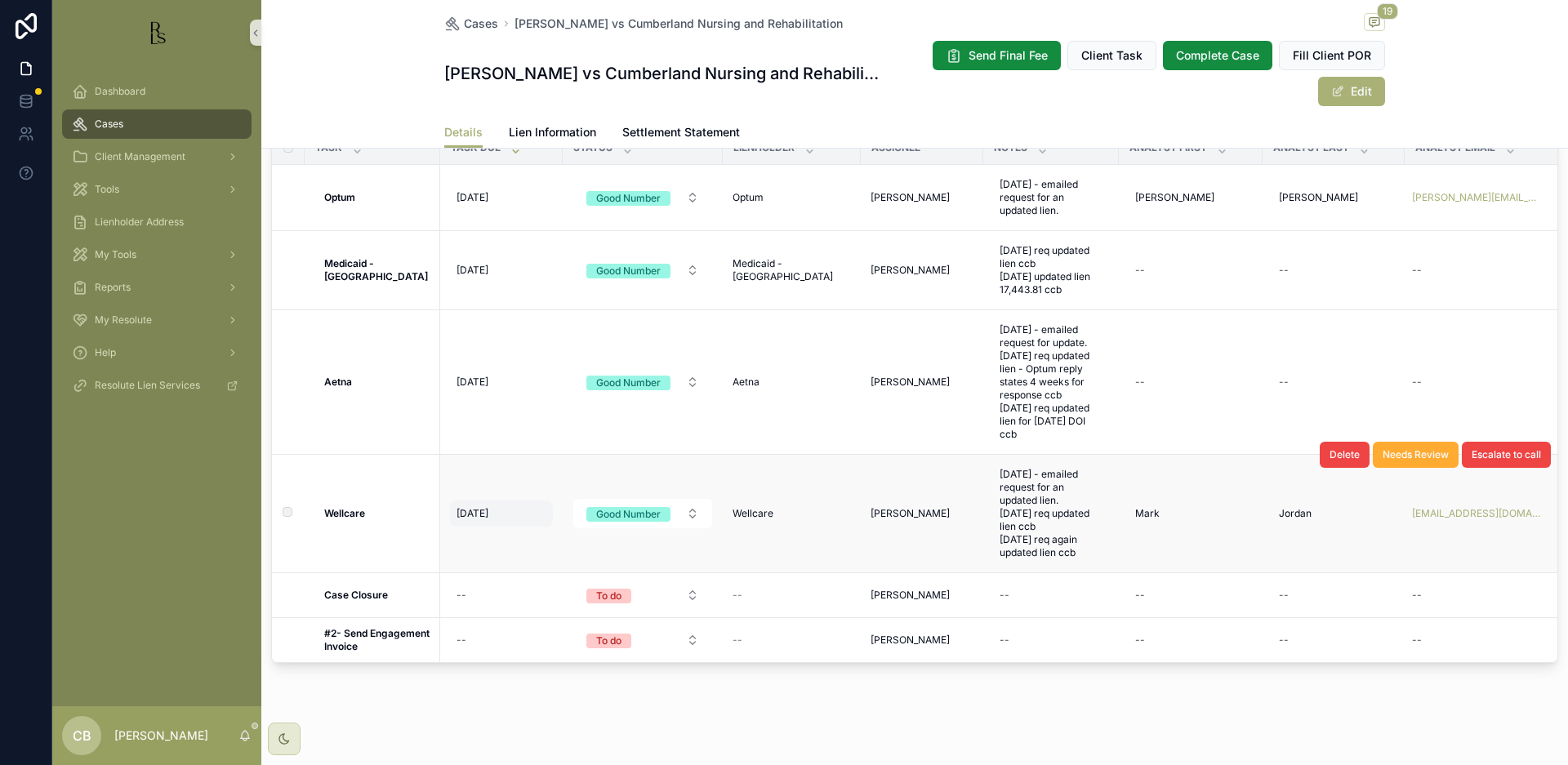
click at [473, 509] on span "[DATE]" at bounding box center [473, 514] width 32 height 13
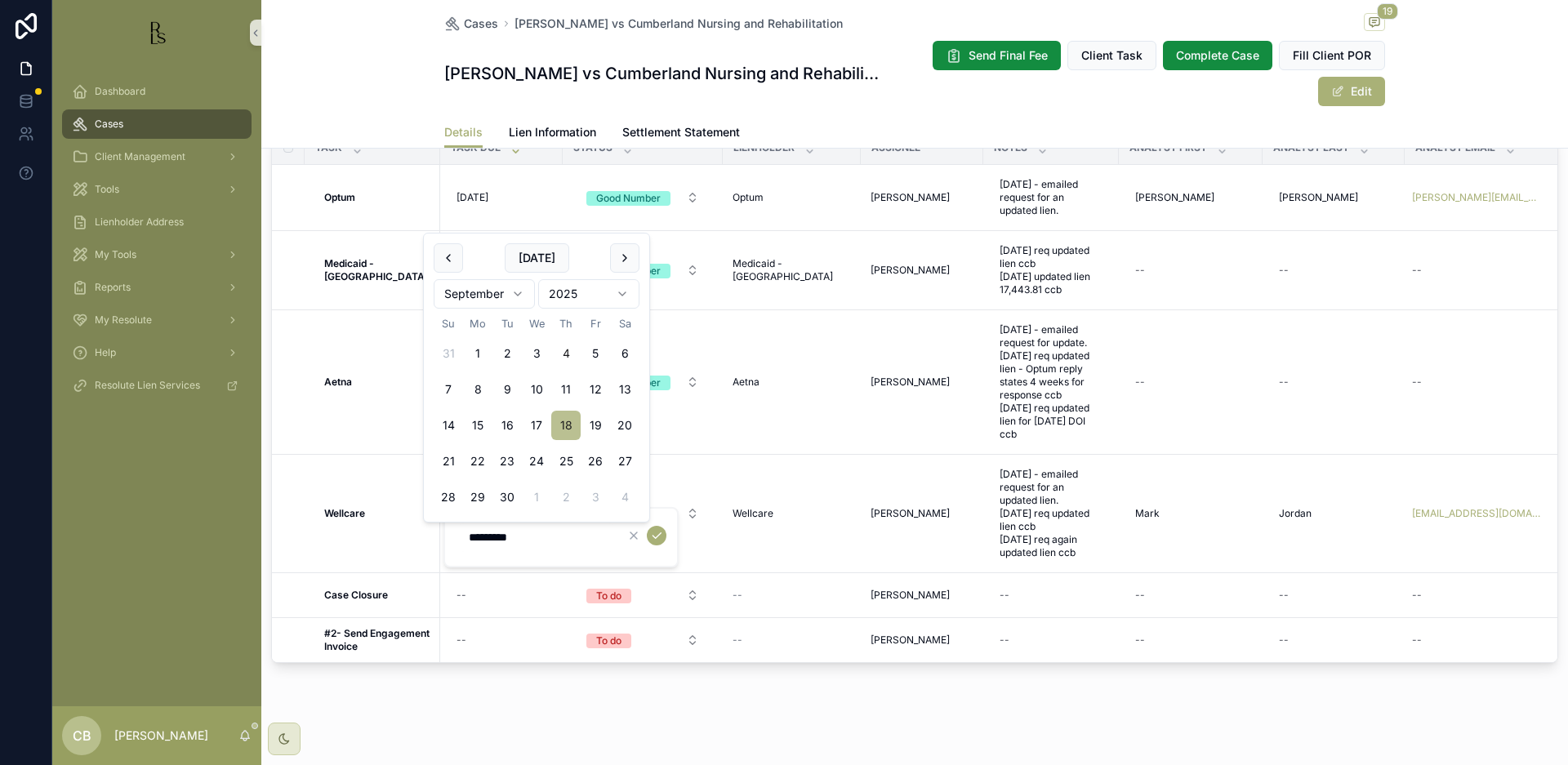
click at [571, 424] on button "18" at bounding box center [565, 424] width 29 height 29
click at [658, 534] on icon "scrollable content" at bounding box center [657, 536] width 13 height 13
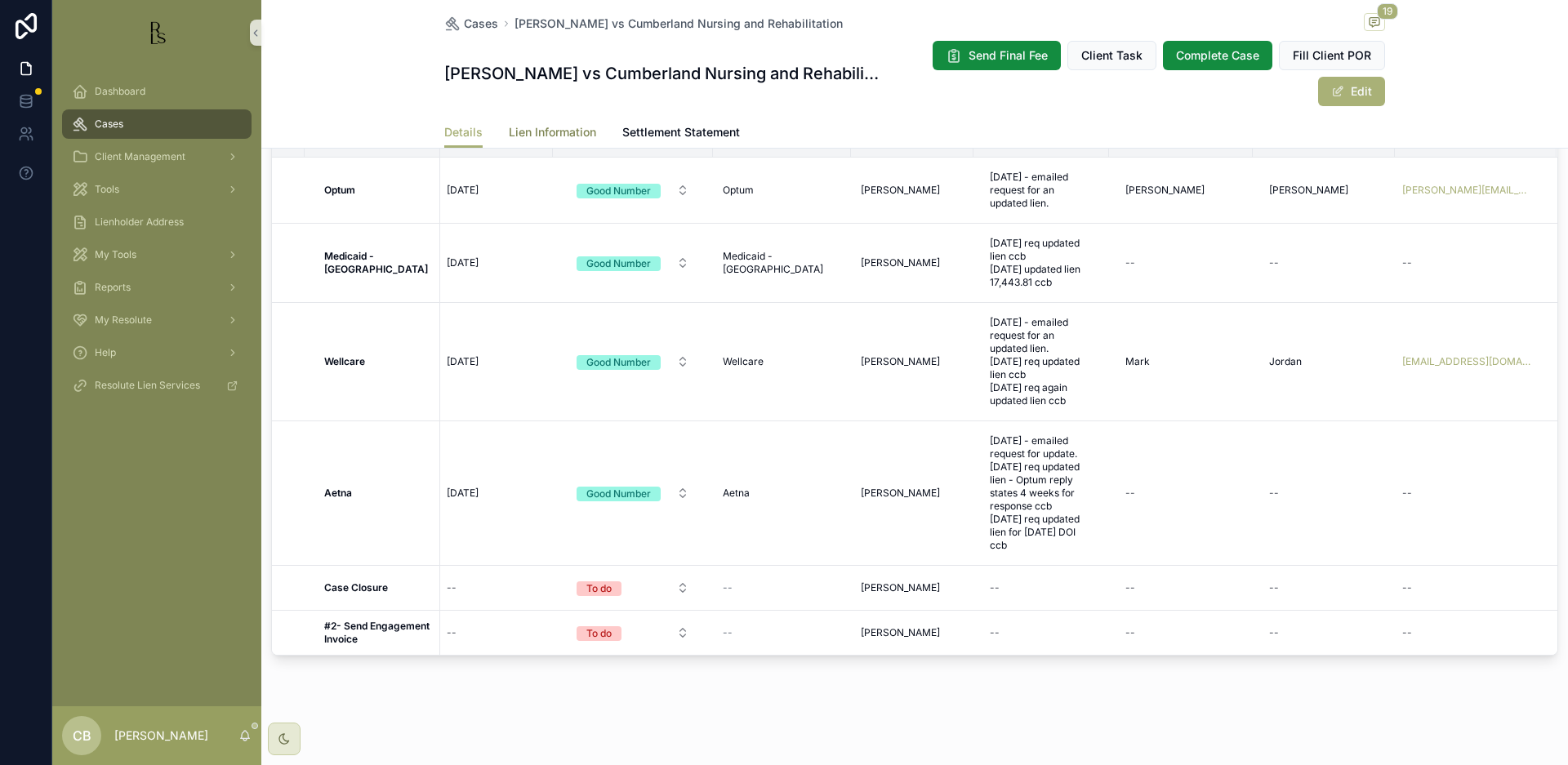
scroll to position [1310, 0]
click at [546, 125] on span "Lien Information" at bounding box center [552, 132] width 88 height 16
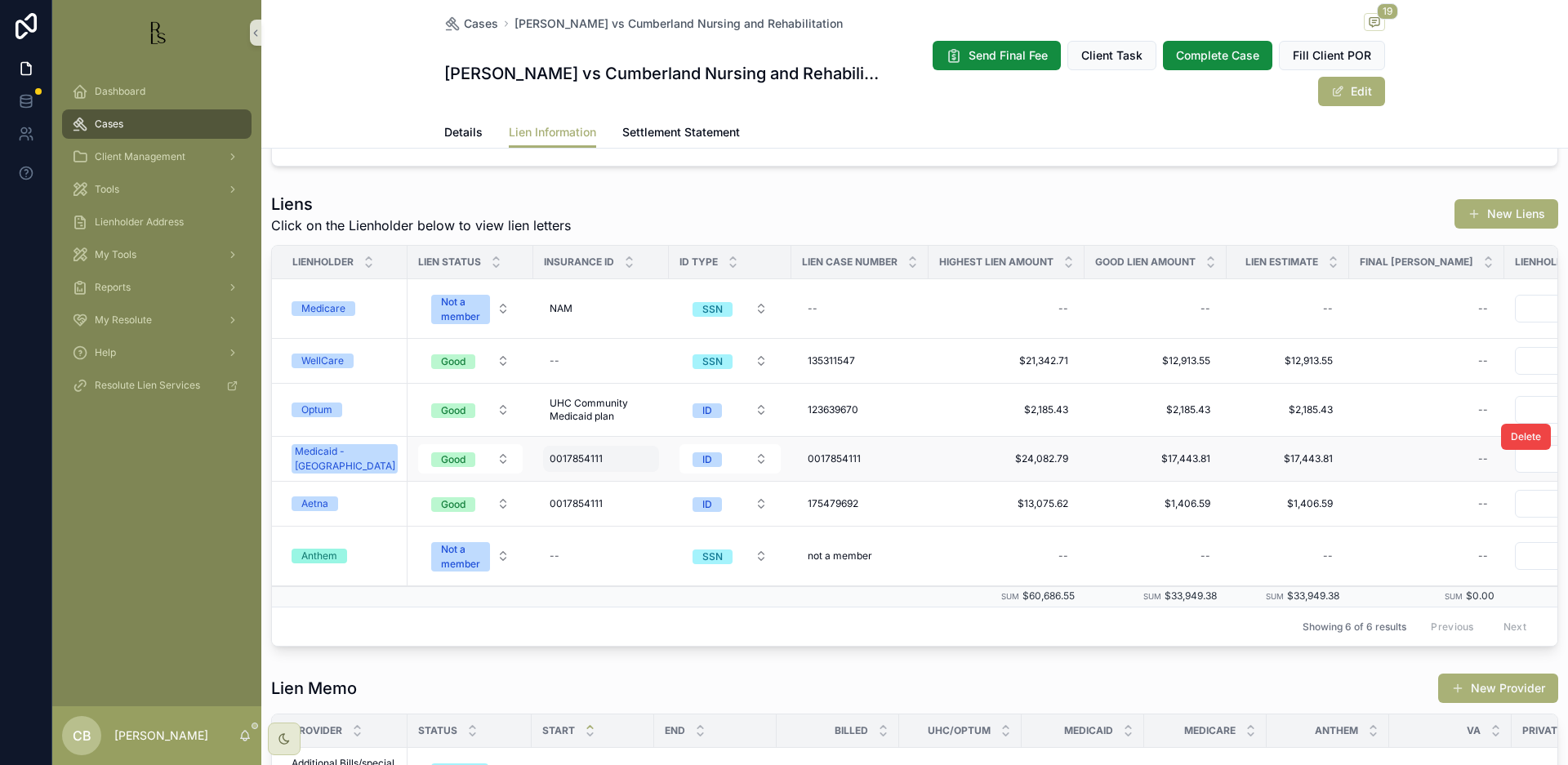
scroll to position [449, 0]
click at [313, 501] on div "Aetna" at bounding box center [314, 503] width 27 height 15
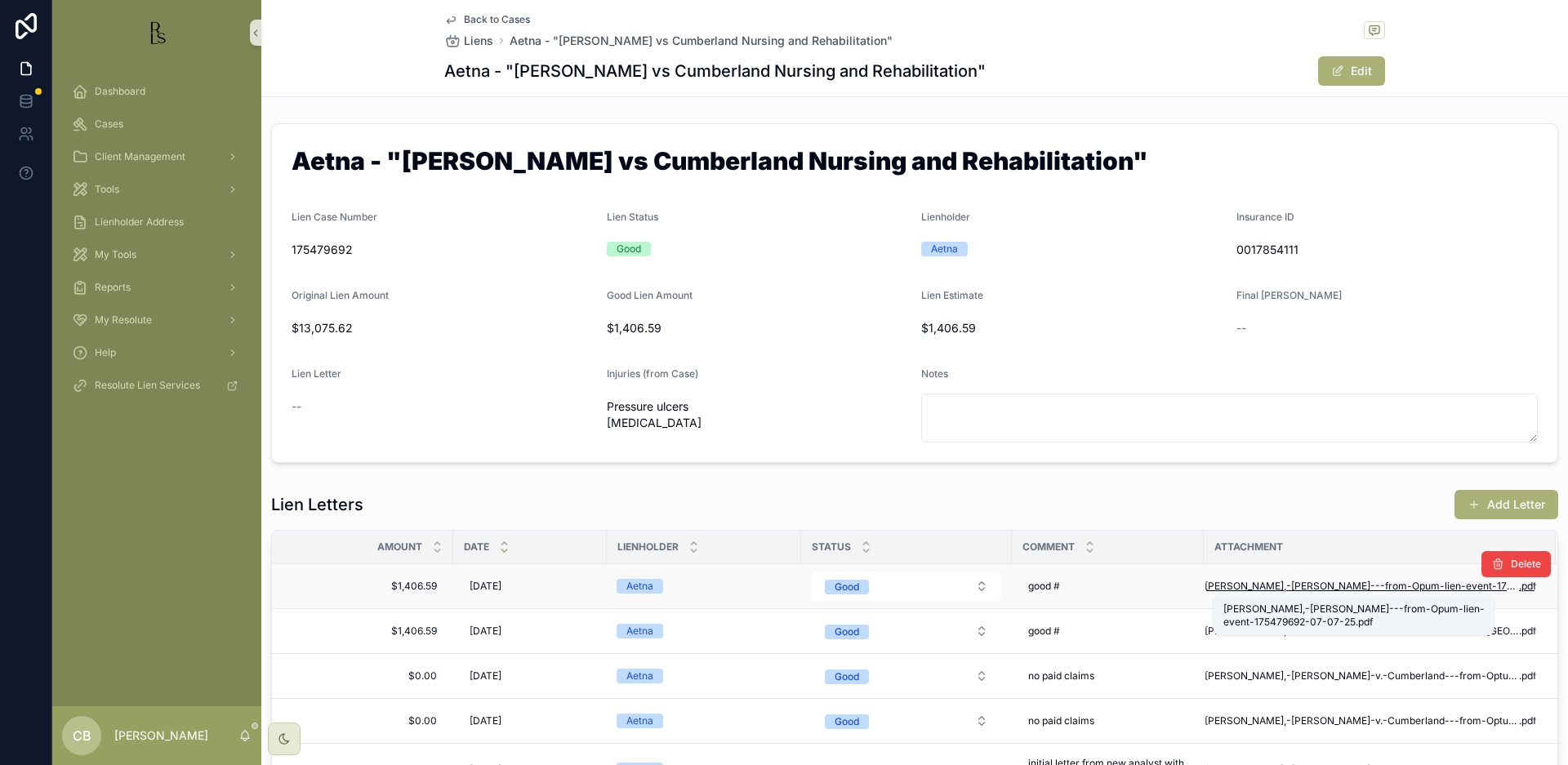
click at [1324, 584] on span "[PERSON_NAME],-[PERSON_NAME]---from-Opum-lien-event-175479692-07-07-25" at bounding box center [1361, 587] width 314 height 13
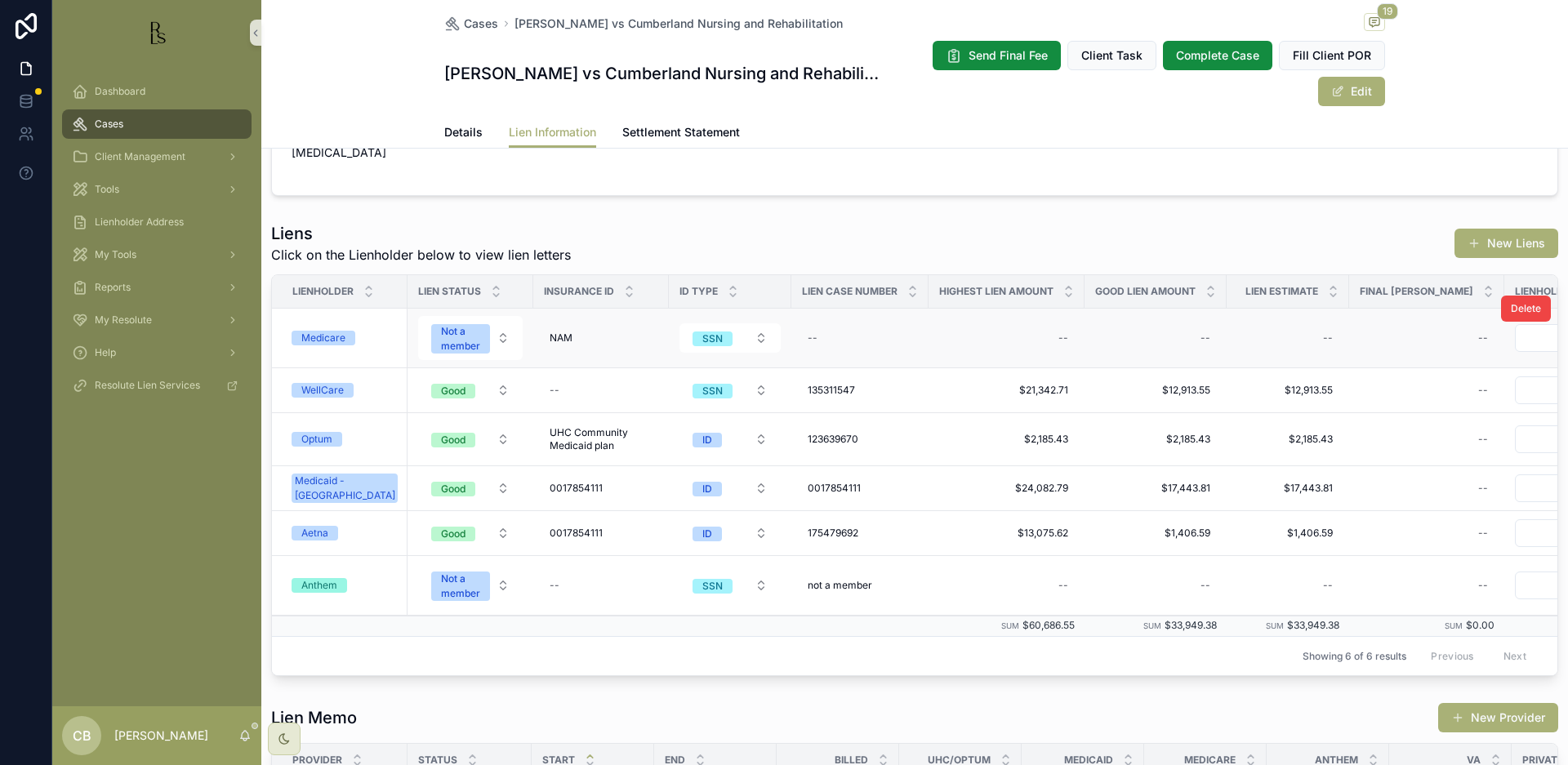
scroll to position [427, 0]
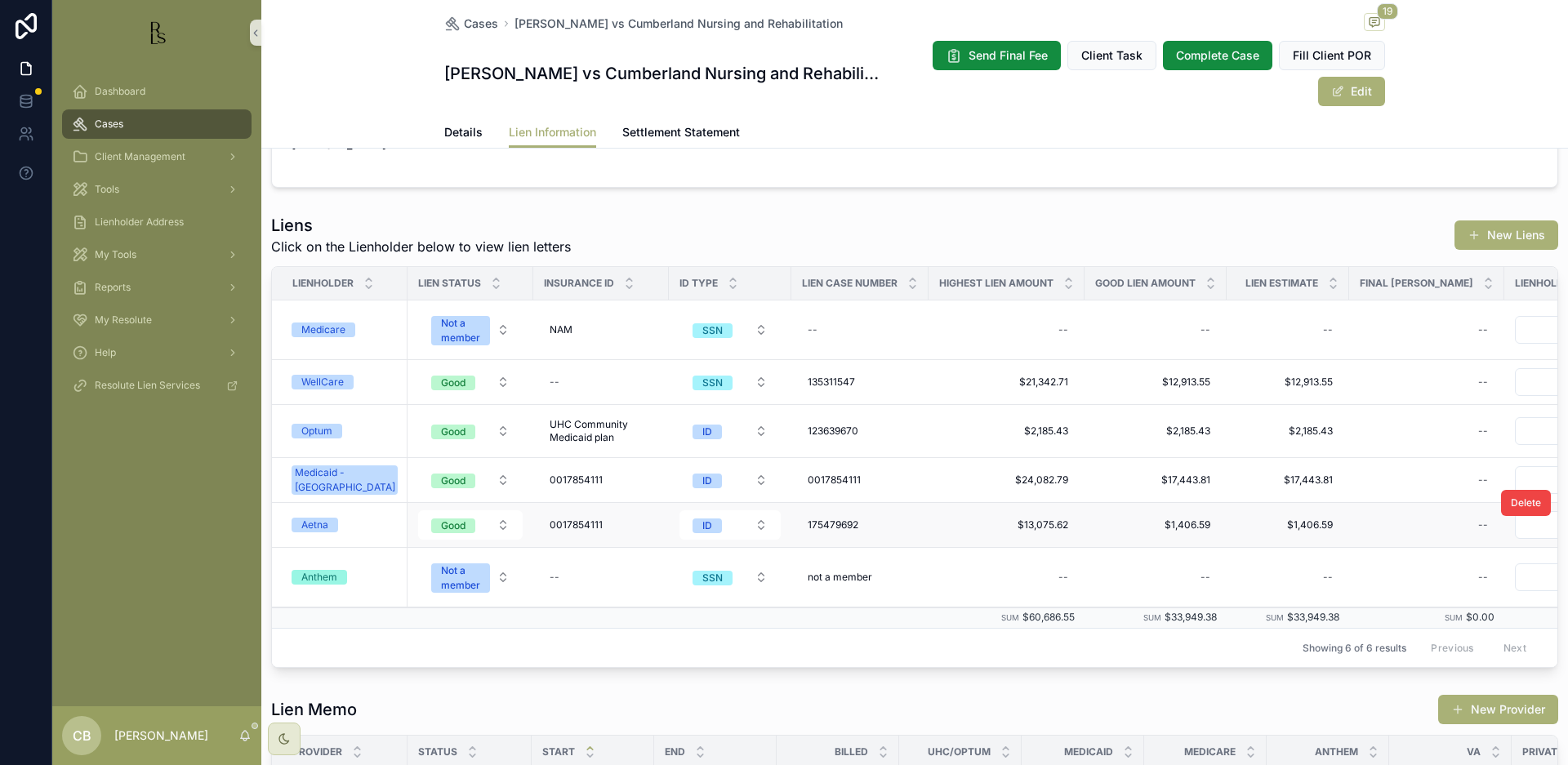
click at [307, 520] on div "Aetna" at bounding box center [314, 525] width 27 height 15
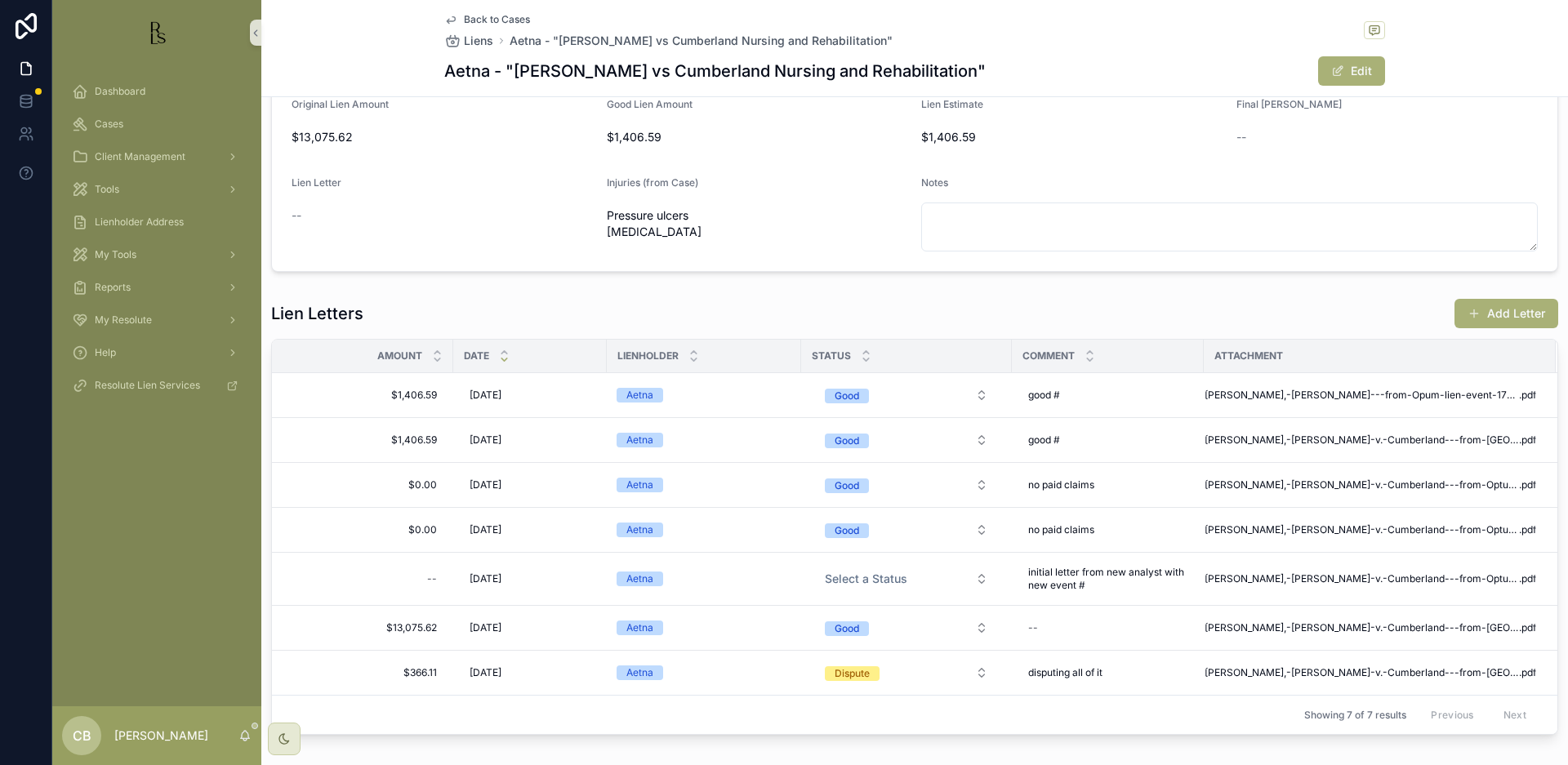
scroll to position [191, 0]
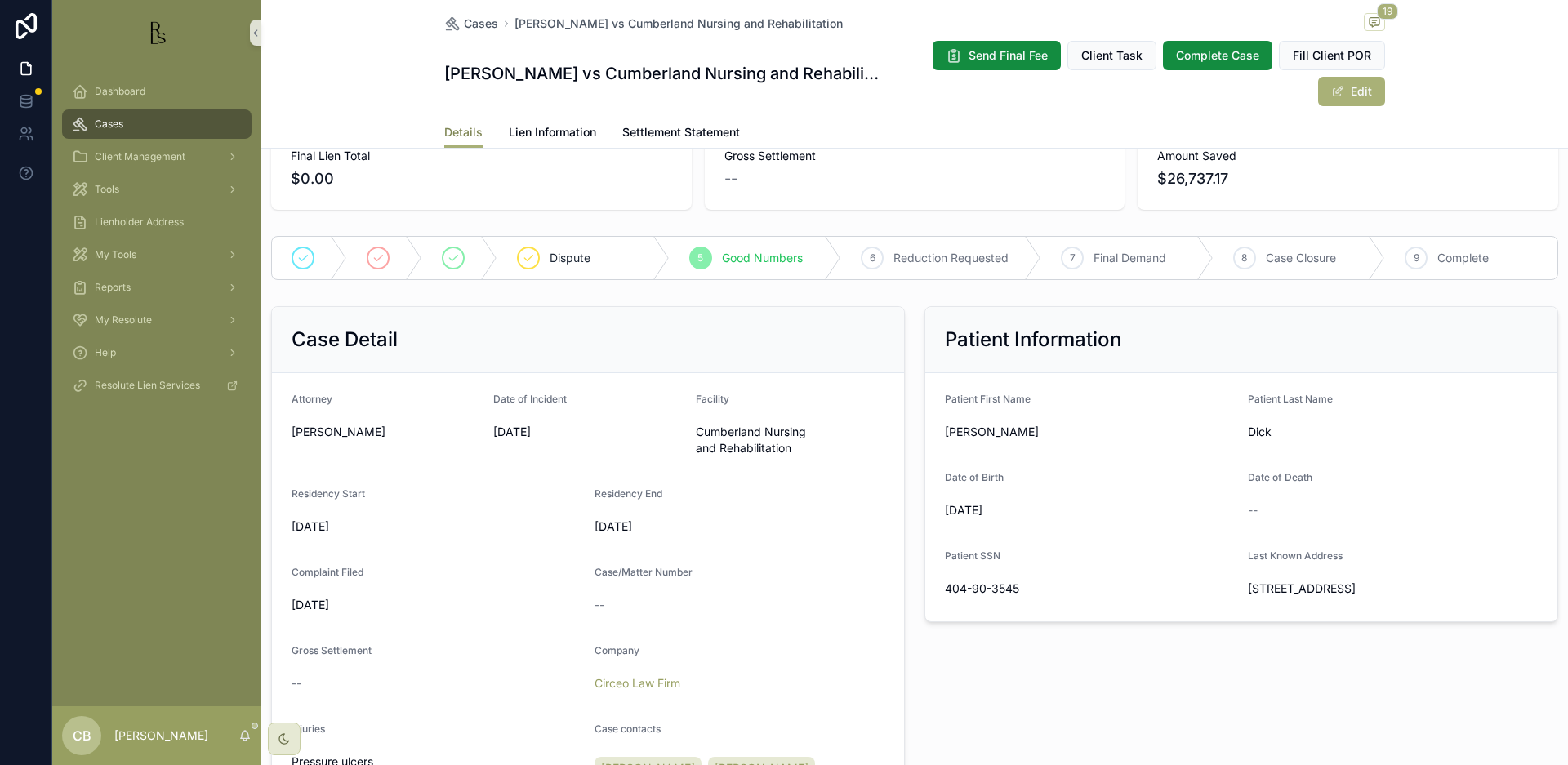
click at [459, 126] on span "Details" at bounding box center [463, 132] width 39 height 16
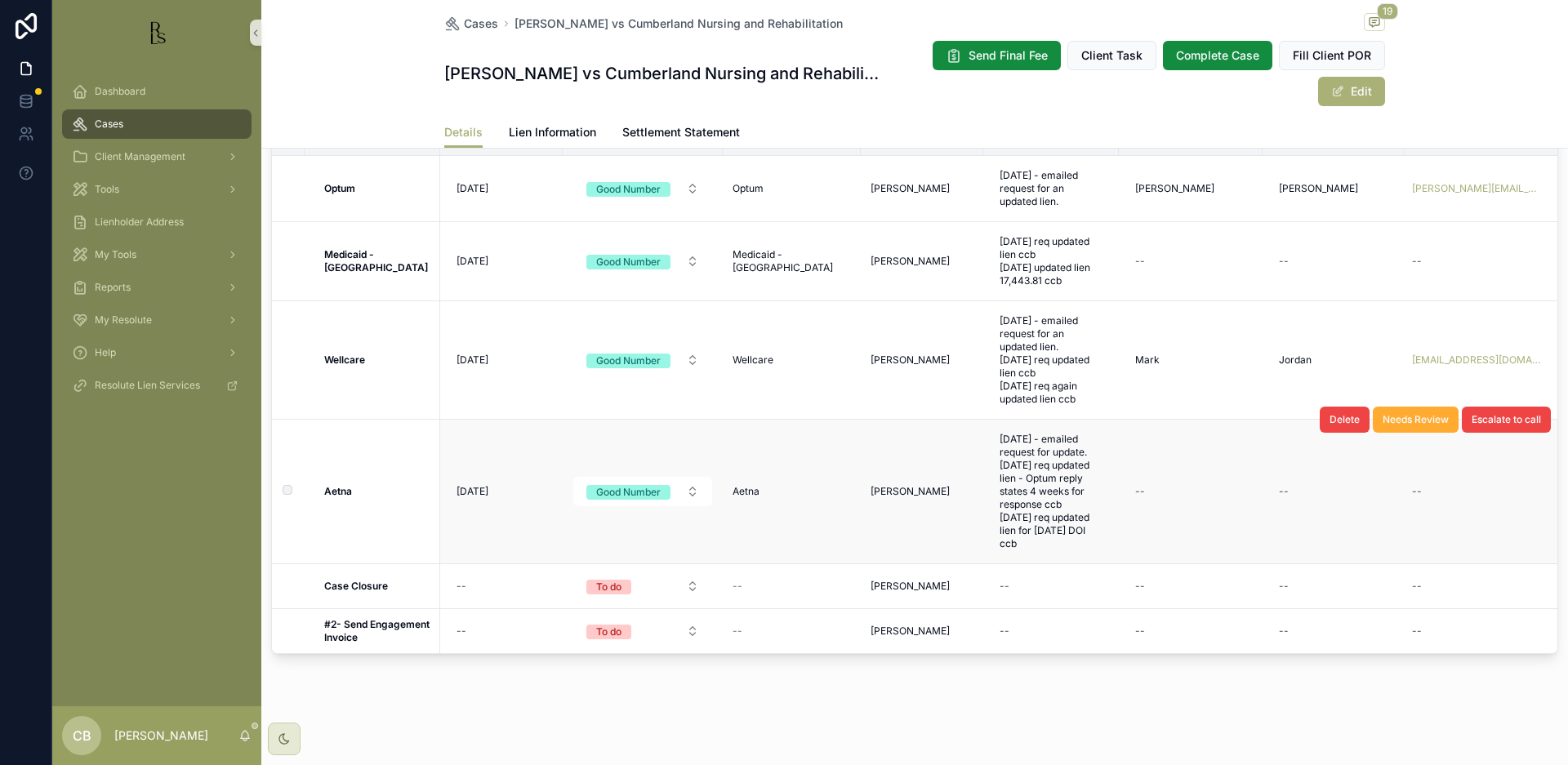
scroll to position [1327, 0]
click at [545, 127] on span "Lien Information" at bounding box center [552, 132] width 88 height 16
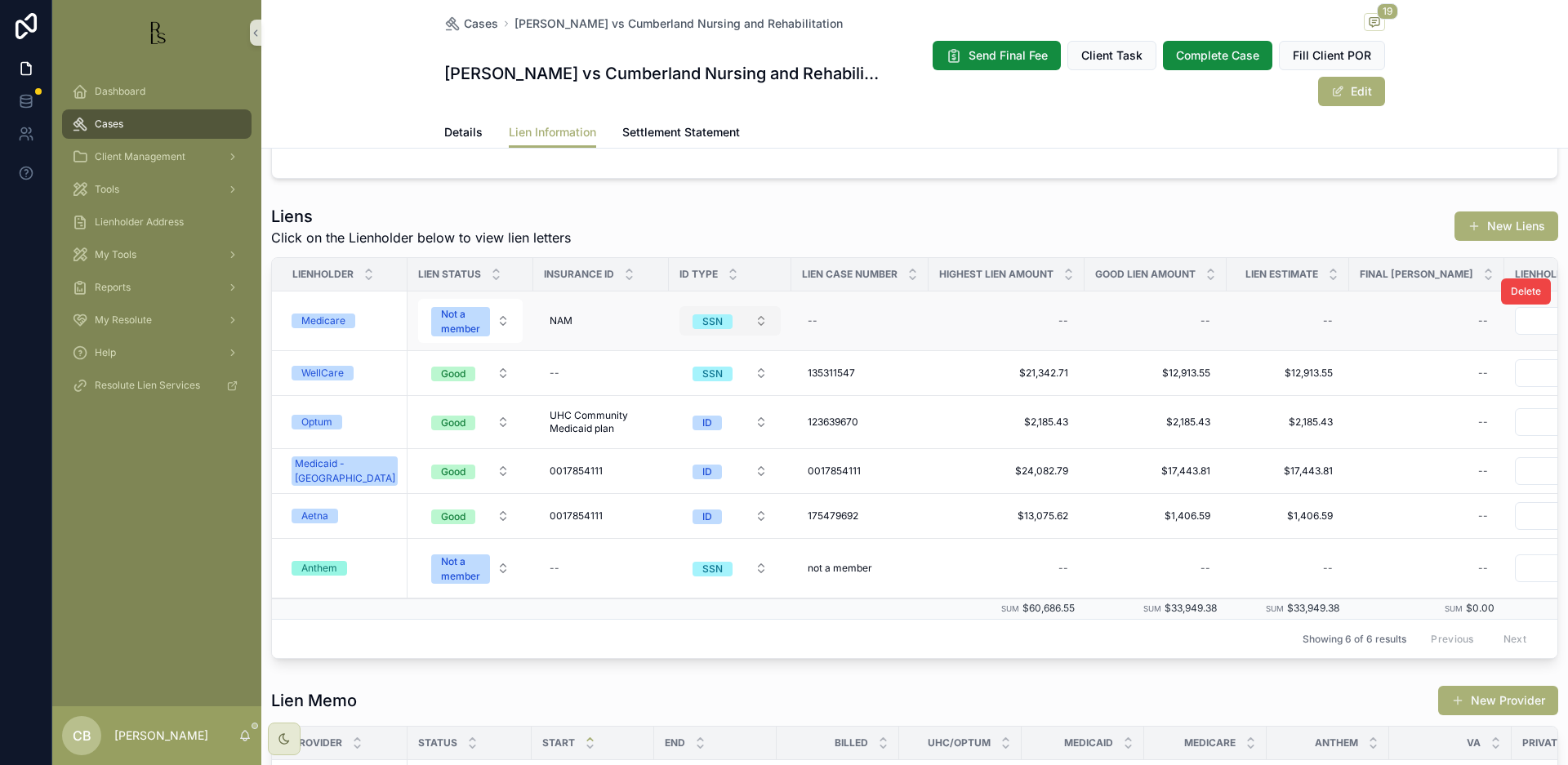
scroll to position [446, 0]
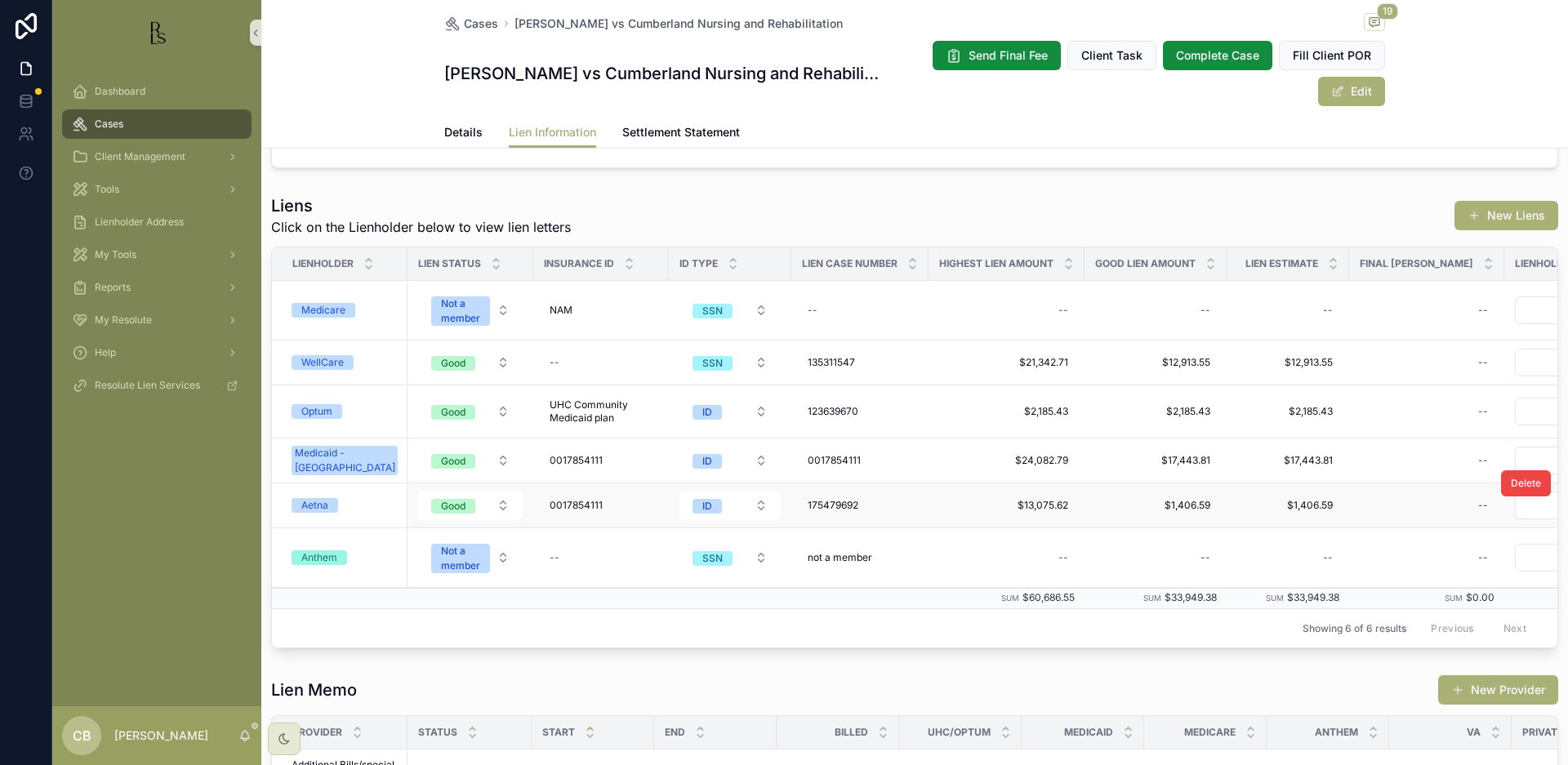
click at [314, 503] on div "Aetna" at bounding box center [314, 506] width 27 height 15
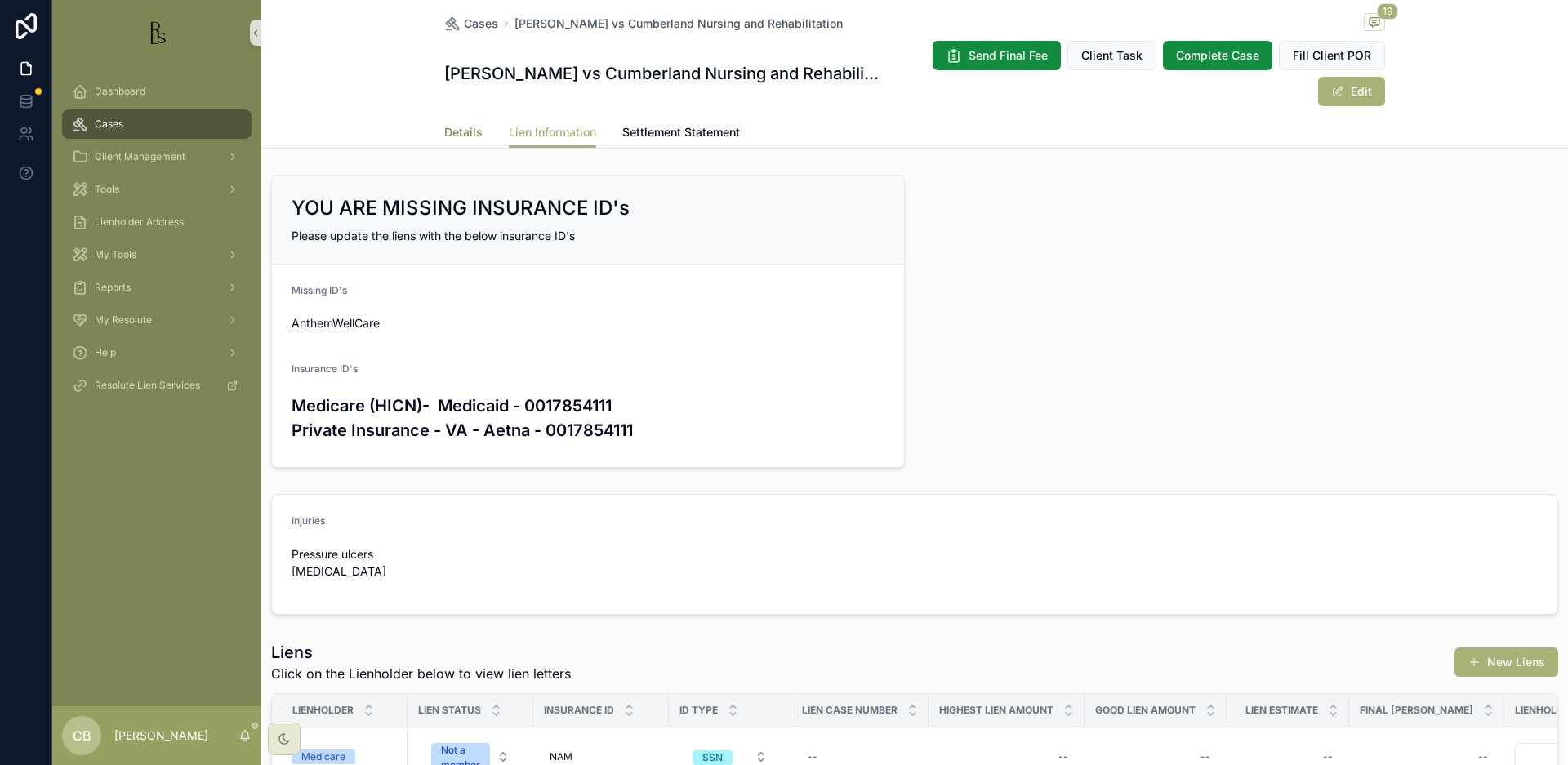
click at [444, 125] on span "Details" at bounding box center [463, 132] width 39 height 16
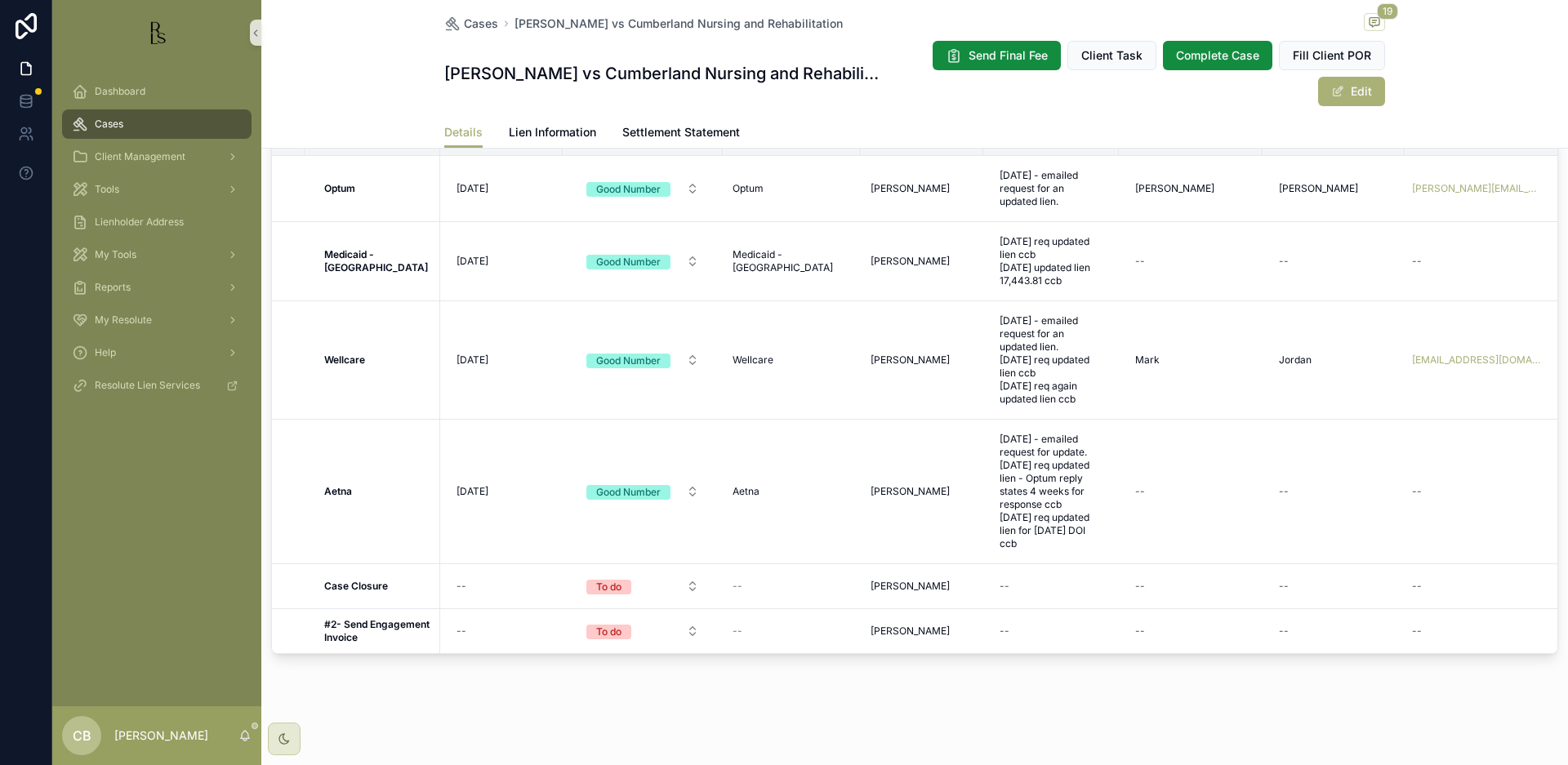
scroll to position [1327, 0]
click at [479, 485] on span "[DATE]" at bounding box center [473, 491] width 32 height 13
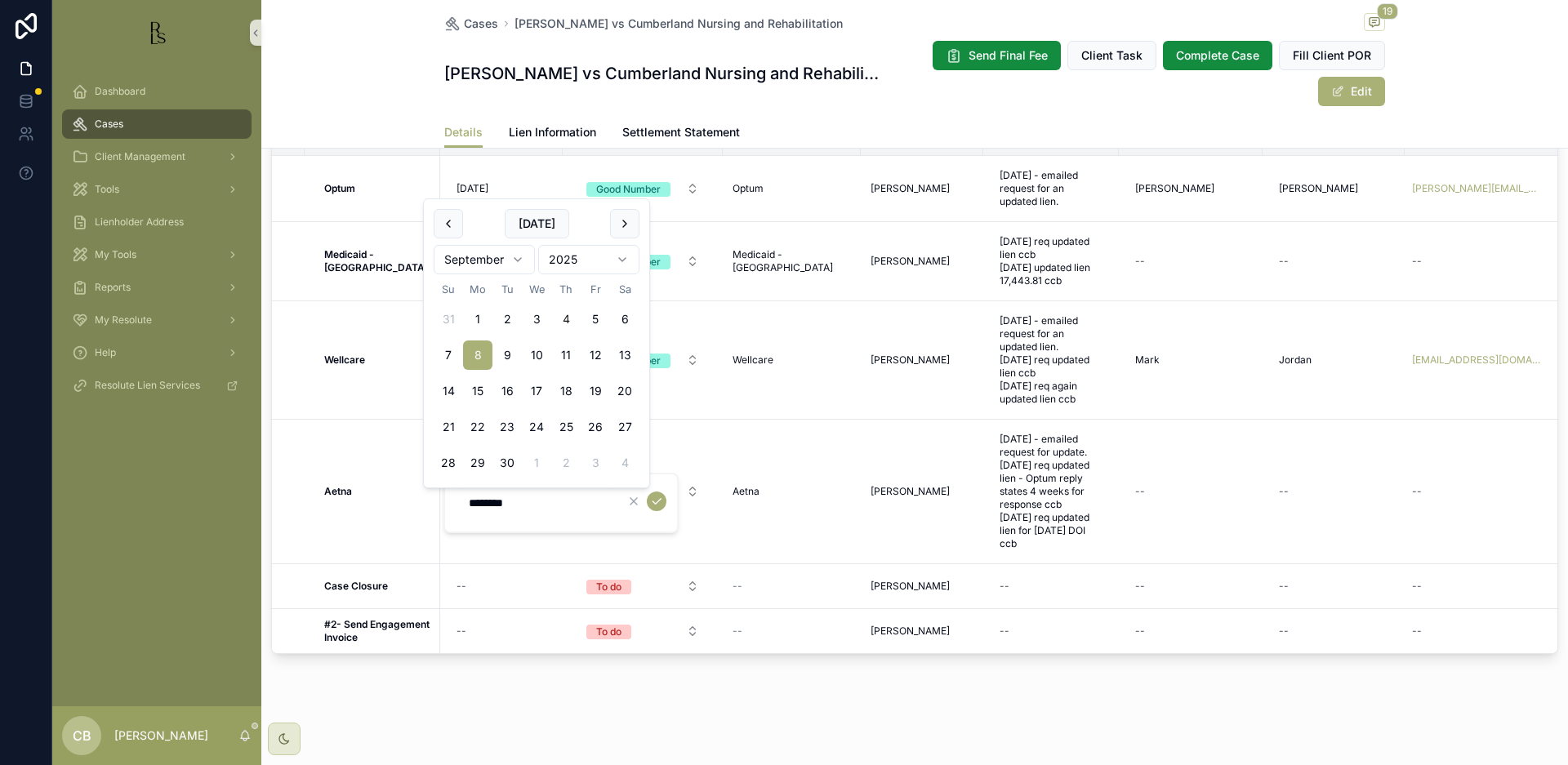
click at [518, 256] on html "Dashboard Cases Client Management Tools Lienholder Address My Tools Reports My …" at bounding box center [784, 382] width 1568 height 765
click at [592, 350] on button "10" at bounding box center [594, 355] width 29 height 29
type input "**********"
click at [656, 501] on icon "scrollable content" at bounding box center [657, 502] width 13 height 13
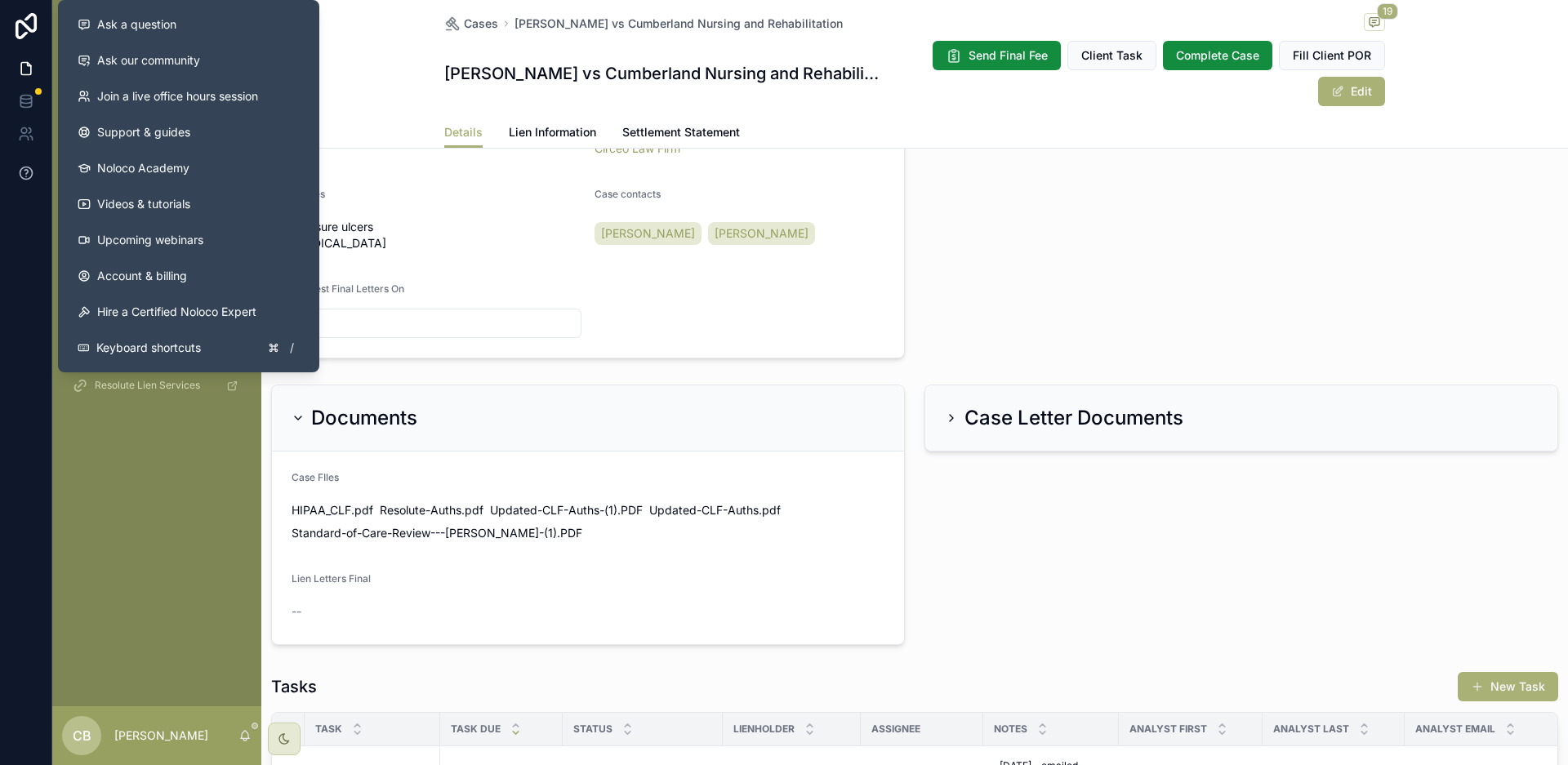
scroll to position [723, 0]
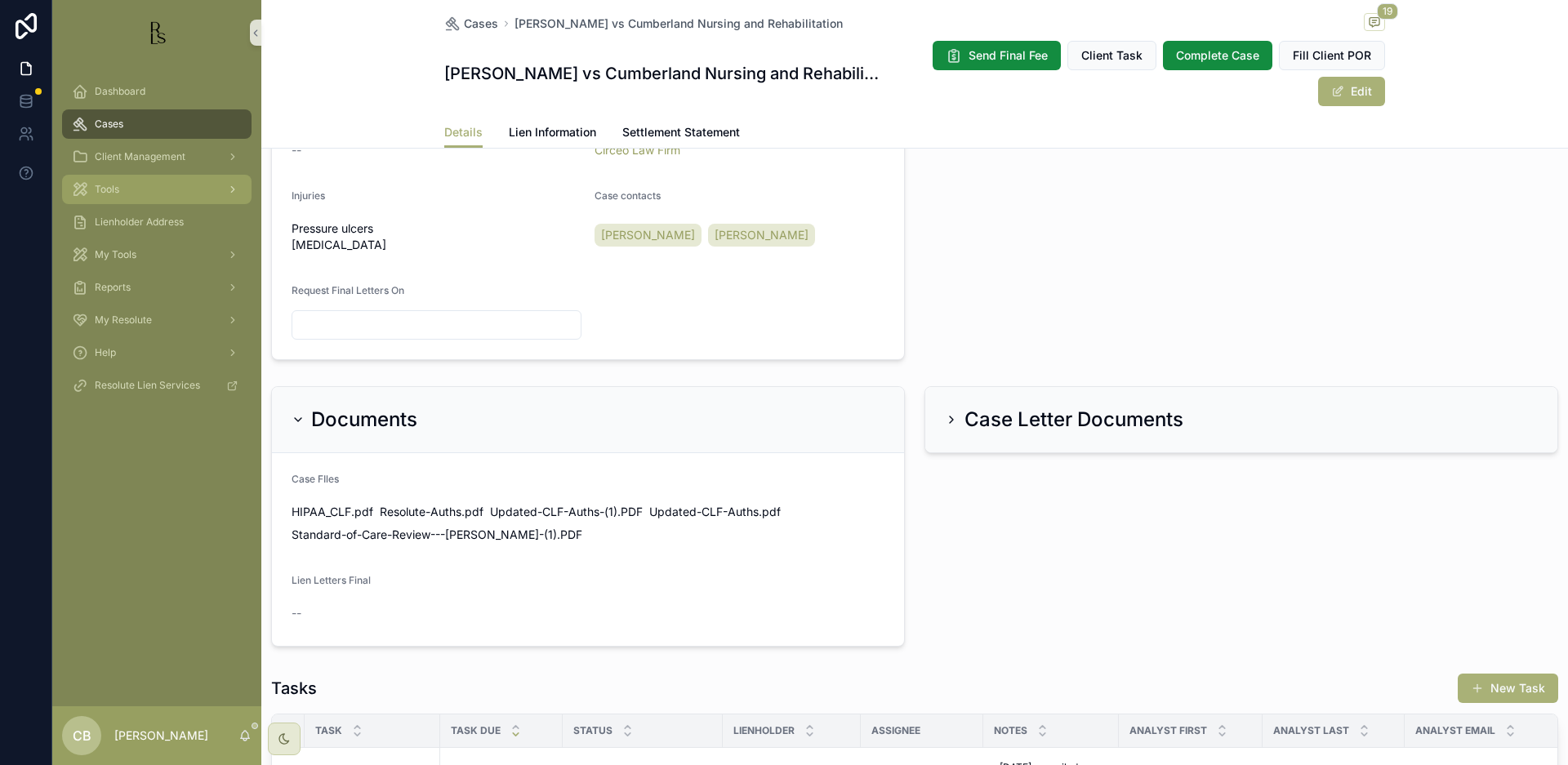
click at [111, 186] on span "Tools" at bounding box center [107, 190] width 25 height 13
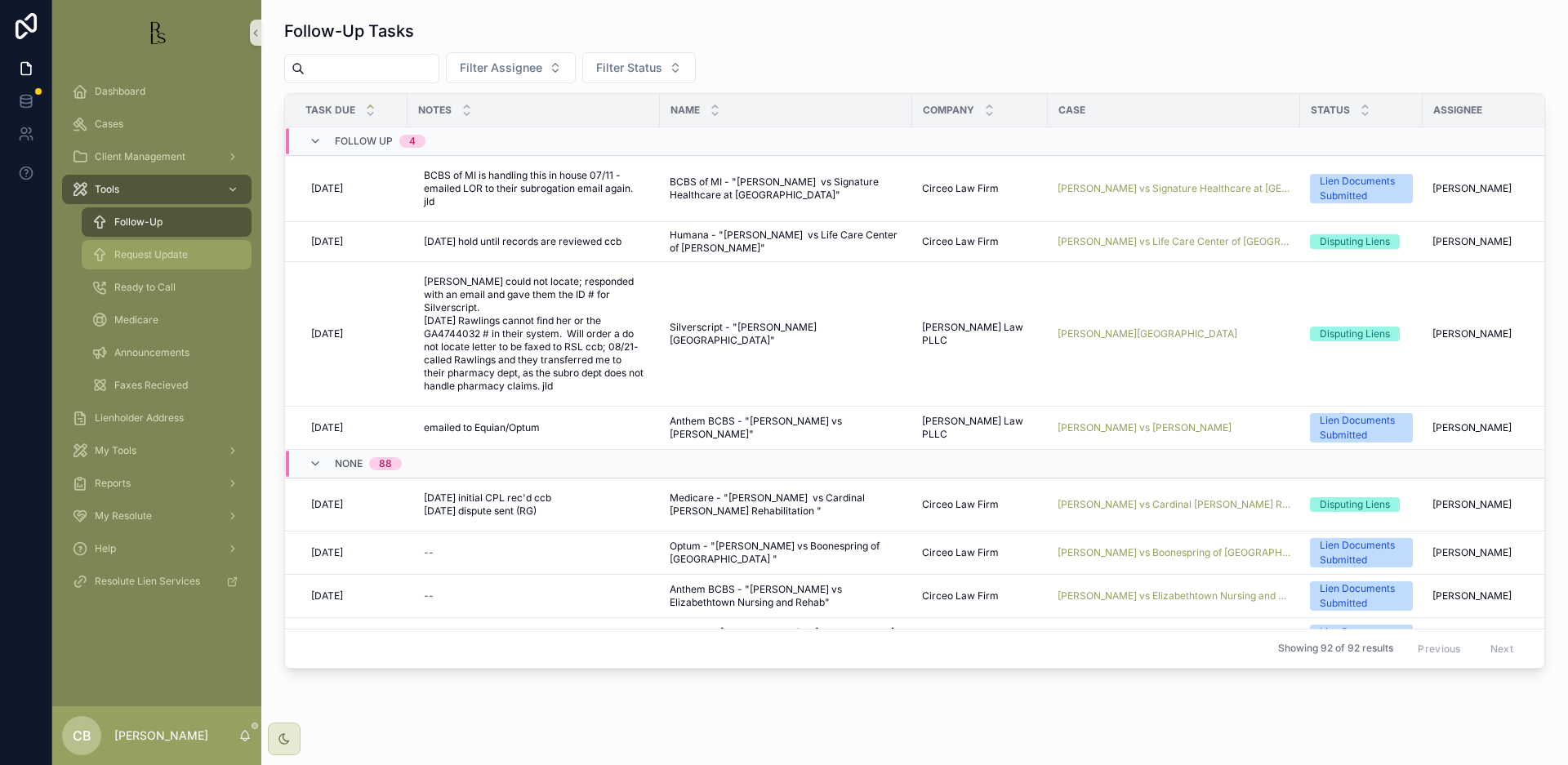
scroll to position [1, 0]
click at [170, 253] on span "Request Update" at bounding box center [151, 255] width 74 height 13
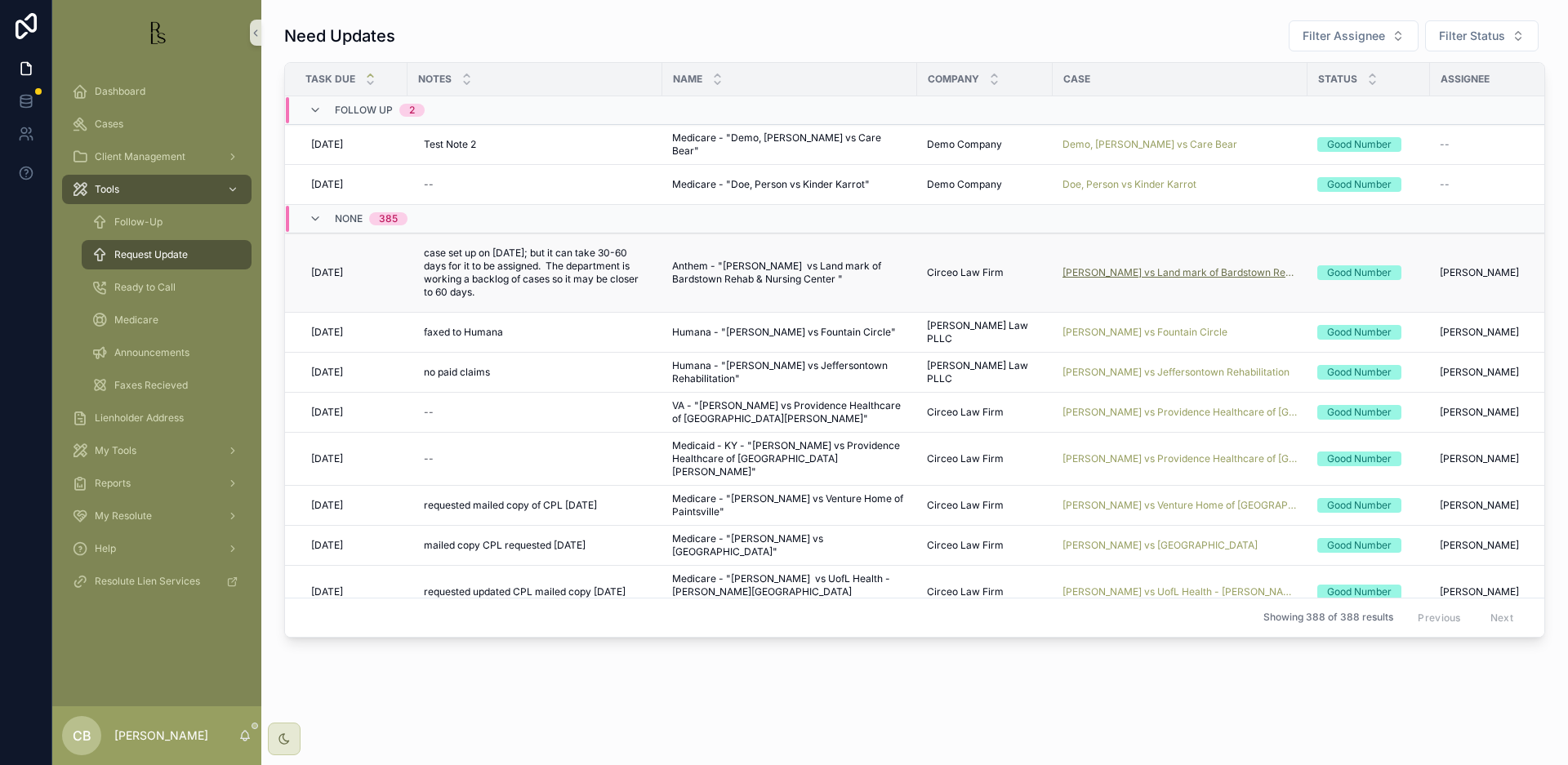
click at [1135, 271] on span "[PERSON_NAME] vs Land mark of Bardstown Rehab & Nursing Center" at bounding box center [1179, 273] width 235 height 13
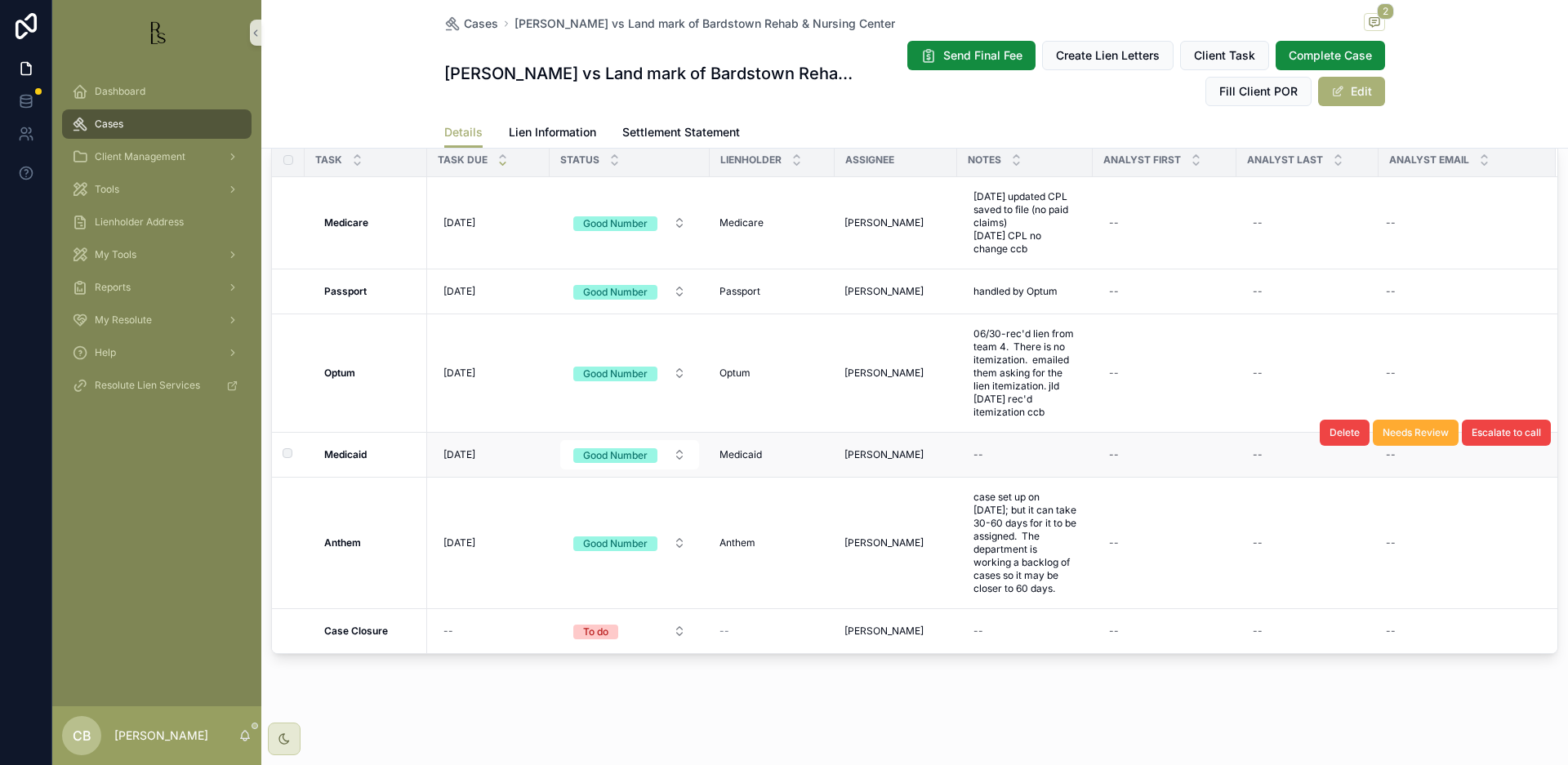
scroll to position [1419, 0]
click at [540, 125] on span "Lien Information" at bounding box center [552, 132] width 88 height 16
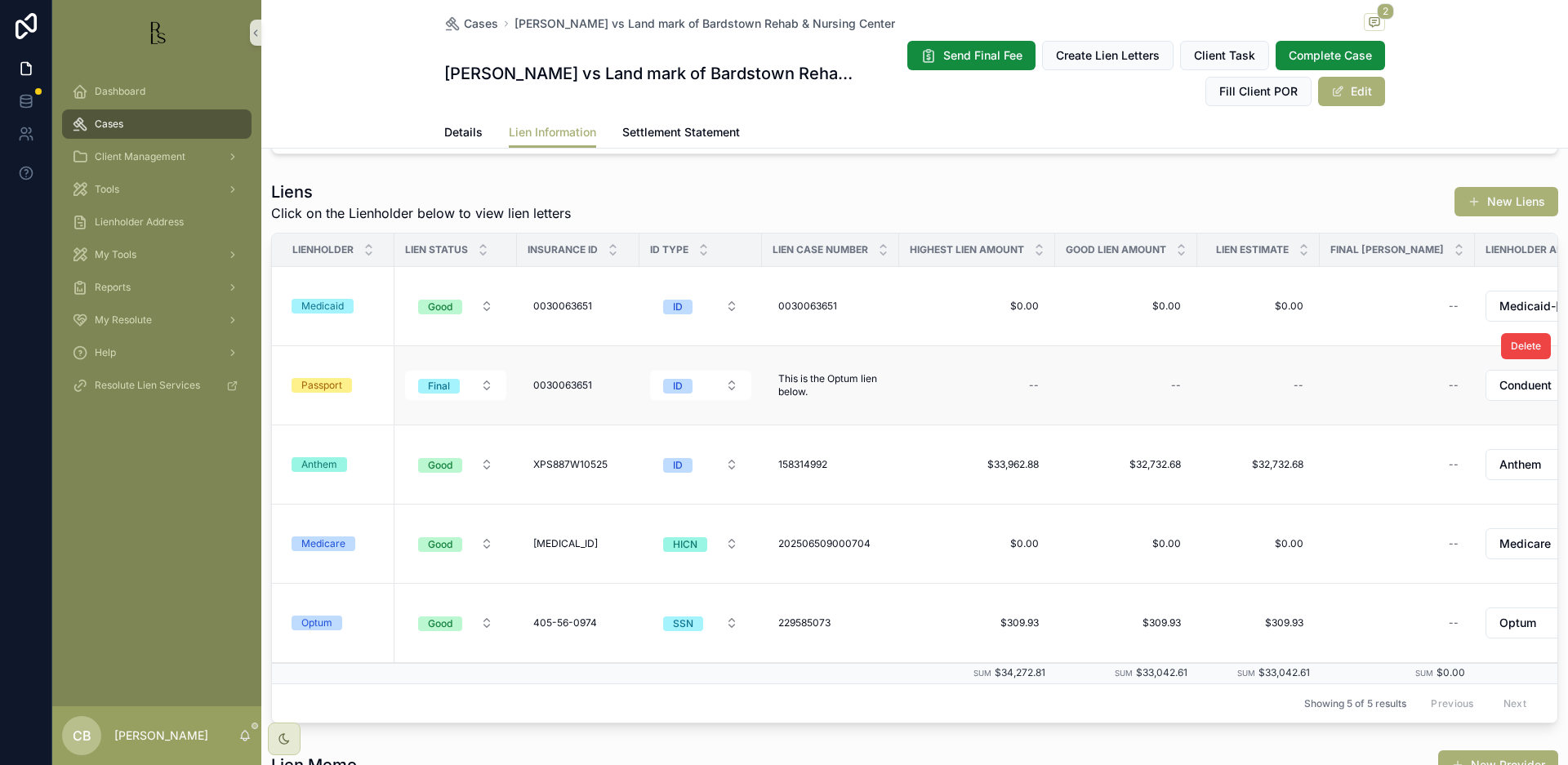
scroll to position [166, 0]
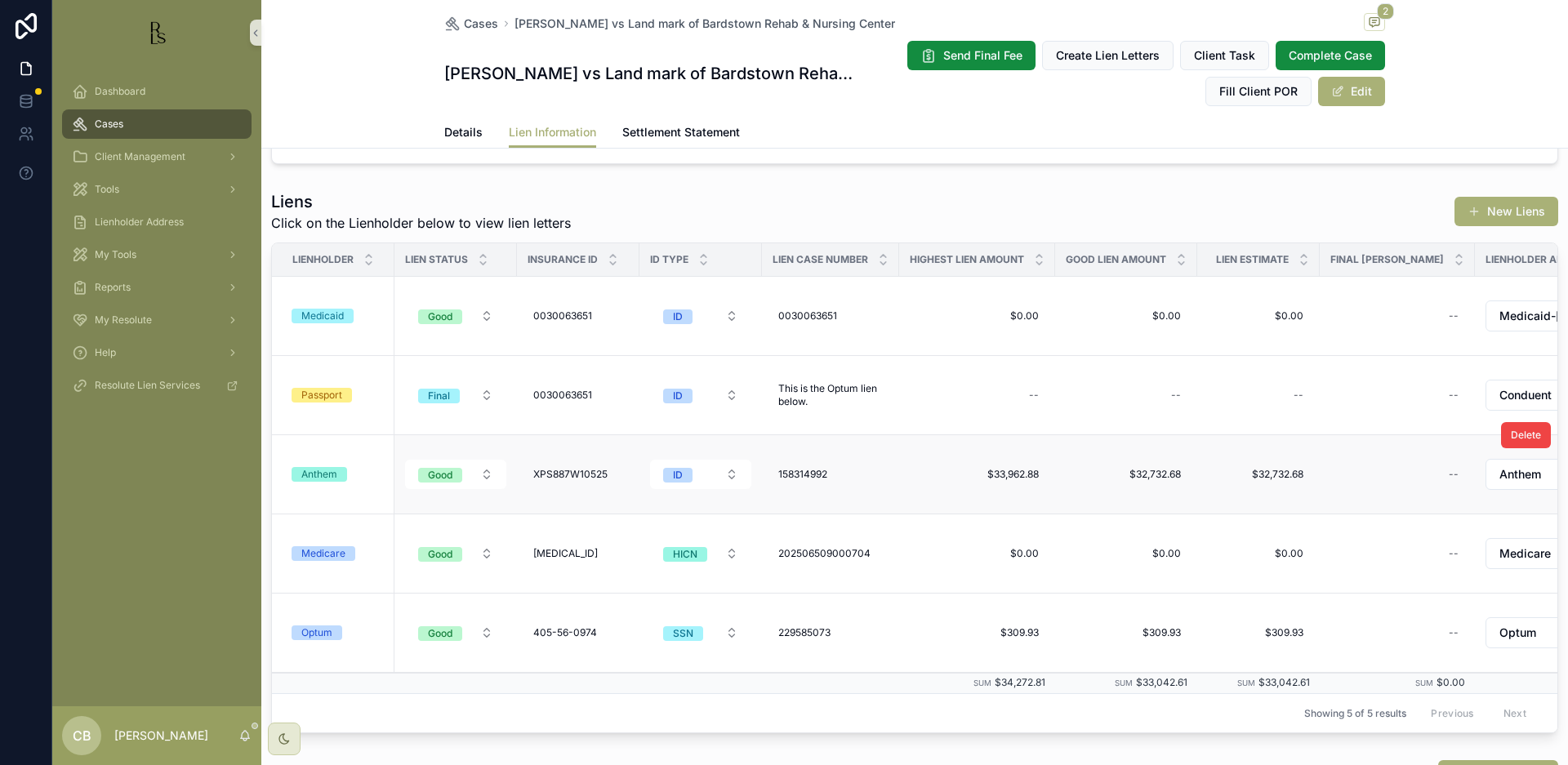
click at [324, 473] on div "Anthem" at bounding box center [319, 474] width 36 height 15
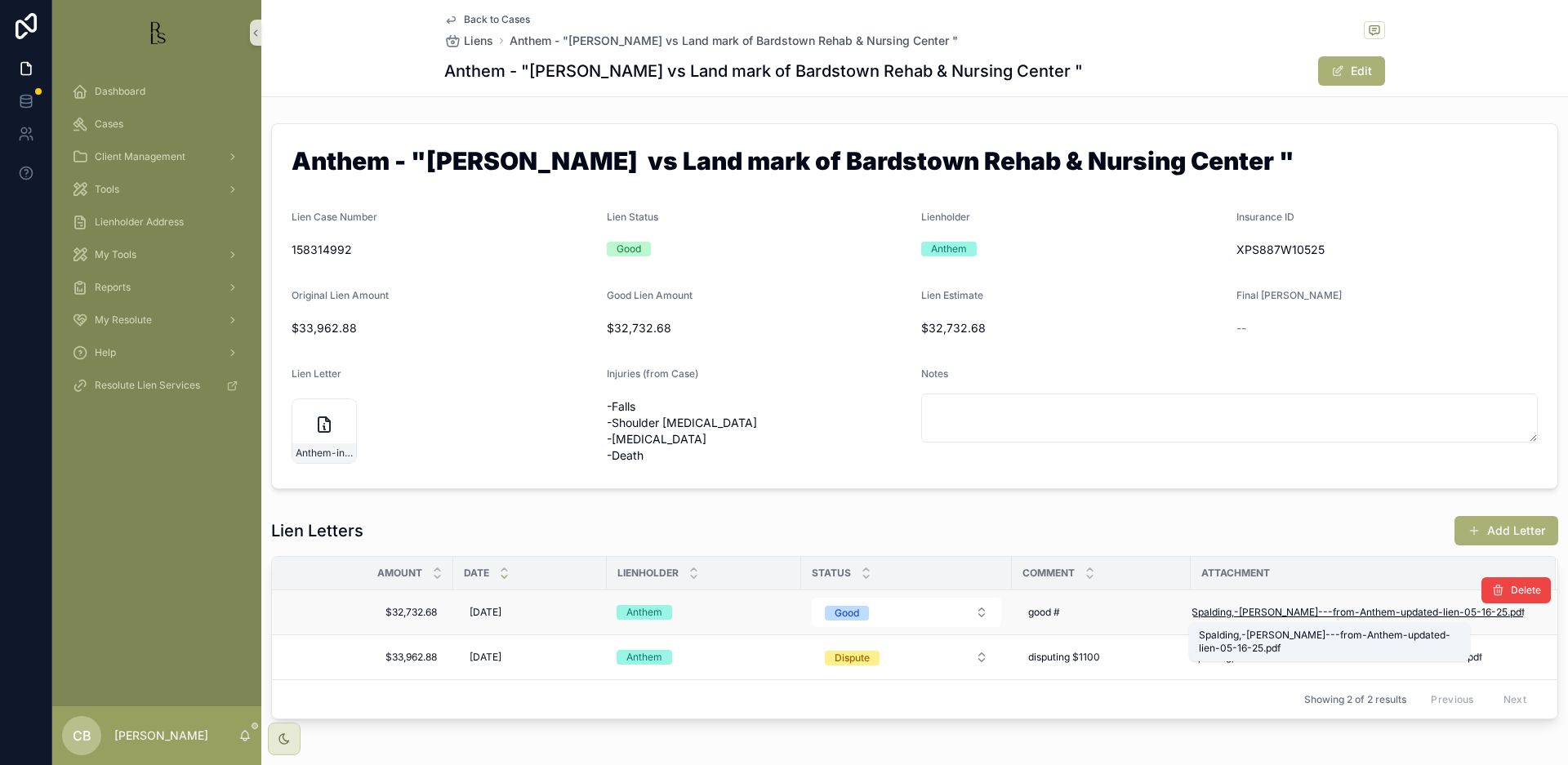
click at [1329, 608] on span "Spalding,-Anna---from-Anthem-updated-lien-05-16-25" at bounding box center [1349, 612] width 316 height 13
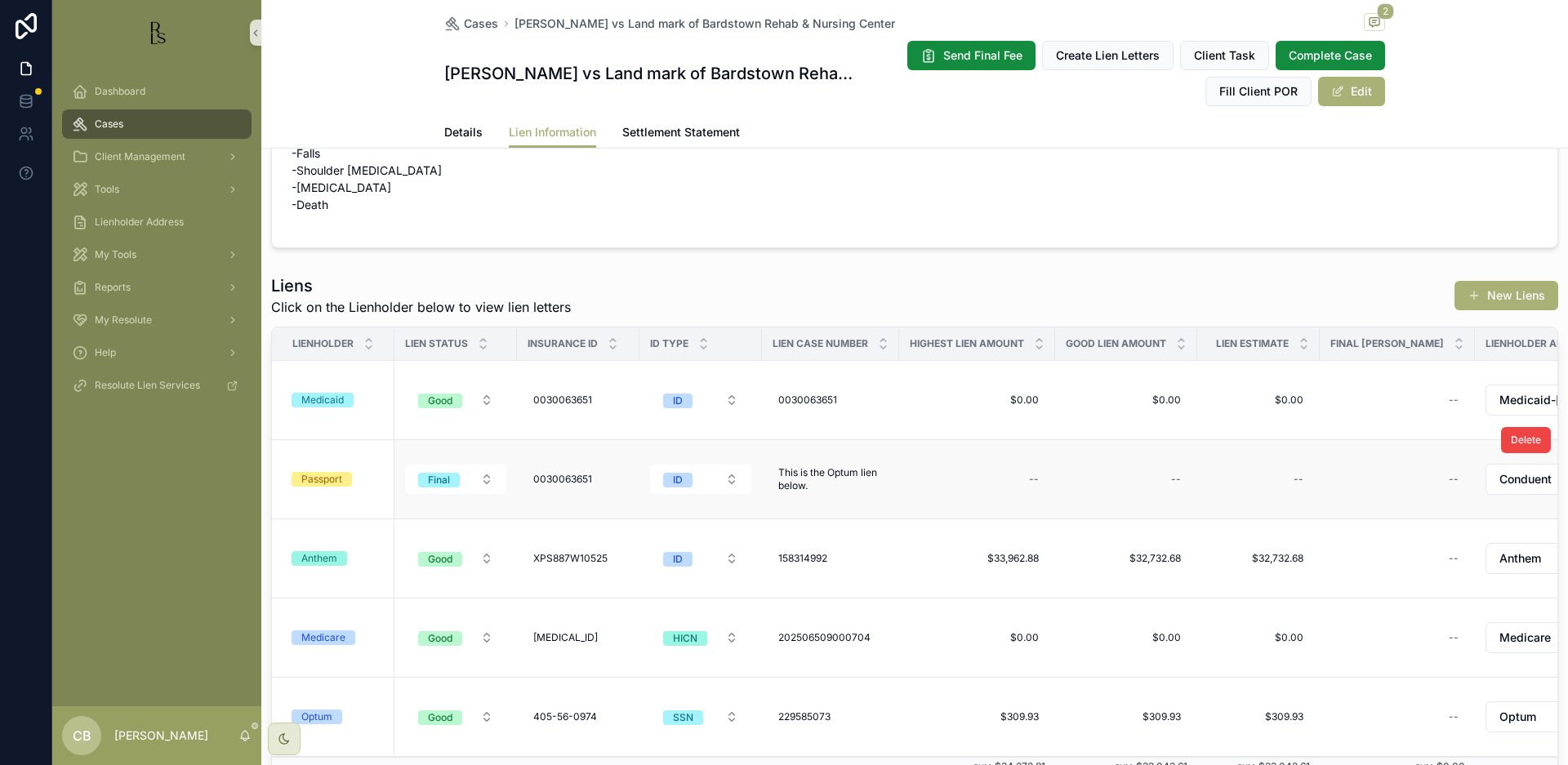
scroll to position [82, 0]
click at [320, 554] on div "Anthem" at bounding box center [319, 557] width 36 height 15
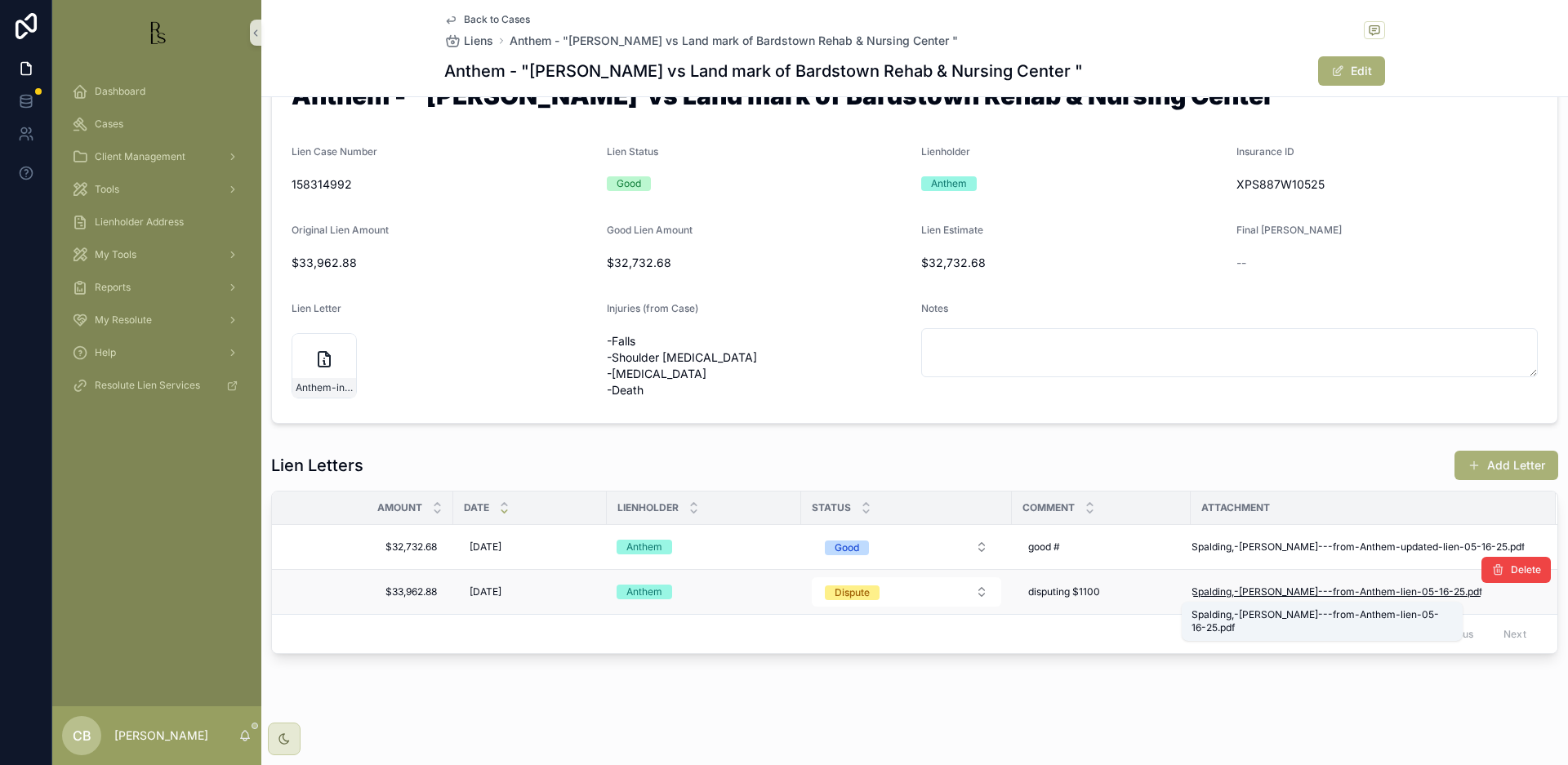
click at [1285, 588] on span "Spalding,-Anna---from-Anthem-lien-05-16-25" at bounding box center [1328, 592] width 274 height 13
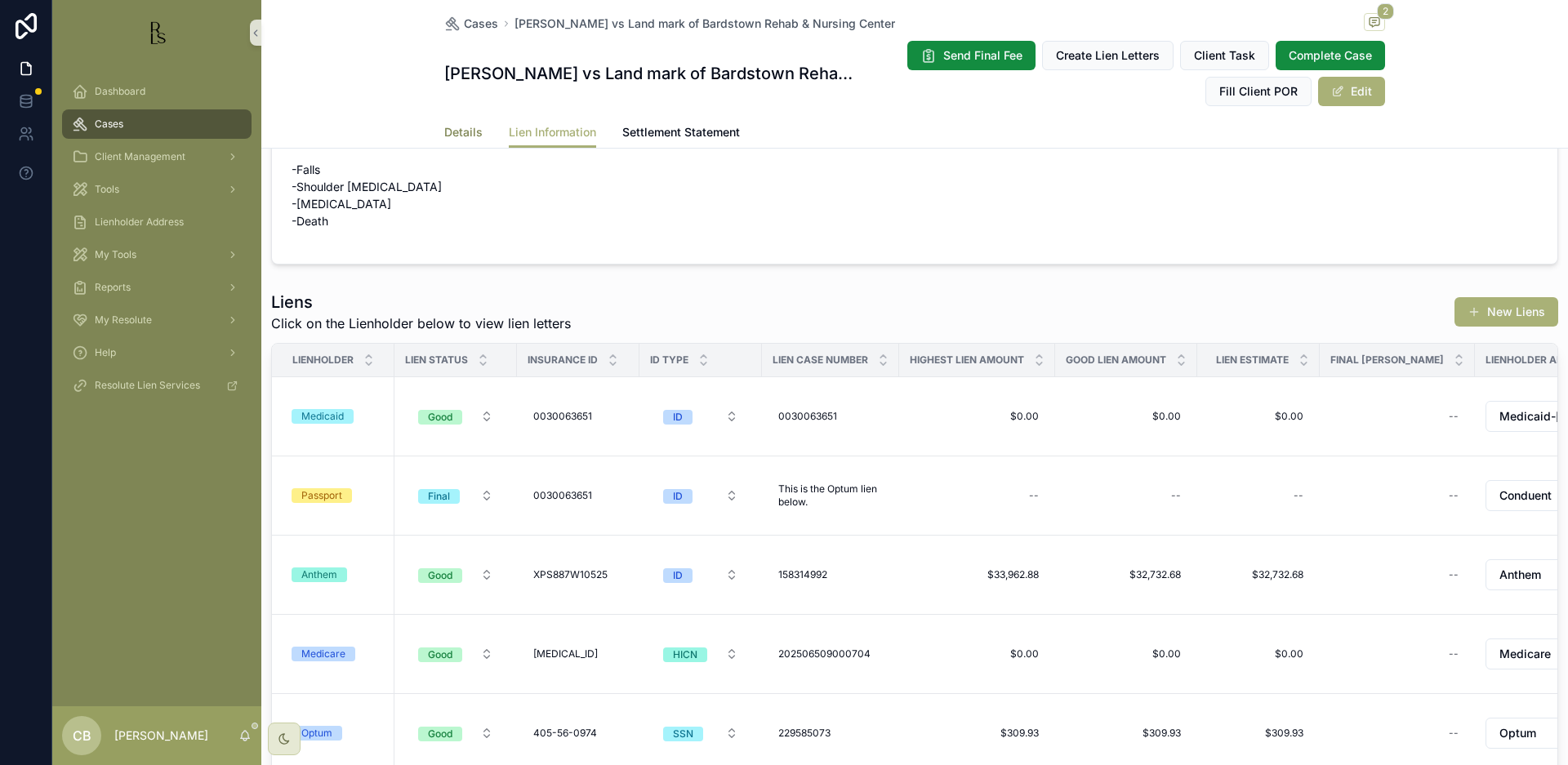
click at [455, 130] on span "Details" at bounding box center [463, 132] width 39 height 16
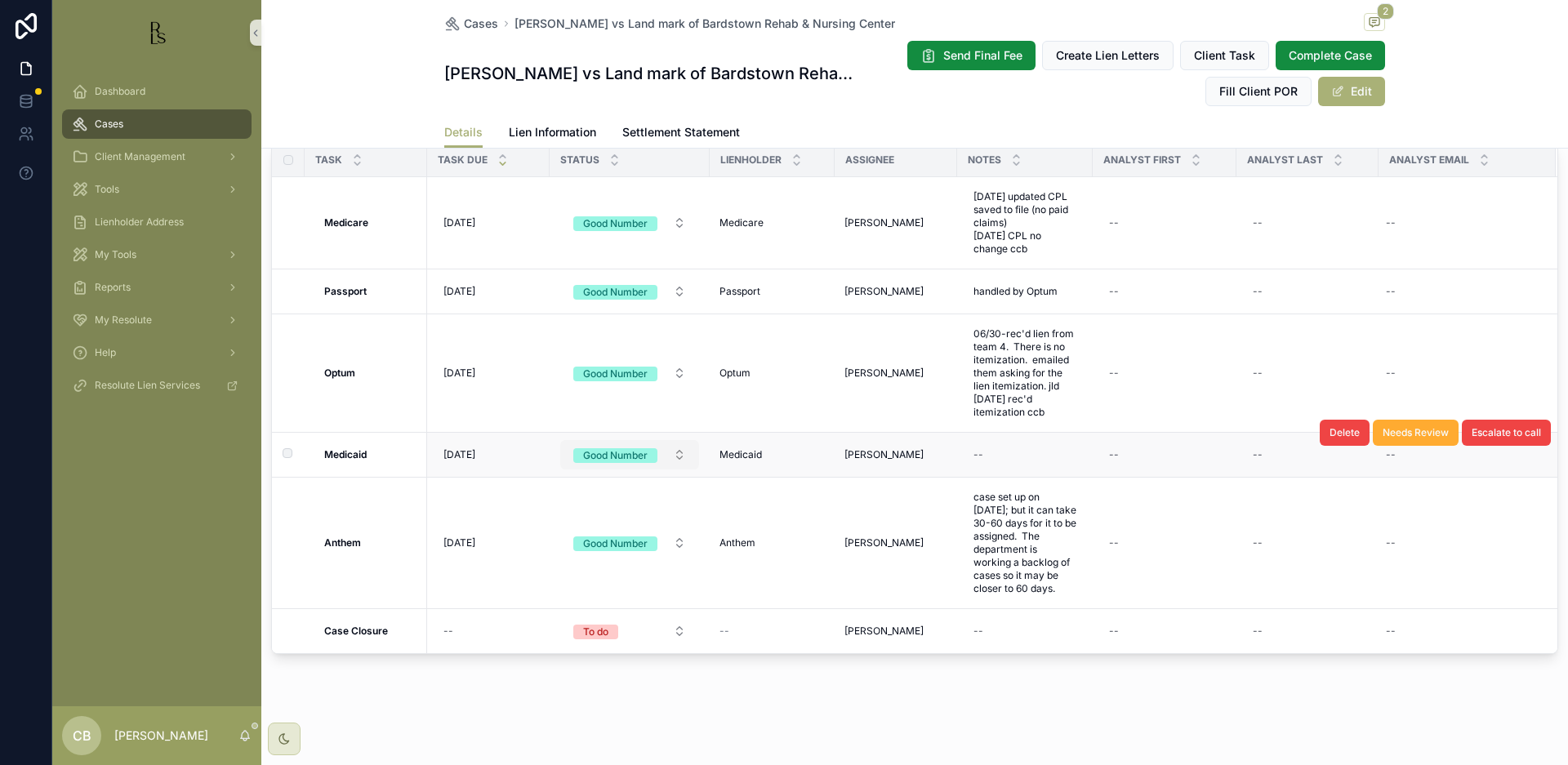
scroll to position [1419, 0]
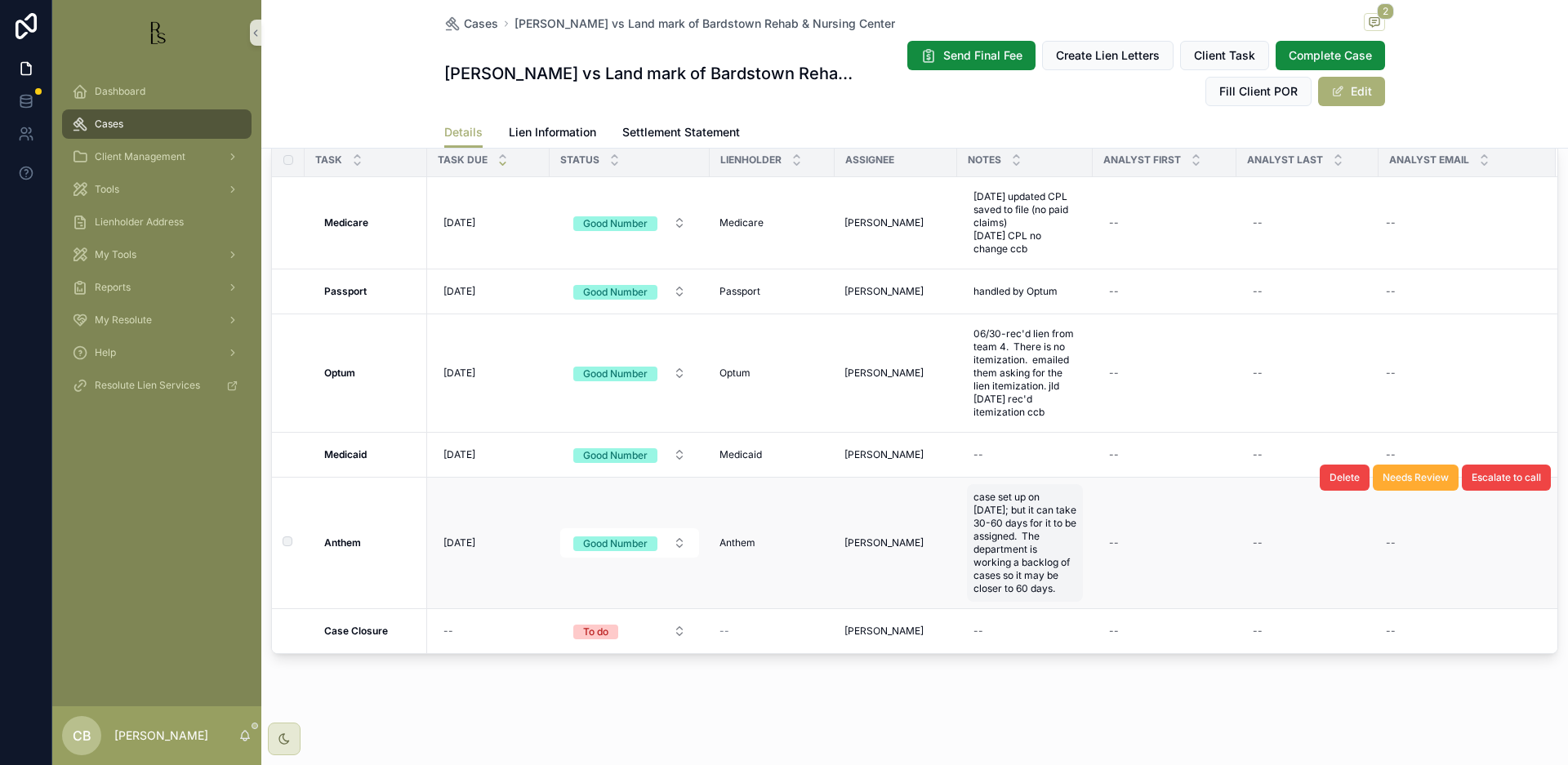
click at [1044, 576] on span "case set up on [DATE]; but it can take 30-60 days for it to be assigned. The de…" at bounding box center [1025, 542] width 103 height 105
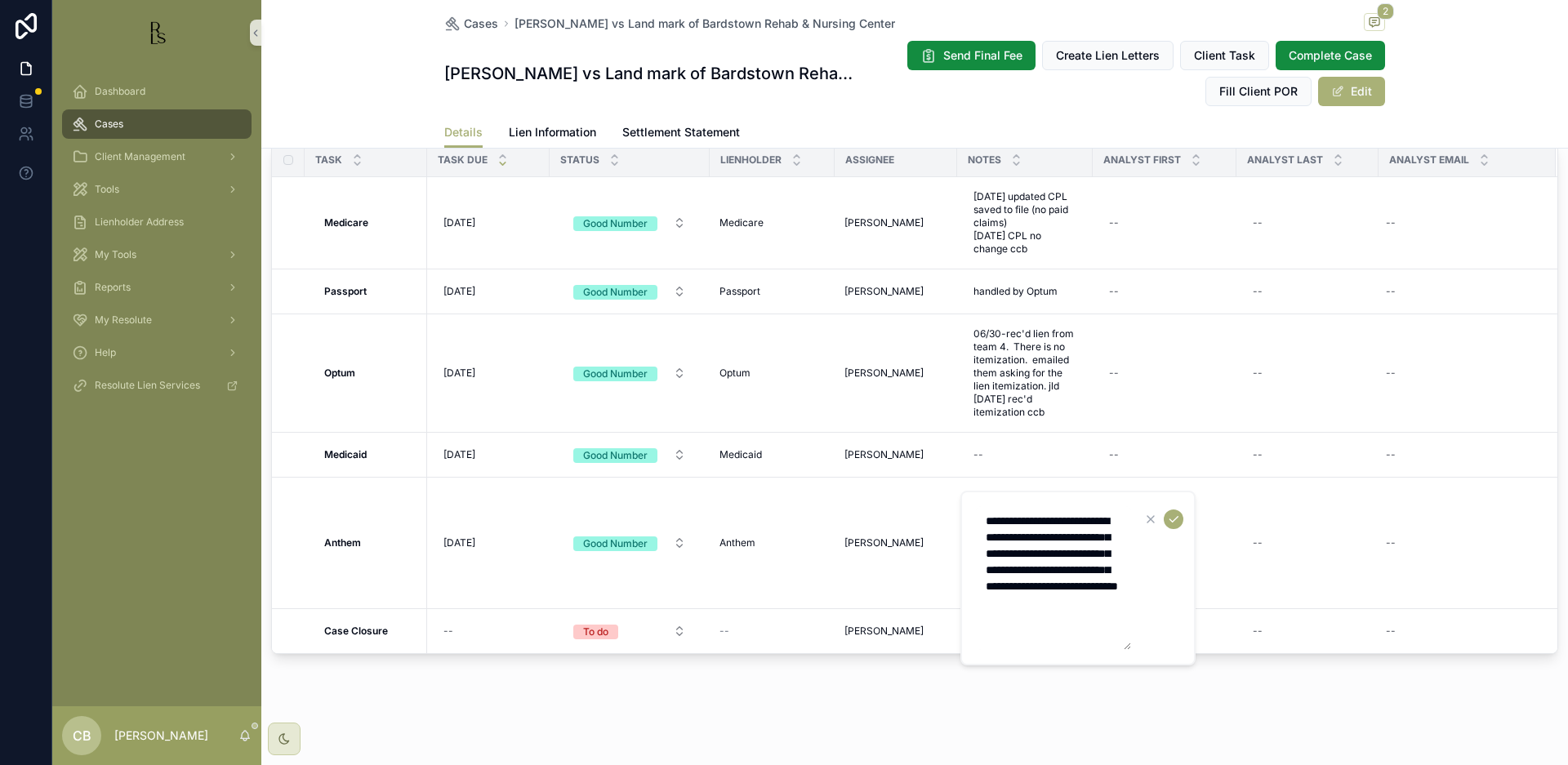
drag, startPoint x: 1024, startPoint y: 633, endPoint x: 1033, endPoint y: 632, distance: 9.1
click at [1024, 633] on textarea "**********" at bounding box center [1053, 578] width 155 height 143
type textarea "**********"
click at [1171, 516] on icon "scrollable content" at bounding box center [1174, 520] width 13 height 13
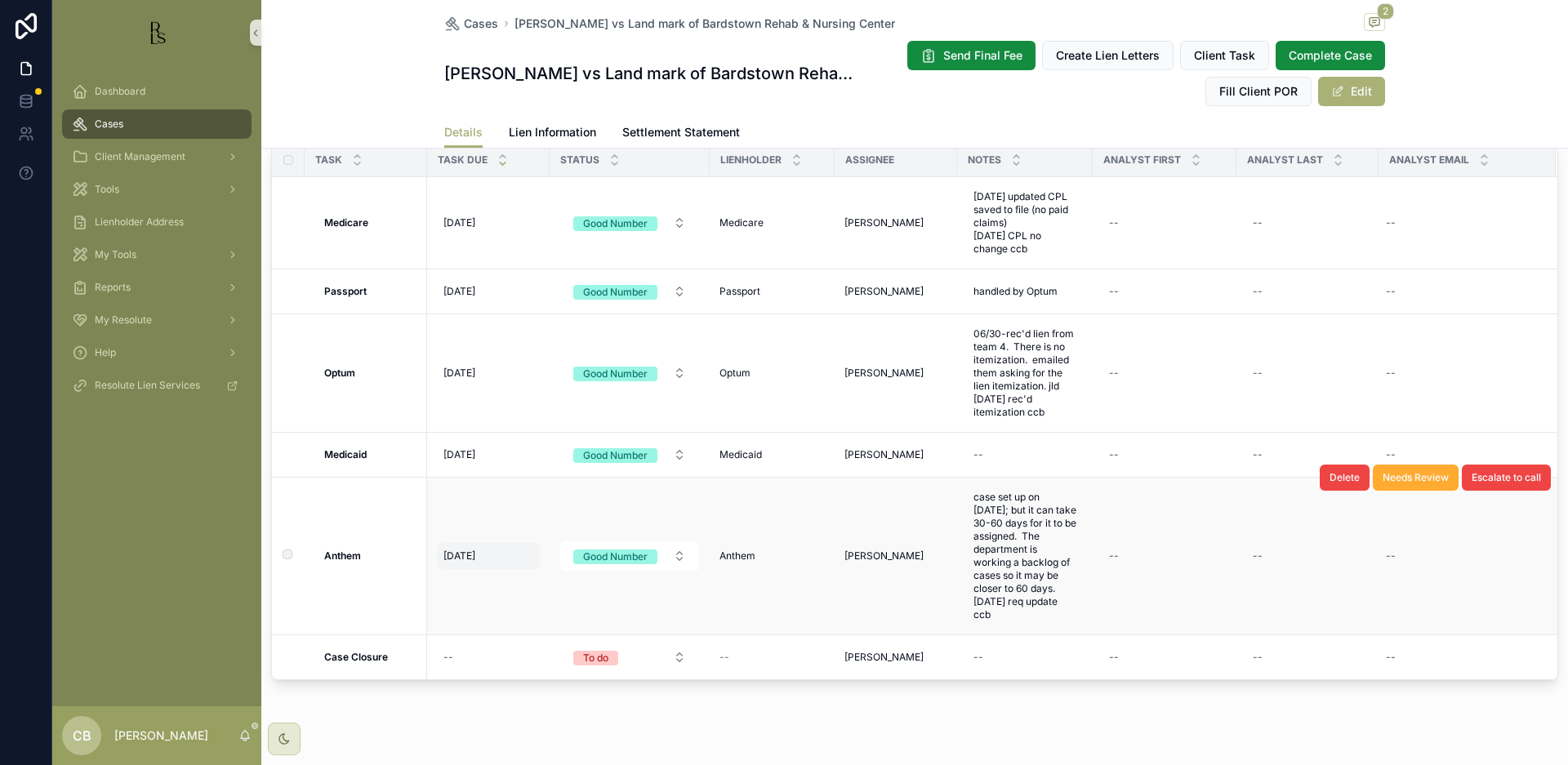
click at [465, 554] on span "[DATE]" at bounding box center [459, 557] width 32 height 13
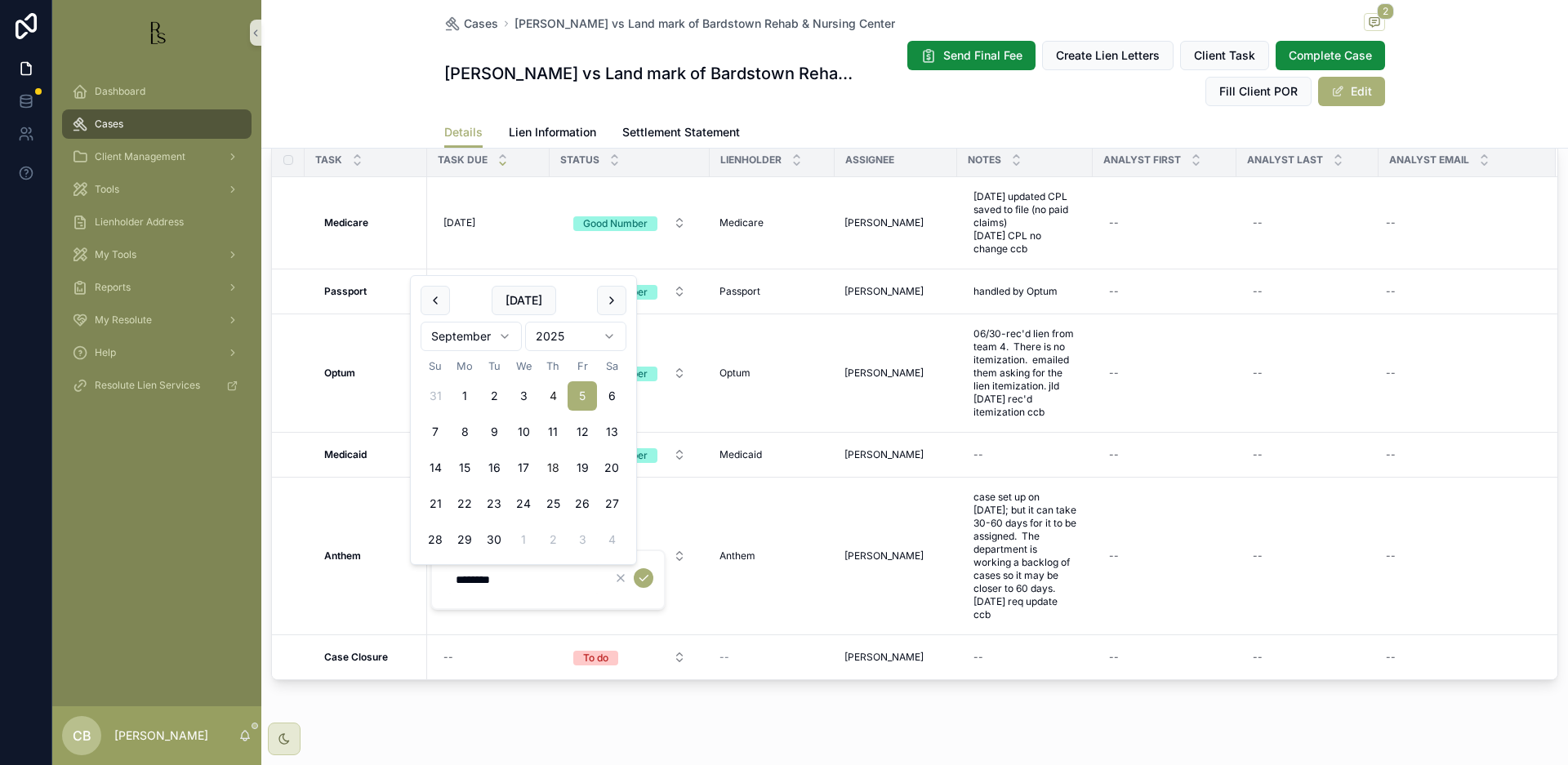
click at [549, 465] on button "18" at bounding box center [552, 467] width 29 height 29
type input "*********"
click at [642, 575] on icon "scrollable content" at bounding box center [643, 578] width 13 height 13
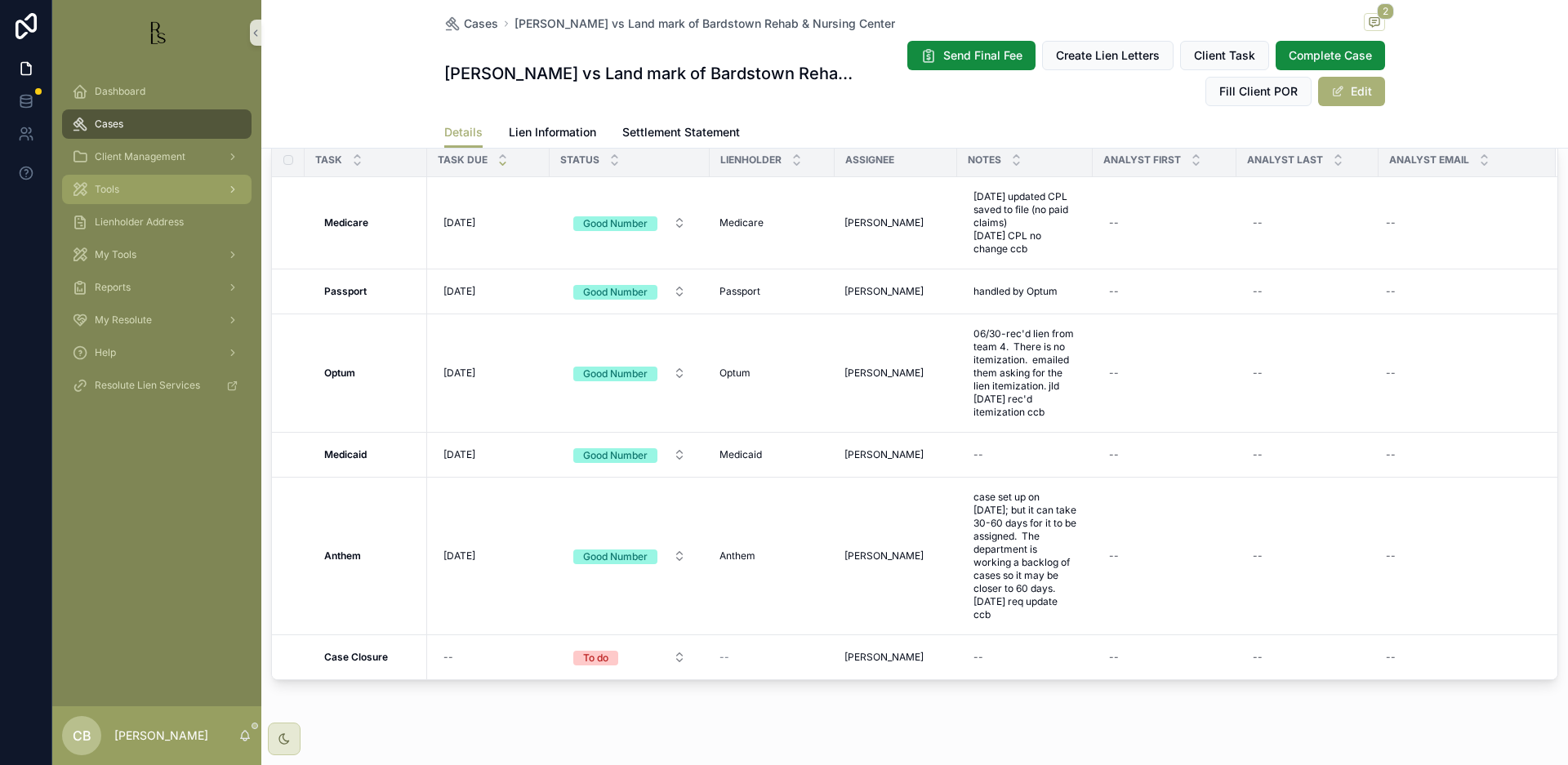
click at [109, 187] on span "Tools" at bounding box center [107, 190] width 25 height 13
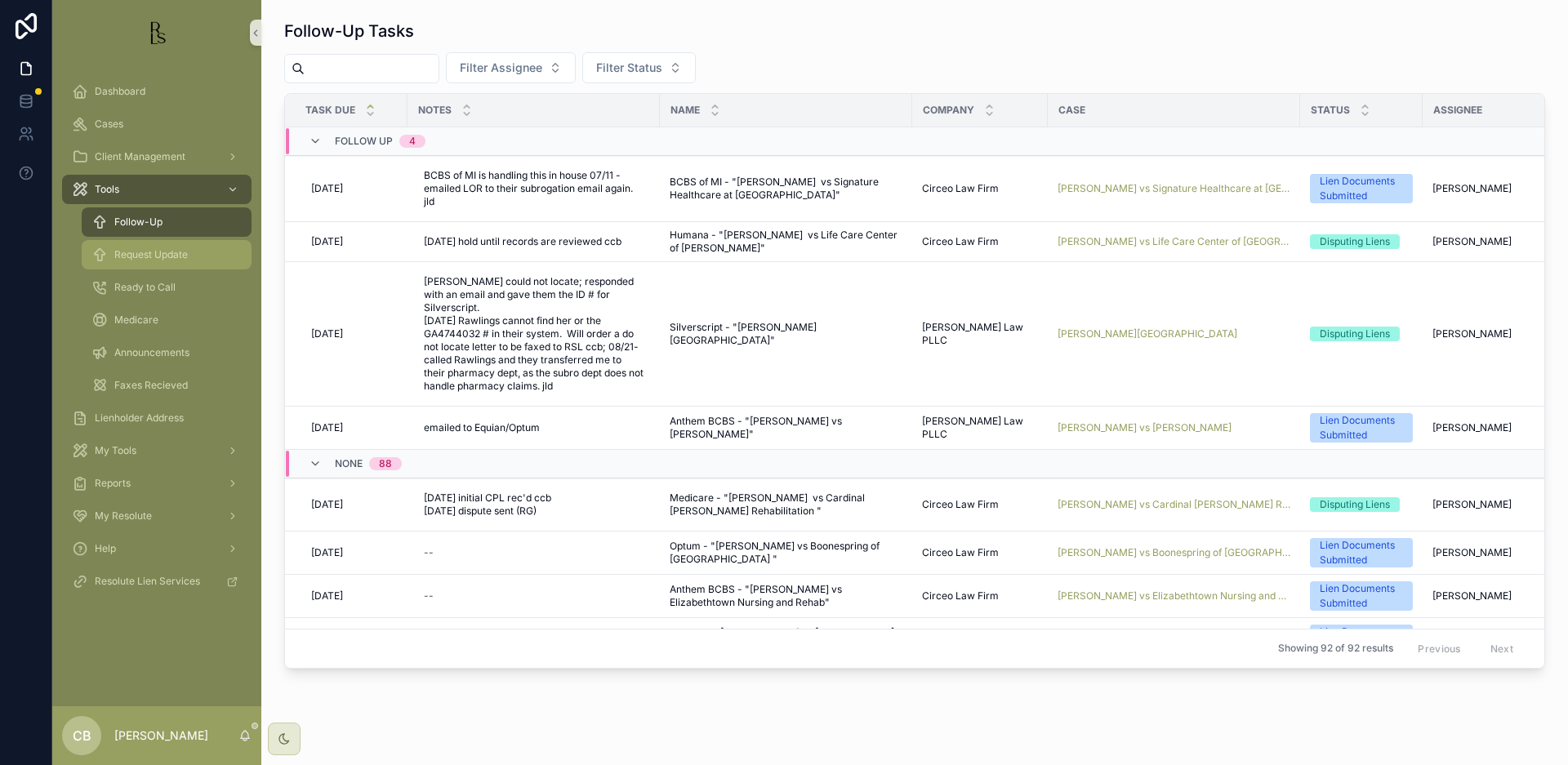
click at [158, 253] on span "Request Update" at bounding box center [151, 255] width 74 height 13
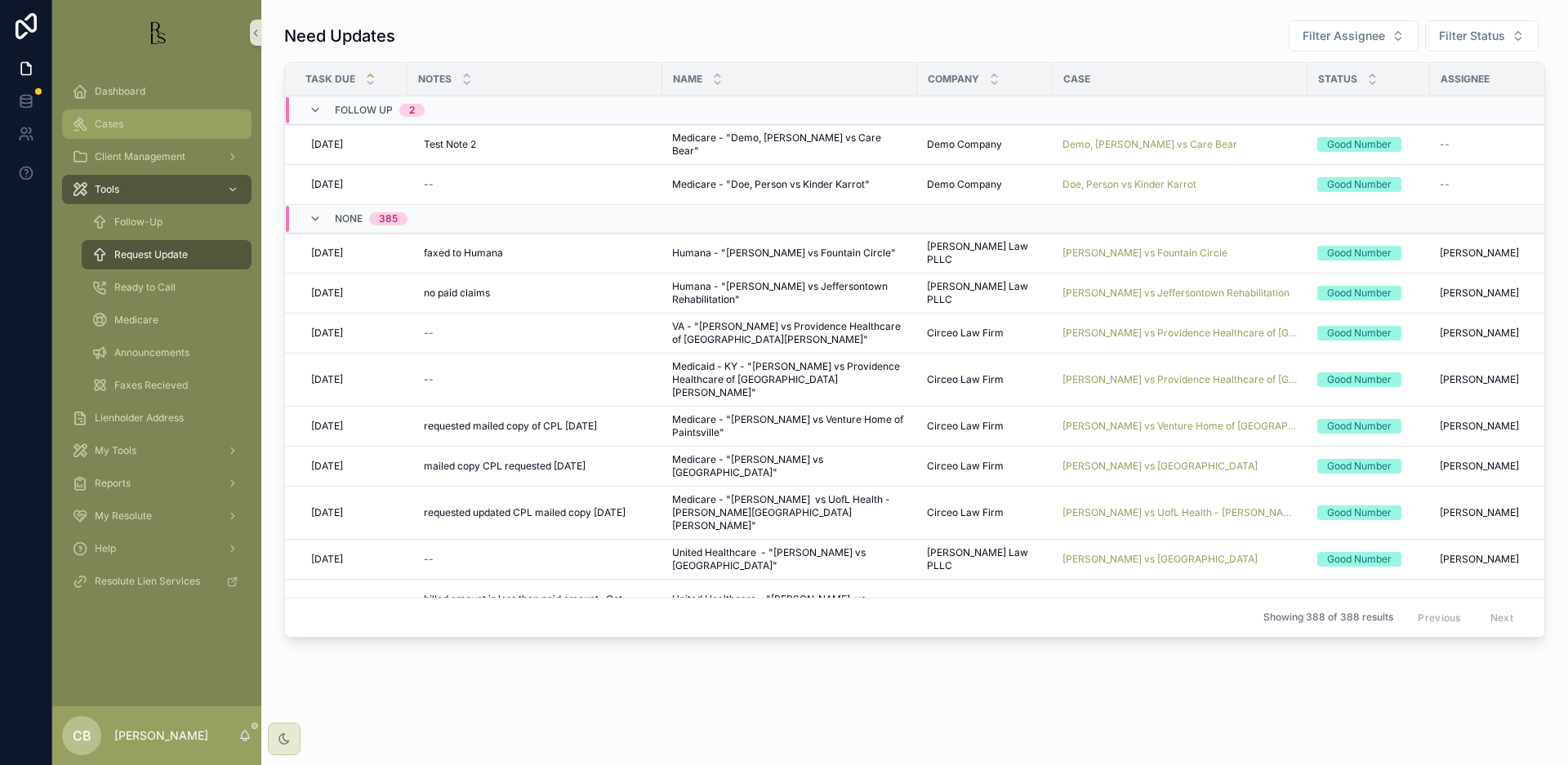
click at [124, 121] on span "Cases" at bounding box center [108, 125] width 28 height 13
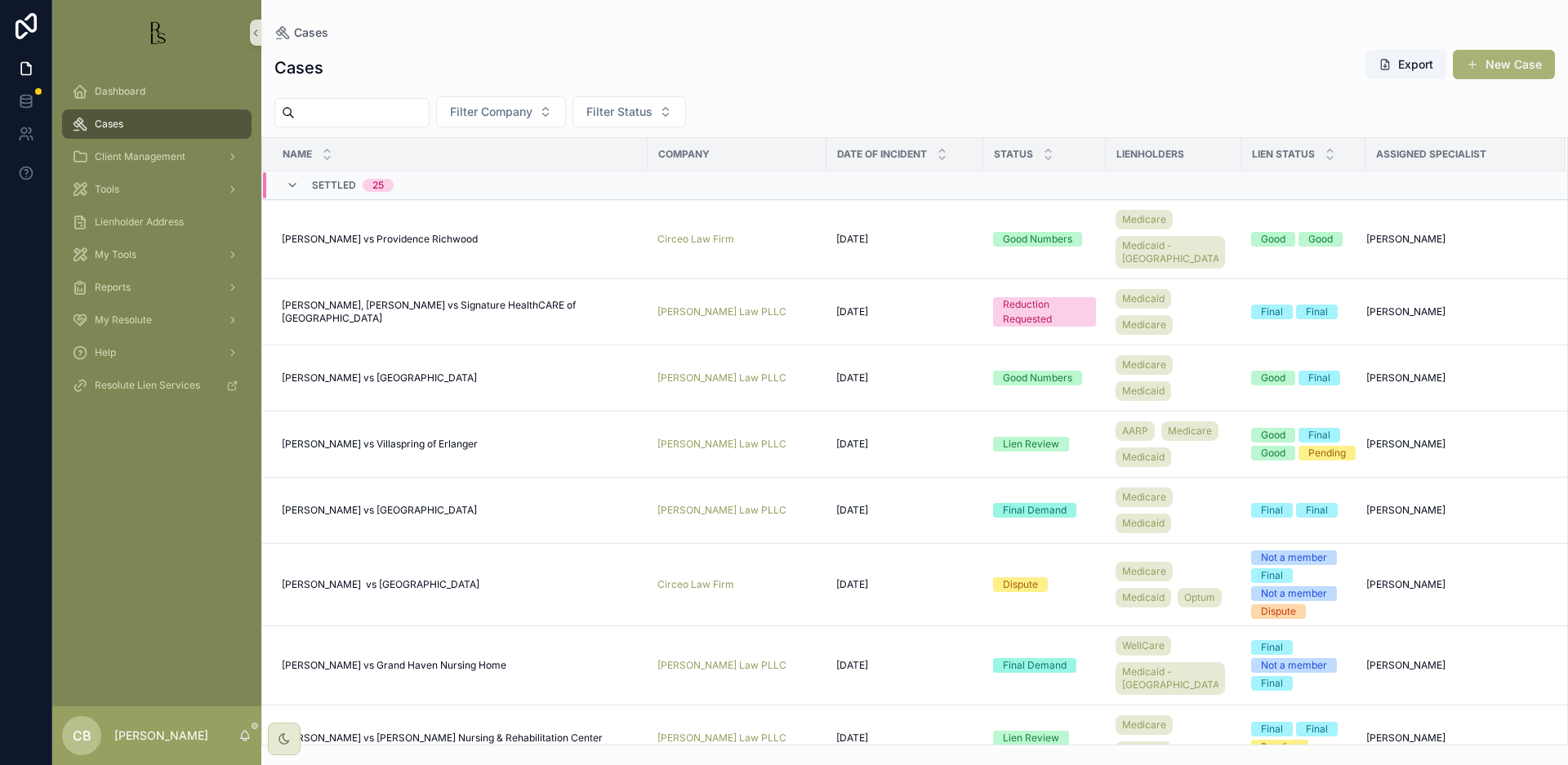
click at [124, 121] on span "Cases" at bounding box center [108, 125] width 28 height 13
click at [335, 112] on input "scrollable content" at bounding box center [361, 112] width 134 height 23
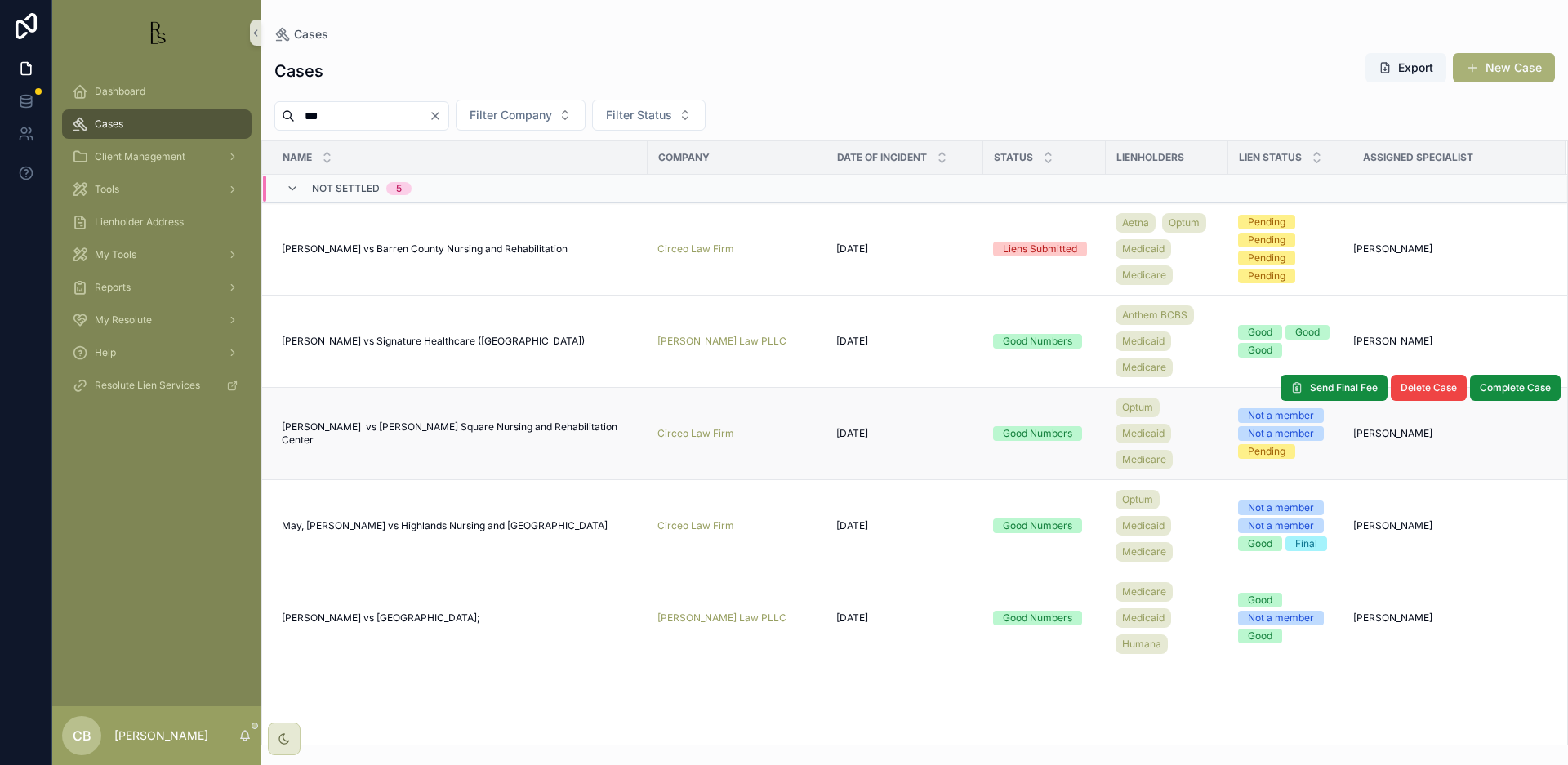
type input "***"
click at [435, 432] on span "[PERSON_NAME] vs [PERSON_NAME] Square Nursing and Rehabilitation Center" at bounding box center [459, 434] width 356 height 26
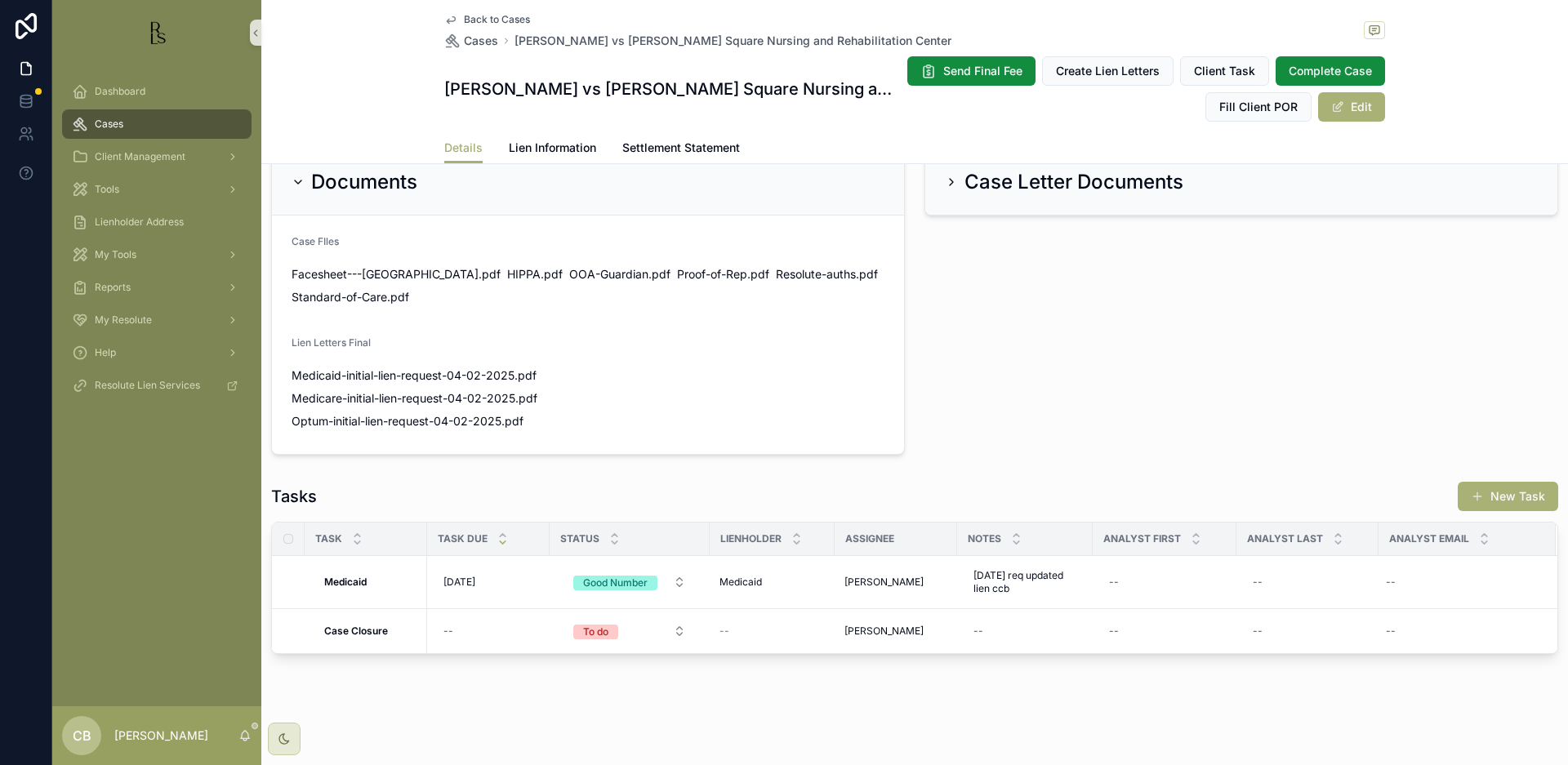
click at [569, 144] on span "Lien Information" at bounding box center [552, 147] width 88 height 16
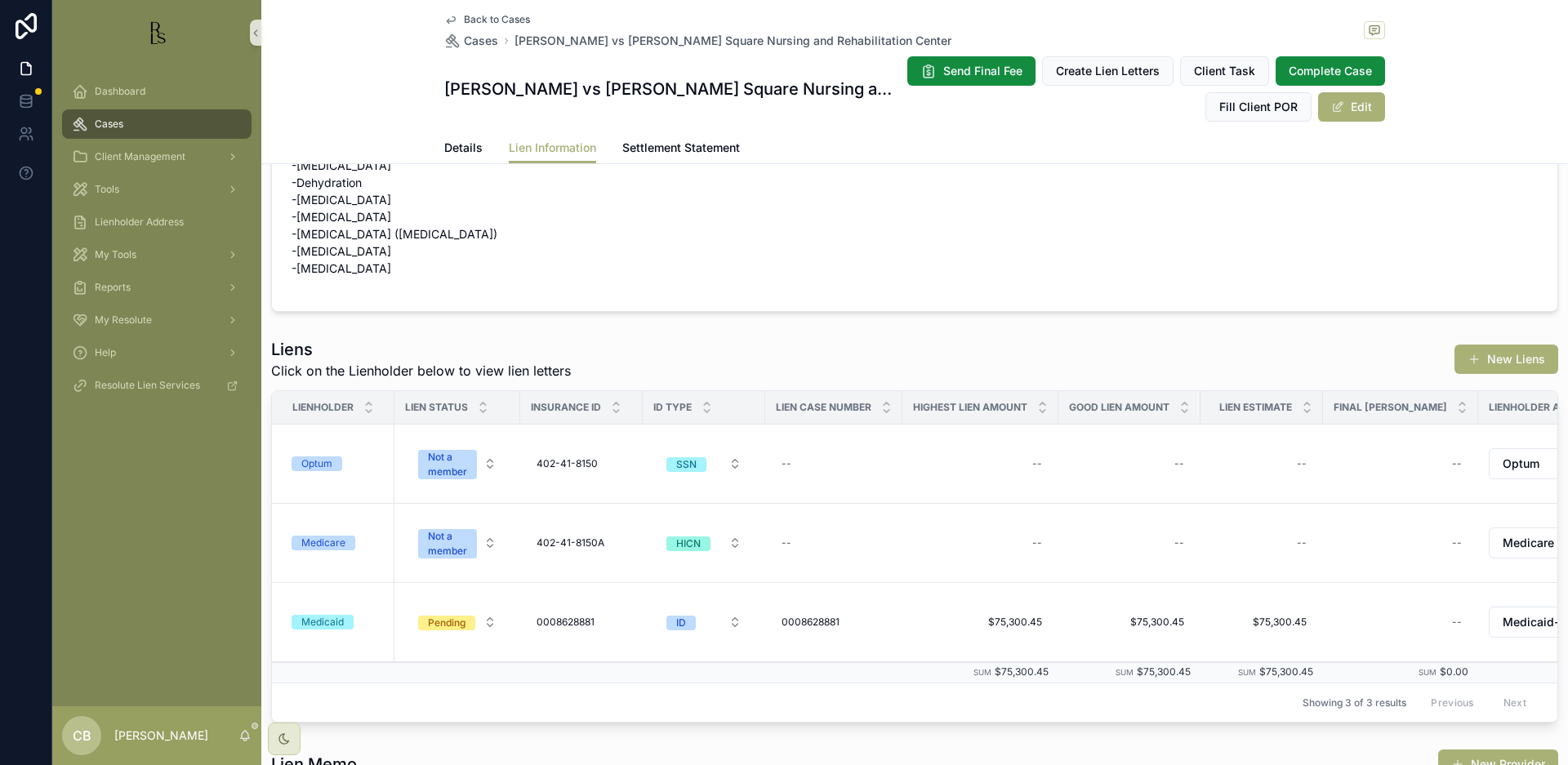
scroll to position [104, 0]
click at [325, 614] on div "Medicaid" at bounding box center [322, 621] width 42 height 15
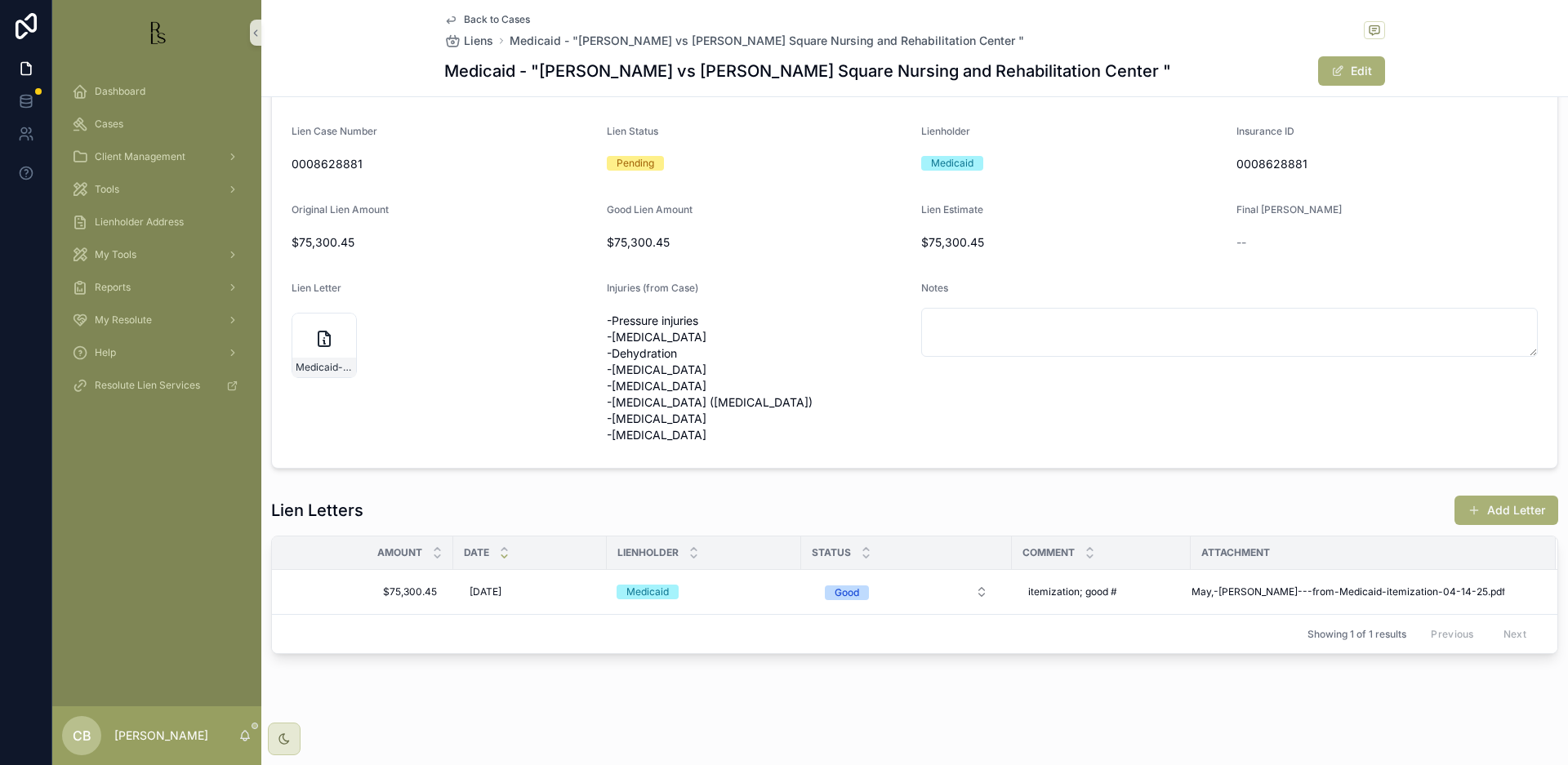
scroll to position [86, 0]
click at [1494, 505] on button "Add Letter" at bounding box center [1507, 509] width 104 height 29
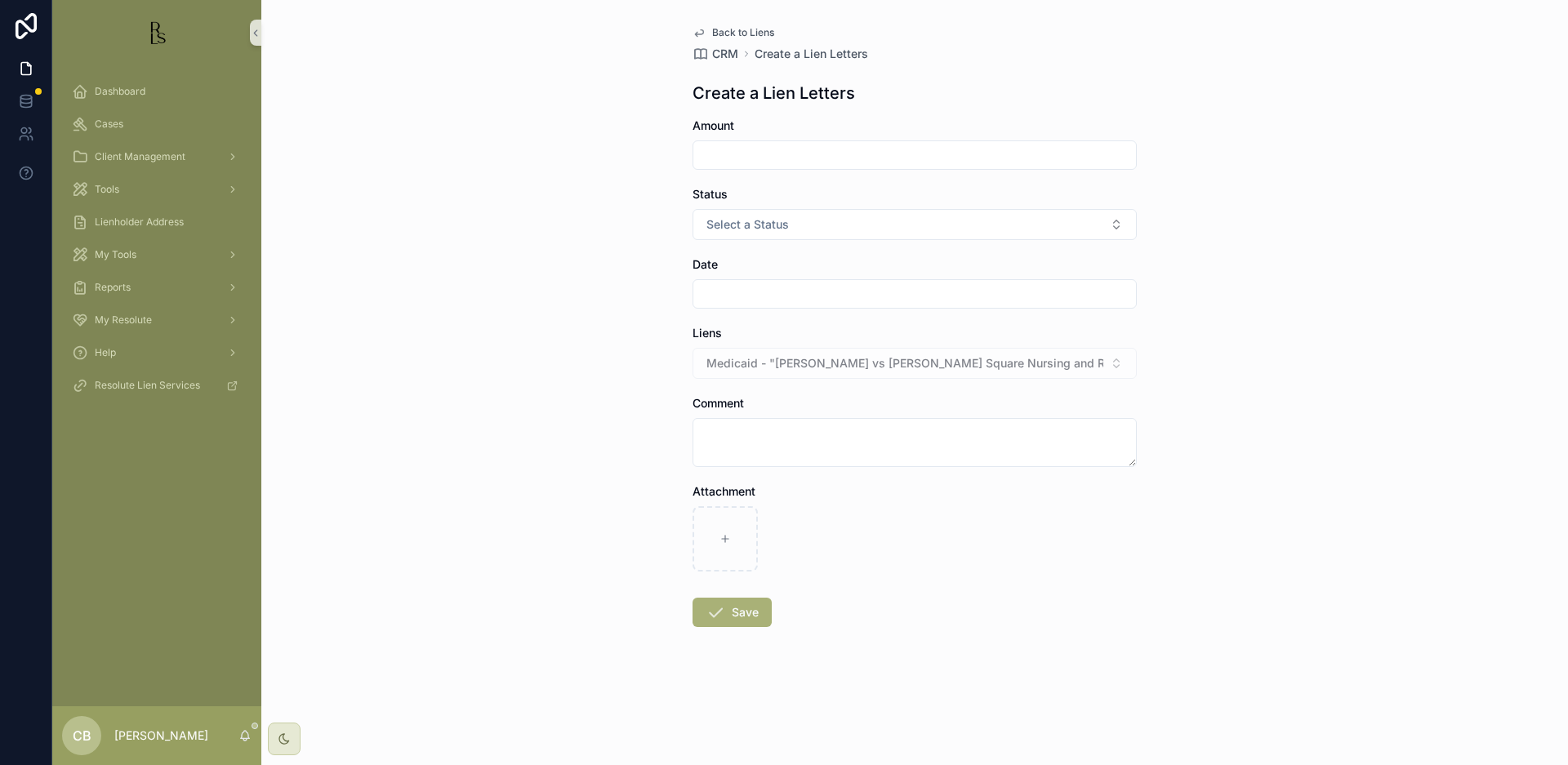
click at [777, 157] on input "scrollable content" at bounding box center [914, 155] width 442 height 23
type input "**********"
click at [781, 225] on span "Select a Status" at bounding box center [747, 224] width 82 height 16
click at [732, 307] on div "Good" at bounding box center [726, 314] width 25 height 15
click at [740, 291] on input "scrollable content" at bounding box center [914, 294] width 442 height 23
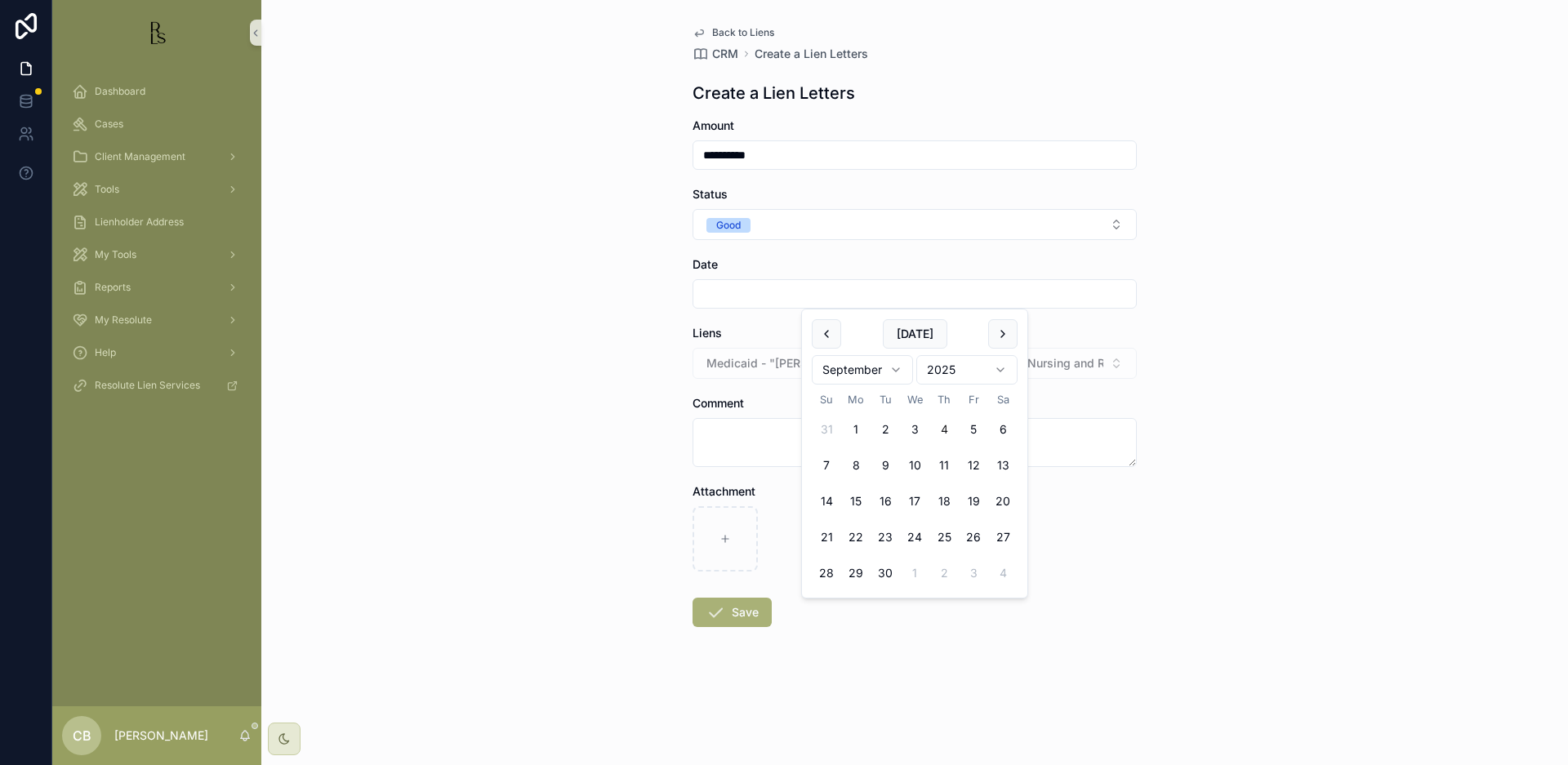
click at [942, 425] on button "4" at bounding box center [943, 429] width 29 height 29
type input "********"
click at [726, 538] on icon "scrollable content" at bounding box center [726, 539] width 0 height 7
type input "**********"
click at [742, 607] on button "Save" at bounding box center [732, 612] width 79 height 29
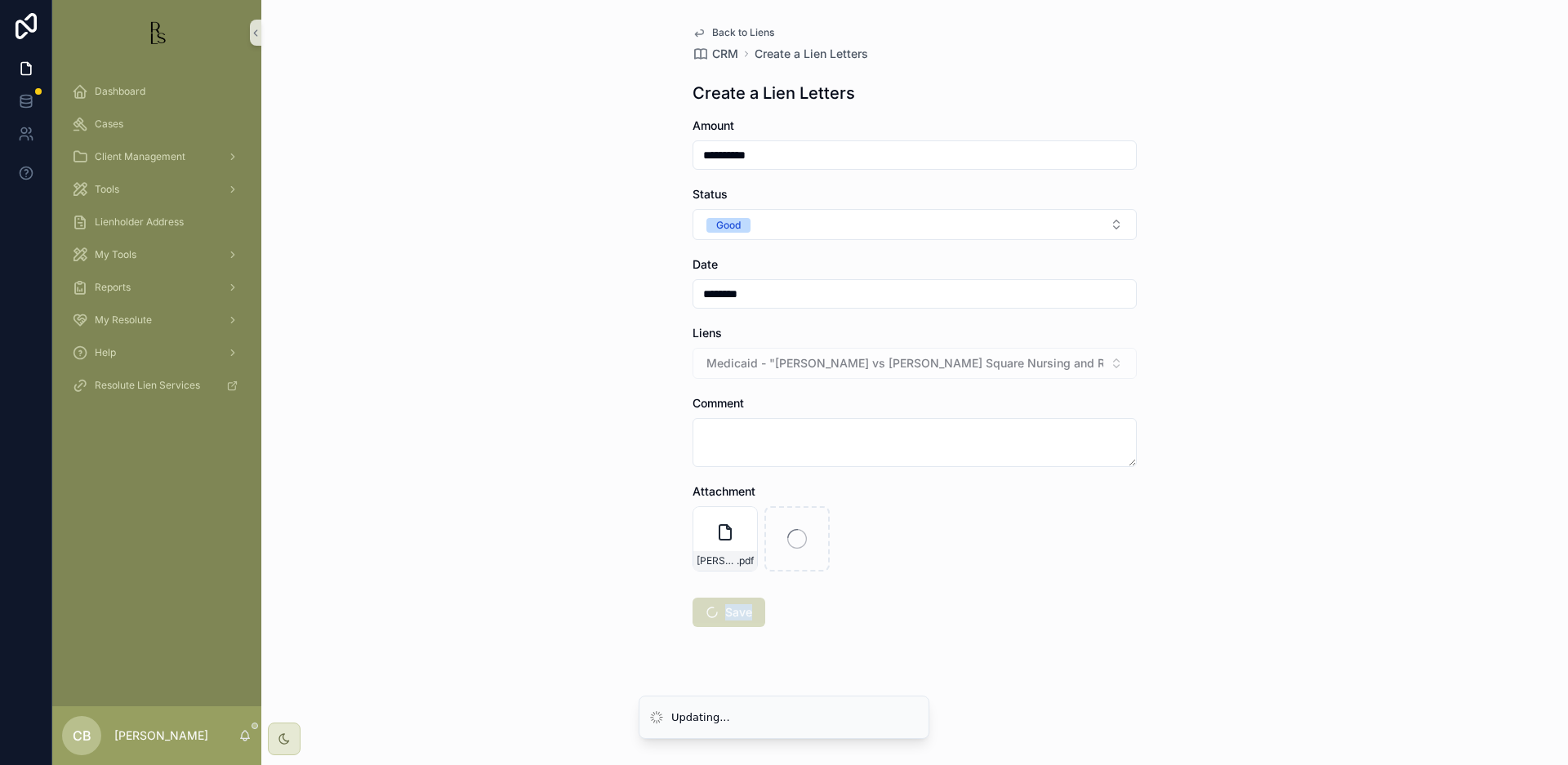
click at [742, 607] on span "Save" at bounding box center [728, 613] width 73 height 16
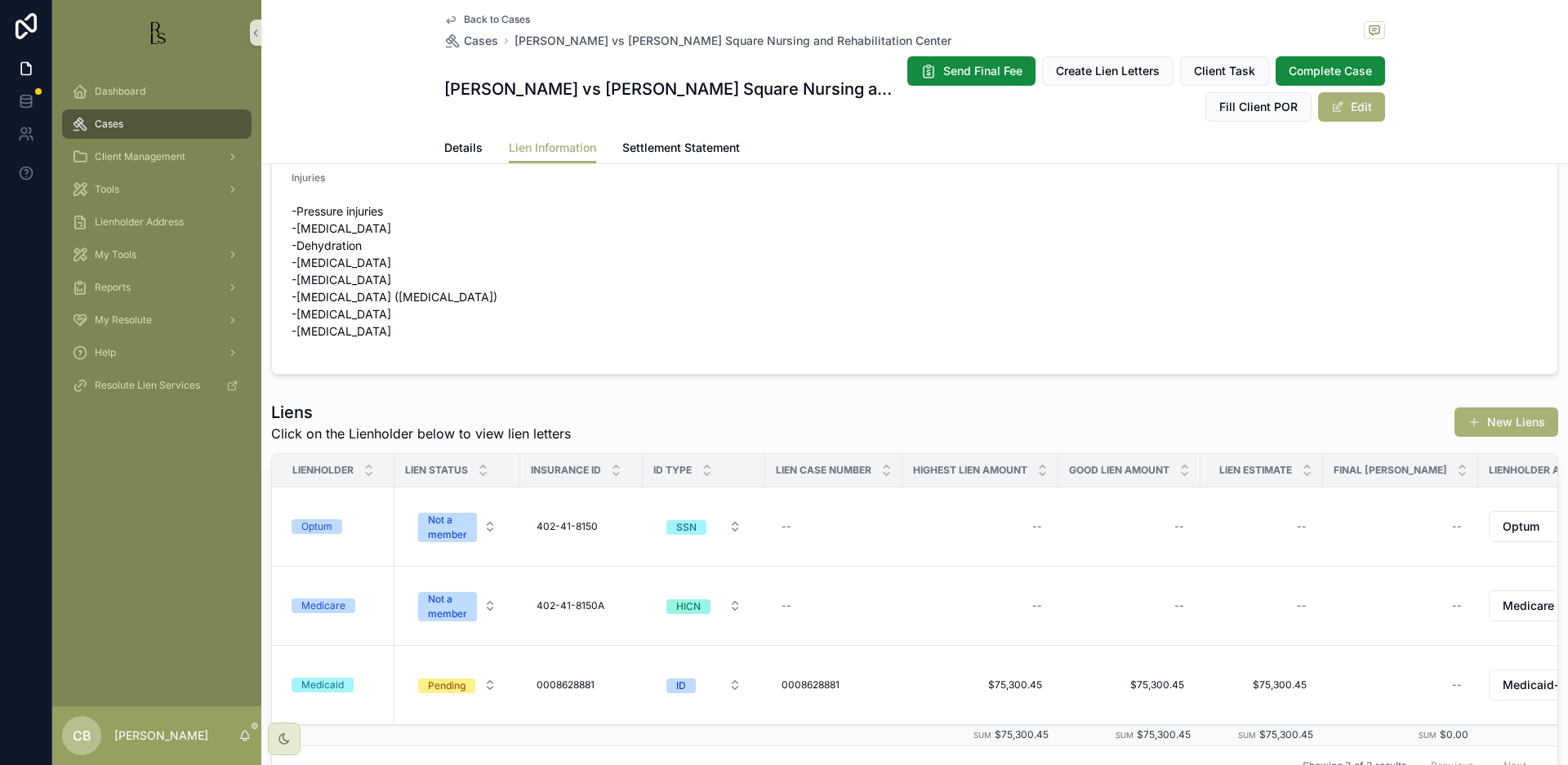
scroll to position [42, 0]
click at [454, 145] on span "Details" at bounding box center [463, 147] width 39 height 16
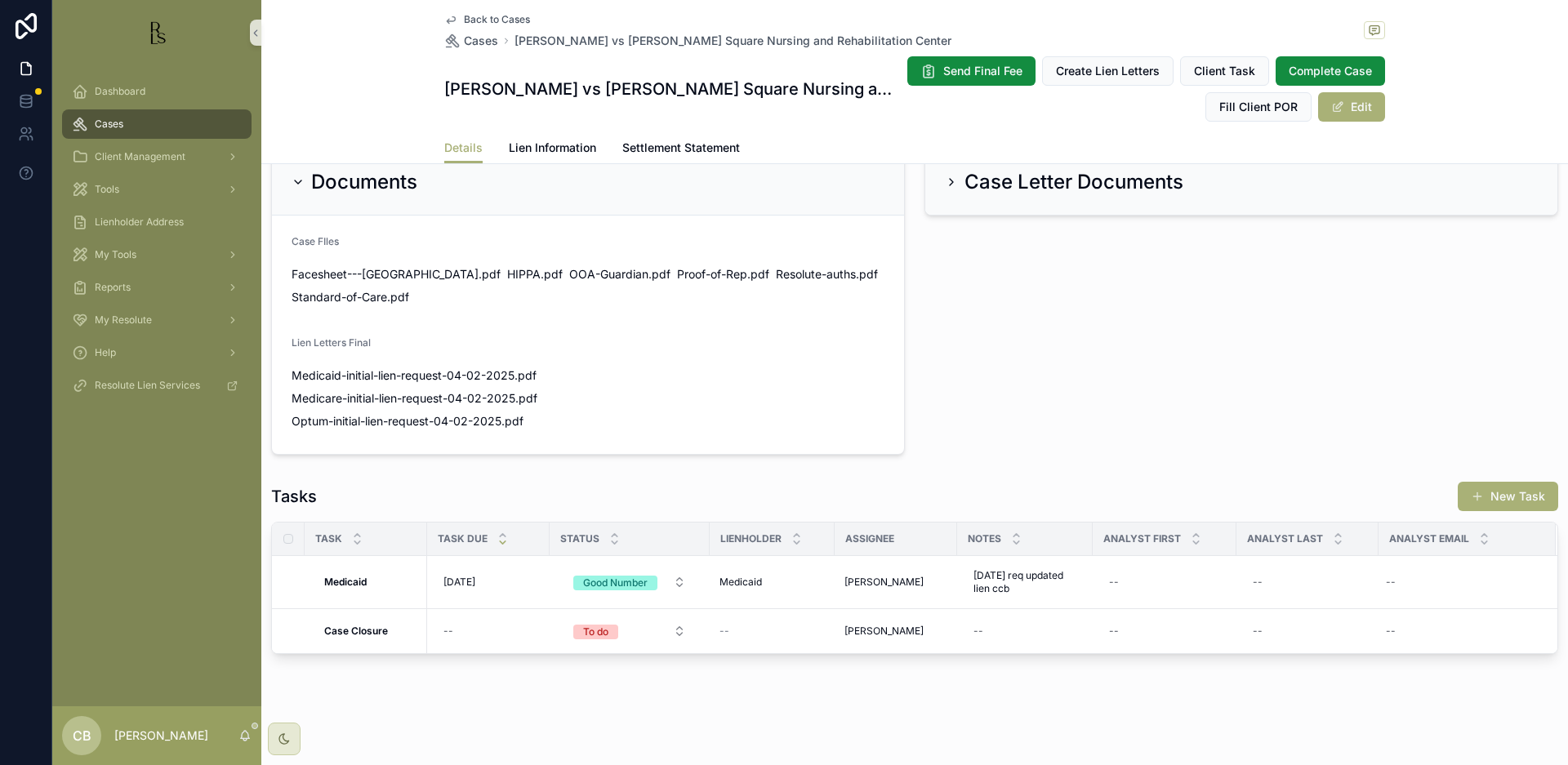
scroll to position [1074, 0]
click at [1009, 581] on span "[DATE] req updated lien ccb" at bounding box center [1025, 582] width 103 height 26
click at [1017, 613] on textarea "**********" at bounding box center [1053, 609] width 155 height 49
type textarea "**********"
click at [1172, 597] on icon "scrollable content" at bounding box center [1174, 598] width 13 height 13
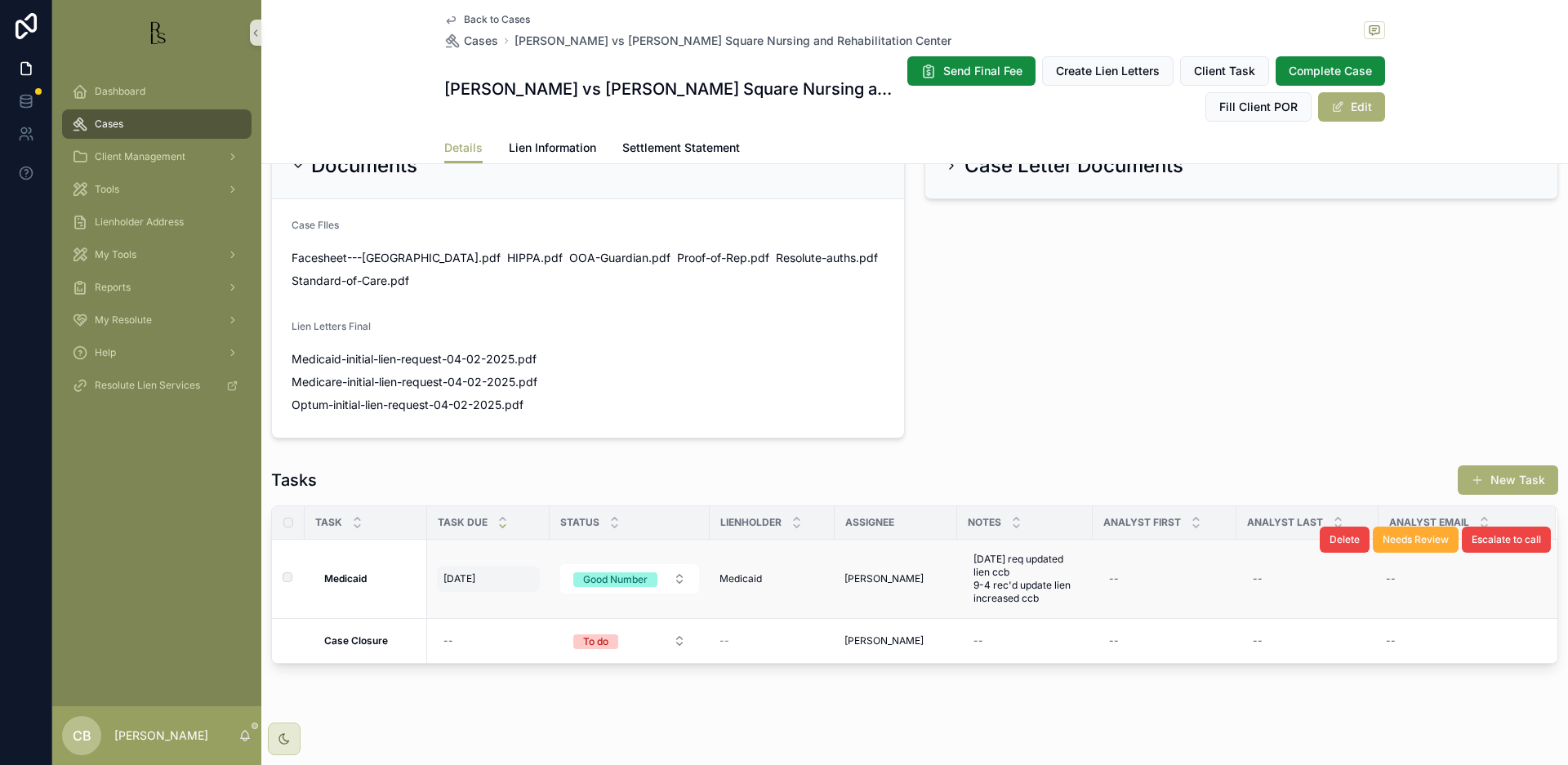
click at [473, 586] on span "[DATE]" at bounding box center [459, 579] width 32 height 13
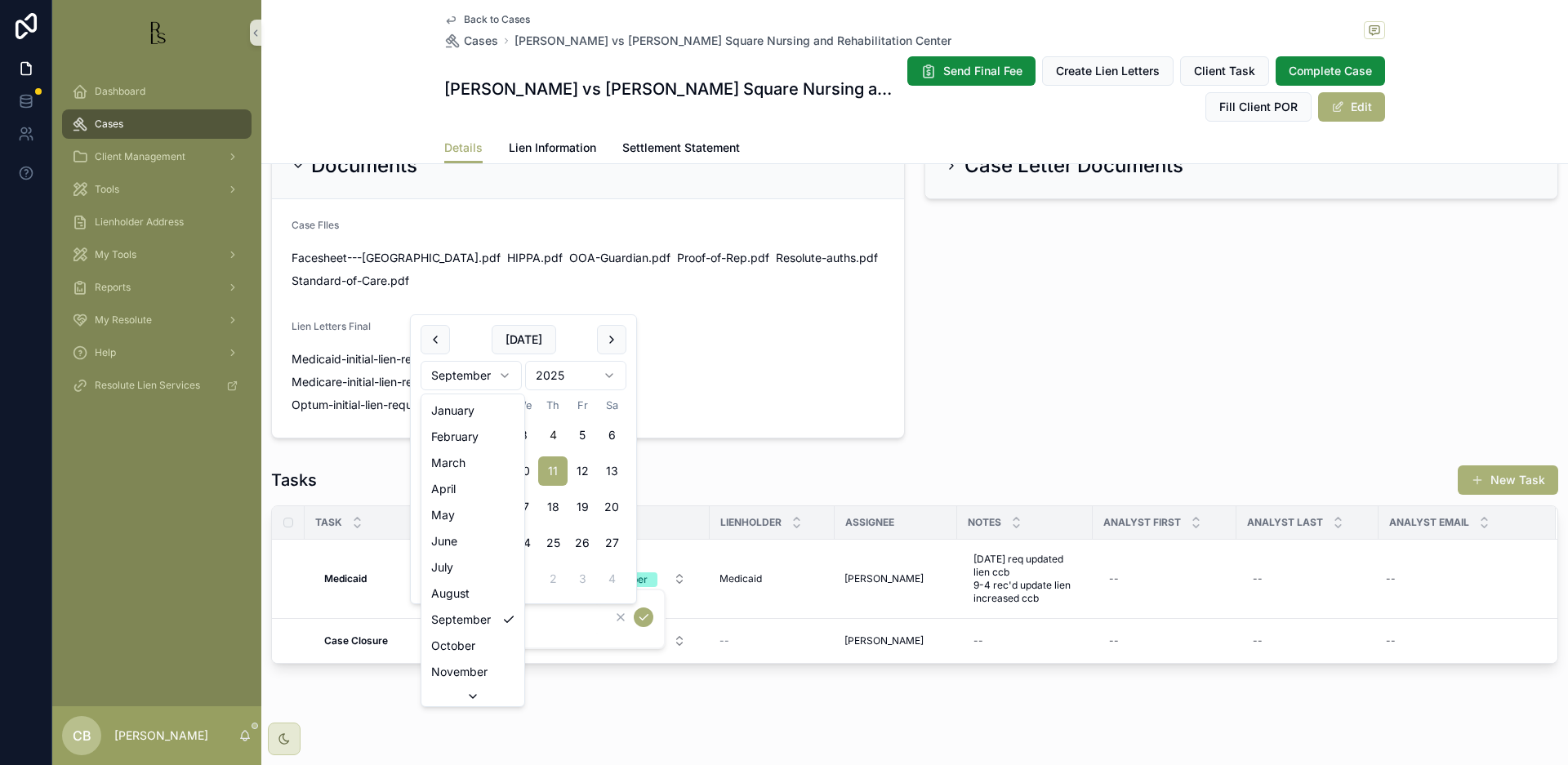
click at [503, 371] on html "Dashboard Cases Client Management Tools Lienholder Address My Tools Reports My …" at bounding box center [784, 382] width 1568 height 765
click at [554, 432] on button "4" at bounding box center [552, 434] width 29 height 29
type input "*********"
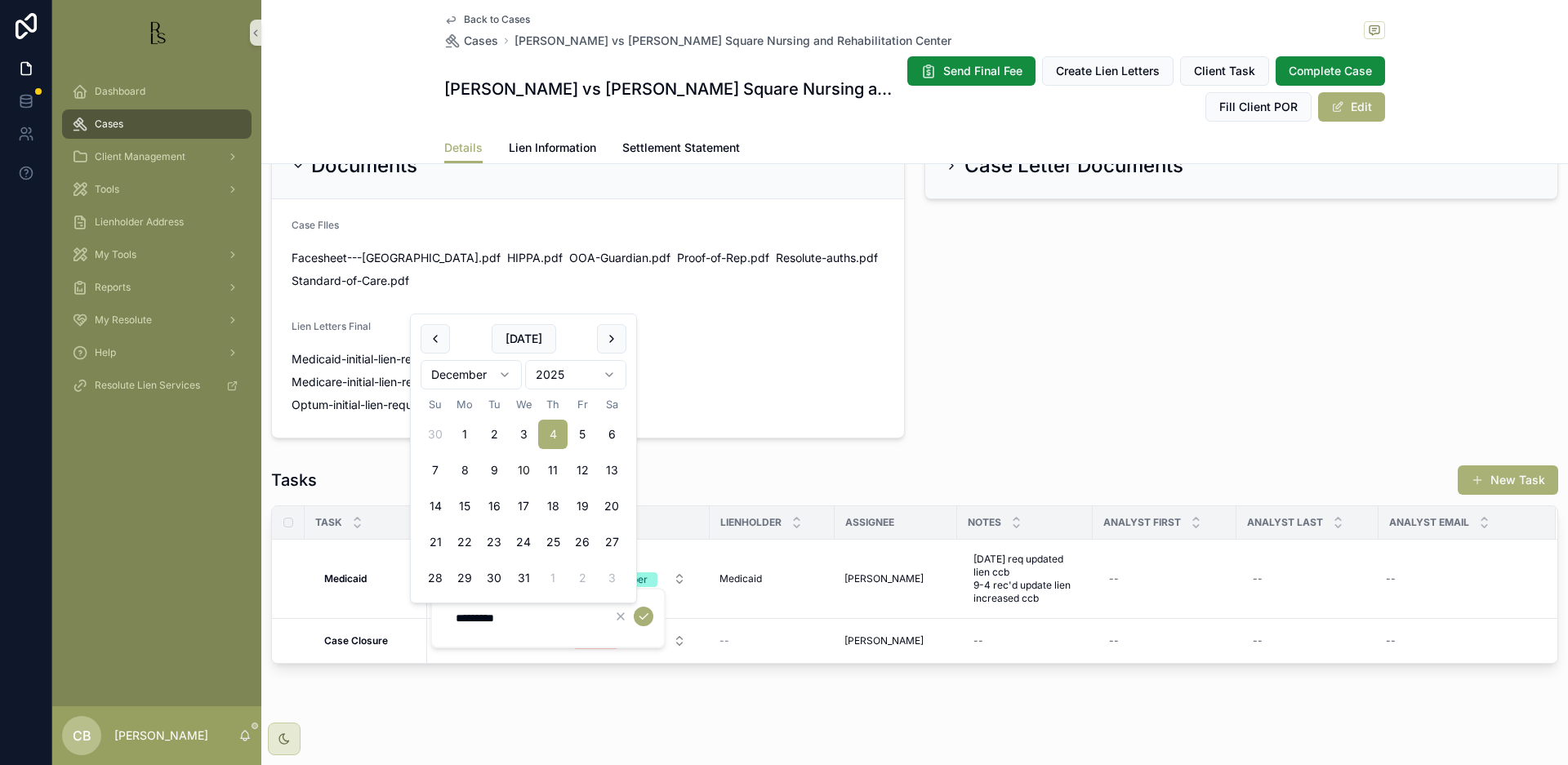
scroll to position [0, 0]
click at [642, 612] on icon "scrollable content" at bounding box center [643, 617] width 13 height 13
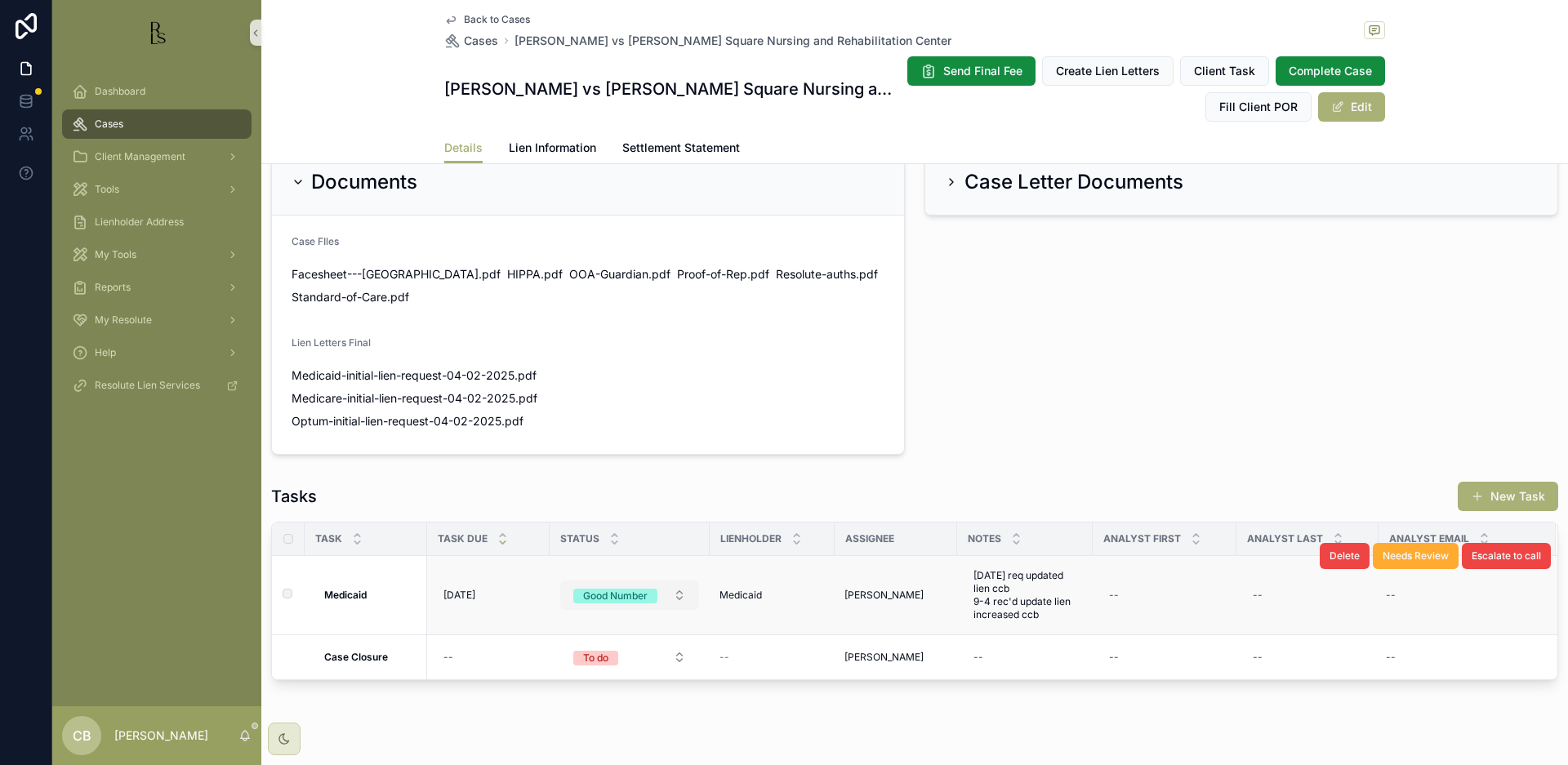
scroll to position [1063, 0]
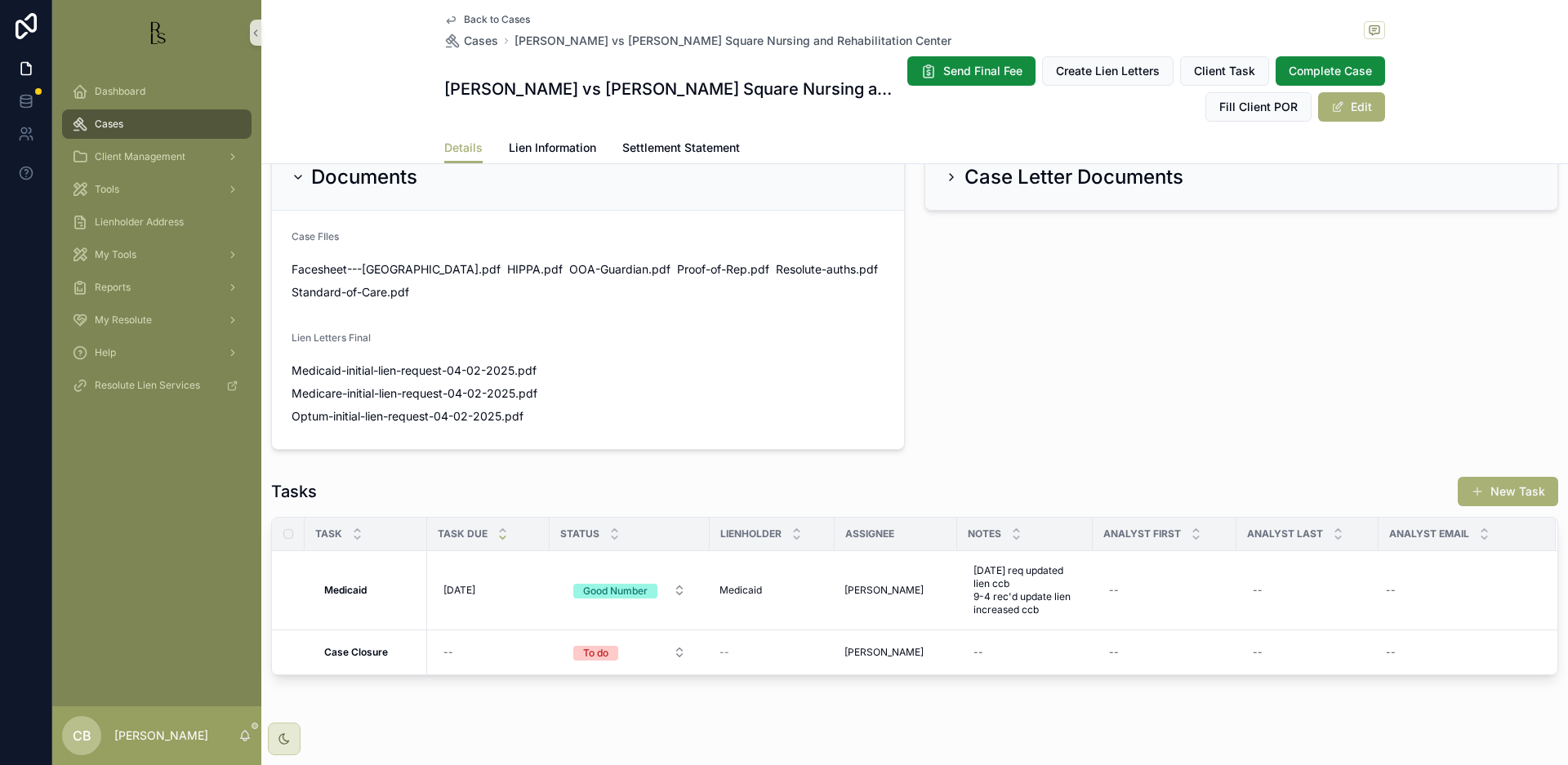
click at [119, 122] on span "Cases" at bounding box center [108, 125] width 28 height 13
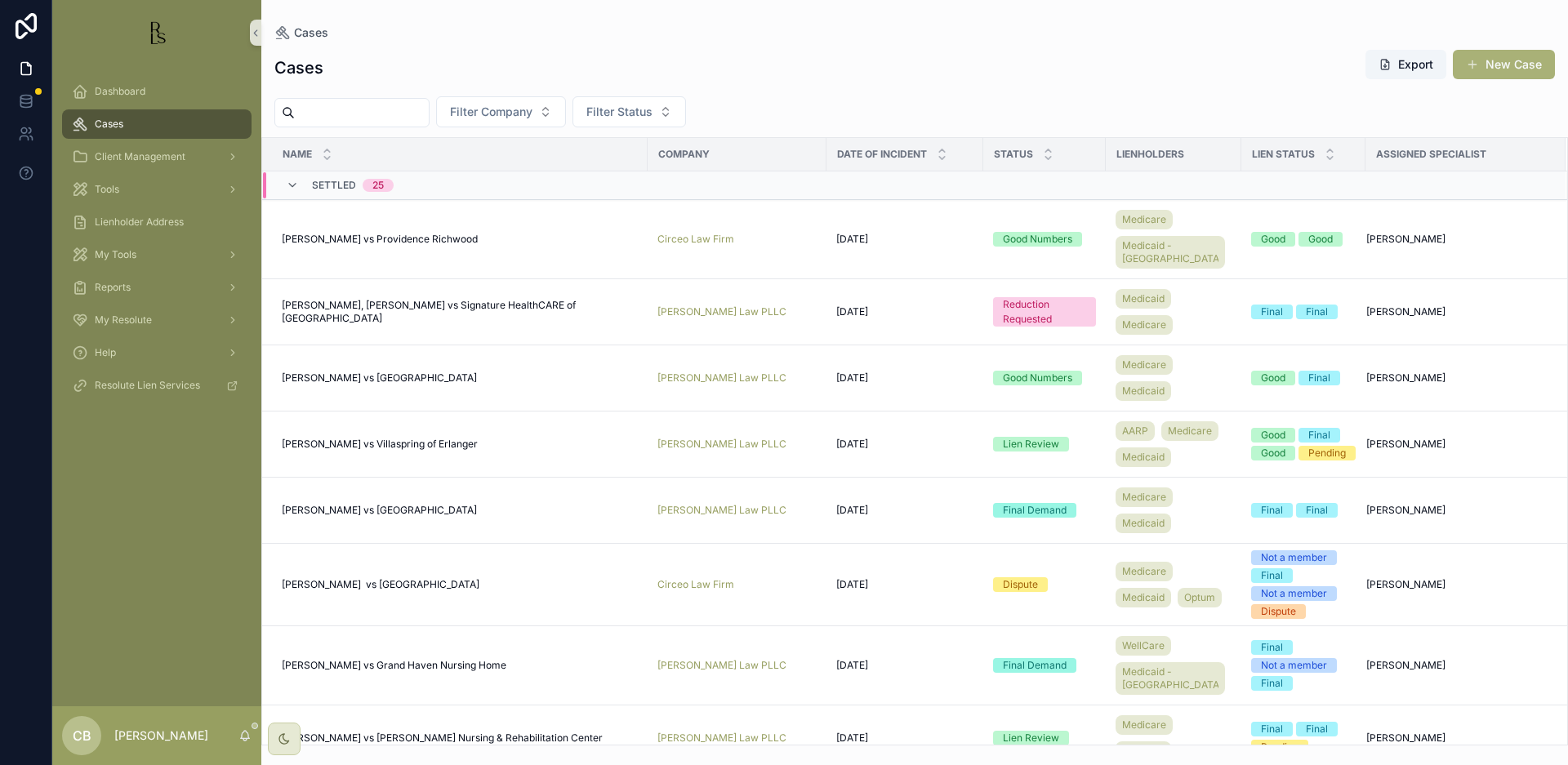
click at [309, 107] on input "scrollable content" at bounding box center [361, 112] width 134 height 23
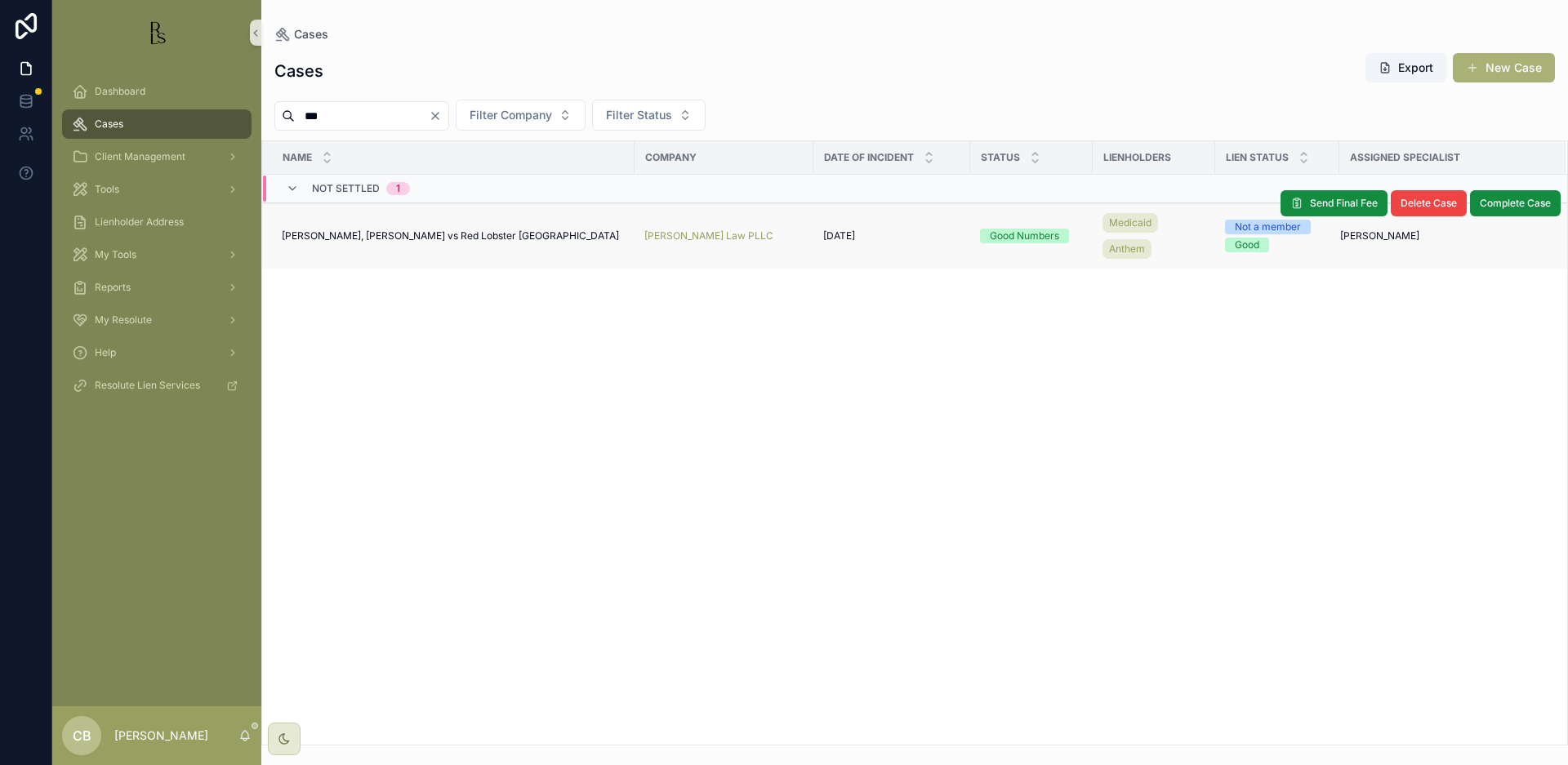
type input "***"
click at [380, 234] on span "[PERSON_NAME], [PERSON_NAME] vs Red Lobster [GEOGRAPHIC_DATA]" at bounding box center [450, 236] width 337 height 13
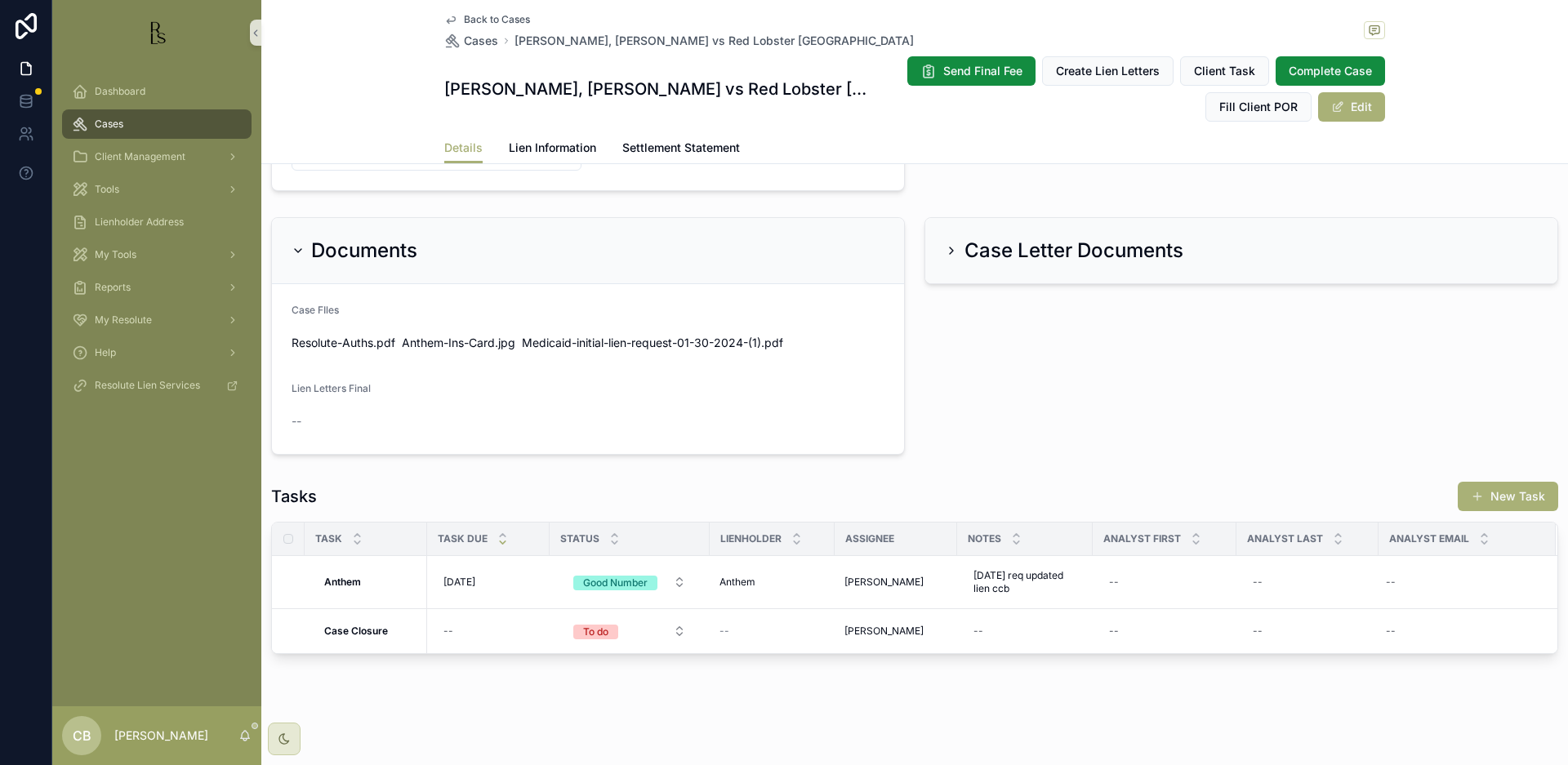
click at [549, 142] on span "Lien Information" at bounding box center [552, 147] width 88 height 16
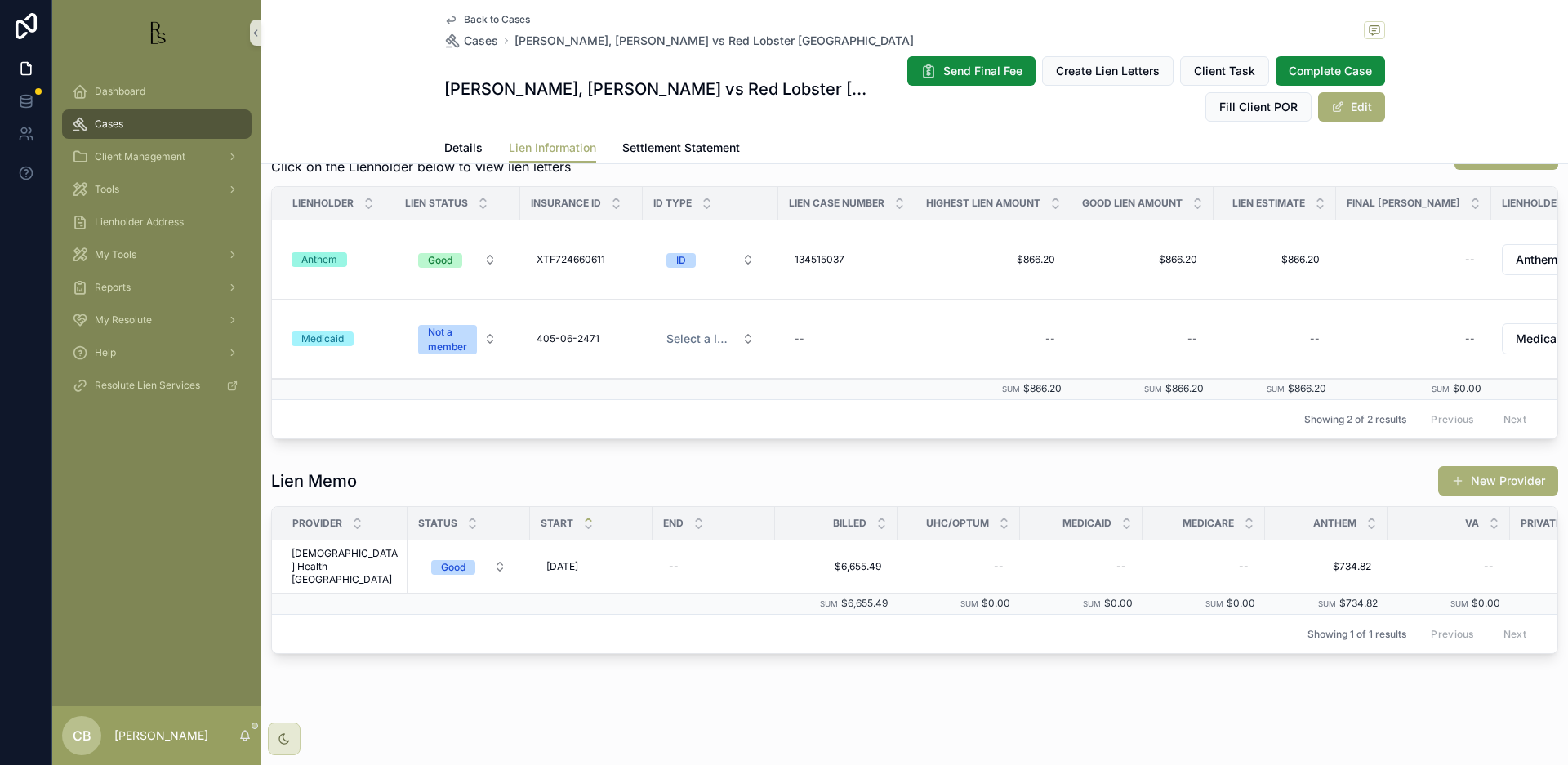
click at [549, 142] on span "Lien Information" at bounding box center [552, 147] width 88 height 16
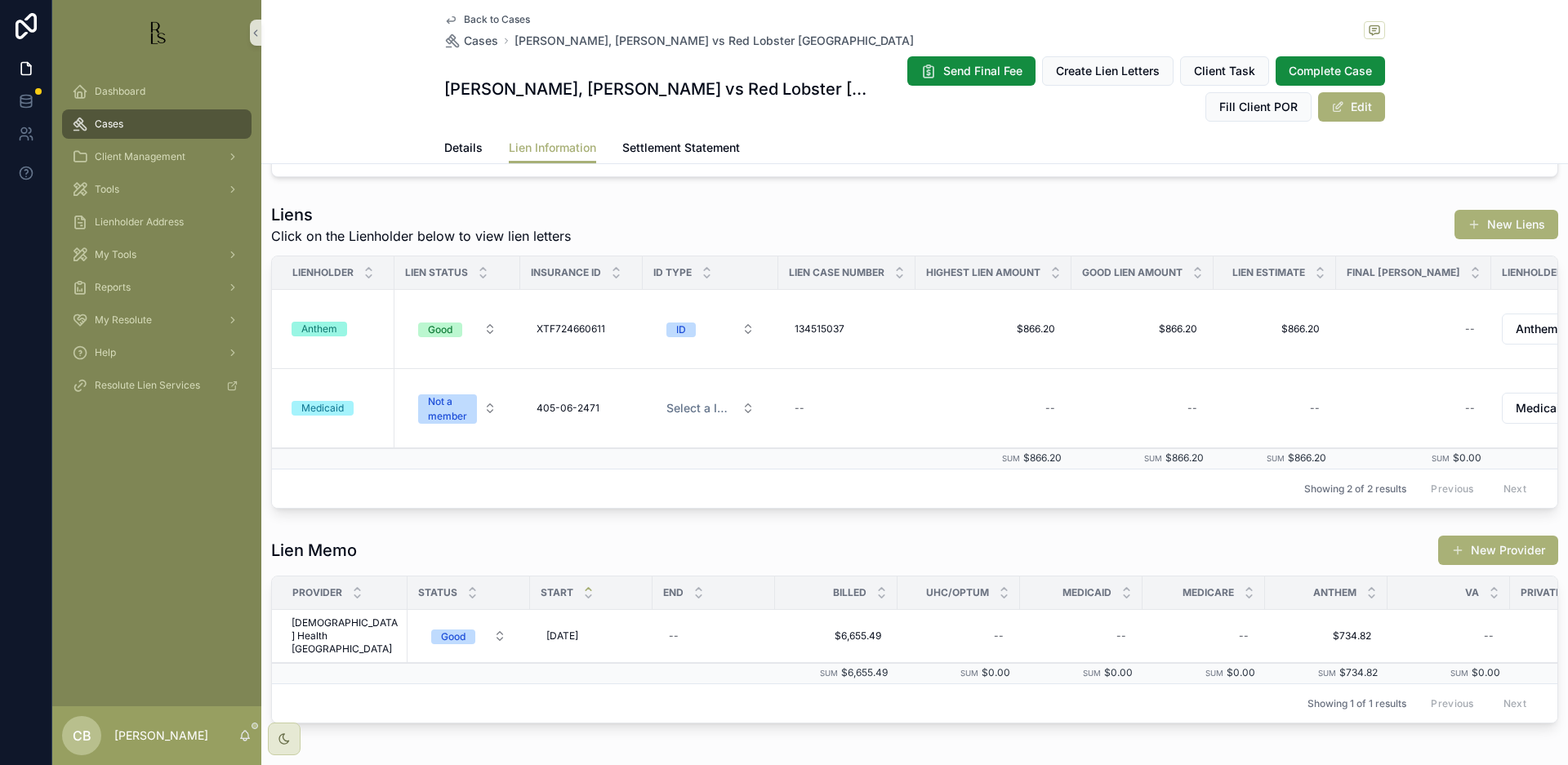
scroll to position [108, 0]
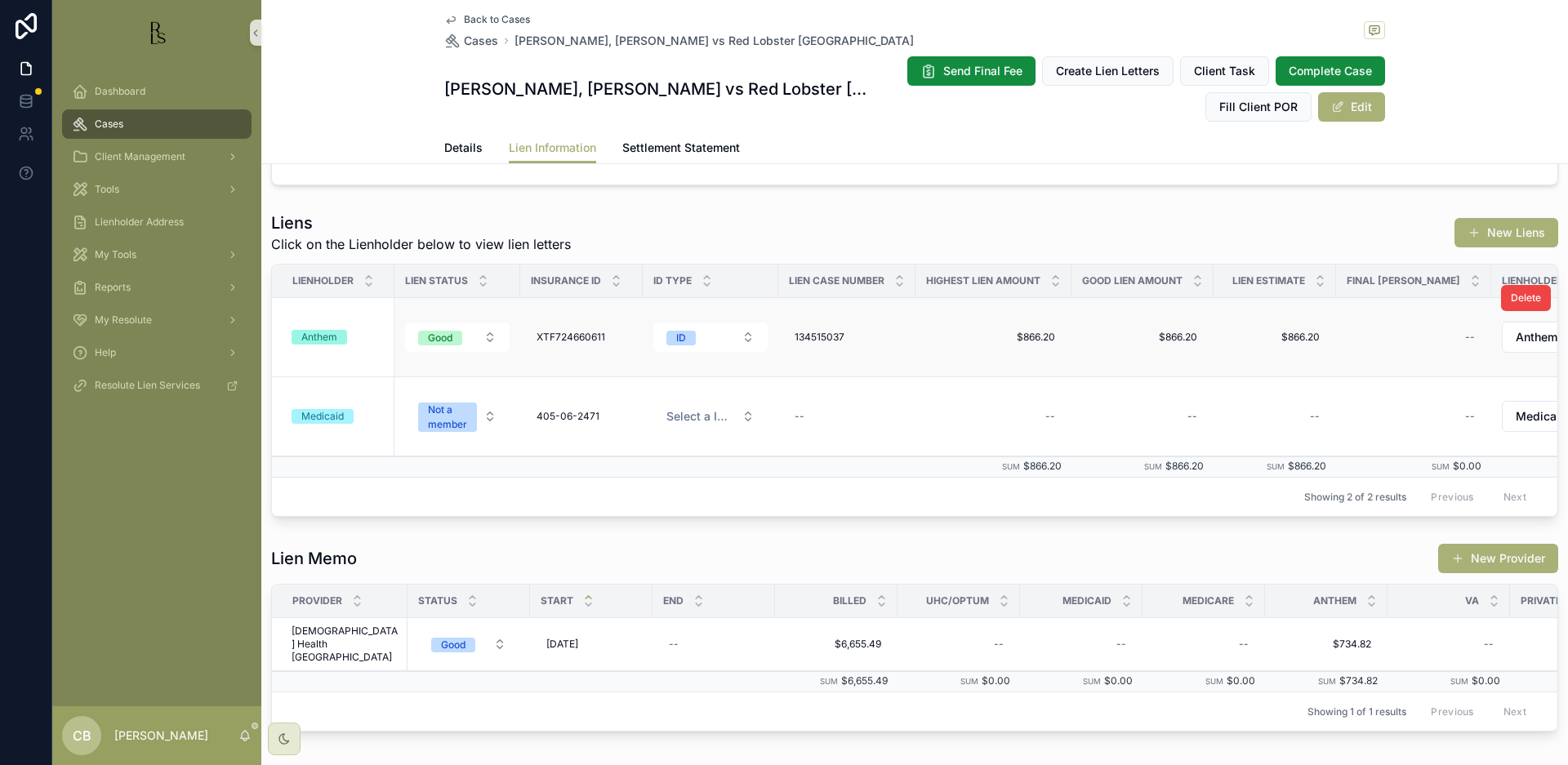
click at [321, 337] on div "Anthem" at bounding box center [319, 338] width 36 height 15
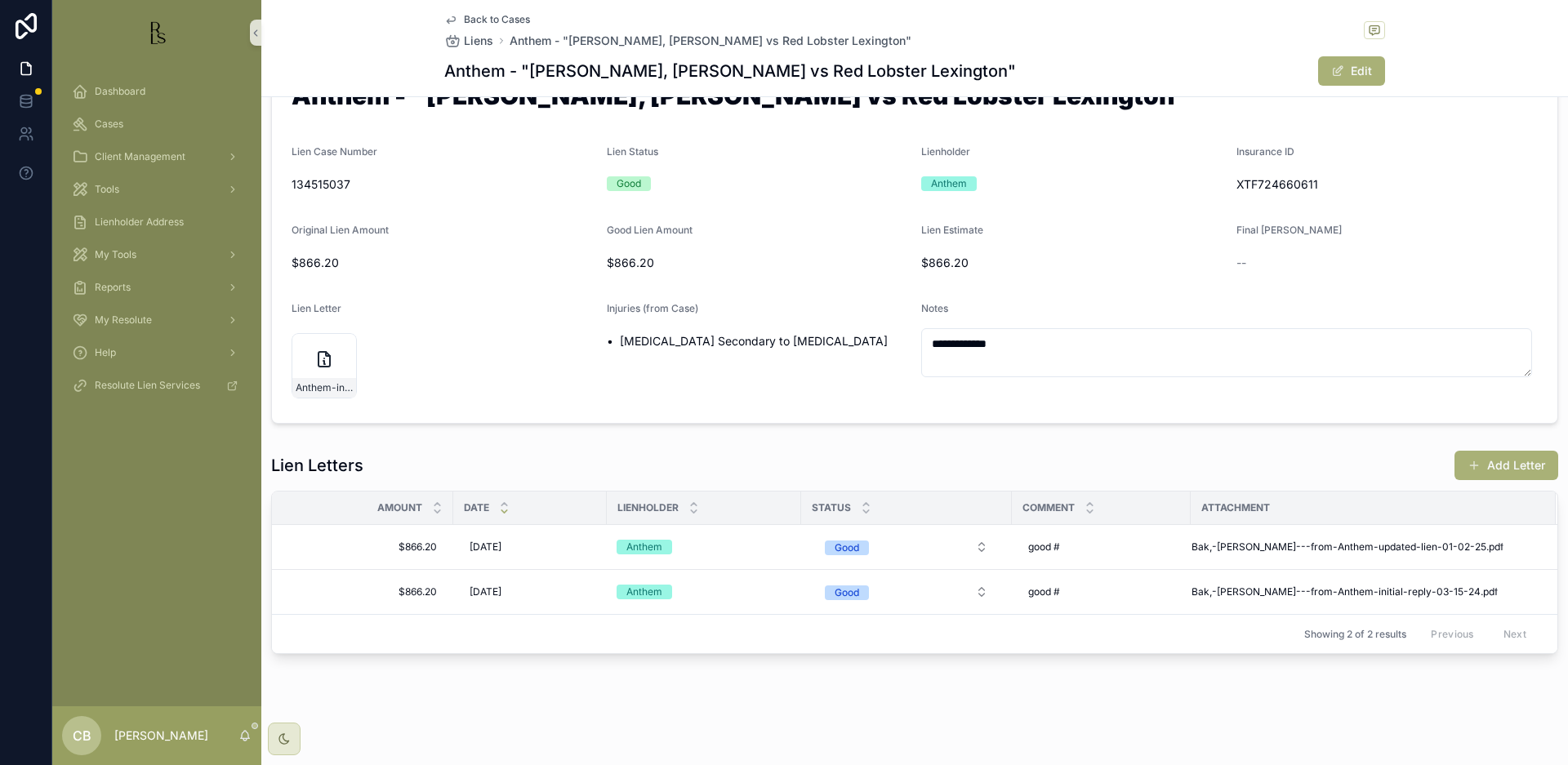
scroll to position [65, 0]
click at [1494, 462] on button "Add Letter" at bounding box center [1507, 465] width 104 height 29
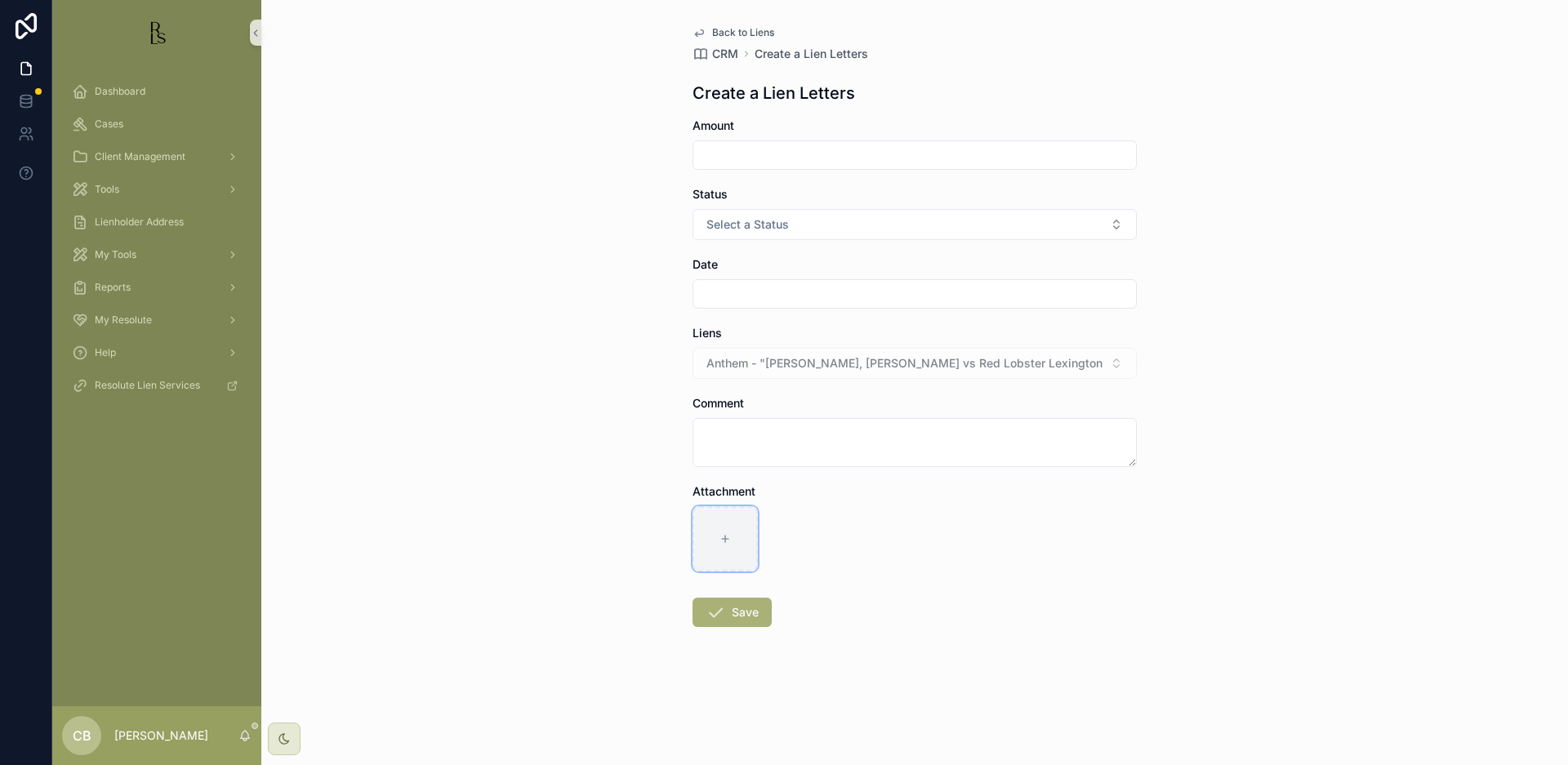
click at [719, 539] on div "scrollable content" at bounding box center [725, 539] width 65 height 65
type input "**********"
click at [734, 149] on input "scrollable content" at bounding box center [914, 155] width 442 height 23
type input "*******"
click at [760, 226] on span "Select a Status" at bounding box center [747, 224] width 82 height 16
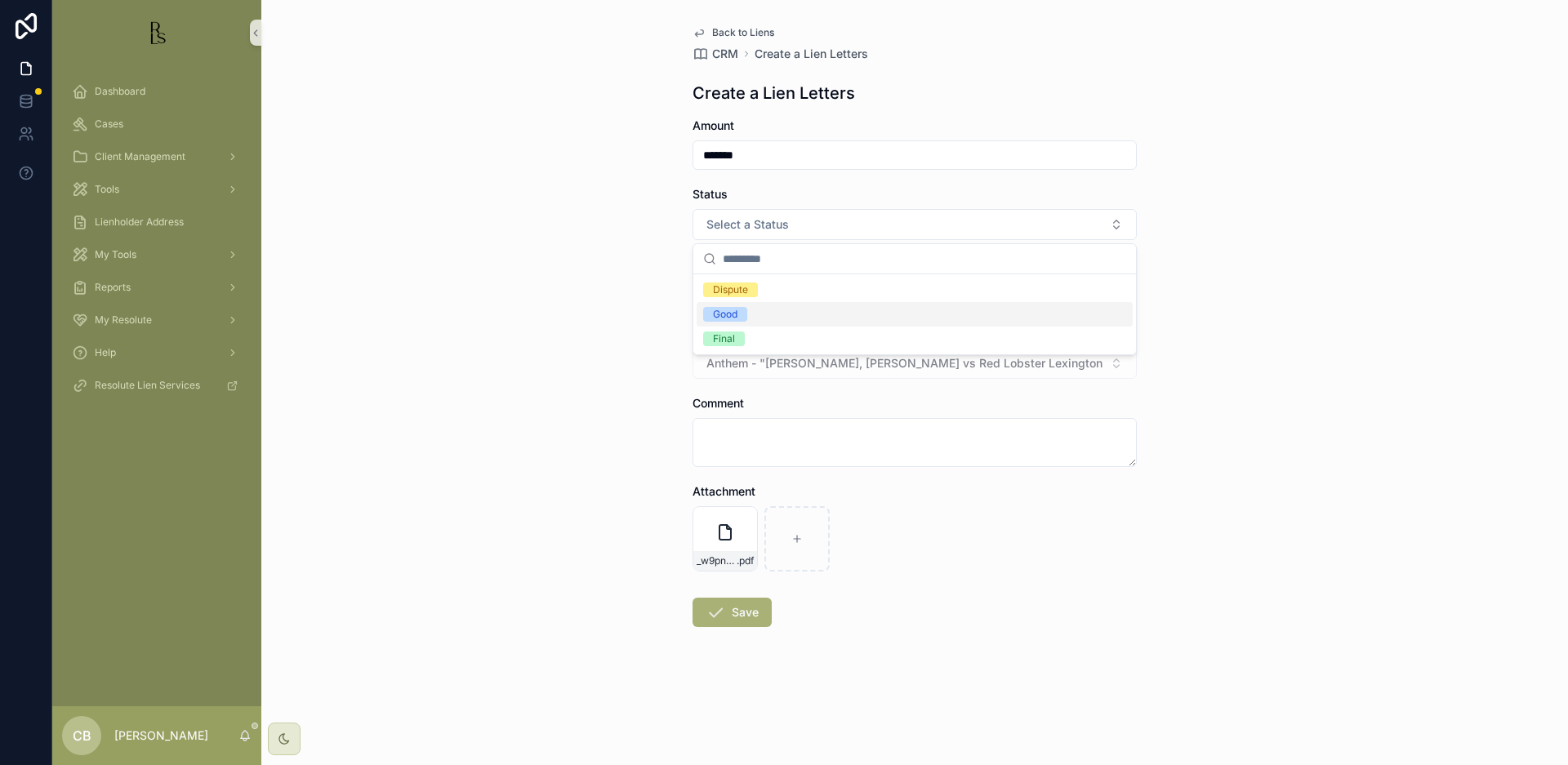
click at [729, 307] on div "Good" at bounding box center [726, 314] width 25 height 15
click at [723, 288] on input "scrollable content" at bounding box center [914, 294] width 442 height 23
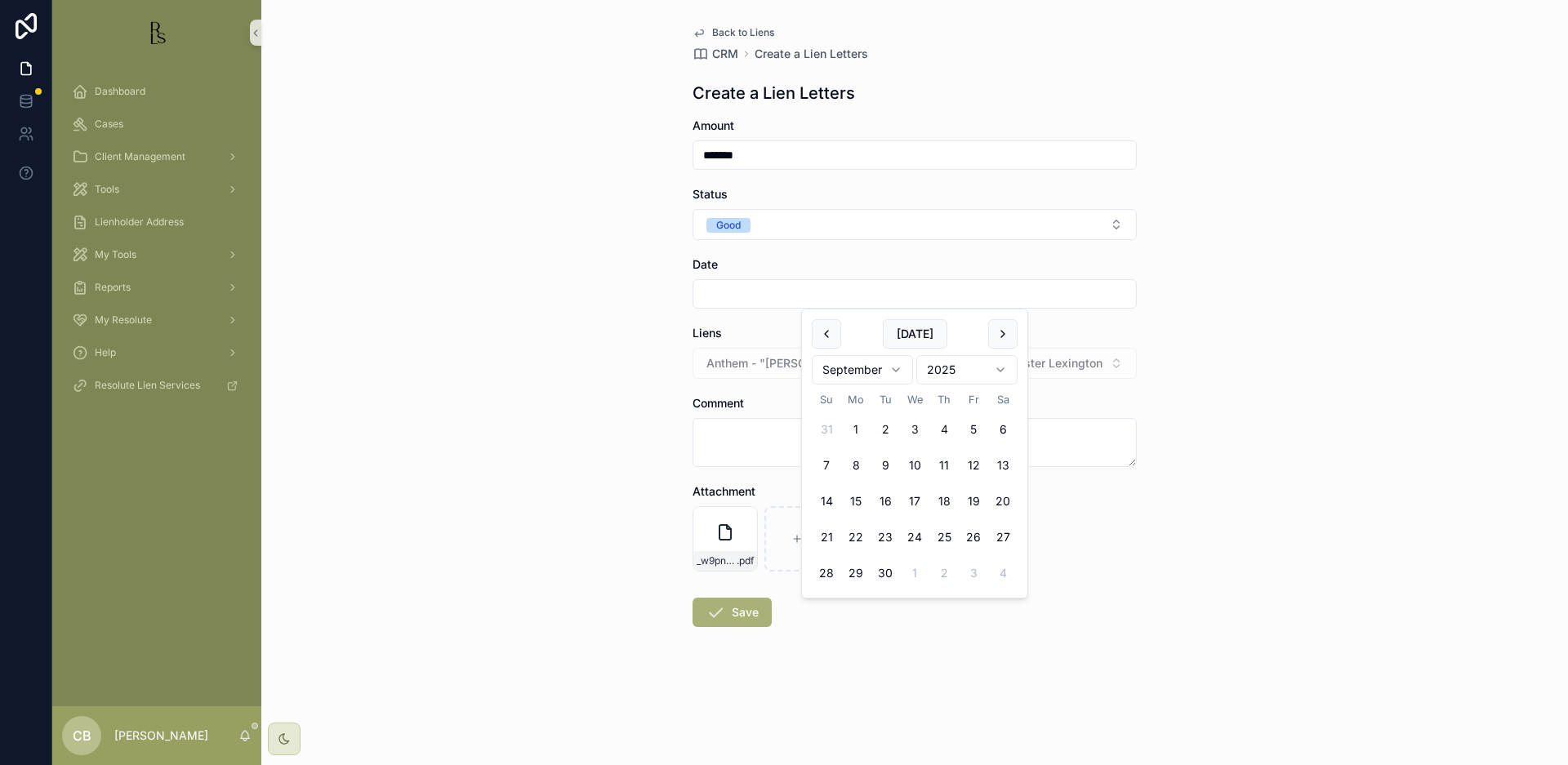
click at [945, 429] on button "4" at bounding box center [943, 429] width 29 height 29
type input "********"
click at [737, 441] on textarea "scrollable content" at bounding box center [914, 442] width 444 height 49
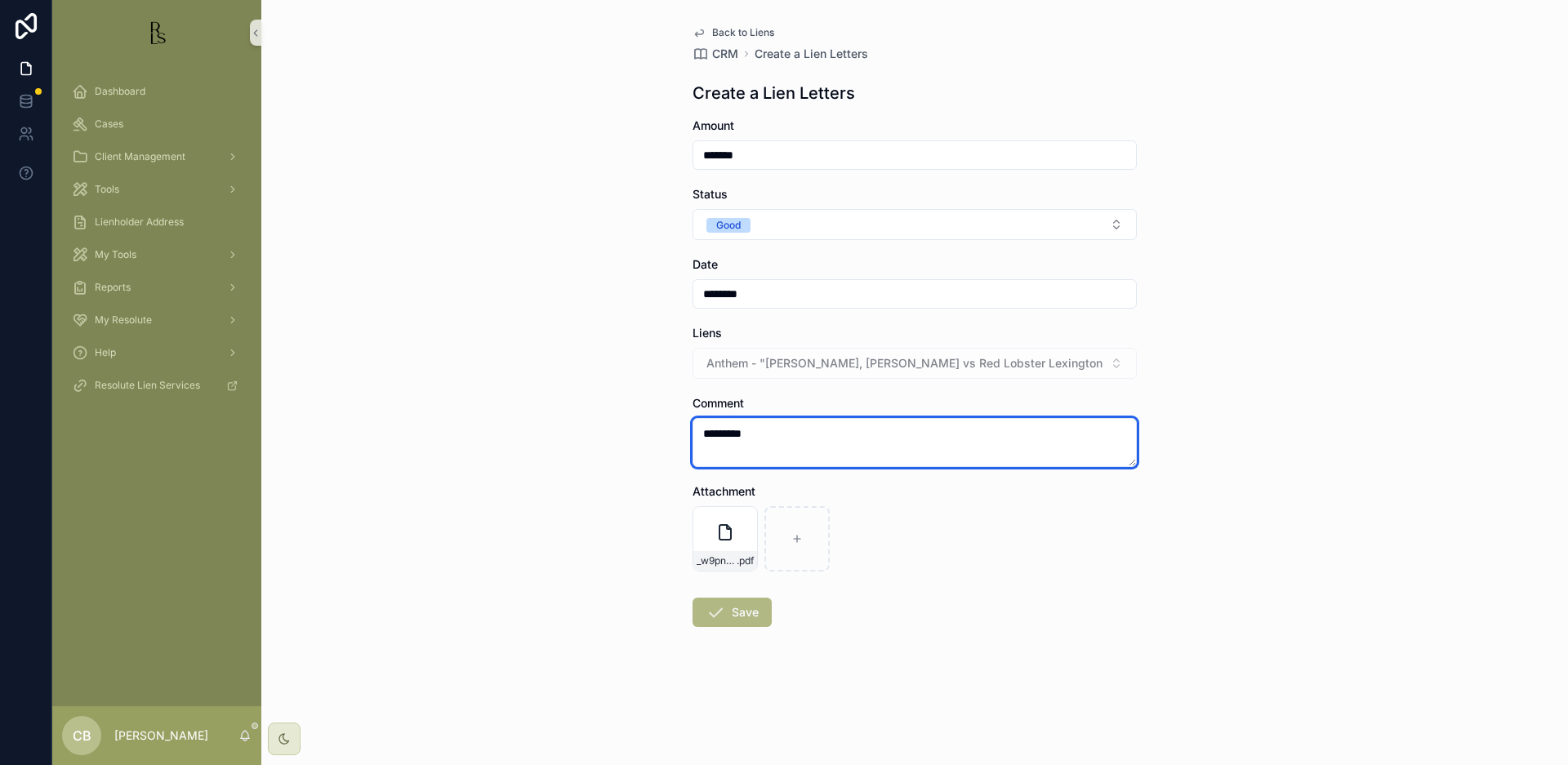
type textarea "*********"
click at [743, 609] on button "Save" at bounding box center [732, 612] width 79 height 29
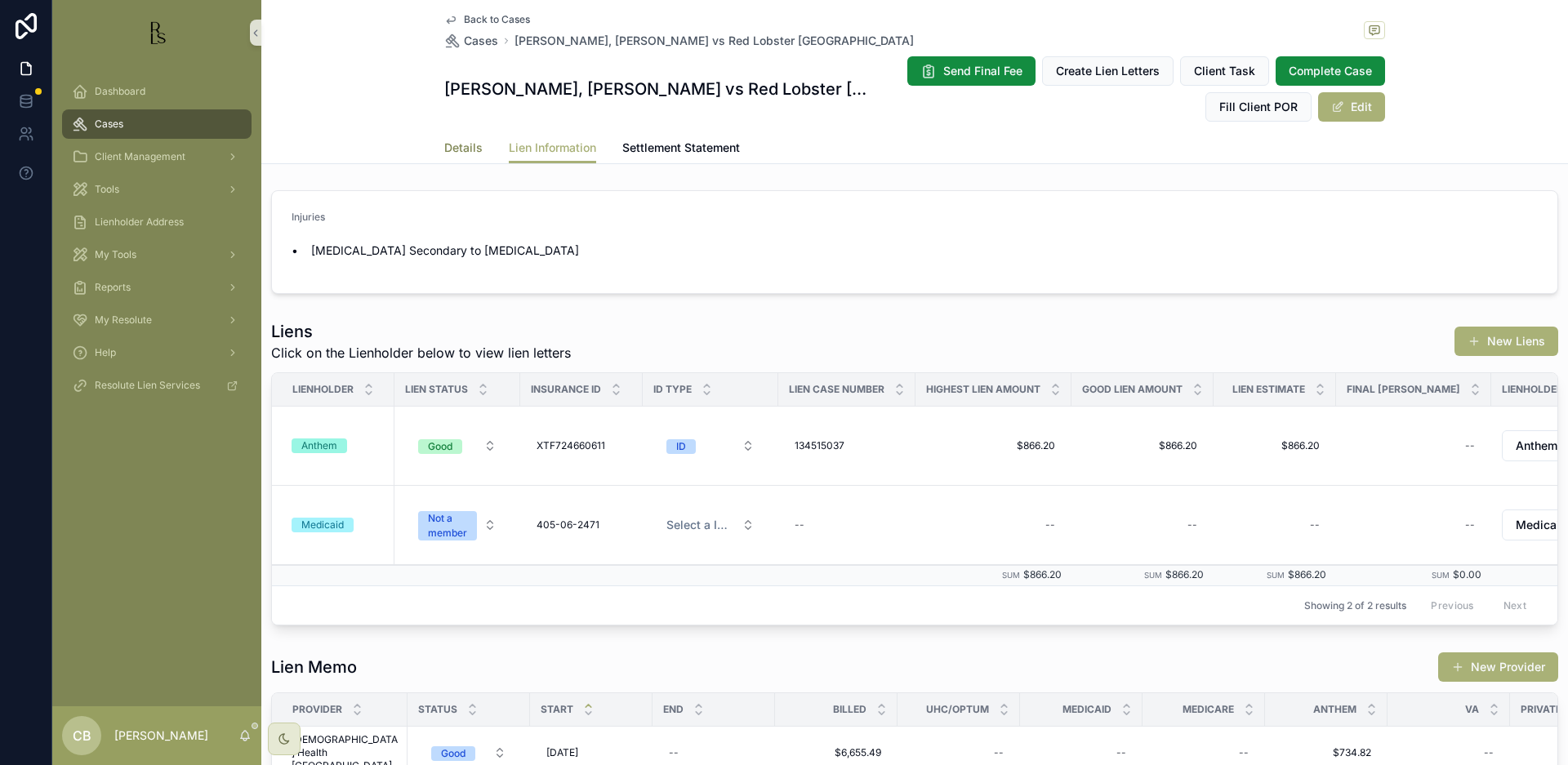
click at [455, 141] on span "Details" at bounding box center [463, 147] width 39 height 16
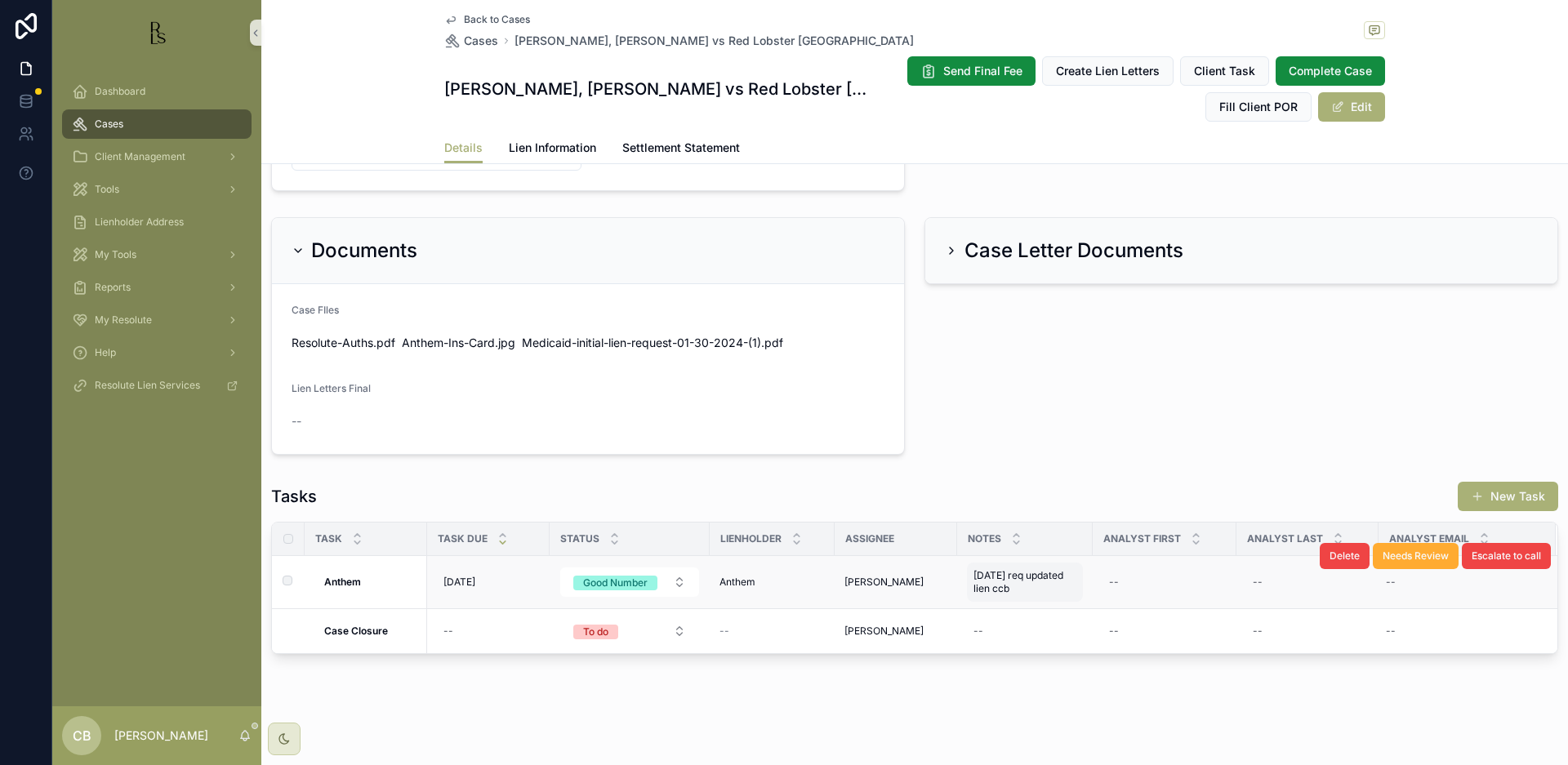
scroll to position [1, 0]
click at [1006, 587] on span "[DATE] req updated lien ccb" at bounding box center [1025, 582] width 103 height 26
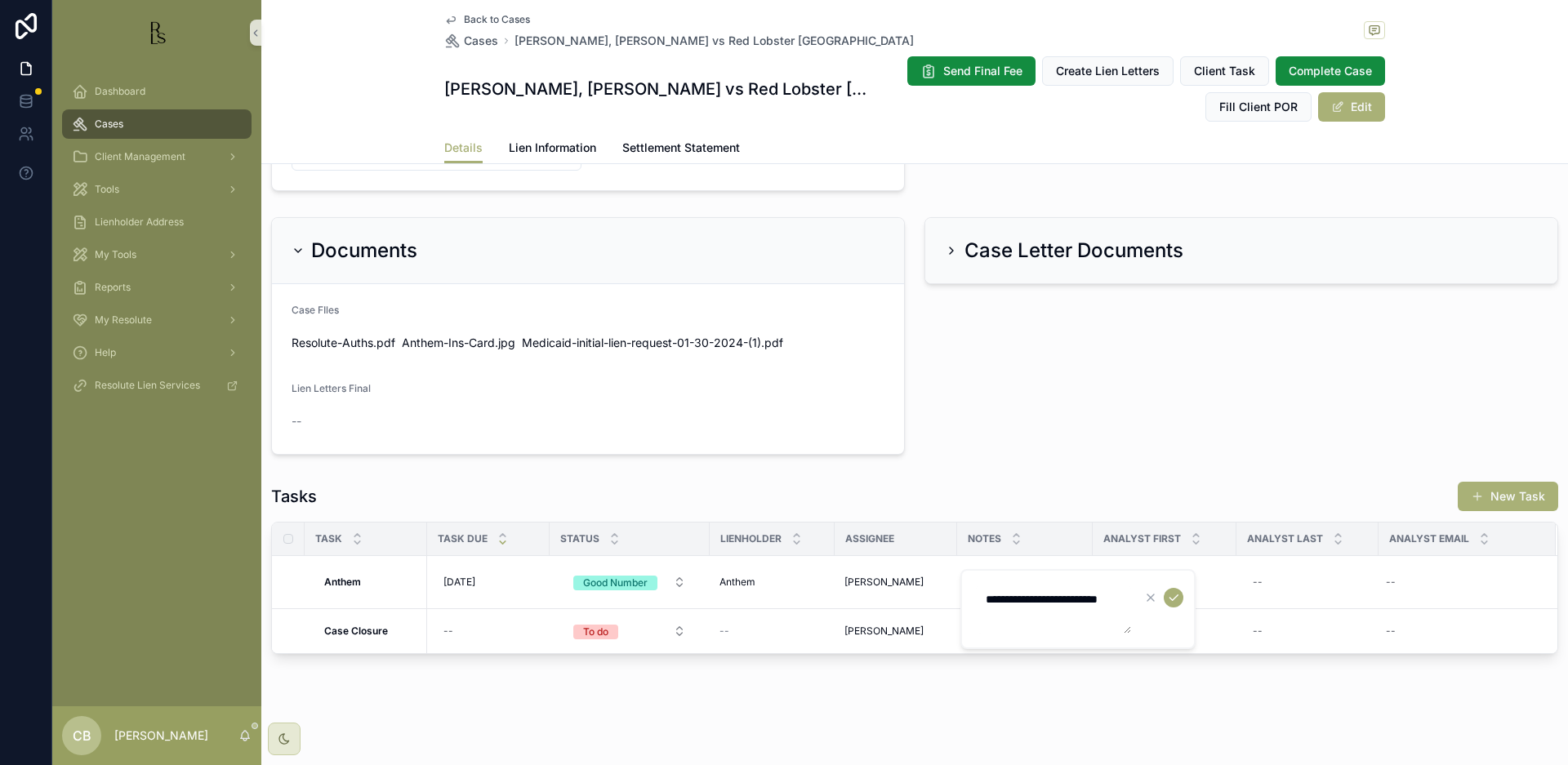
scroll to position [0, 0]
click at [1035, 618] on textarea "**********" at bounding box center [1053, 609] width 155 height 49
type textarea "**********"
click at [1175, 596] on icon "scrollable content" at bounding box center [1174, 598] width 13 height 13
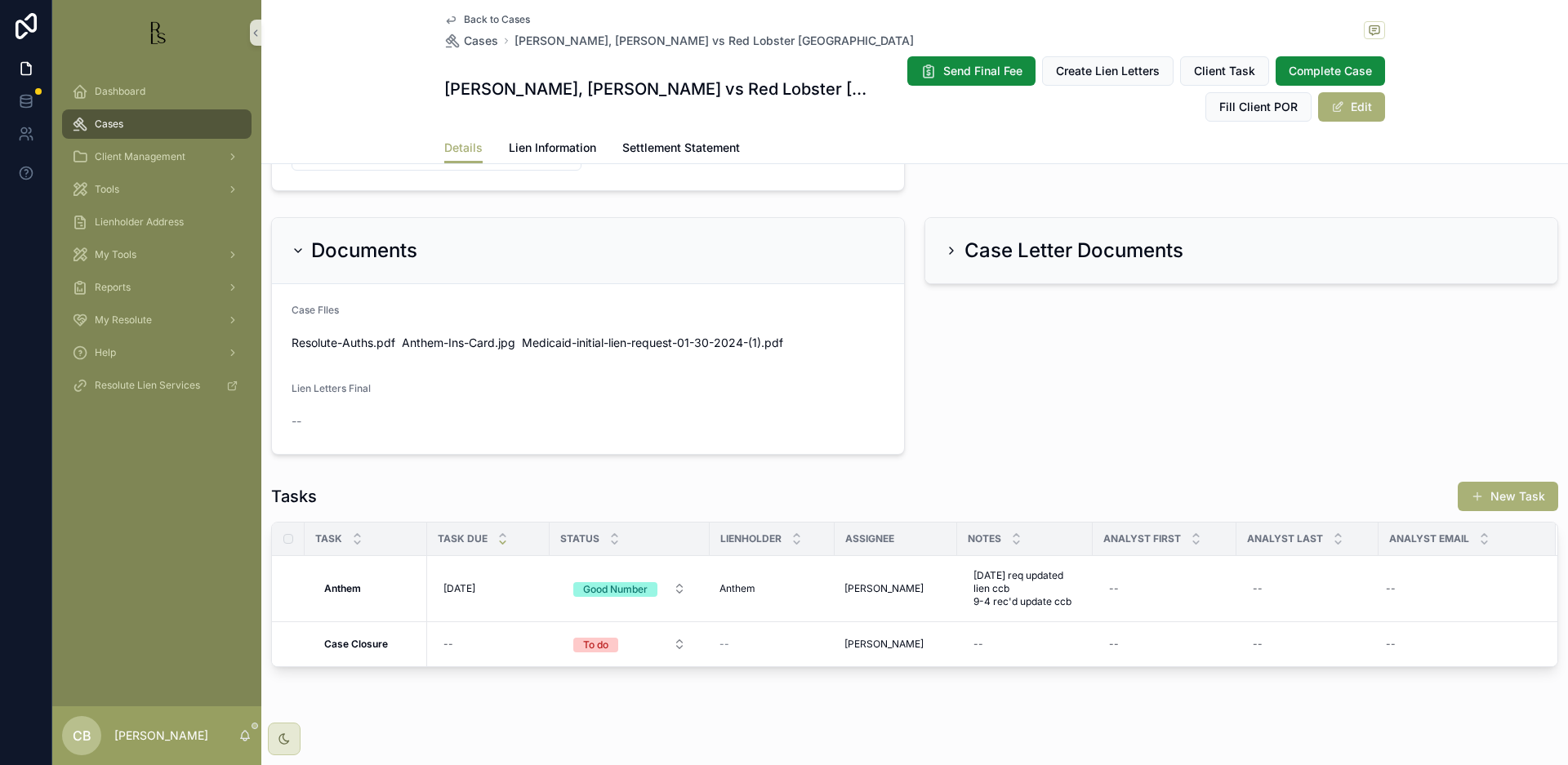
click at [468, 587] on span "[DATE]" at bounding box center [459, 589] width 32 height 13
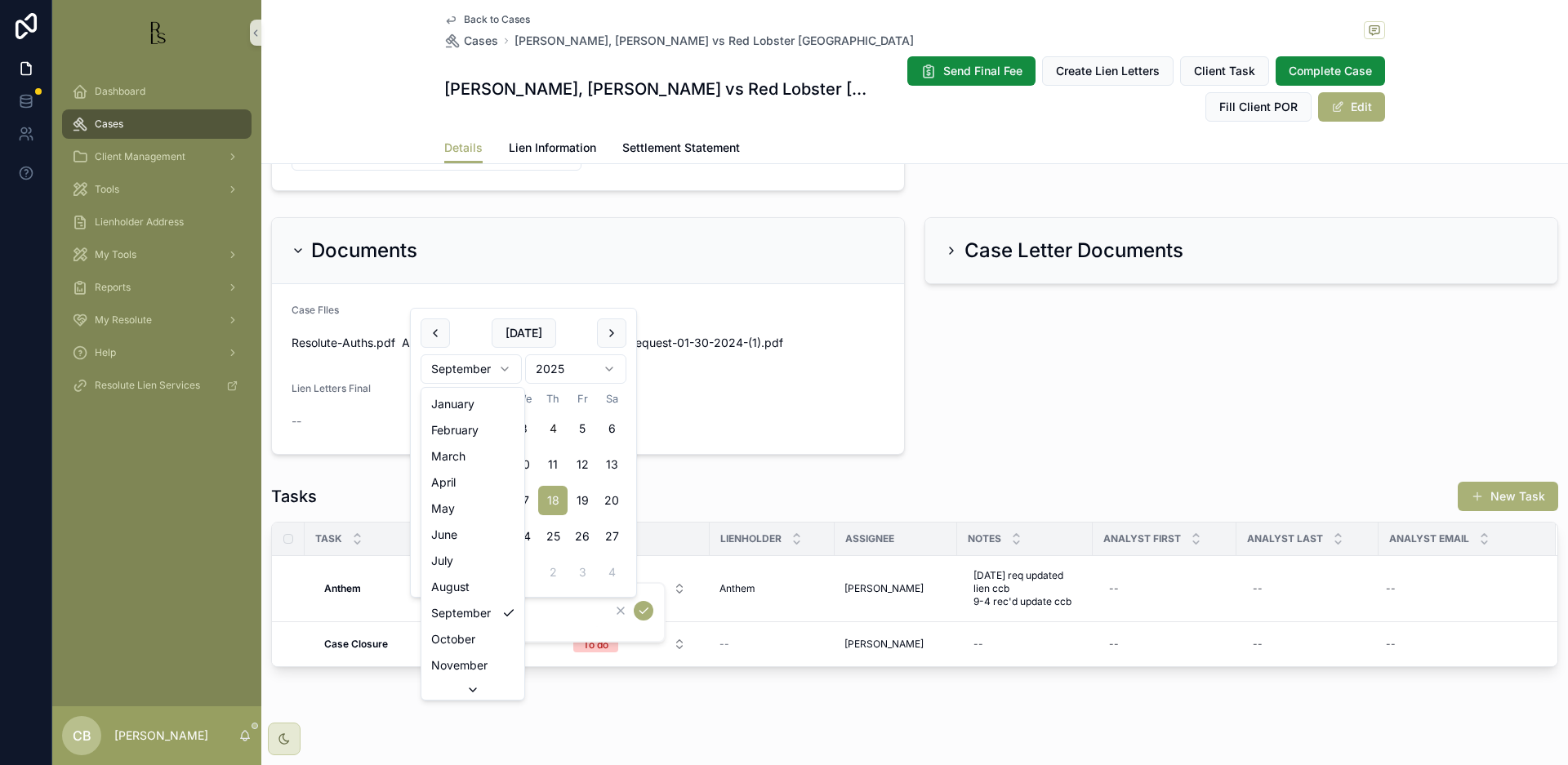
click at [503, 365] on html "Dashboard Cases Client Management Tools Lienholder Address My Tools Reports My …" at bounding box center [784, 382] width 1568 height 765
click at [507, 363] on html "Dashboard Cases Client Management Tools Lienholder Address My Tools Reports My …" at bounding box center [784, 382] width 1568 height 765
click at [555, 427] on button "4" at bounding box center [552, 428] width 29 height 29
type input "*********"
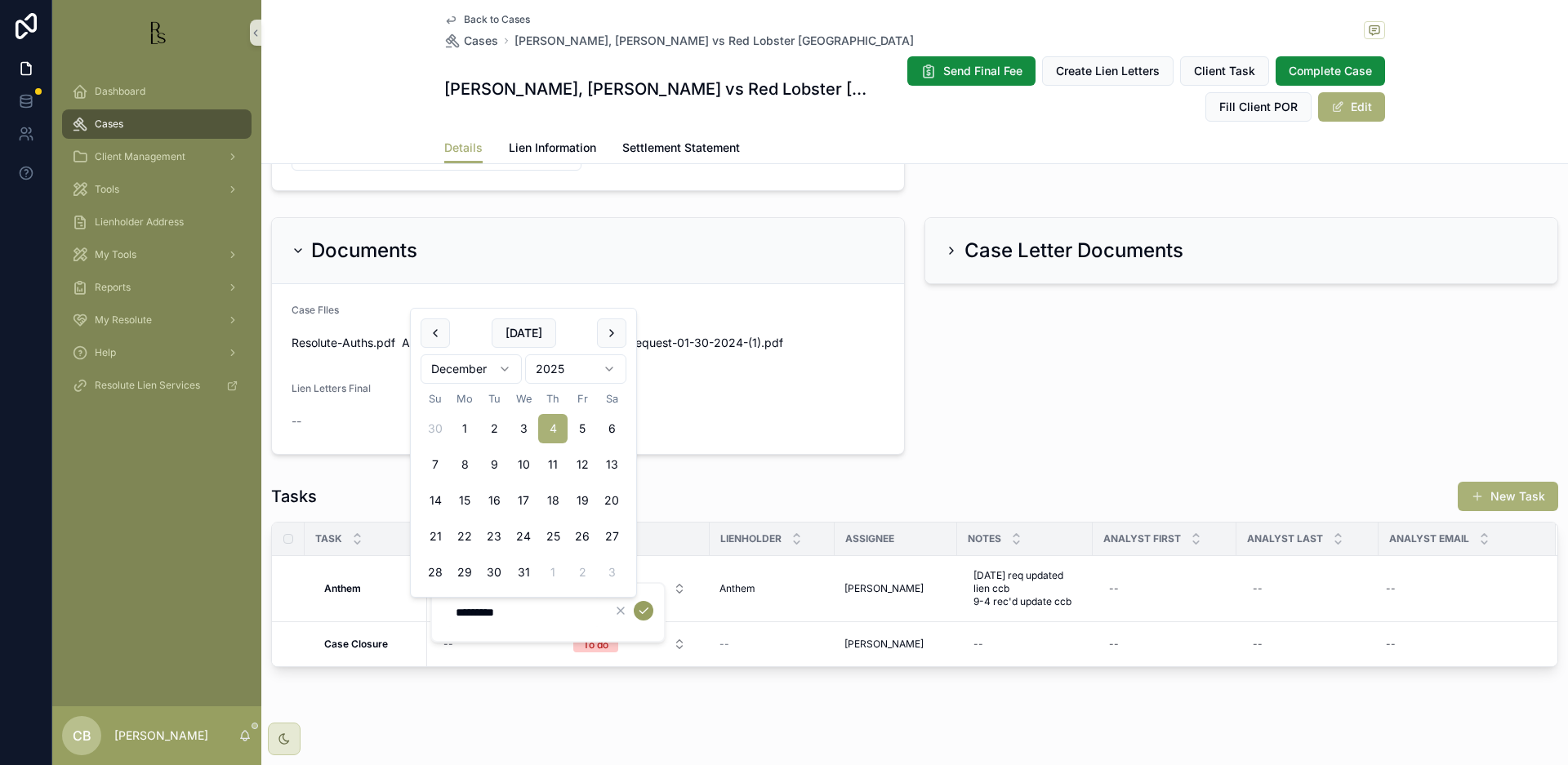
click at [642, 610] on icon "scrollable content" at bounding box center [643, 611] width 13 height 13
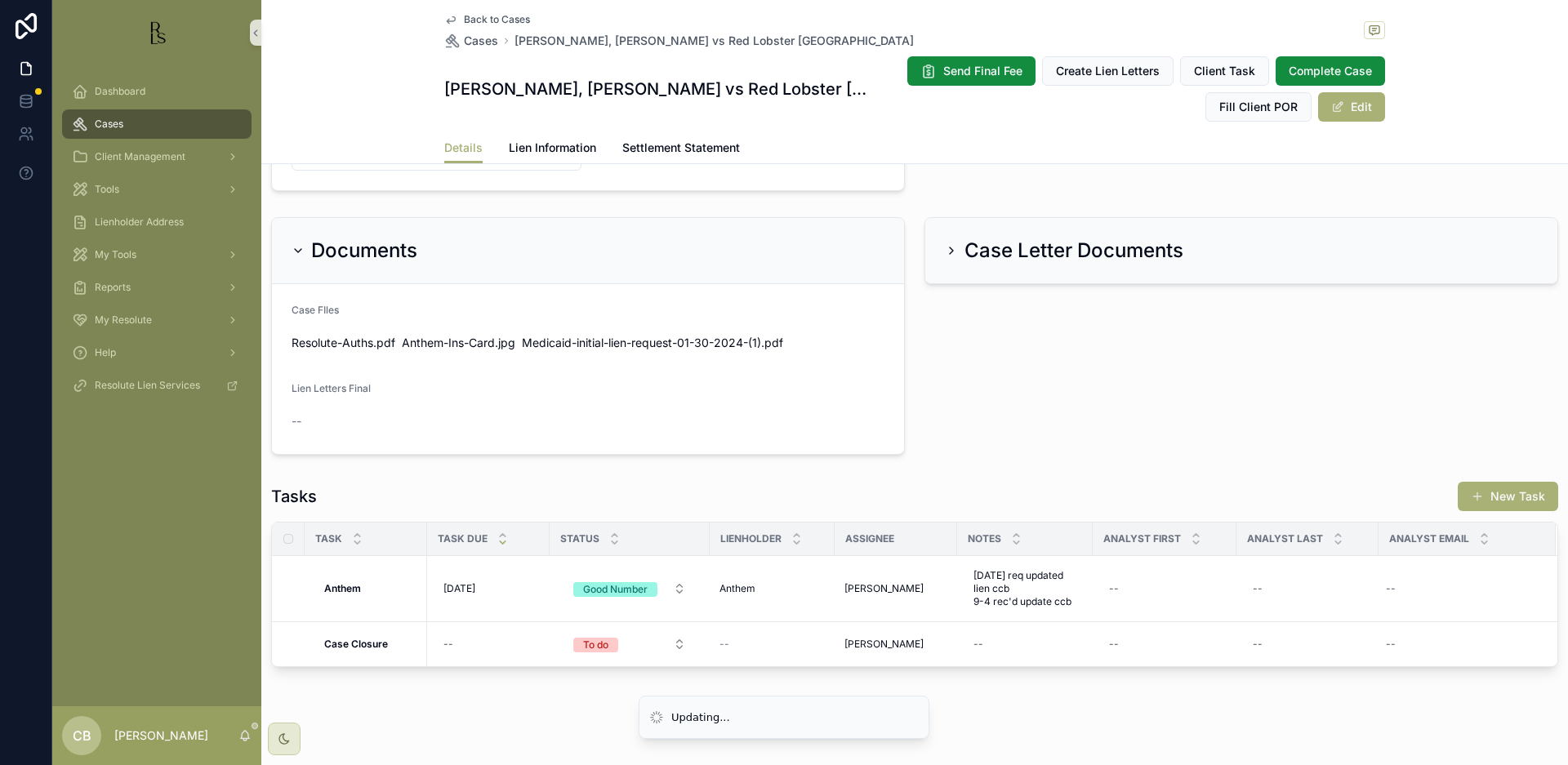
scroll to position [890, 0]
click at [118, 190] on span "Tools" at bounding box center [107, 190] width 25 height 13
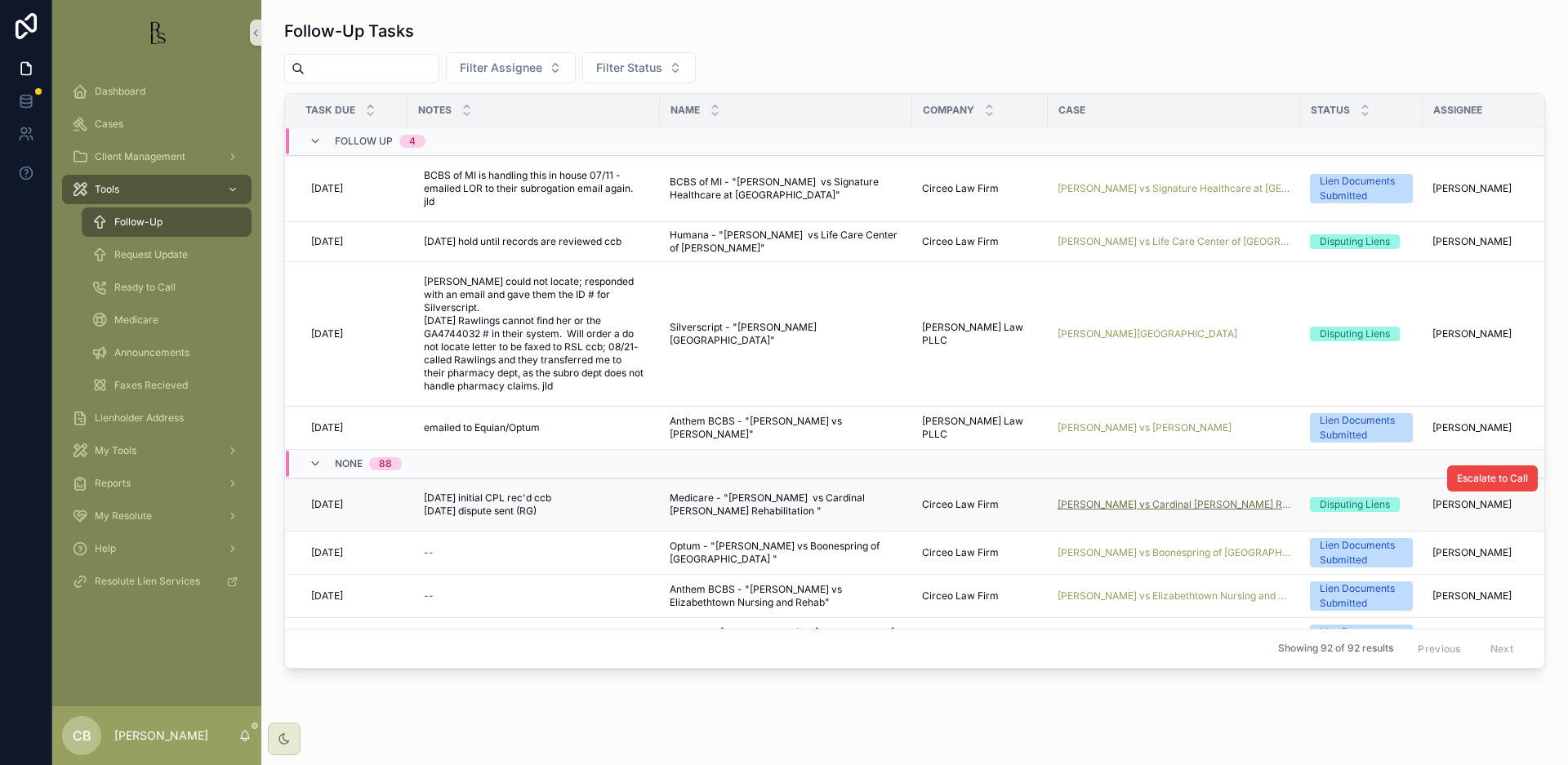
click at [1170, 498] on span "[PERSON_NAME] vs Cardinal [PERSON_NAME] Rehabilitation" at bounding box center [1174, 505] width 233 height 13
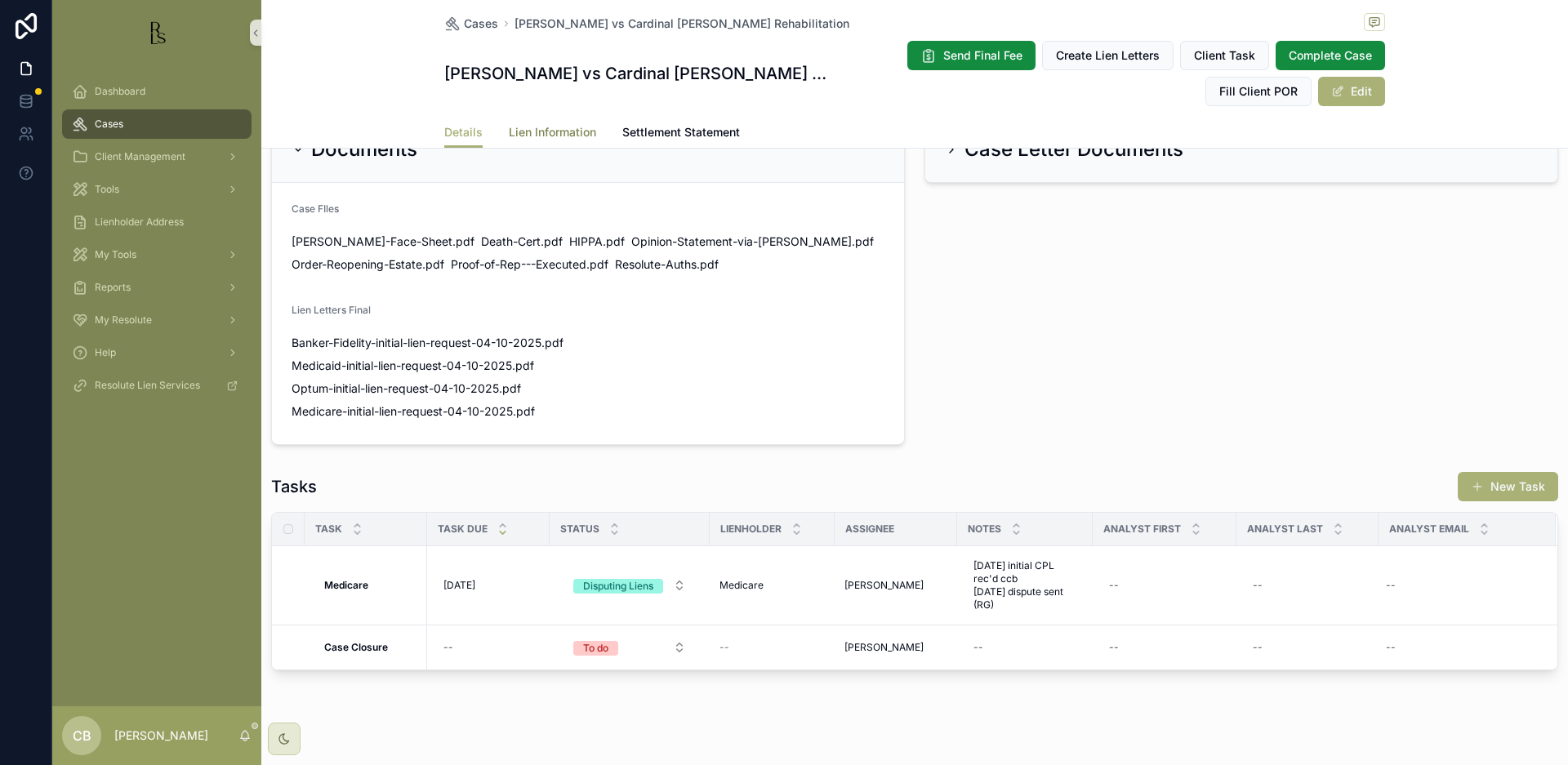
click at [556, 130] on span "Lien Information" at bounding box center [552, 132] width 88 height 16
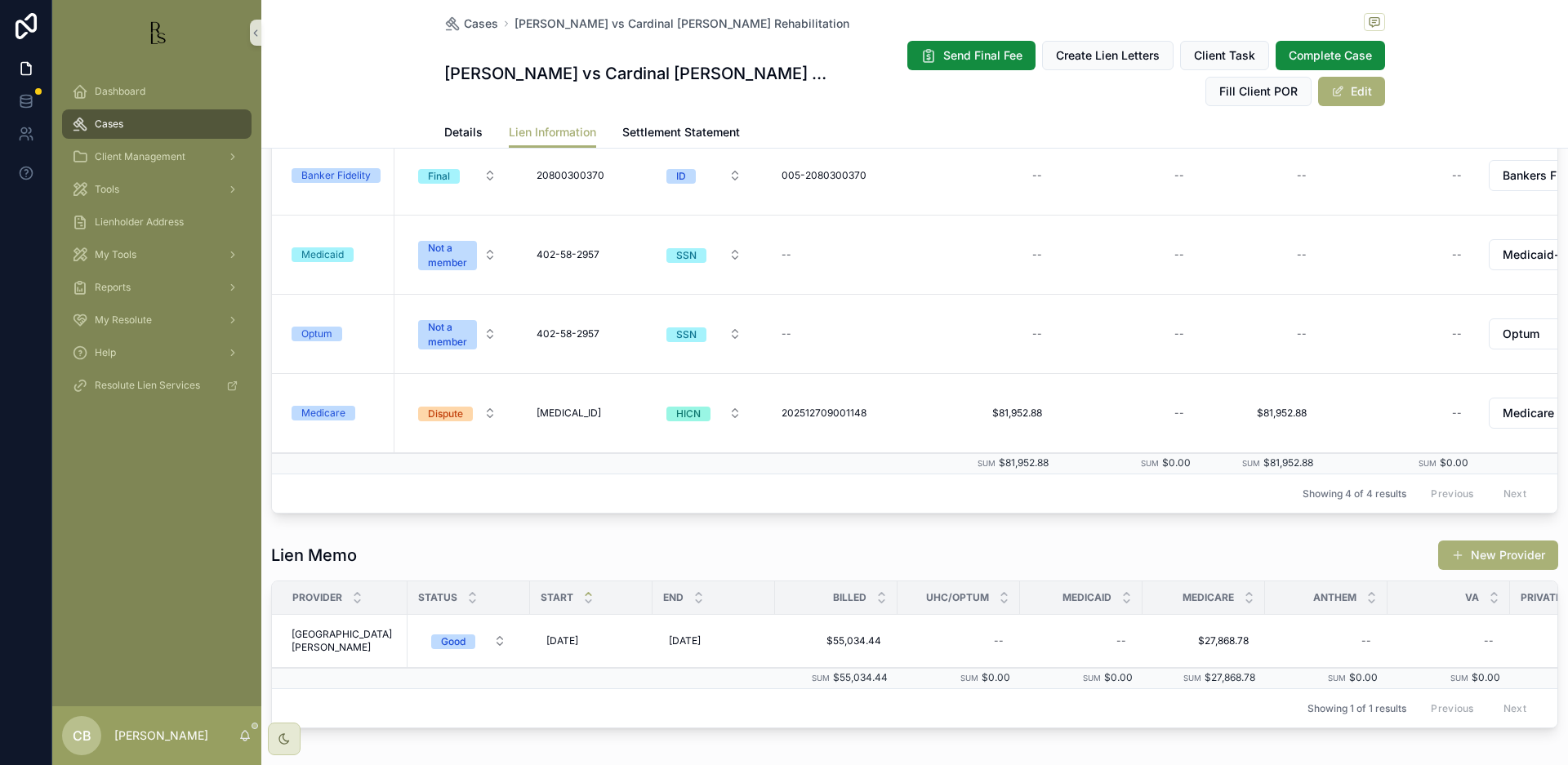
scroll to position [375, 0]
click at [319, 410] on div "Medicare" at bounding box center [323, 412] width 44 height 15
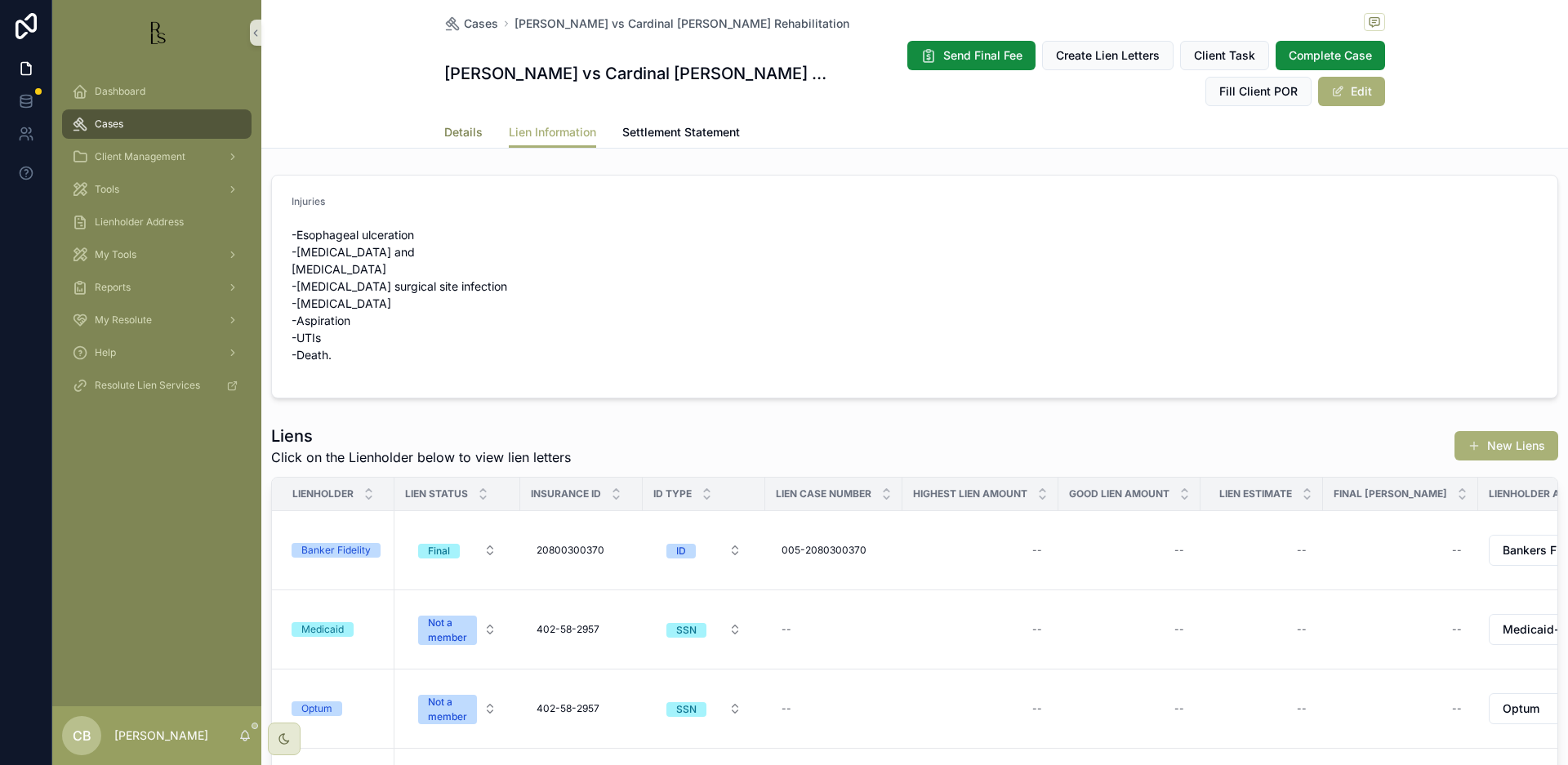
click at [460, 131] on span "Details" at bounding box center [463, 132] width 39 height 16
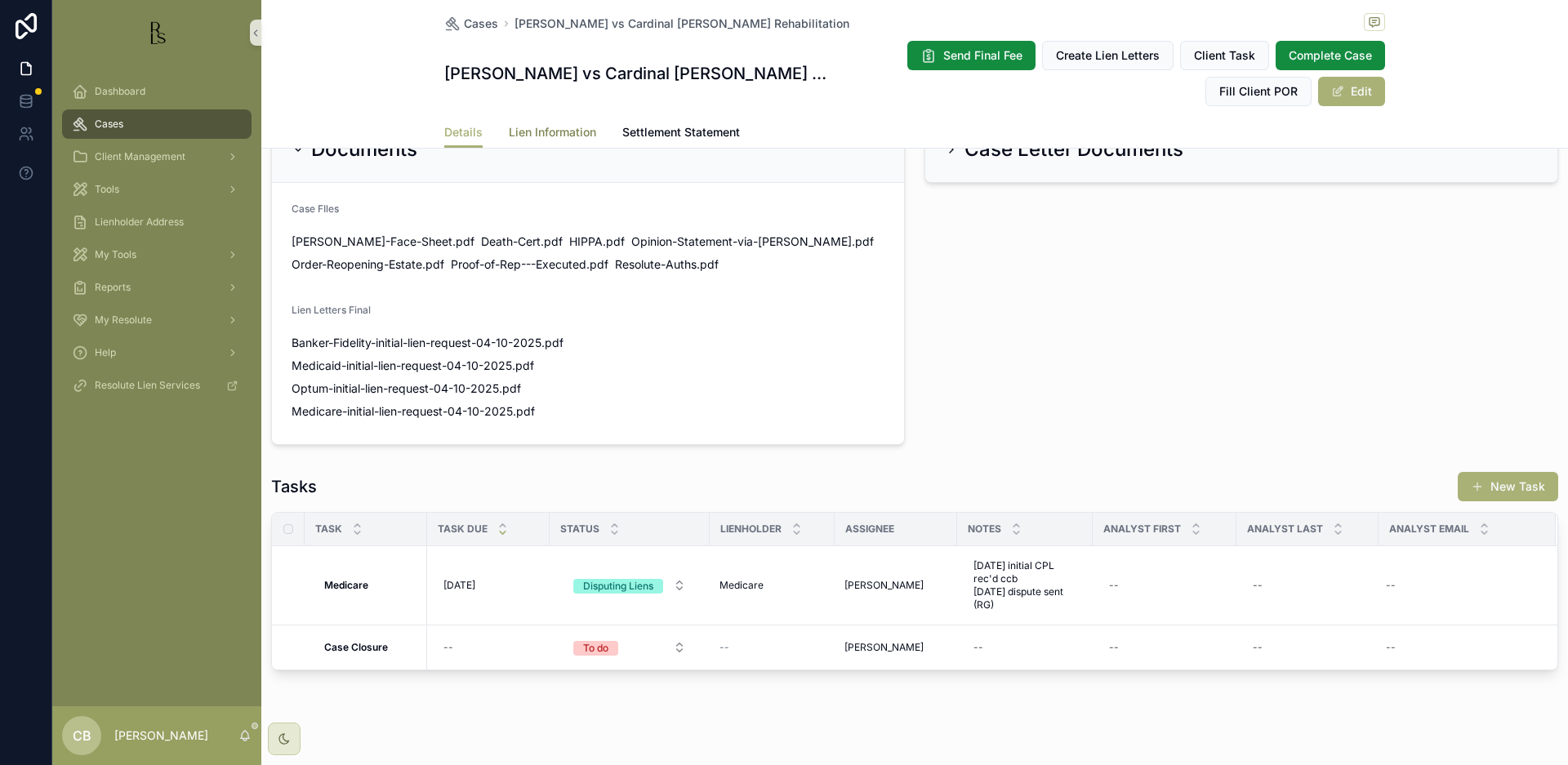
click at [550, 125] on span "Lien Information" at bounding box center [552, 132] width 88 height 16
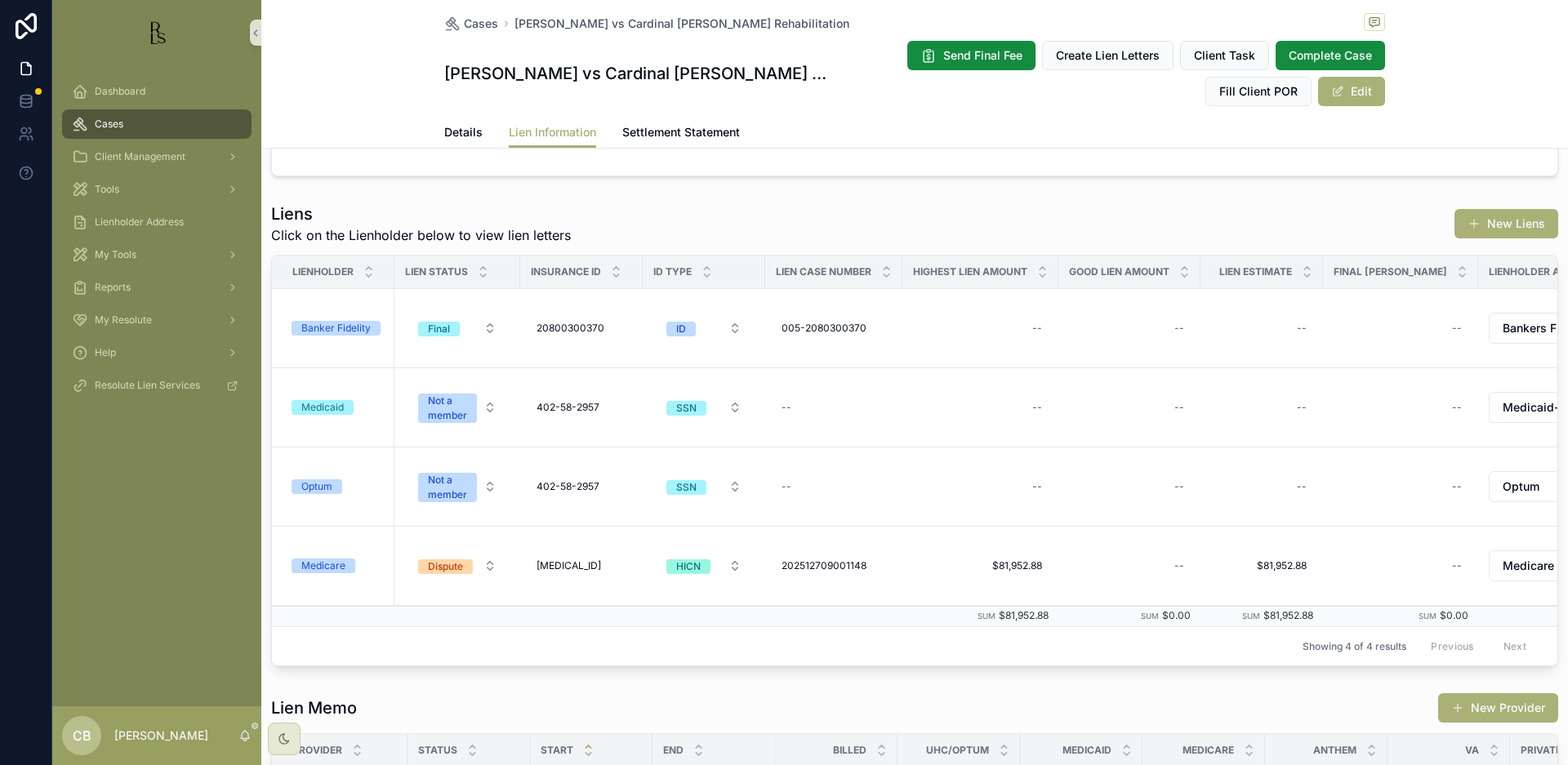
scroll to position [231, 0]
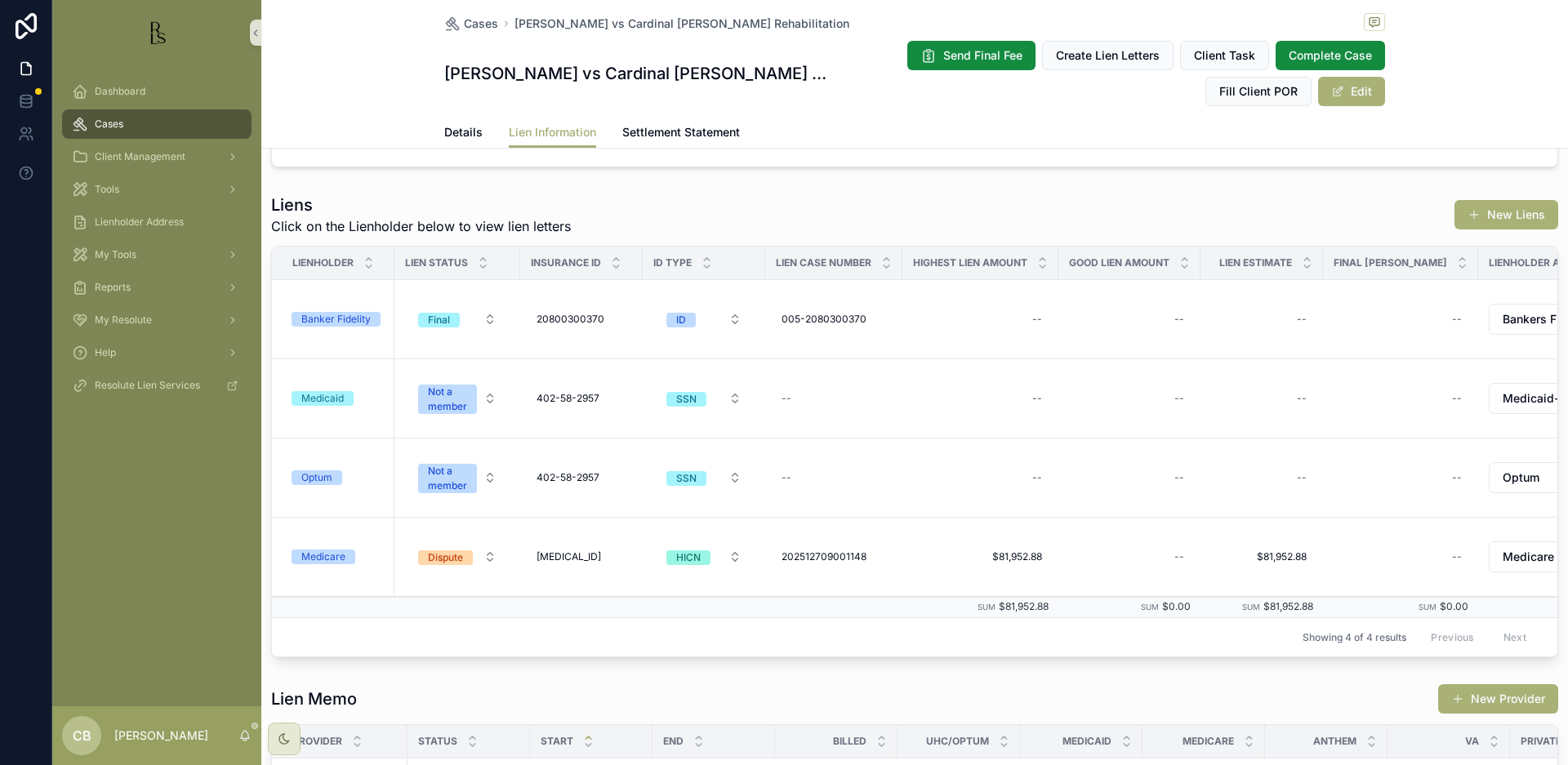
click at [323, 554] on div "Medicare" at bounding box center [323, 557] width 44 height 15
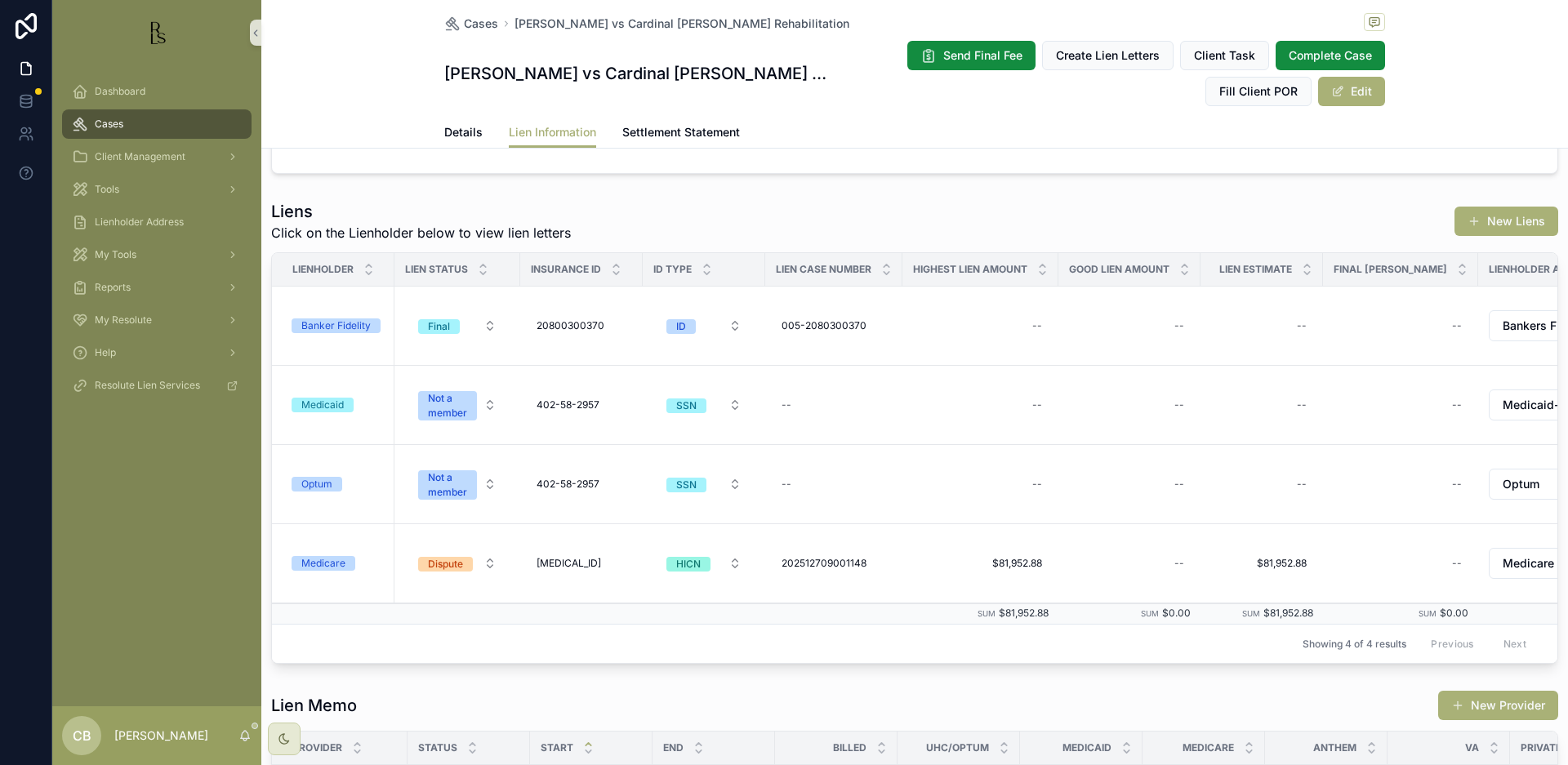
scroll to position [209, 0]
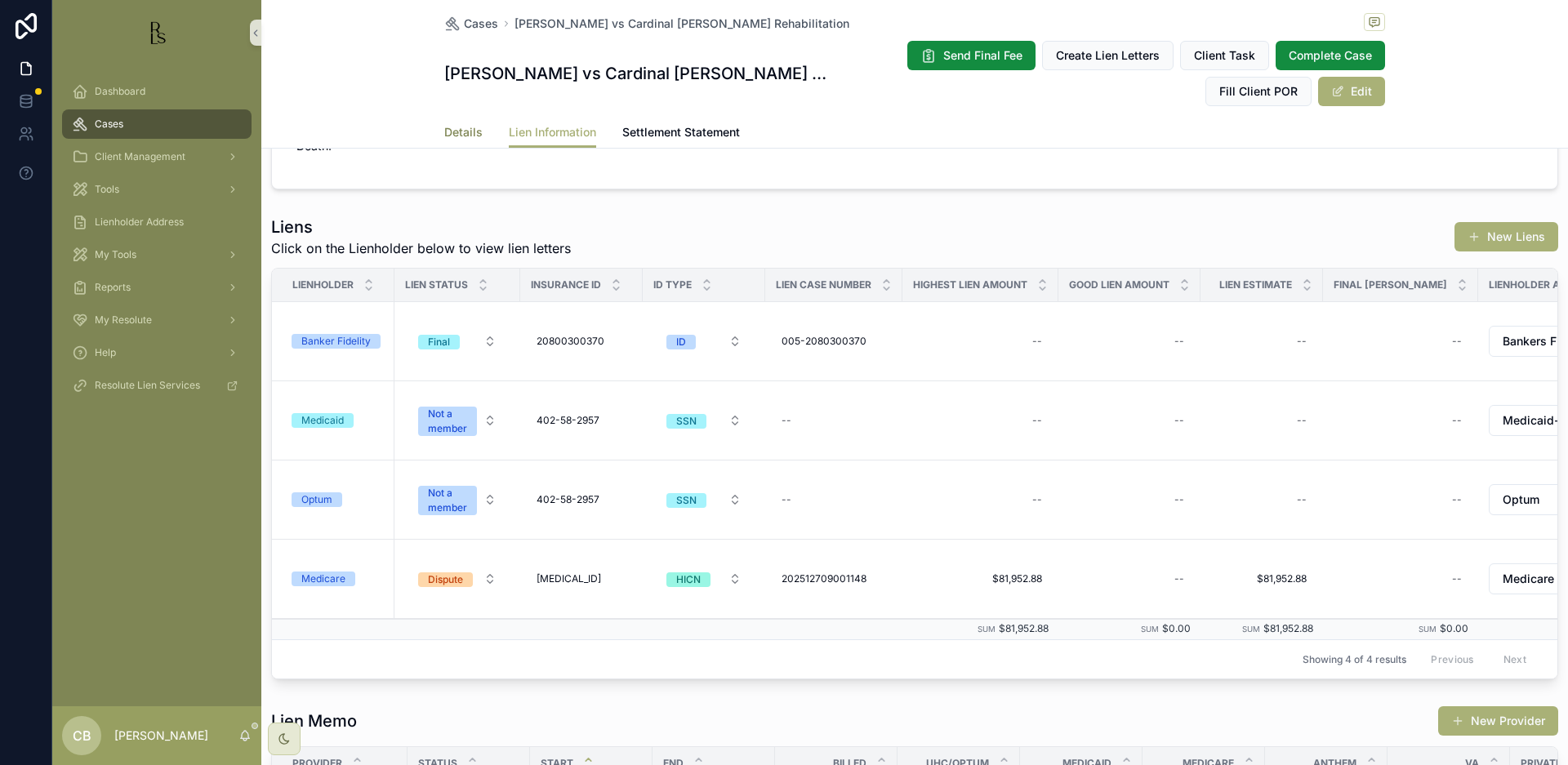
click at [453, 129] on span "Details" at bounding box center [463, 132] width 39 height 16
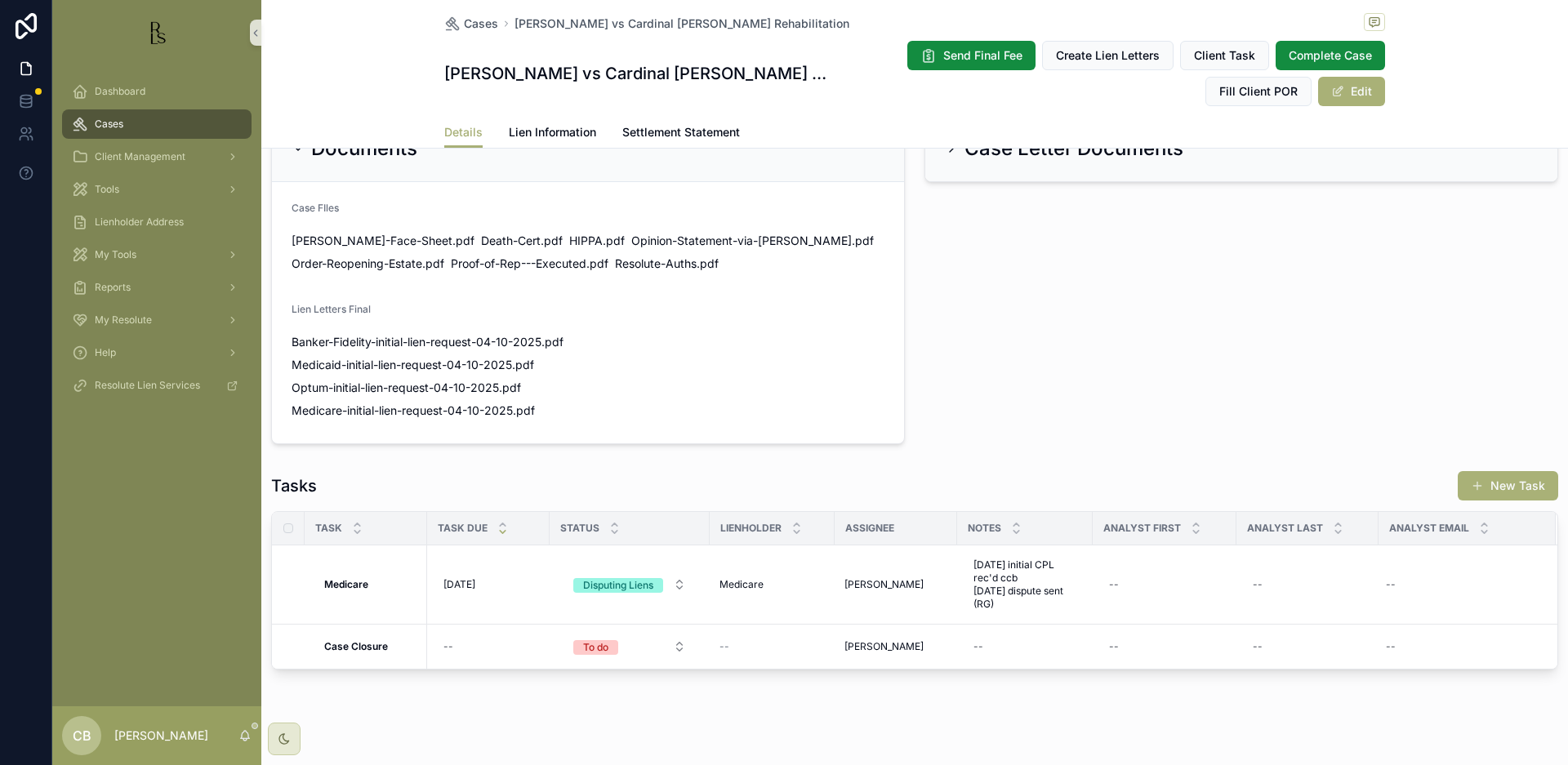
scroll to position [1091, 0]
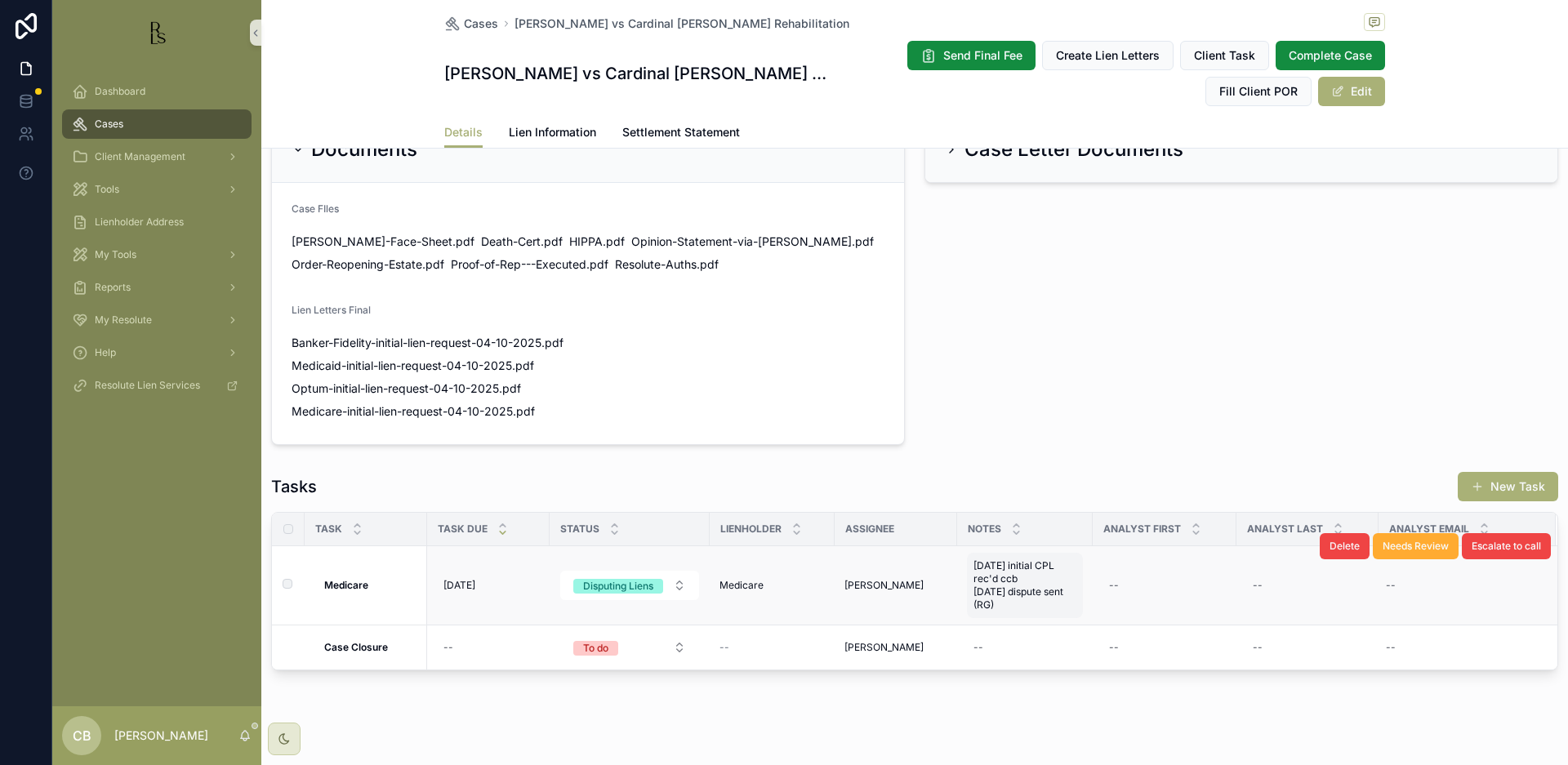
click at [1012, 587] on span "[DATE] initial CPL rec'd ccb [DATE] dispute sent (RG)" at bounding box center [1025, 585] width 103 height 52
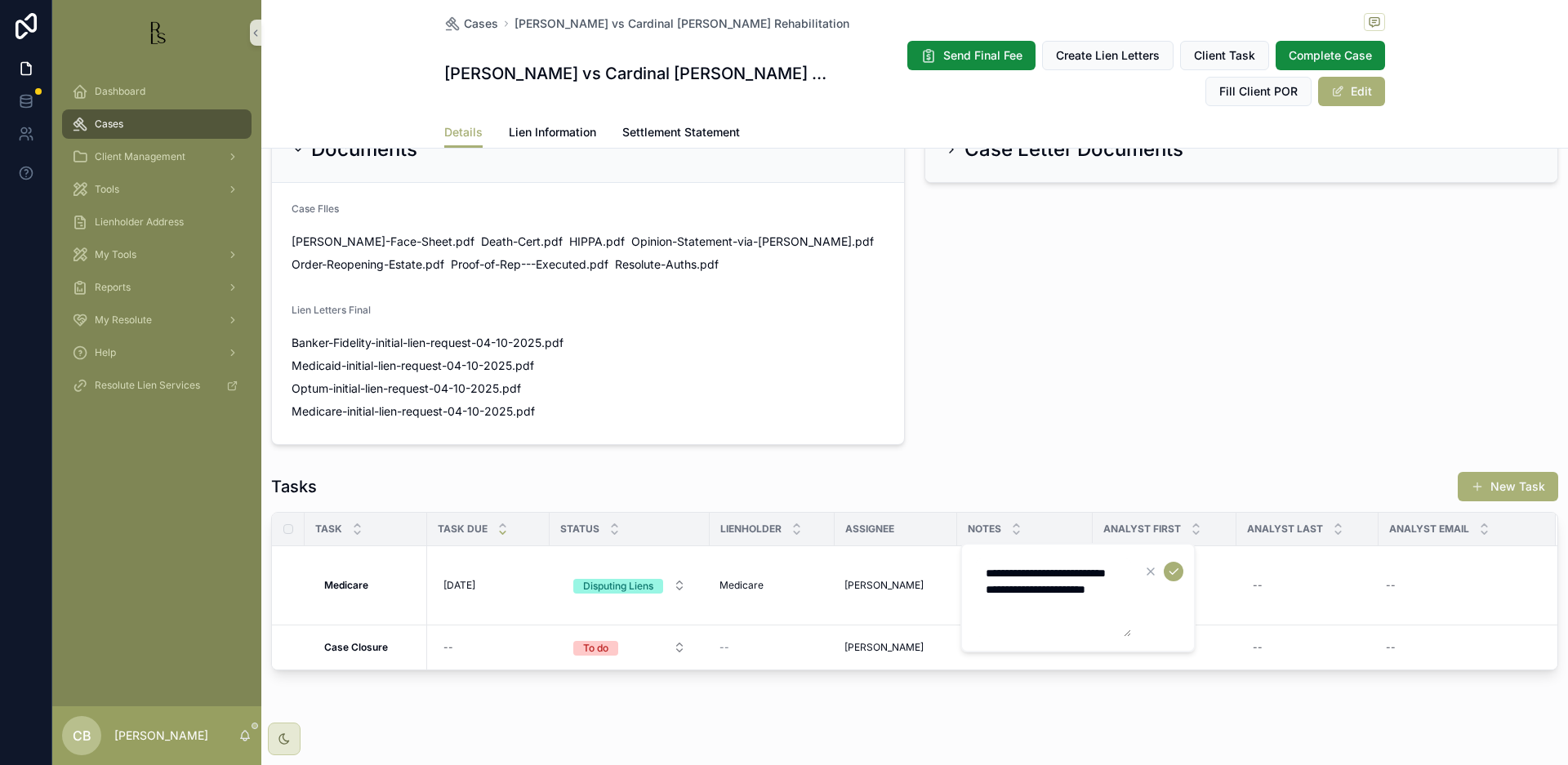
click at [1128, 602] on textarea "**********" at bounding box center [1053, 597] width 155 height 78
type textarea "**********"
click at [1173, 570] on icon "scrollable content" at bounding box center [1174, 572] width 13 height 13
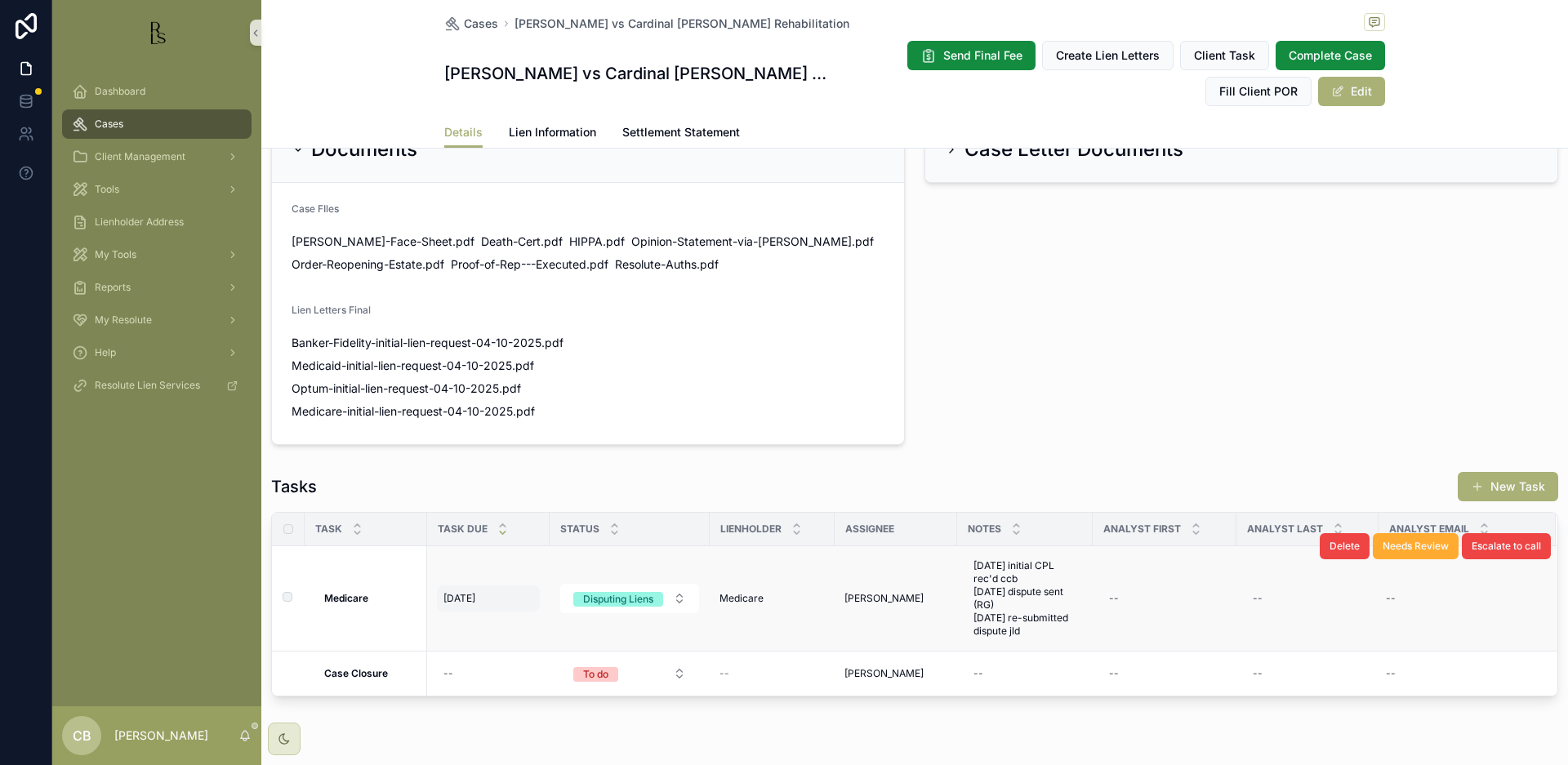
click at [463, 592] on span "[DATE]" at bounding box center [459, 599] width 32 height 13
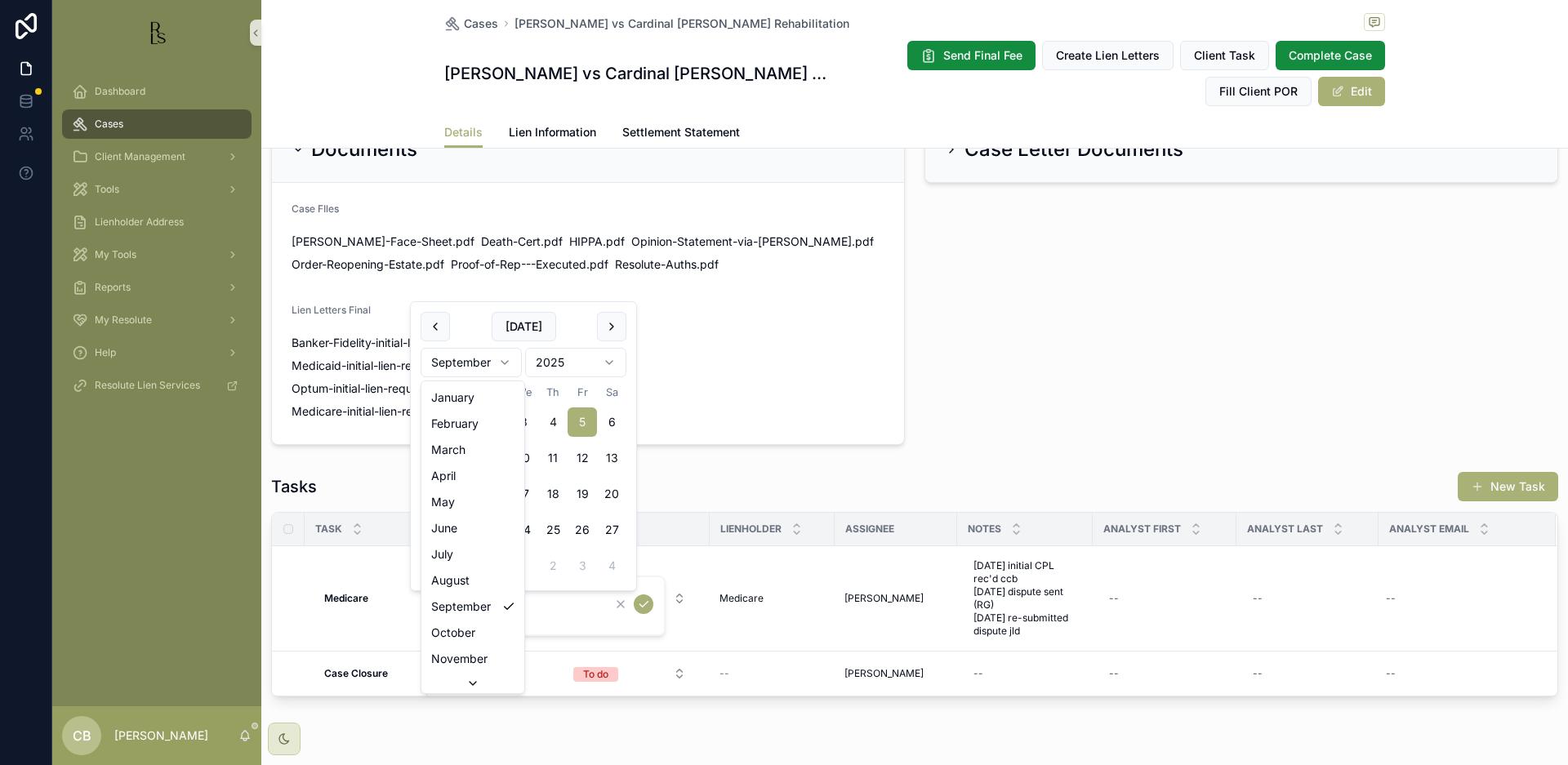
click at [504, 357] on html "Dashboard Cases Client Management Tools Lienholder Address My Tools Reports My …" at bounding box center [784, 382] width 1568 height 765
click at [462, 456] on button "6" at bounding box center [464, 457] width 29 height 29
type input "*********"
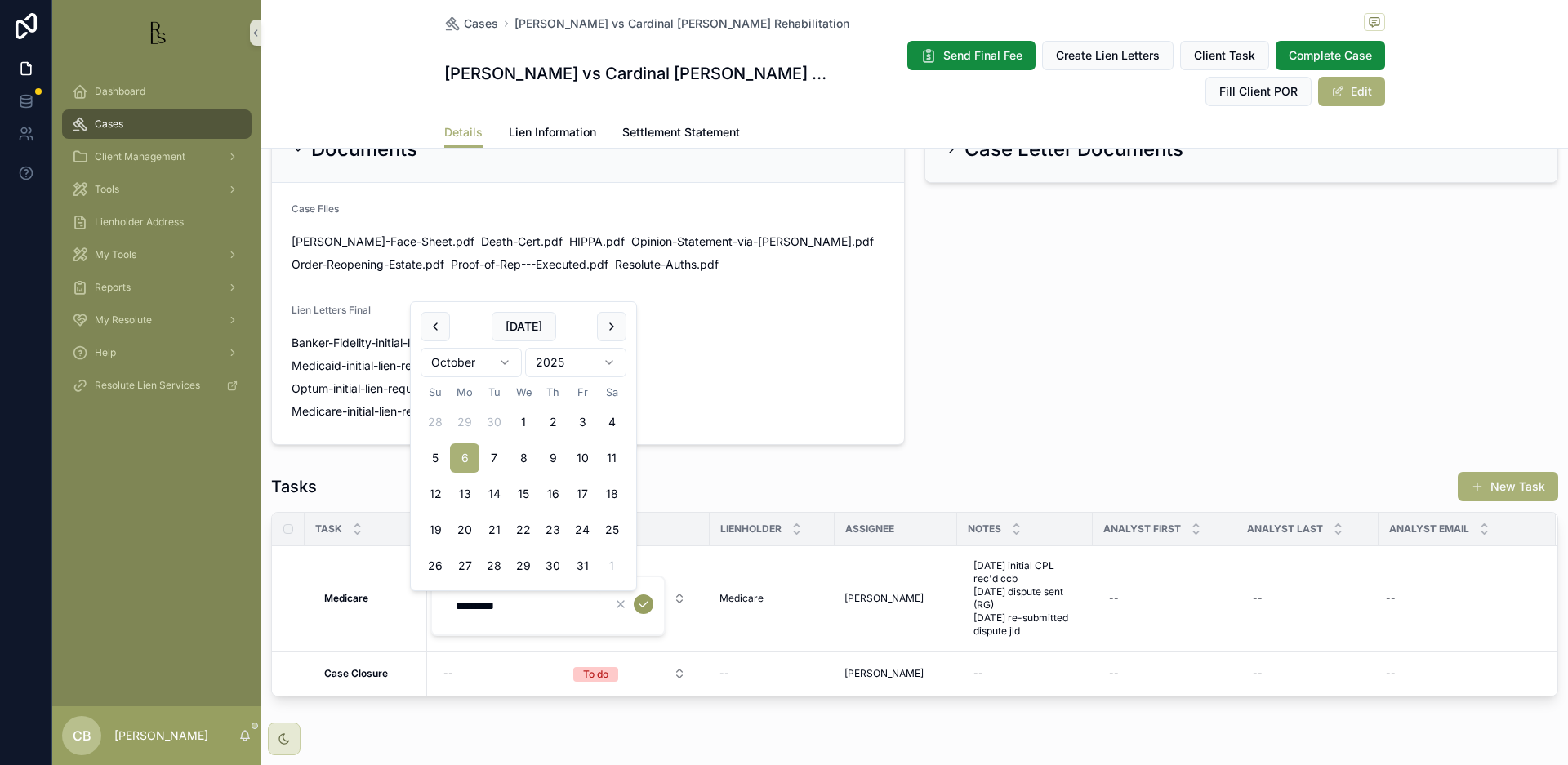
click at [644, 603] on icon "scrollable content" at bounding box center [643, 605] width 13 height 13
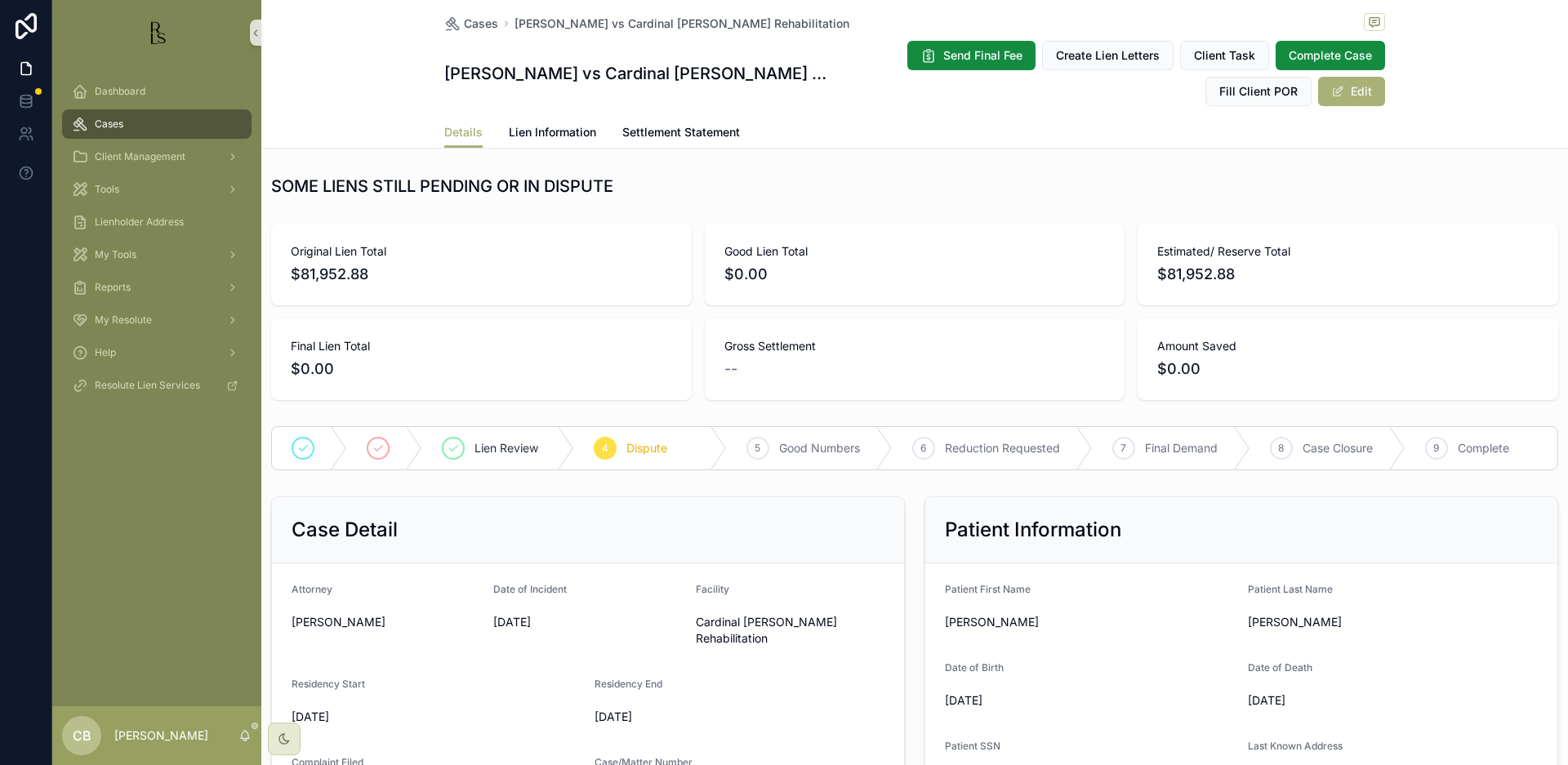
scroll to position [0, 0]
click at [112, 190] on span "Tools" at bounding box center [107, 190] width 25 height 13
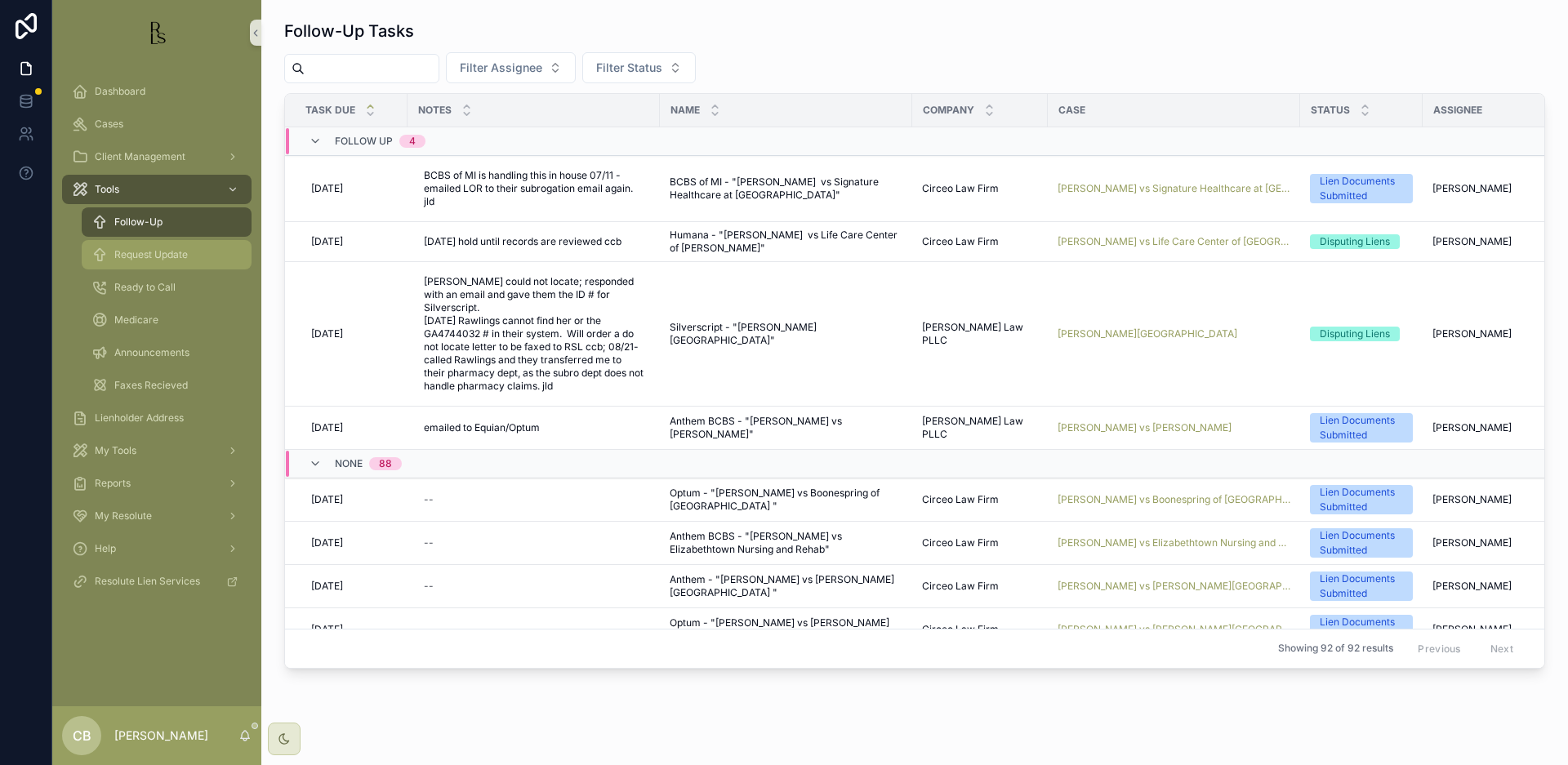
click at [157, 255] on span "Request Update" at bounding box center [151, 255] width 74 height 13
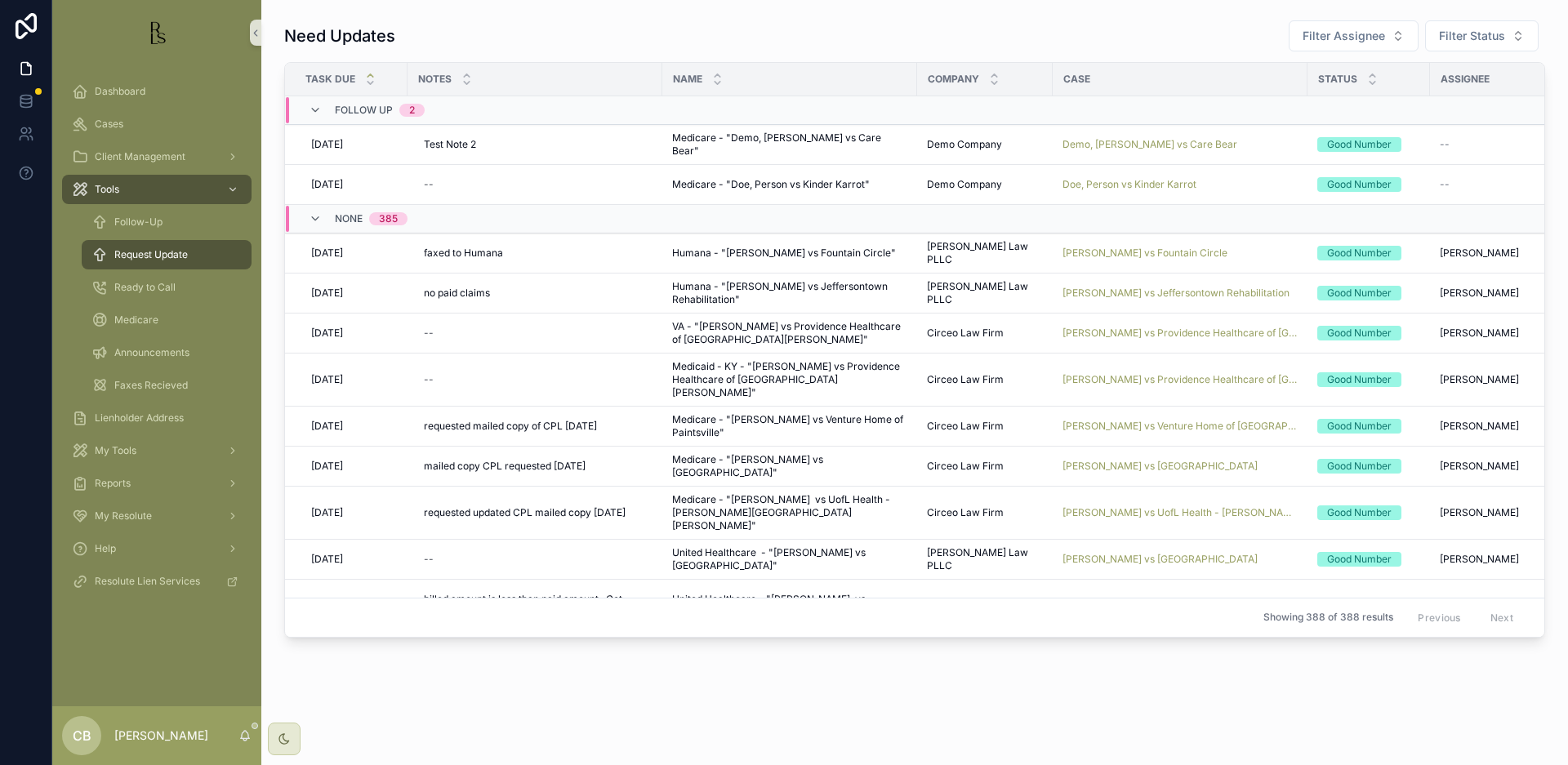
scroll to position [0, 1]
click at [108, 122] on span "Cases" at bounding box center [108, 125] width 28 height 13
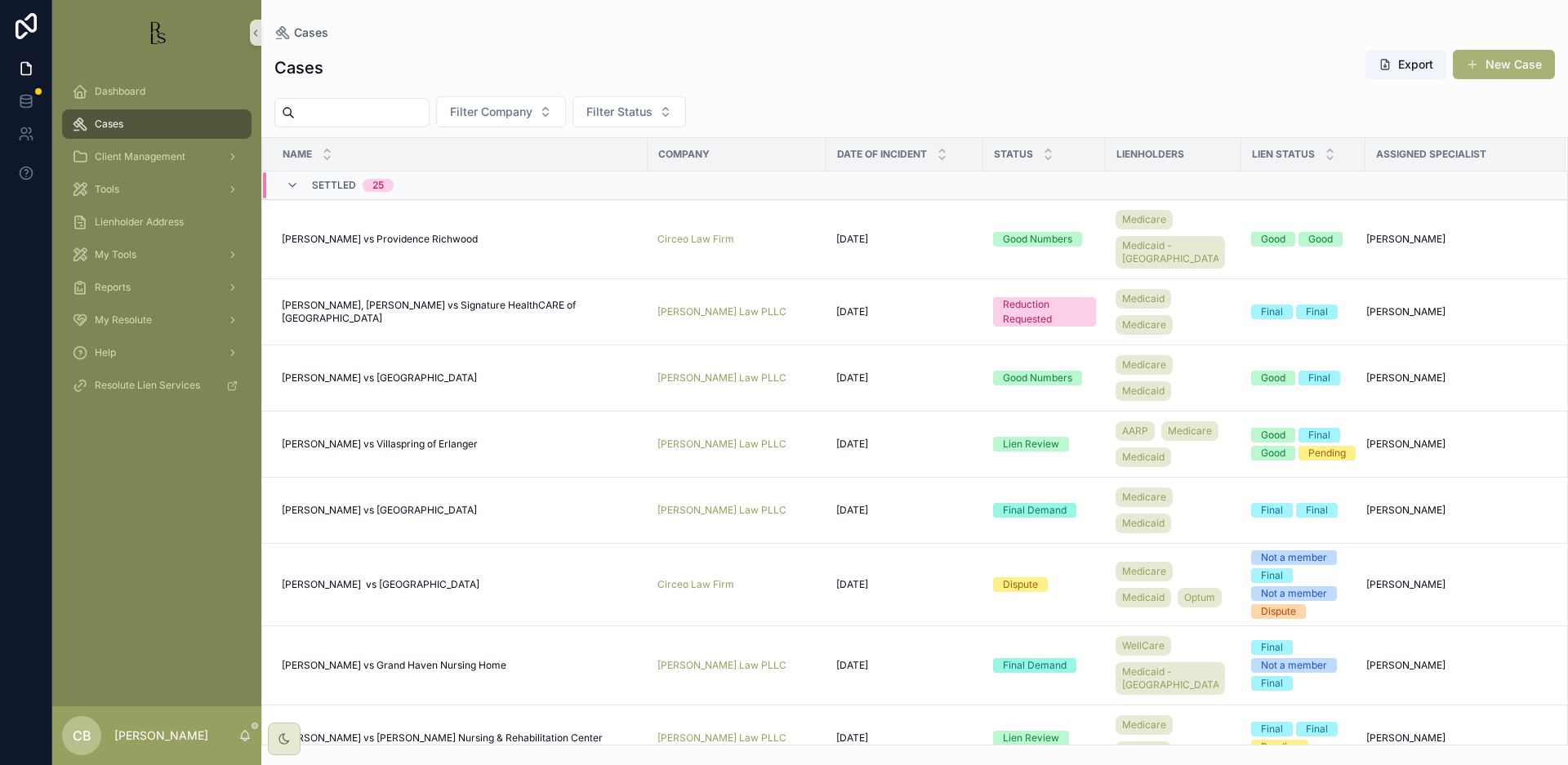
click at [108, 122] on span "Cases" at bounding box center [108, 125] width 28 height 13
click at [335, 110] on input "scrollable content" at bounding box center [361, 112] width 134 height 23
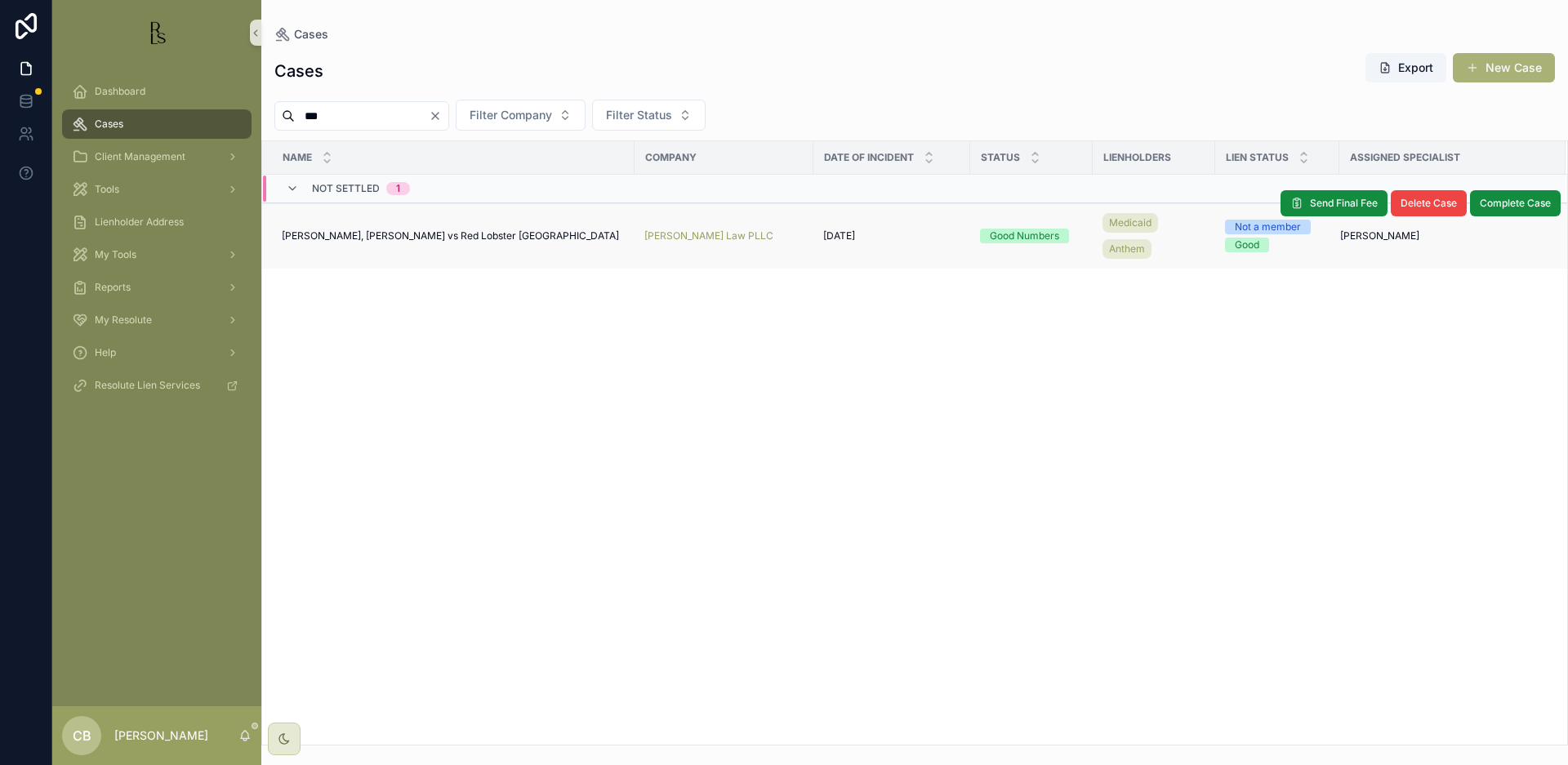
type input "***"
click at [444, 229] on span "[PERSON_NAME], [PERSON_NAME] vs Red Lobster [GEOGRAPHIC_DATA]" at bounding box center [450, 236] width 337 height 13
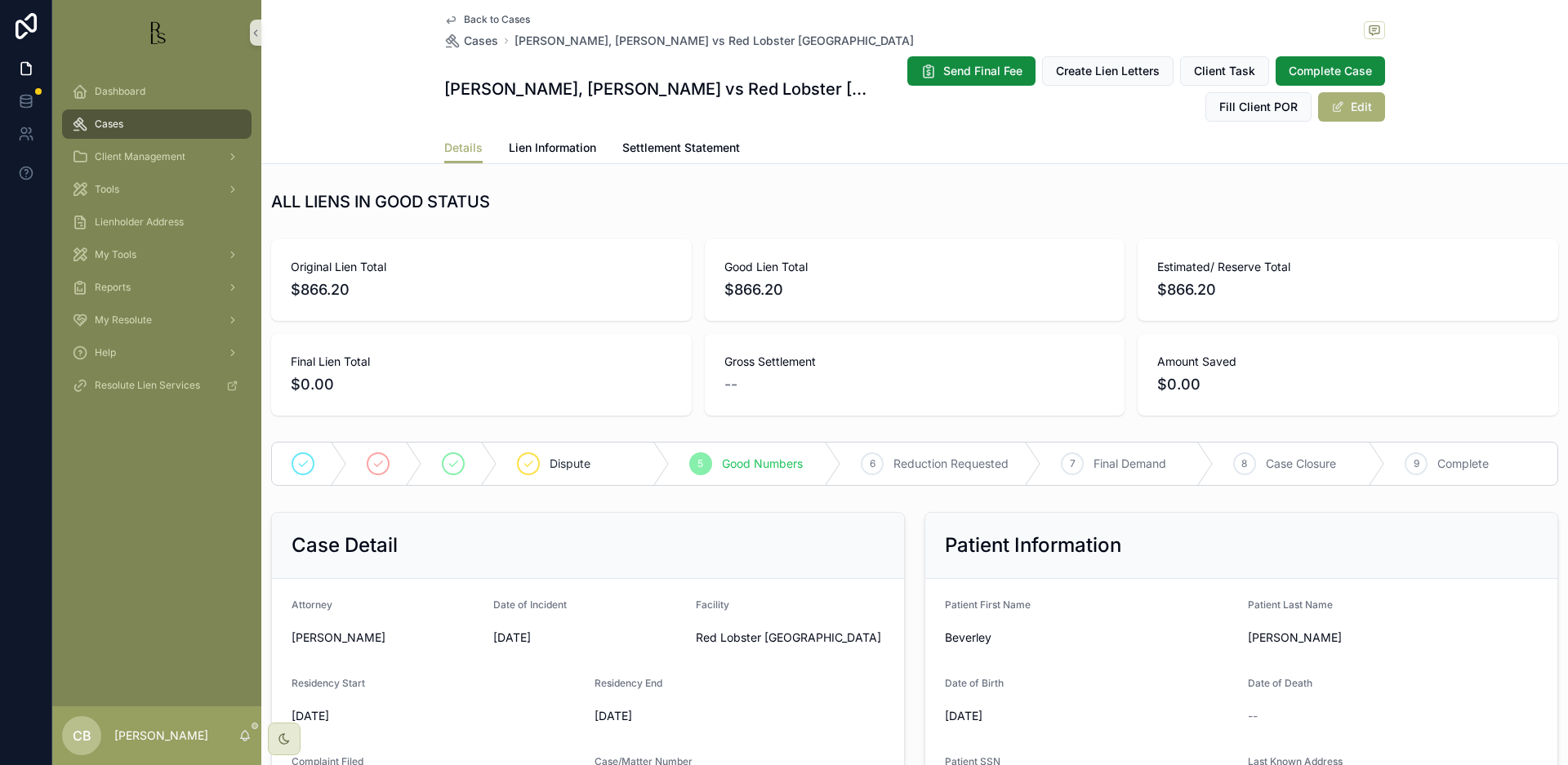
click at [120, 125] on span "Cases" at bounding box center [108, 125] width 28 height 13
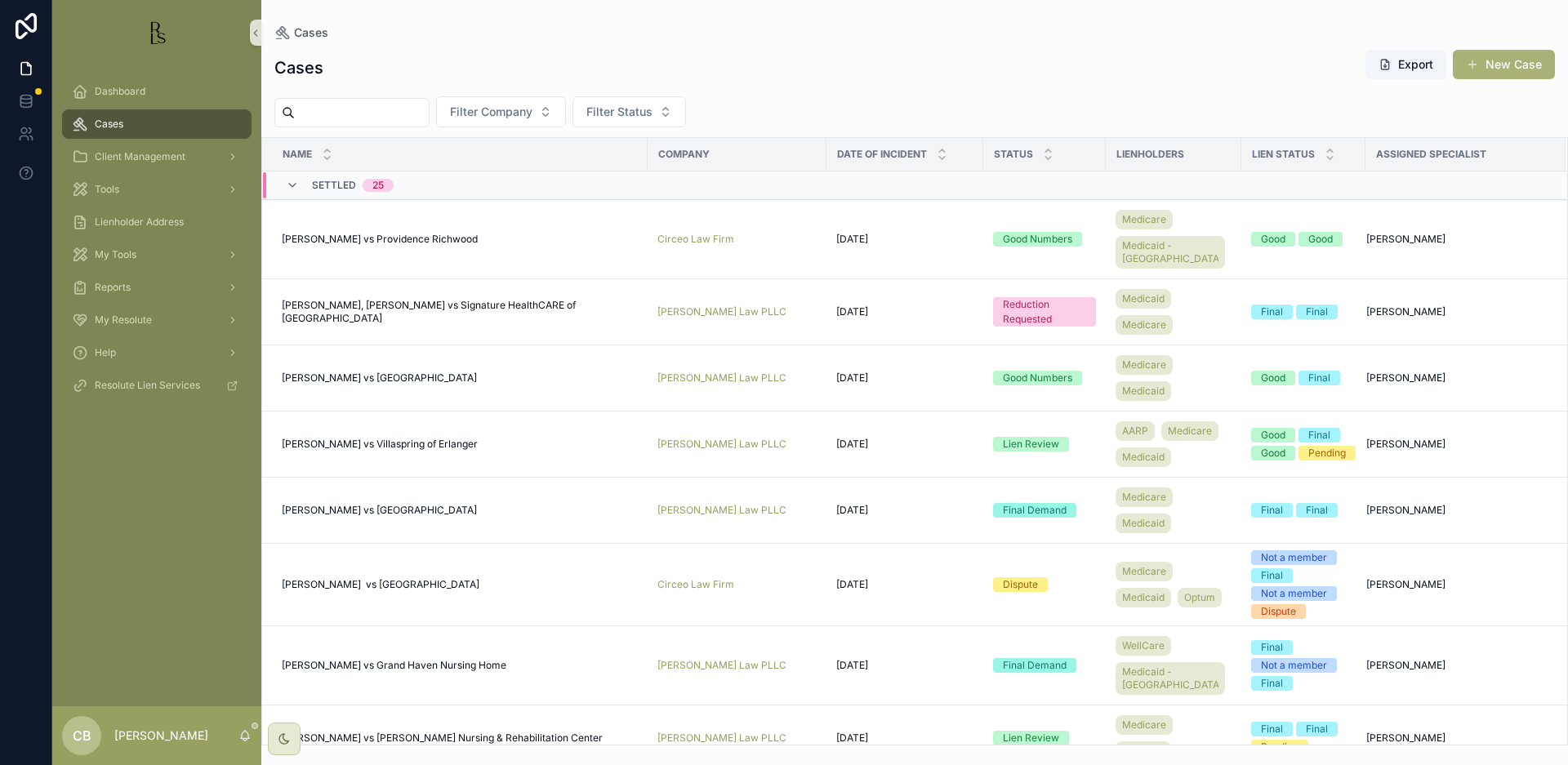
click at [328, 108] on input "scrollable content" at bounding box center [361, 112] width 134 height 23
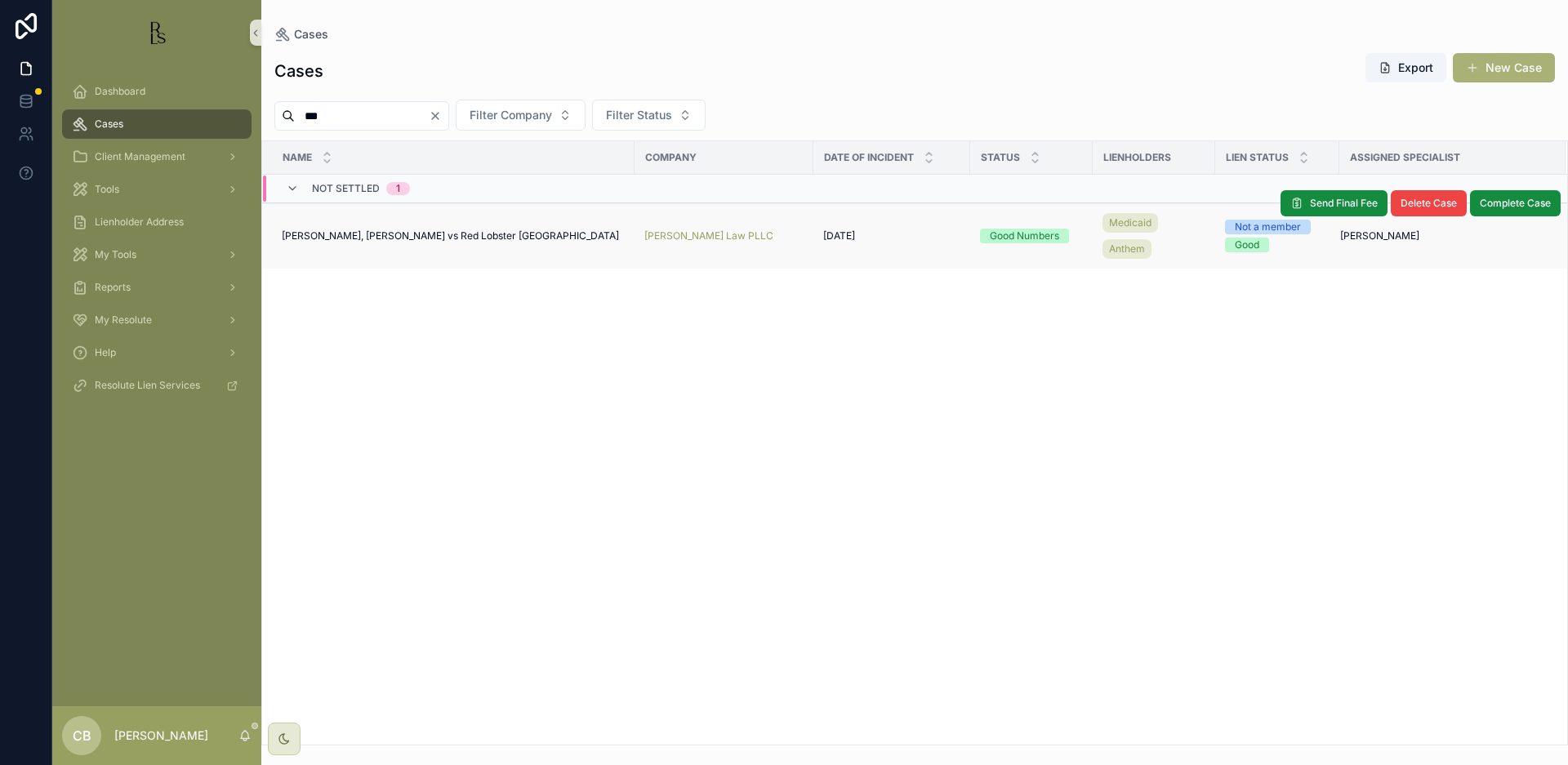
type input "***"
click at [351, 236] on span "[PERSON_NAME], [PERSON_NAME] vs Red Lobster [GEOGRAPHIC_DATA]" at bounding box center [450, 236] width 337 height 13
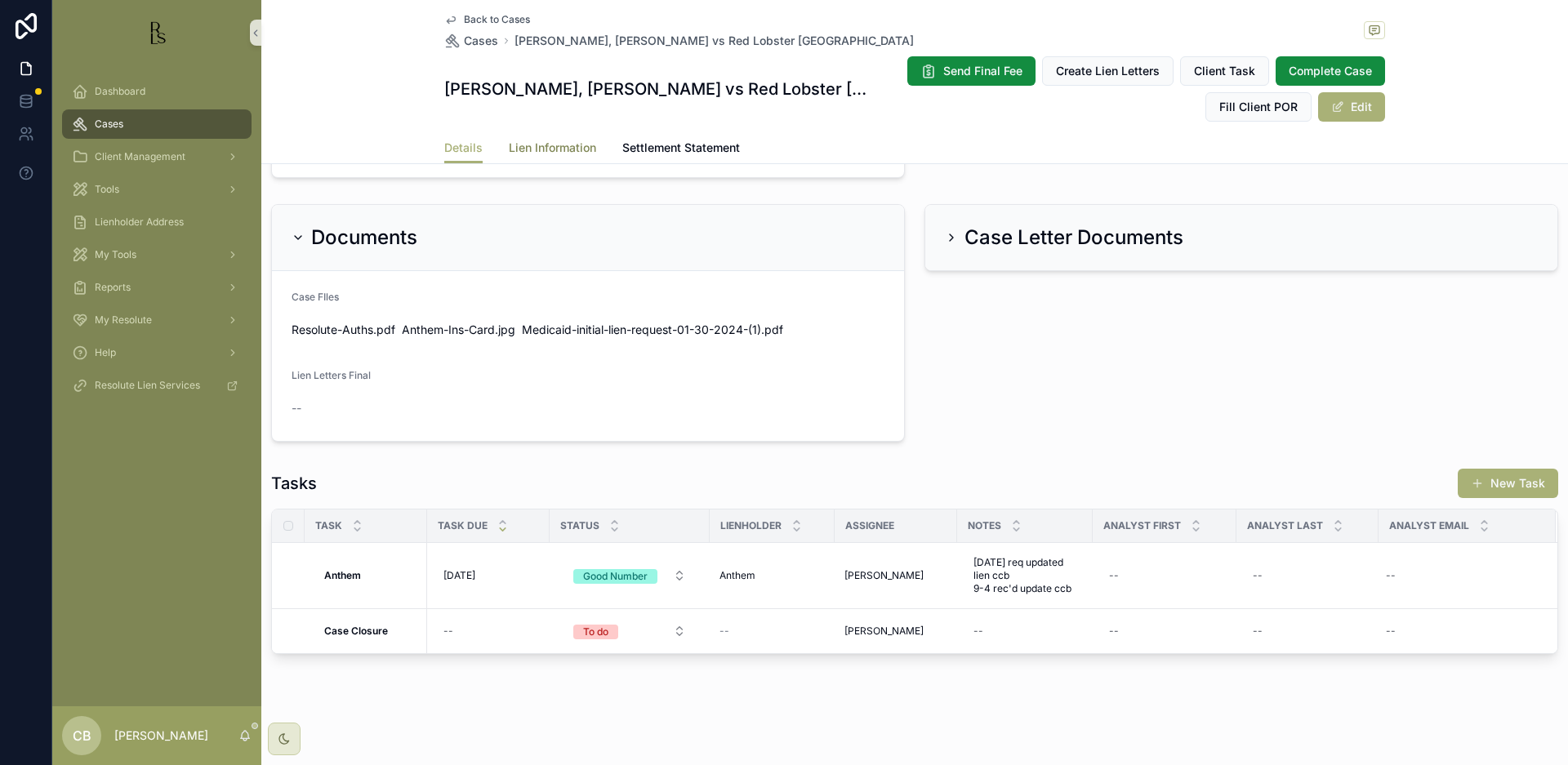
click at [548, 147] on span "Lien Information" at bounding box center [552, 147] width 88 height 16
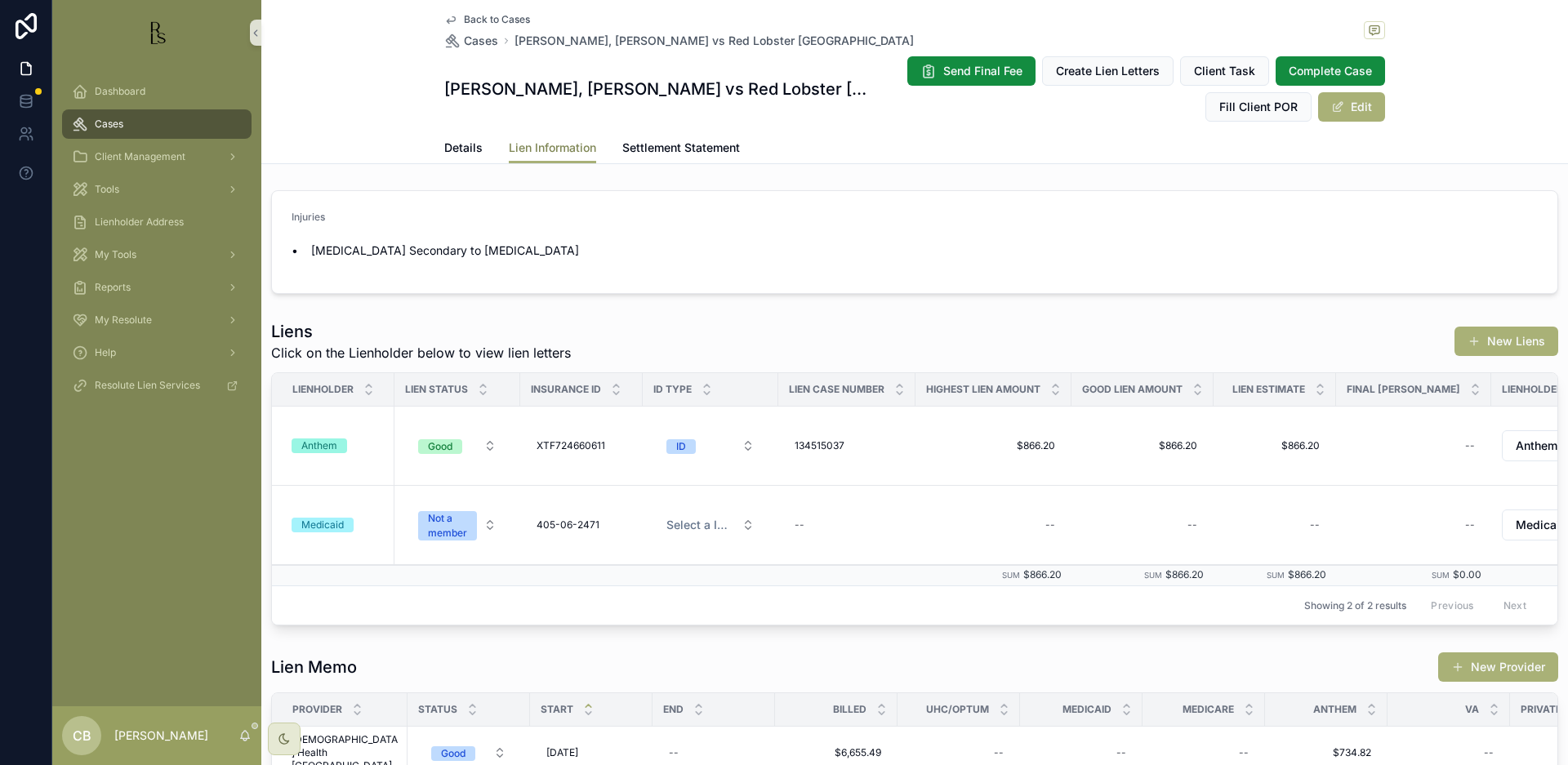
click at [548, 147] on span "Lien Information" at bounding box center [552, 147] width 88 height 16
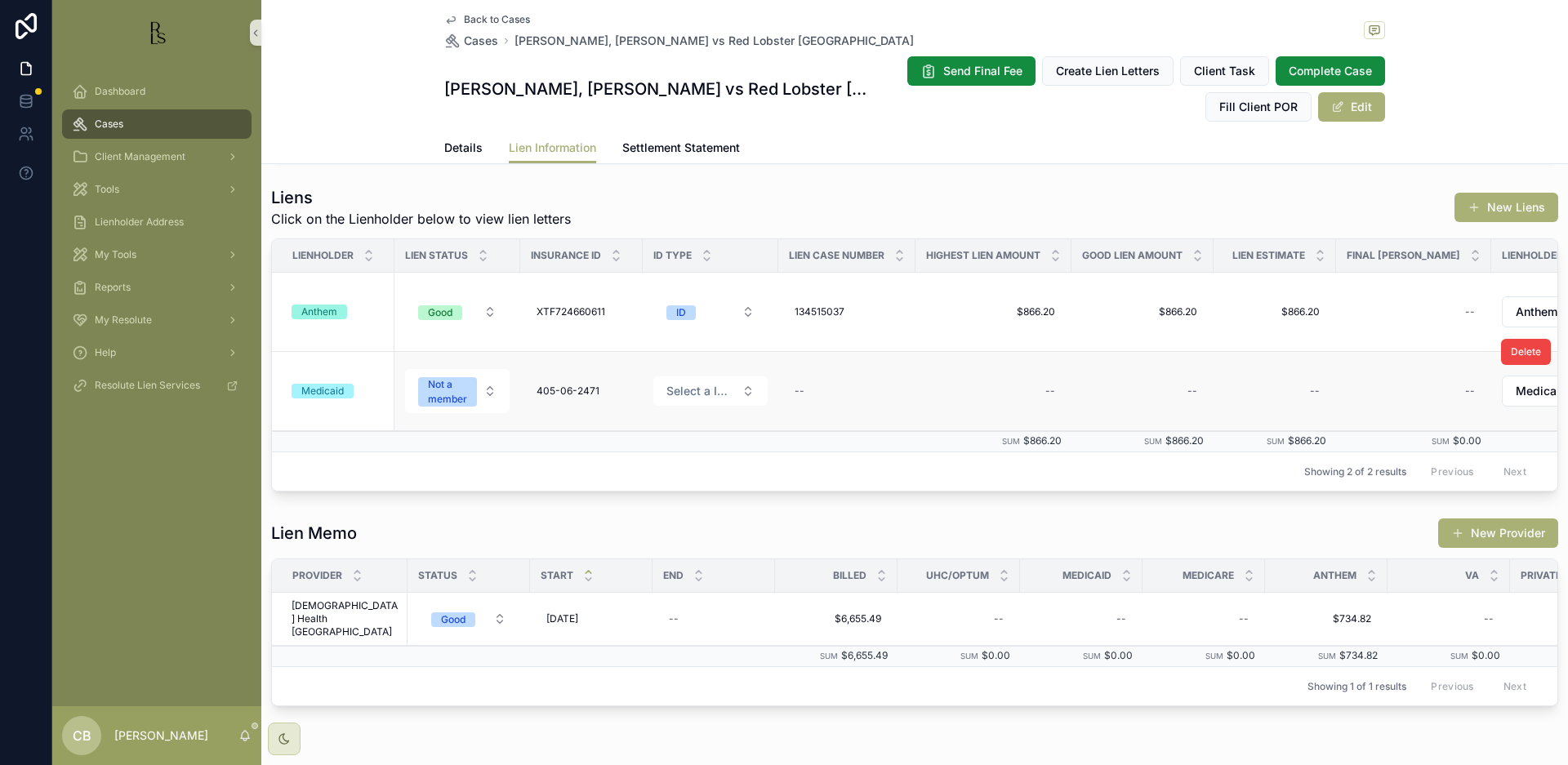
scroll to position [130, 0]
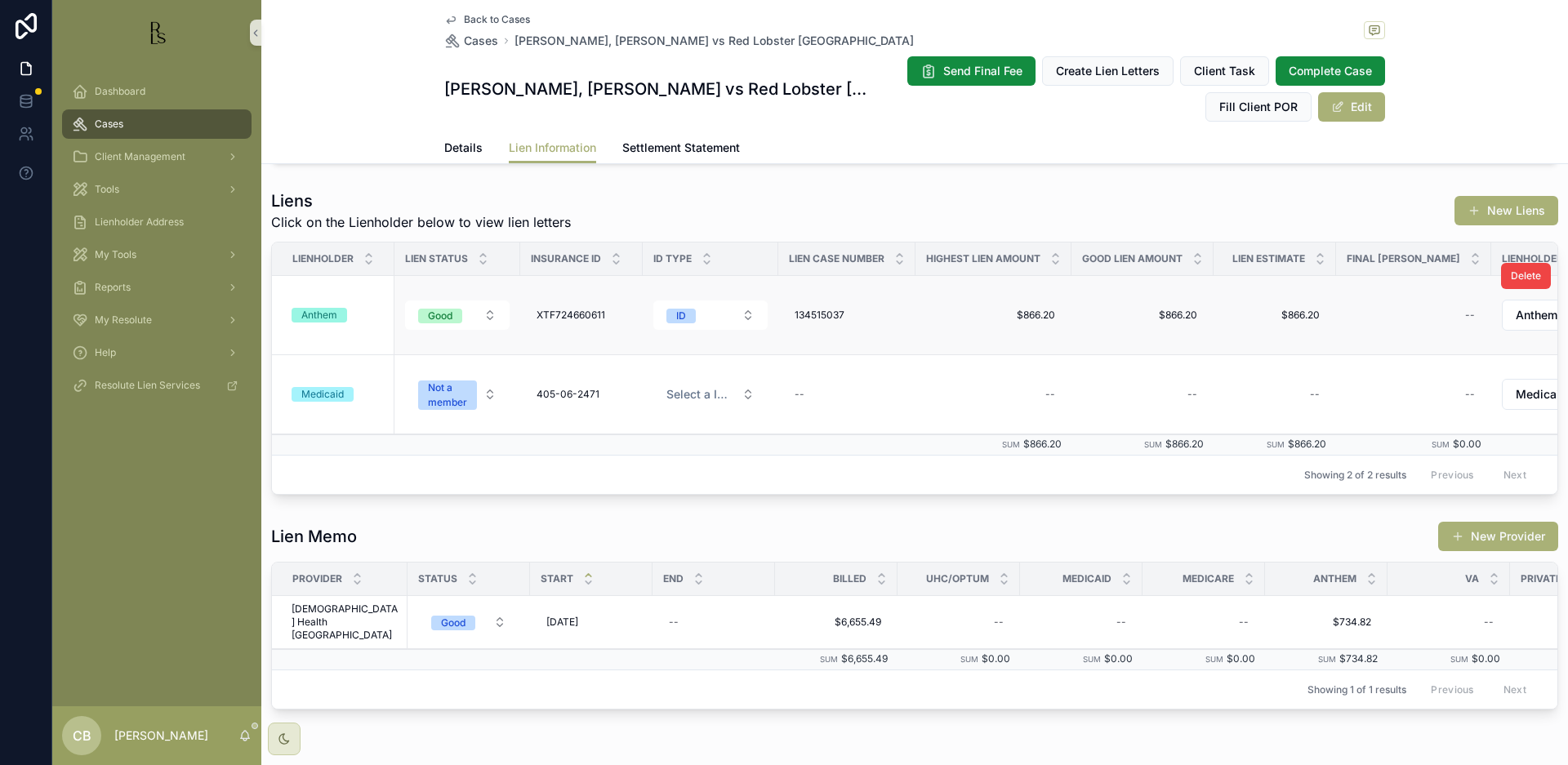
click at [317, 314] on div "Anthem" at bounding box center [319, 315] width 36 height 15
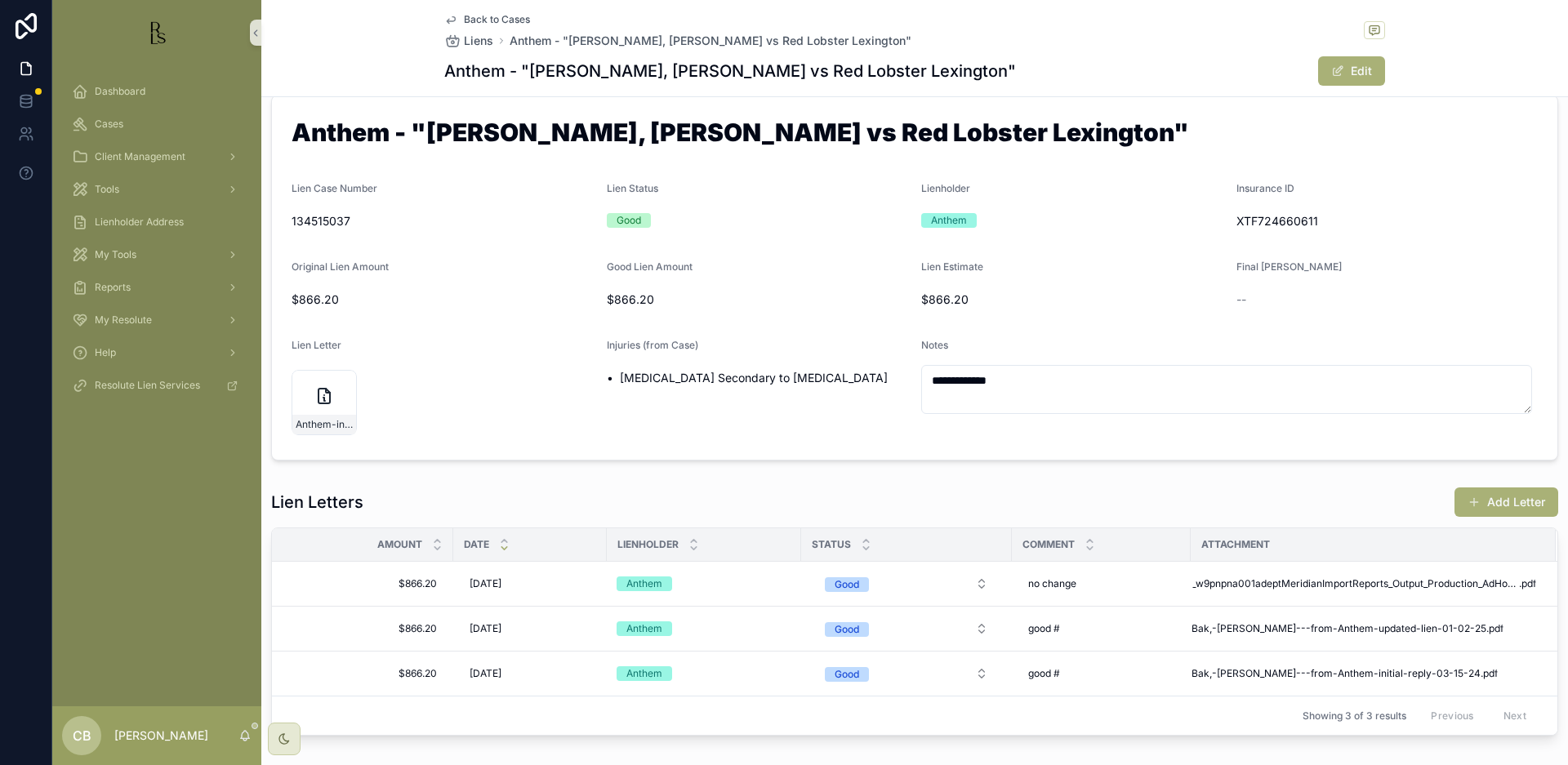
click at [317, 314] on form "**********" at bounding box center [914, 277] width 1285 height 364
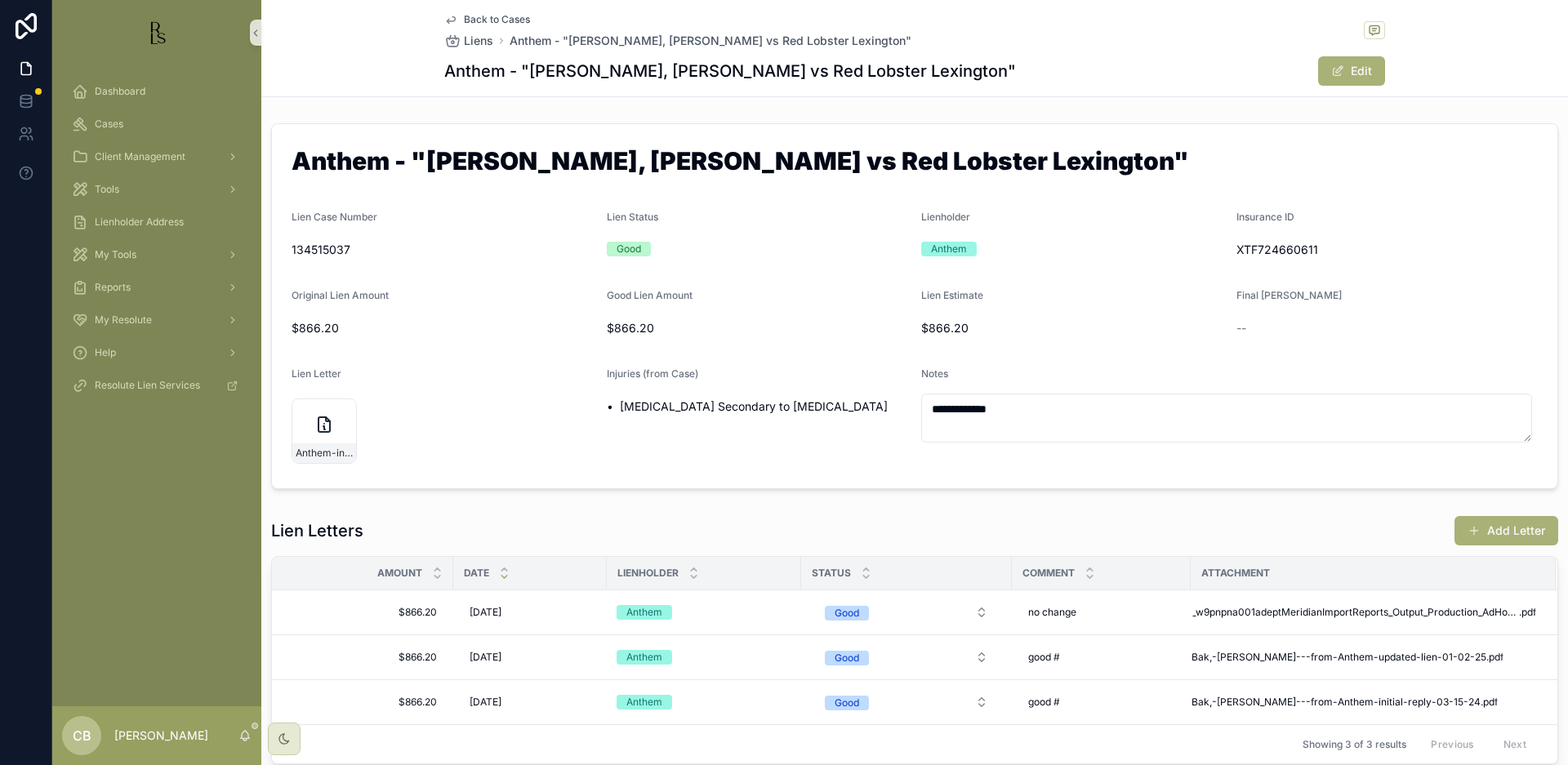
scroll to position [0, 0]
